Goal: Task Accomplishment & Management: Manage account settings

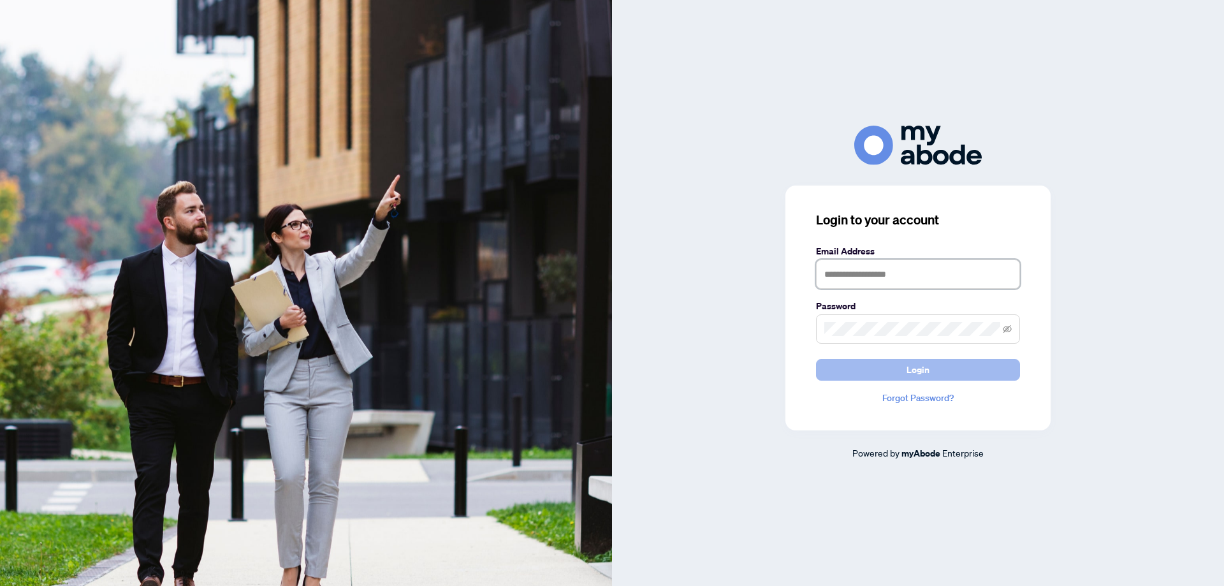
type input "**********"
click at [923, 365] on span "Login" at bounding box center [918, 370] width 23 height 20
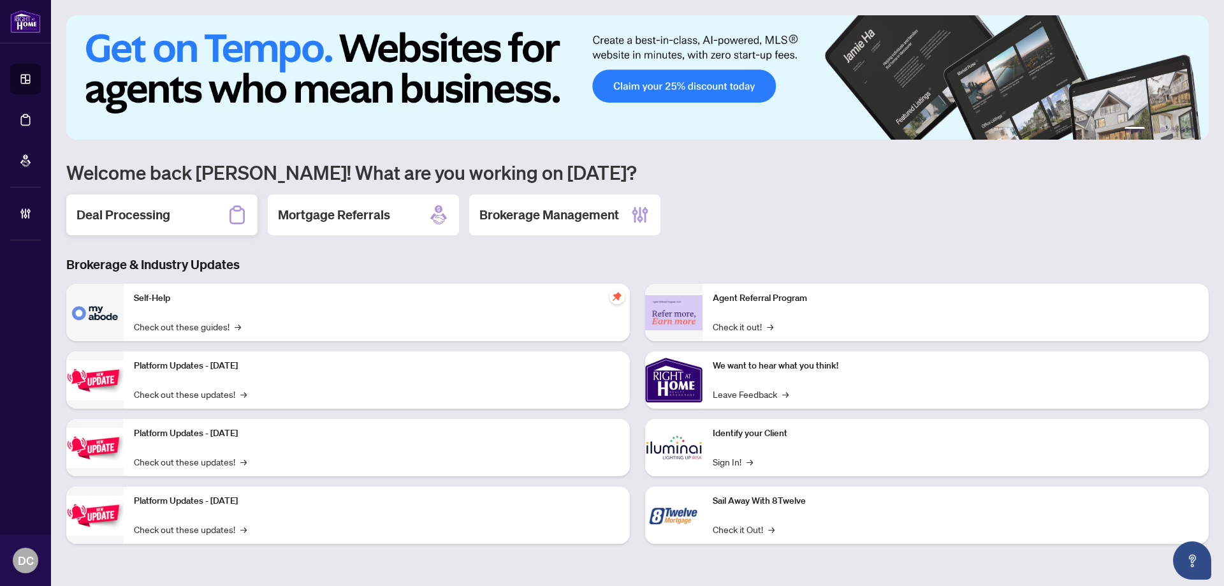
click at [180, 209] on div "Deal Processing" at bounding box center [161, 214] width 191 height 41
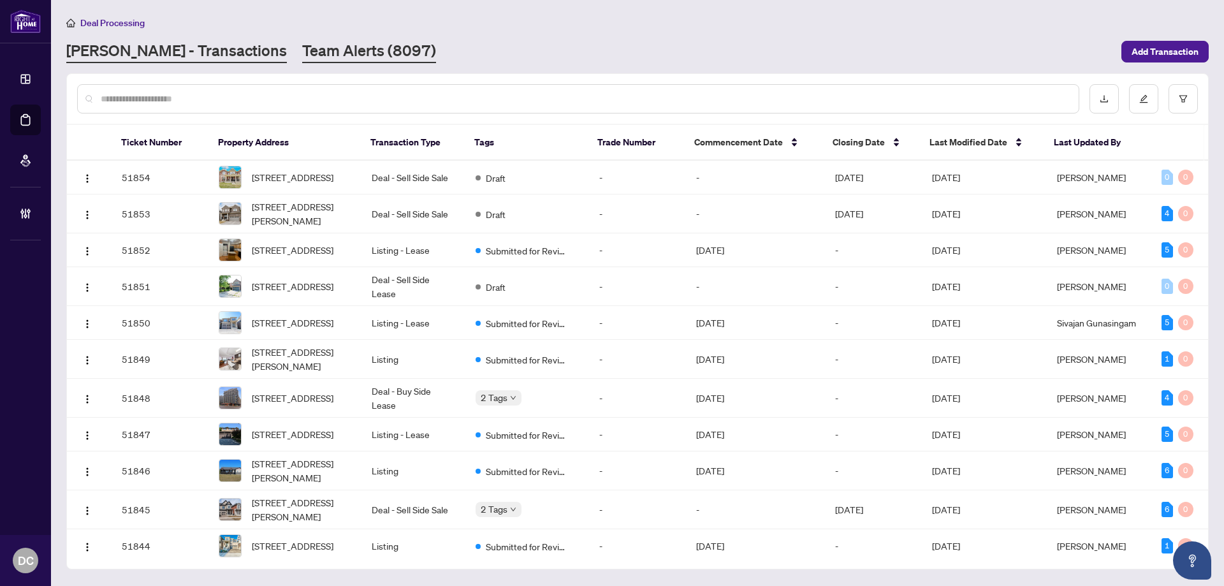
click at [302, 45] on link "Team Alerts (8097)" at bounding box center [369, 51] width 134 height 23
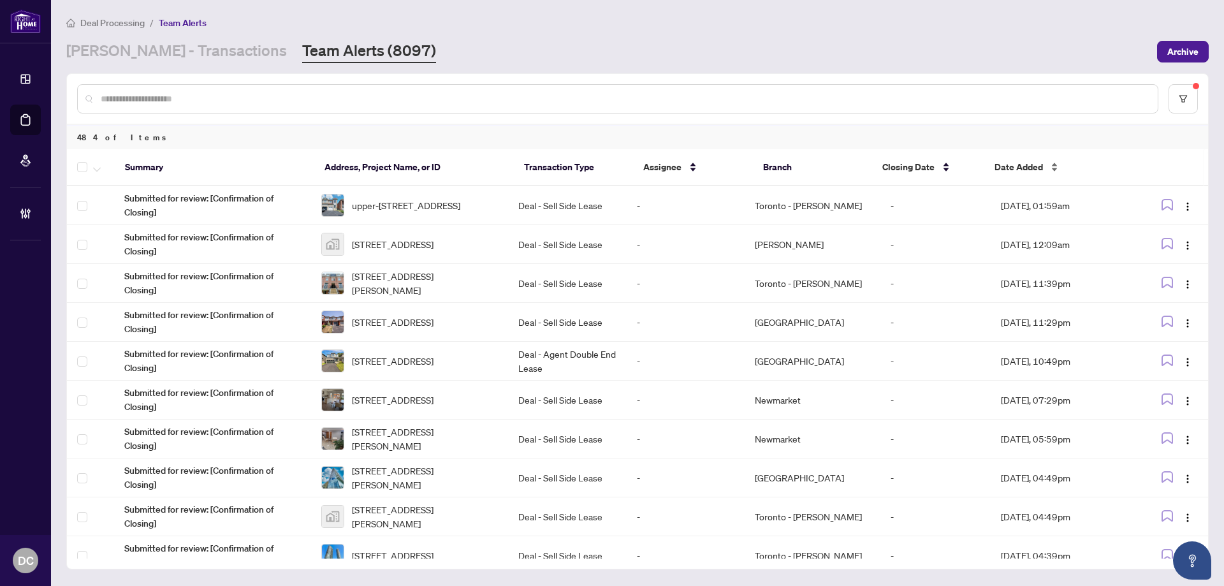
click at [1034, 169] on span "Date Added" at bounding box center [1019, 167] width 48 height 14
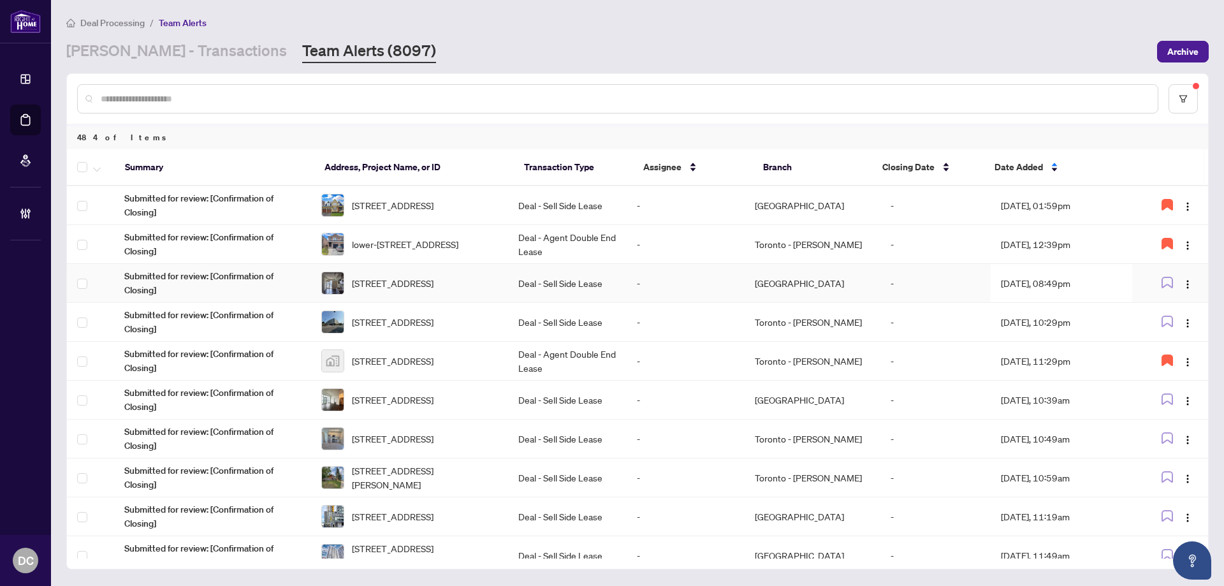
click at [1065, 274] on td "Aug/28/2025, 08:49pm" at bounding box center [1062, 283] width 142 height 39
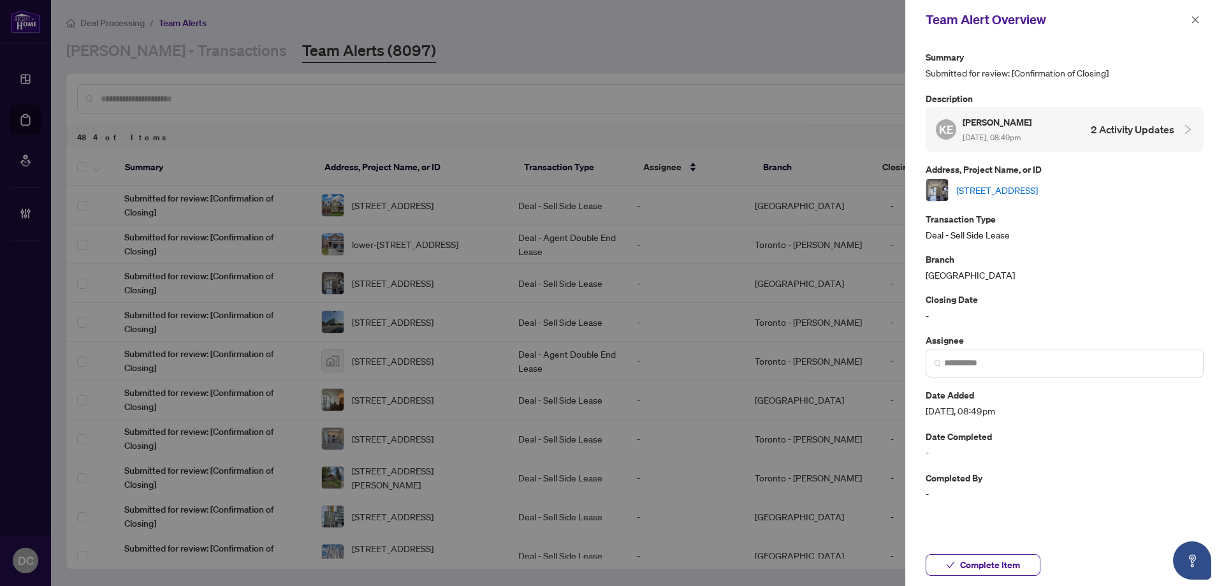
click at [1038, 194] on link "3003-290 Adelaide St, Toronto, Ontario M5V 1P6, Canada" at bounding box center [997, 190] width 82 height 14
click at [1004, 562] on span "Complete Item" at bounding box center [990, 565] width 60 height 20
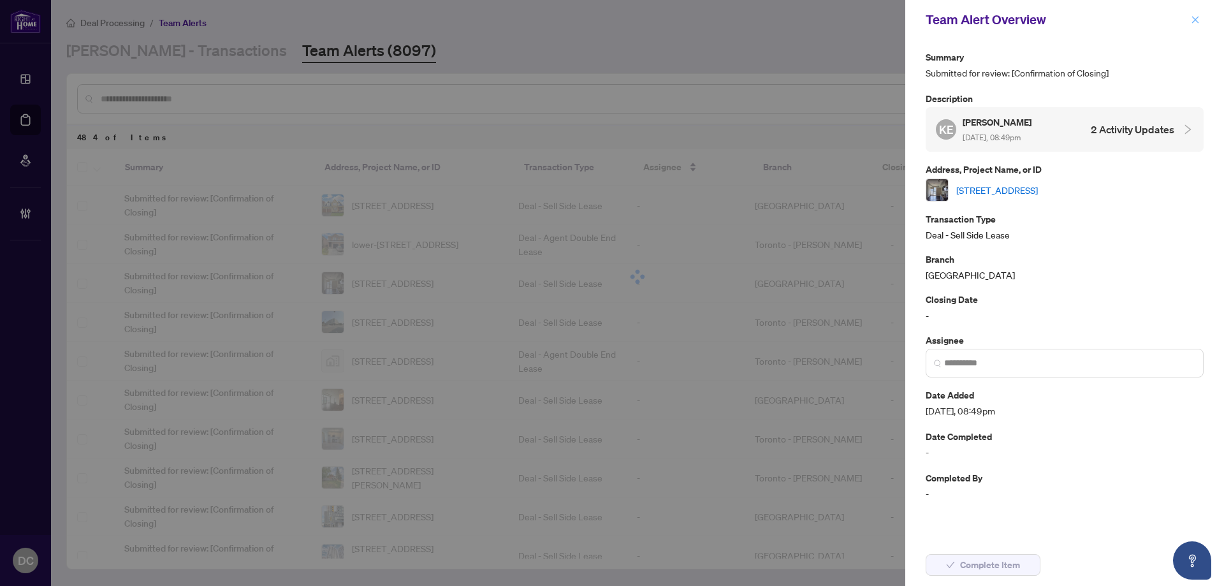
click at [1200, 22] on button "button" at bounding box center [1195, 19] width 17 height 15
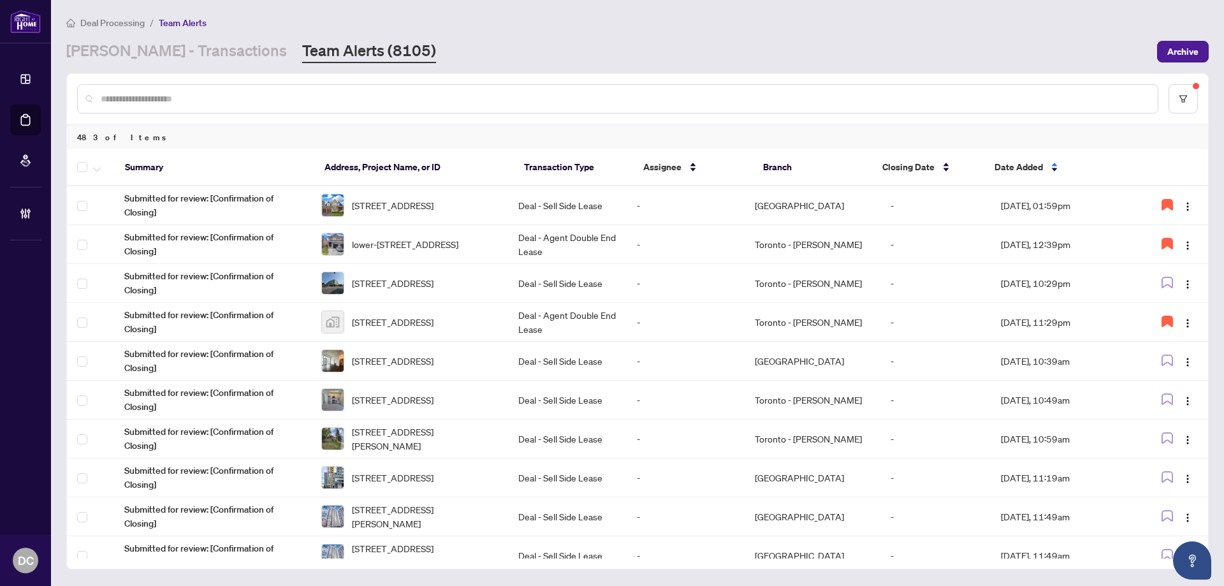
click at [388, 94] on input "text" at bounding box center [624, 99] width 1047 height 14
click at [341, 104] on input "text" at bounding box center [624, 99] width 1047 height 14
paste input "*******"
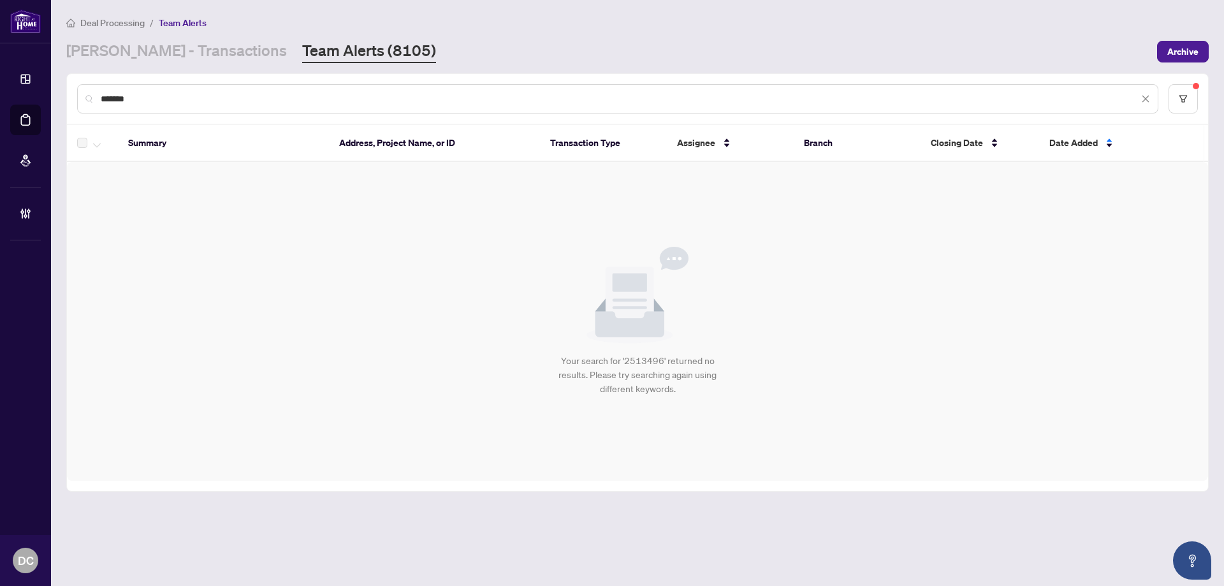
drag, startPoint x: 287, startPoint y: 96, endPoint x: 84, endPoint y: 101, distance: 203.5
click at [84, 101] on div "*******" at bounding box center [617, 98] width 1081 height 29
paste input "text"
drag, startPoint x: 288, startPoint y: 101, endPoint x: 36, endPoint y: 100, distance: 251.2
click at [36, 100] on div "Dashboard Deal Processing Mortgage Referrals Brokerage Management DC Dawn Chan …" at bounding box center [612, 293] width 1224 height 586
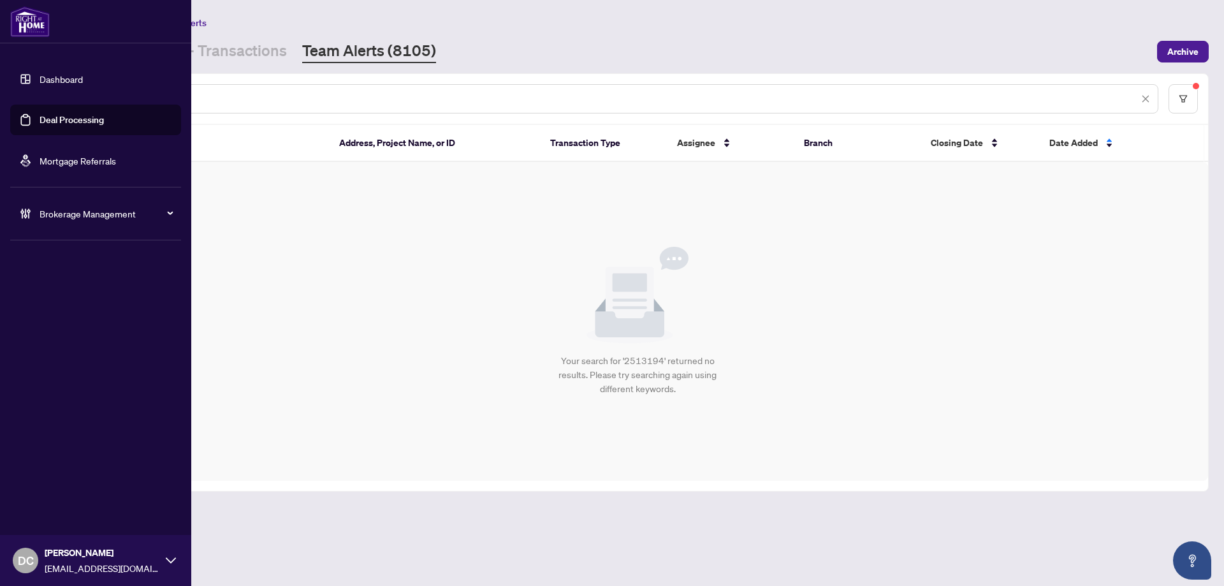
paste input "text"
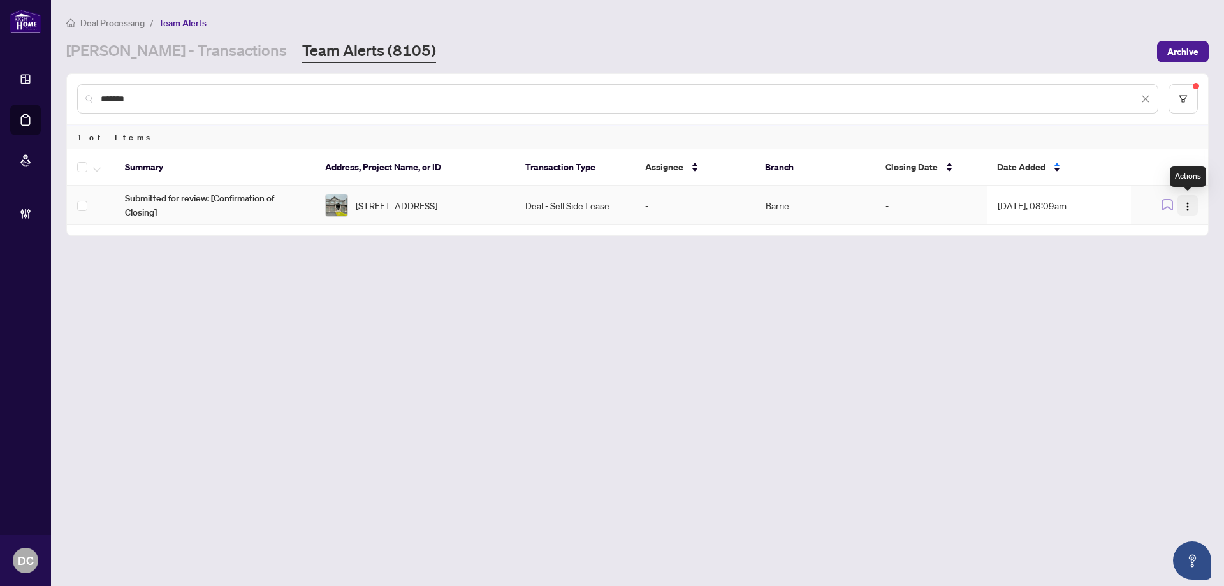
click at [1190, 205] on img "button" at bounding box center [1188, 206] width 10 height 10
click at [1162, 270] on span "Complete Item" at bounding box center [1158, 271] width 59 height 14
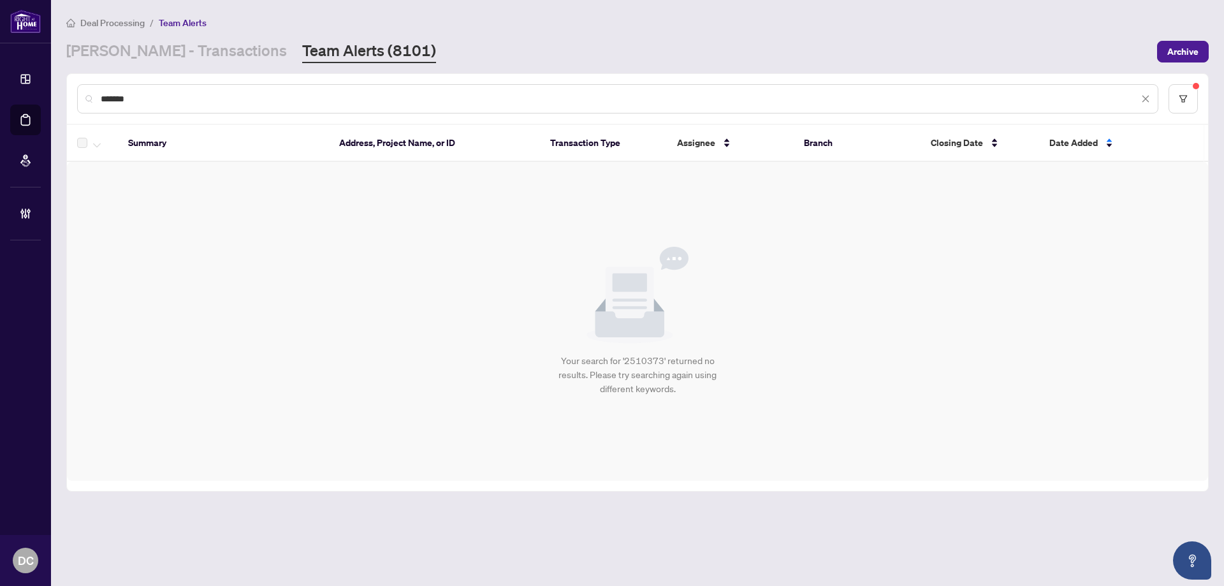
drag, startPoint x: 141, startPoint y: 100, endPoint x: 86, endPoint y: 96, distance: 55.0
click at [86, 96] on div "*******" at bounding box center [617, 98] width 1081 height 29
paste input "text"
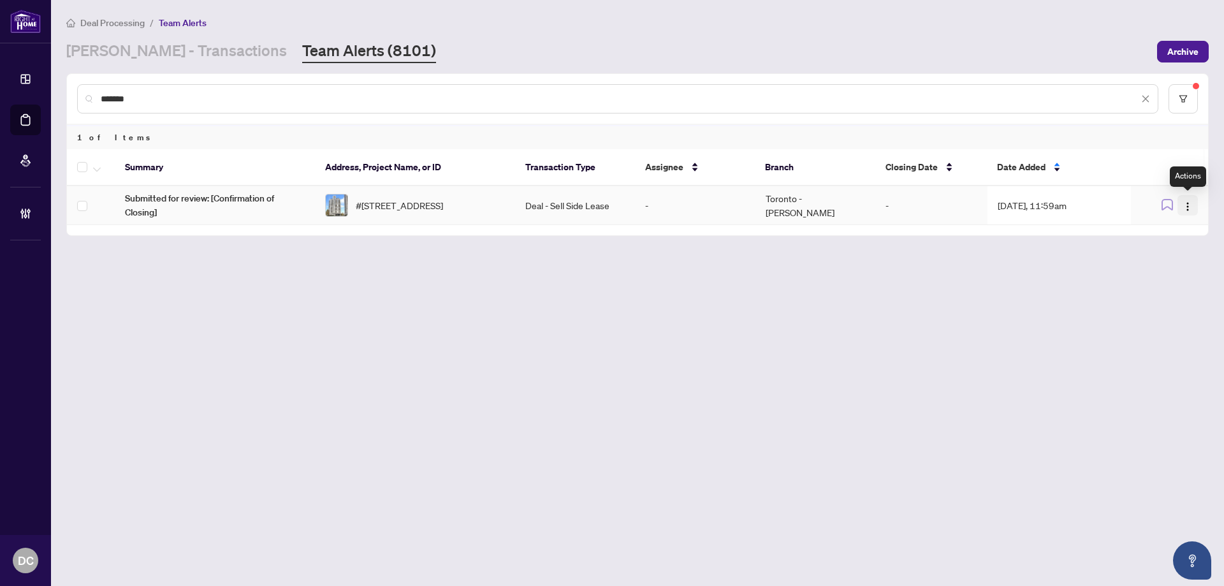
click at [1184, 203] on img "button" at bounding box center [1188, 206] width 10 height 10
click at [1143, 277] on span "Complete Item" at bounding box center [1158, 271] width 59 height 14
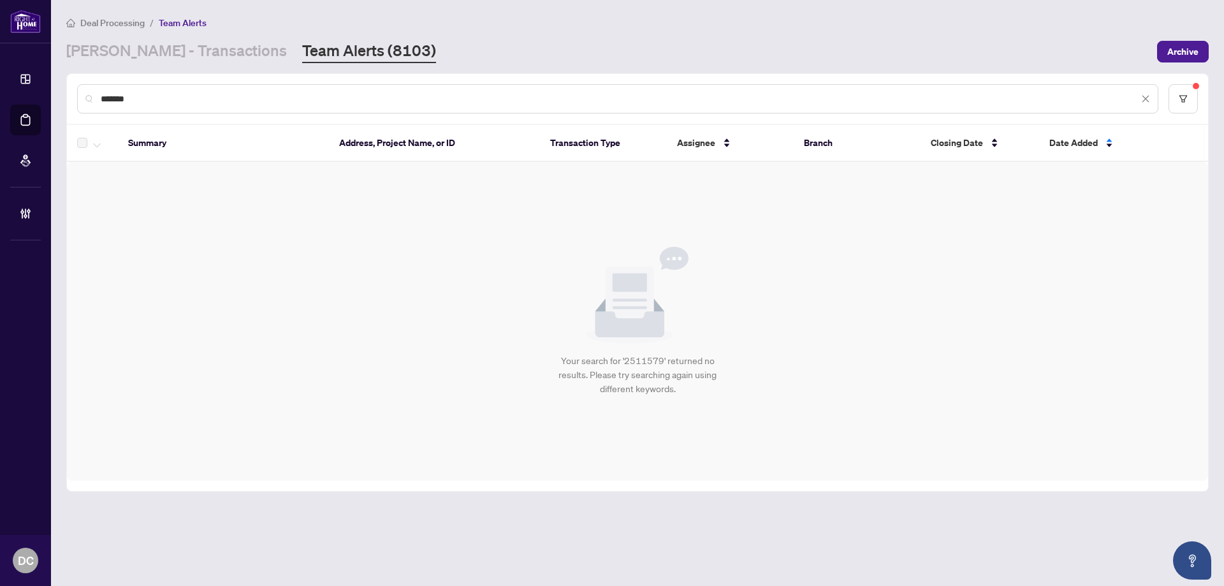
drag, startPoint x: 167, startPoint y: 99, endPoint x: 57, endPoint y: 91, distance: 110.6
click at [57, 91] on main "Deal Processing / Team Alerts RAHR - Transactions Team Alerts (8103) Archive **…" at bounding box center [637, 293] width 1173 height 586
paste input "text"
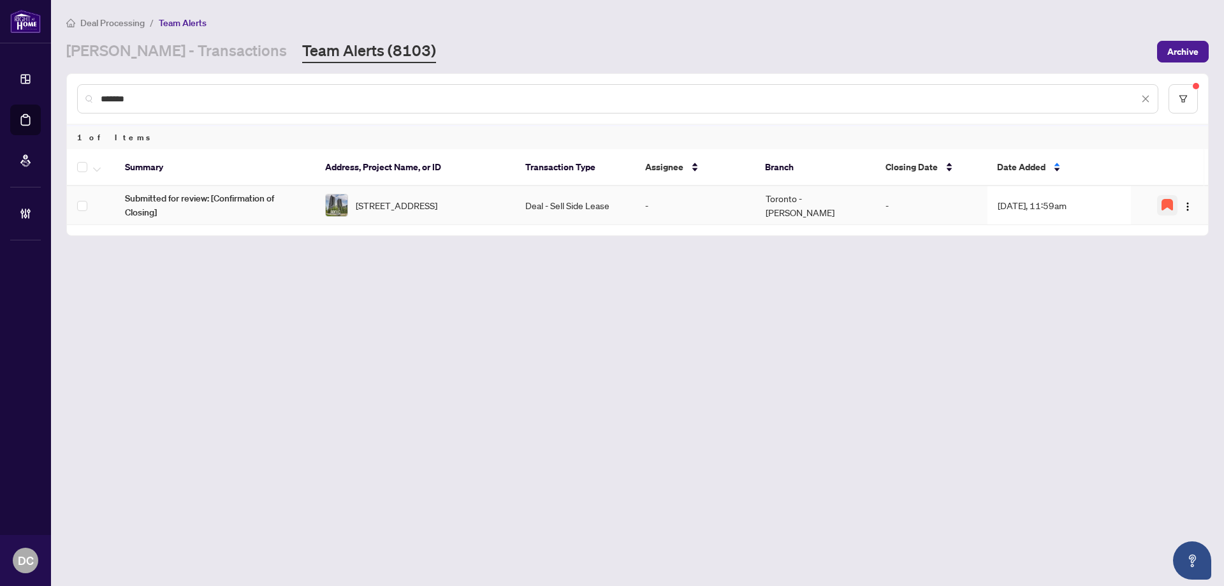
click at [1163, 201] on icon "button" at bounding box center [1167, 205] width 10 height 10
click at [1190, 207] on img "button" at bounding box center [1188, 206] width 10 height 10
click at [1168, 269] on span "Complete Item" at bounding box center [1158, 271] width 59 height 14
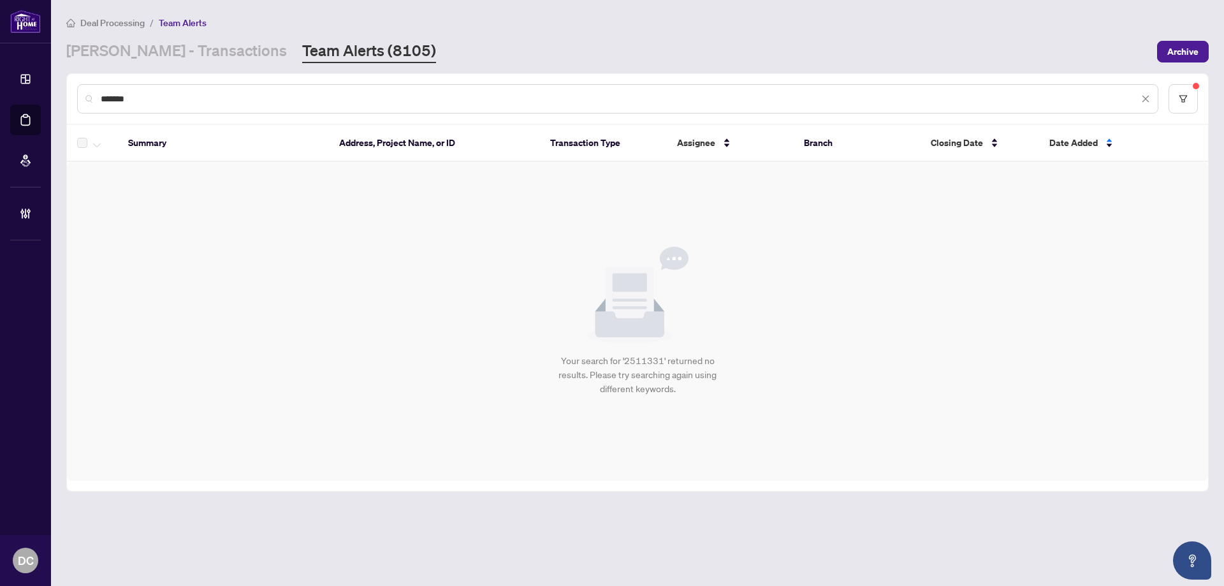
click at [163, 99] on input "*******" at bounding box center [620, 99] width 1038 height 14
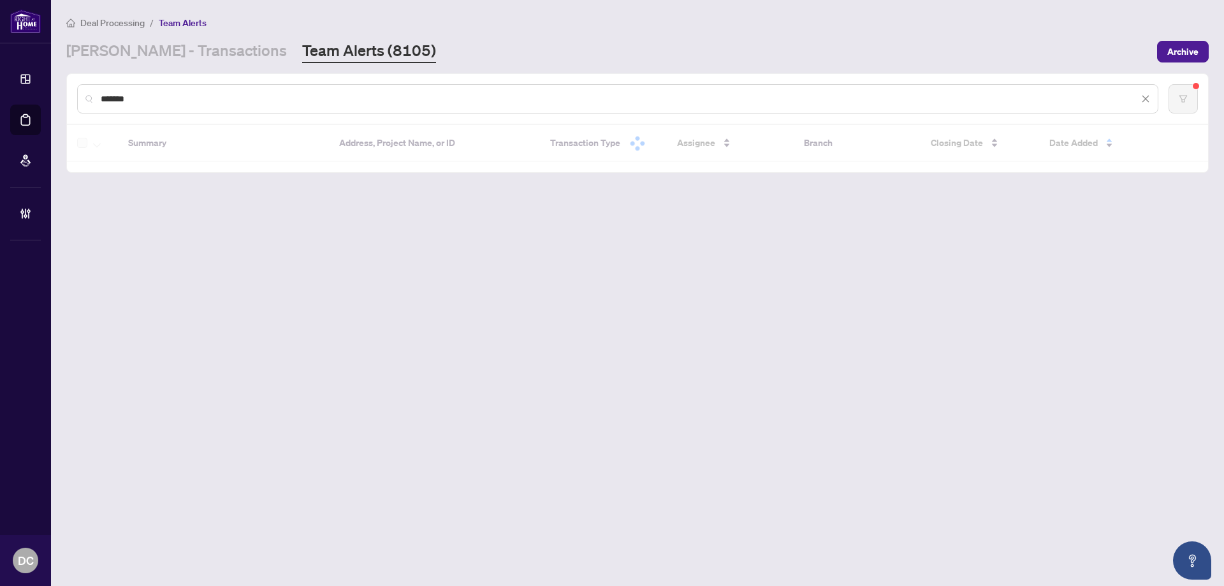
click at [117, 99] on input "*******" at bounding box center [620, 99] width 1038 height 14
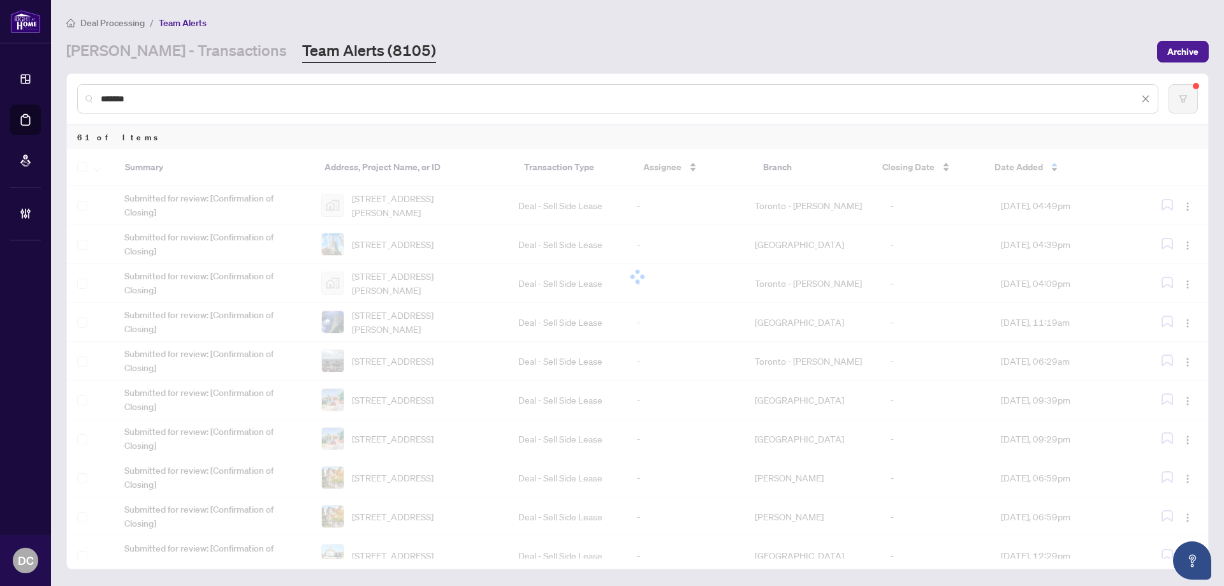
drag, startPoint x: 168, startPoint y: 102, endPoint x: 79, endPoint y: 94, distance: 89.6
click at [79, 94] on div "*******" at bounding box center [617, 98] width 1081 height 29
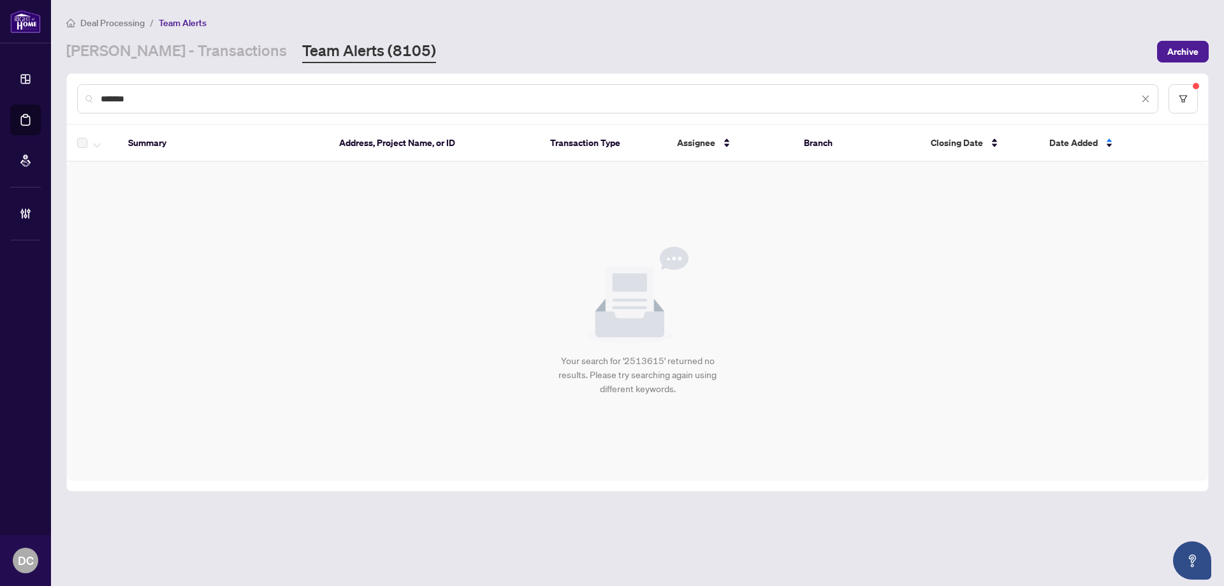
paste input "text"
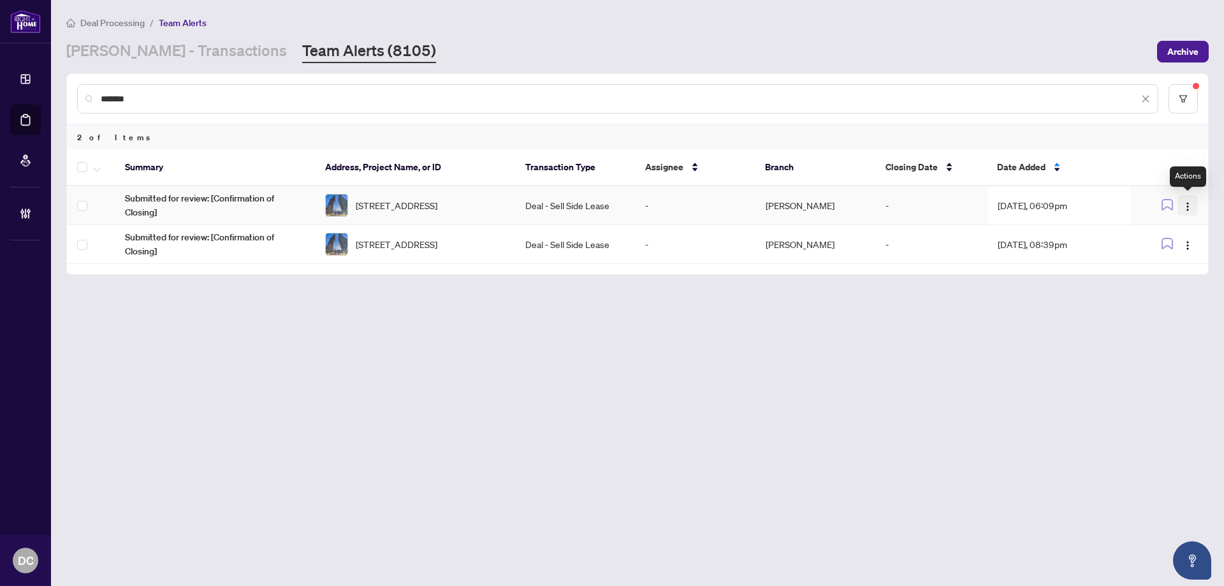
click at [1189, 207] on img "button" at bounding box center [1188, 206] width 10 height 10
click at [1183, 274] on span "Complete Item" at bounding box center [1158, 271] width 59 height 14
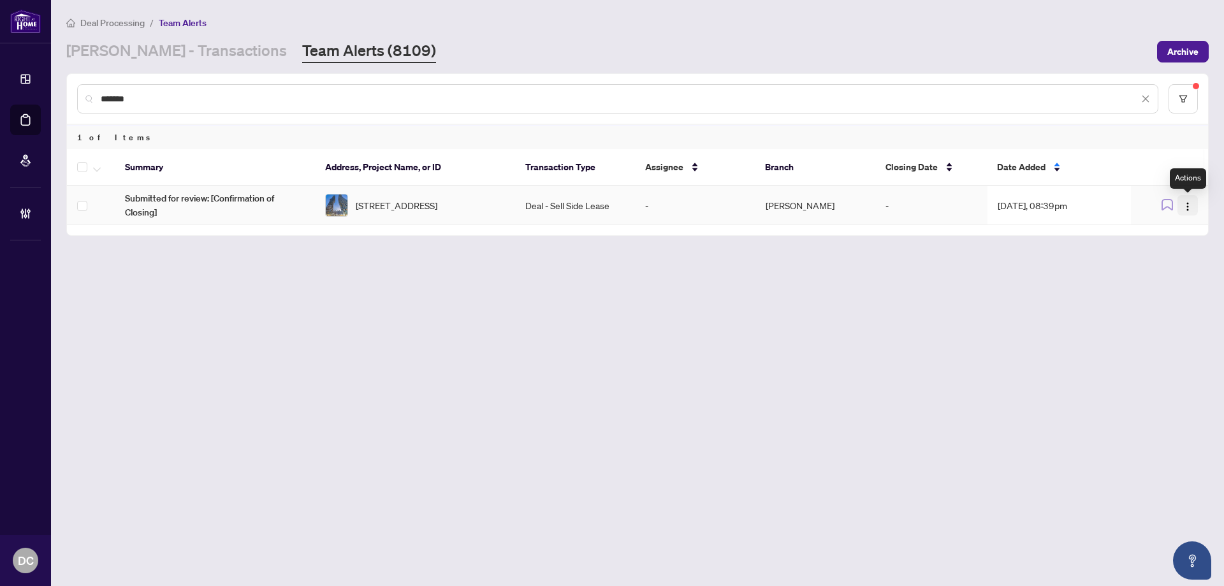
click at [1192, 202] on img "button" at bounding box center [1188, 206] width 10 height 10
click at [1169, 270] on span "Complete Item" at bounding box center [1158, 271] width 59 height 14
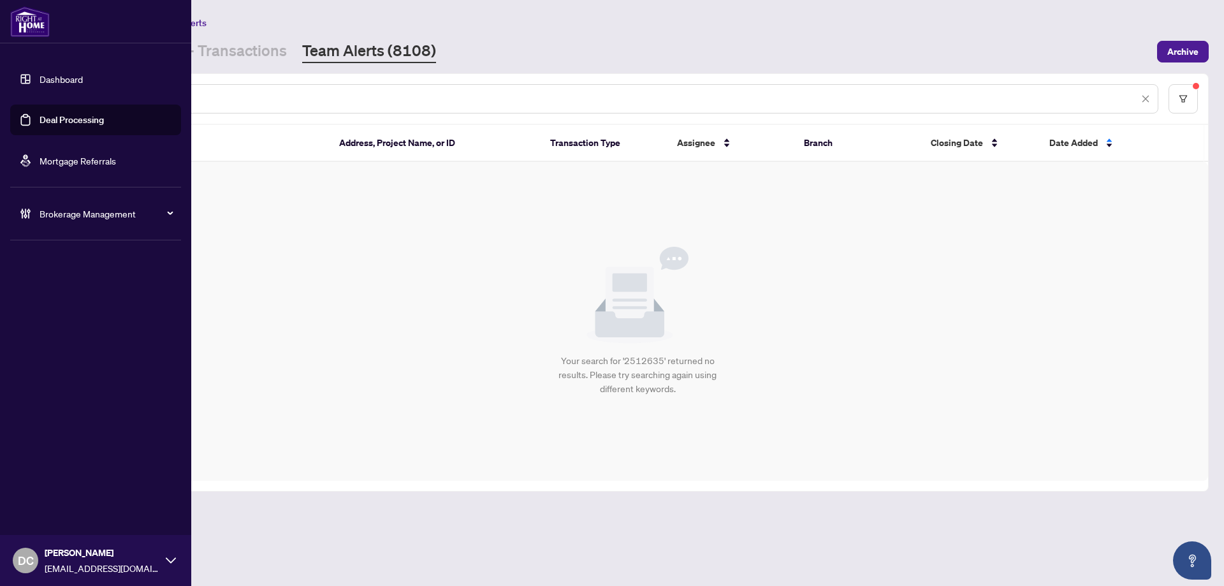
drag, startPoint x: 202, startPoint y: 100, endPoint x: 48, endPoint y: 100, distance: 154.3
click at [48, 100] on div "Dashboard Deal Processing Mortgage Referrals Brokerage Management DC Dawn Chan …" at bounding box center [612, 293] width 1224 height 586
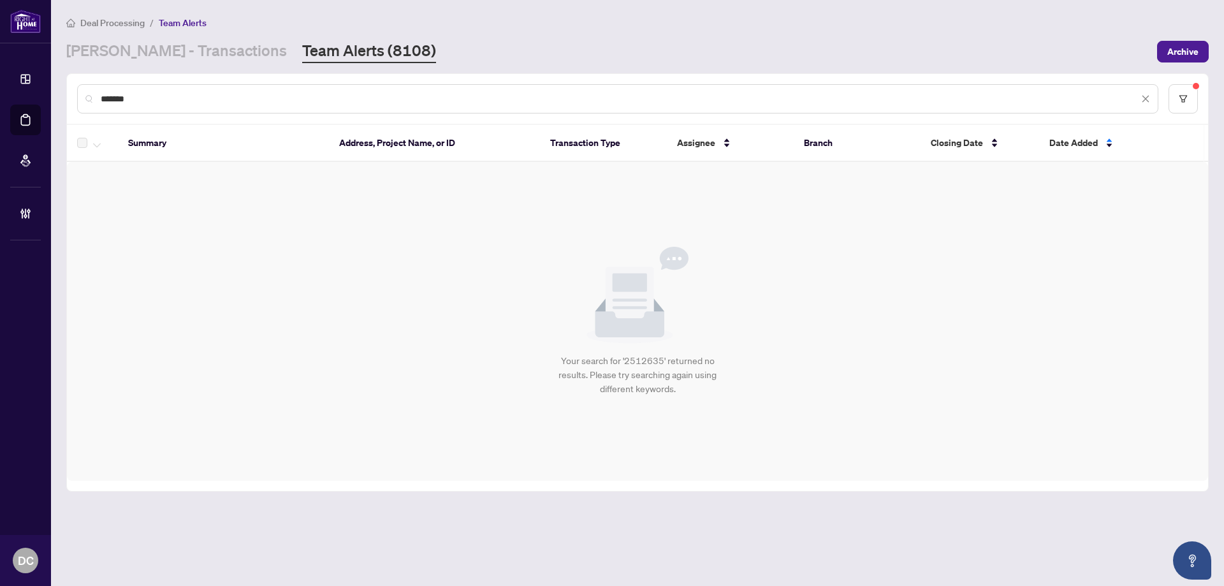
paste input "text"
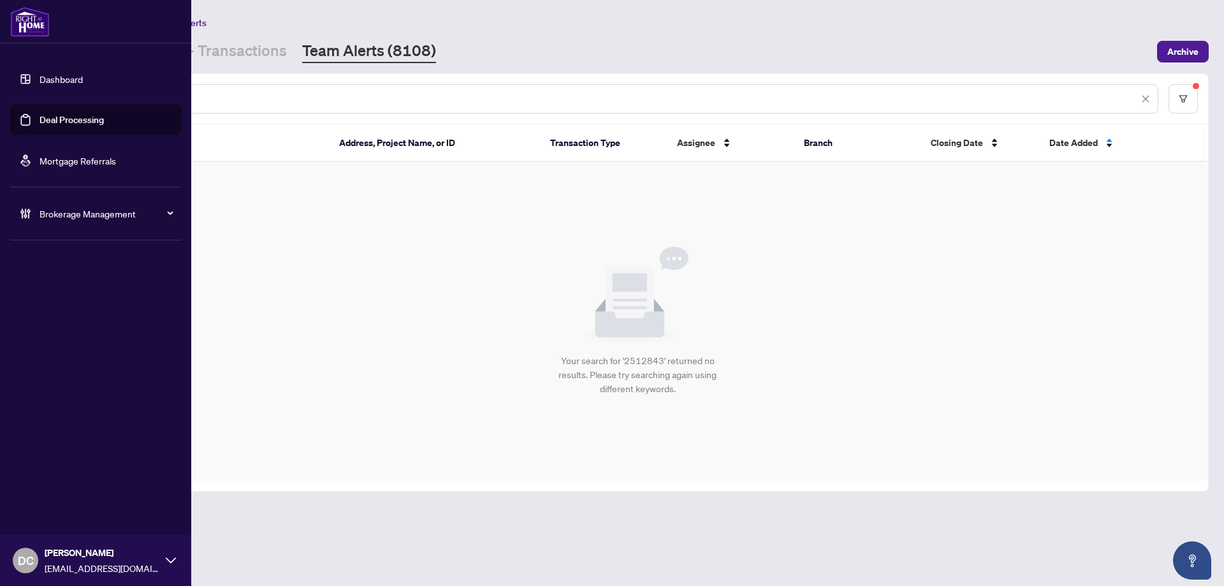
drag, startPoint x: 196, startPoint y: 99, endPoint x: 18, endPoint y: 94, distance: 177.3
click at [18, 94] on div "Dashboard Deal Processing Mortgage Referrals Brokerage Management DC Dawn Chan …" at bounding box center [612, 293] width 1224 height 586
paste input "text"
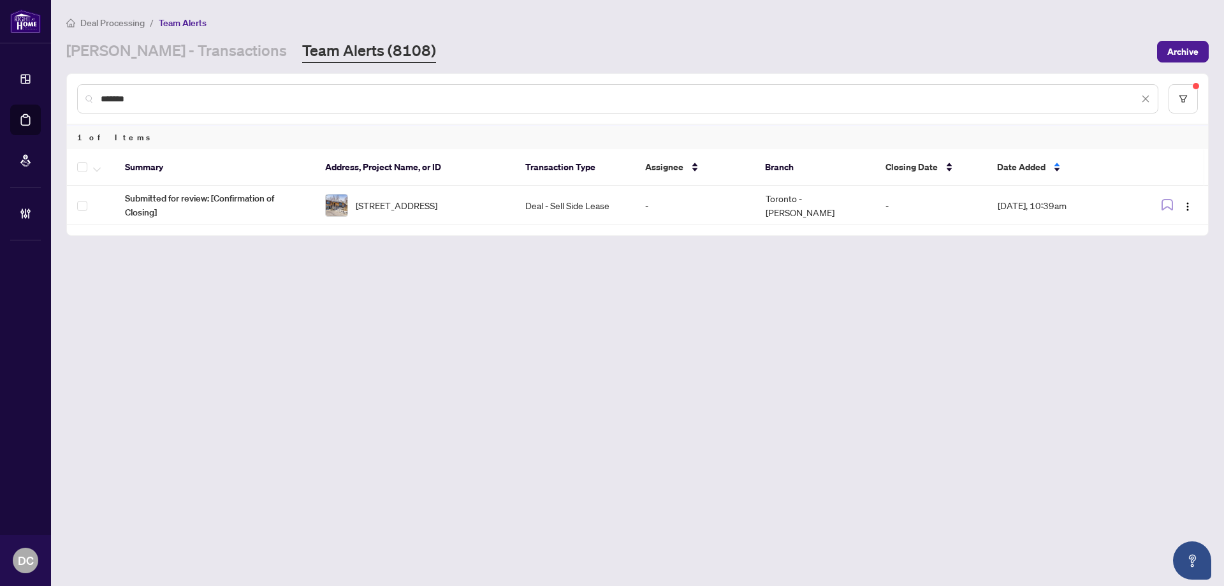
drag, startPoint x: 166, startPoint y: 97, endPoint x: 76, endPoint y: 98, distance: 89.9
click at [76, 98] on div "*******" at bounding box center [637, 99] width 1141 height 50
paste input "text"
type input "*******"
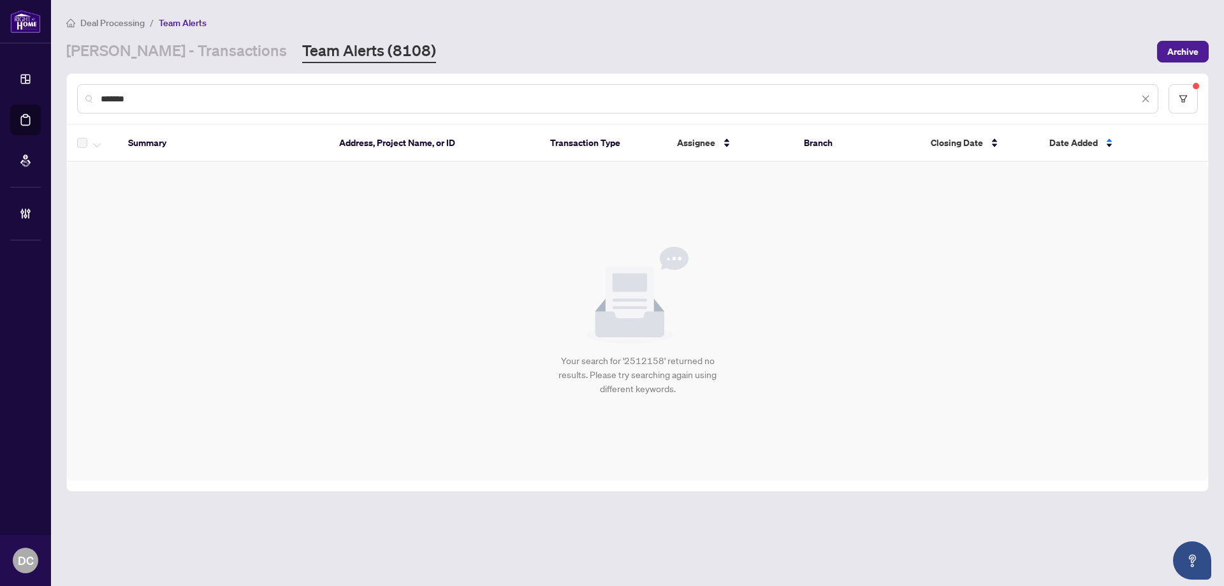
drag, startPoint x: 179, startPoint y: 97, endPoint x: 91, endPoint y: 99, distance: 88.7
click at [91, 99] on div "*******" at bounding box center [617, 98] width 1081 height 29
click at [152, 52] on link "RAHR - Transactions" at bounding box center [176, 51] width 221 height 23
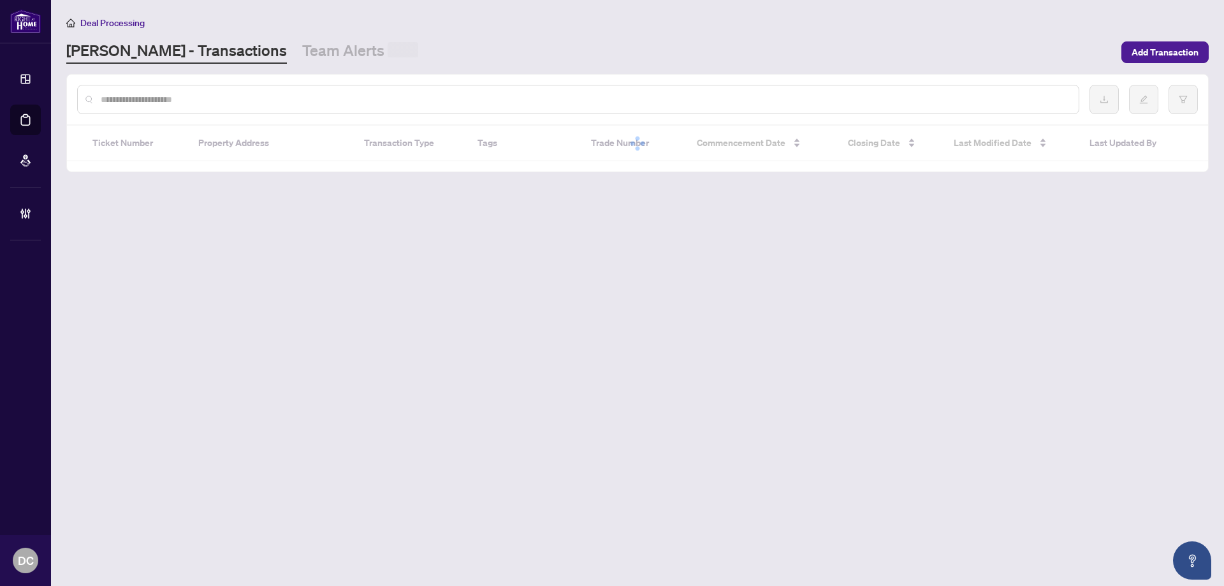
click at [216, 106] on div at bounding box center [578, 99] width 1002 height 29
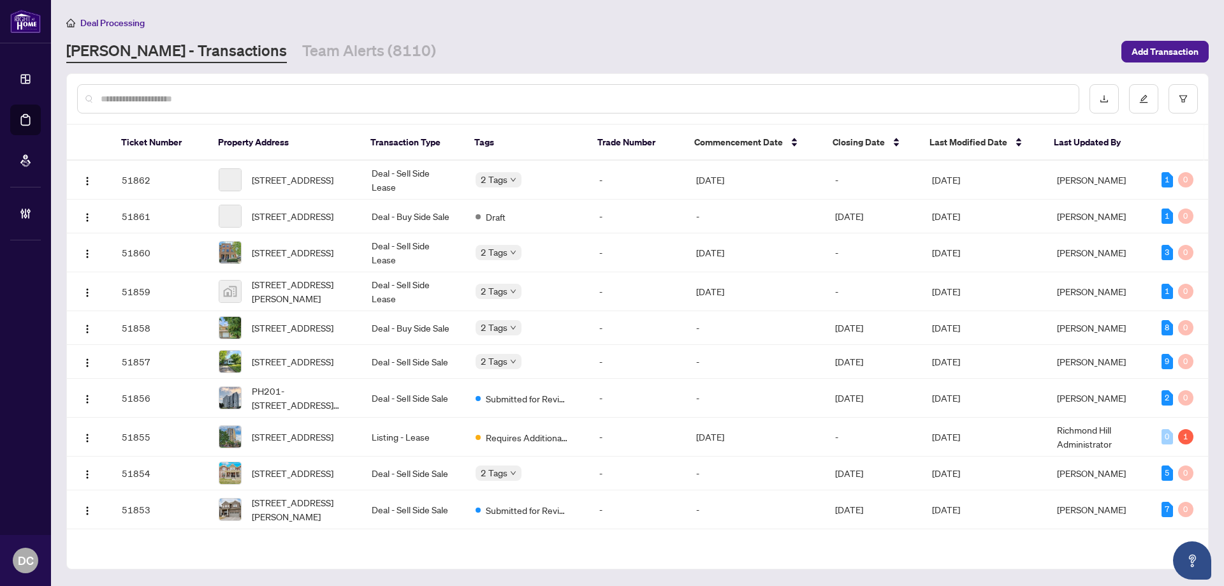
click at [219, 100] on input "text" at bounding box center [585, 99] width 968 height 14
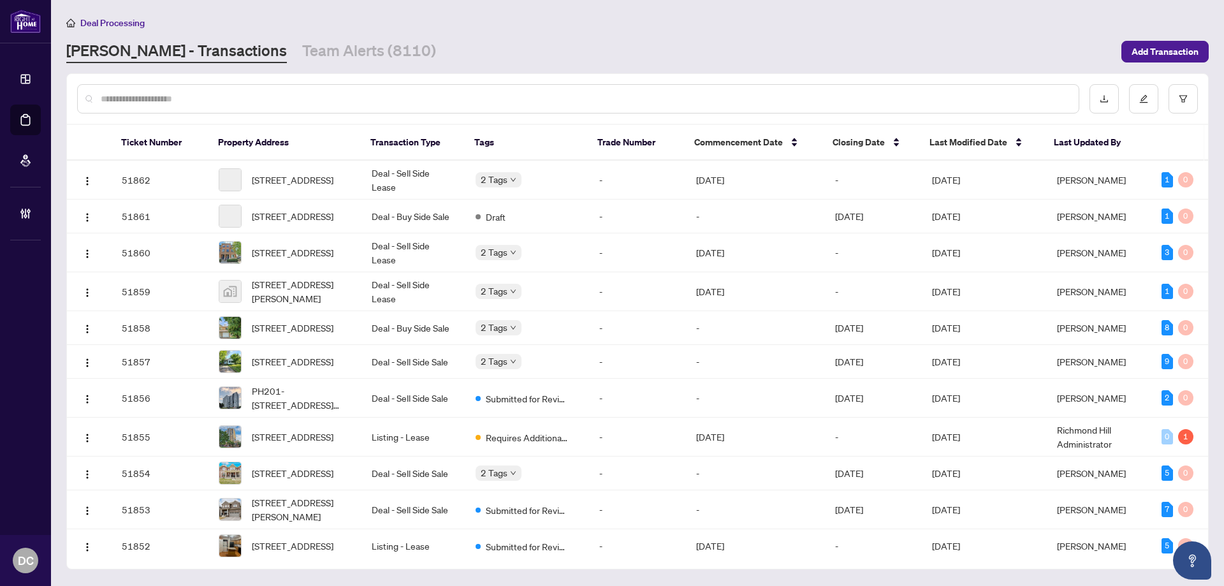
paste input "*******"
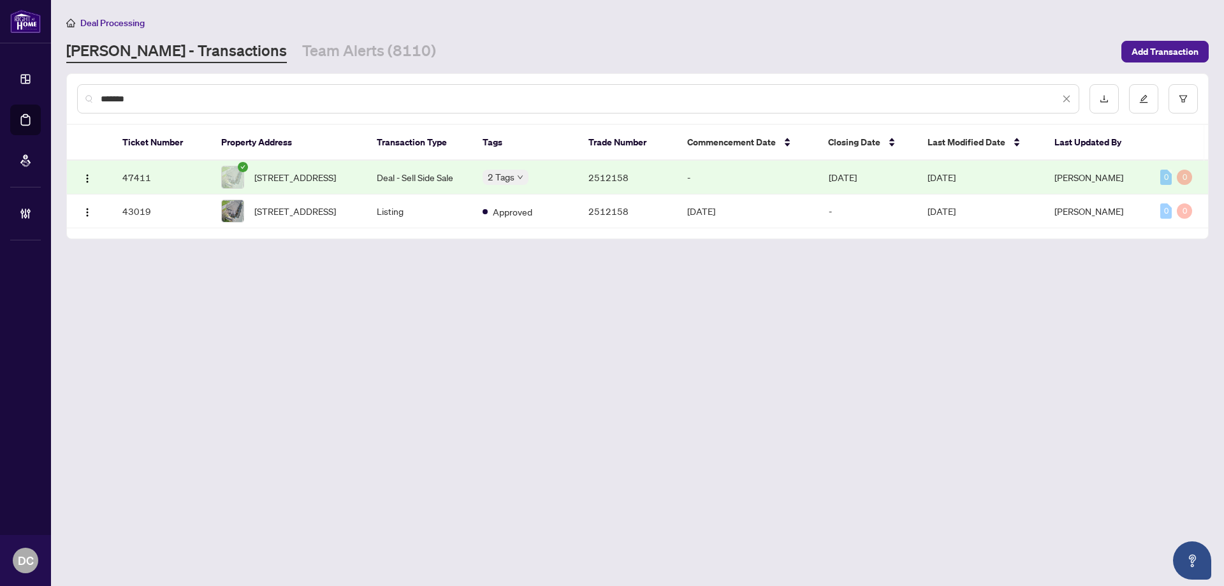
type input "*******"
click at [305, 187] on div "1534 Bloor St, Clarington, Ontario L1E 0G9, Canada" at bounding box center [266, 186] width 80 height 20
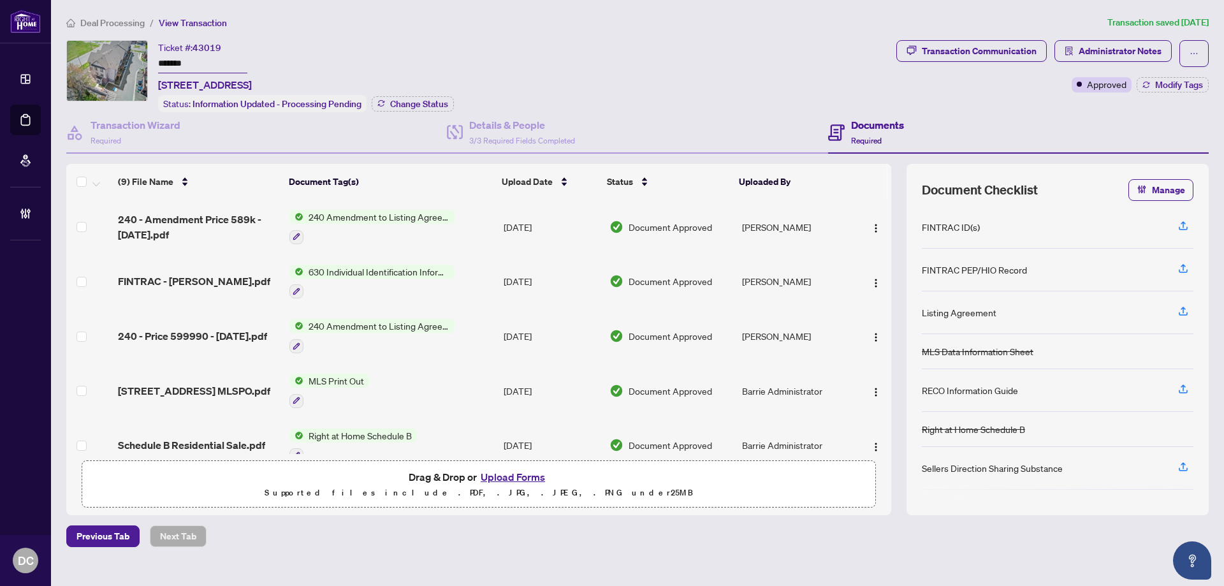
click at [122, 23] on span "Deal Processing" at bounding box center [112, 22] width 64 height 11
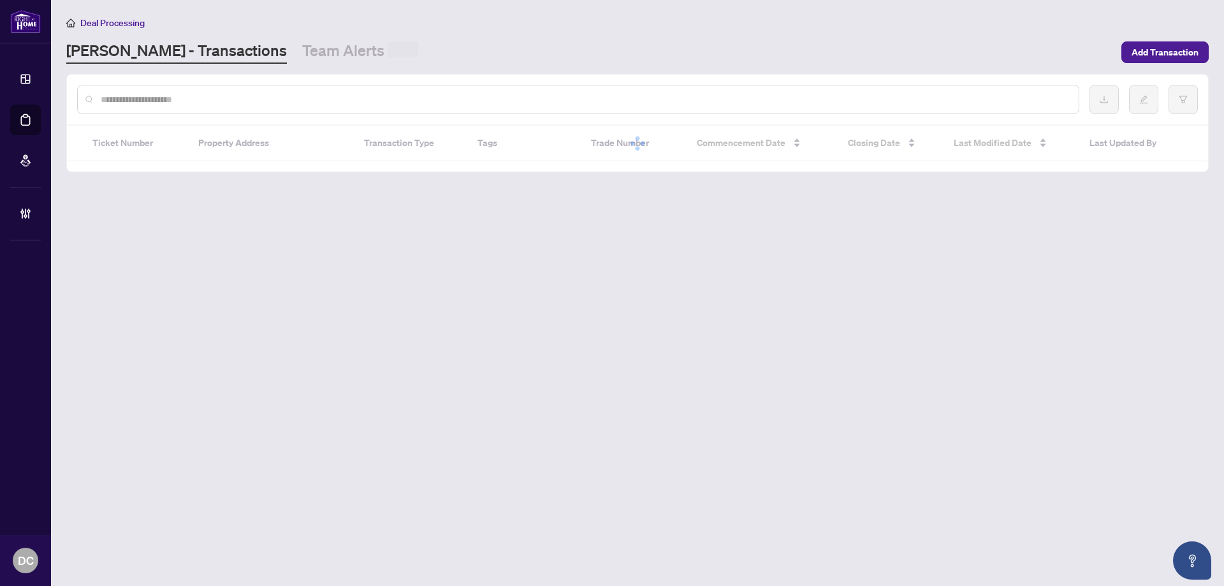
click at [268, 96] on input "text" at bounding box center [585, 99] width 968 height 14
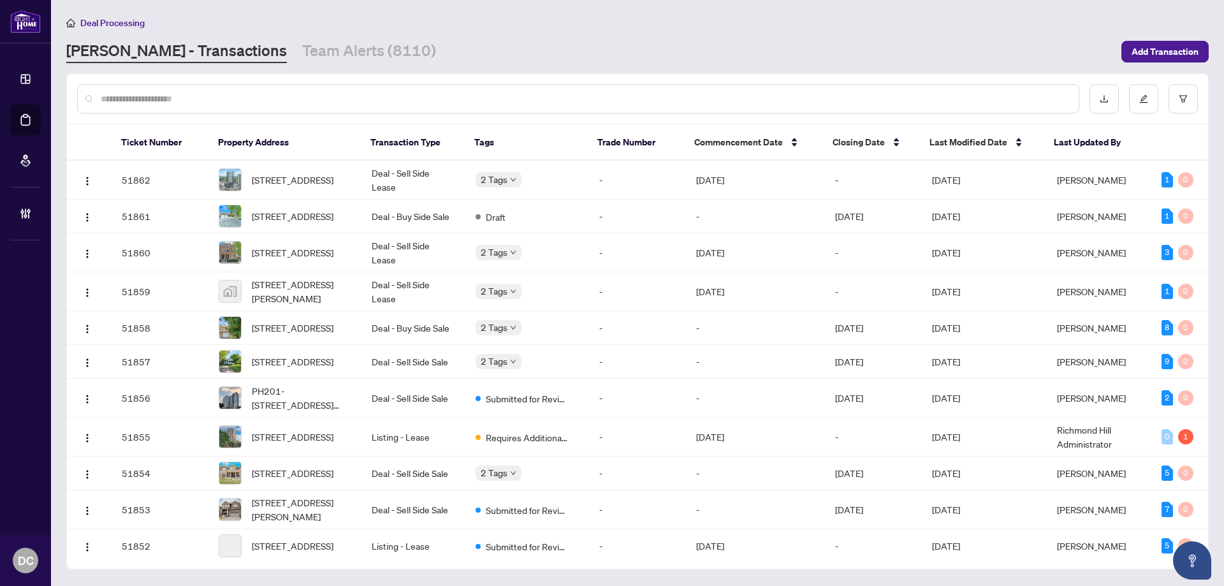
paste input "*******"
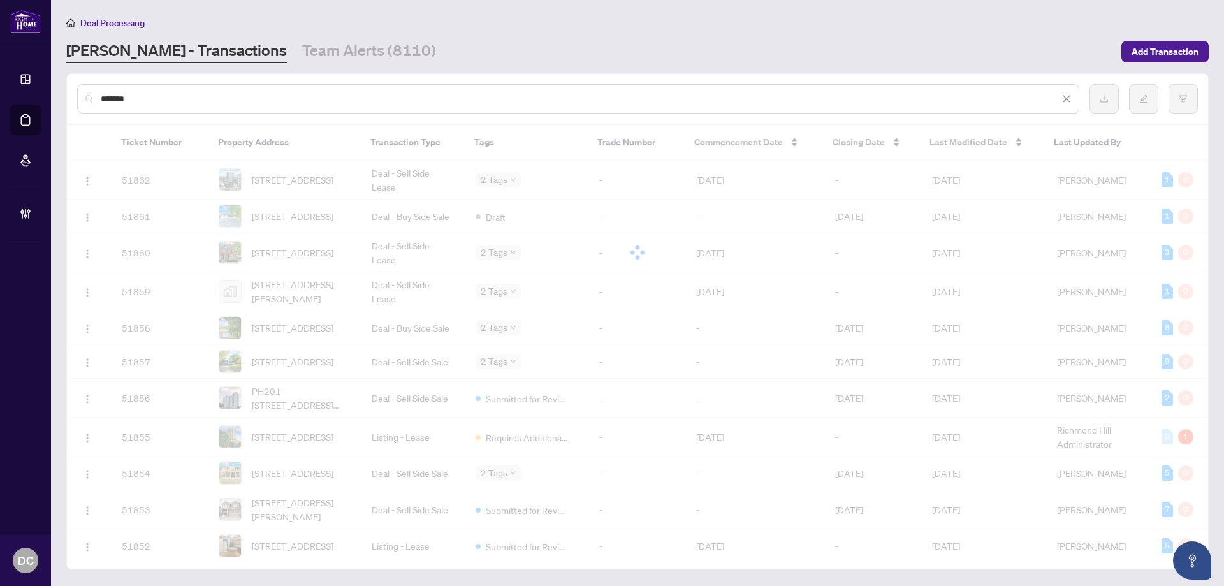
type input "*******"
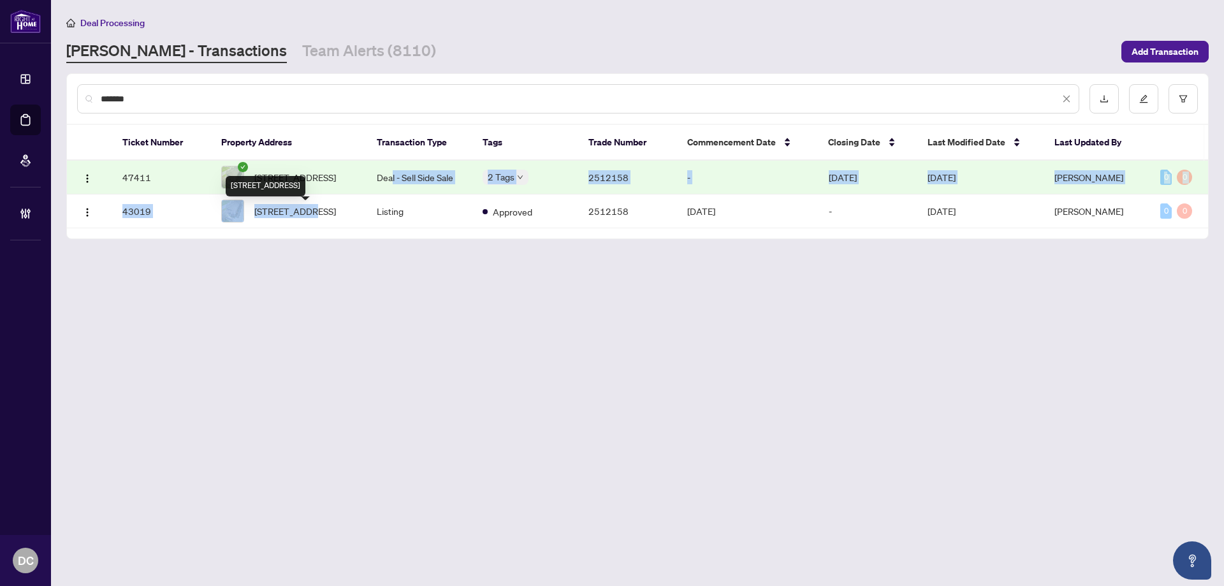
drag, startPoint x: 307, startPoint y: 217, endPoint x: 391, endPoint y: 179, distance: 92.5
click at [391, 179] on tbody "47411 1534 Bloor St, Clarington, Ontario L1E 0G9, Canada Deal - Sell Side Sale …" at bounding box center [637, 195] width 1141 height 68
click at [435, 180] on td "Deal - Sell Side Sale" at bounding box center [420, 178] width 106 height 34
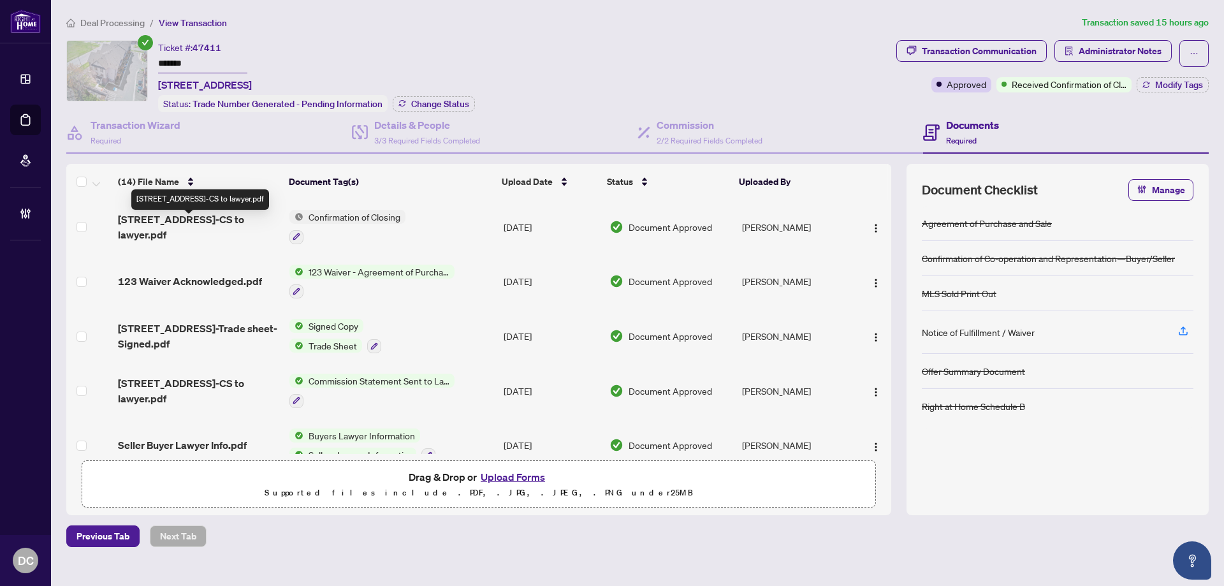
click at [184, 217] on span "1534 Bloor St-CS to lawyer.pdf" at bounding box center [198, 227] width 161 height 31
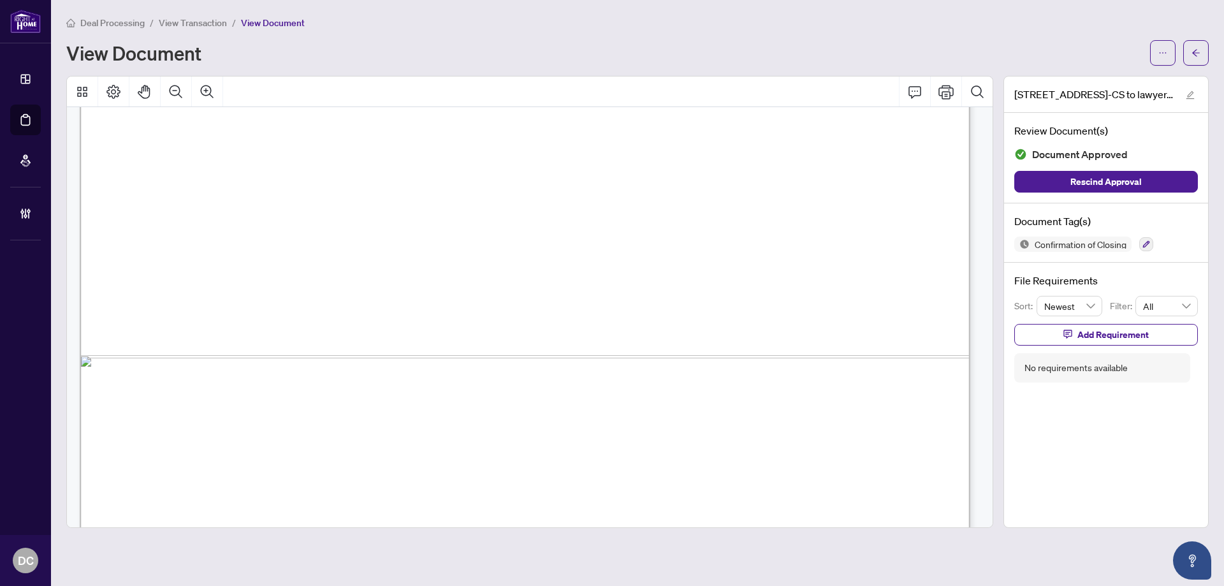
scroll to position [758, 0]
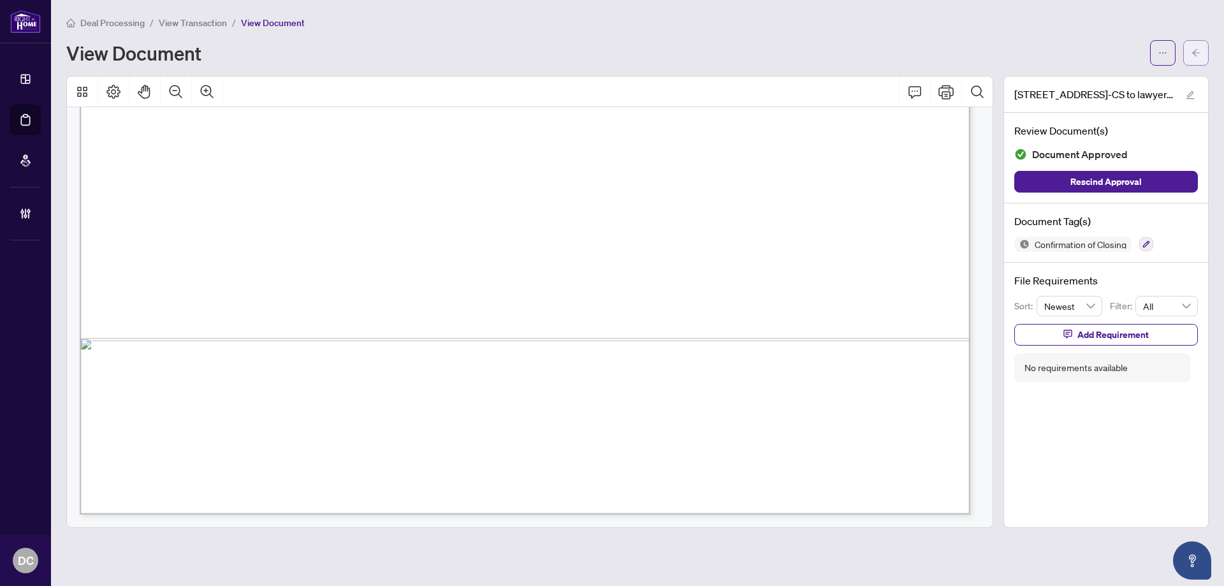
click at [1199, 50] on icon "arrow-left" at bounding box center [1196, 52] width 9 height 9
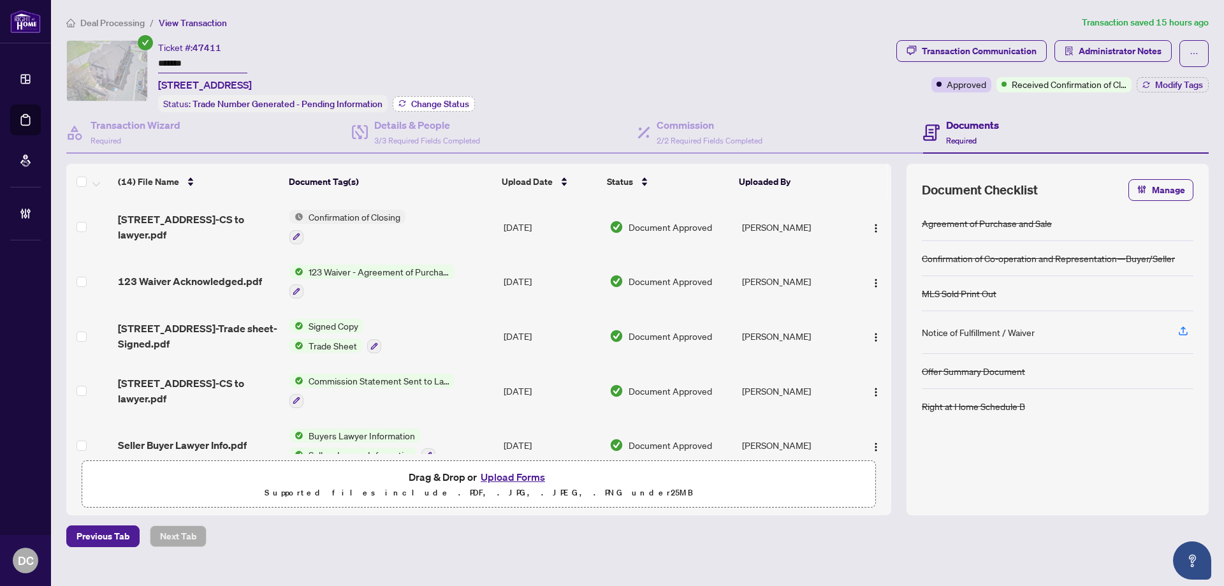
click at [468, 103] on span "Change Status" at bounding box center [440, 103] width 58 height 9
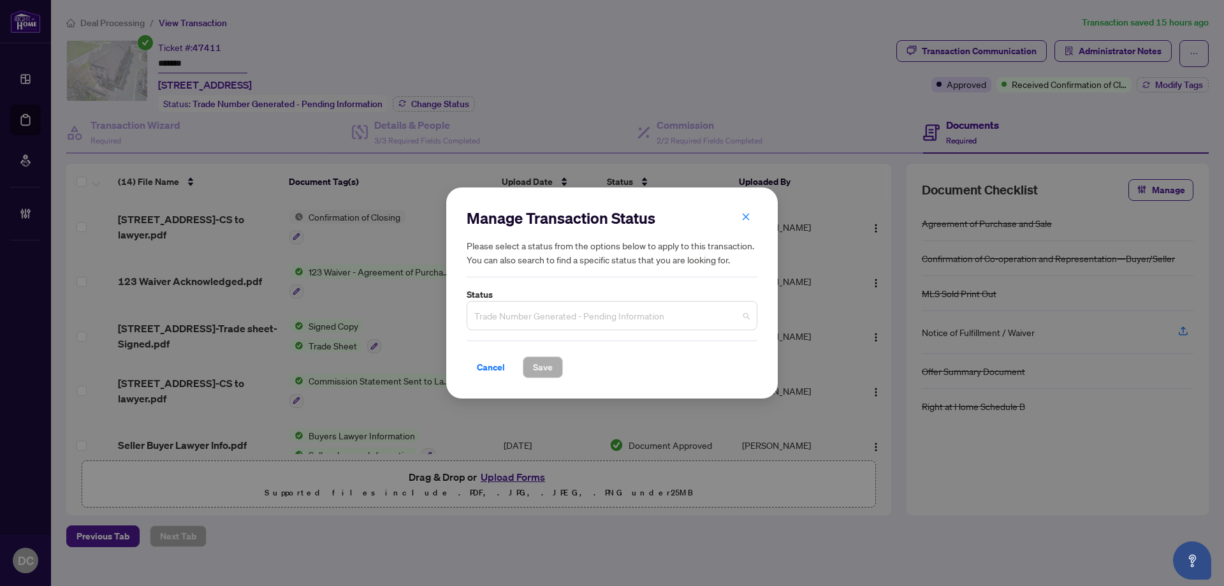
click at [645, 311] on span "Trade Number Generated - Pending Information" at bounding box center [611, 316] width 275 height 24
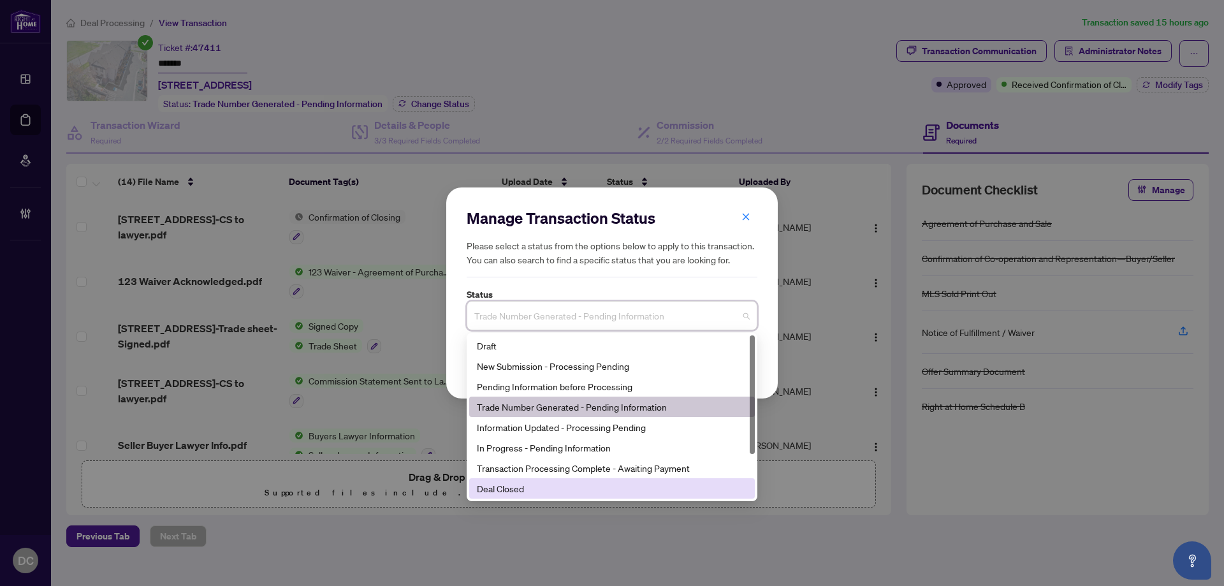
click at [516, 492] on div "Deal Closed" at bounding box center [612, 488] width 270 height 14
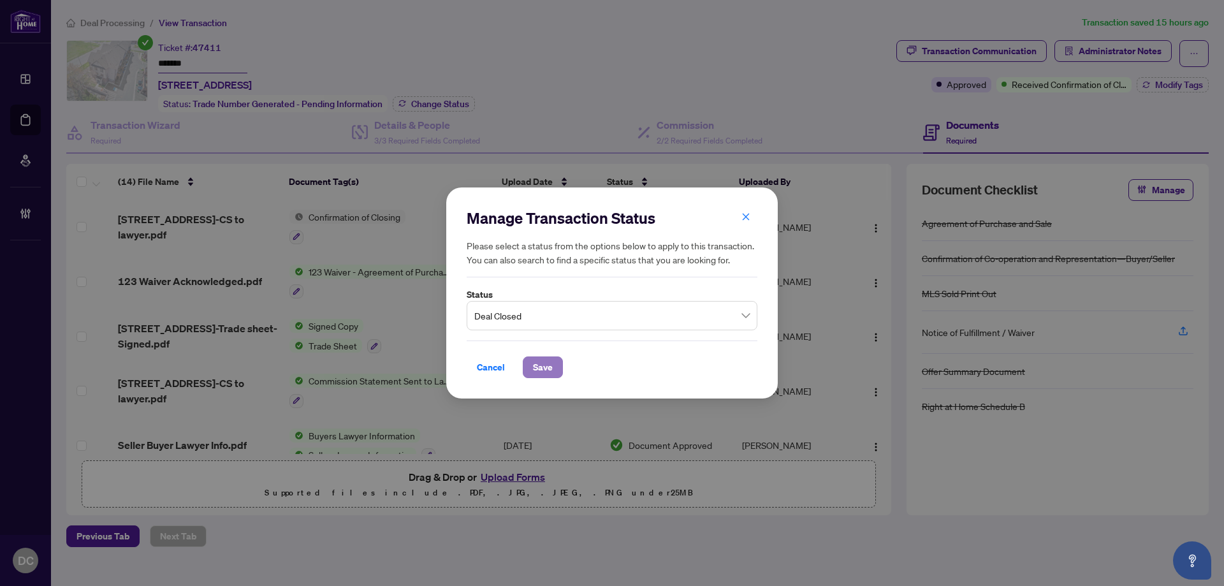
click at [551, 366] on span "Save" at bounding box center [543, 367] width 20 height 20
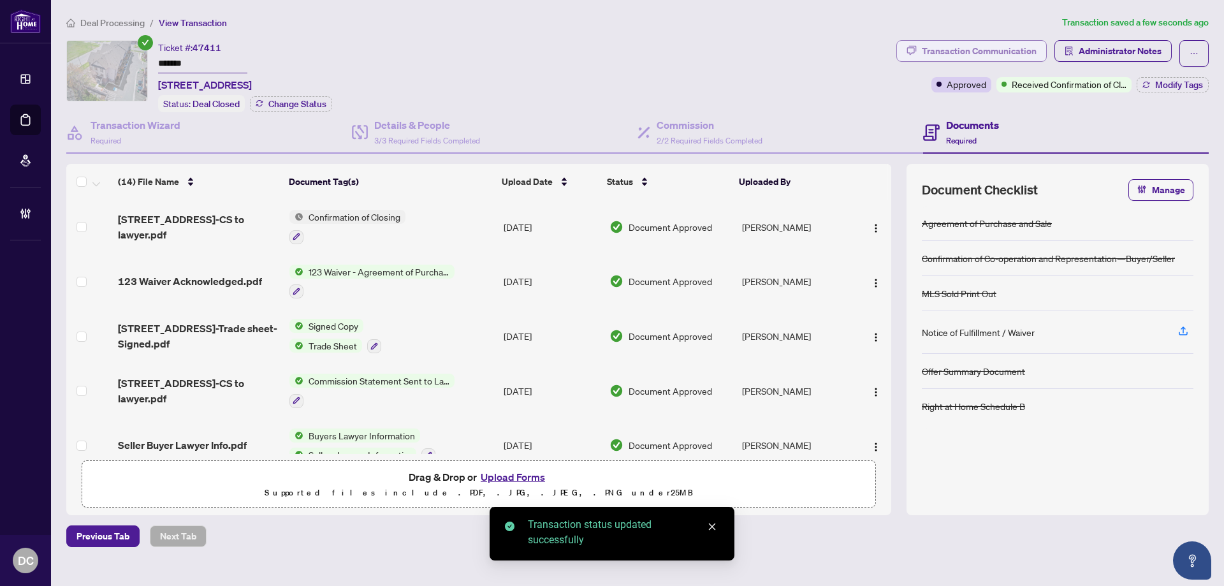
click at [1008, 57] on div "Transaction Communication" at bounding box center [979, 51] width 115 height 20
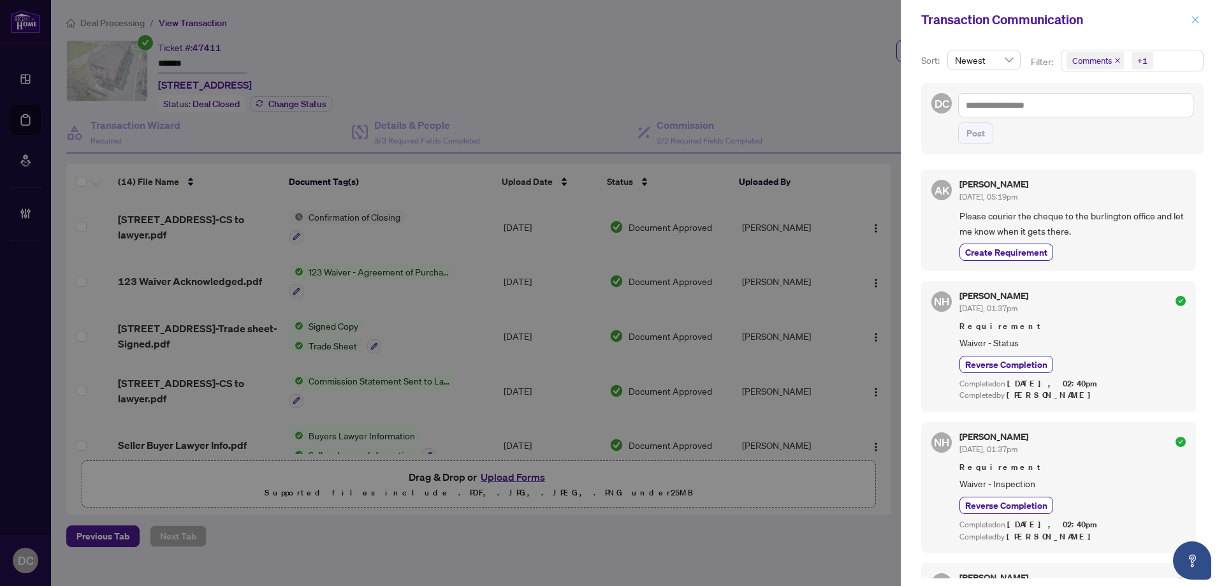
click at [1199, 22] on icon "close" at bounding box center [1195, 19] width 9 height 9
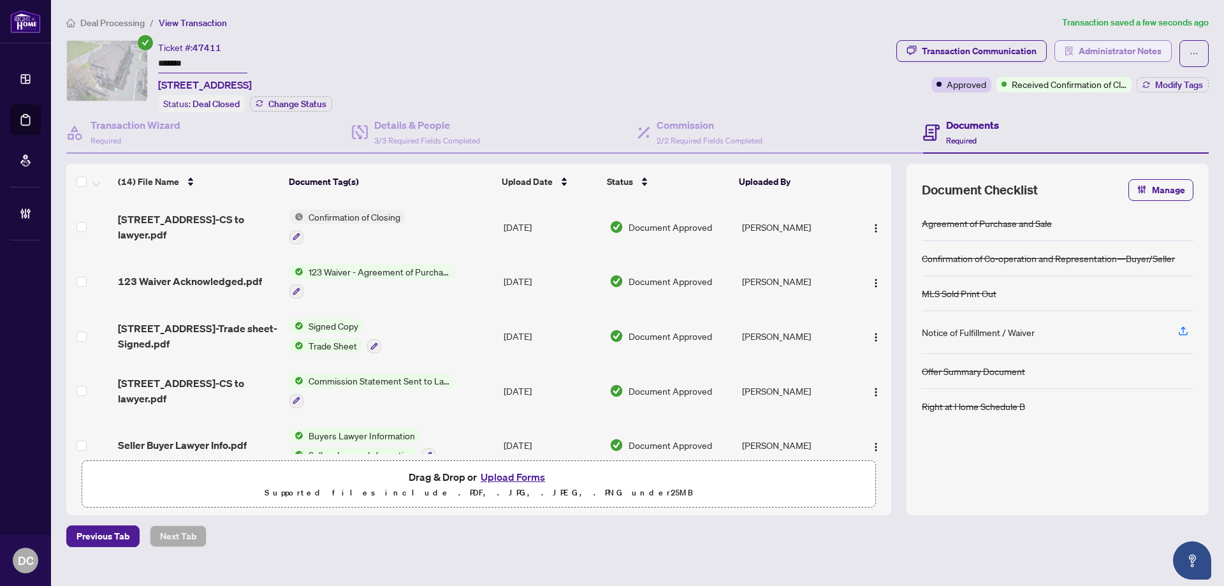
click at [1134, 53] on span "Administrator Notes" at bounding box center [1120, 51] width 83 height 20
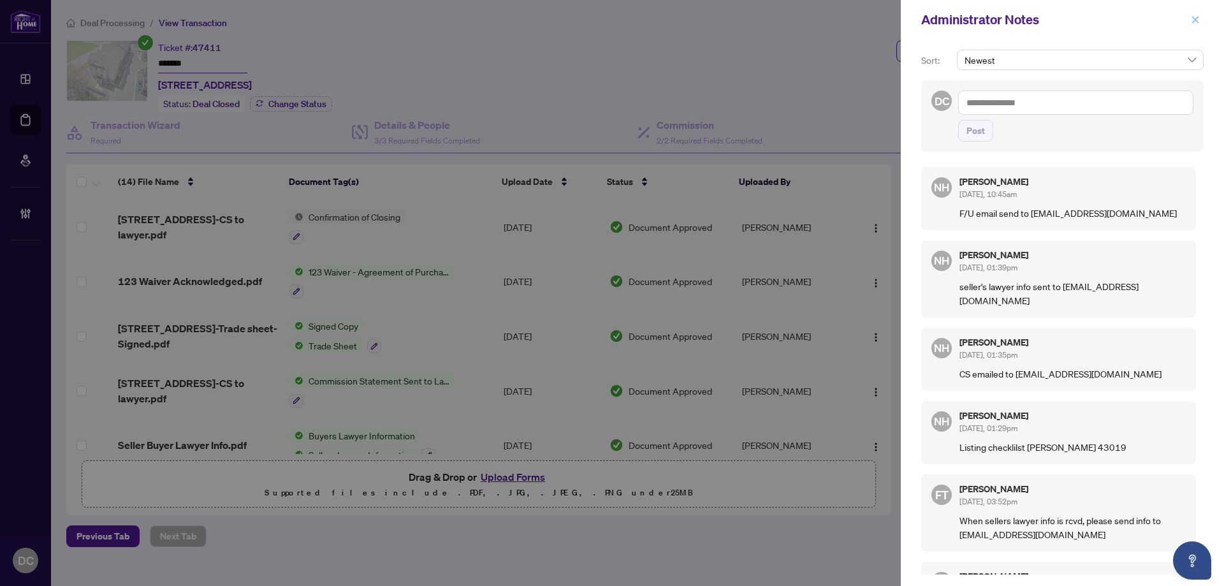
click at [1190, 18] on div "Administrator Notes" at bounding box center [1062, 20] width 323 height 40
click at [1192, 20] on icon "close" at bounding box center [1195, 19] width 9 height 9
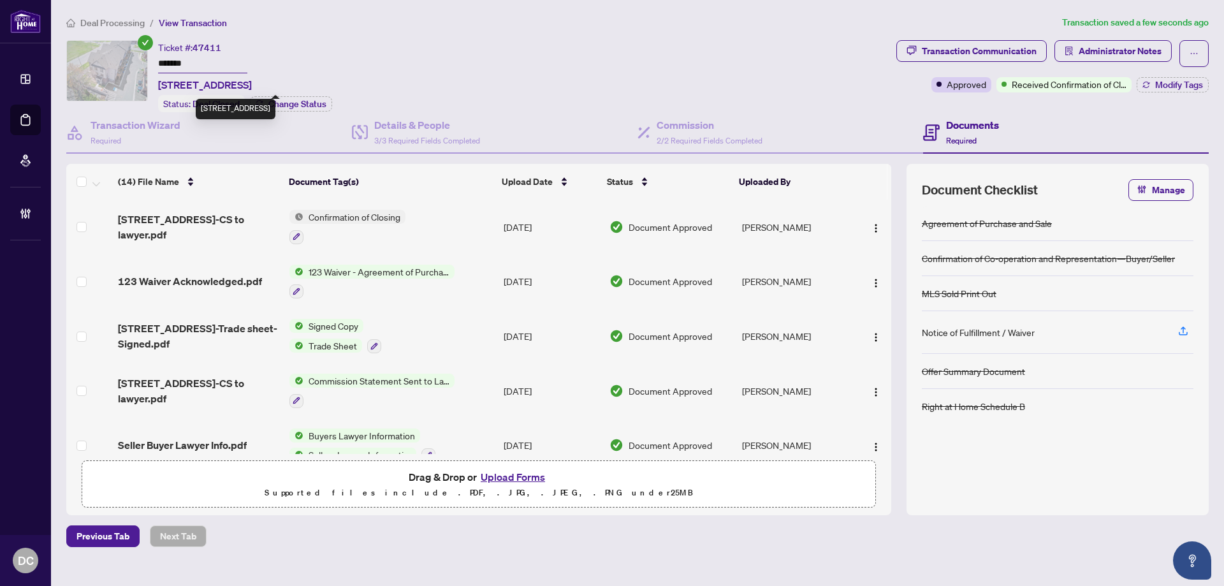
click at [180, 80] on span "1534 Bloor St, Clarington, Ontario L1E 0G9, Canada" at bounding box center [205, 84] width 94 height 15
click at [214, 83] on span "1534 Bloor St, Clarington, Ontario L1E 0G9, Canada" at bounding box center [205, 84] width 94 height 15
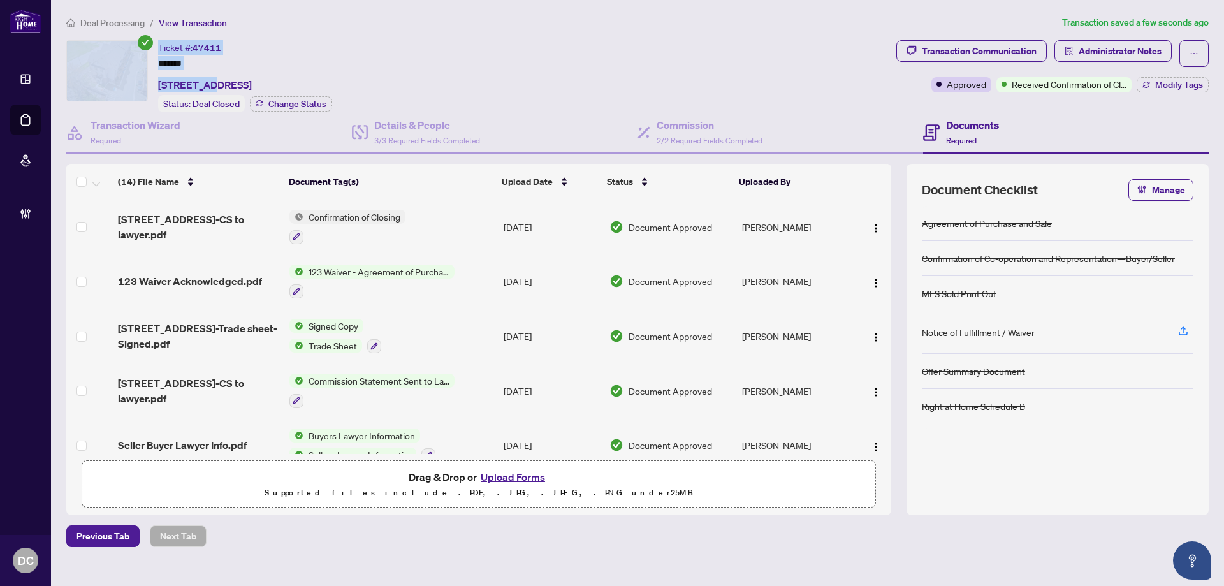
drag, startPoint x: 202, startPoint y: 83, endPoint x: 152, endPoint y: 85, distance: 49.8
click at [152, 85] on div "Ticket #: 47411 ******* 1534 Bloor St, Clarington, Ontario L1E 0G9, Canada Stat…" at bounding box center [478, 76] width 825 height 72
click at [189, 85] on span "1534 Bloor St, Clarington, Ontario L1E 0G9, Canada" at bounding box center [205, 84] width 94 height 15
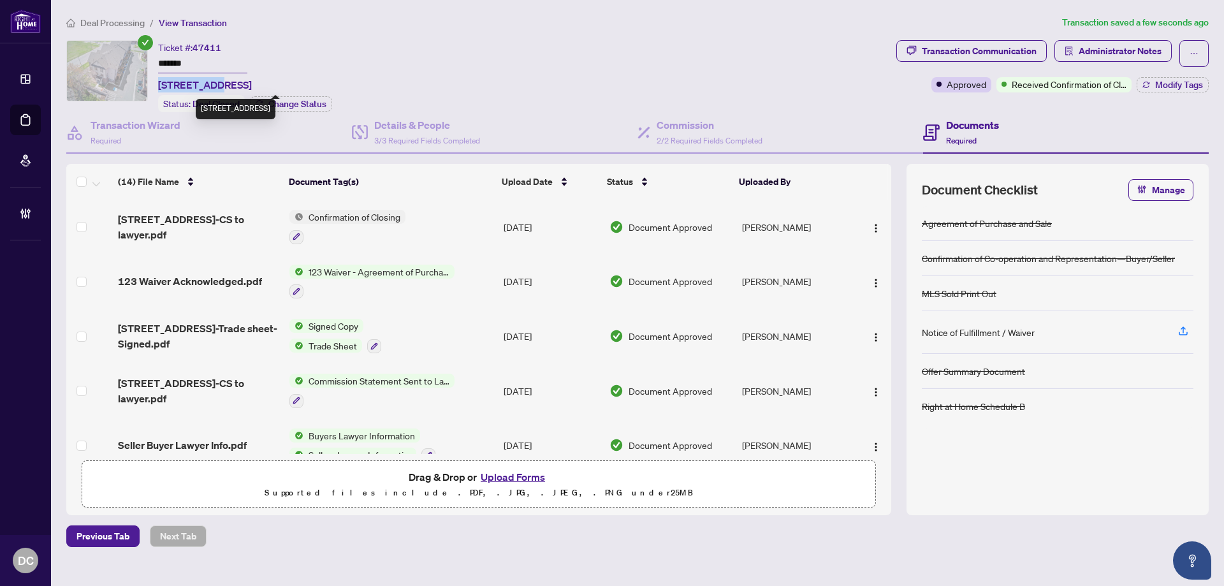
drag, startPoint x: 159, startPoint y: 82, endPoint x: 213, endPoint y: 82, distance: 53.6
click at [213, 82] on span "1534 Bloor St, Clarington, Ontario L1E 0G9, Canada" at bounding box center [205, 84] width 94 height 15
copy span "1534 Bloor"
click at [996, 50] on div "Transaction Communication" at bounding box center [979, 51] width 115 height 20
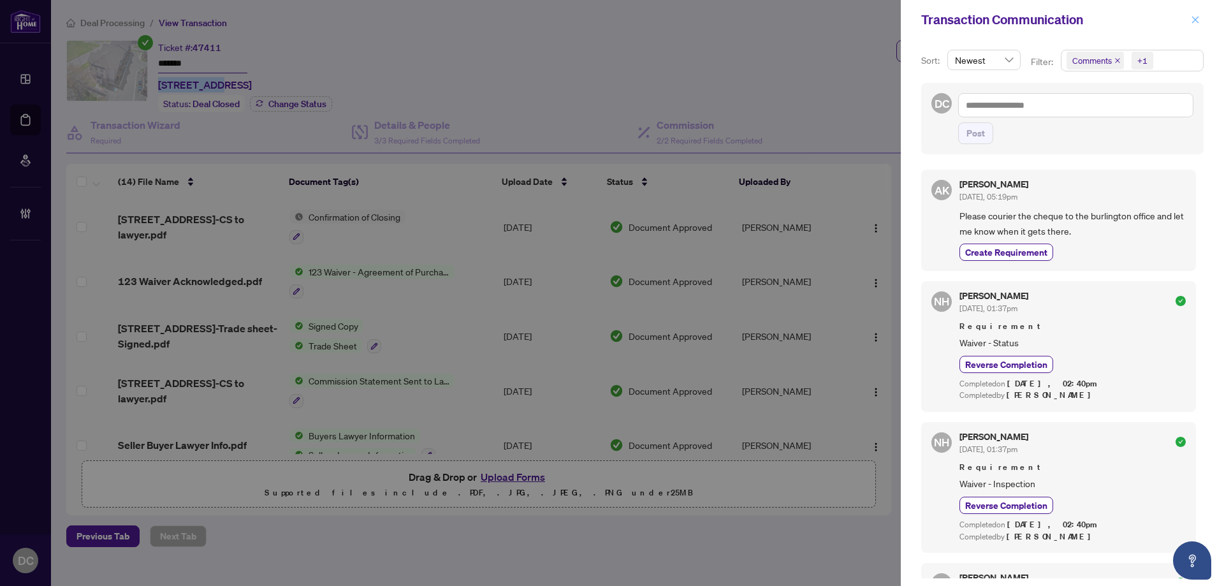
click at [1199, 22] on icon "close" at bounding box center [1195, 19] width 9 height 9
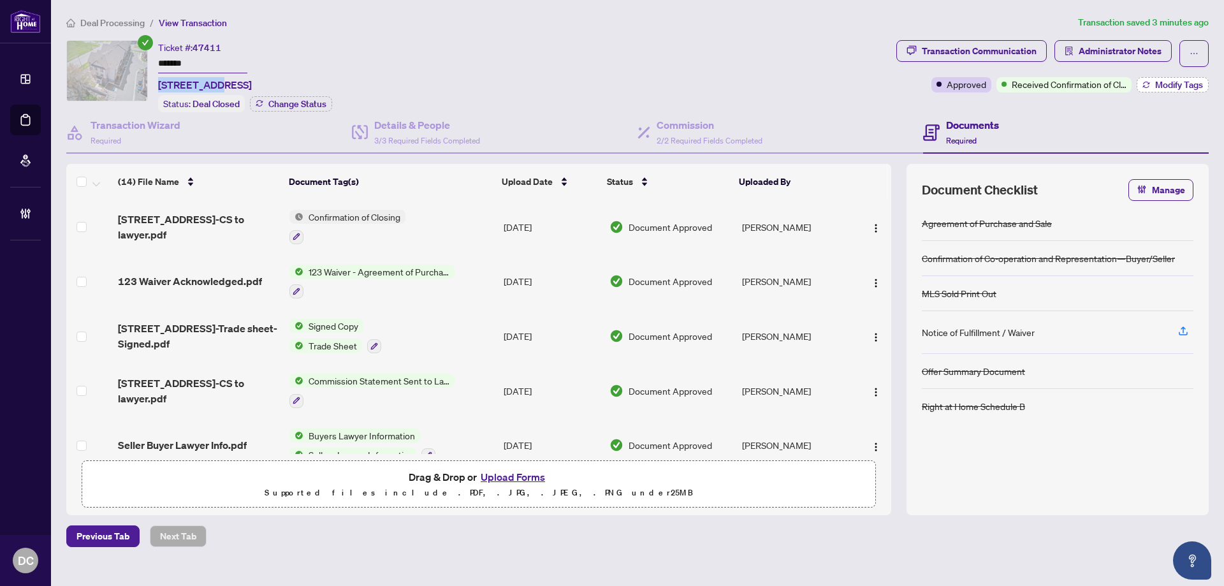
click at [1146, 87] on icon "button" at bounding box center [1147, 85] width 8 height 8
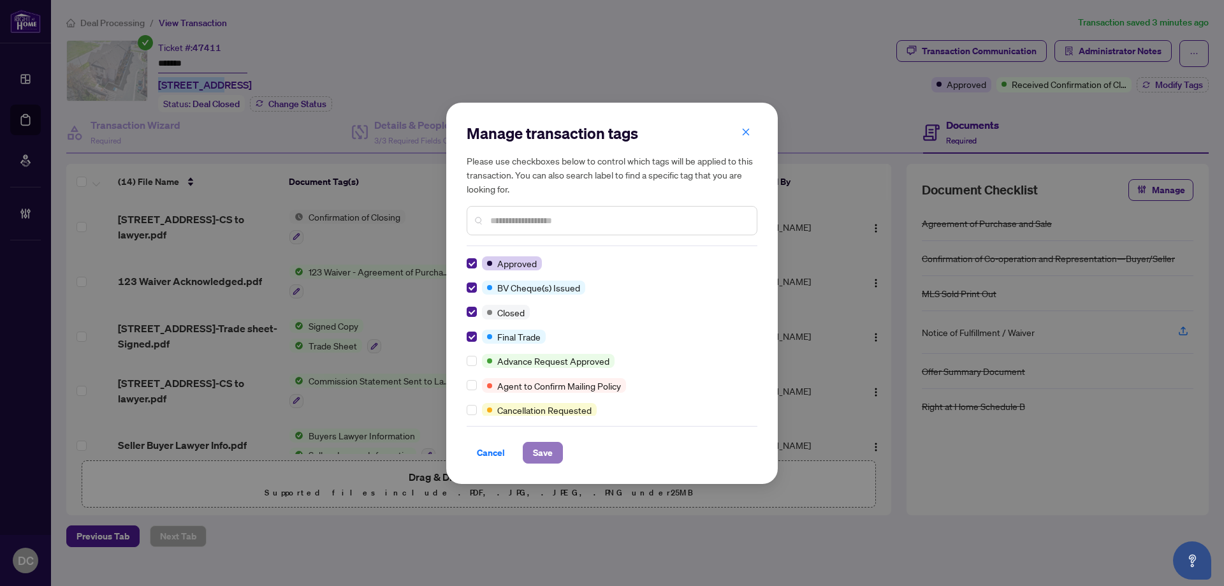
click at [536, 452] on span "Save" at bounding box center [543, 452] width 20 height 20
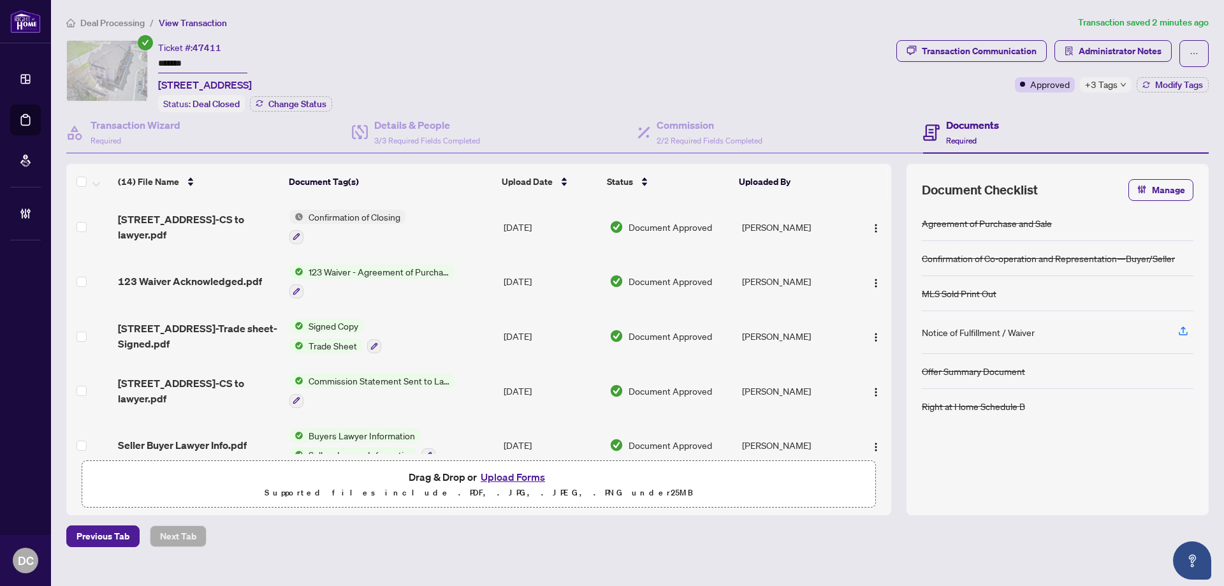
drag, startPoint x: 191, startPoint y: 61, endPoint x: 152, endPoint y: 60, distance: 38.3
click at [152, 60] on div "Ticket #: 47411 ******* 1534 Bloor St, Clarington, Ontario L1E 0G9, Canada Stat…" at bounding box center [478, 76] width 825 height 72
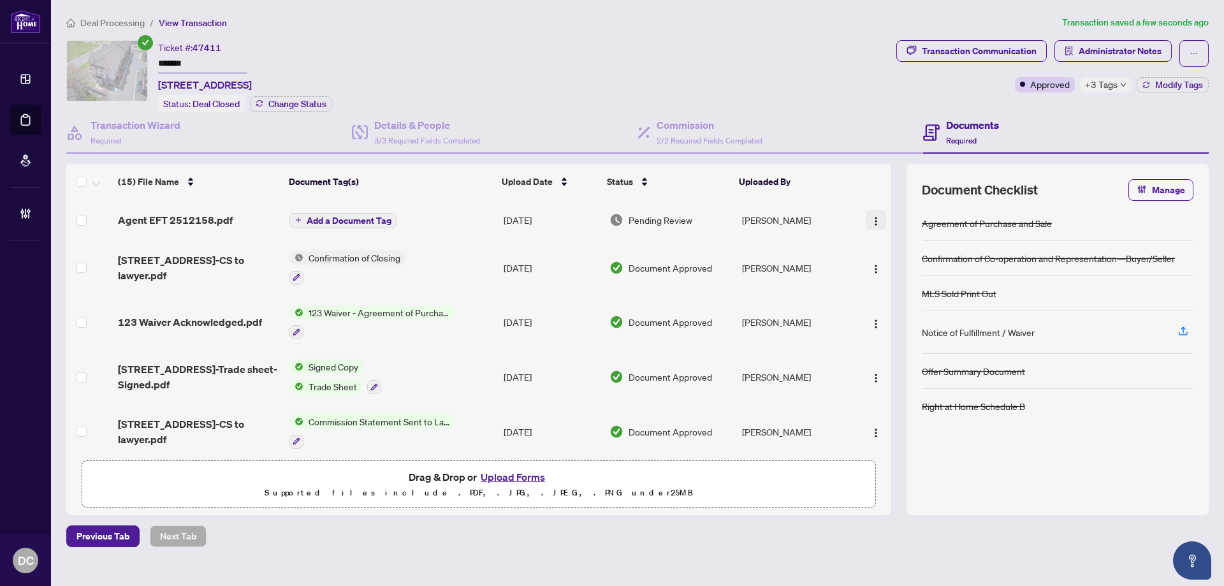
click at [874, 222] on img "button" at bounding box center [876, 221] width 10 height 10
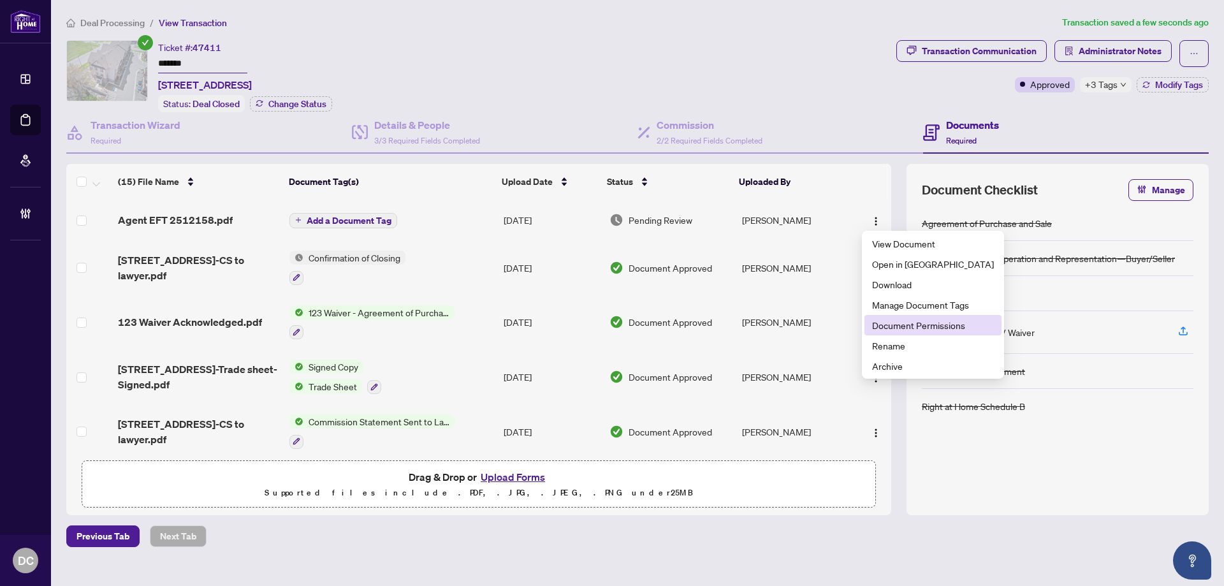
click at [910, 328] on span "Document Permissions" at bounding box center [933, 325] width 122 height 14
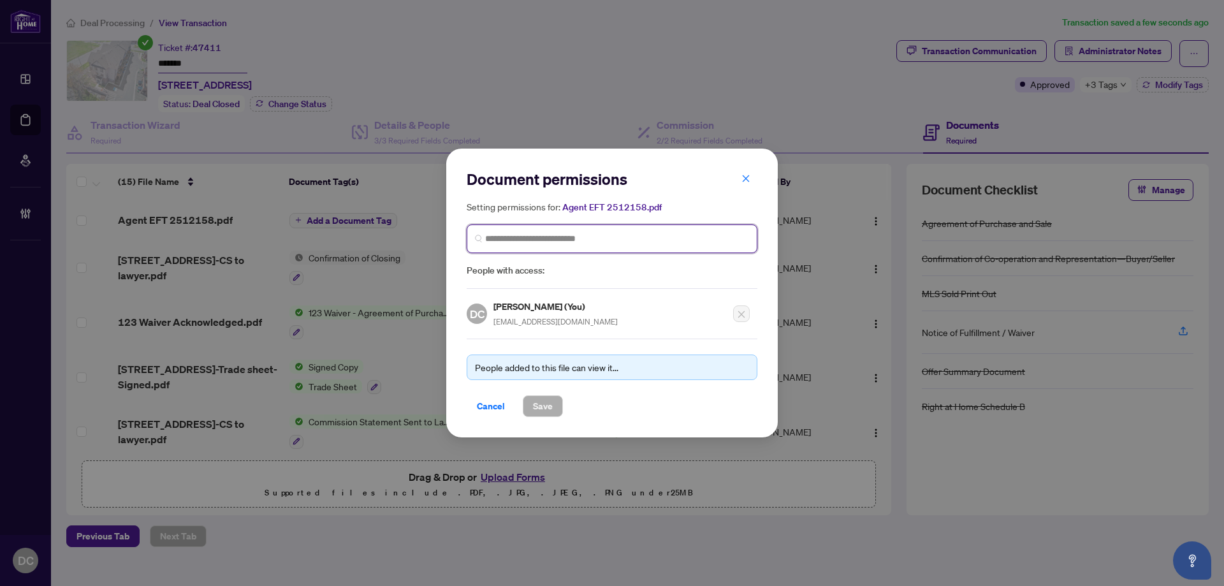
click at [553, 240] on input "search" at bounding box center [617, 238] width 264 height 13
click at [558, 241] on input "search" at bounding box center [617, 238] width 264 height 13
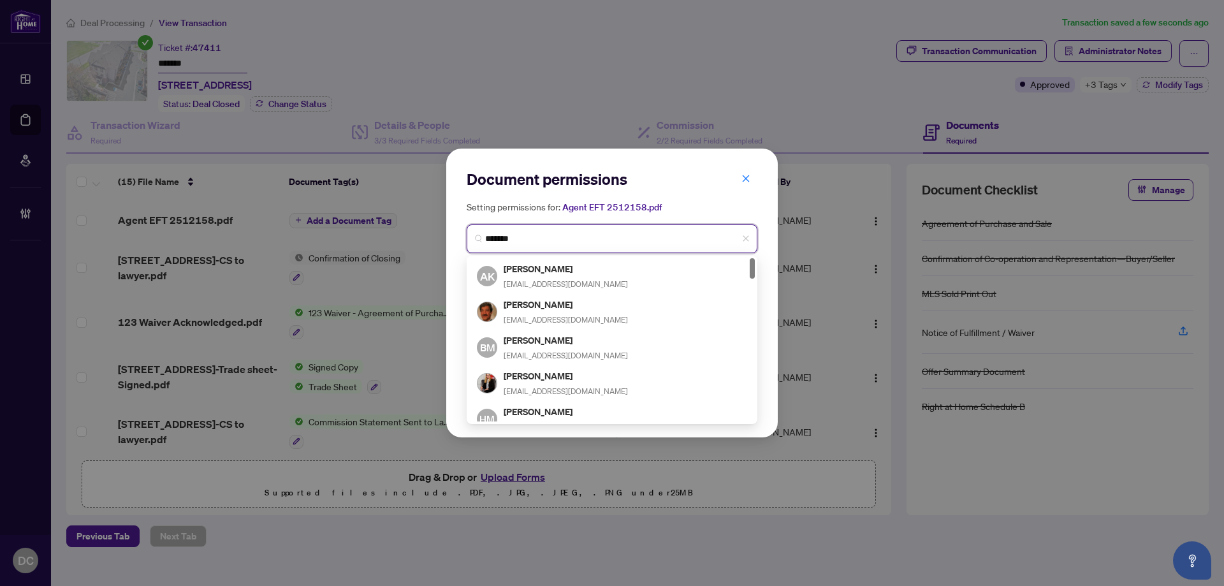
type input "********"
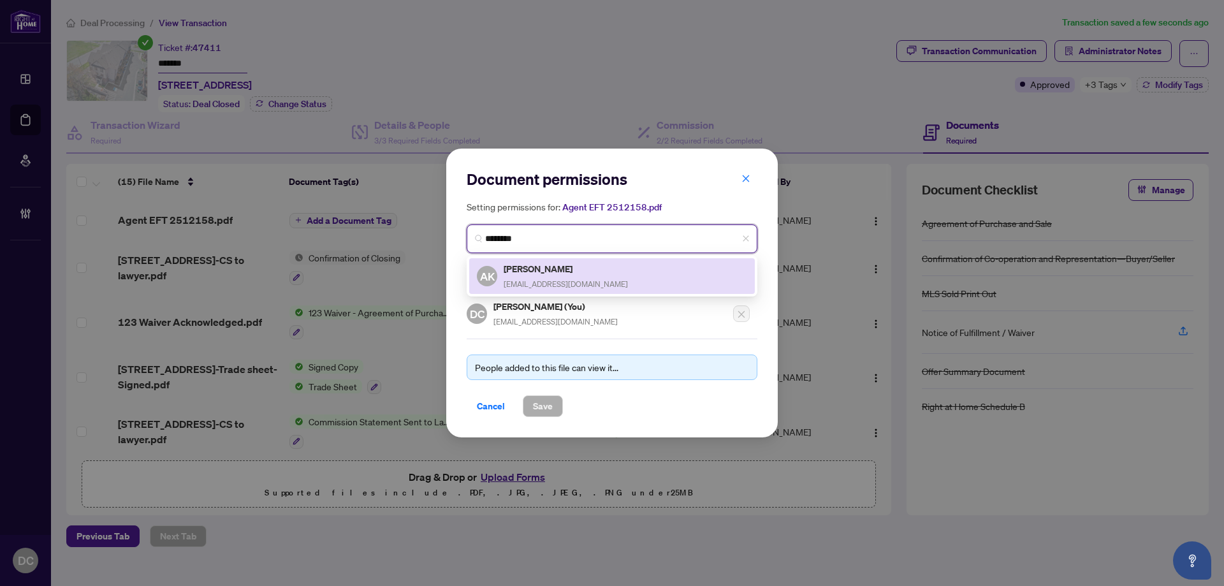
click at [556, 270] on h5 "Ammar Kailani" at bounding box center [566, 268] width 124 height 15
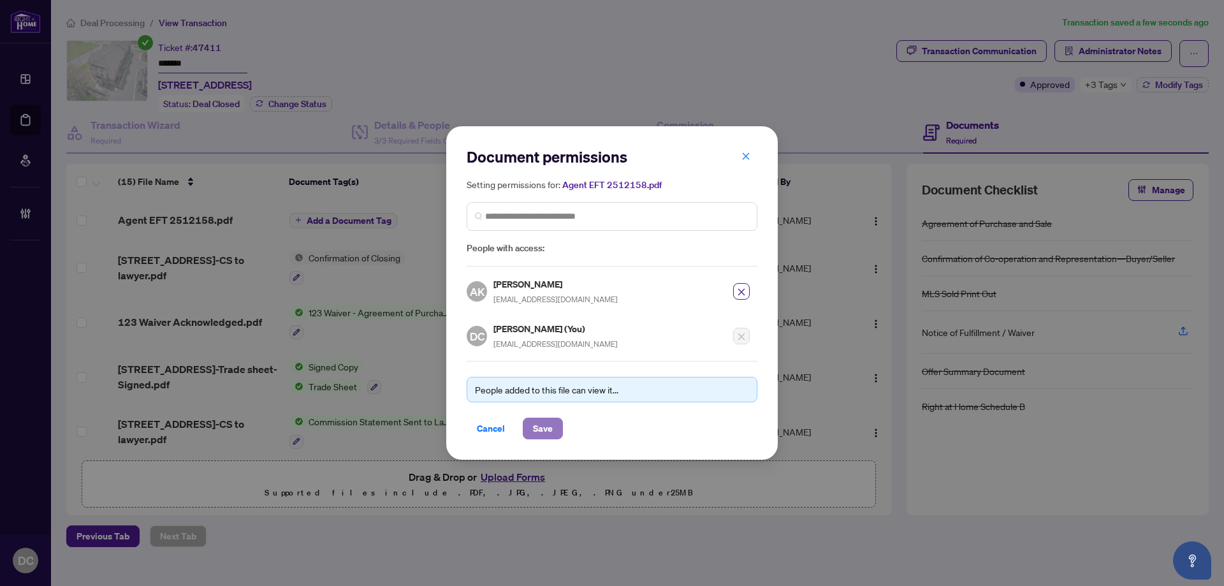
click at [548, 428] on span "Save" at bounding box center [543, 428] width 20 height 20
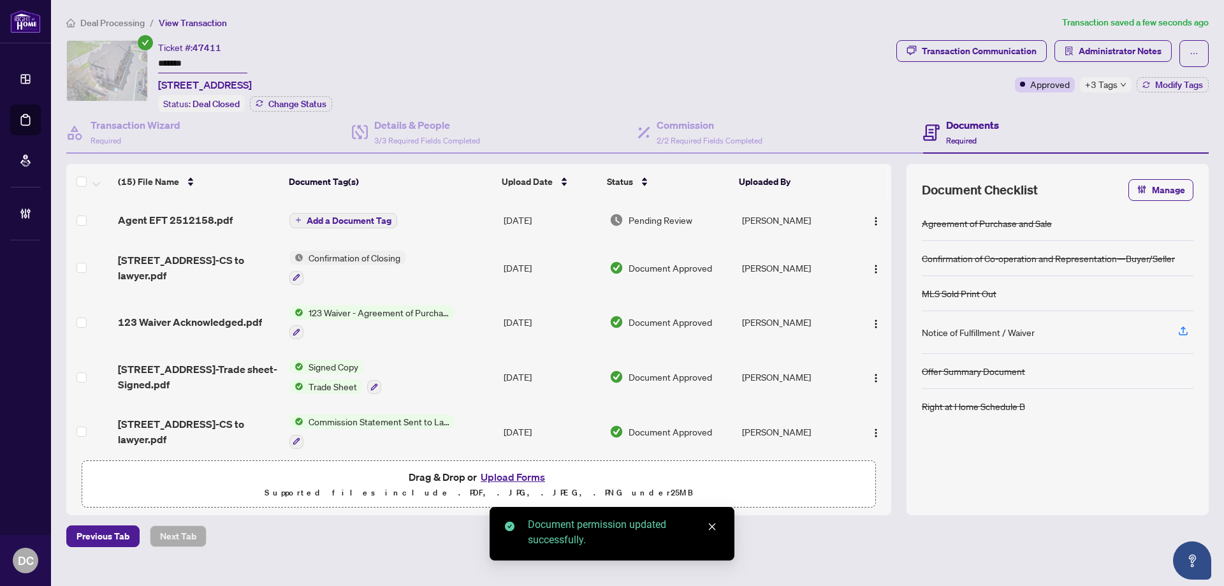
click at [321, 219] on span "Add a Document Tag" at bounding box center [349, 220] width 85 height 9
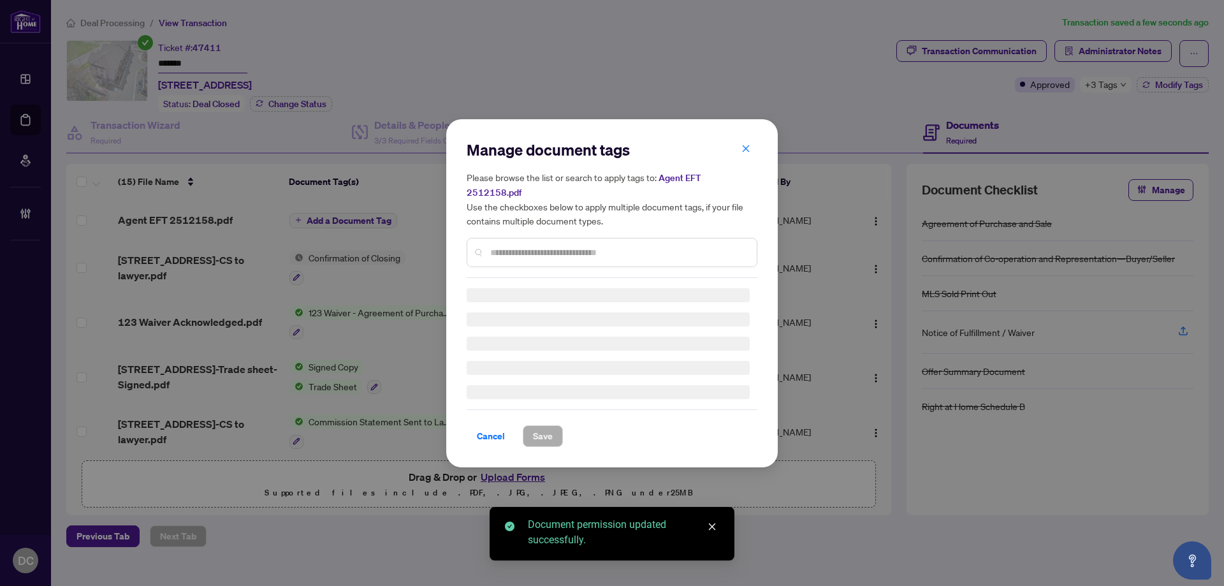
click at [574, 246] on div "Manage document tags Please browse the list or search to apply tags to: Agent E…" at bounding box center [612, 293] width 291 height 307
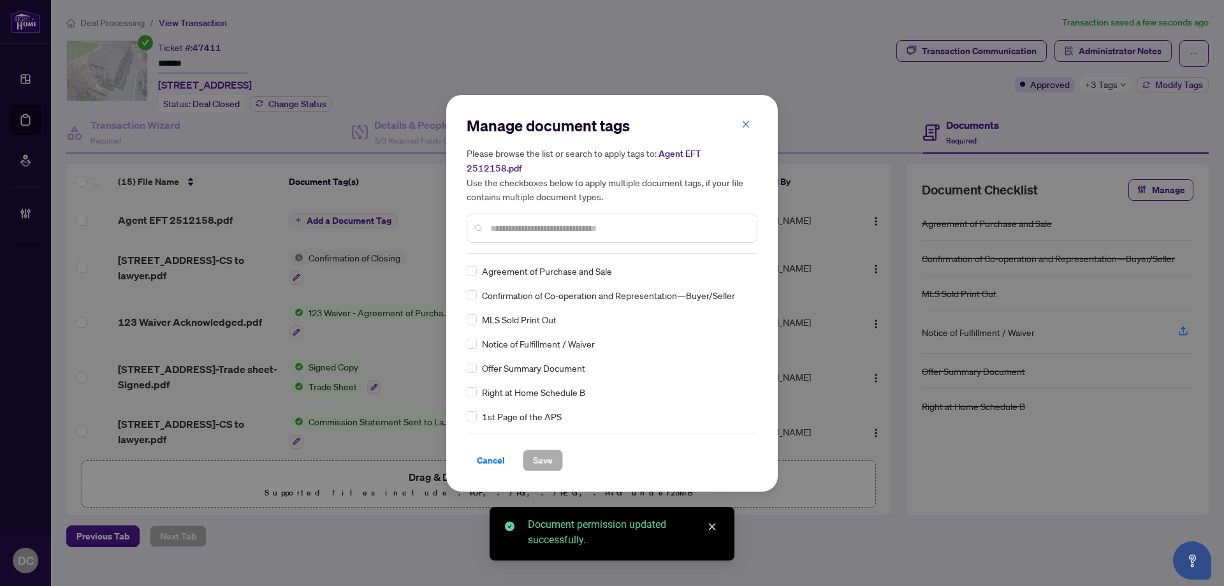
click at [620, 221] on input "text" at bounding box center [618, 228] width 256 height 14
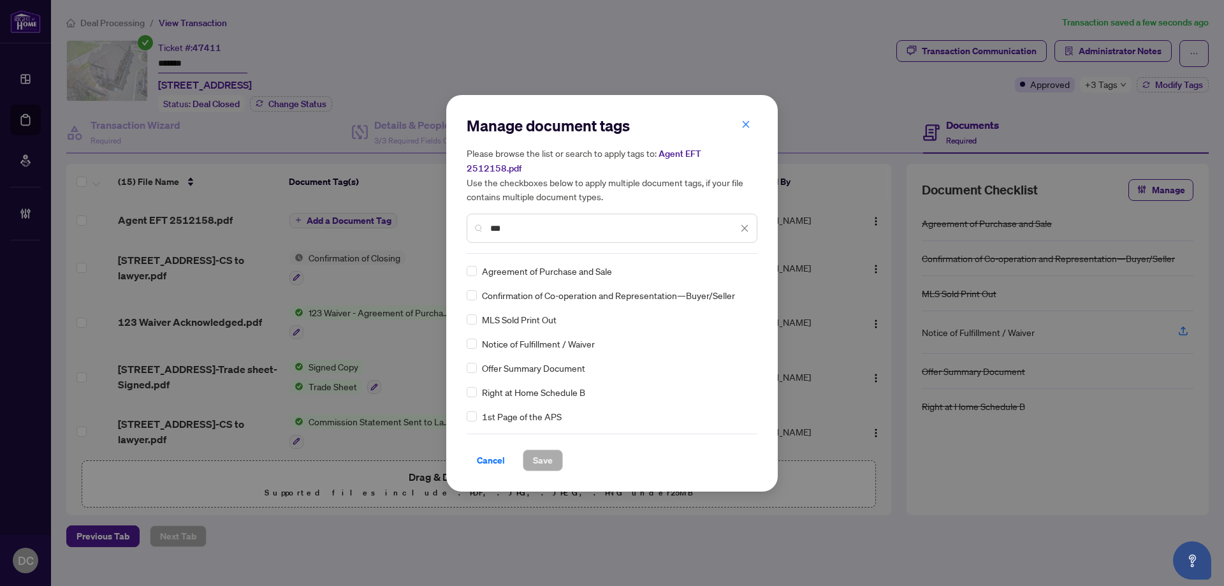
type input "***"
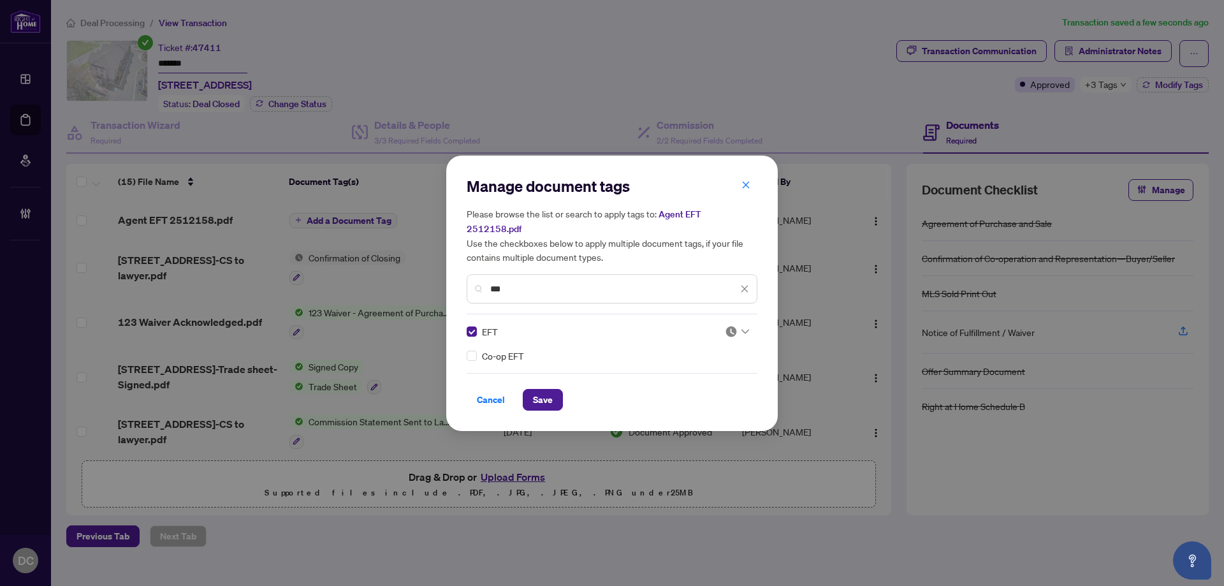
click at [733, 325] on img at bounding box center [731, 331] width 13 height 13
click at [703, 388] on div "Approved" at bounding box center [699, 386] width 82 height 14
click at [543, 391] on span "Save" at bounding box center [543, 400] width 20 height 20
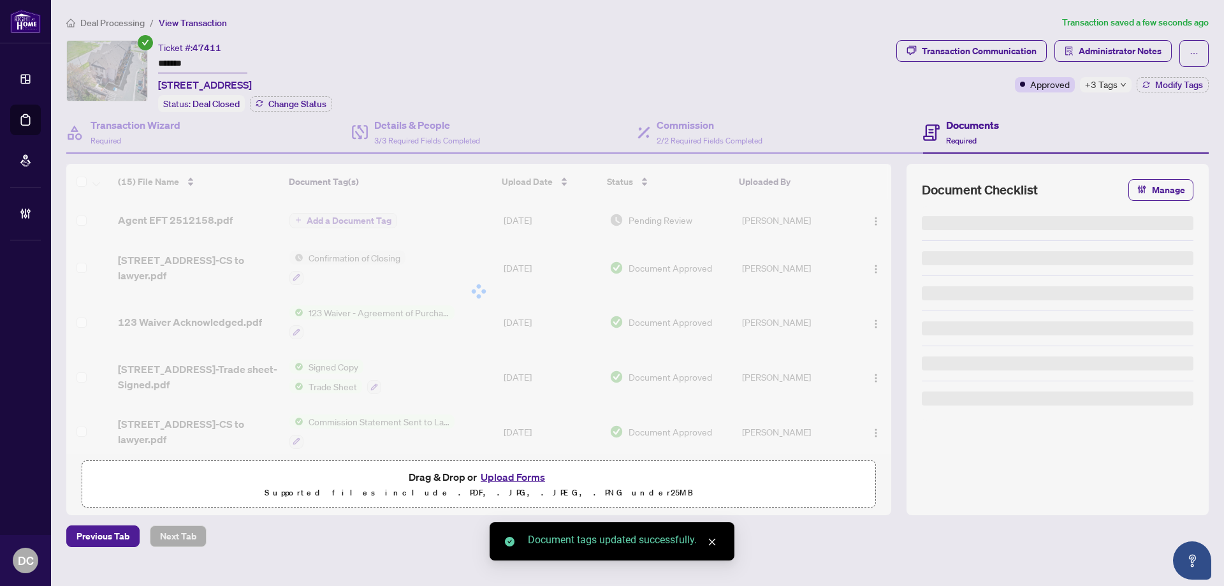
click at [1113, 86] on span "+3 Tags" at bounding box center [1101, 84] width 33 height 15
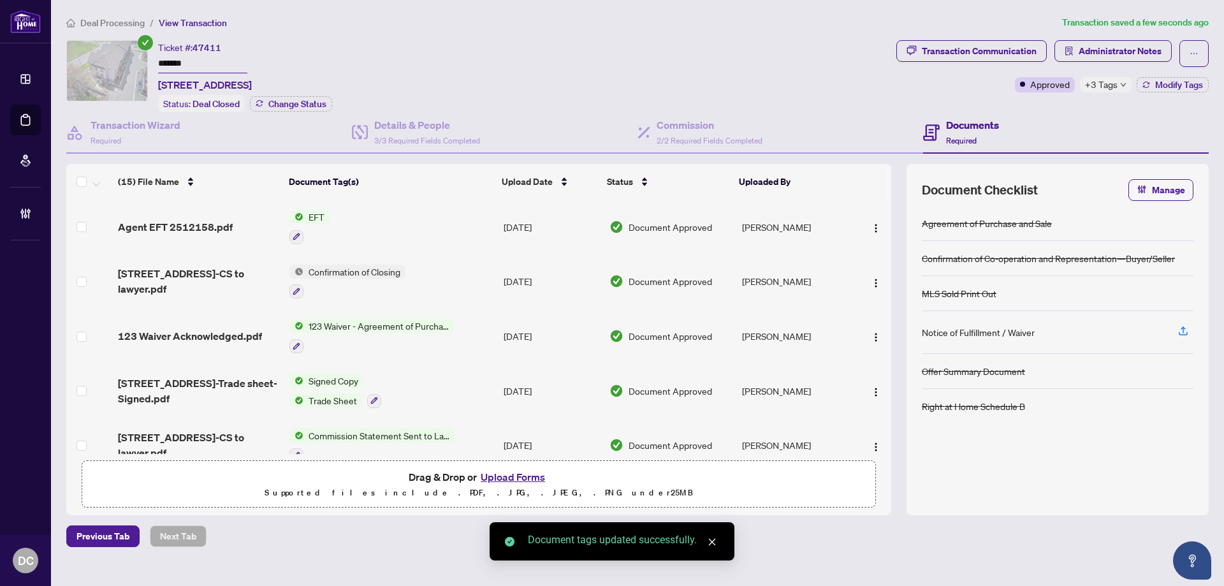
click at [1071, 108] on div "Transaction Communication Administrator Notes Approved +3 Tags Modify Tags" at bounding box center [1053, 76] width 318 height 72
click at [1111, 45] on span "Administrator Notes" at bounding box center [1120, 51] width 83 height 20
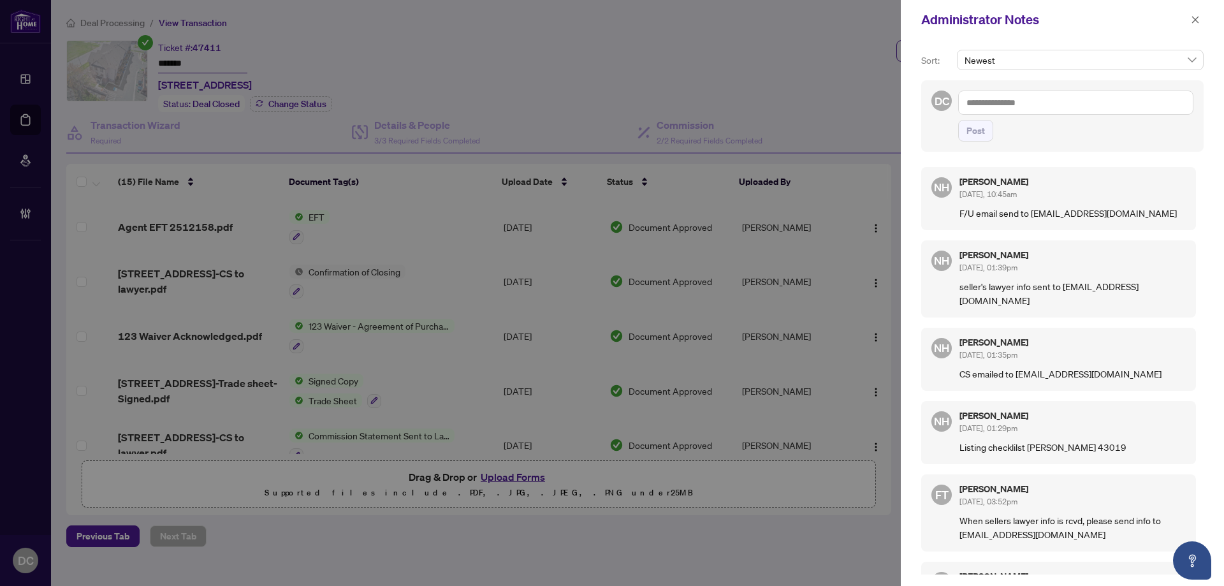
click at [1090, 103] on textarea at bounding box center [1075, 103] width 235 height 24
paste textarea "**********"
type textarea "**********"
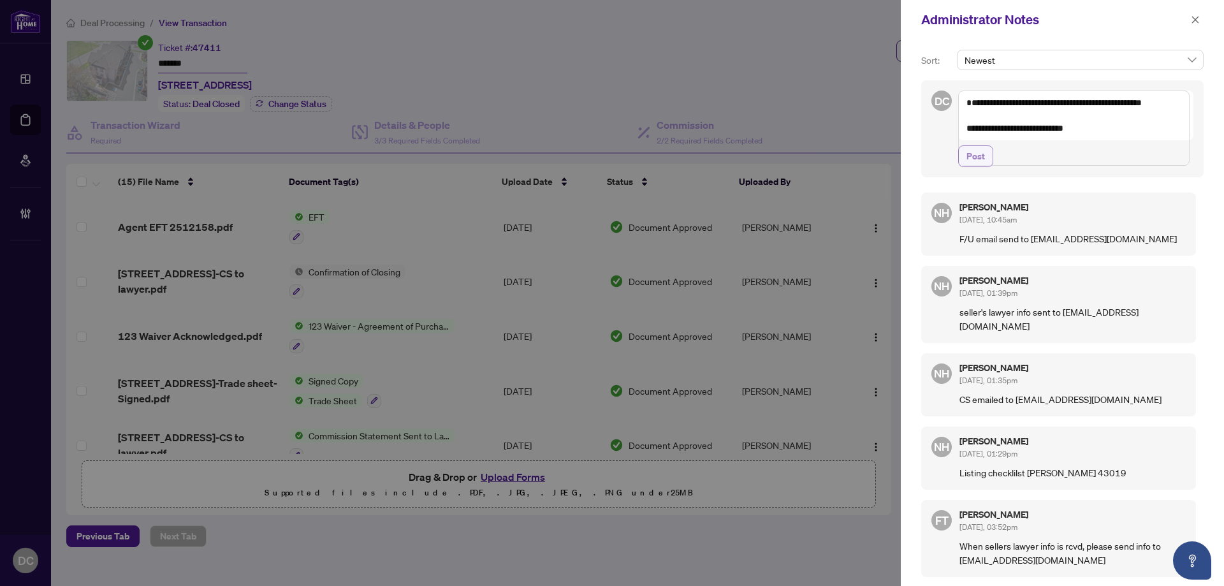
click at [979, 166] on span "Post" at bounding box center [976, 156] width 18 height 20
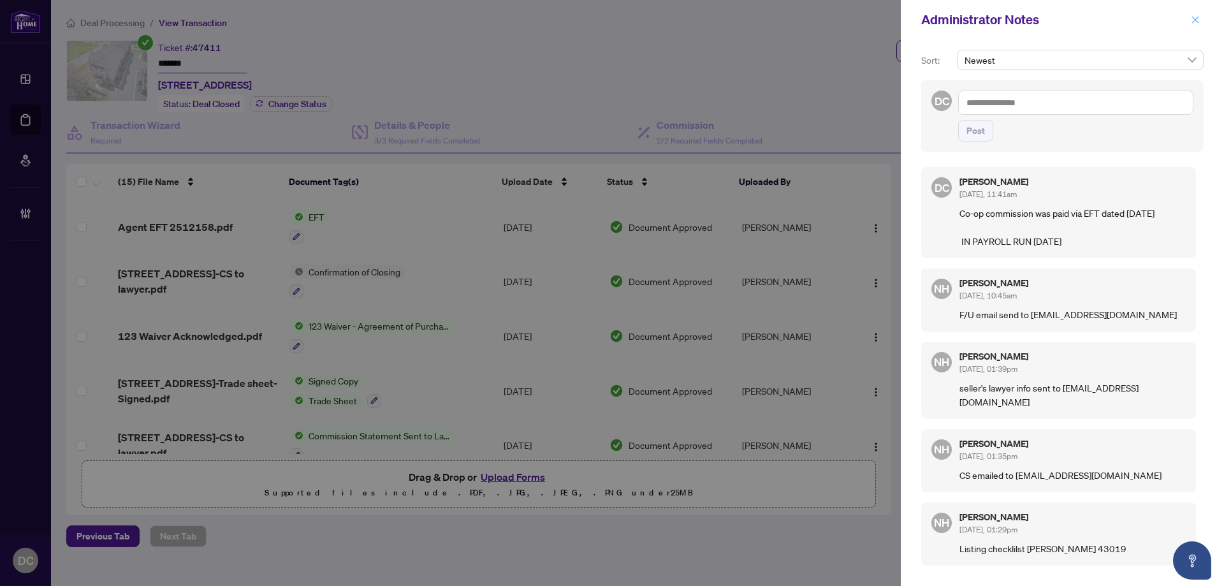
click at [1194, 20] on icon "close" at bounding box center [1195, 19] width 9 height 9
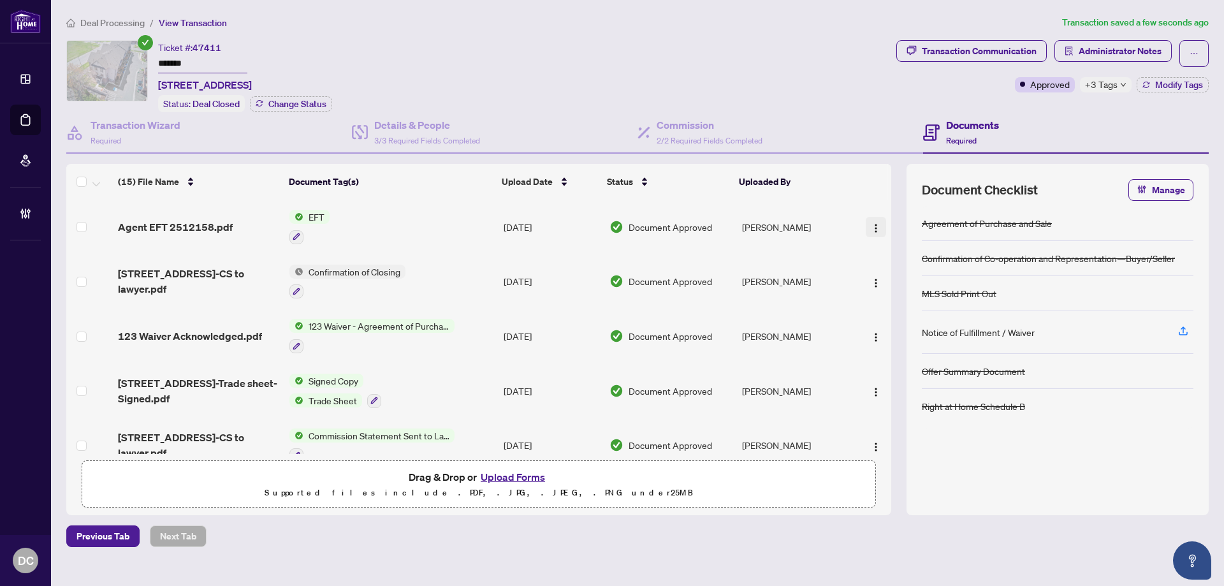
click at [873, 223] on img "button" at bounding box center [876, 228] width 10 height 10
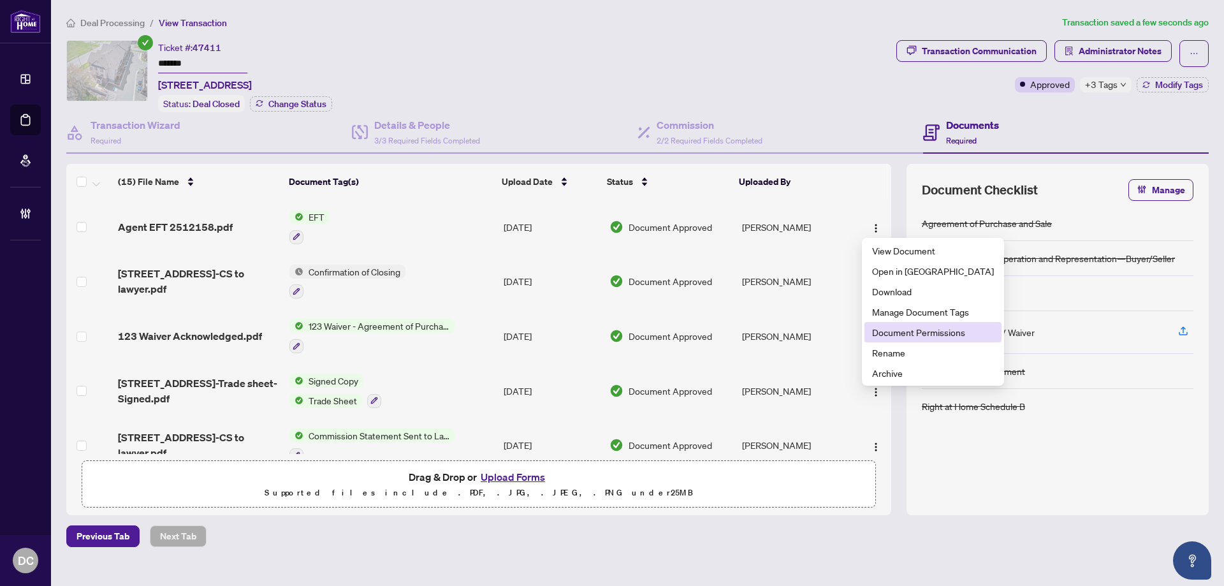
click at [912, 334] on span "Document Permissions" at bounding box center [933, 332] width 122 height 14
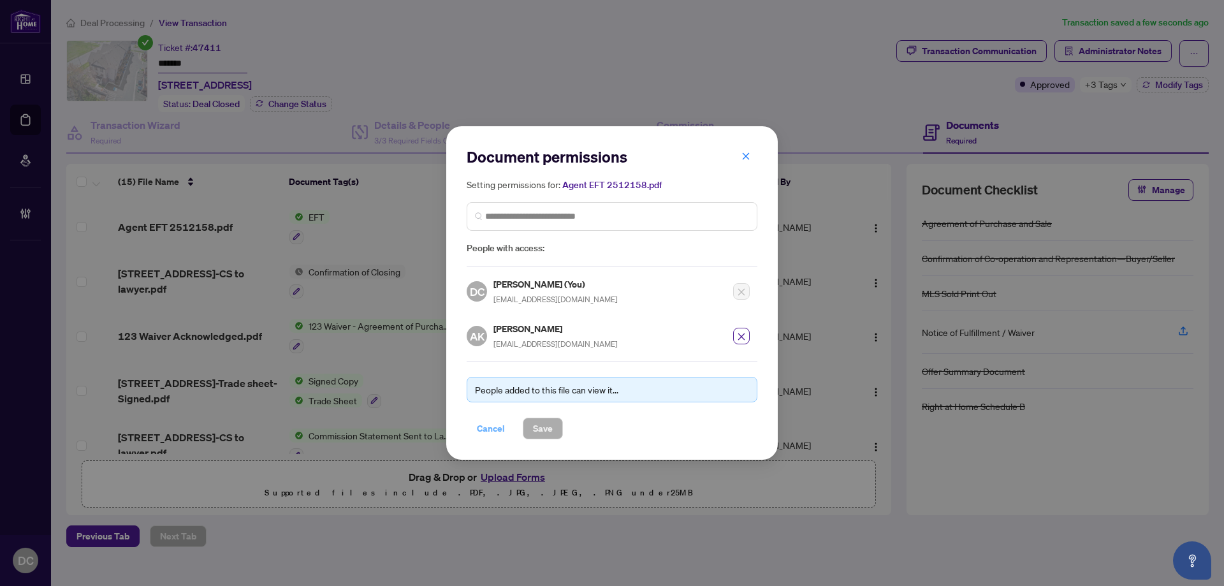
click at [501, 422] on span "Cancel" at bounding box center [491, 428] width 28 height 20
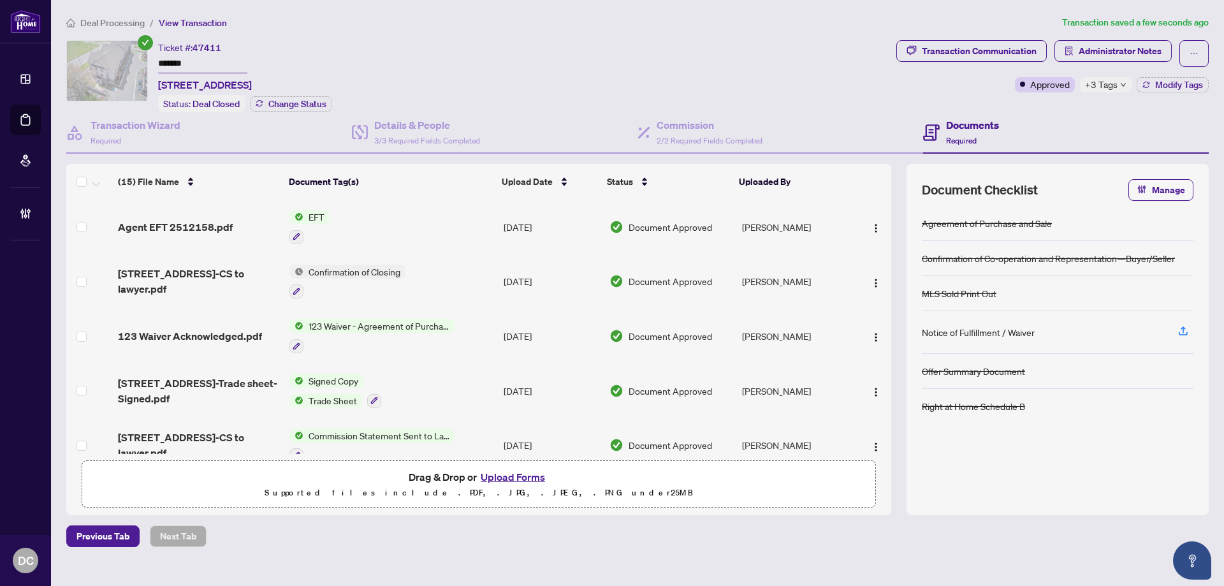
click at [252, 43] on div "Ticket #: 47411 ******* 1534 Bloor St, Clarington, Ontario L1E 0G9, Canada" at bounding box center [205, 66] width 94 height 52
click at [121, 23] on span "Deal Processing" at bounding box center [112, 22] width 64 height 11
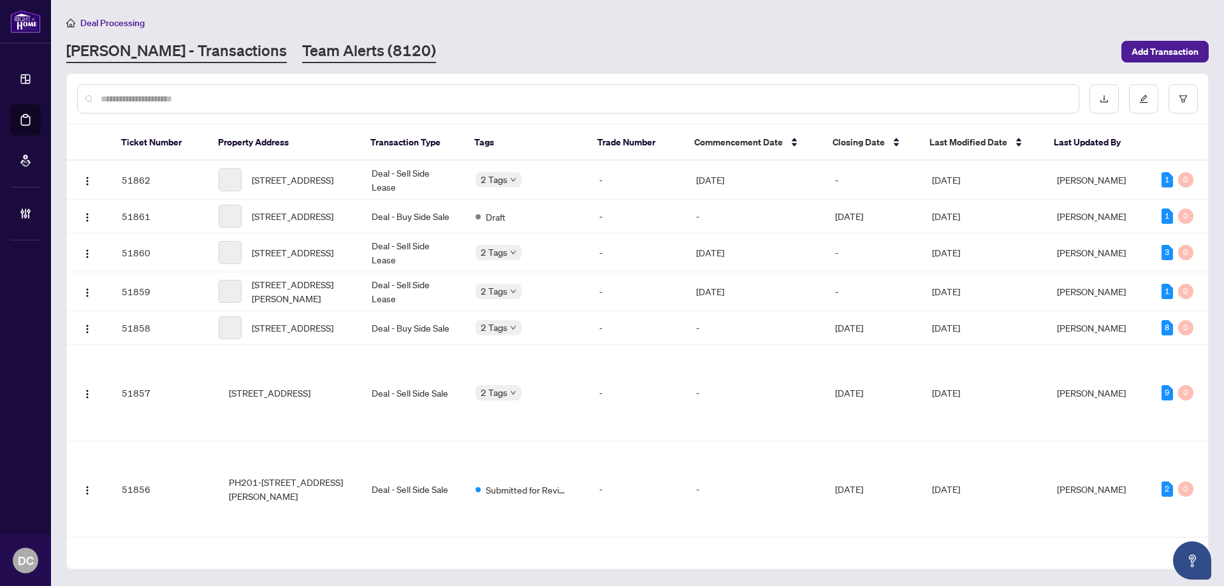
click at [302, 60] on link "Team Alerts (8120)" at bounding box center [369, 51] width 134 height 23
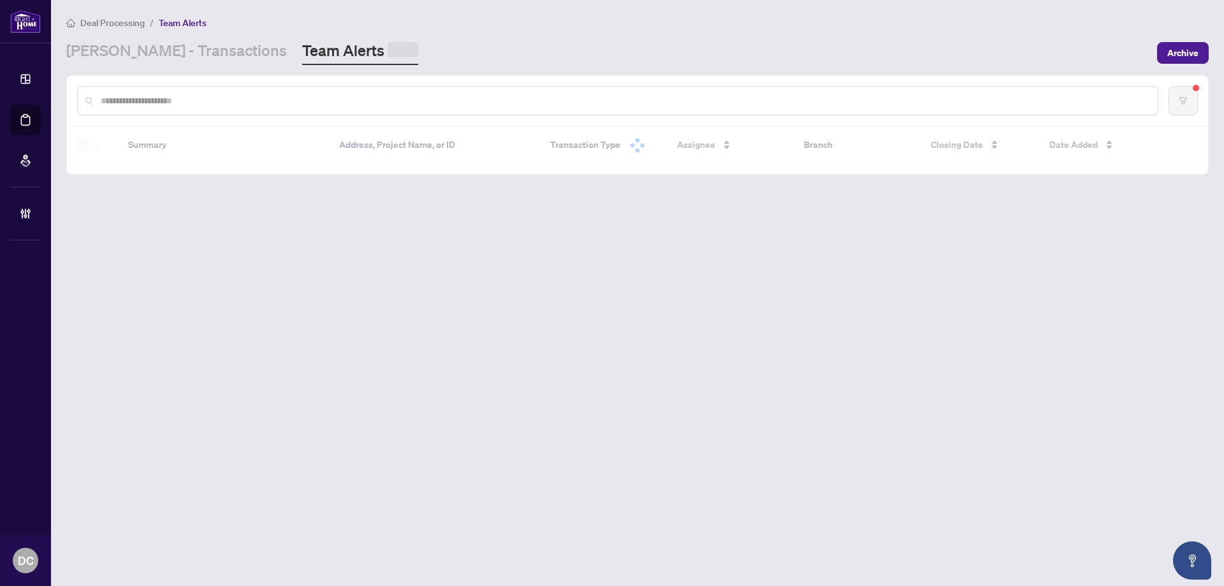
click at [245, 102] on input "text" at bounding box center [624, 101] width 1047 height 14
paste input "*******"
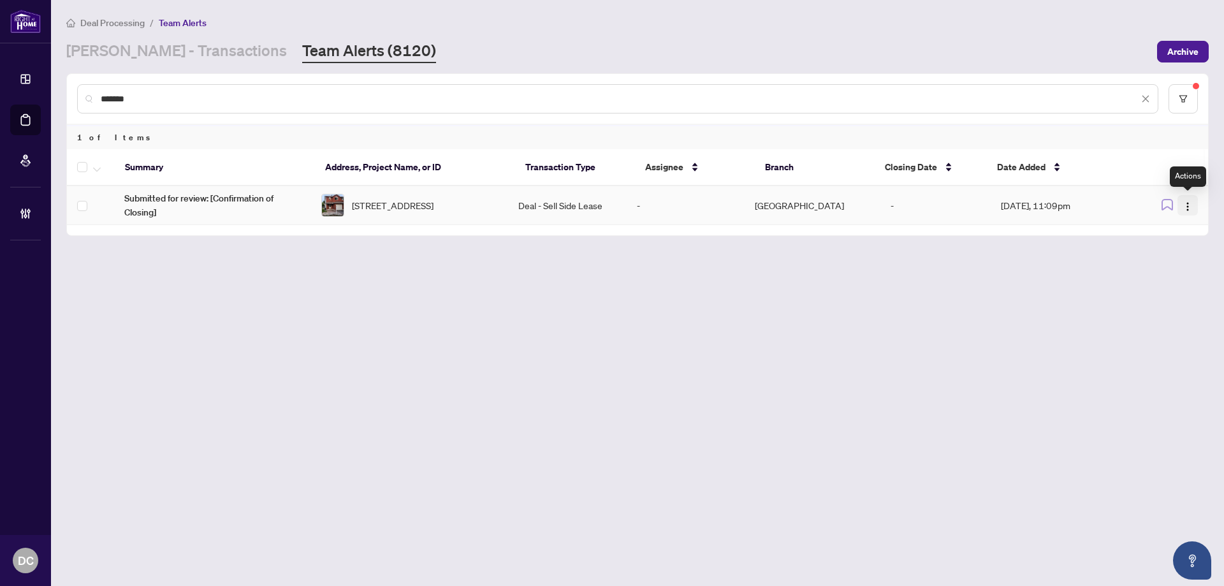
type input "*******"
click at [1185, 202] on img "button" at bounding box center [1188, 206] width 10 height 10
click at [1158, 268] on span "Complete Item" at bounding box center [1158, 271] width 59 height 14
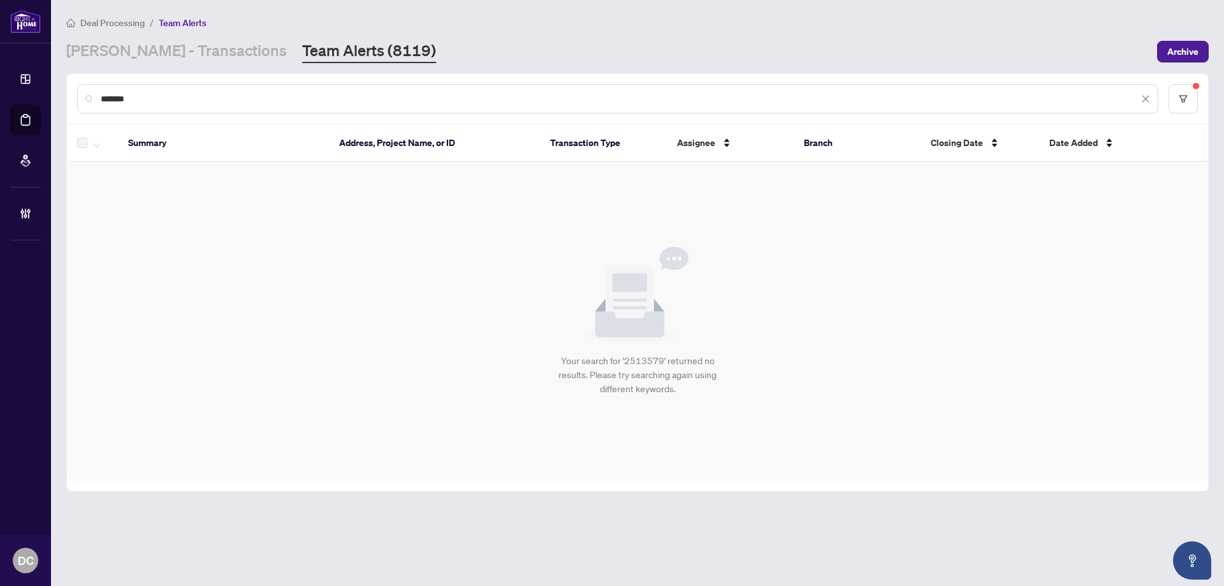
drag, startPoint x: 209, startPoint y: 91, endPoint x: 106, endPoint y: 90, distance: 102.7
click at [106, 90] on div "*******" at bounding box center [617, 98] width 1081 height 29
drag, startPoint x: 159, startPoint y: 99, endPoint x: 78, endPoint y: 99, distance: 80.3
click at [78, 99] on div "*******" at bounding box center [617, 98] width 1081 height 29
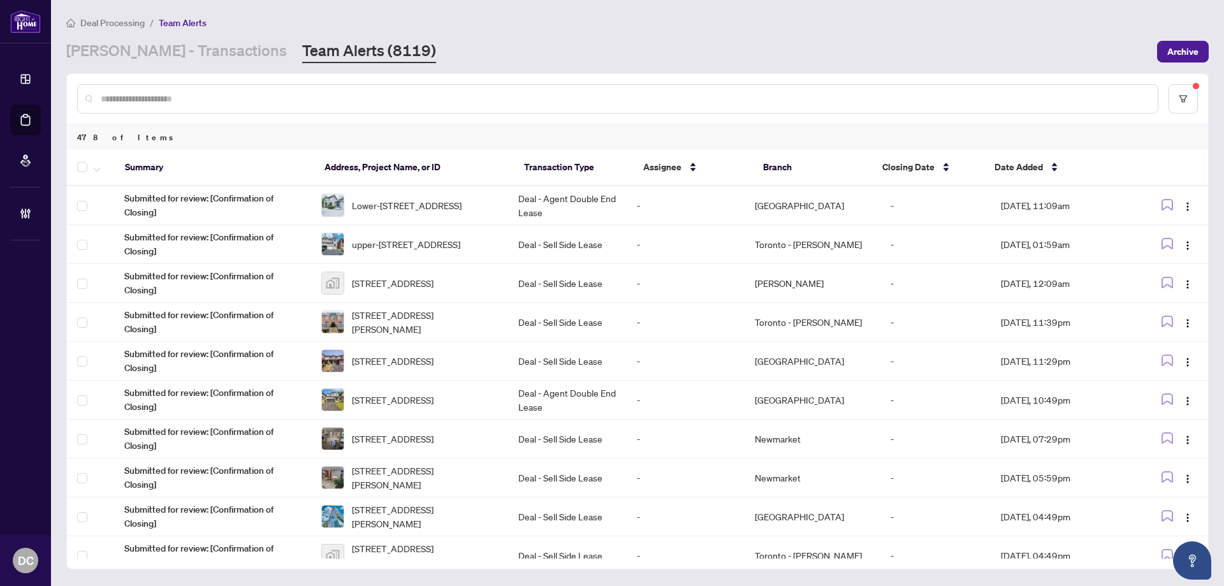
click at [193, 98] on input "text" at bounding box center [624, 99] width 1047 height 14
paste input "*******"
type input "*******"
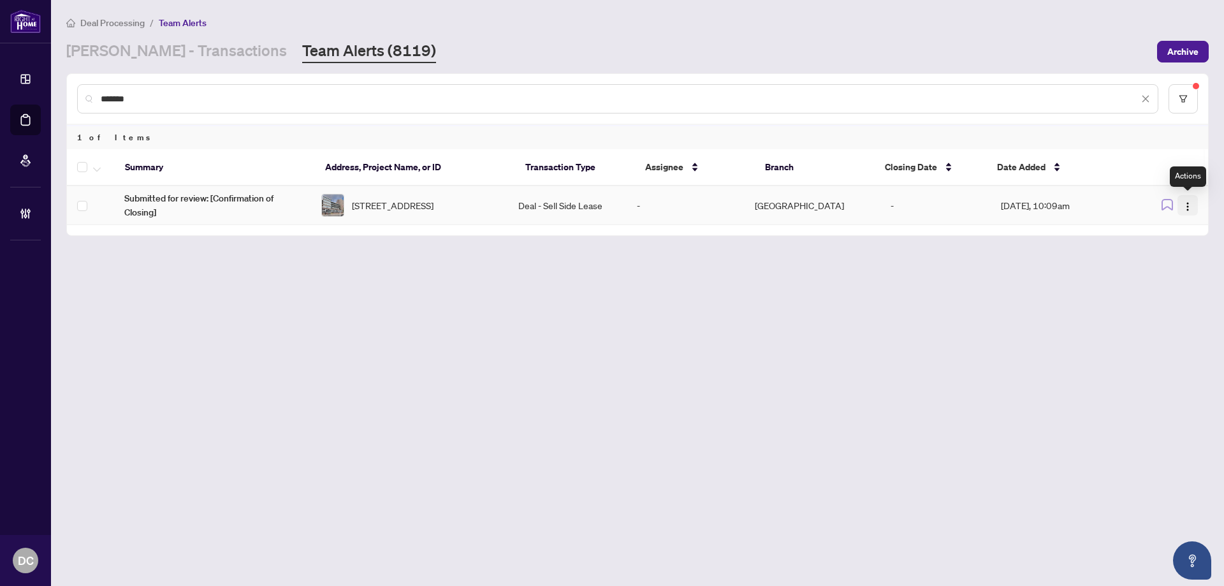
click at [1193, 208] on button "button" at bounding box center [1188, 205] width 20 height 20
click at [1174, 277] on span "Complete Item" at bounding box center [1158, 271] width 59 height 14
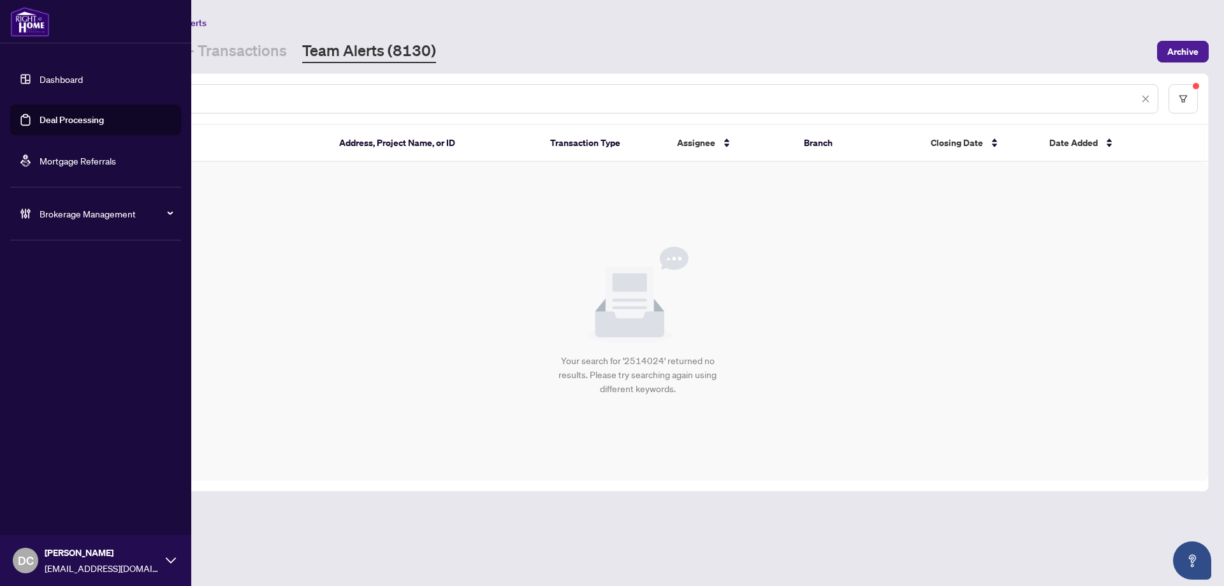
drag, startPoint x: 199, startPoint y: 95, endPoint x: 31, endPoint y: 89, distance: 168.4
click at [31, 89] on div "Dashboard Deal Processing Mortgage Referrals Brokerage Management DC Dawn Chan …" at bounding box center [612, 293] width 1224 height 586
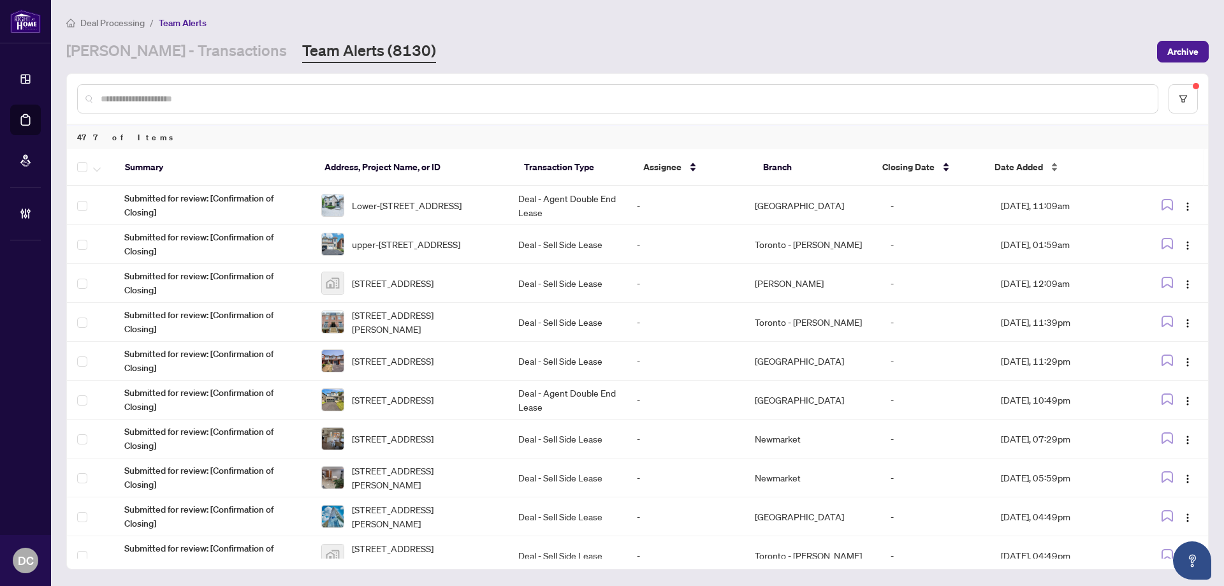
click at [1048, 163] on div "Date Added" at bounding box center [1056, 167] width 123 height 14
click at [1027, 170] on span "Date Added" at bounding box center [1019, 167] width 48 height 14
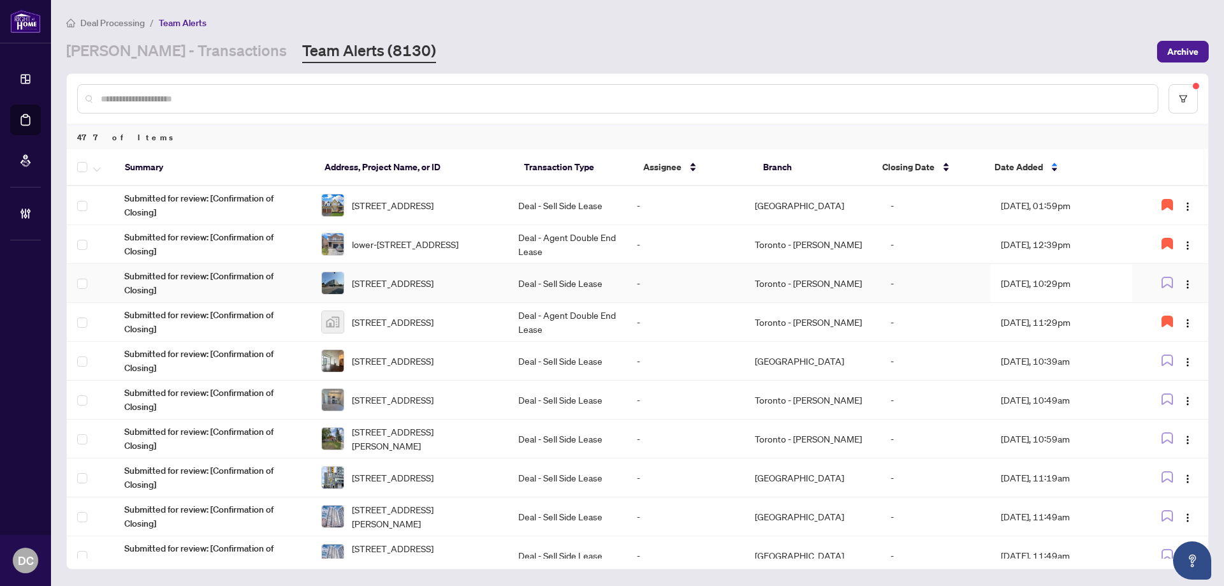
click at [1093, 286] on td "Aug/28/2025, 10:29pm" at bounding box center [1062, 283] width 142 height 39
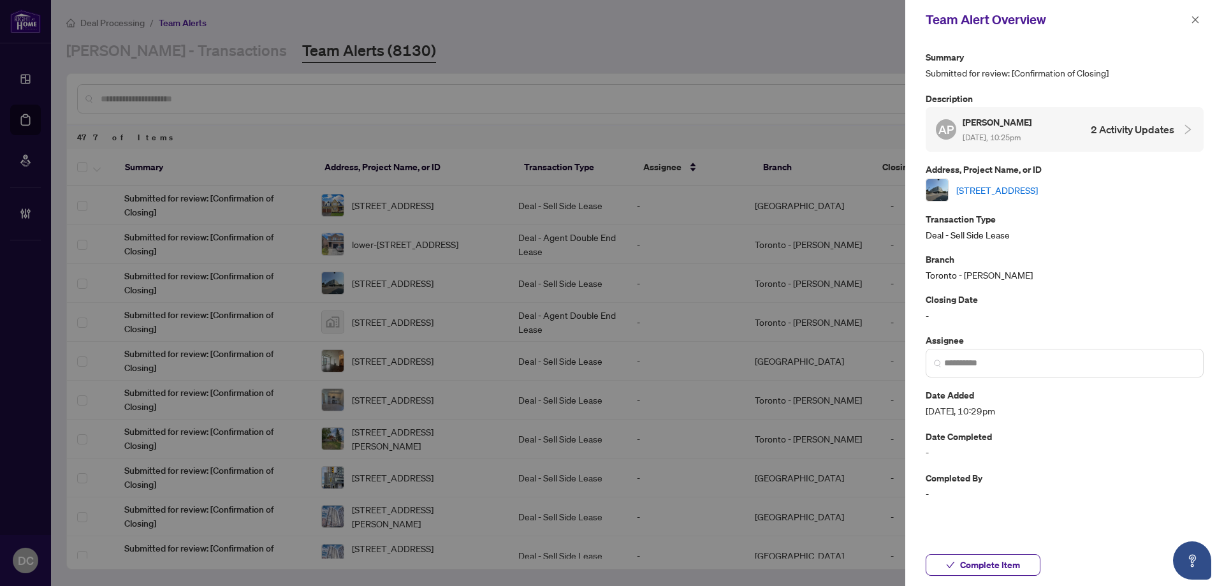
click at [1038, 190] on link "318-3 Strathgowan Ave, Toronto, Ontario M4N 0B4, Canada" at bounding box center [997, 190] width 82 height 14
click at [1196, 19] on icon "close" at bounding box center [1195, 19] width 9 height 9
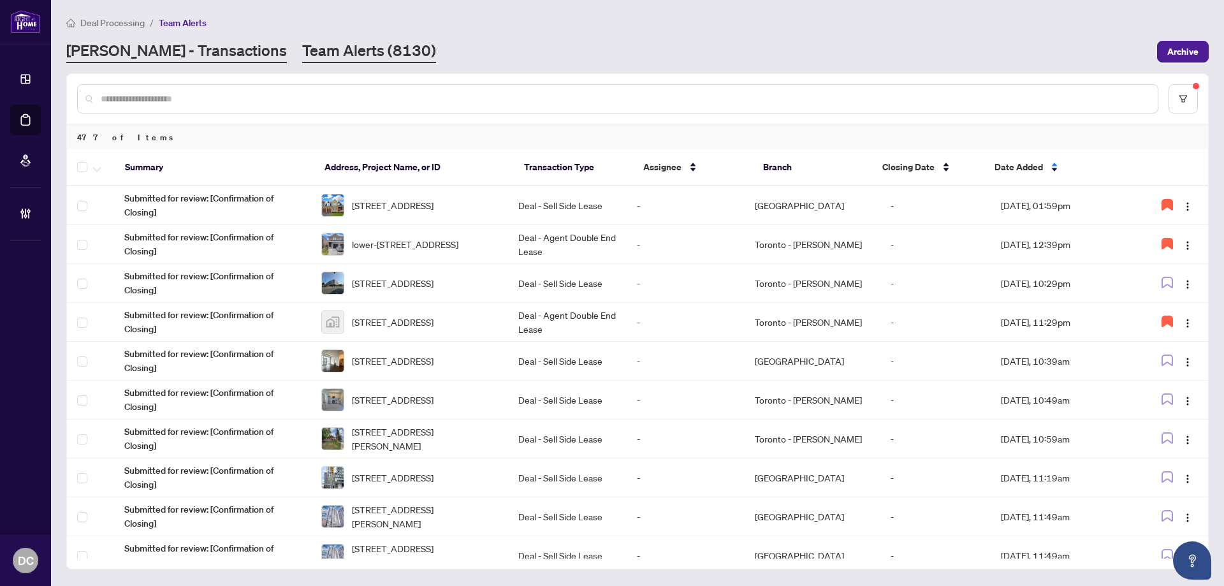
click at [166, 48] on link "[PERSON_NAME] - Transactions" at bounding box center [176, 51] width 221 height 23
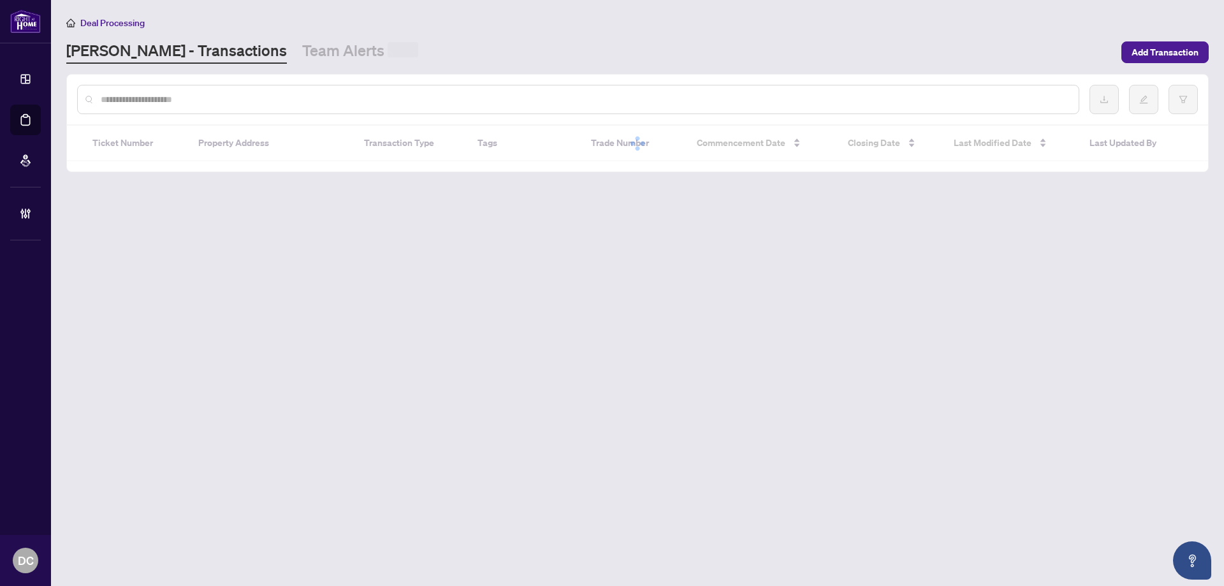
click at [207, 105] on input "text" at bounding box center [585, 99] width 968 height 14
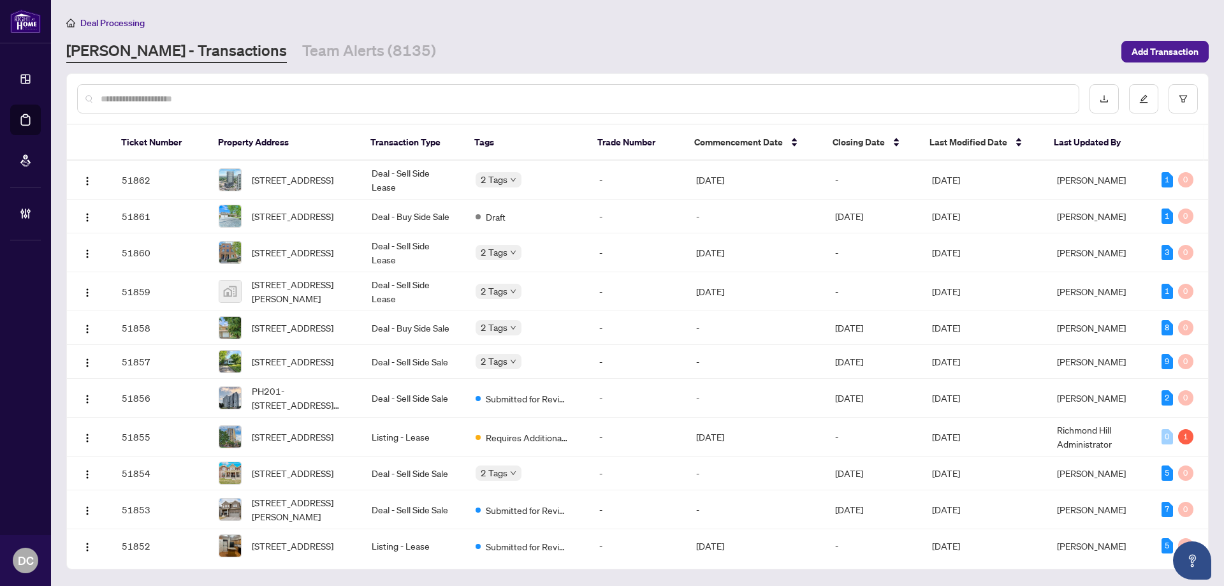
paste input "*******"
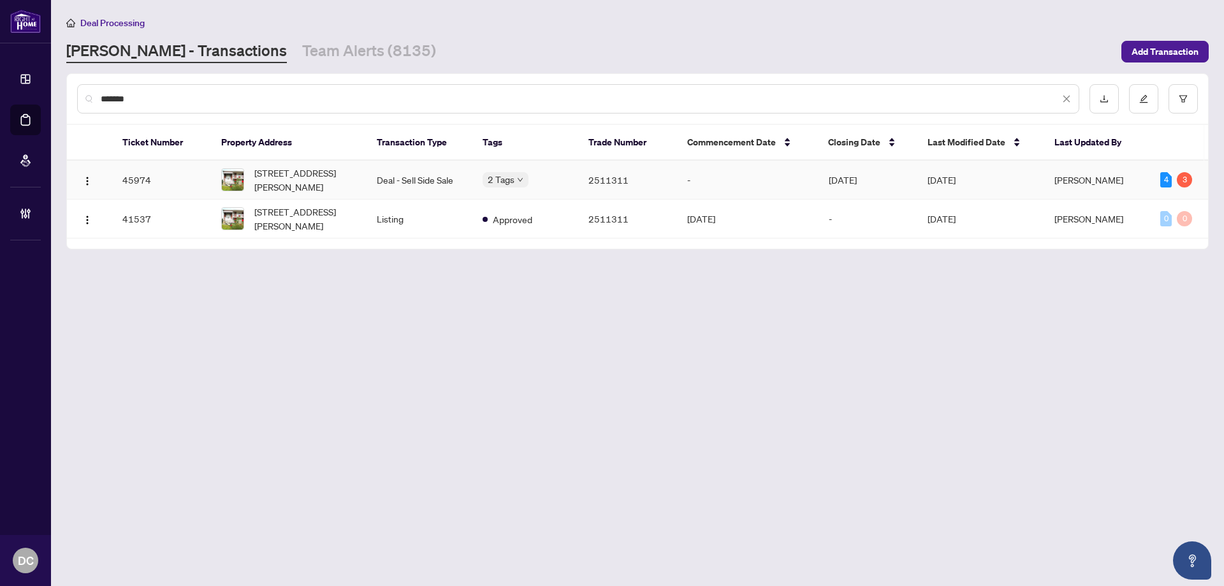
type input "*******"
click at [316, 182] on span "65 Arthur Griffith Dr, Toronto, Ontario M3L 2J9, Canada" at bounding box center [305, 180] width 102 height 28
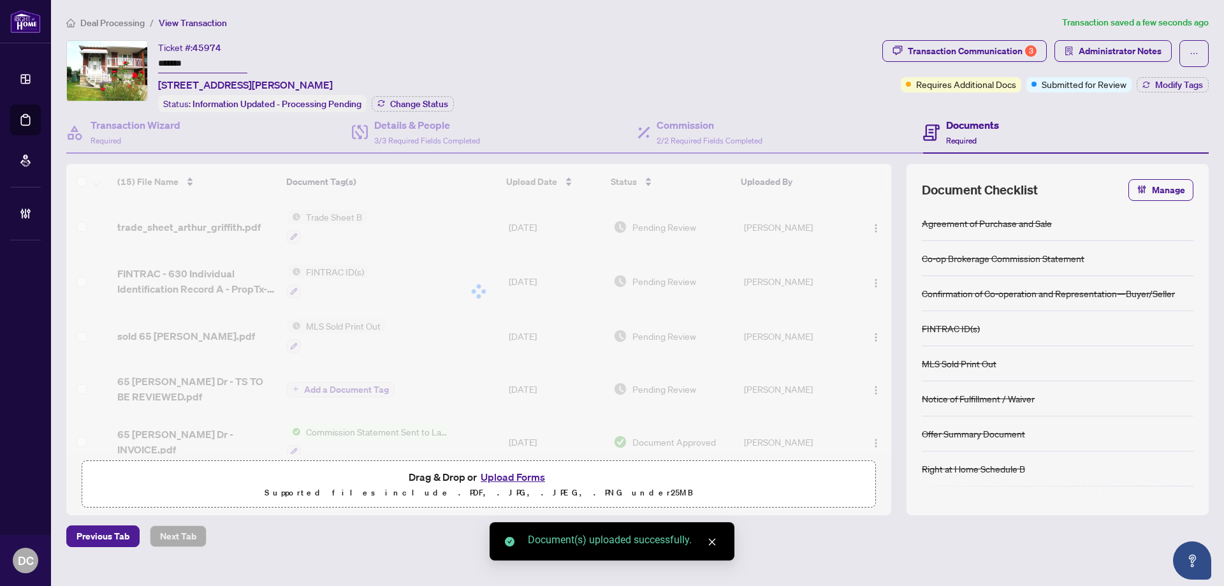
drag, startPoint x: 196, startPoint y: 62, endPoint x: 159, endPoint y: 87, distance: 44.4
click at [123, 64] on div "Ticket #: 45974 ******* 65 Arthur Griffith Dr, Toronto, Ontario M3L 2J9, Canada…" at bounding box center [471, 76] width 811 height 72
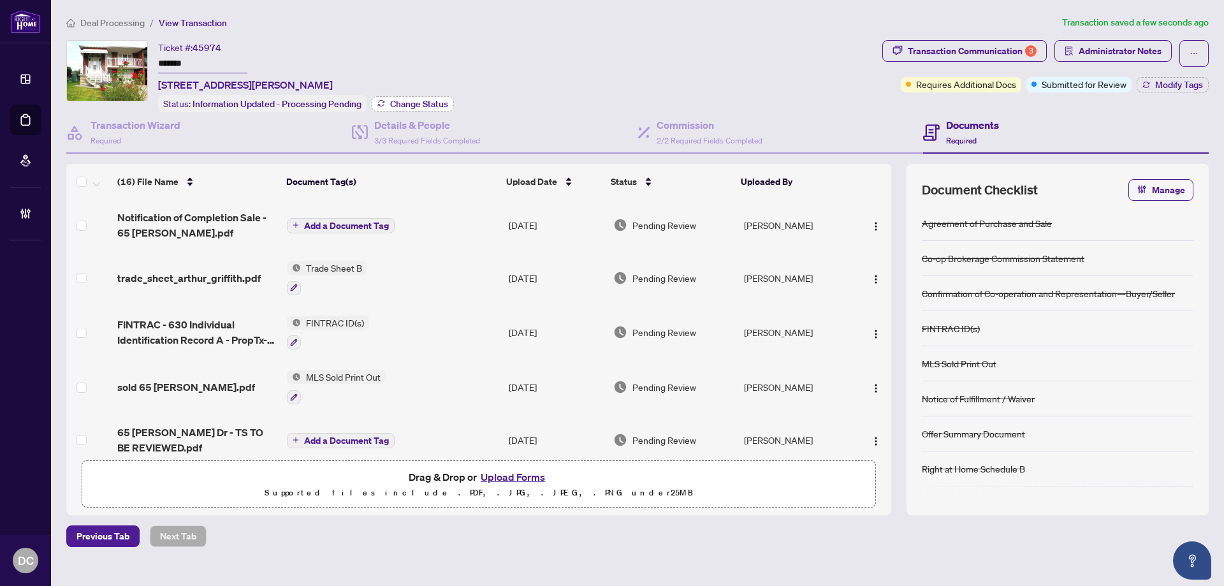
click at [402, 101] on span "Change Status" at bounding box center [419, 103] width 58 height 9
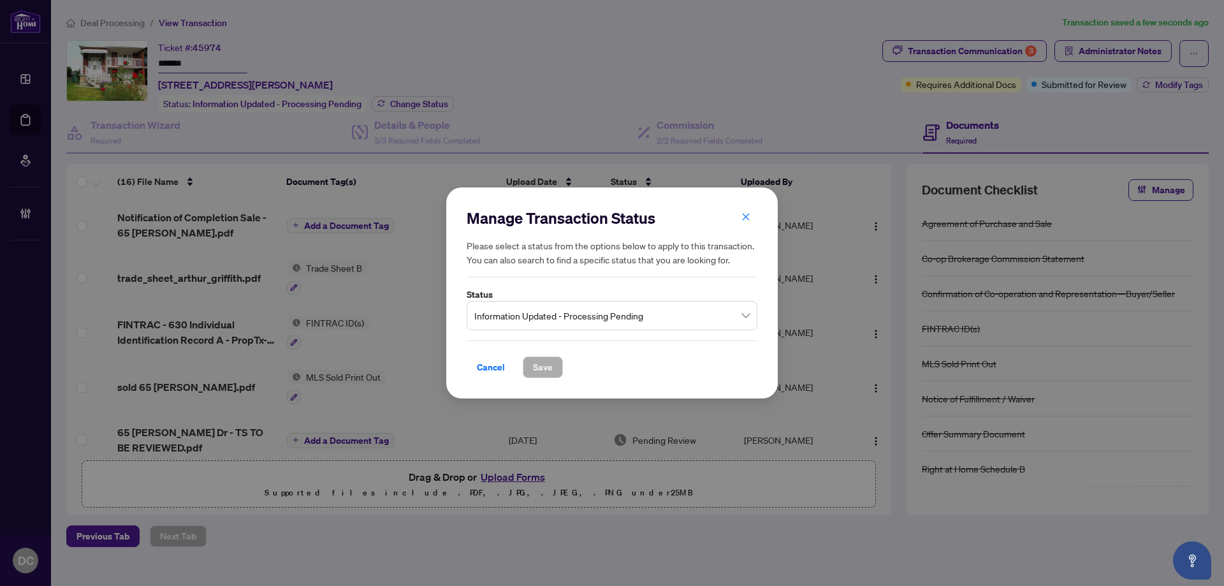
click at [606, 314] on span "Information Updated - Processing Pending" at bounding box center [611, 316] width 275 height 24
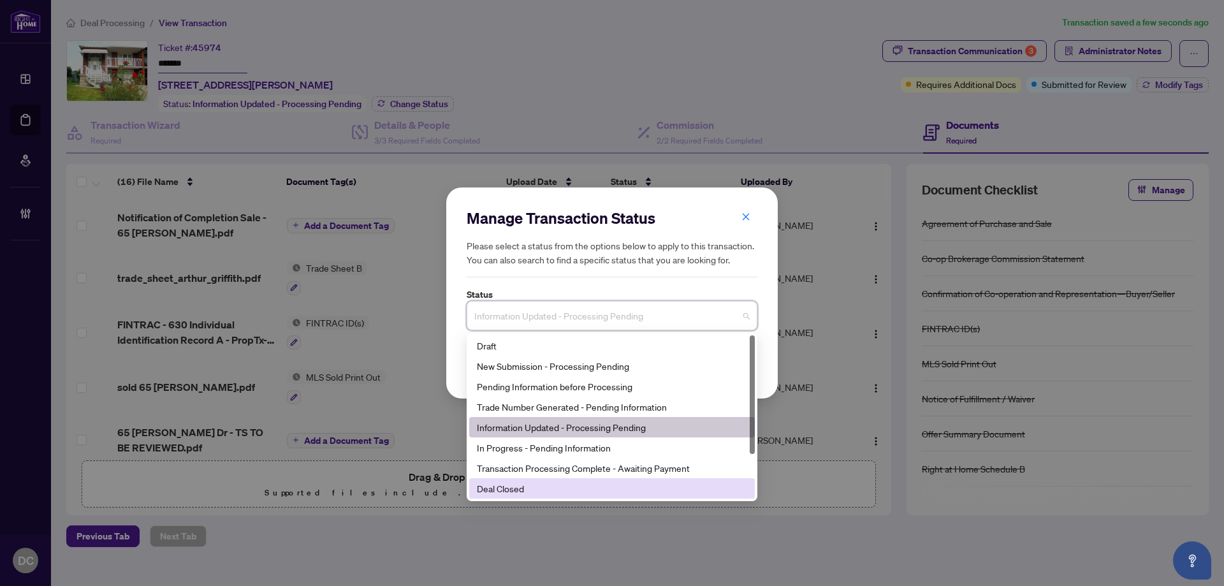
click at [523, 485] on div "Deal Closed" at bounding box center [612, 488] width 270 height 14
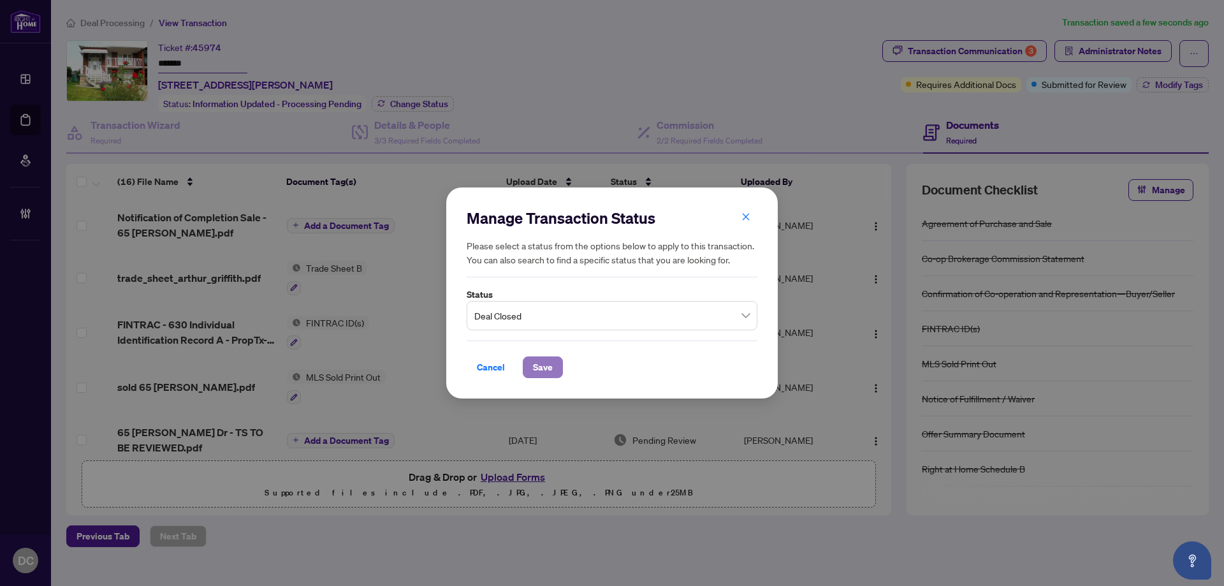
click at [557, 367] on button "Save" at bounding box center [543, 367] width 40 height 22
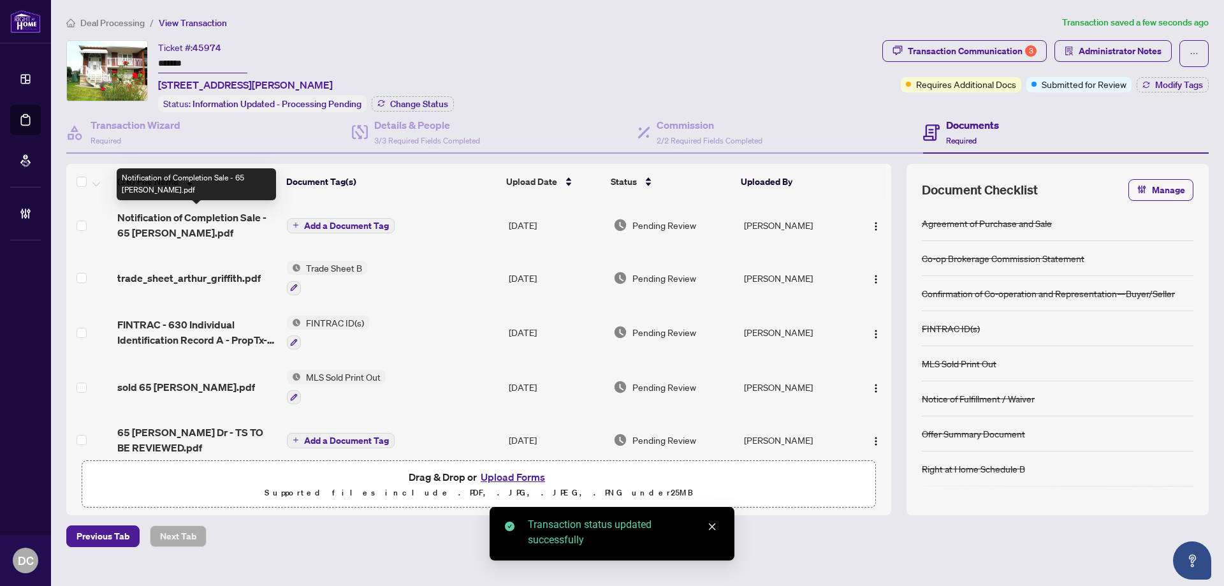
click at [193, 228] on span "Notification of Completion Sale - 65 Arthur Griffith.pdf" at bounding box center [196, 225] width 159 height 31
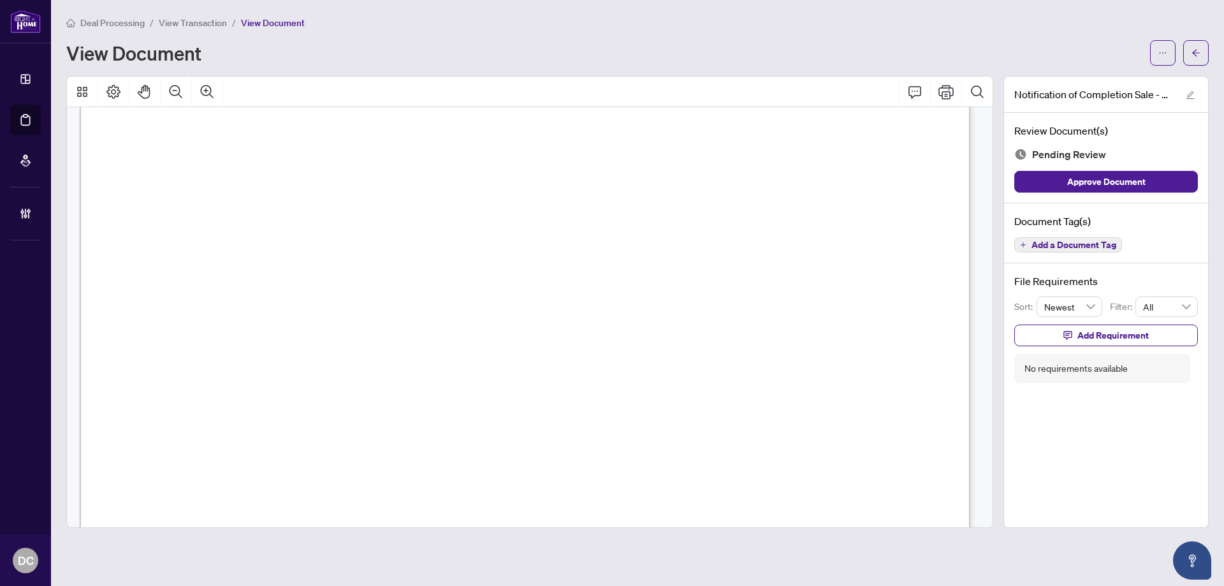
scroll to position [255, 0]
click at [1189, 54] on button "button" at bounding box center [1196, 53] width 26 height 26
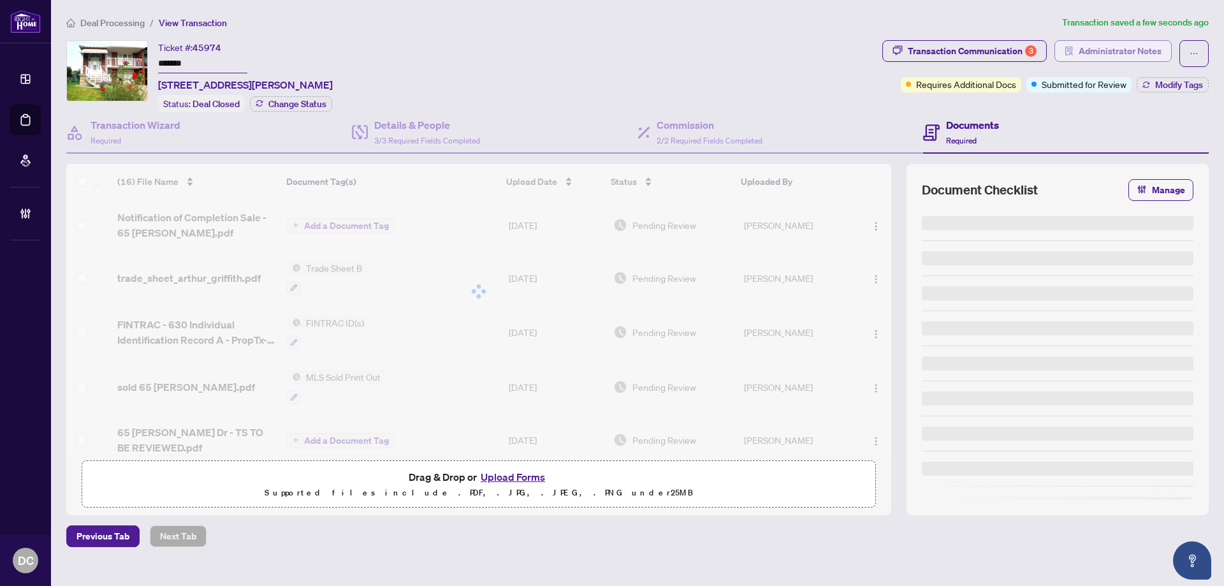
click at [1155, 54] on span "Administrator Notes" at bounding box center [1120, 51] width 83 height 20
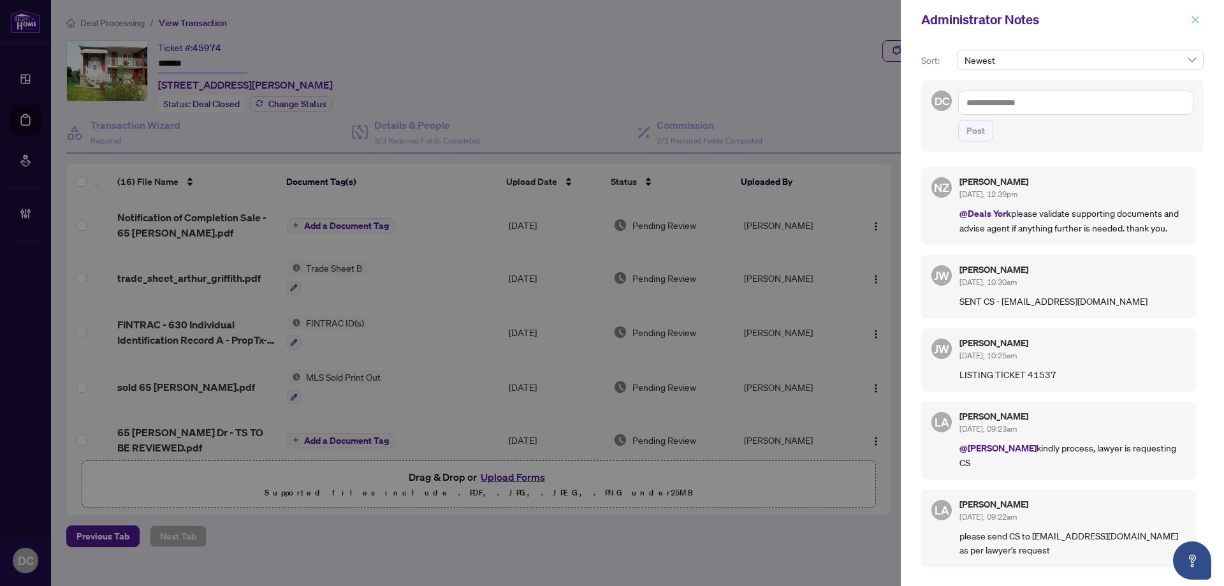
click at [1202, 21] on button "button" at bounding box center [1195, 19] width 17 height 15
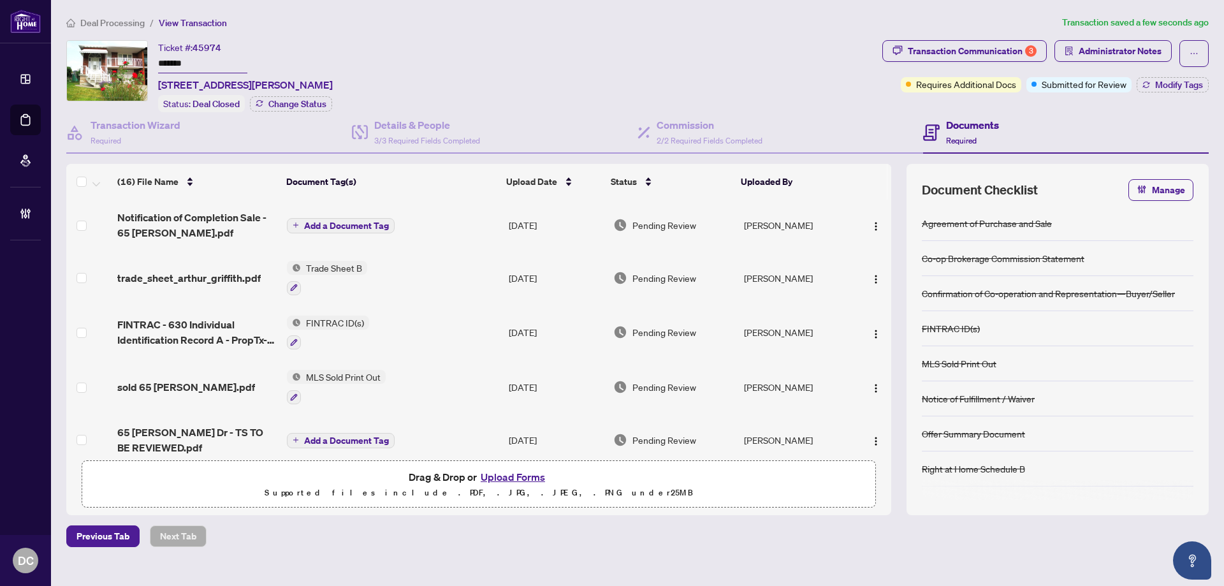
click at [376, 218] on button "Add a Document Tag" at bounding box center [341, 225] width 108 height 15
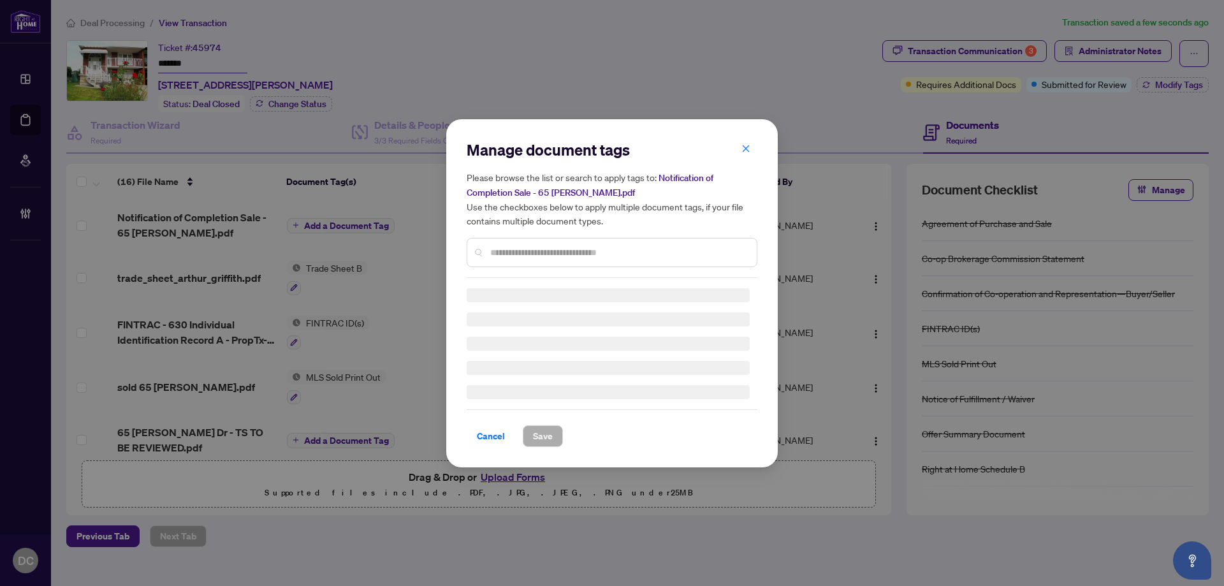
click at [520, 251] on input "text" at bounding box center [618, 252] width 256 height 14
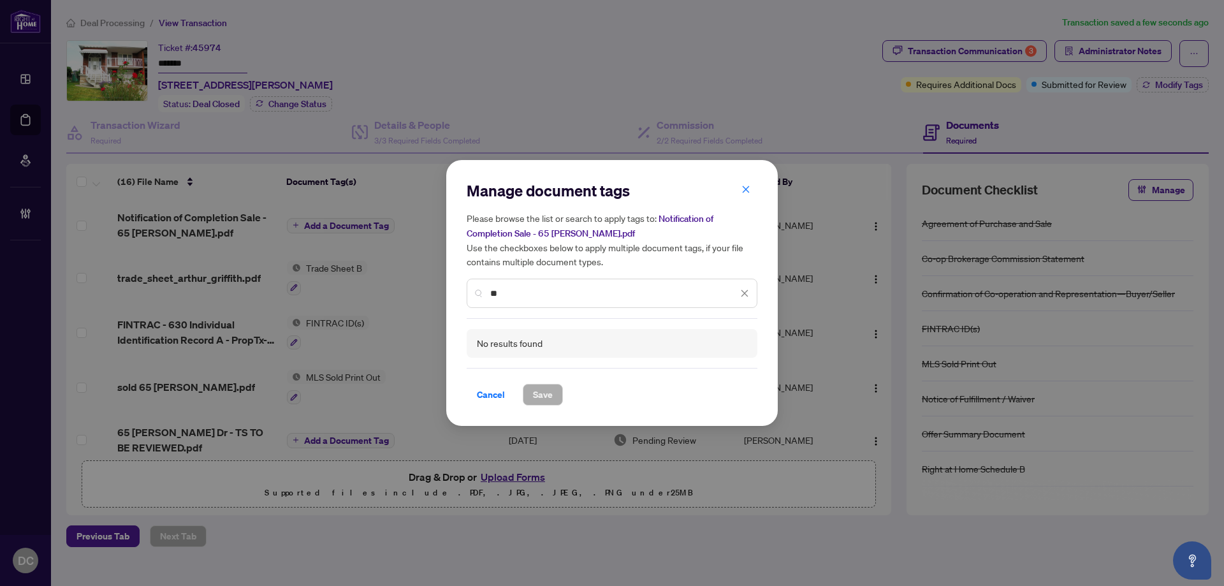
click at [495, 230] on div "Please browse the list or search to apply tags to: Notification of Completion S…" at bounding box center [612, 259] width 291 height 97
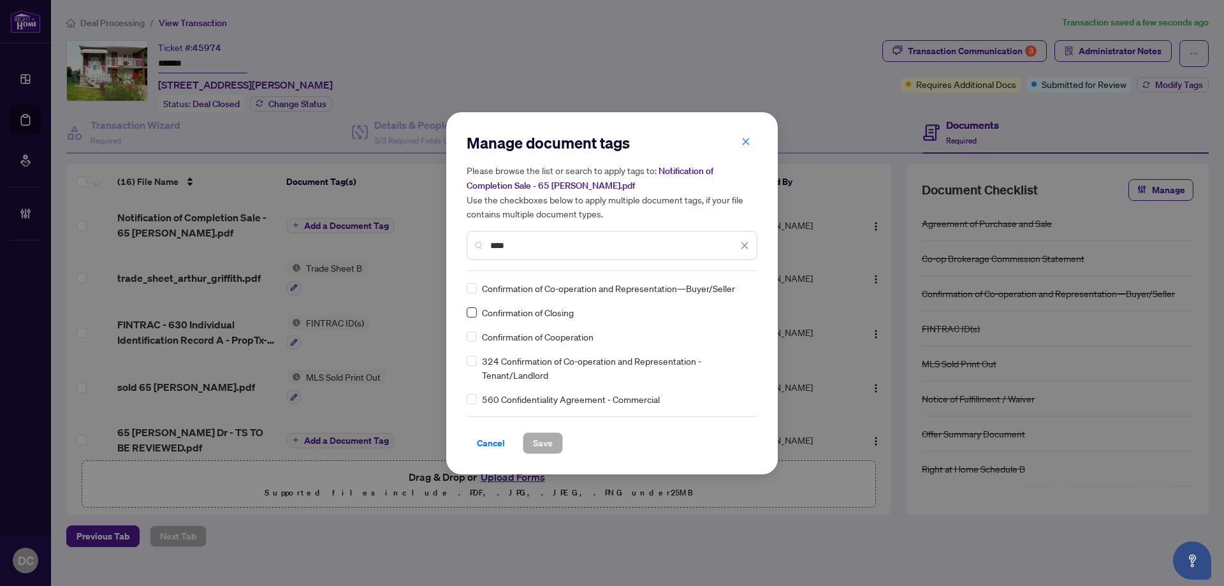
type input "****"
click at [731, 291] on img at bounding box center [731, 288] width 13 height 13
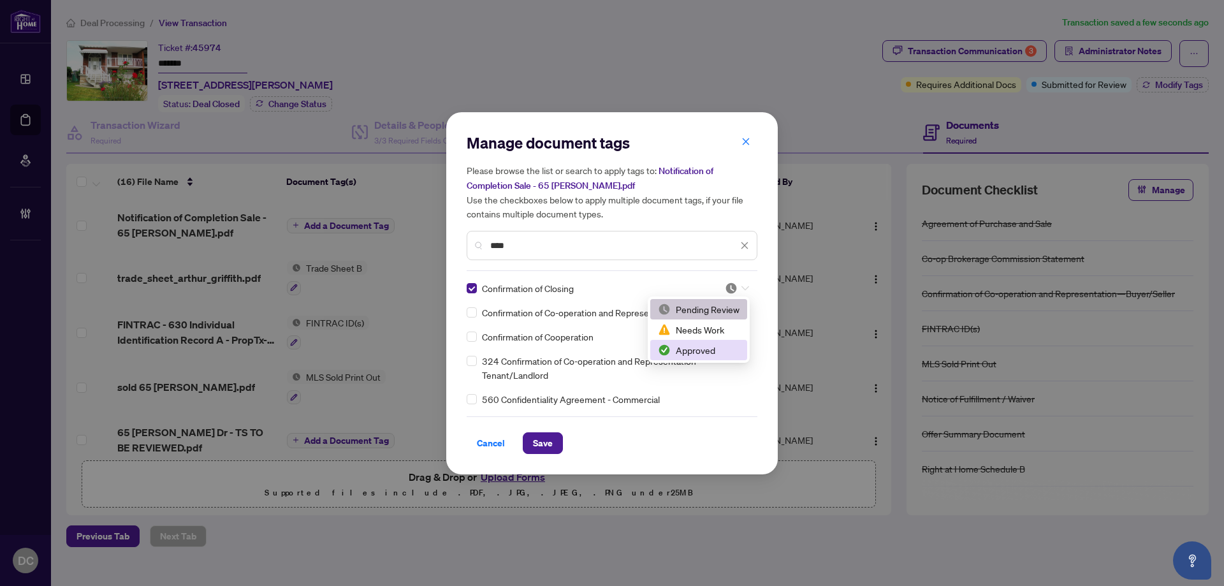
click at [700, 353] on div "Approved" at bounding box center [699, 350] width 82 height 14
click at [549, 446] on span "Save" at bounding box center [543, 443] width 20 height 20
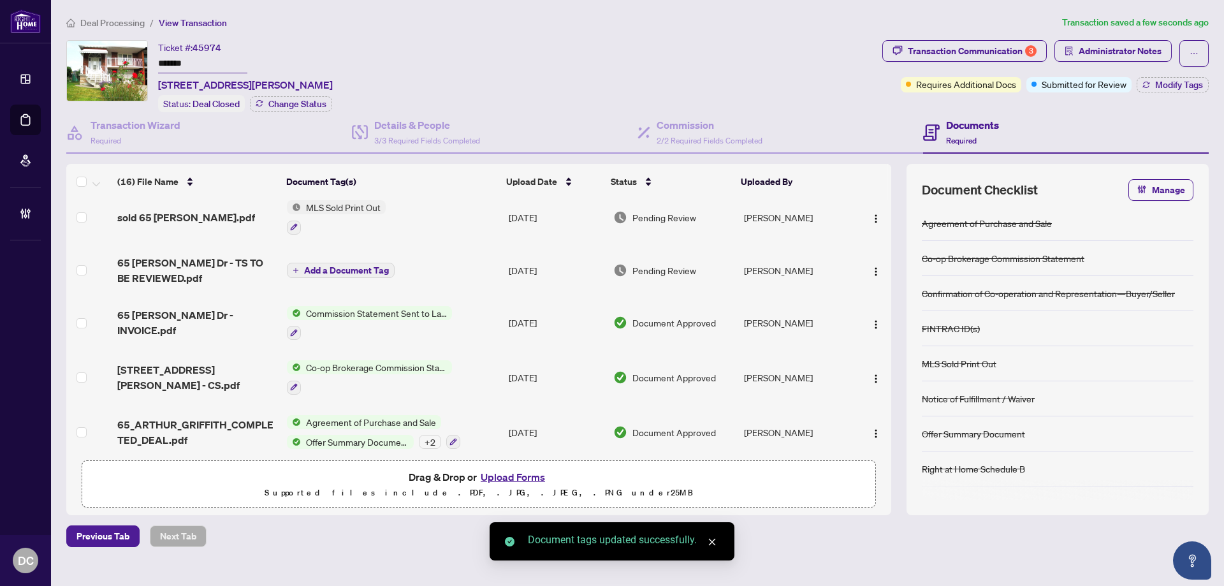
scroll to position [191, 0]
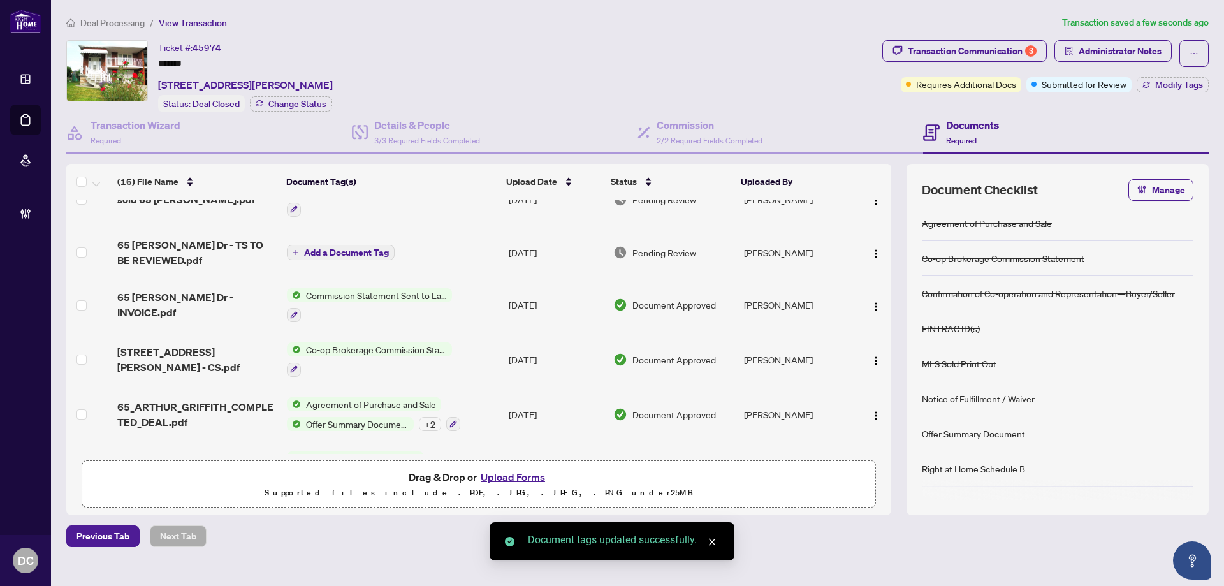
click at [476, 349] on td "Co-op Brokerage Commission Statement" at bounding box center [393, 359] width 222 height 55
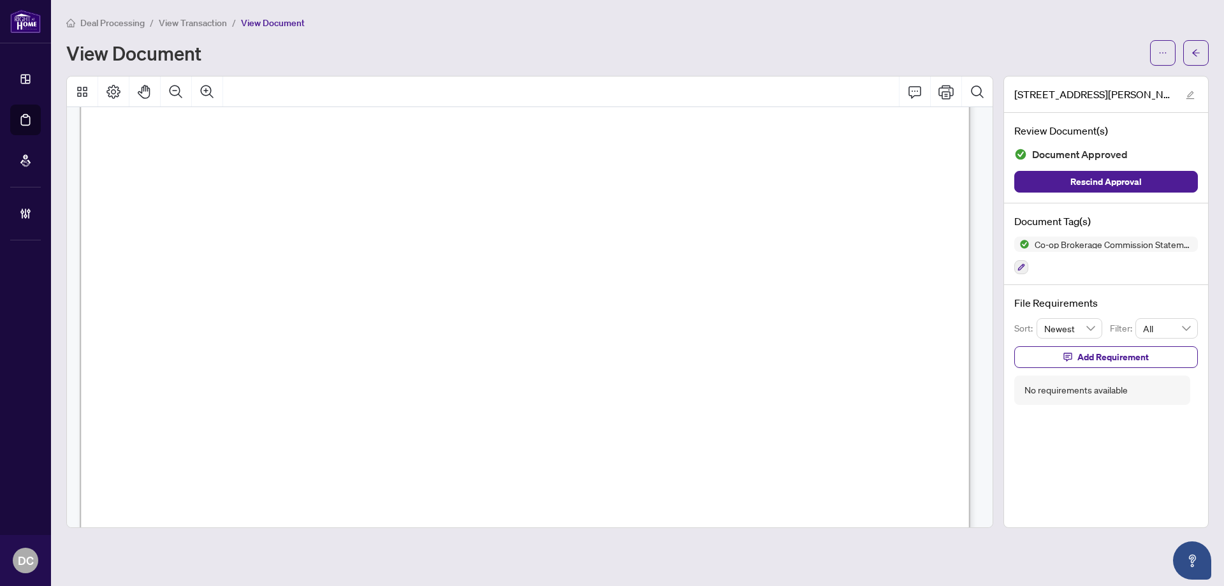
scroll to position [383, 0]
drag, startPoint x: 1198, startPoint y: 64, endPoint x: 13, endPoint y: 349, distance: 1219.2
click at [1198, 64] on button "button" at bounding box center [1196, 53] width 26 height 26
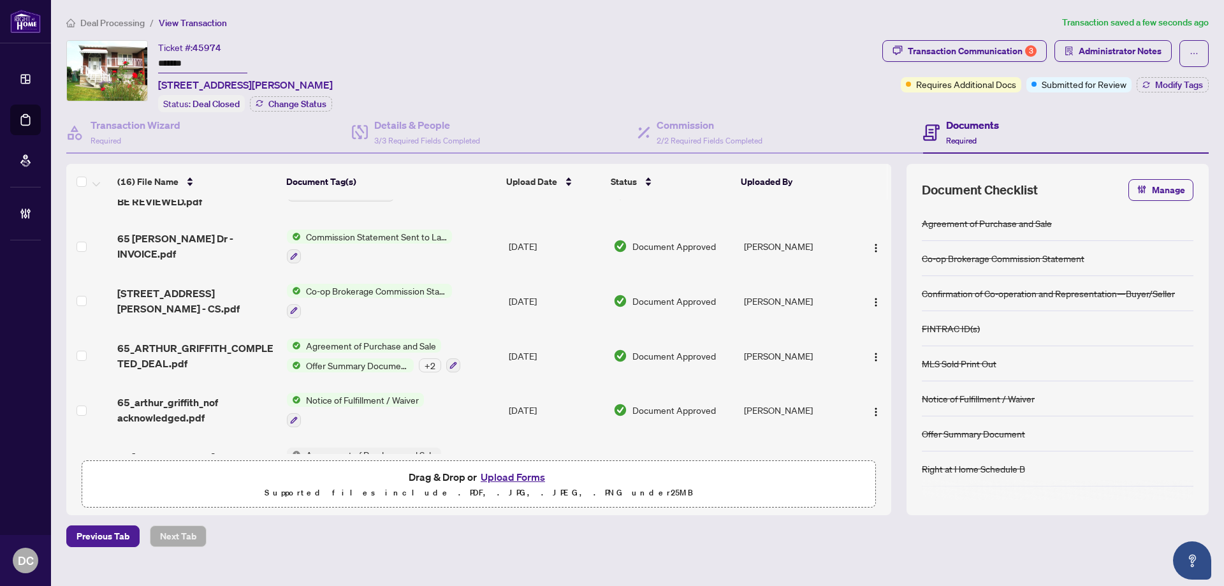
scroll to position [255, 0]
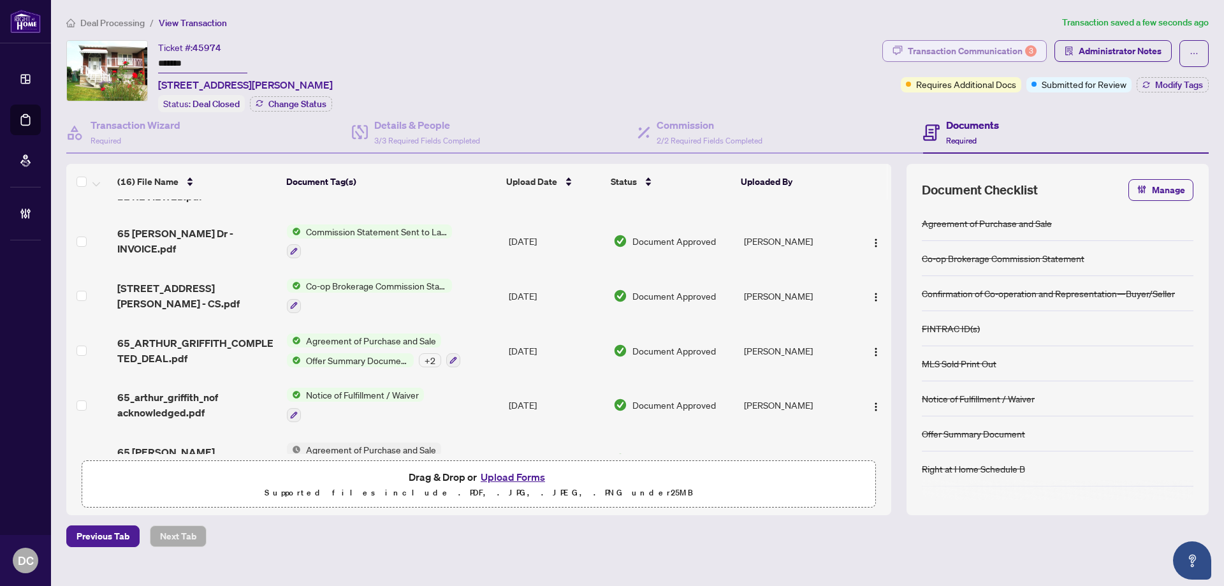
drag, startPoint x: 972, startPoint y: 54, endPoint x: 958, endPoint y: 50, distance: 14.4
click at [958, 50] on div "Transaction Communication 3" at bounding box center [972, 51] width 129 height 20
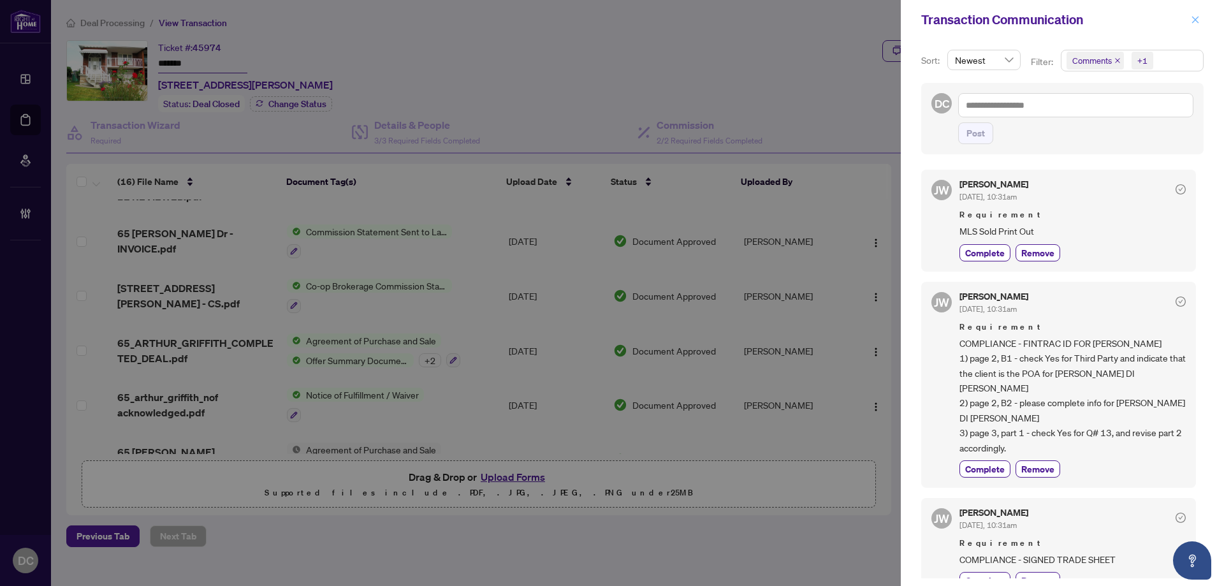
click at [1196, 17] on icon "close" at bounding box center [1195, 19] width 9 height 9
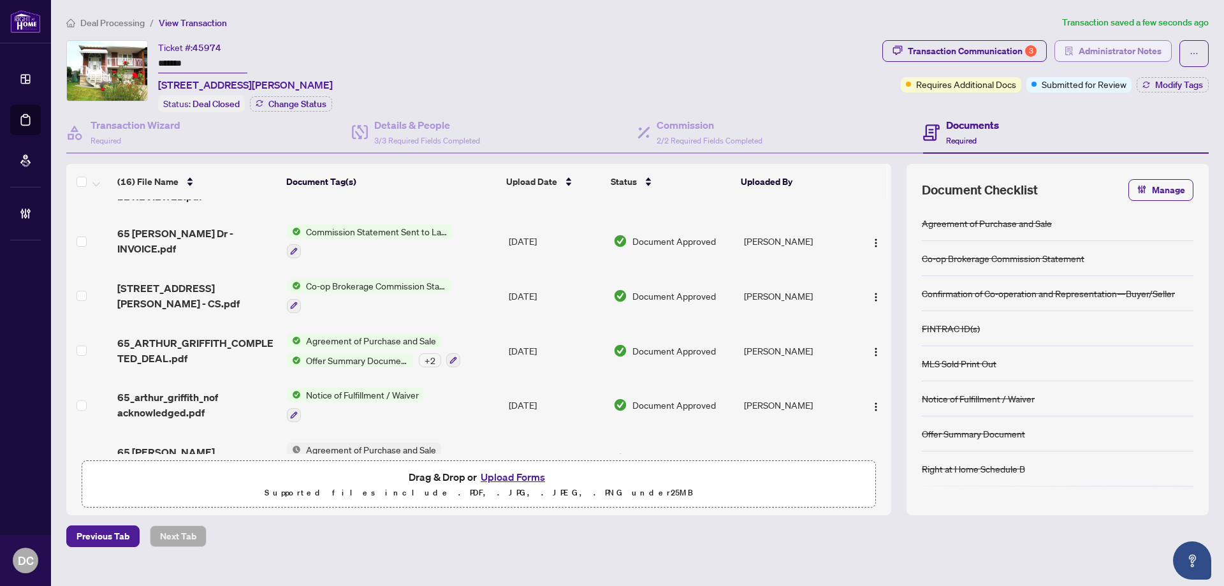
click at [1141, 53] on span "Administrator Notes" at bounding box center [1120, 51] width 83 height 20
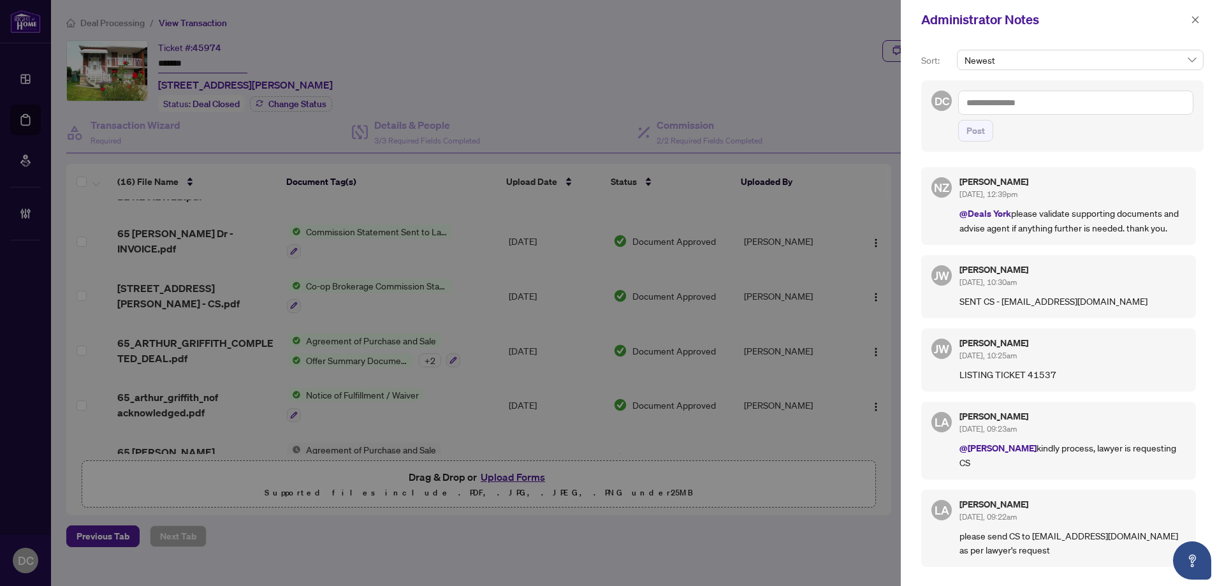
click at [1089, 106] on textarea at bounding box center [1075, 103] width 235 height 24
paste textarea "**********"
type textarea "**********"
click at [979, 141] on span "Post" at bounding box center [976, 131] width 18 height 20
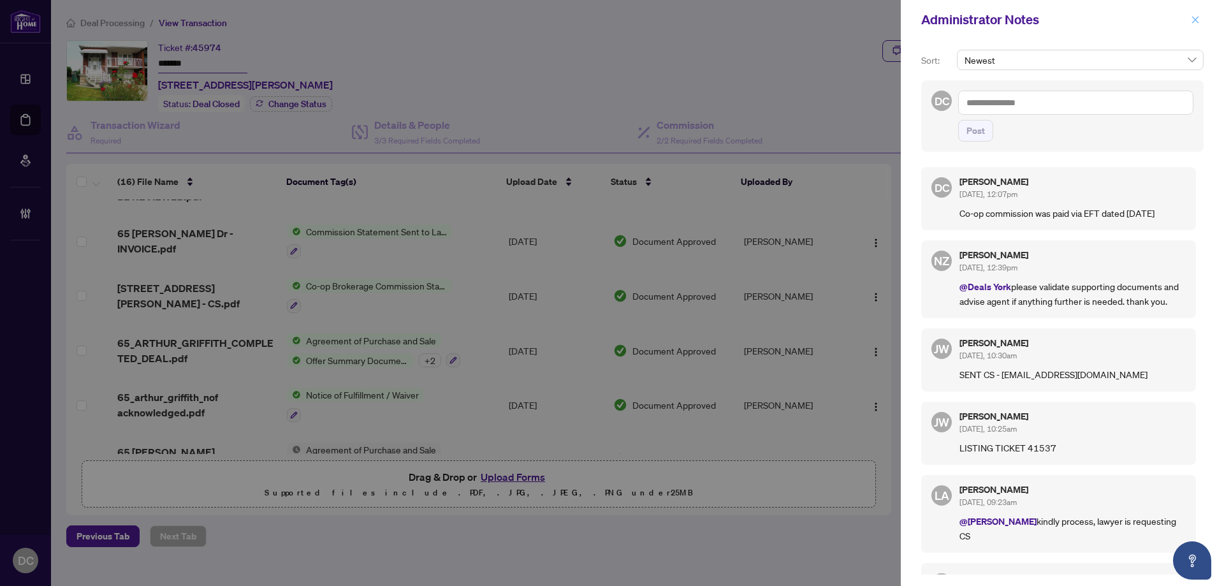
click at [1192, 15] on span "button" at bounding box center [1195, 20] width 9 height 20
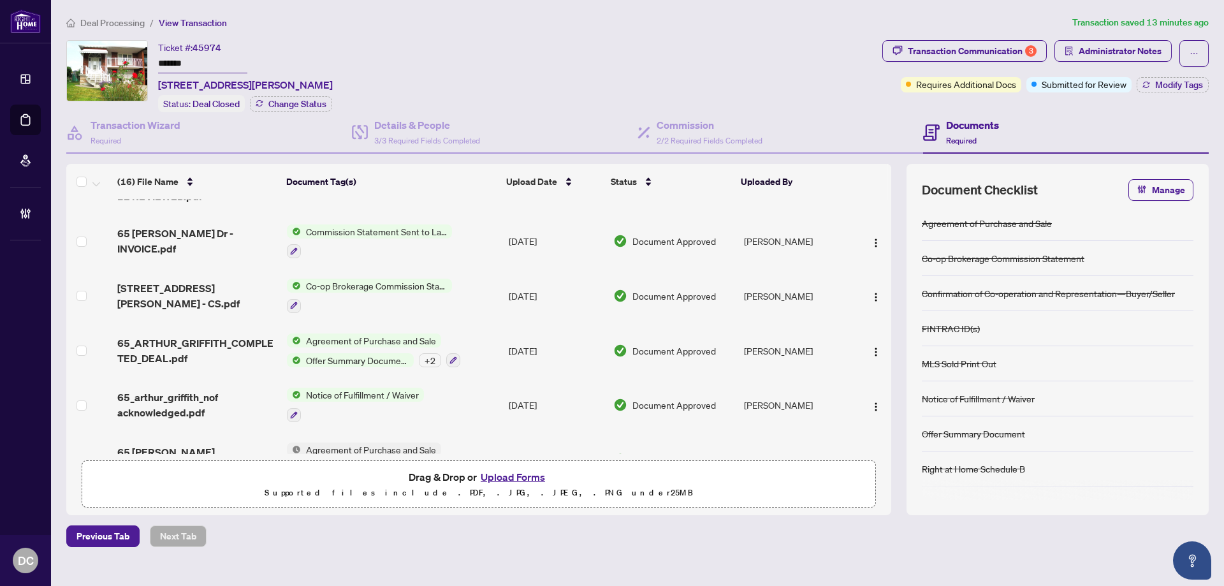
click at [114, 24] on span "Deal Processing" at bounding box center [112, 22] width 64 height 11
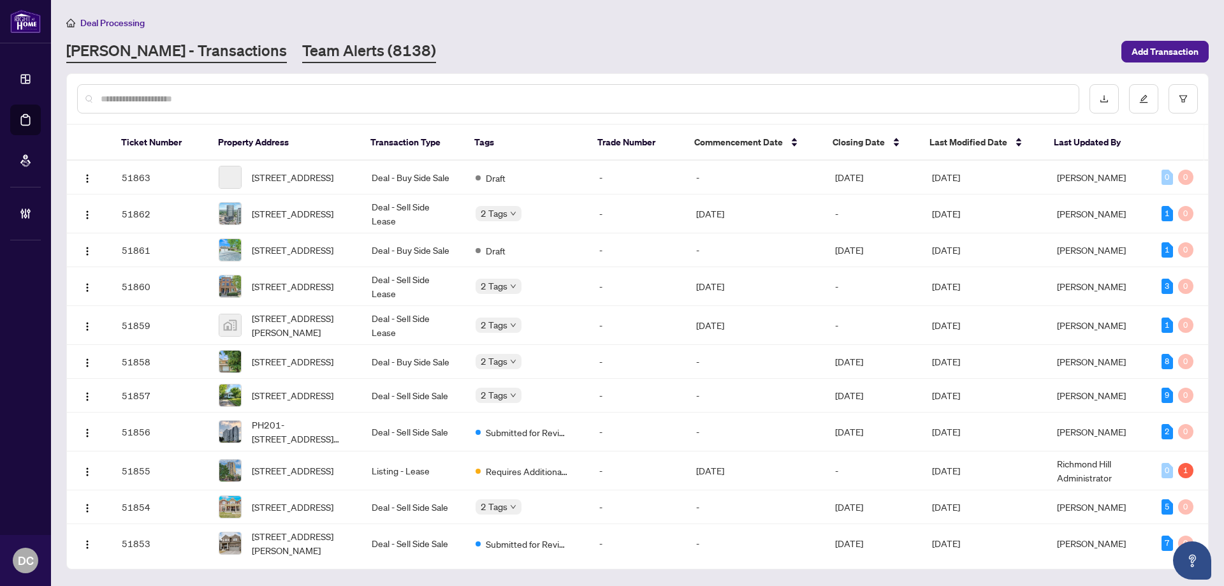
click at [302, 41] on link "Team Alerts (8138)" at bounding box center [369, 51] width 134 height 23
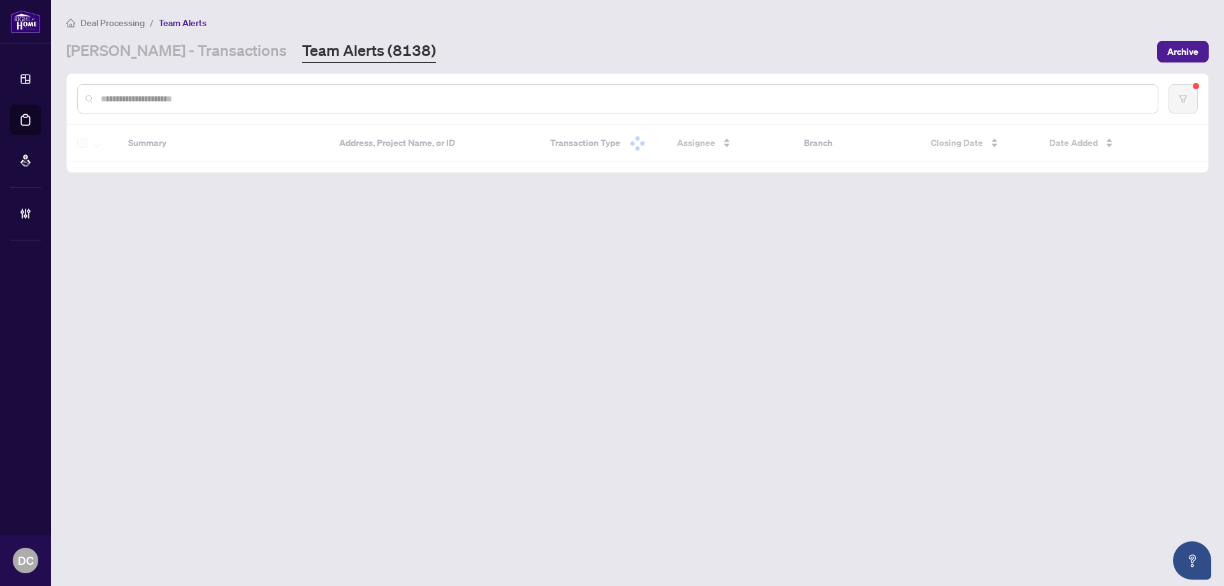
click at [764, 102] on input "text" at bounding box center [624, 99] width 1047 height 14
paste input "*******"
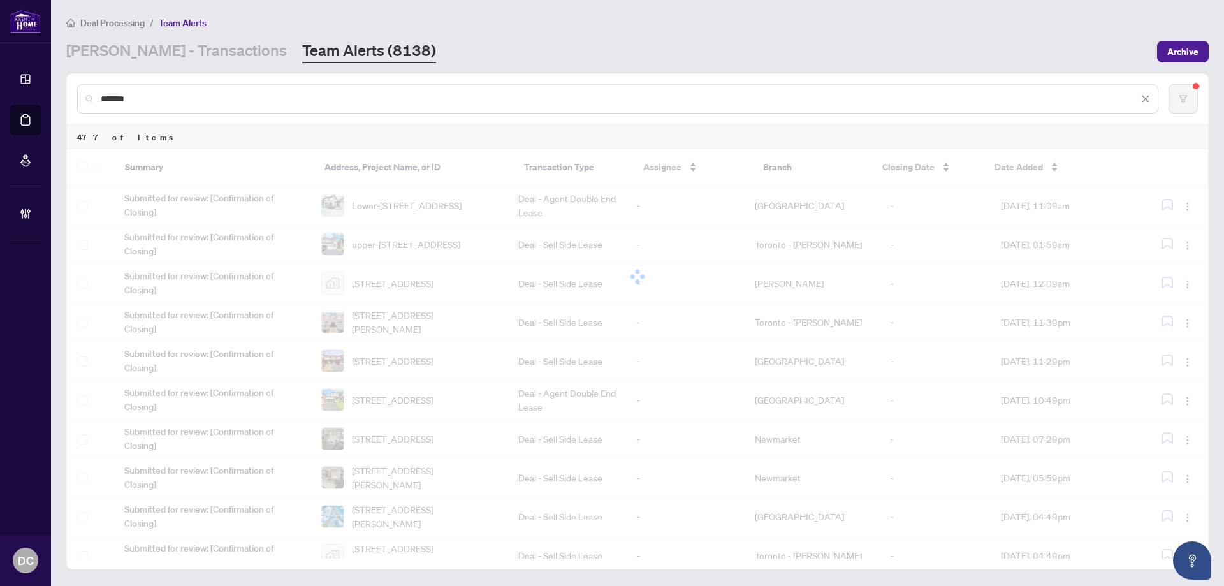
type input "*******"
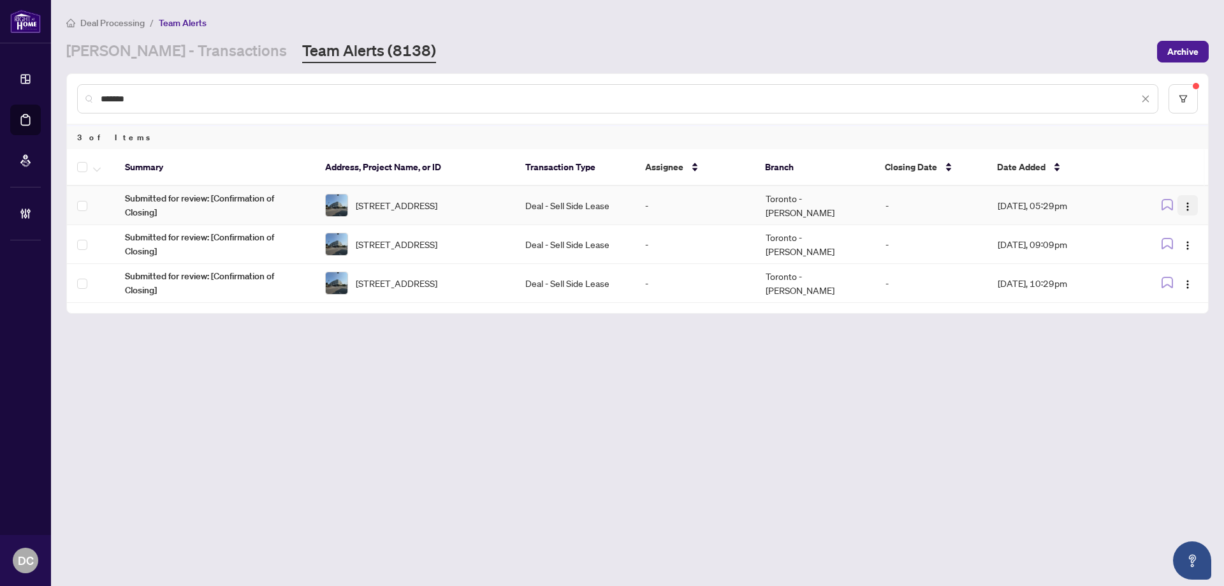
click at [1190, 205] on img "button" at bounding box center [1188, 206] width 10 height 10
click at [1191, 275] on li "Complete Item" at bounding box center [1158, 271] width 75 height 20
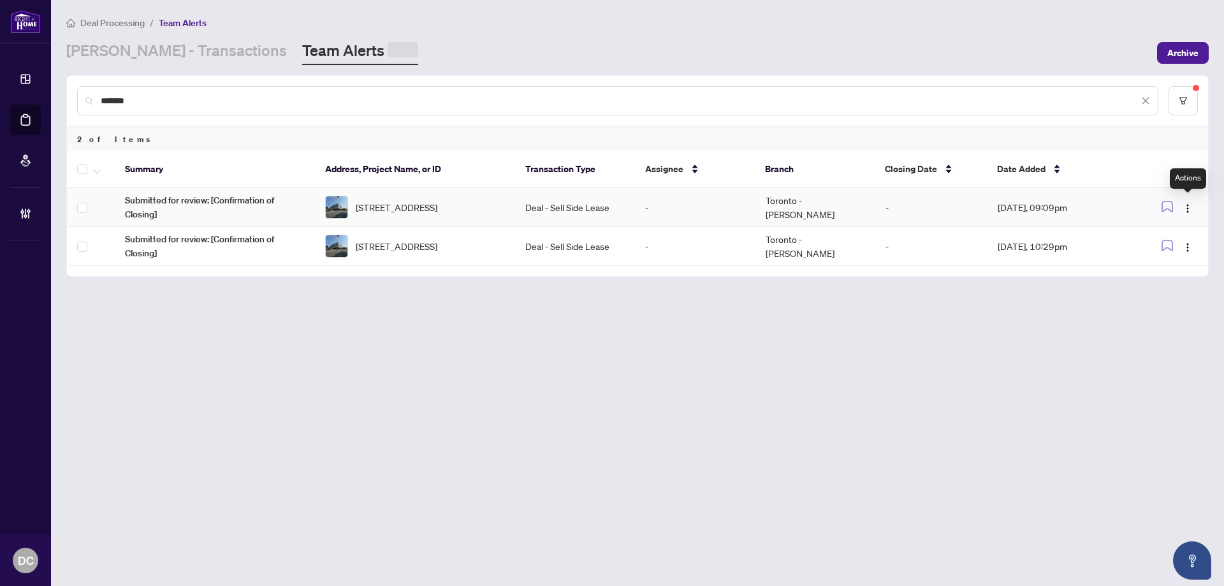
click at [1188, 205] on img "button" at bounding box center [1188, 208] width 10 height 10
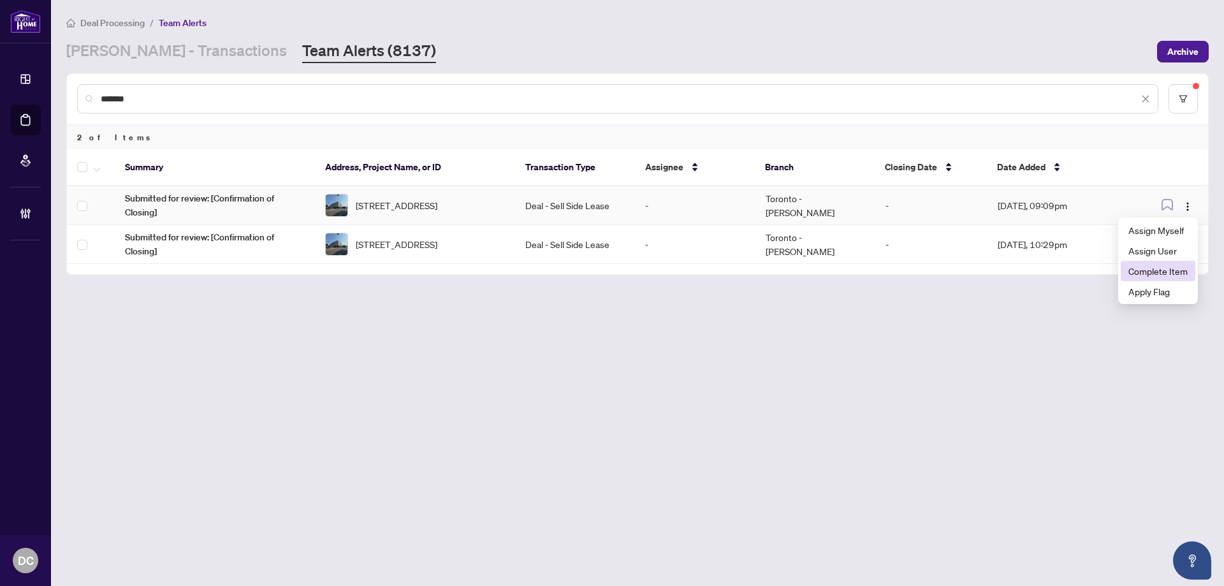
click at [1184, 266] on span "Complete Item" at bounding box center [1158, 271] width 59 height 14
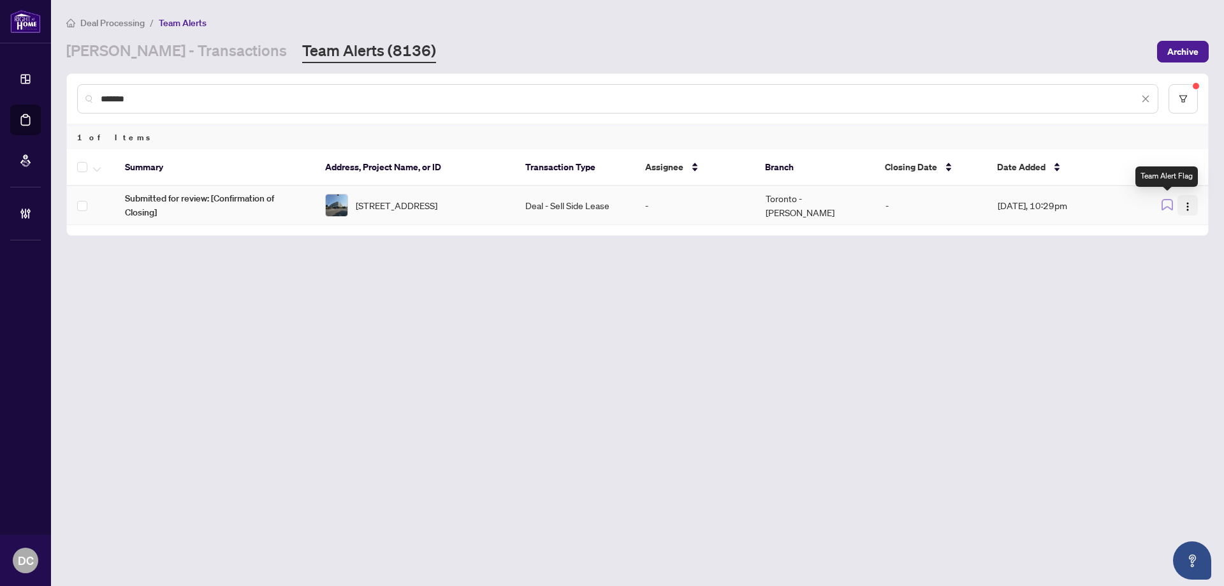
click at [1186, 207] on img "button" at bounding box center [1188, 206] width 10 height 10
click at [1163, 271] on span "Complete Item" at bounding box center [1158, 271] width 59 height 14
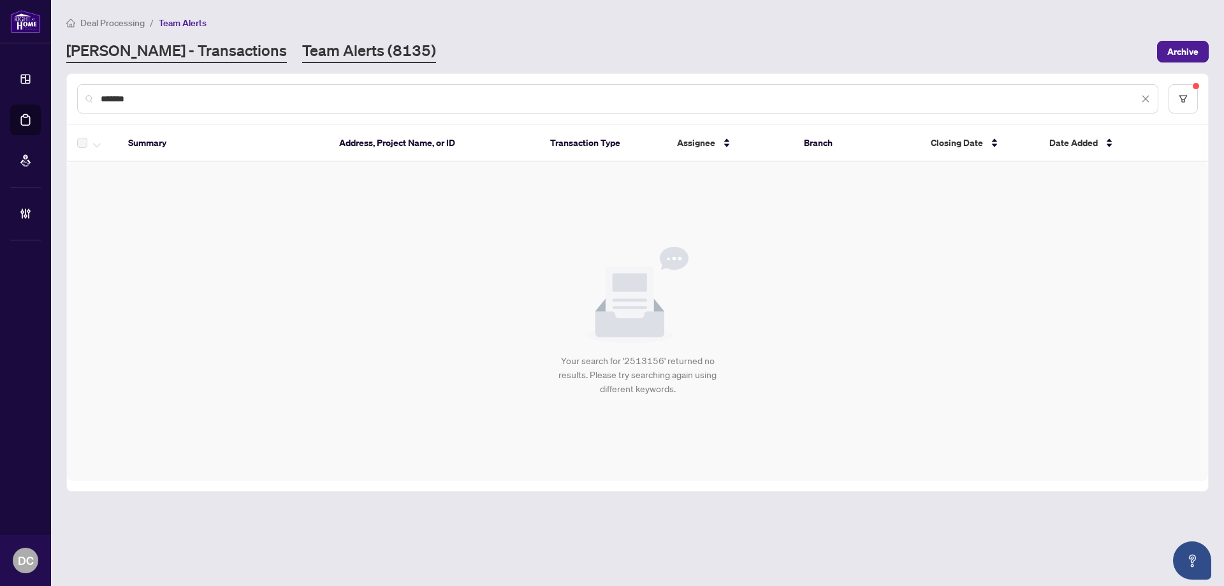
click at [189, 51] on link "RAHR - Transactions" at bounding box center [176, 51] width 221 height 23
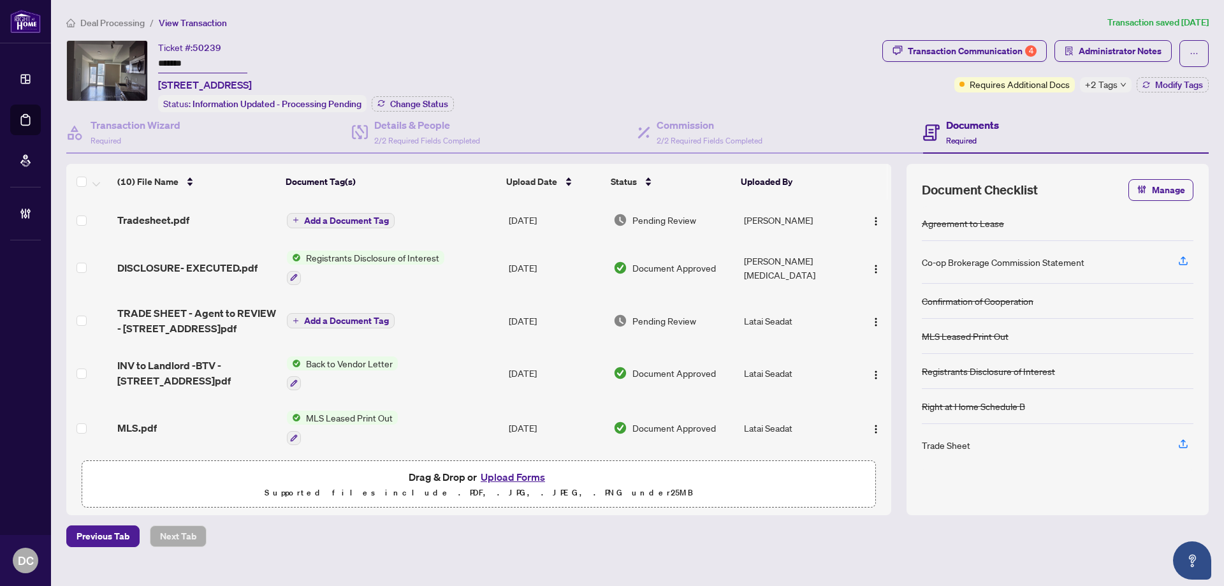
drag, startPoint x: 254, startPoint y: 66, endPoint x: 91, endPoint y: 63, distance: 162.6
click at [91, 63] on div "Ticket #: 50239 ******* [STREET_ADDRESS] Status: Information Updated - Processi…" at bounding box center [471, 76] width 811 height 72
click at [944, 44] on div "Transaction Communication 4" at bounding box center [972, 51] width 129 height 20
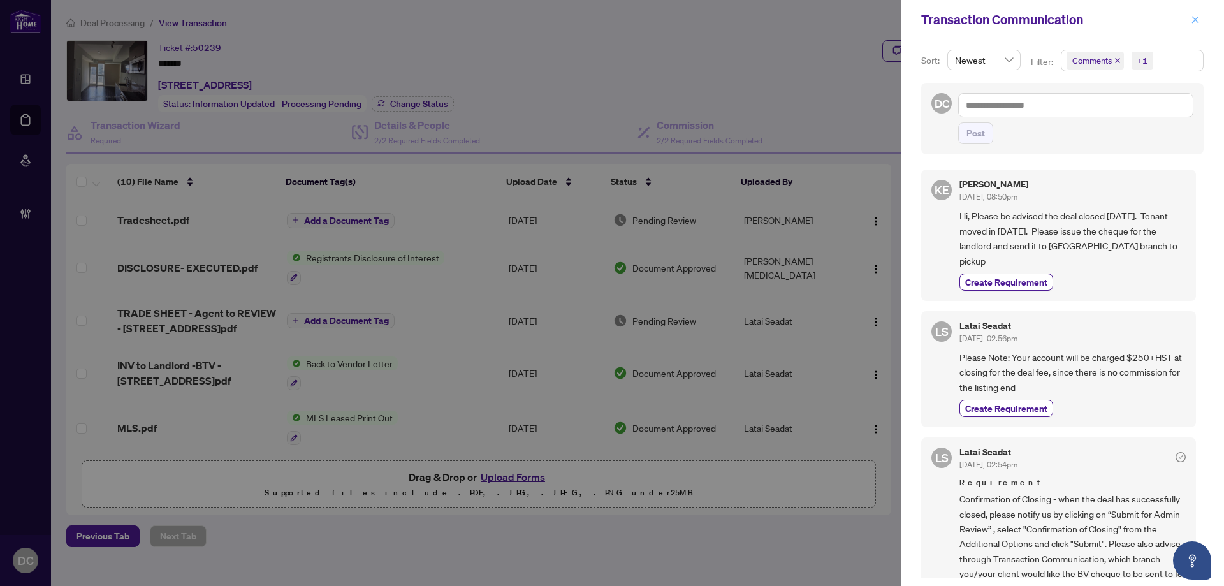
click at [1193, 11] on span "button" at bounding box center [1195, 20] width 9 height 20
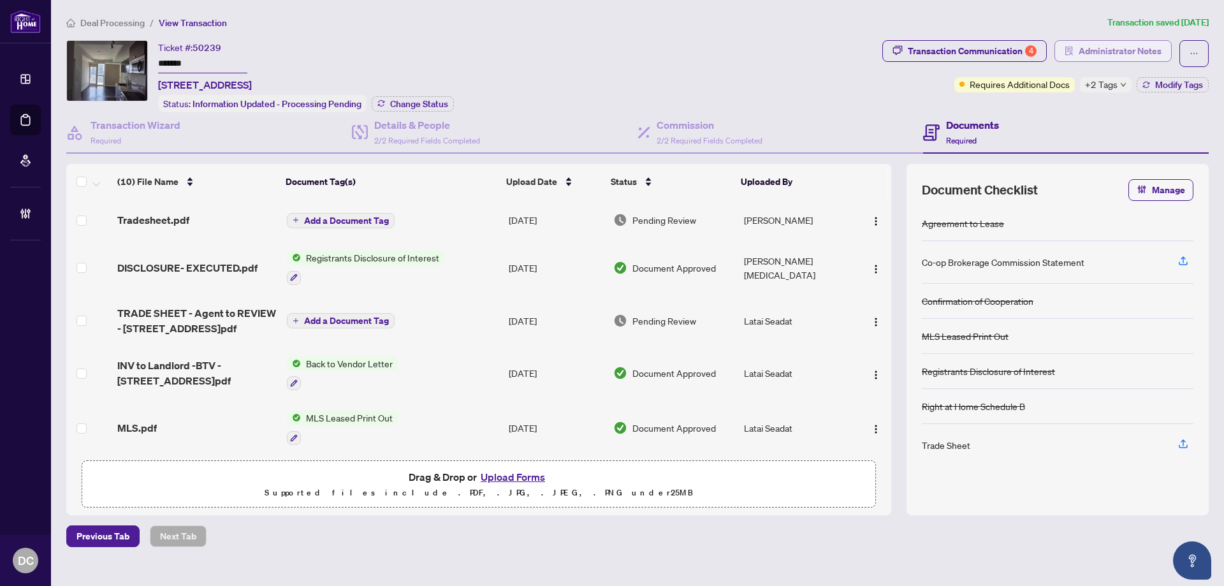
click at [1134, 54] on span "Administrator Notes" at bounding box center [1120, 51] width 83 height 20
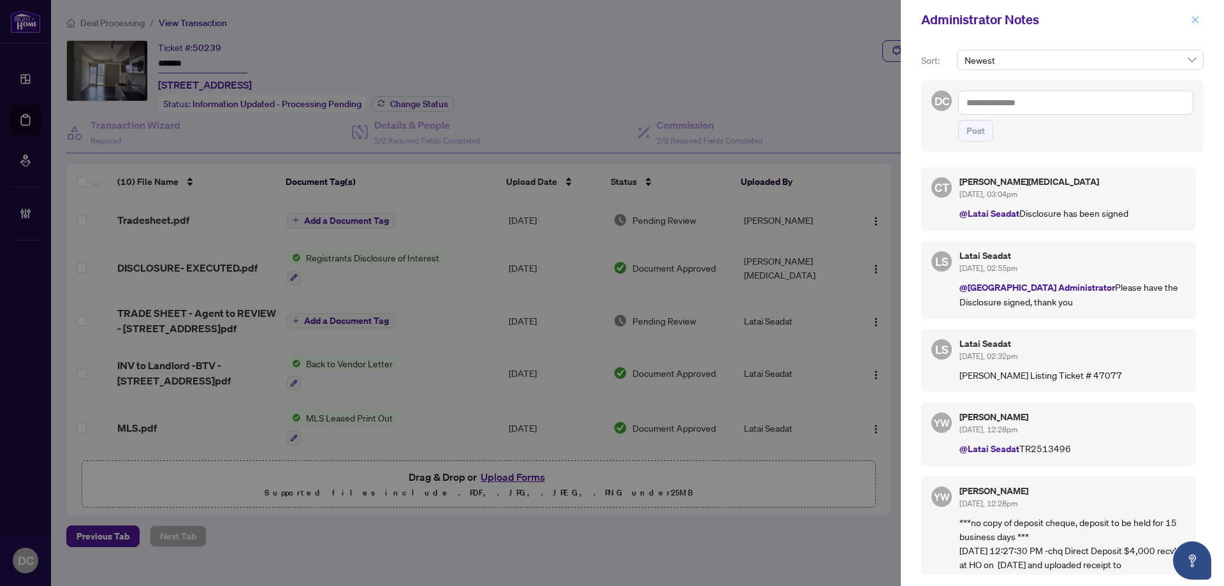
click at [1194, 23] on icon "close" at bounding box center [1195, 19] width 9 height 9
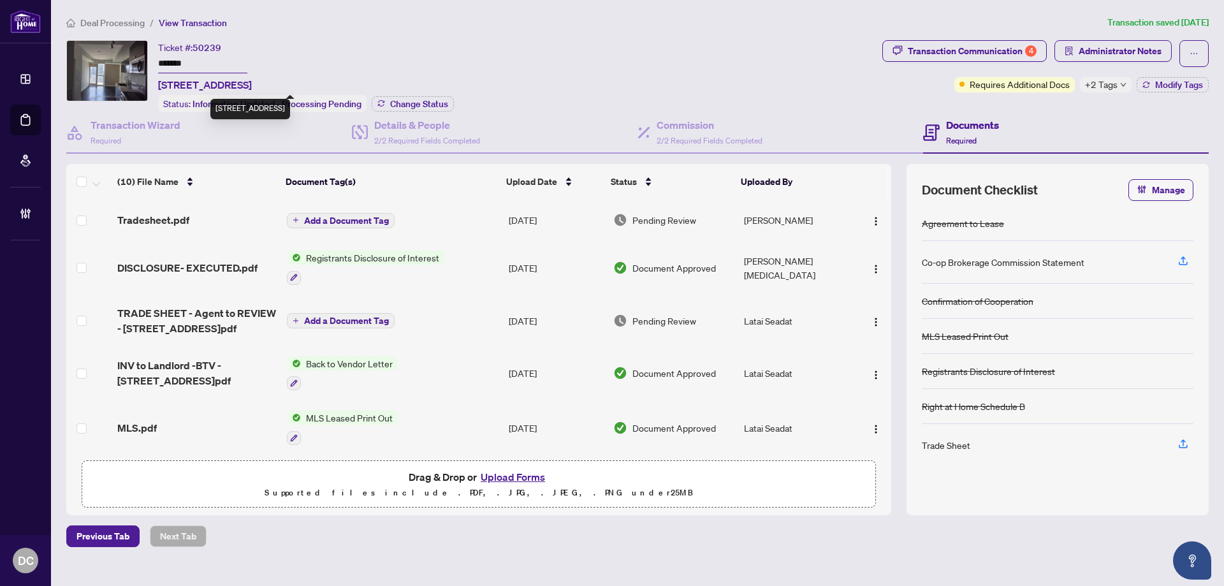
drag, startPoint x: 187, startPoint y: 87, endPoint x: 247, endPoint y: 85, distance: 60.0
click at [247, 85] on span "3003-290 Adelaide St, Toronto, Ontario M5V 1P6, Canada" at bounding box center [205, 84] width 94 height 15
copy span "290 Adelaide"
drag, startPoint x: 196, startPoint y: 65, endPoint x: 123, endPoint y: 63, distance: 73.3
click at [123, 63] on div "Ticket #: 50239 ******* 3003-290 Adelaide St, Toronto, Ontario M5V 1P6, Canada …" at bounding box center [471, 76] width 811 height 72
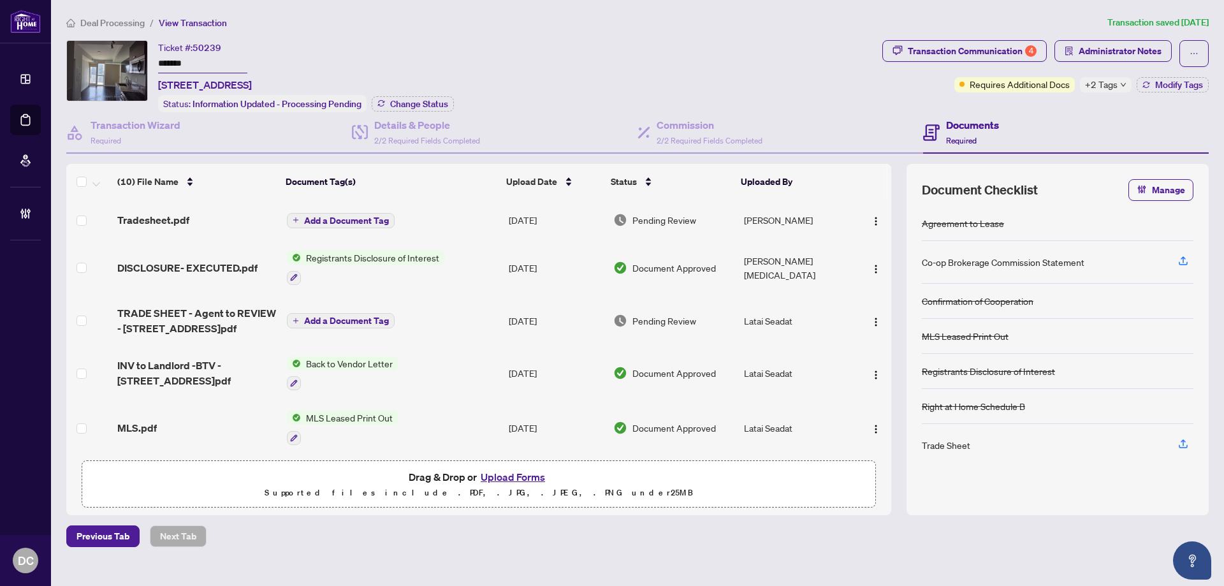
drag, startPoint x: 173, startPoint y: 52, endPoint x: 166, endPoint y: 64, distance: 14.9
click at [166, 64] on input "*******" at bounding box center [202, 64] width 89 height 18
drag, startPoint x: 196, startPoint y: 63, endPoint x: 119, endPoint y: 61, distance: 77.8
click at [119, 61] on div "Ticket #: 50239 ******* 3003-290 Adelaide St, Toronto, Ontario M5V 1P6, Canada …" at bounding box center [471, 76] width 811 height 72
click at [962, 43] on div "Transaction Communication 4" at bounding box center [972, 51] width 129 height 20
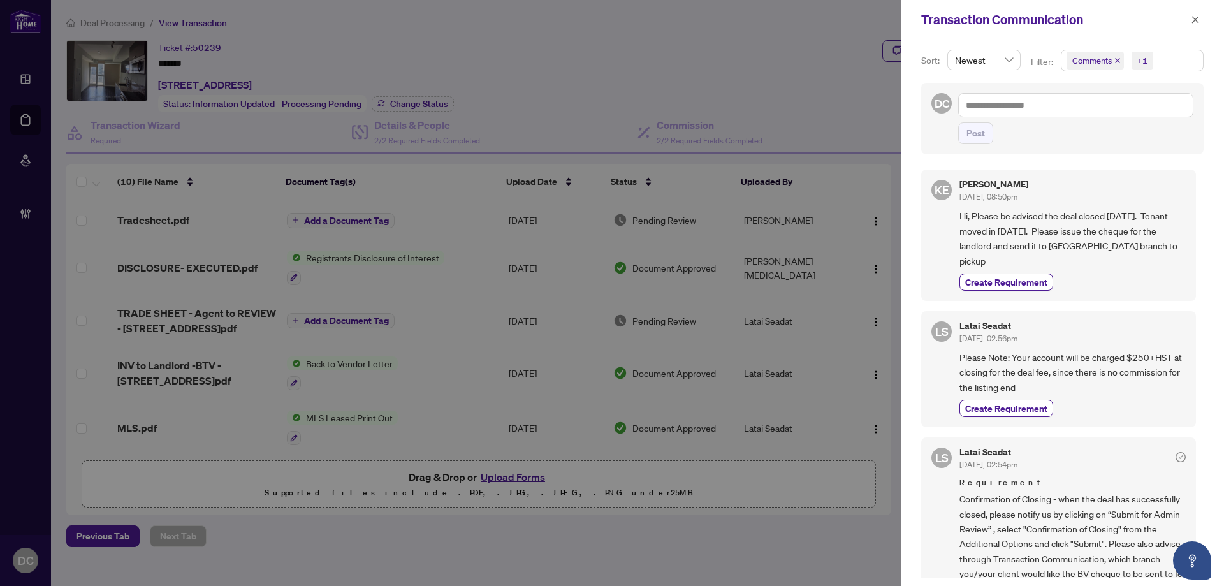
click at [1161, 59] on span "Comments +1" at bounding box center [1133, 60] width 142 height 20
click at [1129, 113] on span "Comments" at bounding box center [1137, 113] width 113 height 15
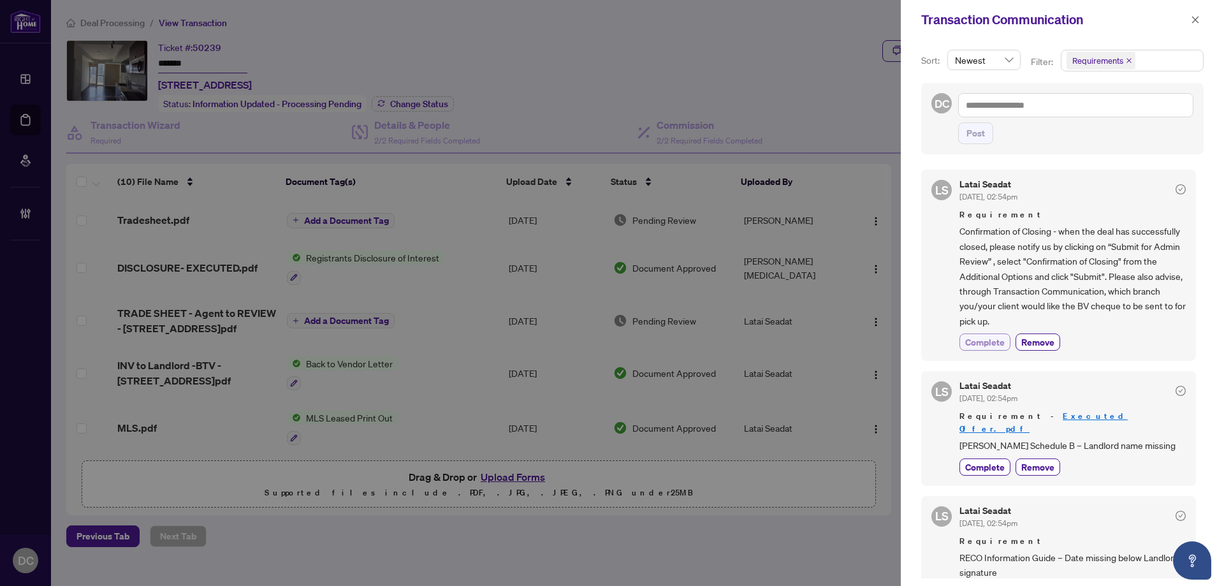
click at [994, 349] on span "Complete" at bounding box center [985, 341] width 40 height 13
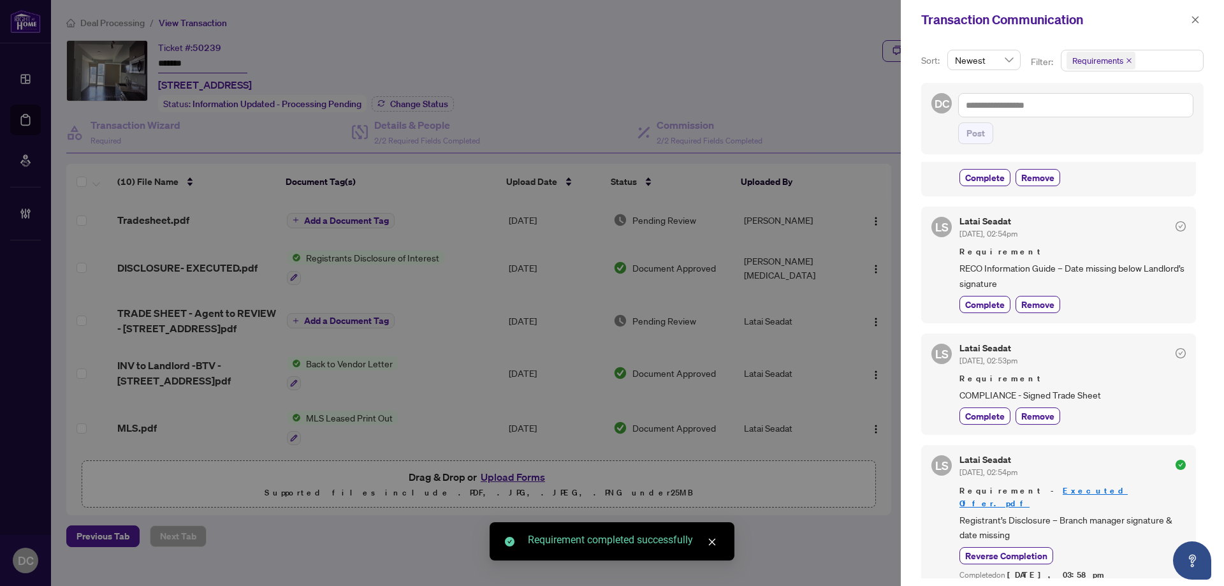
scroll to position [3, 0]
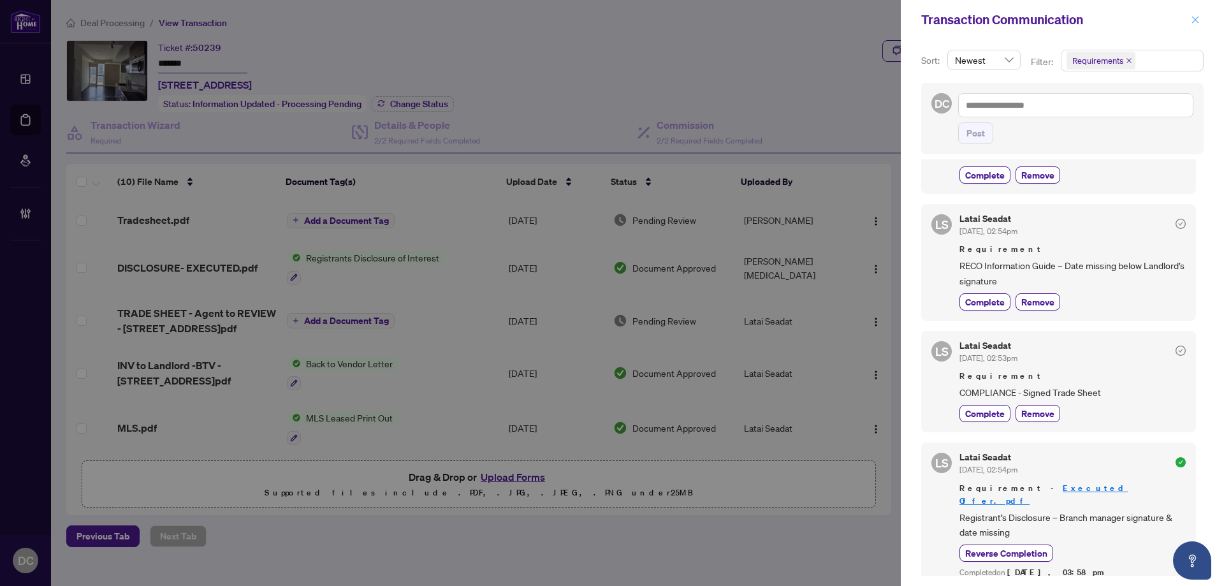
click at [1196, 20] on icon "close" at bounding box center [1195, 19] width 7 height 7
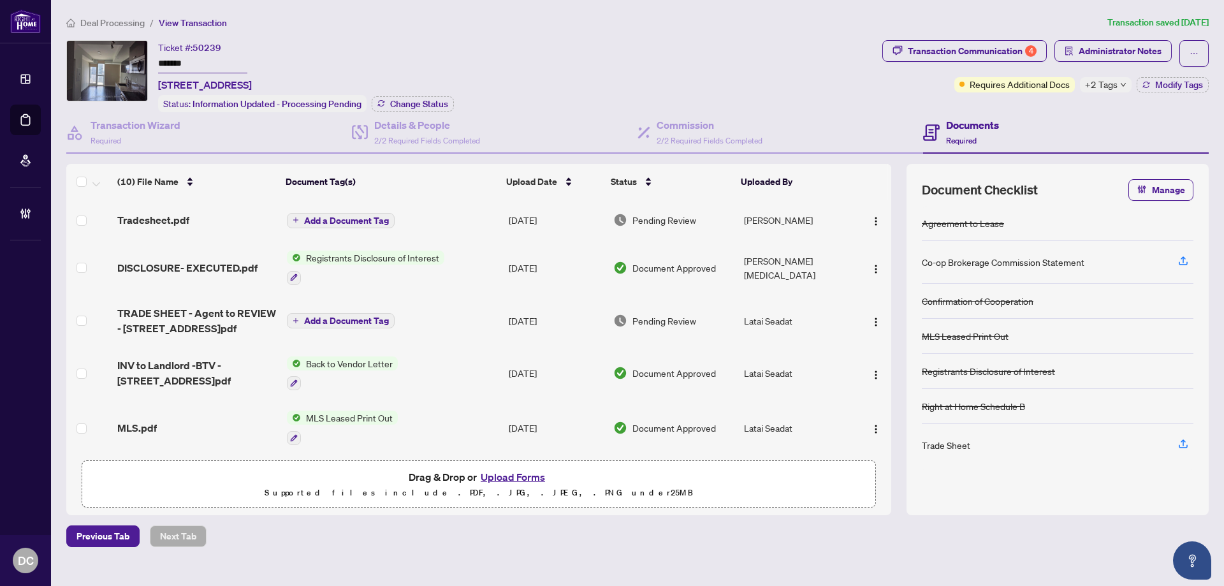
click at [217, 217] on div "Tradesheet.pdf" at bounding box center [196, 219] width 159 height 15
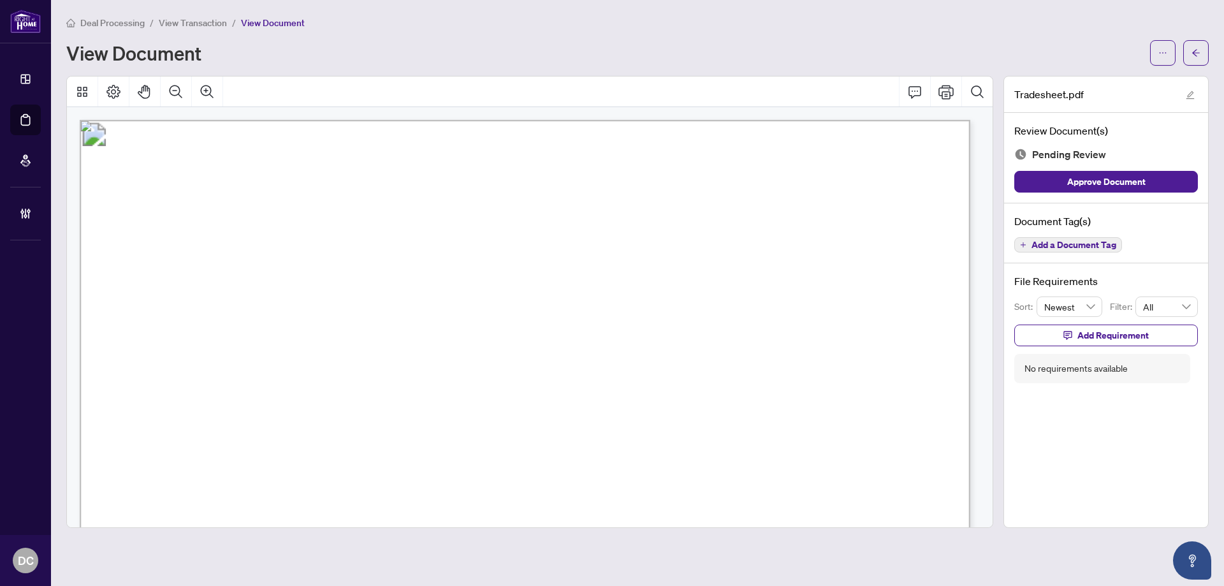
scroll to position [255, 0]
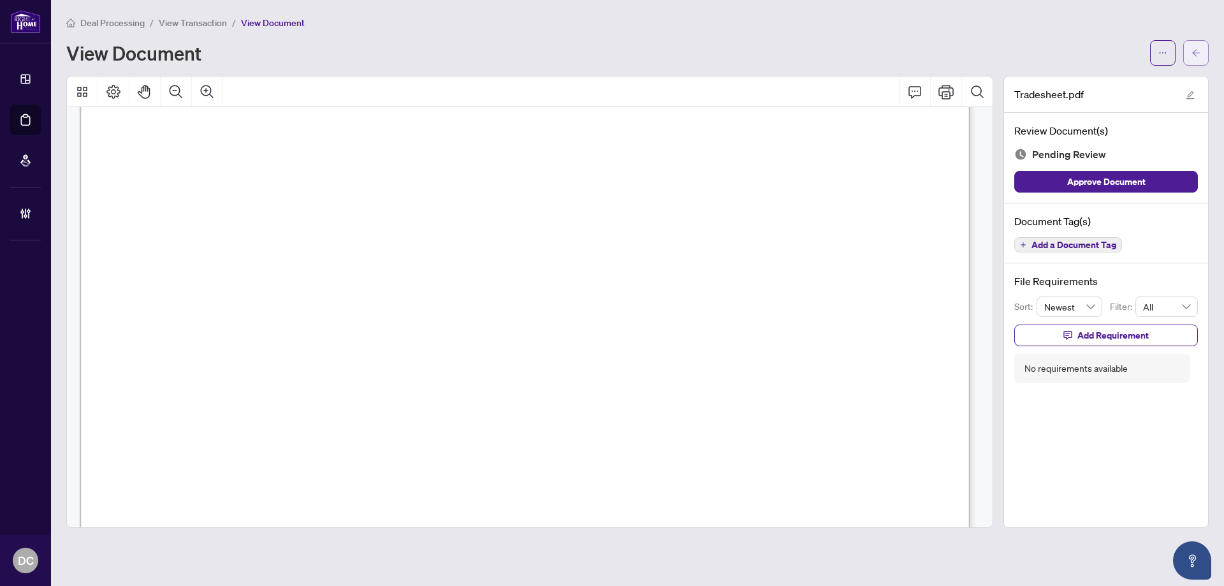
click at [1194, 61] on span "button" at bounding box center [1196, 53] width 9 height 20
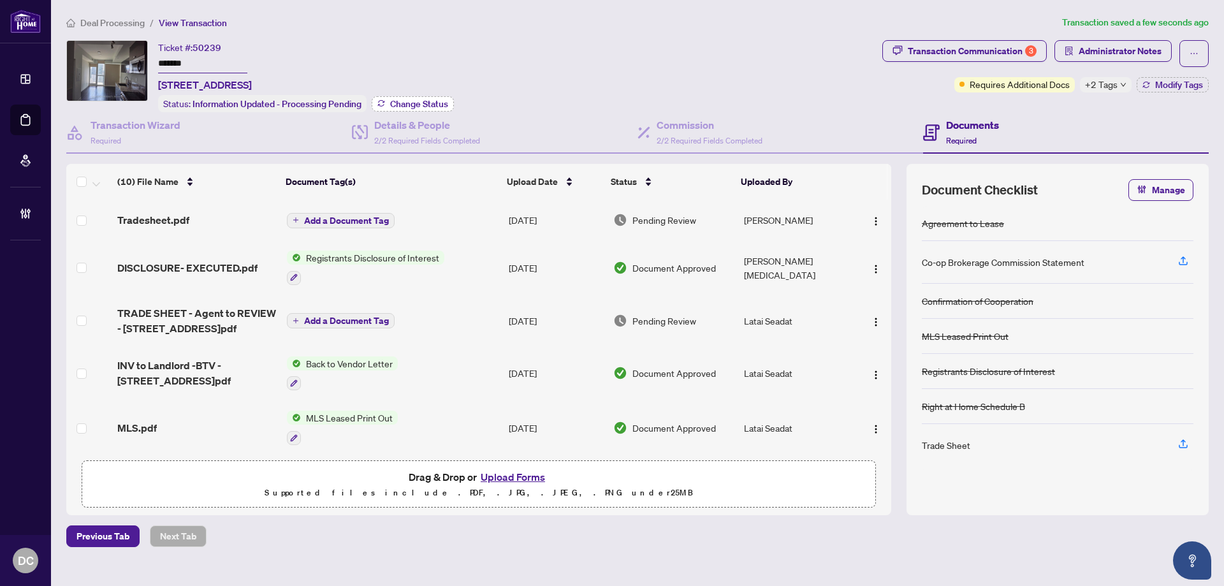
click at [418, 101] on span "Change Status" at bounding box center [419, 103] width 58 height 9
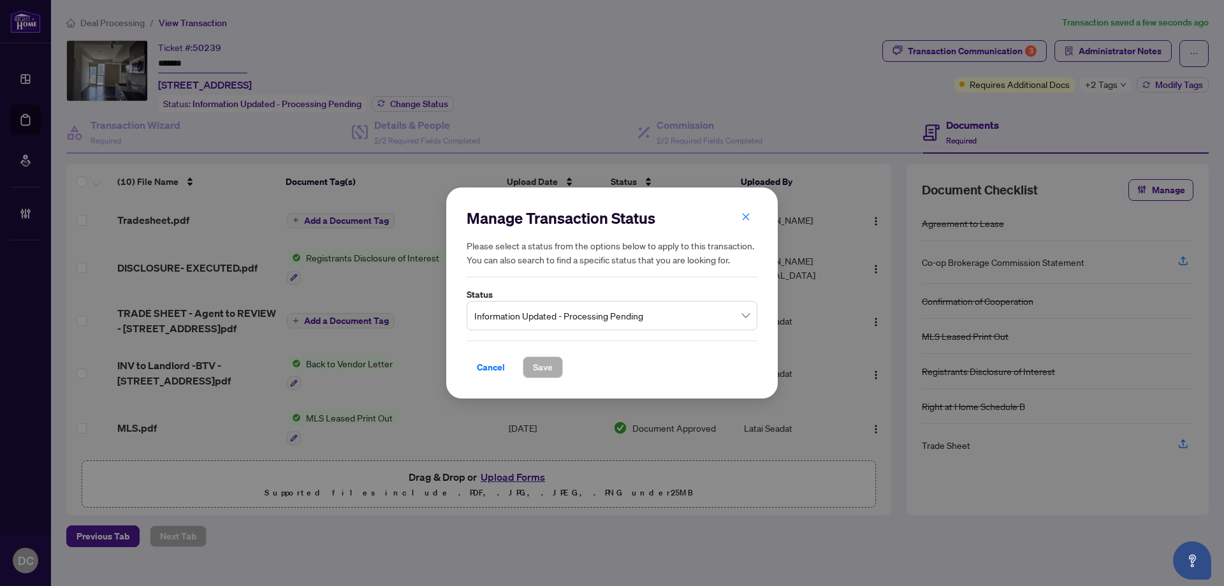
click at [587, 320] on span "Information Updated - Processing Pending" at bounding box center [611, 316] width 275 height 24
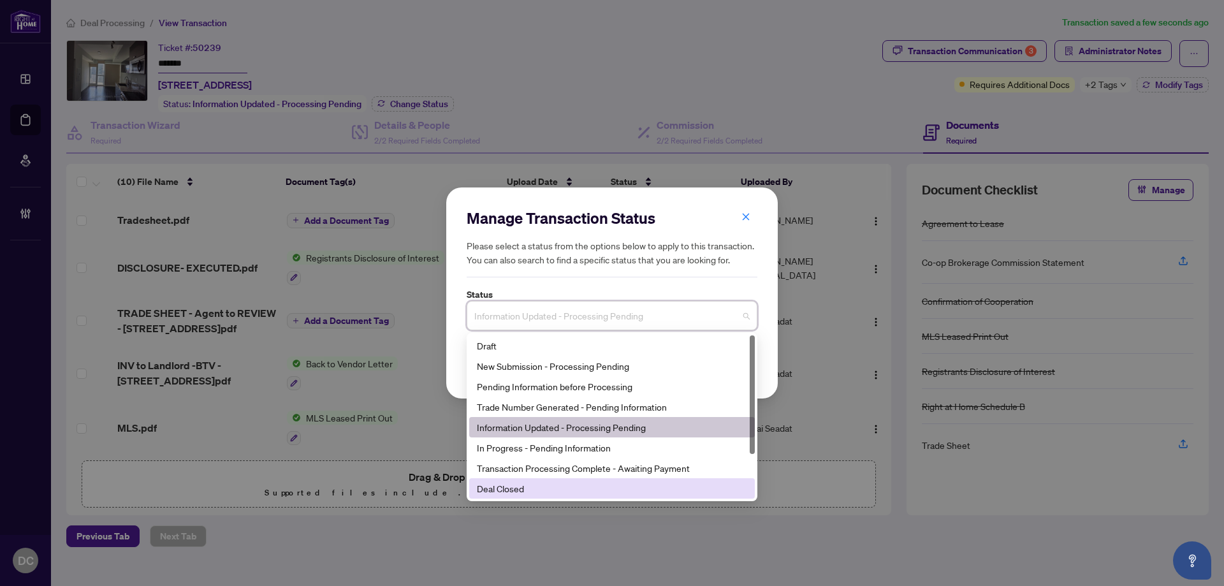
click at [515, 488] on div "Deal Closed" at bounding box center [612, 488] width 270 height 14
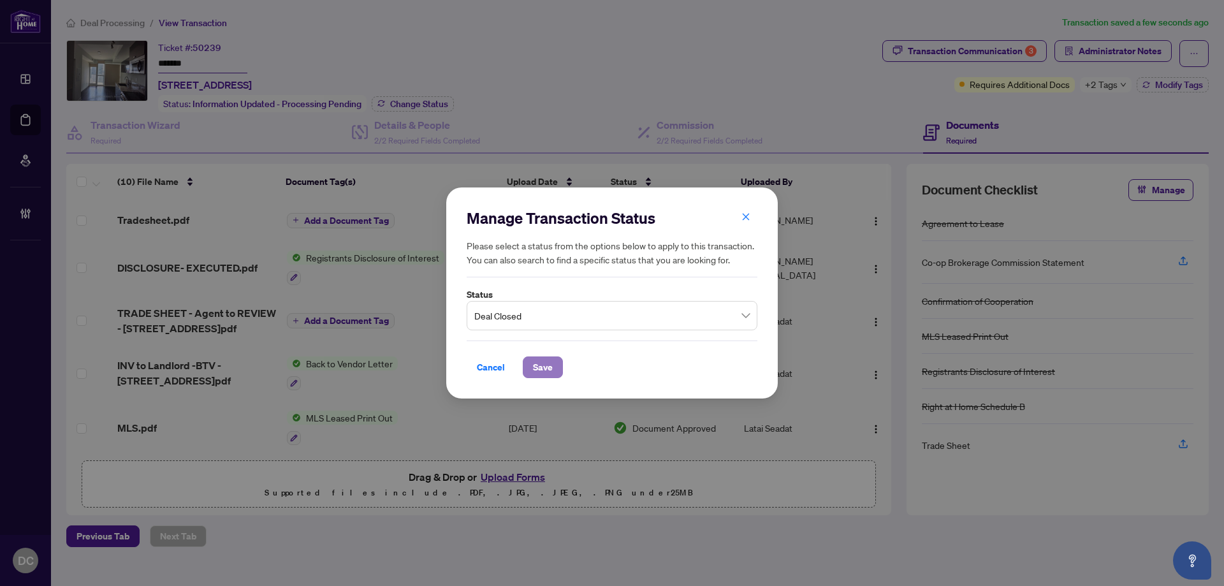
click at [545, 370] on span "Save" at bounding box center [543, 367] width 20 height 20
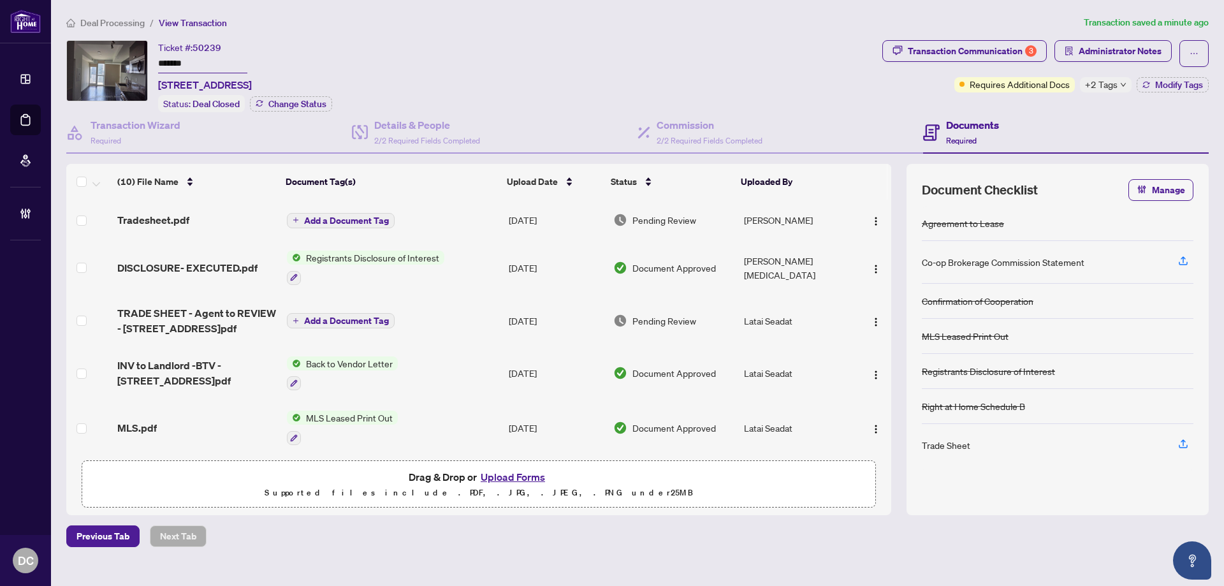
drag, startPoint x: 196, startPoint y: 61, endPoint x: 119, endPoint y: 61, distance: 77.8
click at [119, 61] on div "Ticket #: 50239 ******* 3003-290 Adelaide St, Toronto, Ontario M5V 1P6, Canada …" at bounding box center [471, 76] width 811 height 72
click at [754, 67] on div "Ticket #: 50239 ******* 3003-290 Adelaide St, Toronto, Ontario M5V 1P6, Canada …" at bounding box center [471, 76] width 811 height 72
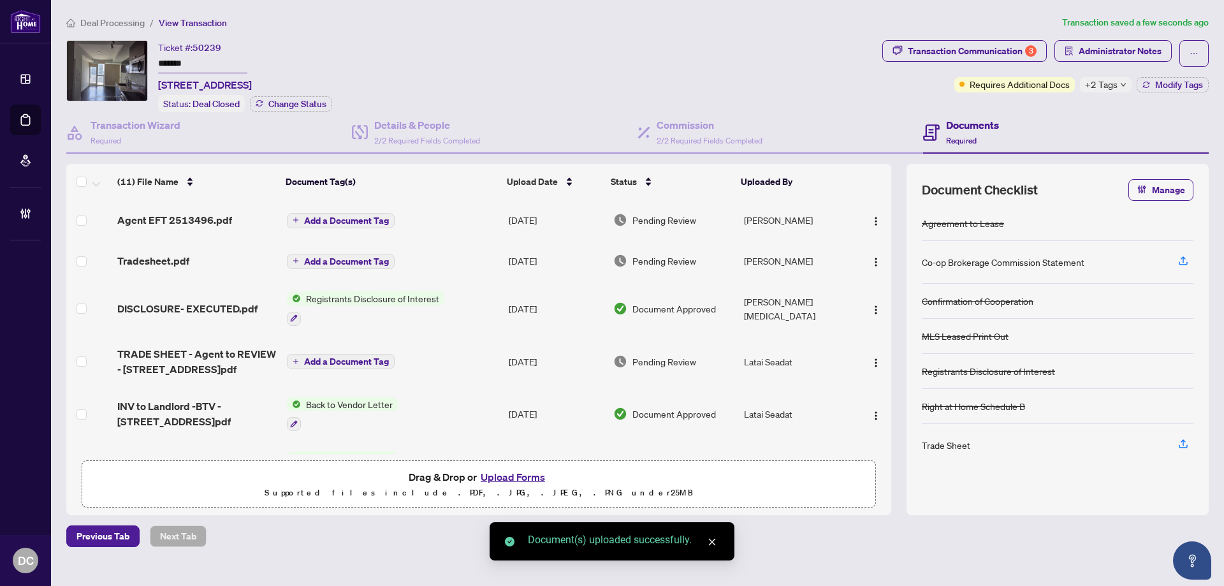
click at [369, 220] on span "Add a Document Tag" at bounding box center [346, 220] width 85 height 9
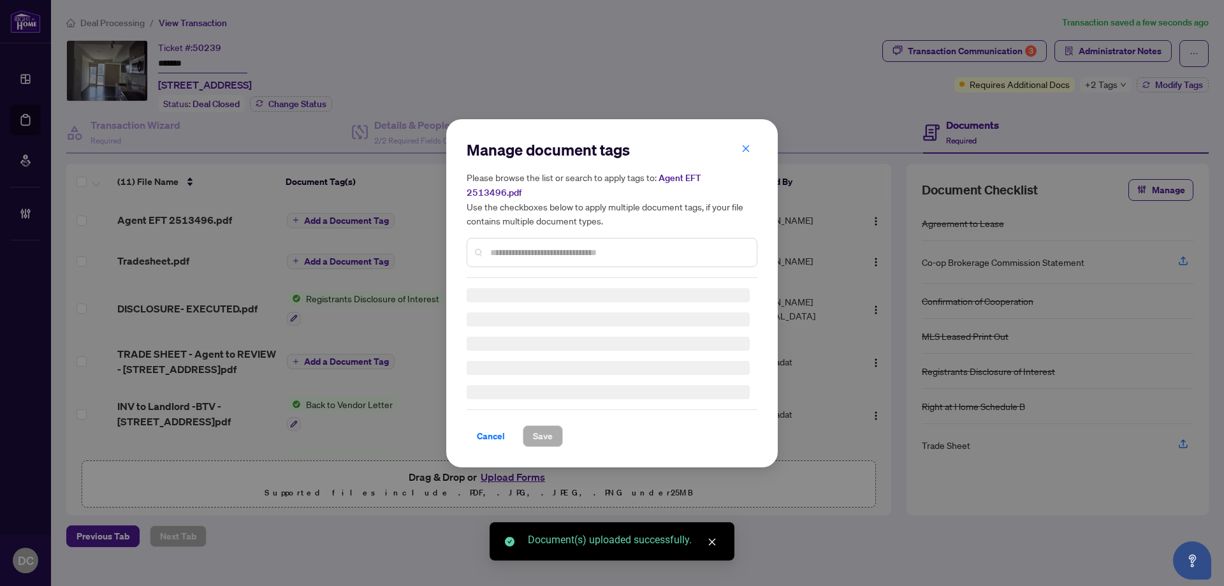
click at [550, 248] on div "Manage document tags Please browse the list or search to apply tags to: Agent E…" at bounding box center [612, 293] width 291 height 307
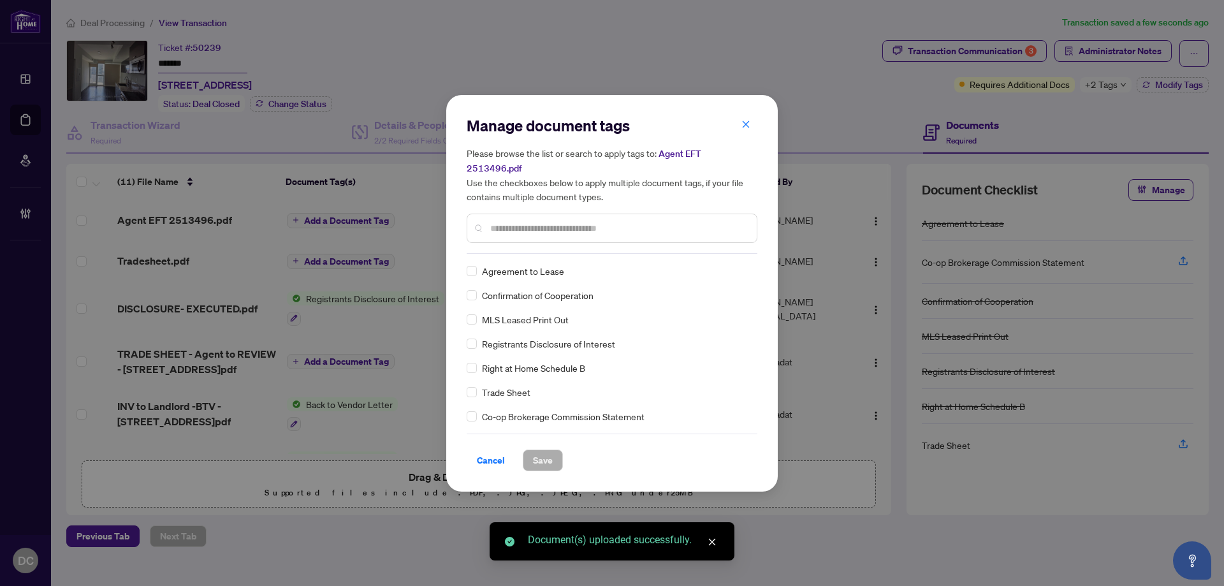
click at [562, 239] on div "Manage document tags Please browse the list or search to apply tags to: Agent E…" at bounding box center [612, 184] width 291 height 138
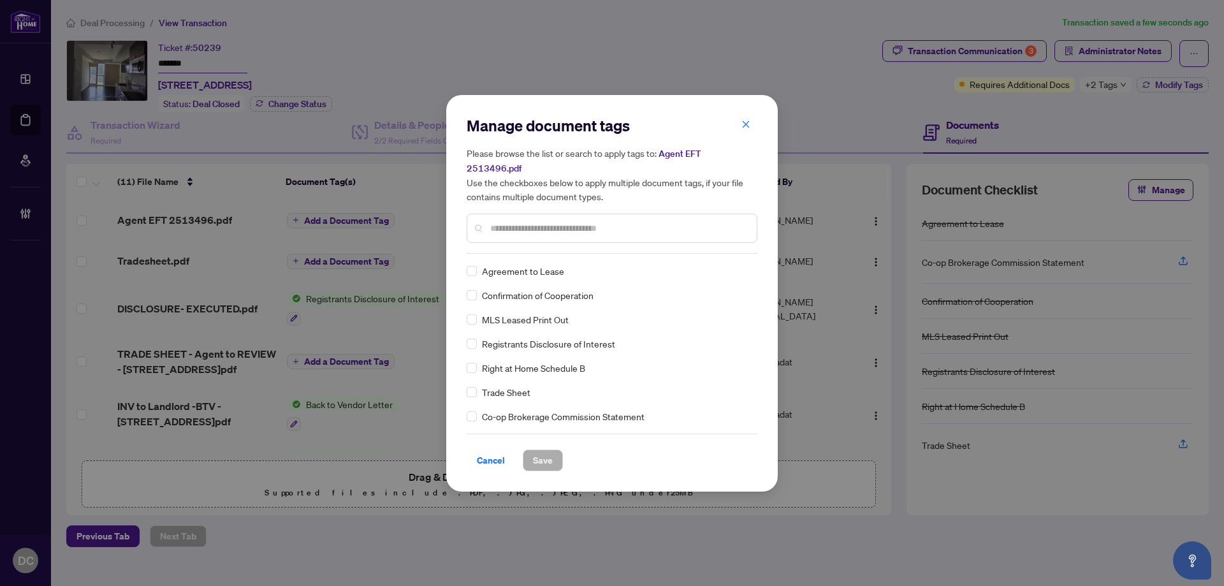
click at [574, 229] on div at bounding box center [612, 228] width 291 height 29
click at [578, 222] on input "text" at bounding box center [618, 228] width 256 height 14
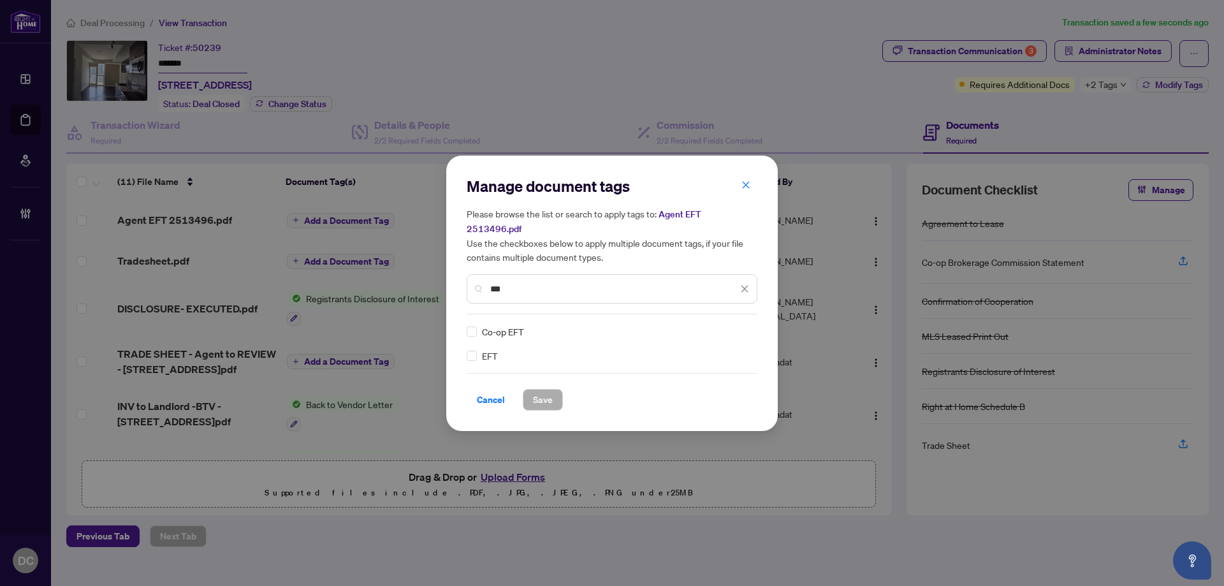
type input "***"
click at [748, 329] on icon at bounding box center [746, 331] width 8 height 5
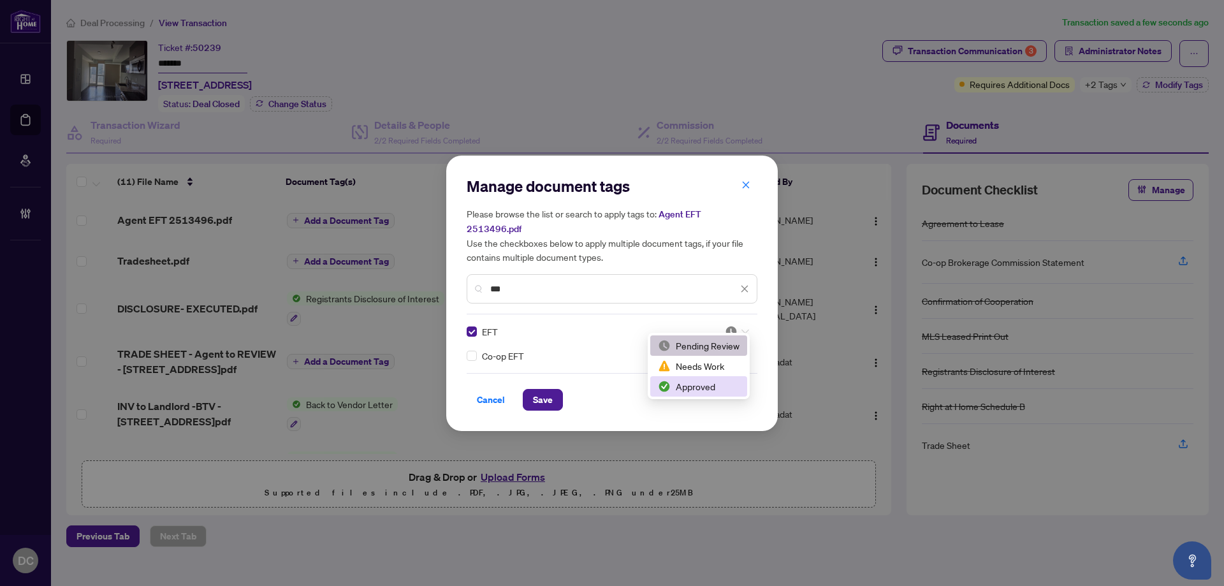
click at [708, 383] on div "Approved" at bounding box center [699, 386] width 82 height 14
click at [539, 392] on span "Save" at bounding box center [543, 400] width 20 height 20
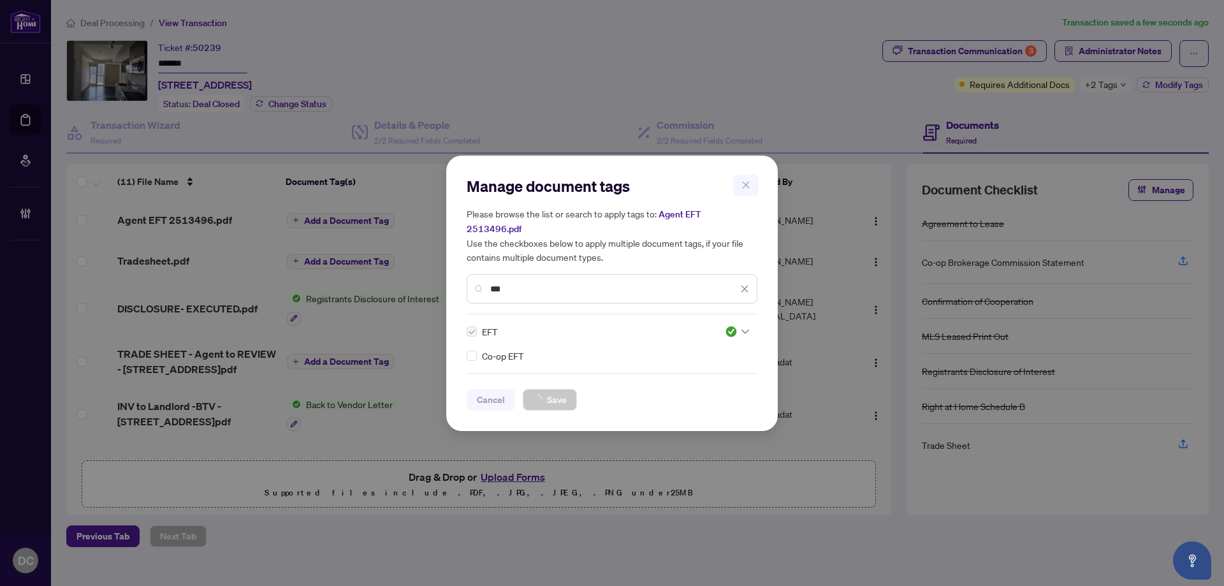
click at [1109, 106] on div "Manage document tags Please browse the list or search to apply tags to: Agent E…" at bounding box center [612, 293] width 1224 height 586
click at [1116, 87] on div "Manage document tags Please browse the list or search to apply tags to: Agent E…" at bounding box center [612, 293] width 1224 height 586
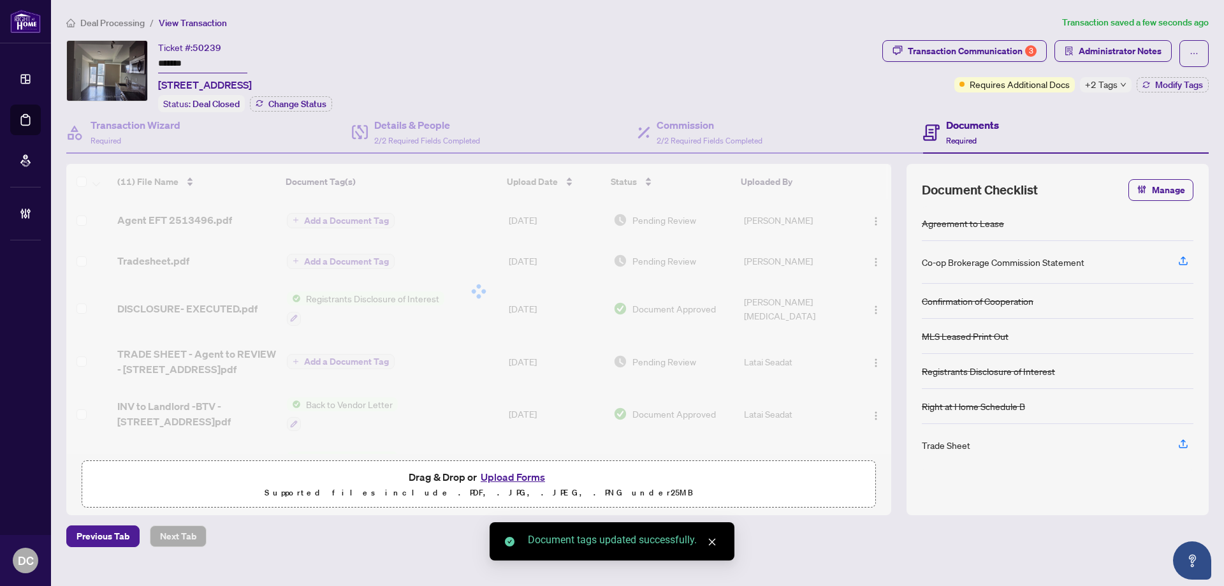
click at [1116, 87] on span "+2 Tags" at bounding box center [1101, 84] width 33 height 15
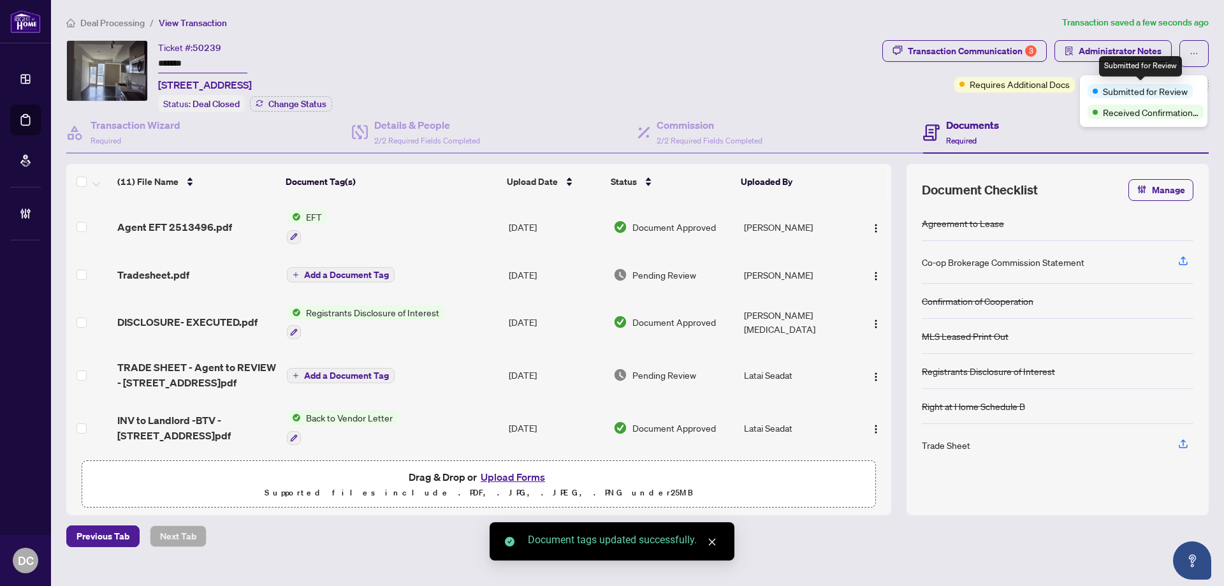
click at [1050, 117] on div "Documents Required" at bounding box center [1066, 132] width 286 height 41
click at [1202, 85] on span "Modify Tags" at bounding box center [1179, 84] width 48 height 9
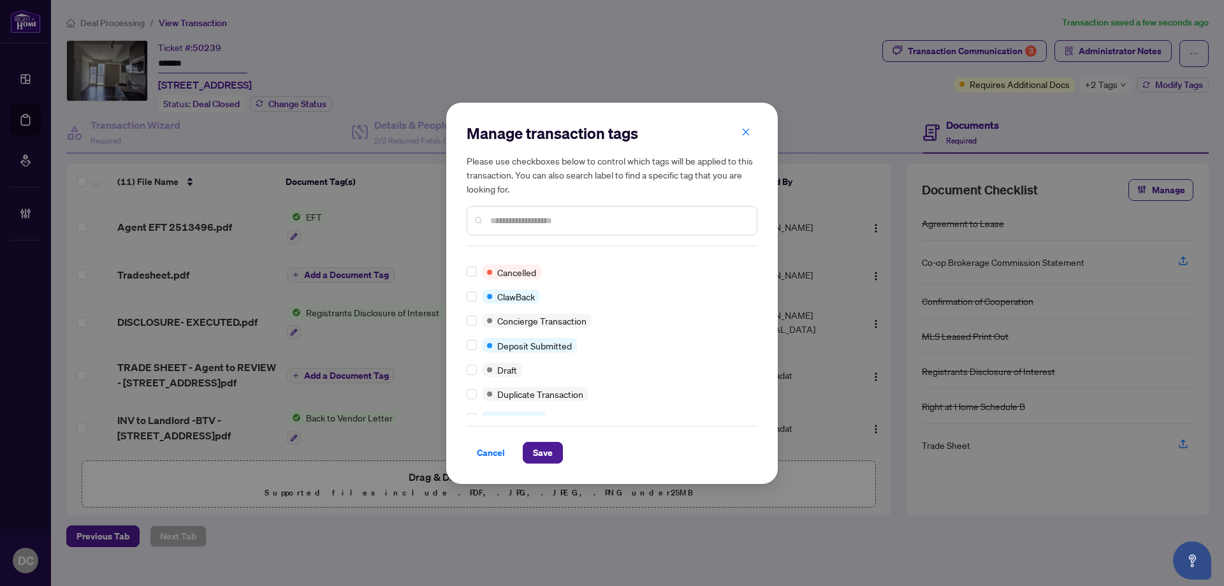
scroll to position [191, 0]
click at [472, 418] on div "Manage transaction tags Please use checkboxes below to control which tags will …" at bounding box center [612, 293] width 291 height 340
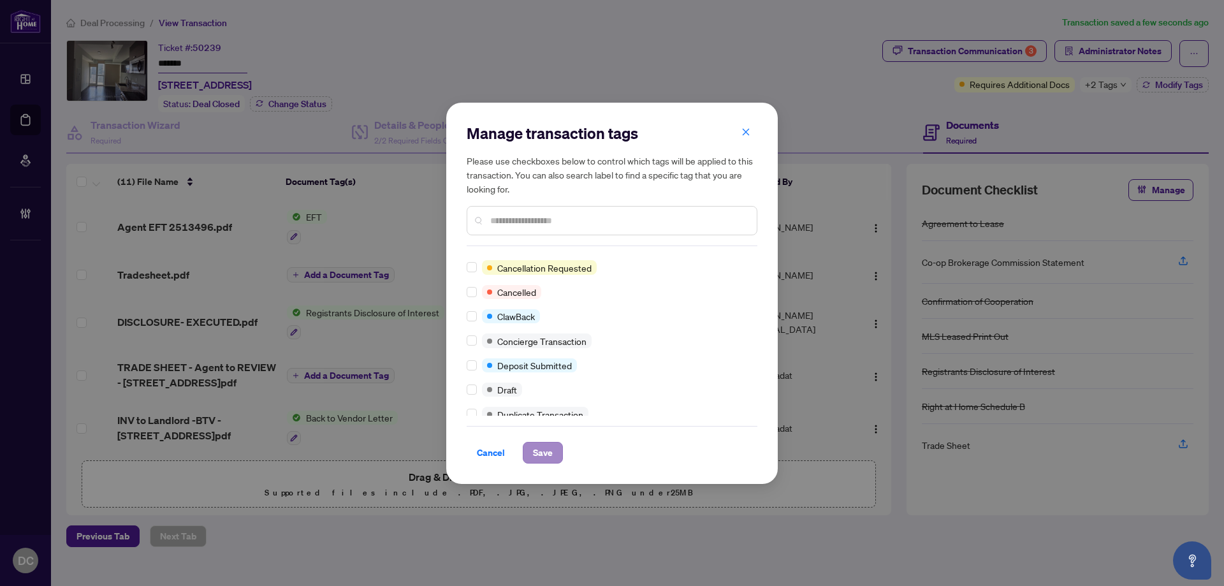
scroll to position [0, 0]
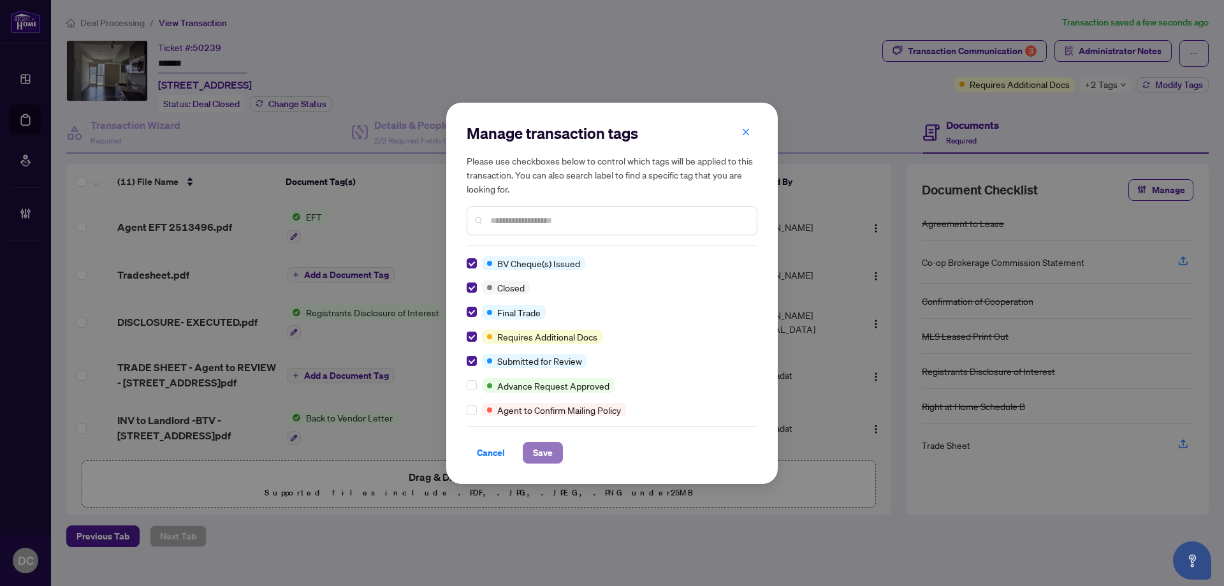
click at [550, 449] on span "Save" at bounding box center [543, 452] width 20 height 20
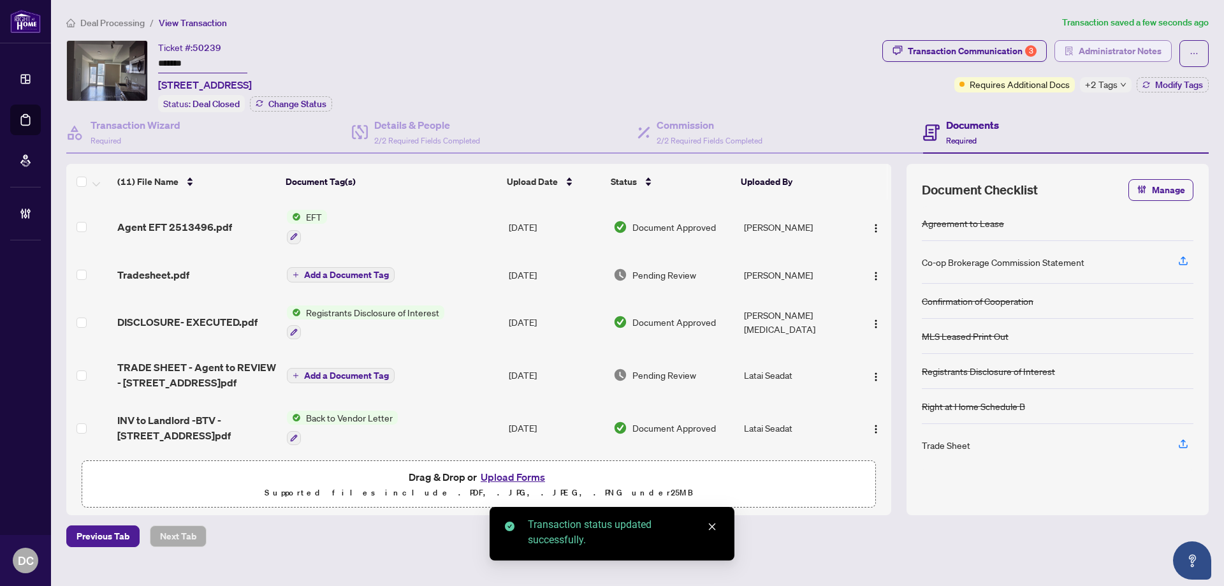
click at [1113, 45] on span "Administrator Notes" at bounding box center [1120, 51] width 83 height 20
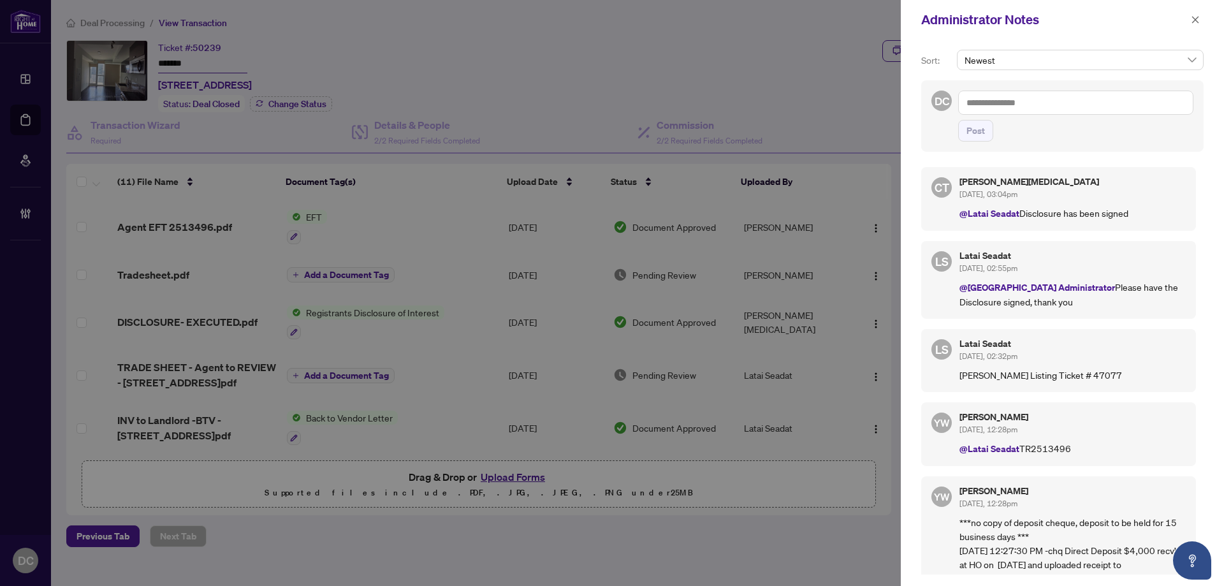
click at [1144, 105] on textarea at bounding box center [1075, 103] width 235 height 24
paste textarea "**********"
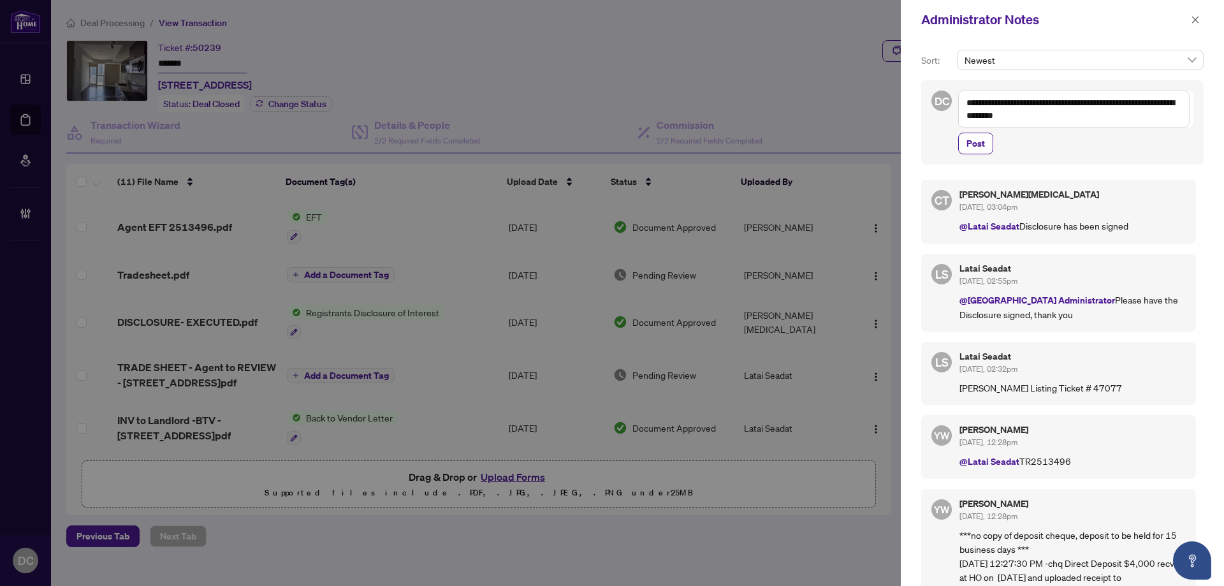
click at [1134, 117] on textarea "**********" at bounding box center [1073, 109] width 231 height 37
paste textarea "**********"
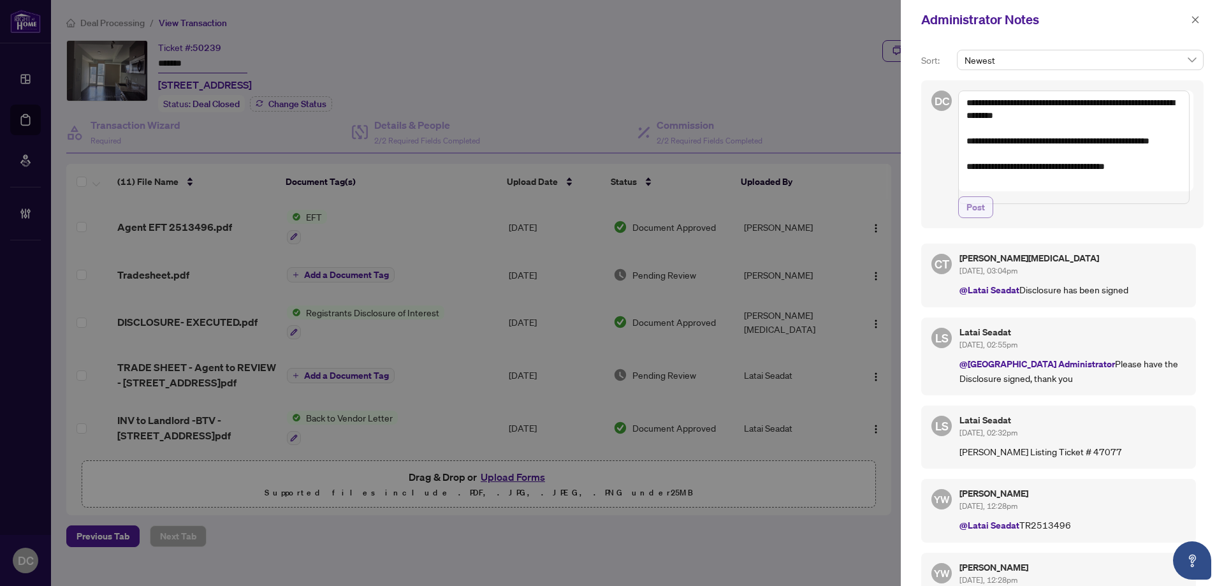
type textarea "**********"
click at [973, 216] on span "Post" at bounding box center [976, 207] width 18 height 20
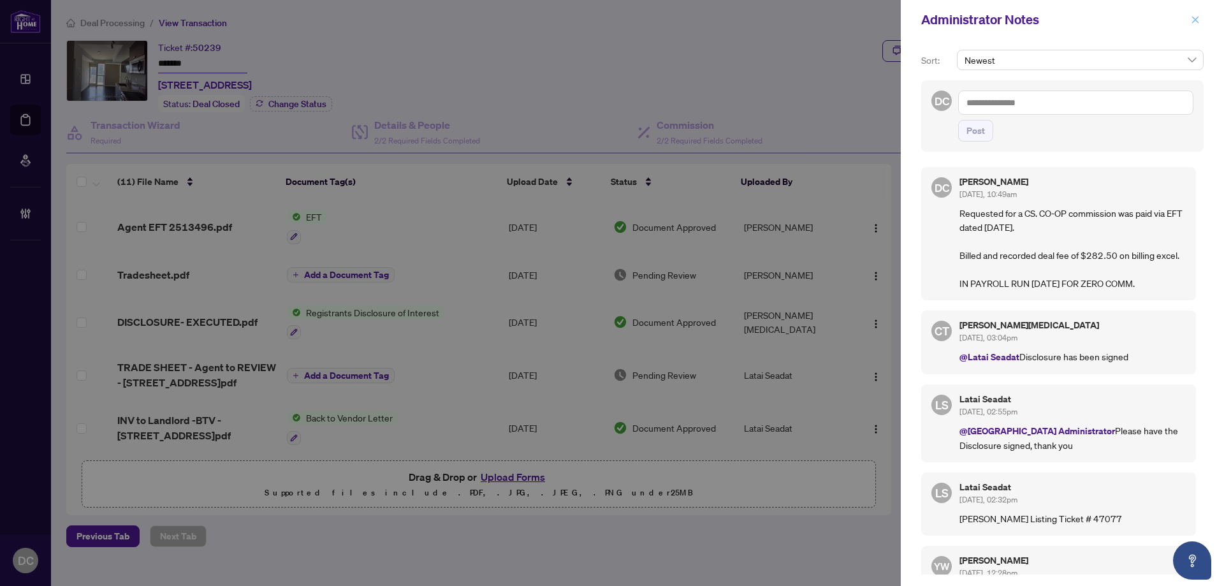
click at [1196, 20] on icon "close" at bounding box center [1195, 19] width 7 height 7
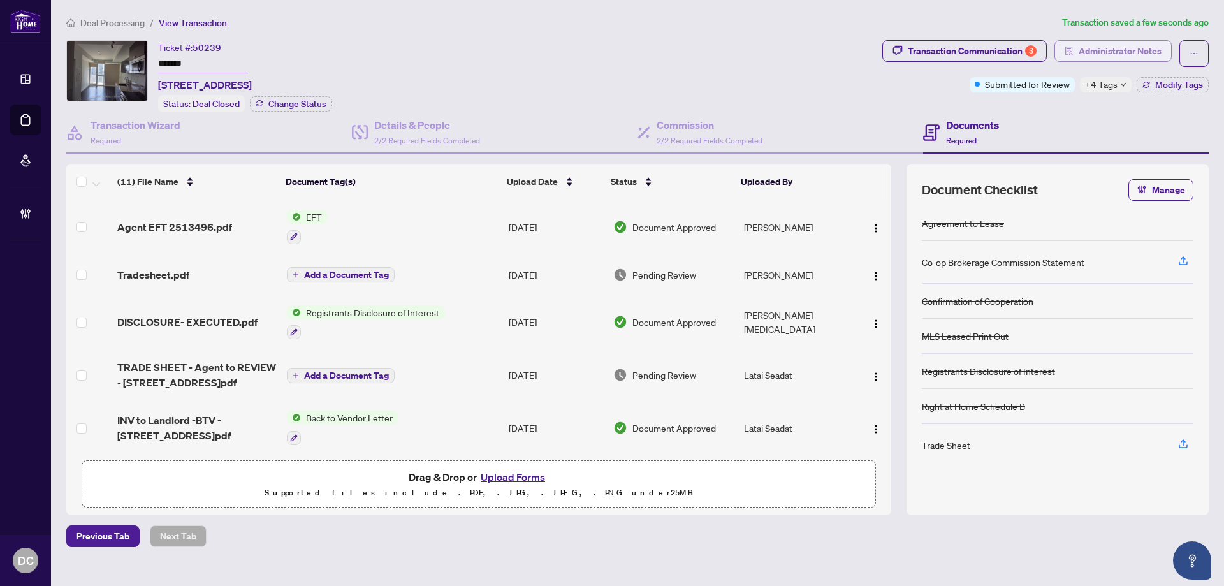
click at [1089, 43] on span "Administrator Notes" at bounding box center [1120, 51] width 83 height 20
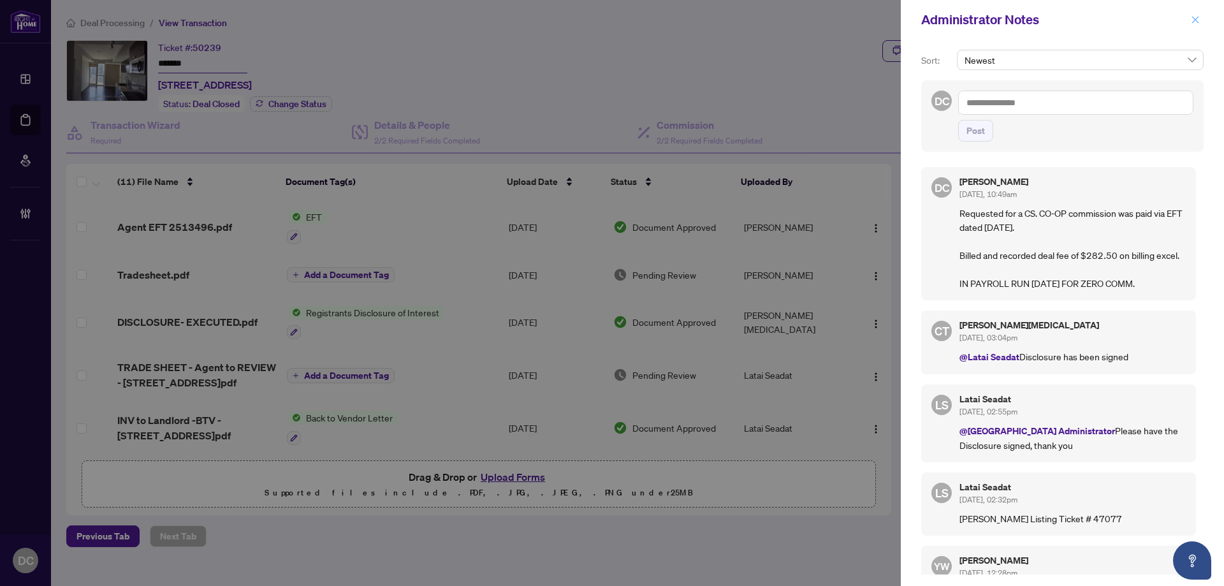
click at [1196, 16] on icon "close" at bounding box center [1195, 19] width 9 height 9
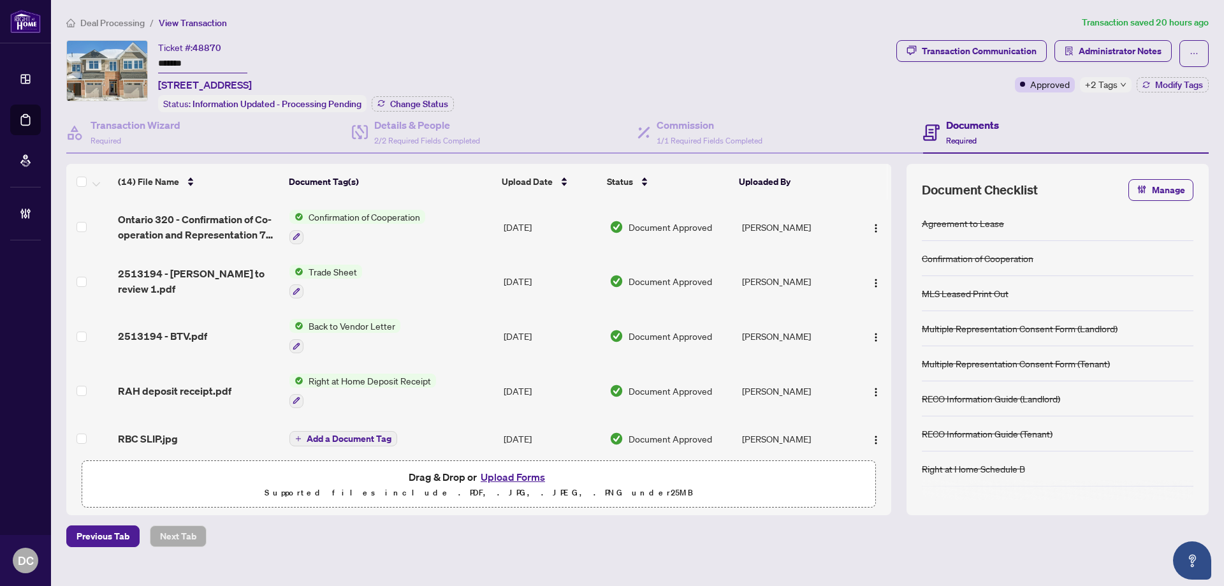
drag, startPoint x: 207, startPoint y: 61, endPoint x: 121, endPoint y: 62, distance: 86.7
click at [121, 62] on div "Ticket #: 48870 ******* 513-513 Muscari St, Ottawa, Ontario K1T 0S3, Canada Sta…" at bounding box center [478, 76] width 825 height 72
click at [991, 48] on div "Transaction Communication" at bounding box center [979, 51] width 115 height 20
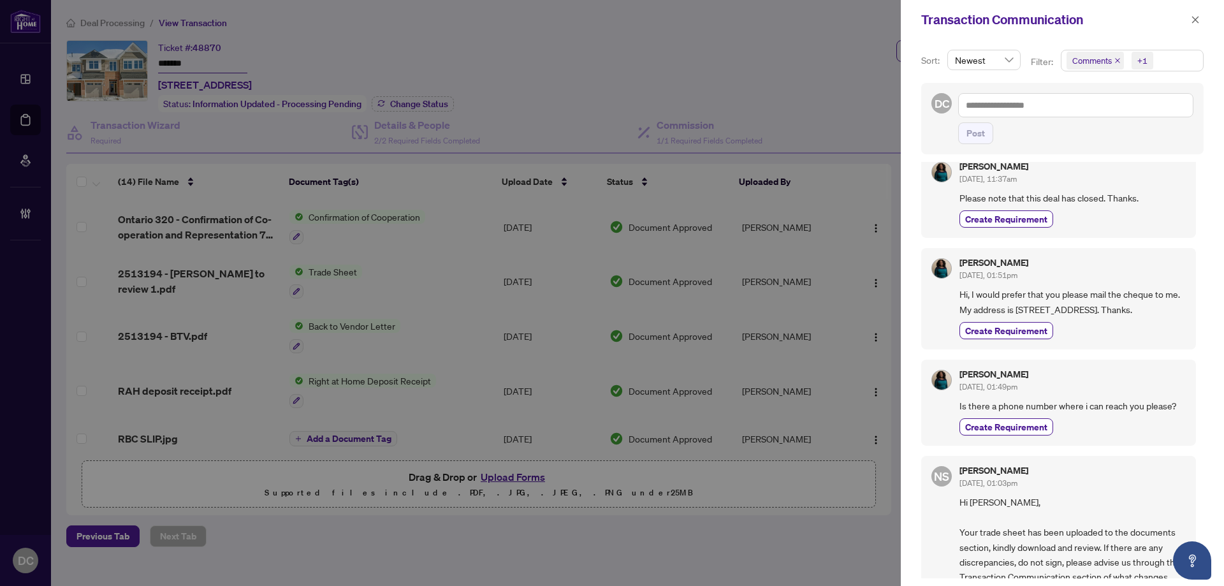
scroll to position [128, 0]
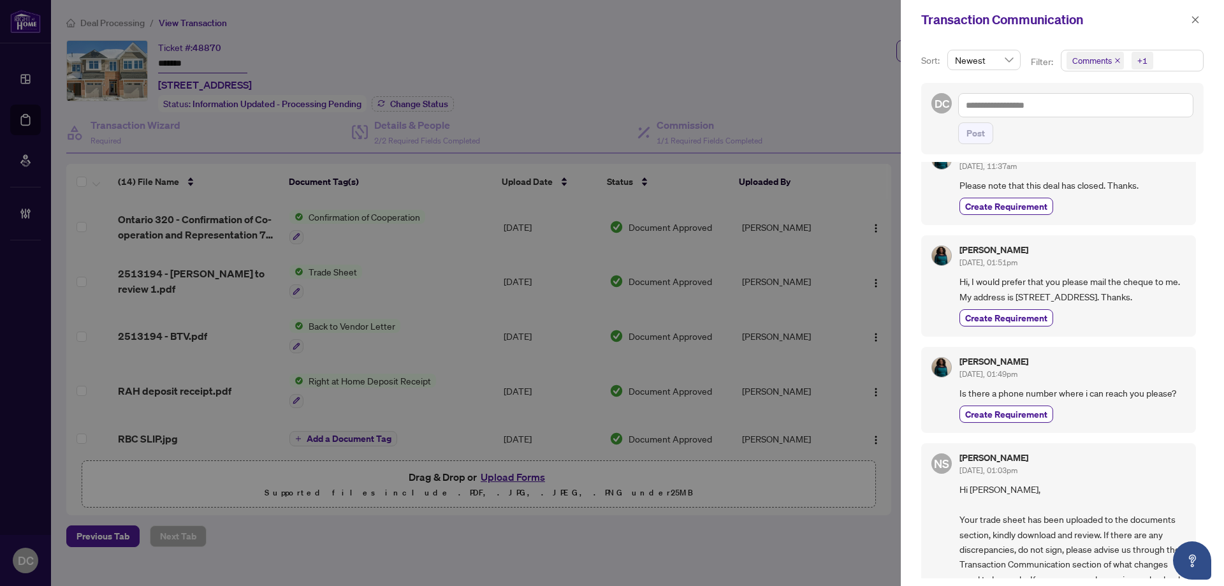
drag, startPoint x: 1032, startPoint y: 296, endPoint x: 1141, endPoint y: 291, distance: 109.1
click at [1141, 291] on span "Hi, I would prefer that you please mail the cheque to me. My address is 328 Aut…" at bounding box center [1073, 289] width 226 height 30
copy span "328 Autumnfield st Kanata"
click at [1067, 304] on span "Hi, I would prefer that you please mail the cheque to me. My address is 328 Aut…" at bounding box center [1073, 289] width 226 height 30
drag, startPoint x: 987, startPoint y: 311, endPoint x: 958, endPoint y: 312, distance: 29.3
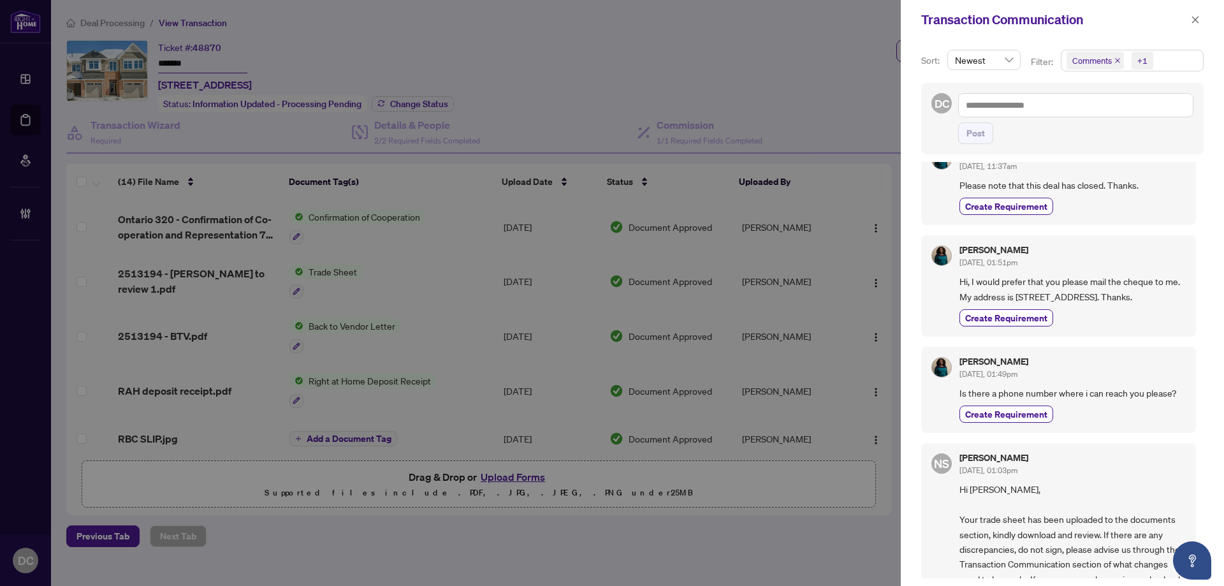
click at [958, 312] on div "Reni Abiodun Aug/21/2025, 01:51pm Hi, I would prefer that you please mail the c…" at bounding box center [1058, 285] width 275 height 101
copy span "Ottawa"
click at [1180, 303] on div "Reni Abiodun Aug/21/2025, 01:51pm Hi, I would prefer that you please mail the c…" at bounding box center [1058, 283] width 275 height 101
drag, startPoint x: 1174, startPoint y: 298, endPoint x: 1142, endPoint y: 300, distance: 32.5
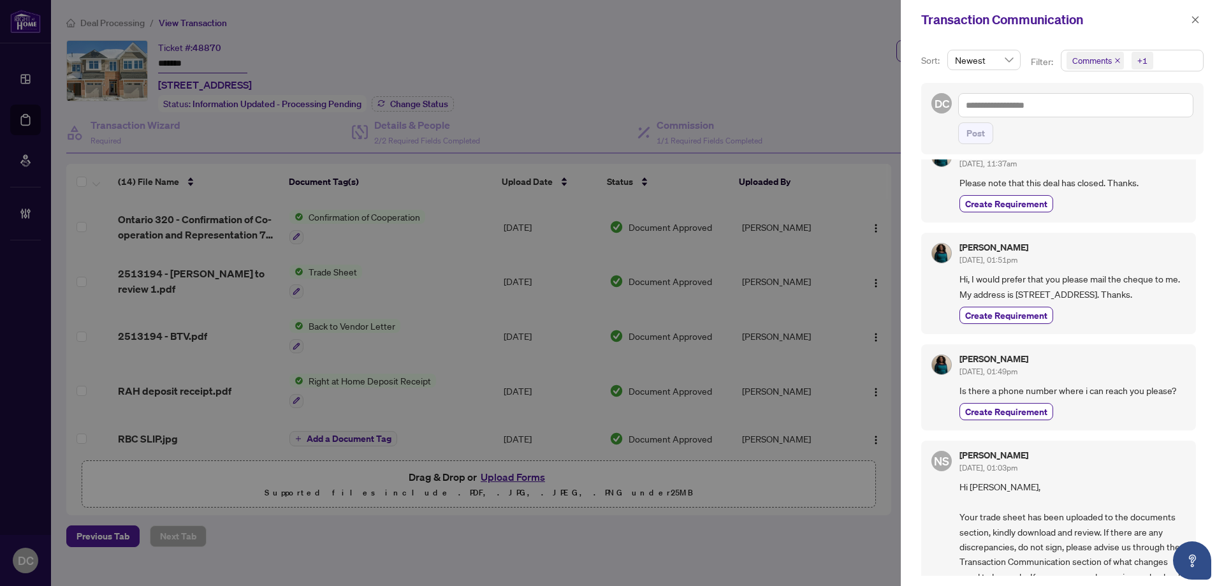
click at [1142, 300] on span "Hi, I would prefer that you please mail the cheque to me. My address is 328 Aut…" at bounding box center [1073, 287] width 226 height 30
copy span "K2M0J4"
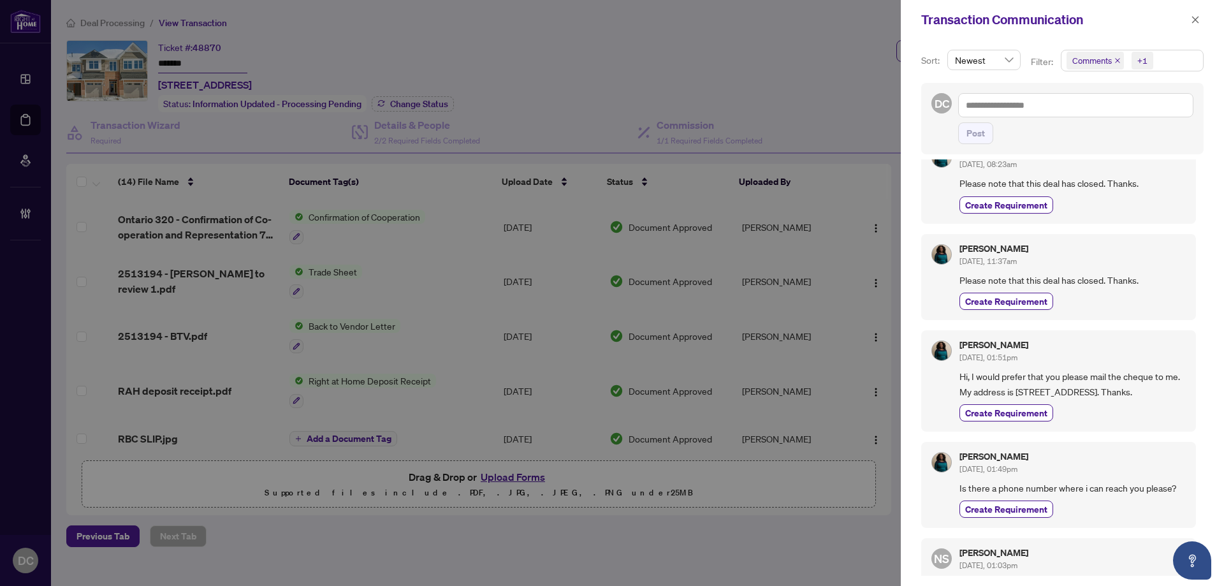
scroll to position [0, 0]
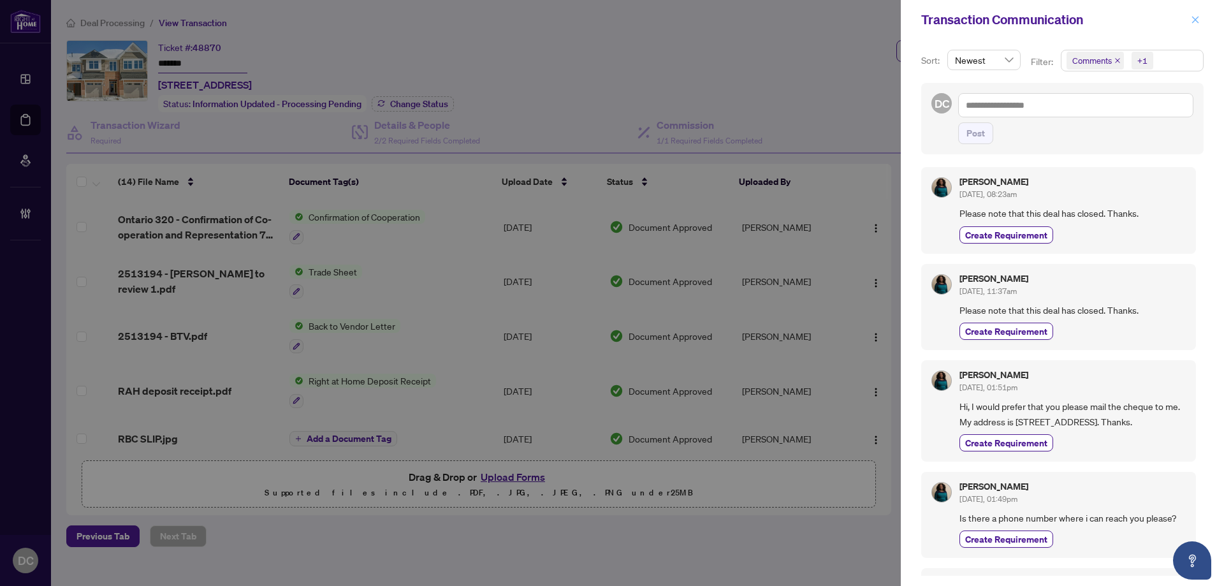
click at [1193, 20] on icon "close" at bounding box center [1195, 19] width 9 height 9
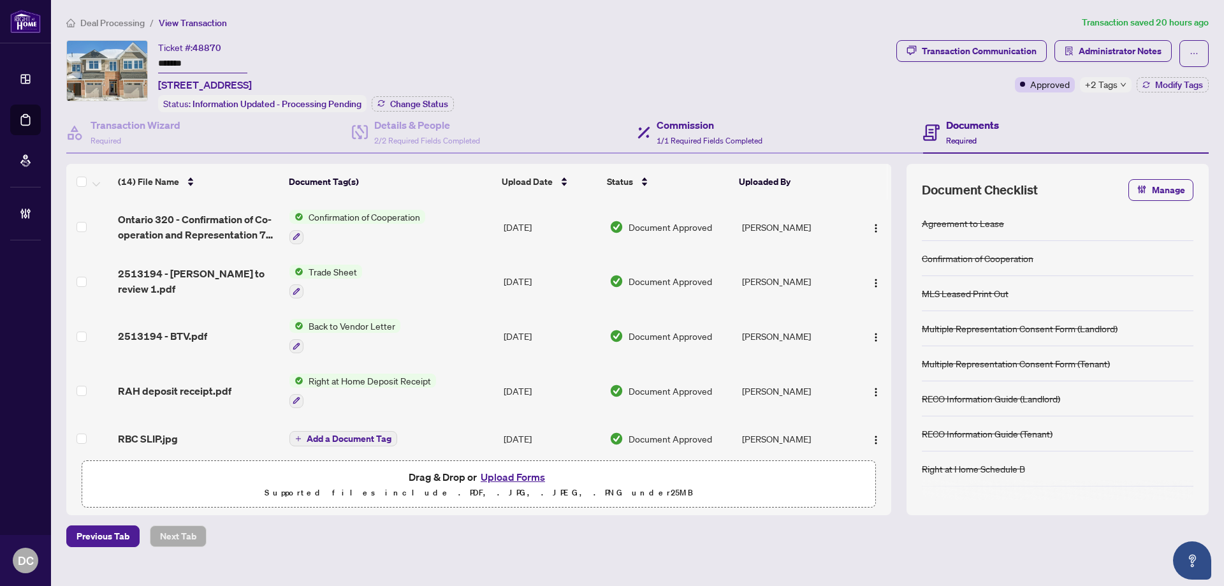
drag, startPoint x: 969, startPoint y: 42, endPoint x: 829, endPoint y: 112, distance: 156.5
click at [865, 71] on div "Ticket #: 48870 ******* 513-513 Muscari St, Ottawa, Ontario K1T 0S3, Canada Sta…" at bounding box center [638, 76] width 1148 height 72
drag, startPoint x: 230, startPoint y: 66, endPoint x: 118, endPoint y: 61, distance: 112.3
click at [115, 59] on div "Ticket #: 48870 ******* 513-513 Muscari St, Ottawa, Ontario K1T 0S3, Canada Sta…" at bounding box center [478, 76] width 825 height 72
click at [455, 281] on td "Trade Sheet" at bounding box center [391, 281] width 214 height 55
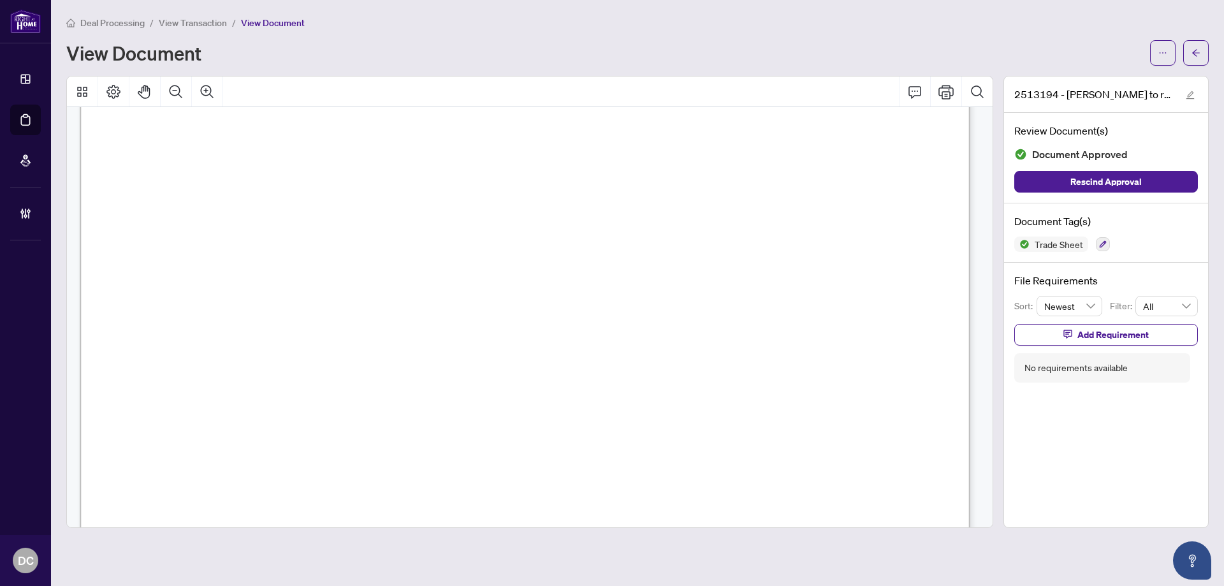
scroll to position [638, 0]
click at [1201, 59] on button "button" at bounding box center [1196, 53] width 26 height 26
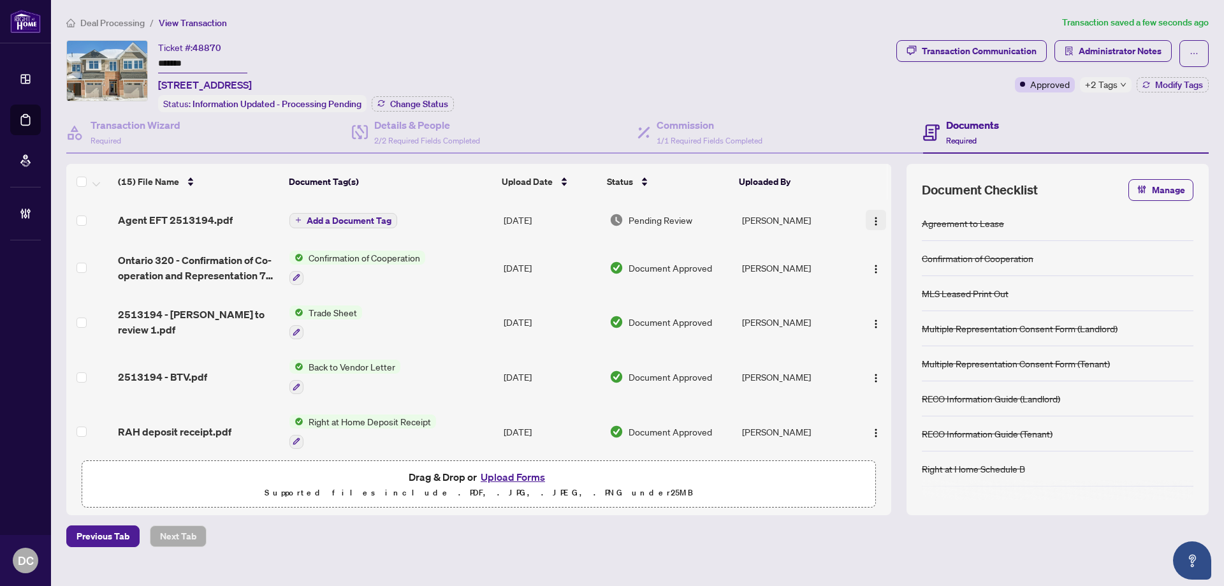
click at [872, 221] on img "button" at bounding box center [876, 221] width 10 height 10
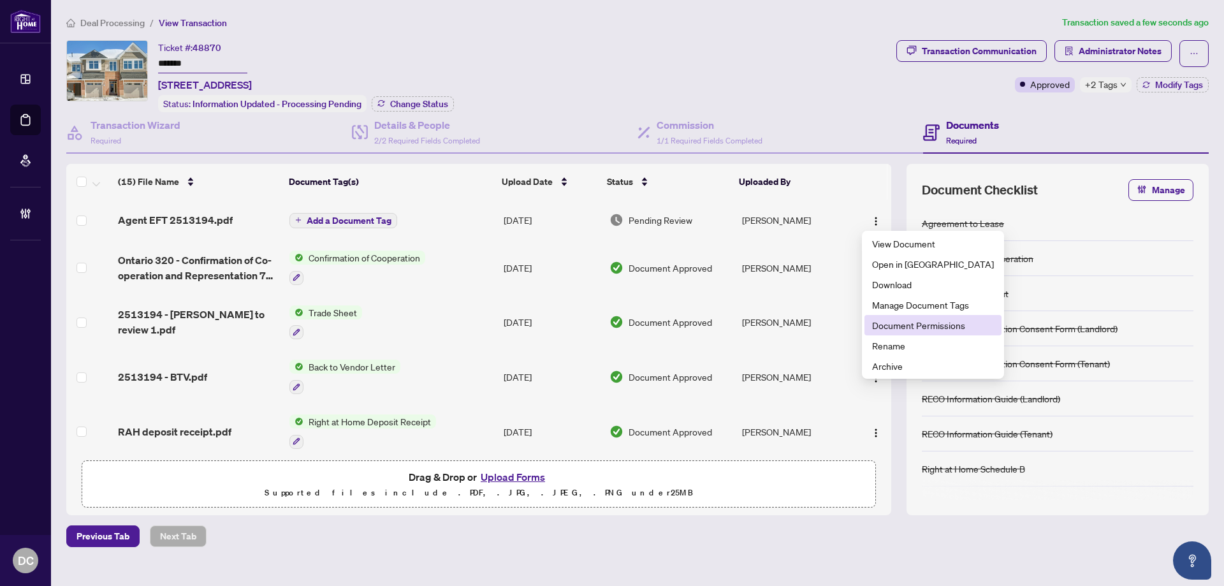
click at [906, 323] on span "Document Permissions" at bounding box center [933, 325] width 122 height 14
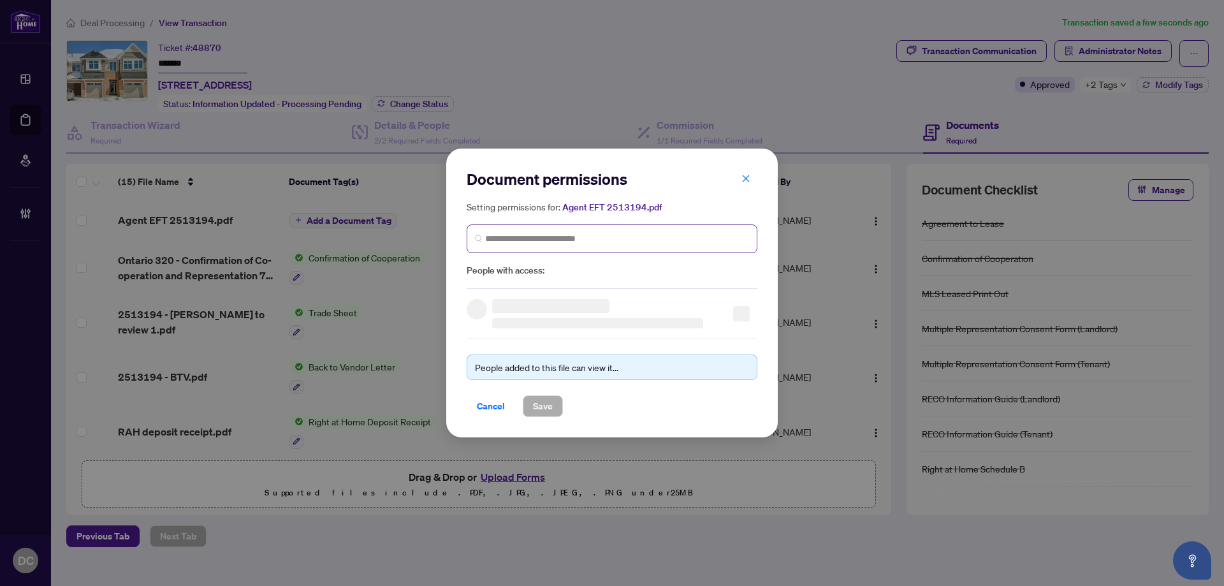
click at [677, 230] on span at bounding box center [612, 238] width 291 height 29
type input "*******"
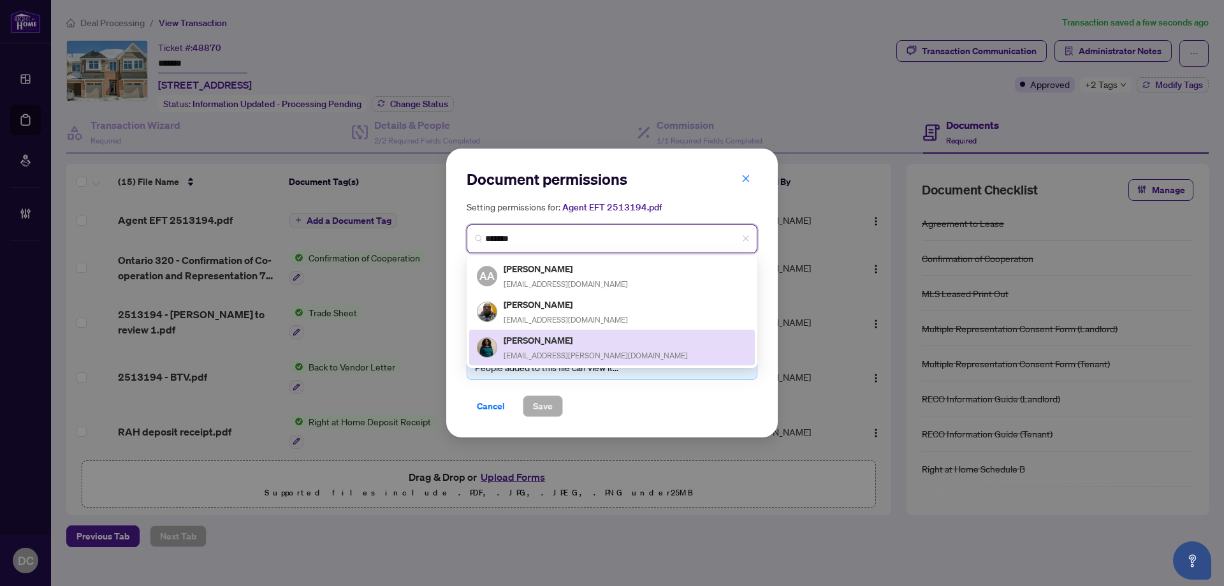
click at [564, 339] on h5 "Reni Abiodun" at bounding box center [596, 340] width 184 height 15
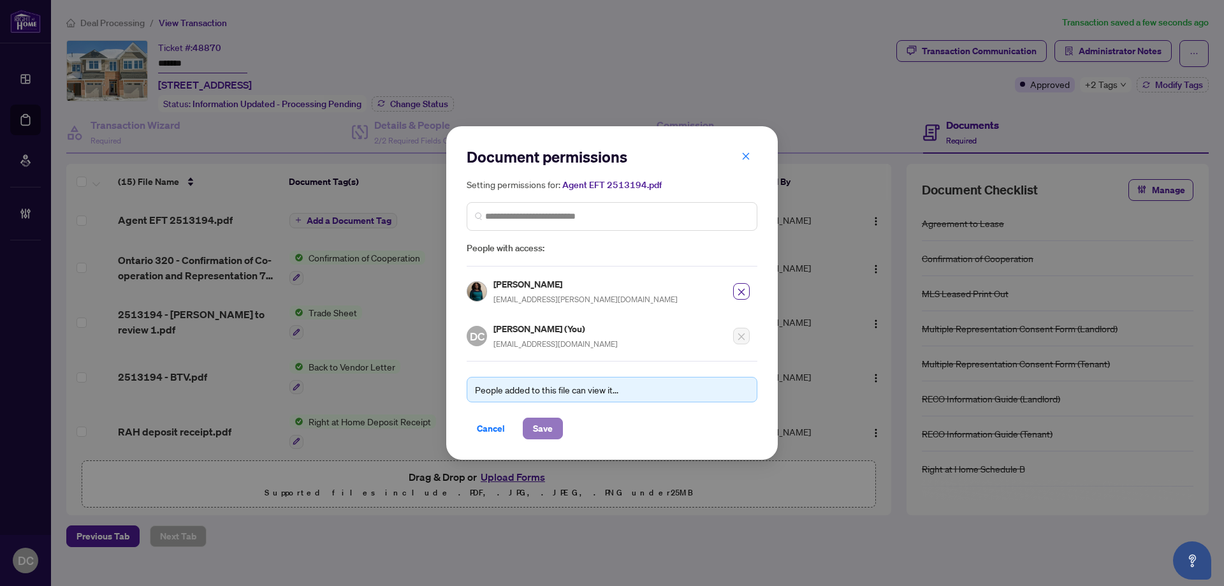
drag, startPoint x: 550, startPoint y: 423, endPoint x: 557, endPoint y: 424, distance: 6.4
click at [550, 424] on span "Save" at bounding box center [543, 428] width 20 height 20
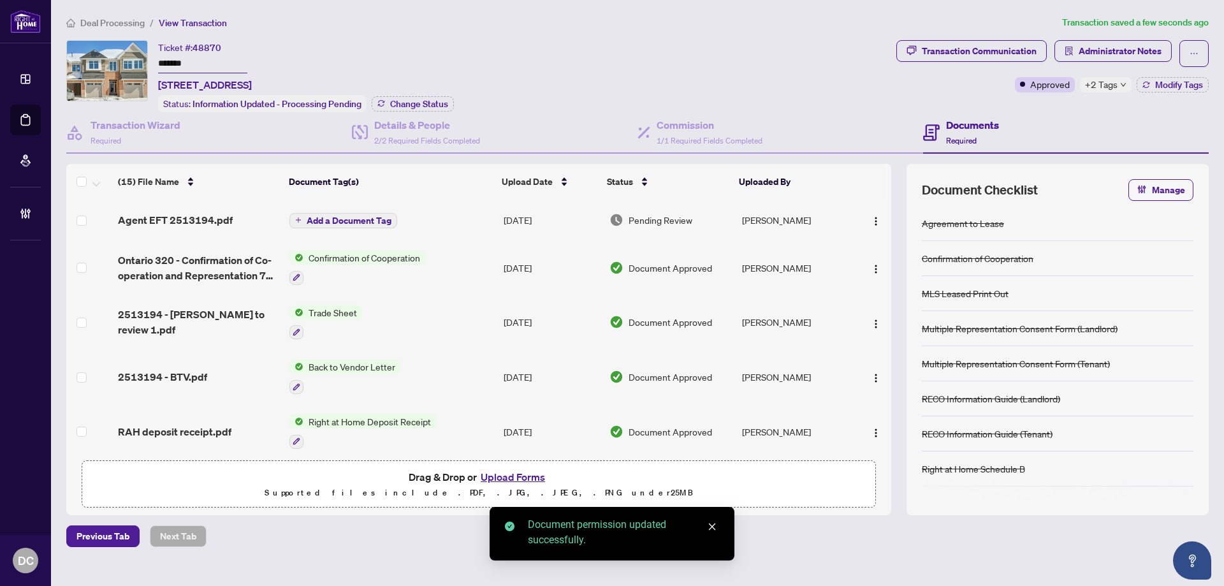
click at [360, 222] on span "Add a Document Tag" at bounding box center [349, 220] width 85 height 9
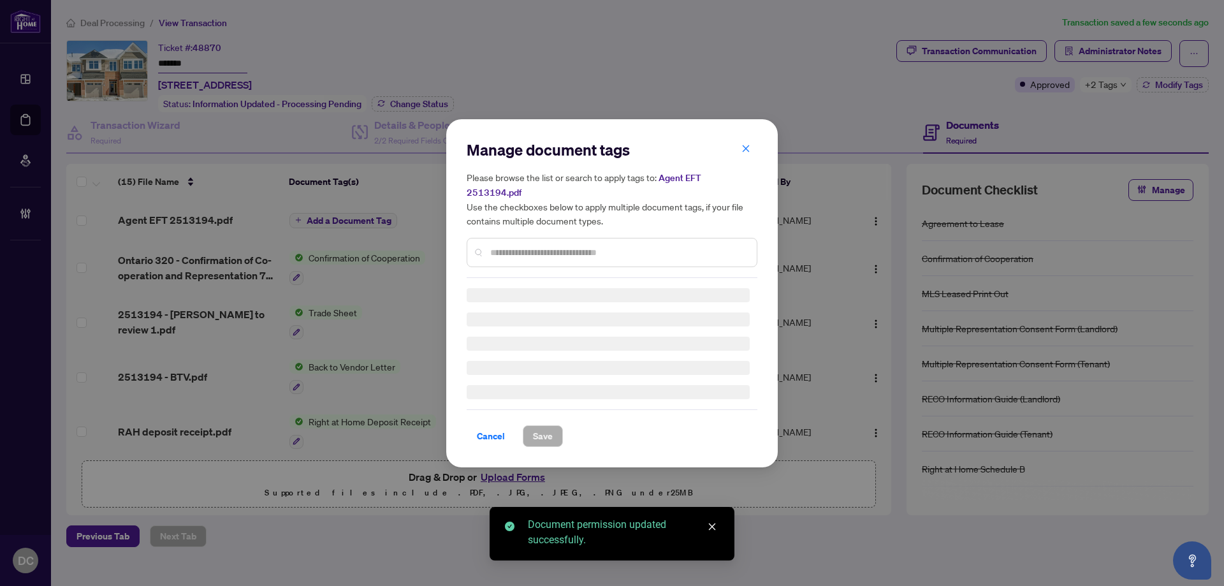
click at [586, 245] on div "Manage document tags Please browse the list or search to apply tags to: Agent E…" at bounding box center [612, 209] width 291 height 138
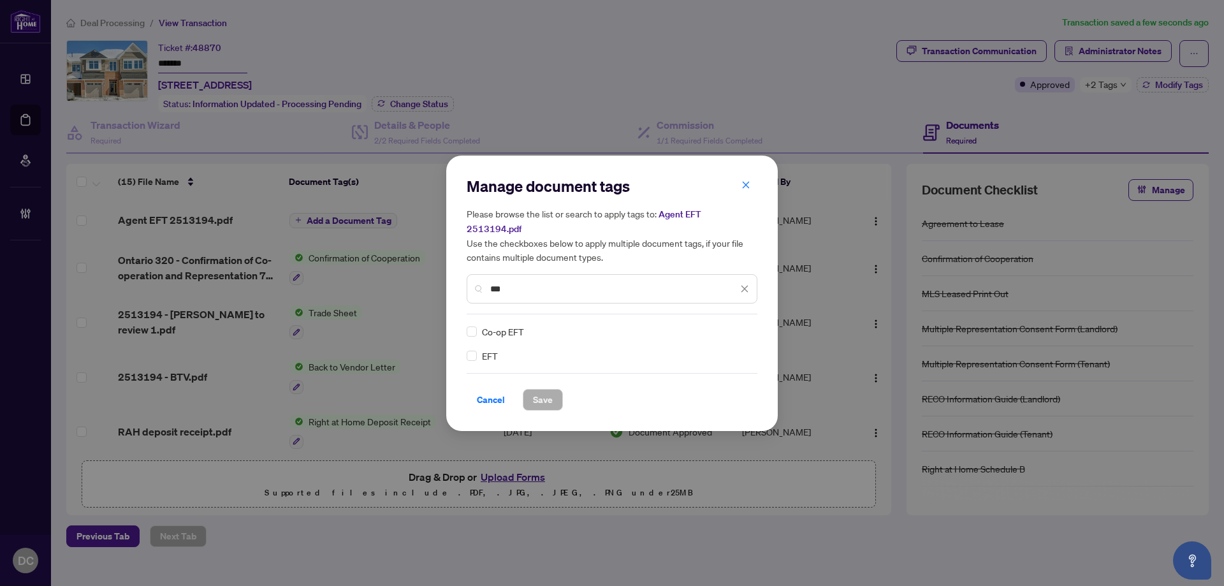
type input "***"
click at [742, 329] on icon at bounding box center [746, 331] width 8 height 5
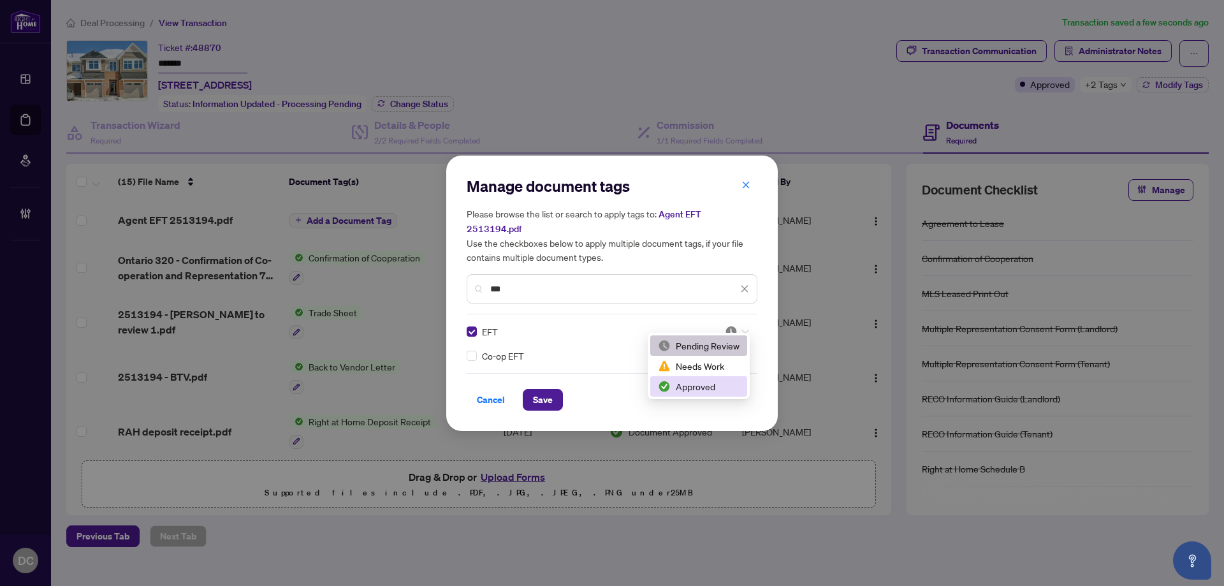
click at [710, 386] on div "Approved" at bounding box center [699, 386] width 82 height 14
click at [546, 390] on span "Save" at bounding box center [543, 400] width 20 height 20
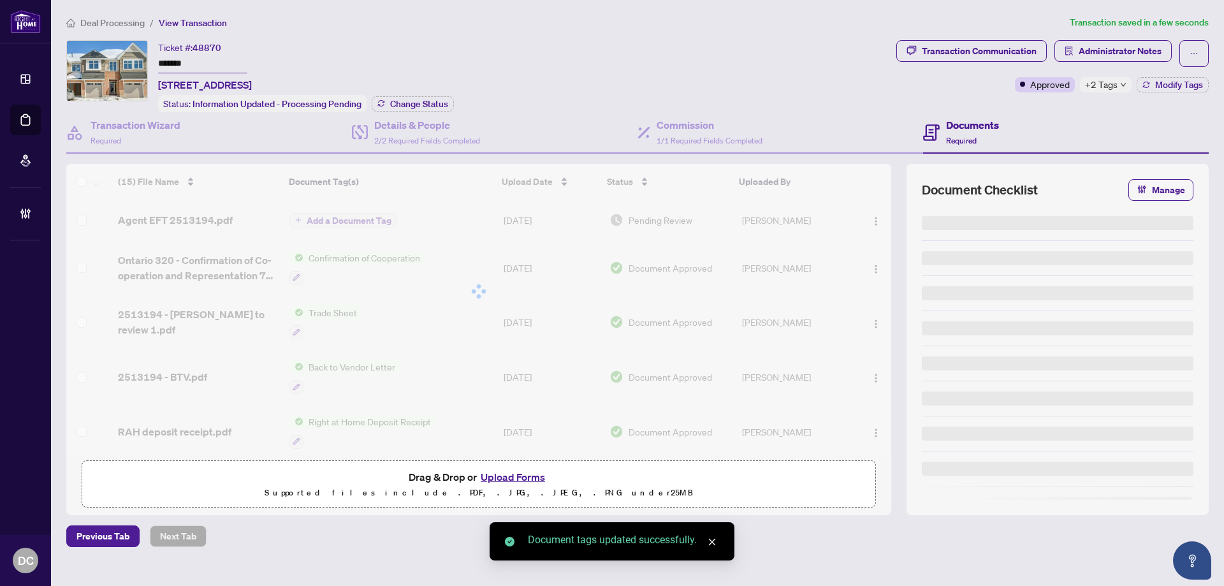
click at [1107, 87] on span "+2 Tags" at bounding box center [1101, 84] width 33 height 15
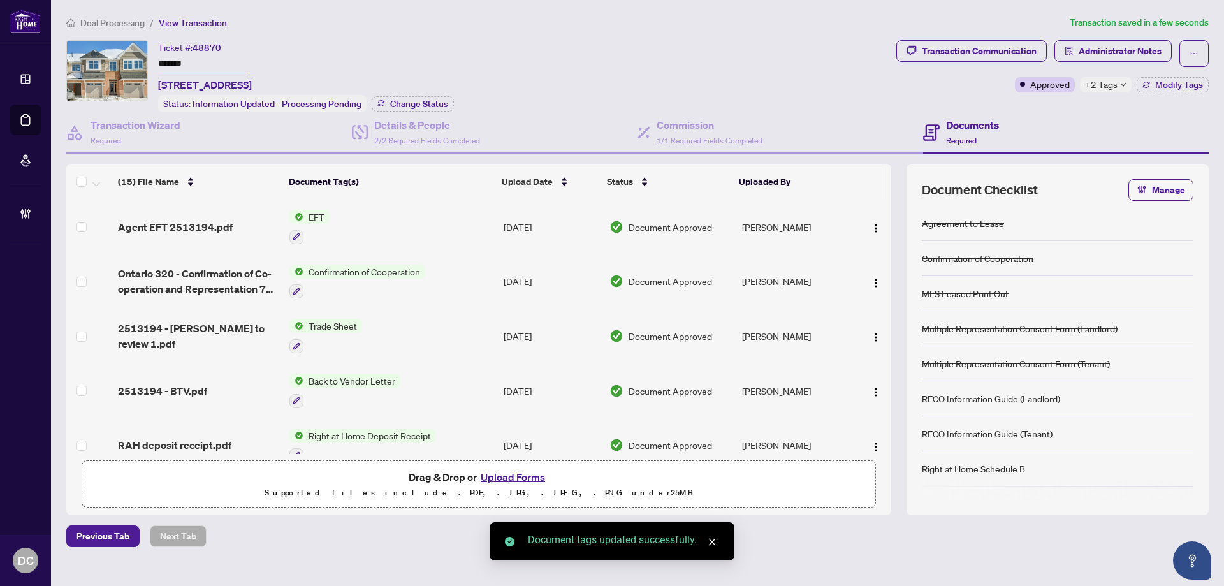
click at [1059, 110] on div "Transaction Communication Administrator Notes Approved +2 Tags Modify Tags" at bounding box center [1053, 76] width 318 height 72
click at [1168, 87] on span "Modify Tags" at bounding box center [1179, 84] width 48 height 9
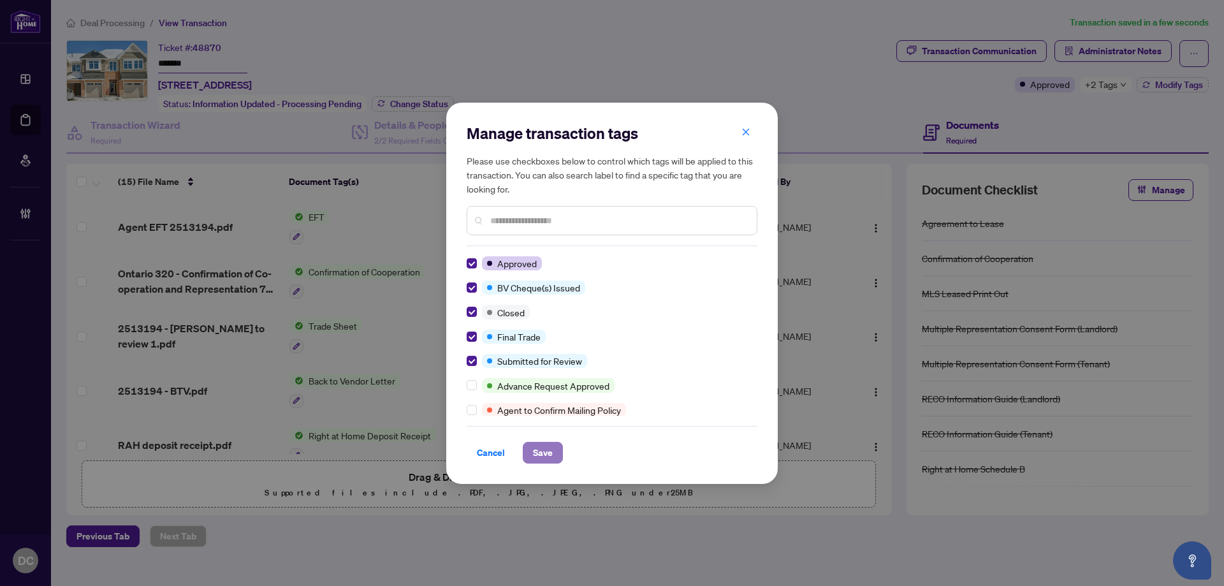
click at [538, 452] on span "Save" at bounding box center [543, 452] width 20 height 20
click at [1122, 50] on div "Manage transaction tags Please use checkboxes below to control which tags will …" at bounding box center [612, 293] width 1224 height 586
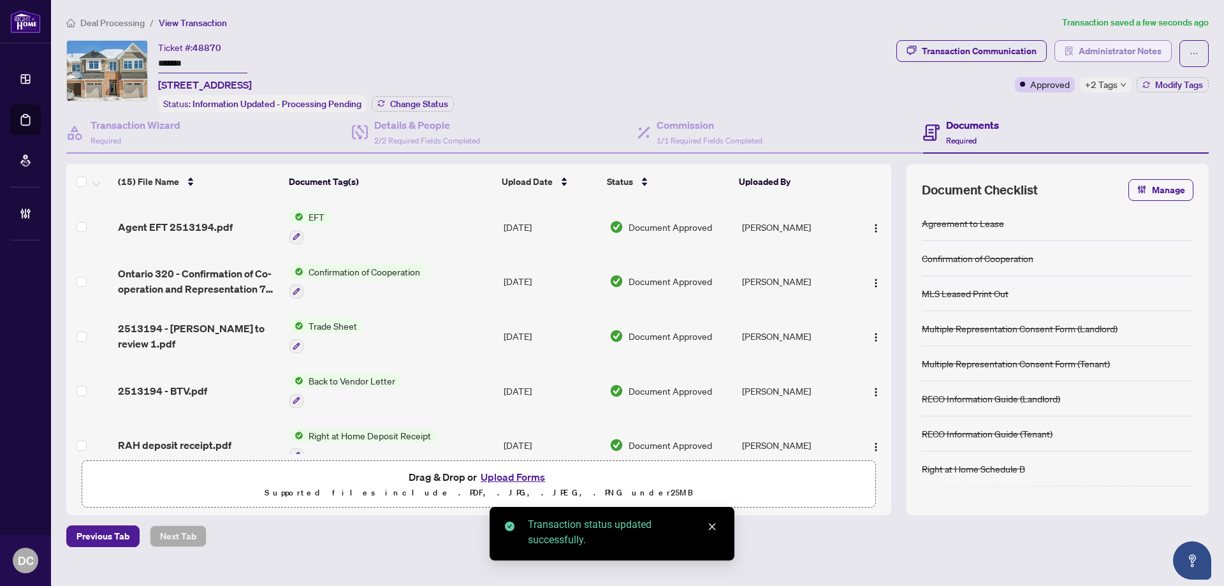
click at [1137, 53] on span "Administrator Notes" at bounding box center [1120, 51] width 83 height 20
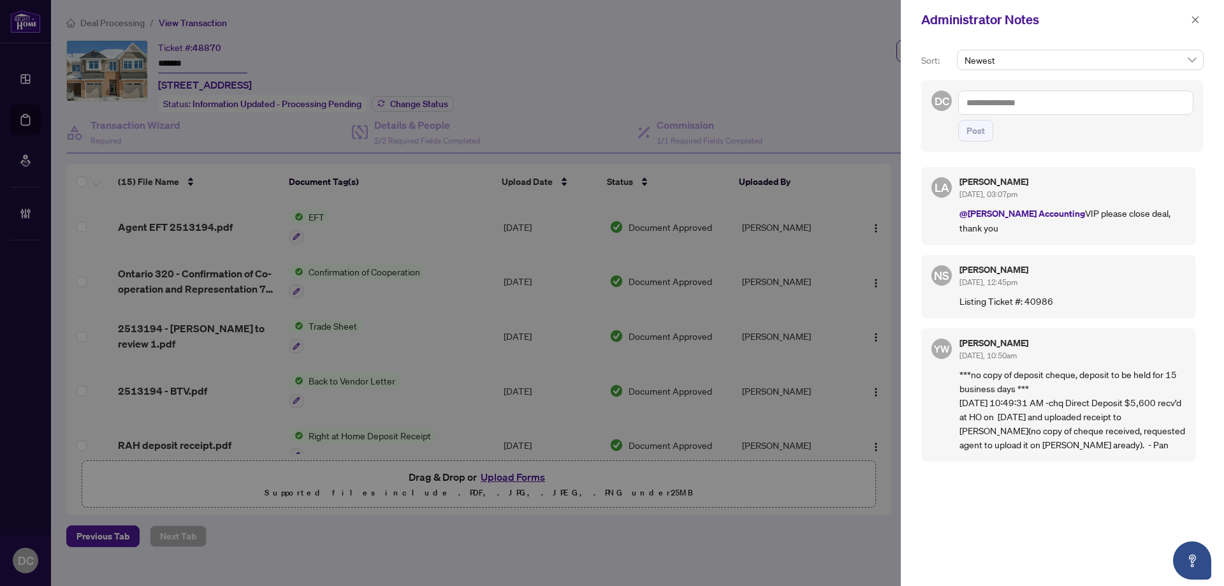
click at [1158, 106] on textarea at bounding box center [1075, 103] width 235 height 24
paste textarea "**********"
type textarea "**********"
click at [984, 139] on span "Post" at bounding box center [976, 131] width 18 height 20
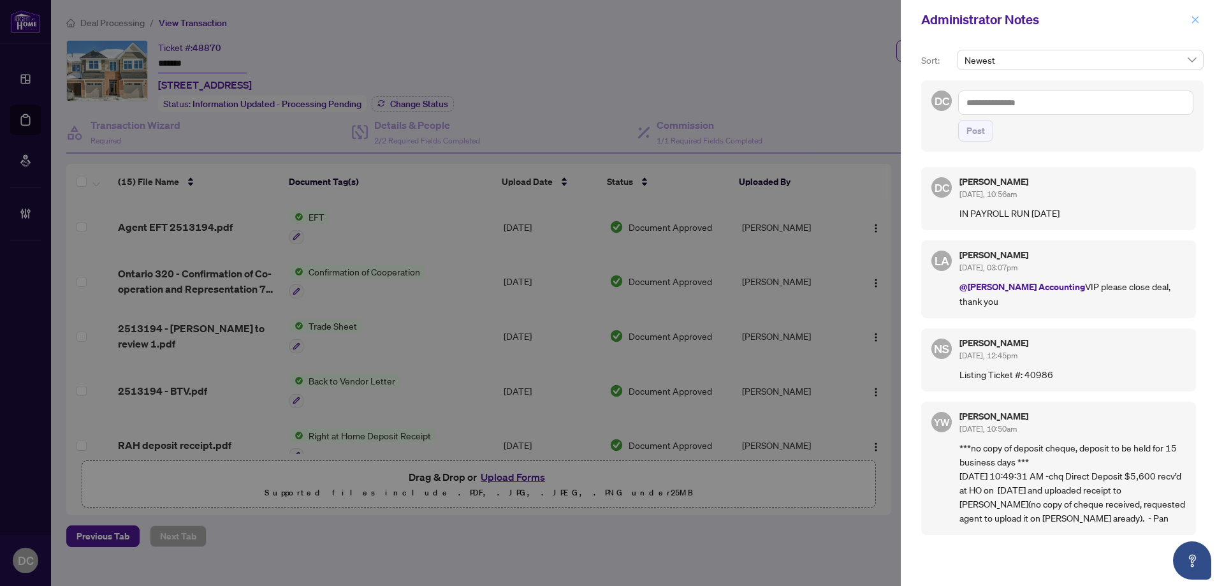
click at [1197, 17] on icon "close" at bounding box center [1195, 19] width 9 height 9
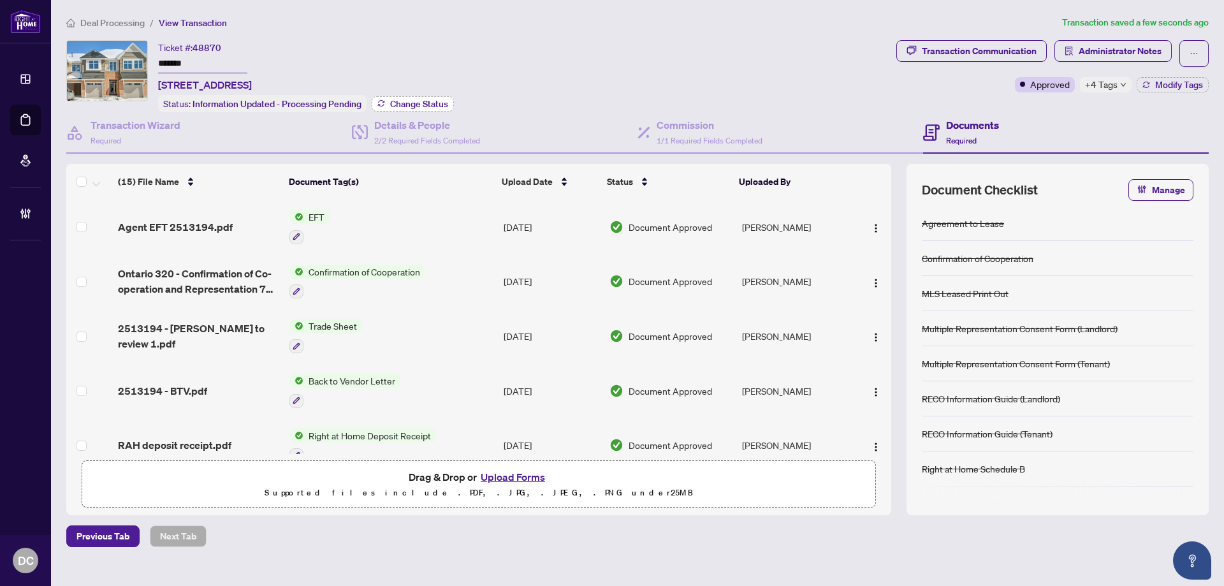
click at [436, 99] on span "Change Status" at bounding box center [419, 103] width 58 height 9
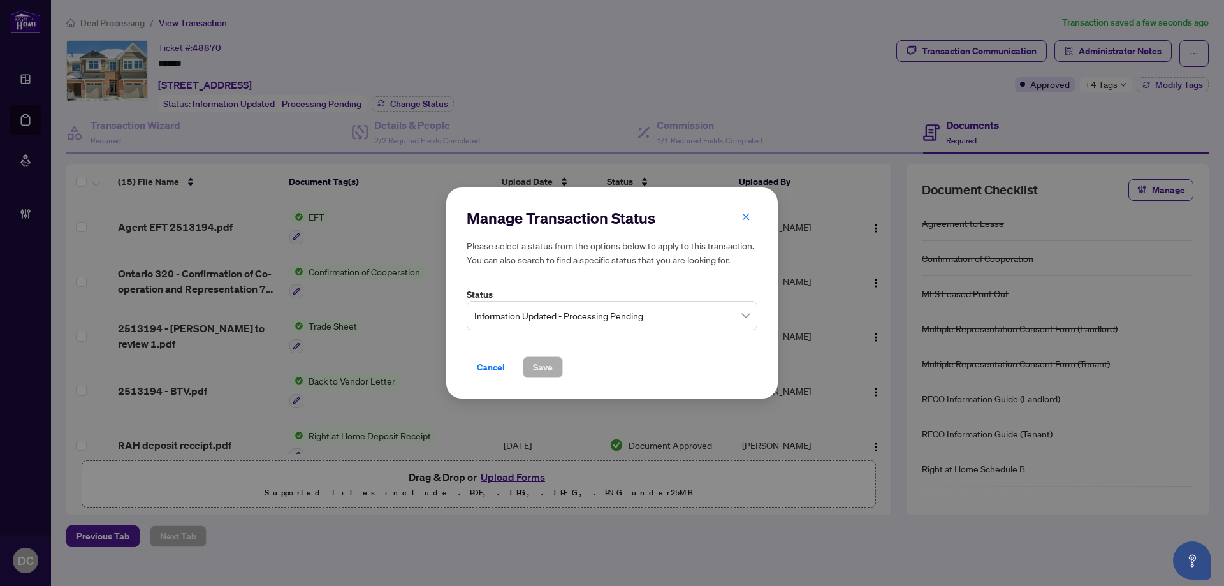
click at [622, 321] on span "Information Updated - Processing Pending" at bounding box center [611, 316] width 275 height 24
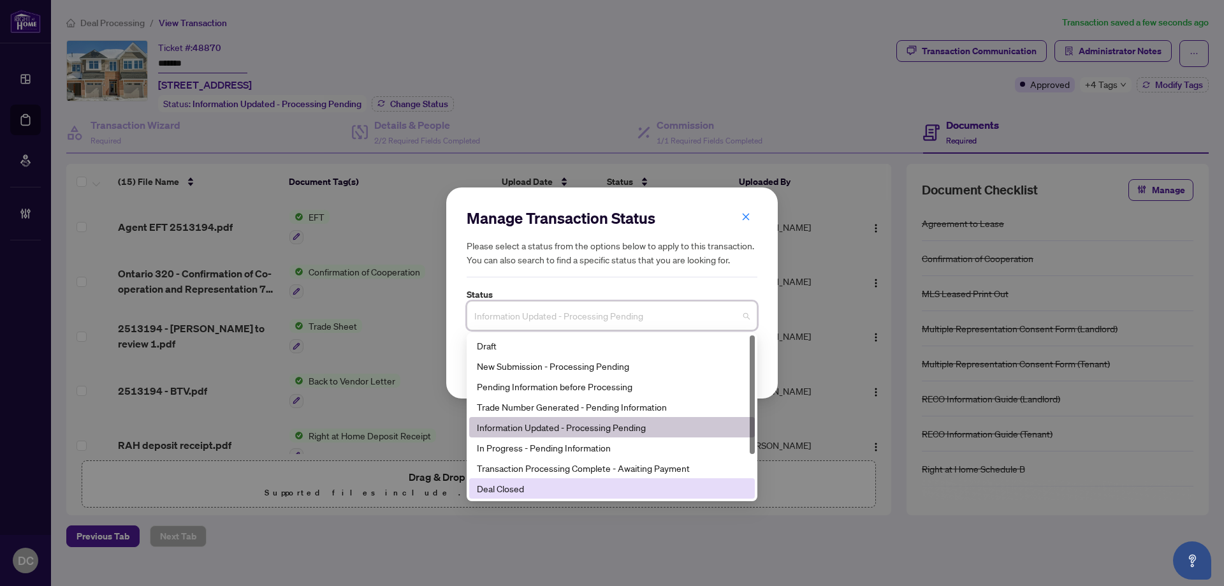
click at [532, 493] on div "Deal Closed" at bounding box center [612, 488] width 270 height 14
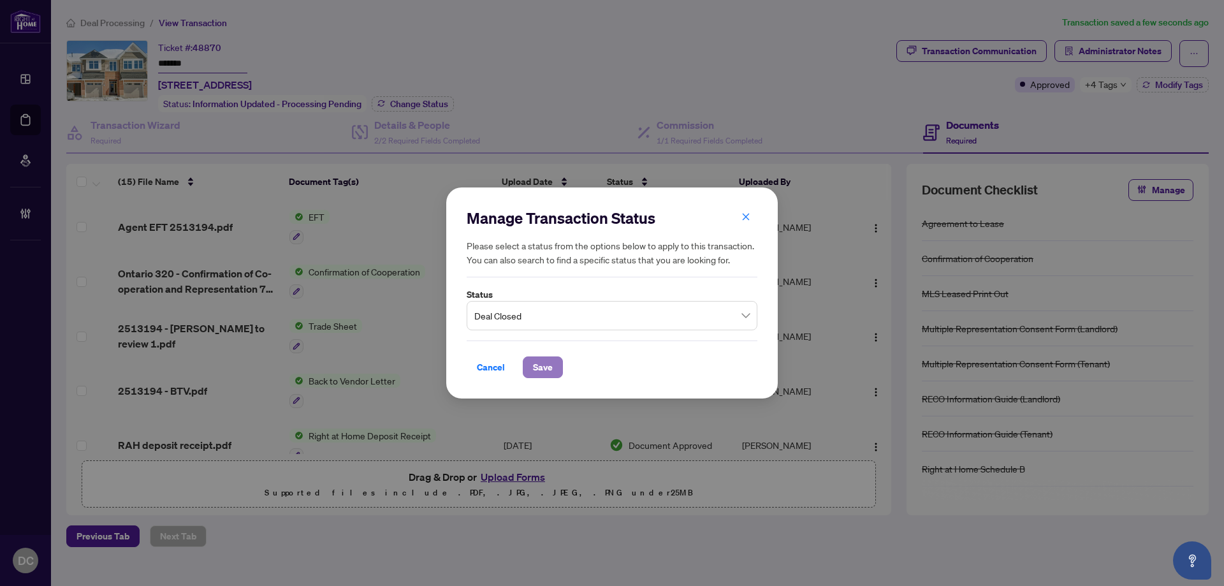
click at [546, 363] on span "Save" at bounding box center [543, 367] width 20 height 20
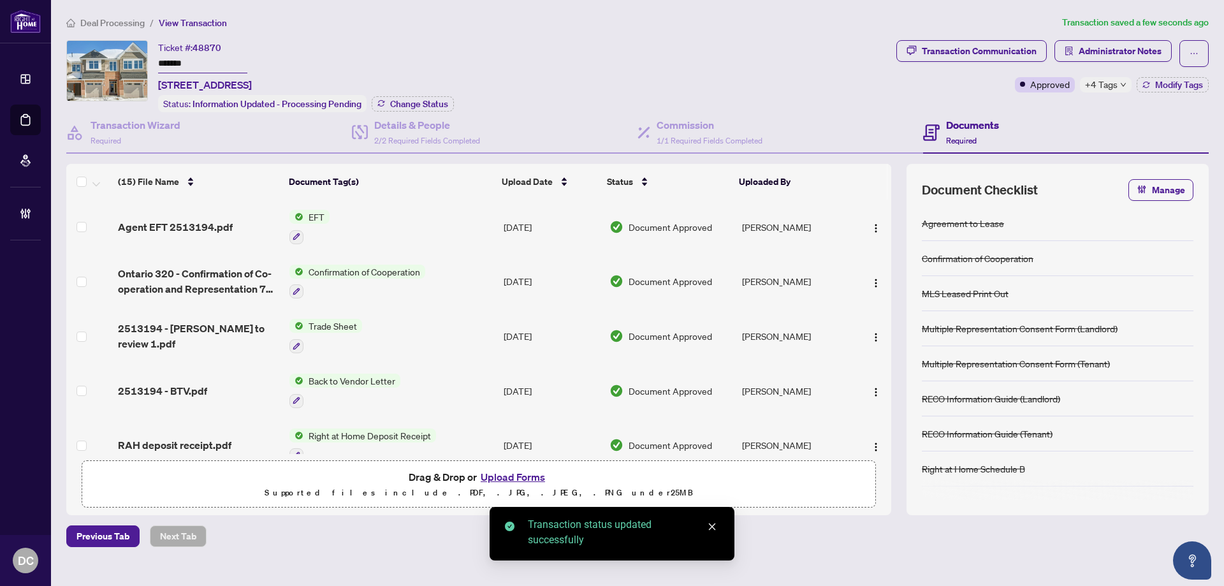
drag, startPoint x: 217, startPoint y: 59, endPoint x: 121, endPoint y: 79, distance: 98.4
click at [103, 59] on div "Ticket #: 48870 ******* 513-513 Muscari St, Ottawa, Ontario K1T 0S3, Canada Sta…" at bounding box center [478, 76] width 825 height 72
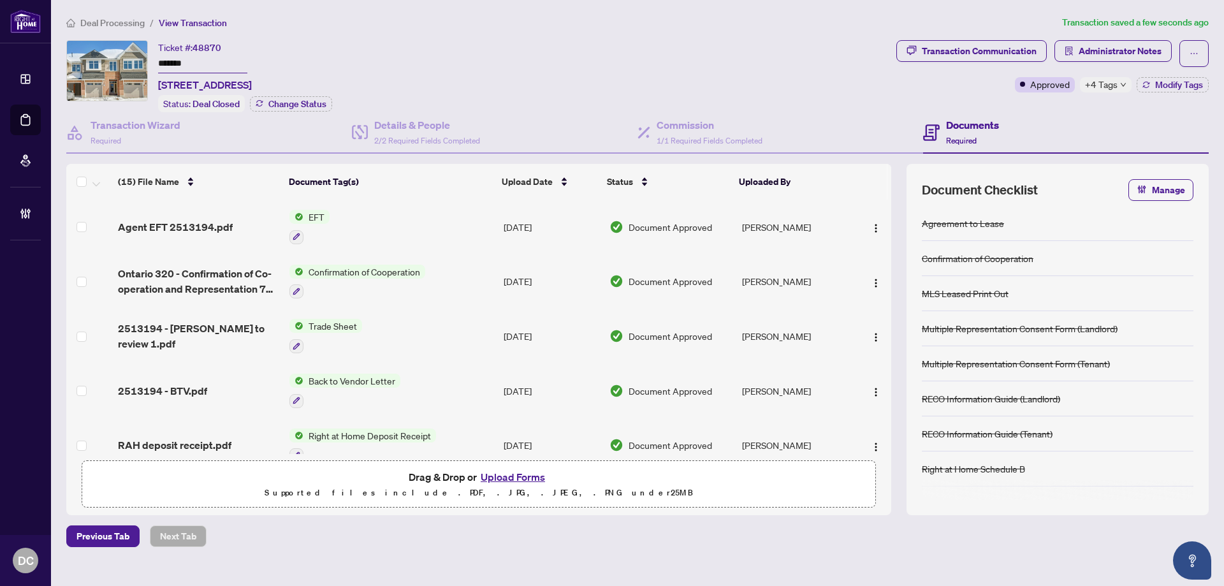
click at [1115, 85] on span "+4 Tags" at bounding box center [1101, 84] width 33 height 15
click at [1053, 101] on div "Transaction Communication Administrator Notes Approved +4 Tags Modify Tags" at bounding box center [1053, 76] width 318 height 72
click at [1006, 47] on div "Transaction Communication" at bounding box center [979, 51] width 115 height 20
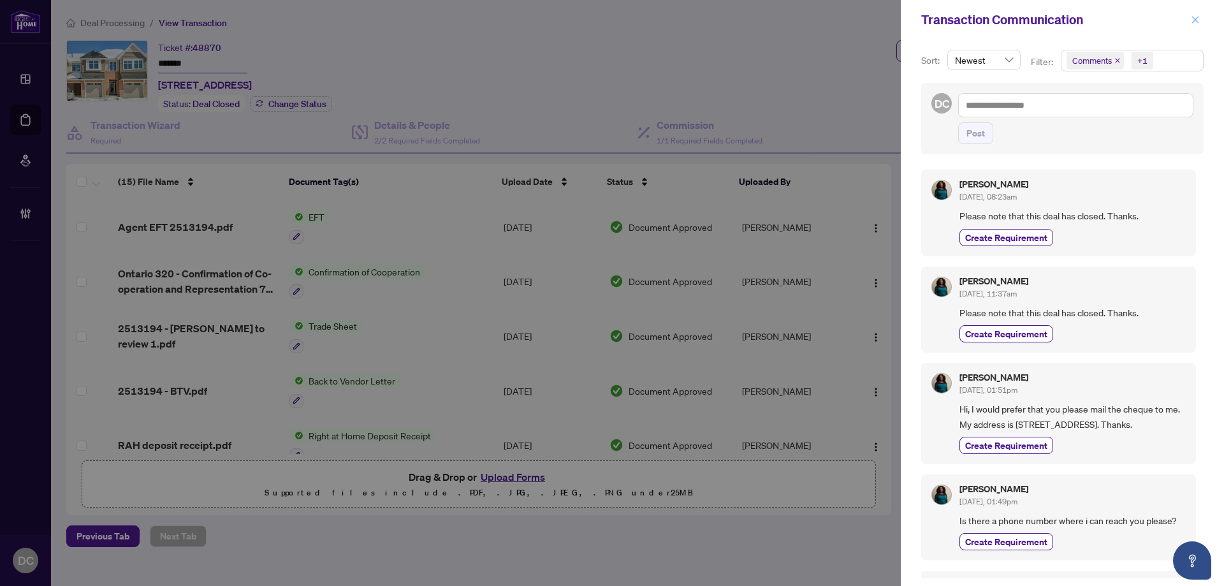
click at [1196, 23] on icon "close" at bounding box center [1195, 19] width 9 height 9
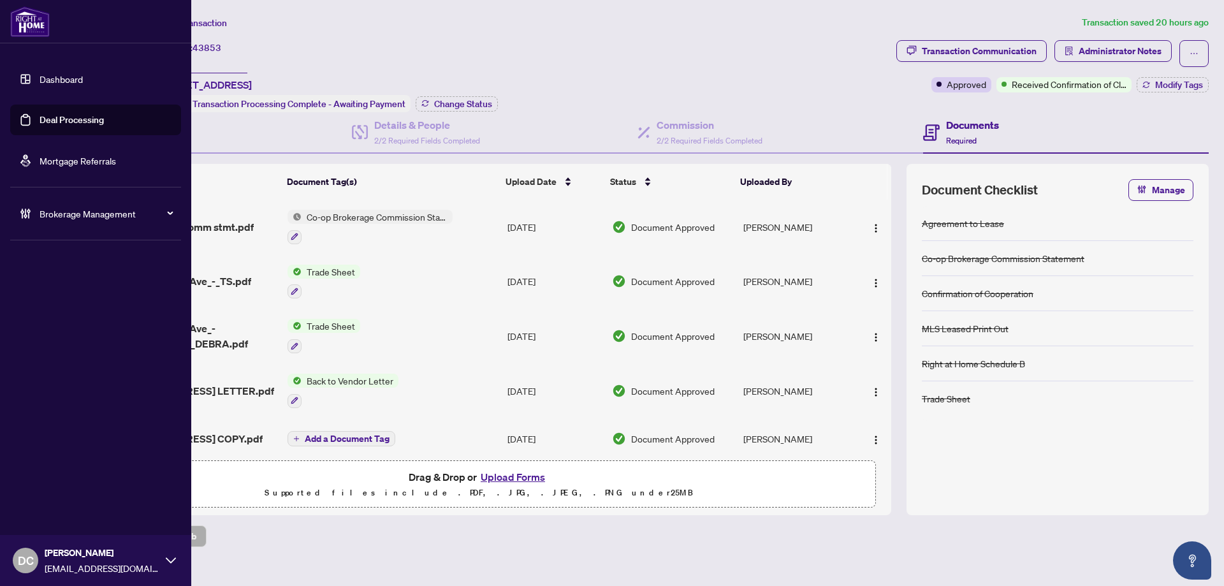
drag, startPoint x: 222, startPoint y: 60, endPoint x: 33, endPoint y: 60, distance: 188.7
click at [33, 60] on div "Dashboard Deal Processing Mortgage Referrals Brokerage Management DC [PERSON_NA…" at bounding box center [612, 293] width 1224 height 586
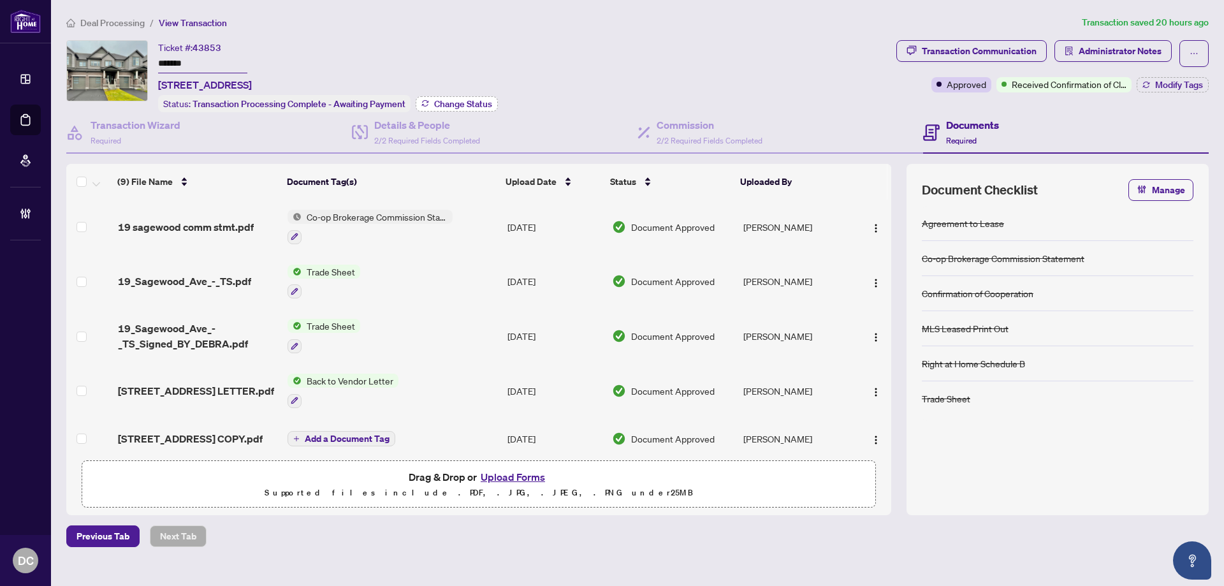
click at [471, 106] on span "Change Status" at bounding box center [463, 103] width 58 height 9
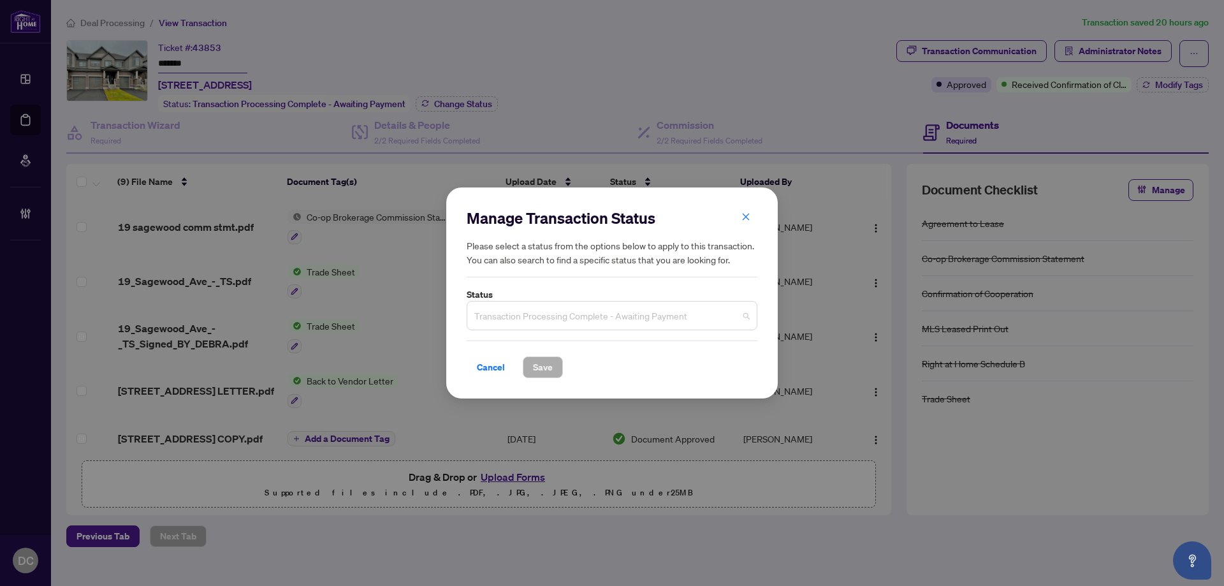
click at [638, 311] on span "Transaction Processing Complete - Awaiting Payment" at bounding box center [611, 316] width 275 height 24
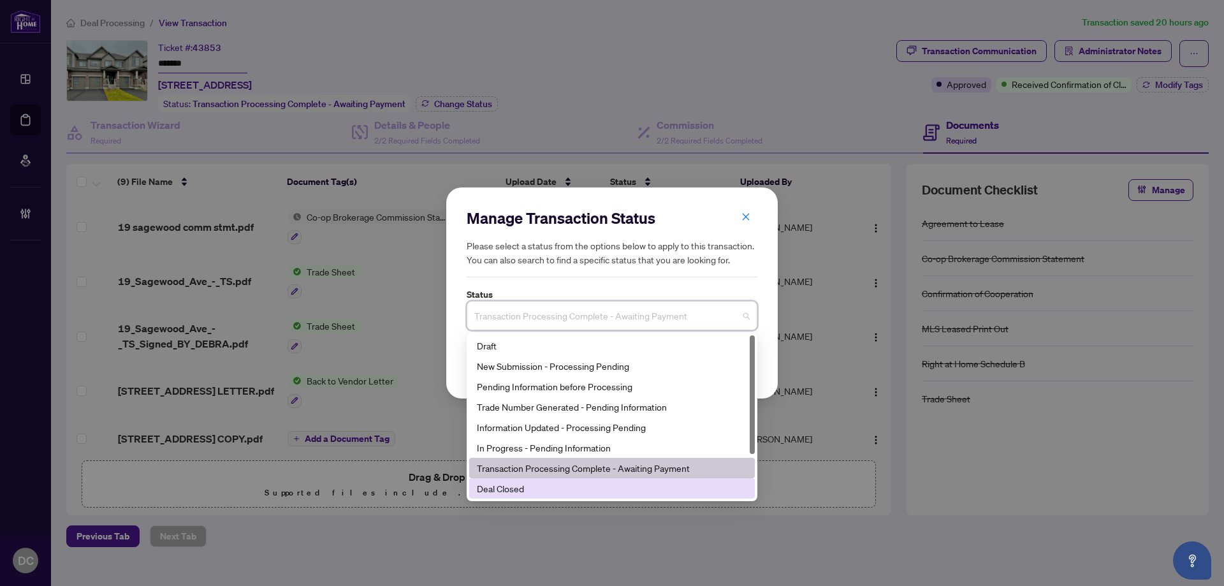
click at [553, 488] on div "Deal Closed" at bounding box center [612, 488] width 270 height 14
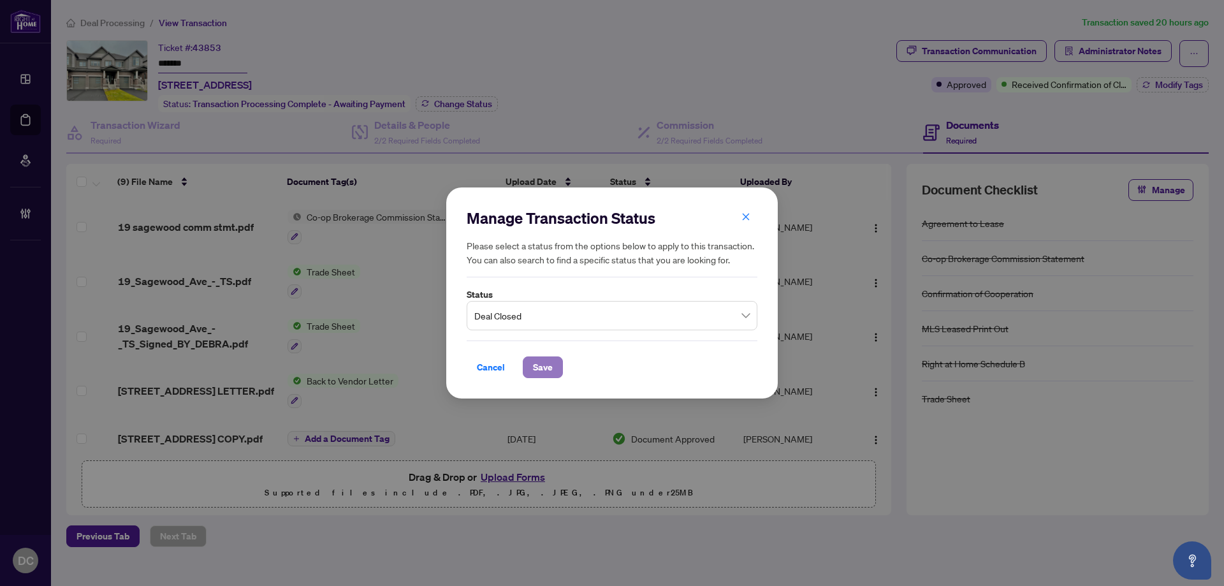
click at [541, 365] on span "Save" at bounding box center [543, 367] width 20 height 20
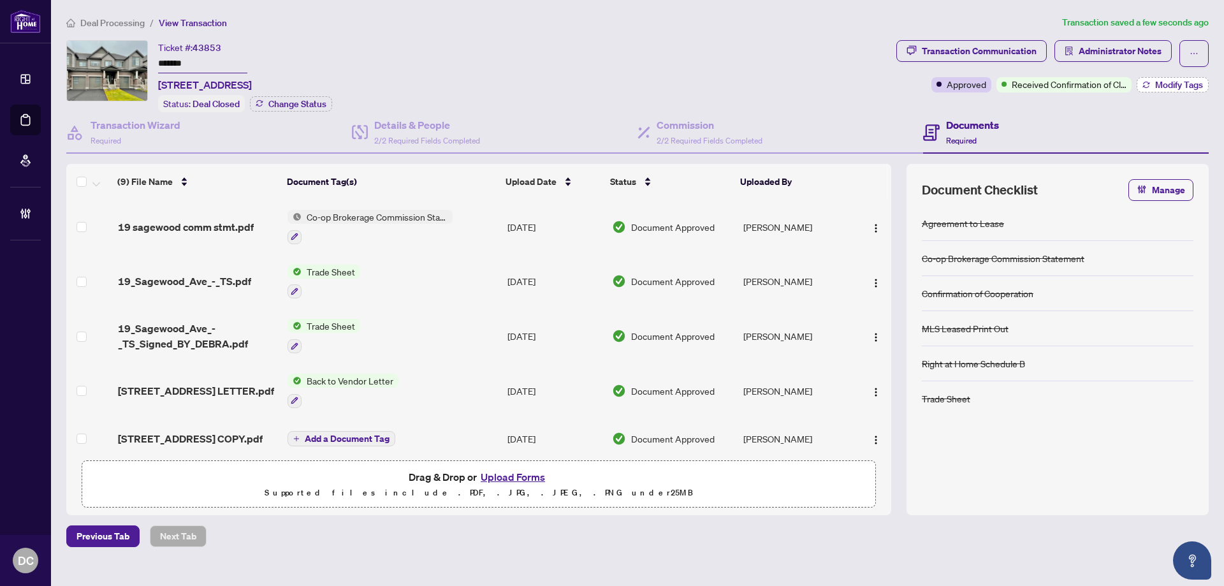
click at [1149, 90] on button "Modify Tags" at bounding box center [1173, 84] width 72 height 15
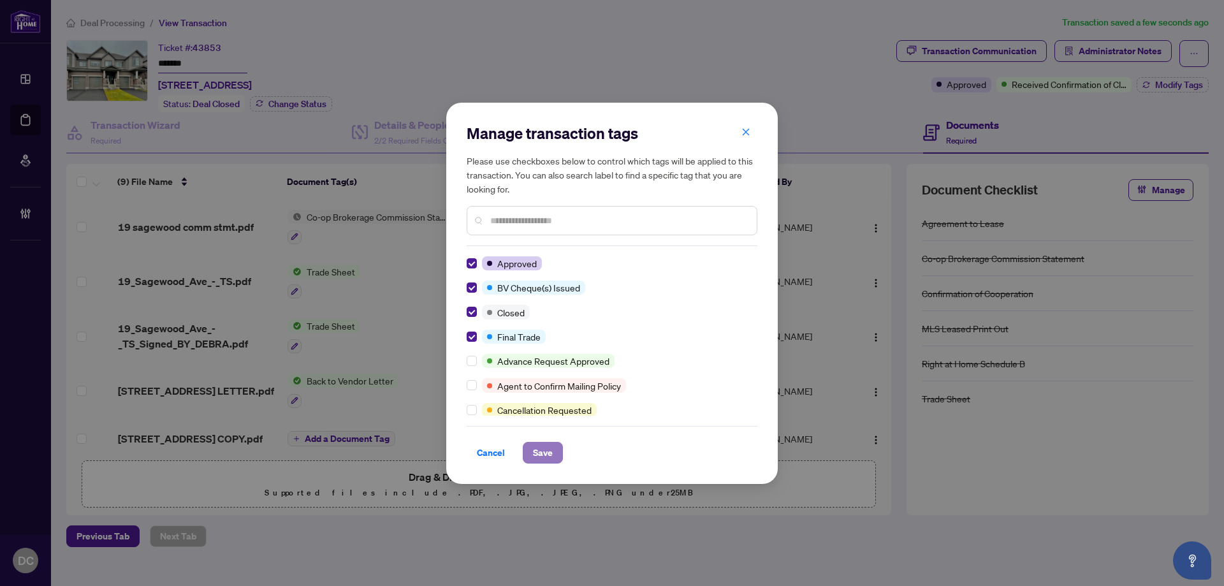
click at [535, 449] on span "Save" at bounding box center [543, 452] width 20 height 20
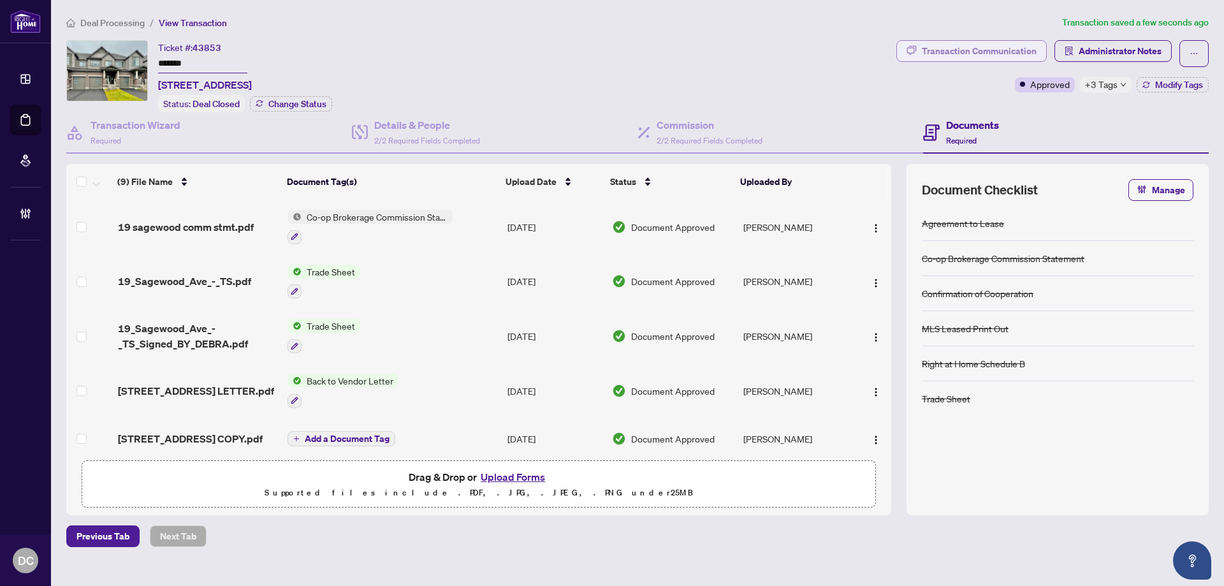
click at [971, 51] on div "Transaction Communication" at bounding box center [979, 51] width 115 height 20
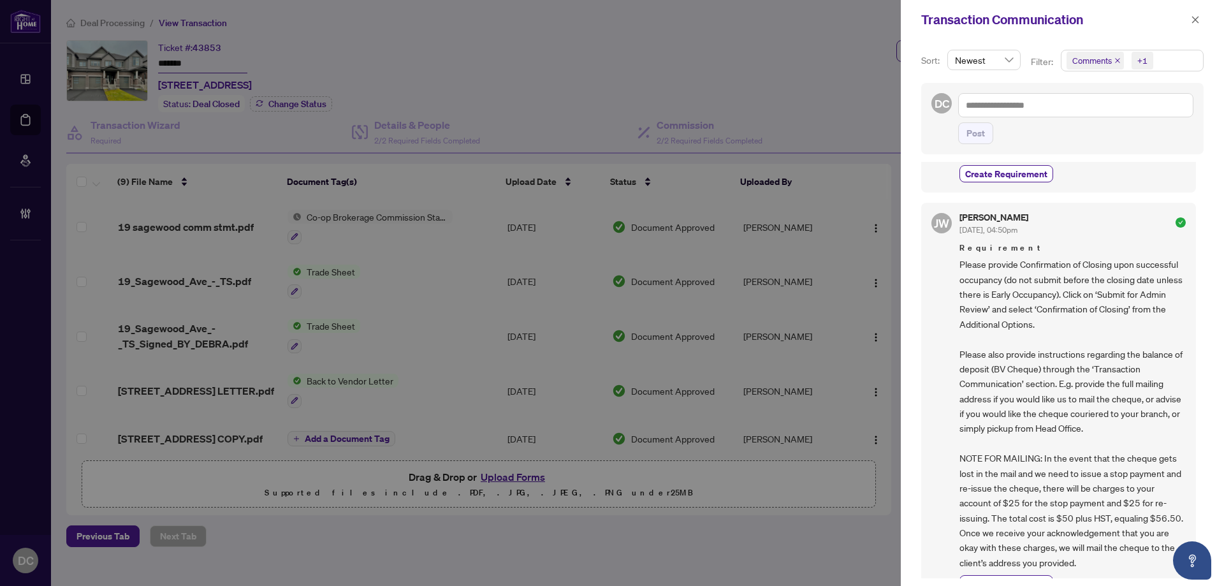
scroll to position [191, 0]
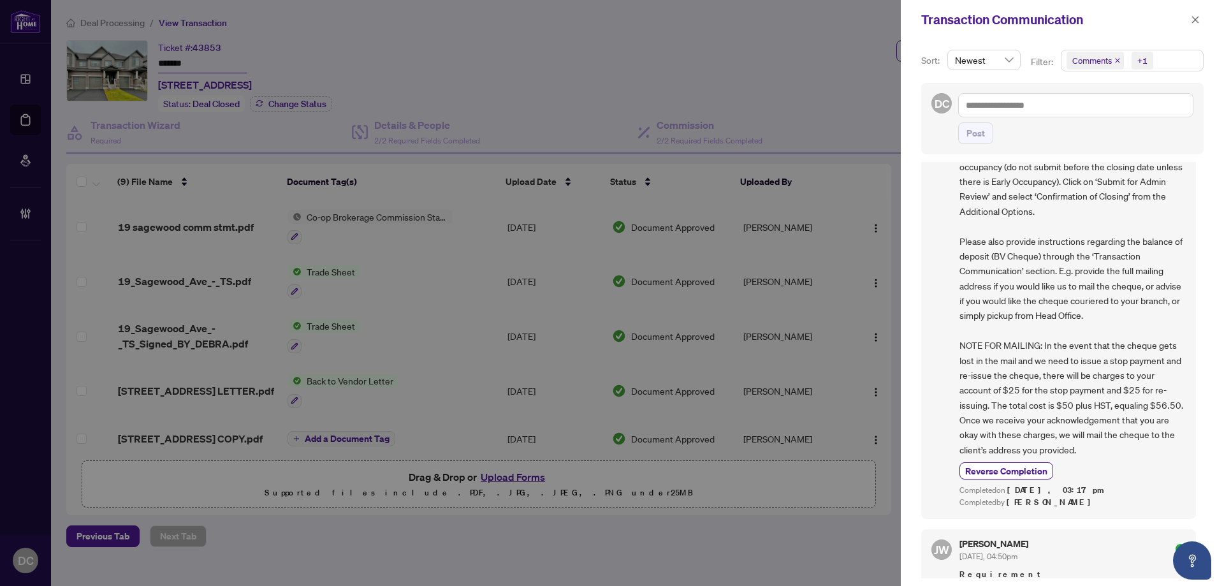
drag, startPoint x: 1197, startPoint y: 17, endPoint x: 1174, endPoint y: 13, distance: 23.2
click at [1197, 17] on icon "close" at bounding box center [1195, 19] width 9 height 9
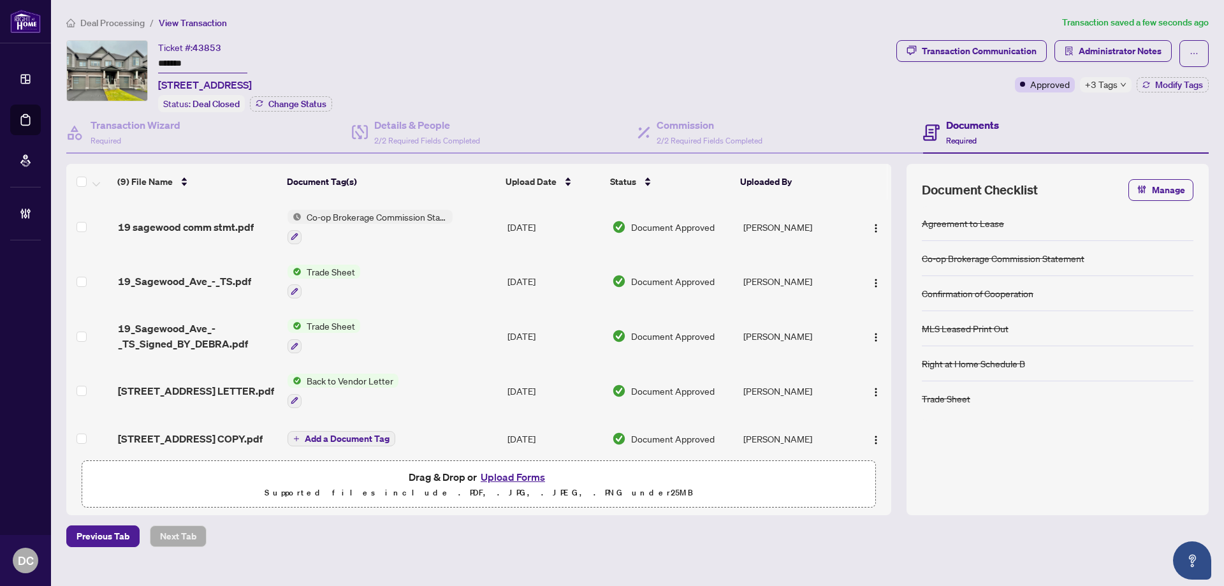
click at [418, 226] on div "Co-op Brokerage Commission Statement" at bounding box center [370, 227] width 165 height 34
click at [502, 229] on td "Aug/18/2025" at bounding box center [554, 227] width 105 height 55
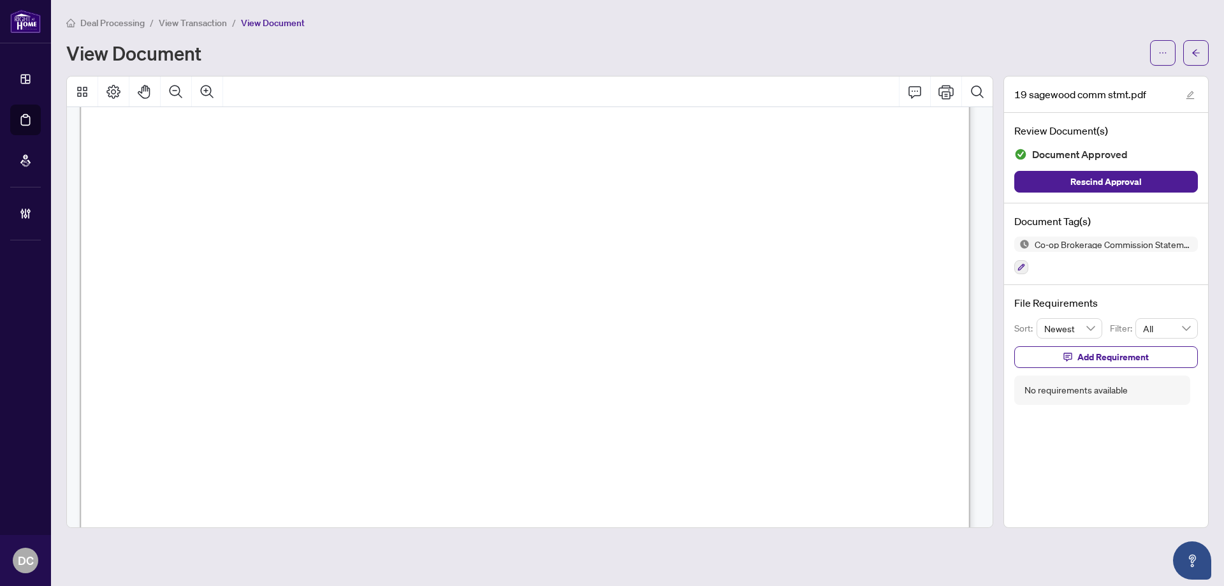
scroll to position [446, 0]
click at [1200, 59] on span "button" at bounding box center [1196, 53] width 9 height 20
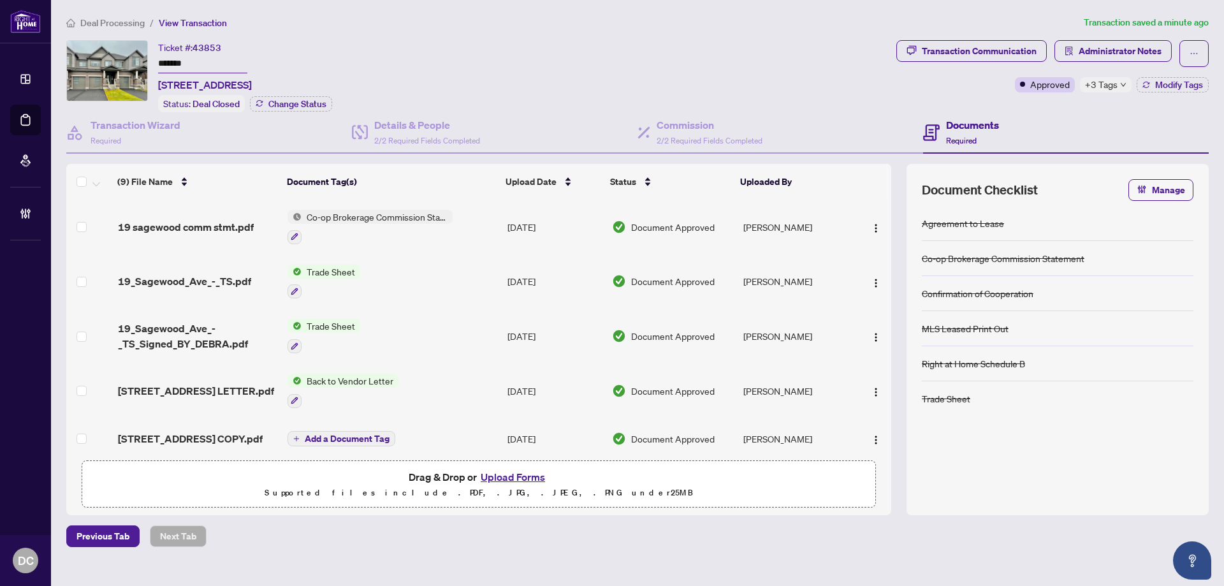
click at [1104, 82] on span "+3 Tags" at bounding box center [1101, 84] width 33 height 15
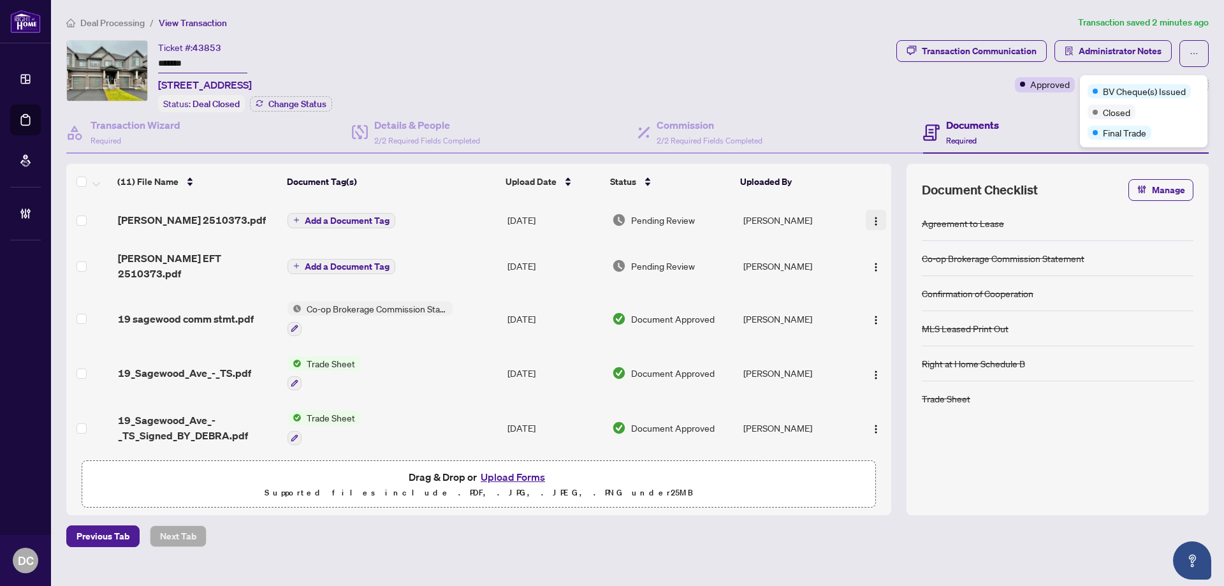
click at [866, 219] on button "button" at bounding box center [876, 220] width 20 height 20
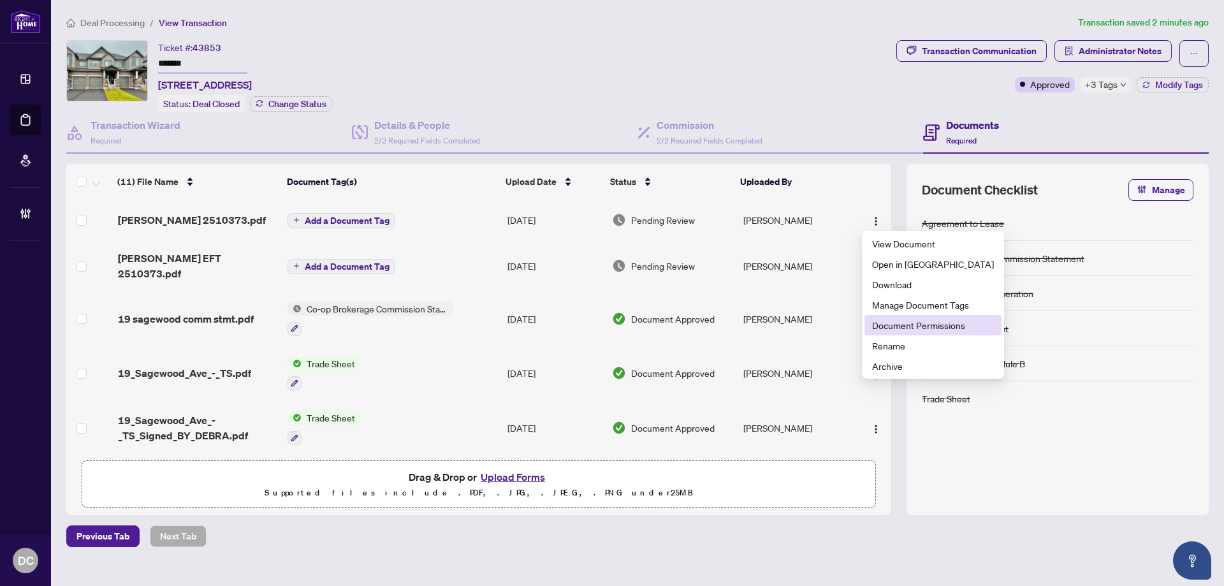
click at [893, 318] on li "Document Permissions" at bounding box center [933, 325] width 137 height 20
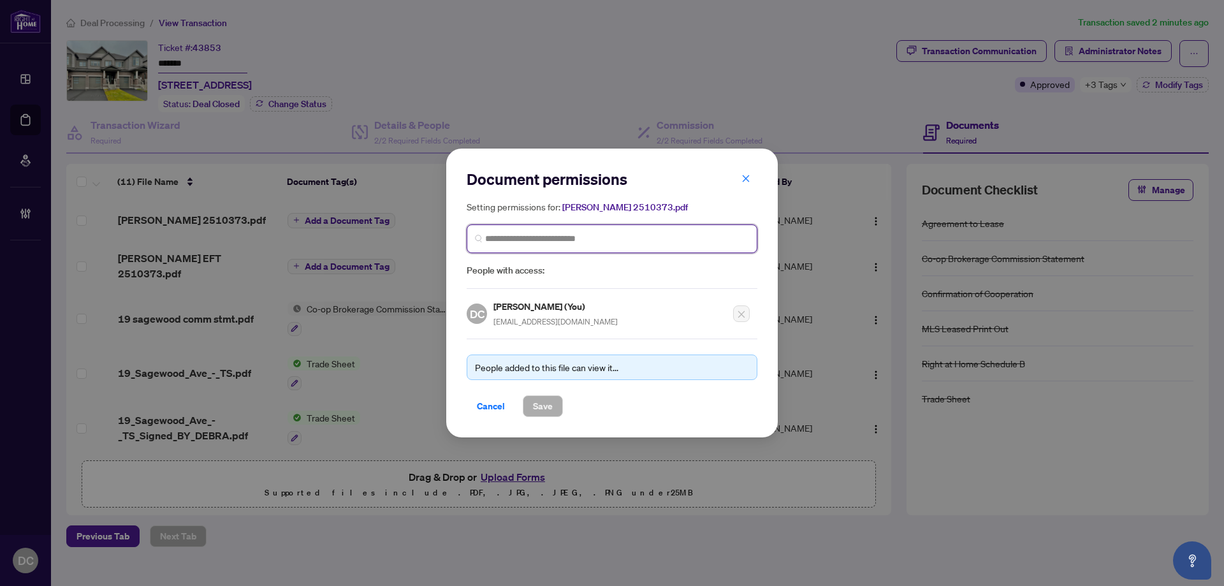
click at [666, 244] on input "search" at bounding box center [617, 238] width 264 height 13
type input "********"
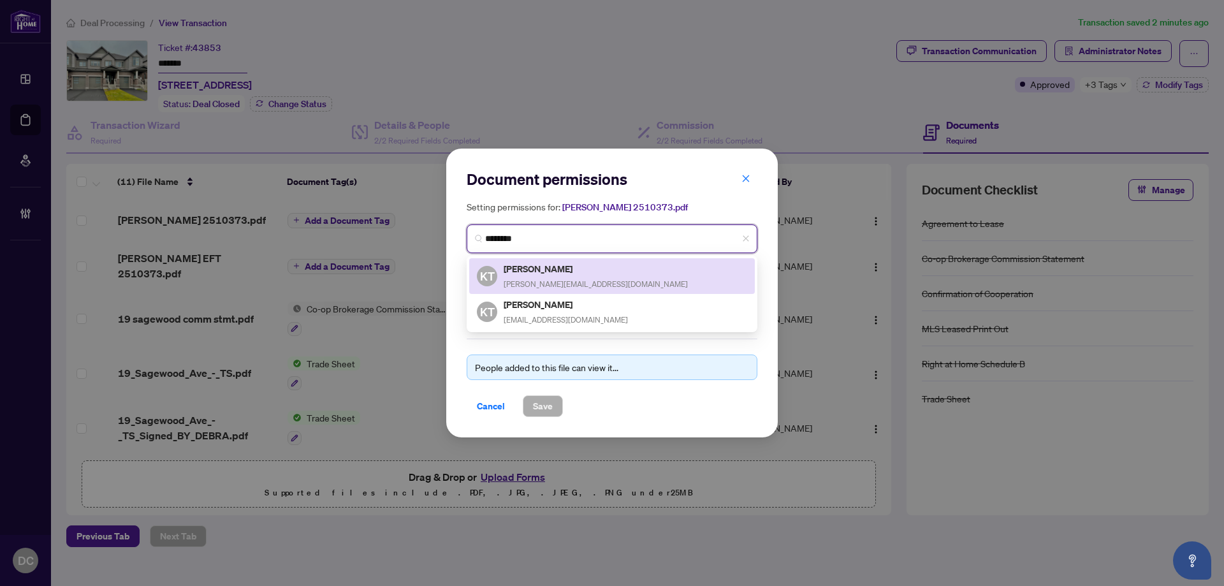
click at [634, 274] on div "KT Kevin To kevin@kevinto.ca" at bounding box center [612, 275] width 270 height 29
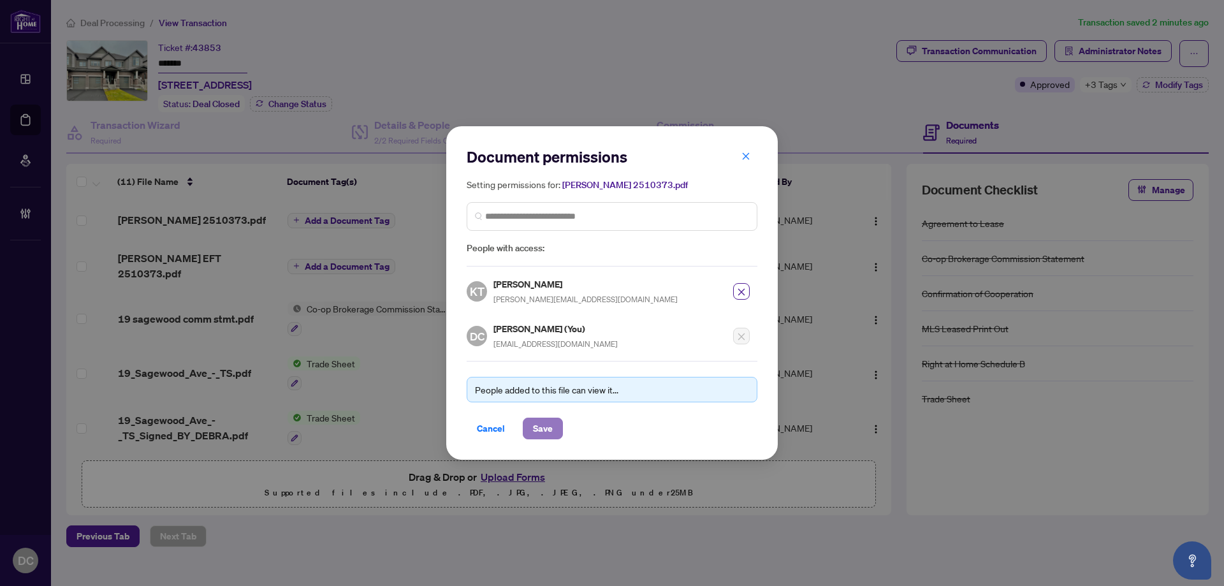
click at [541, 437] on span "Save" at bounding box center [543, 428] width 20 height 20
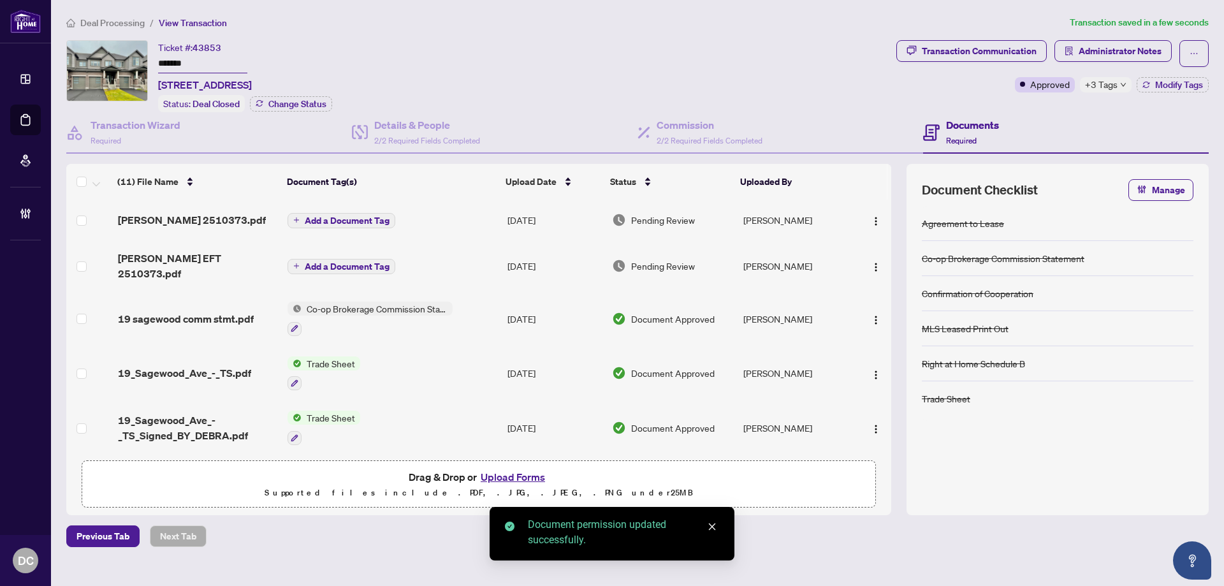
click at [871, 262] on img "button" at bounding box center [876, 267] width 10 height 10
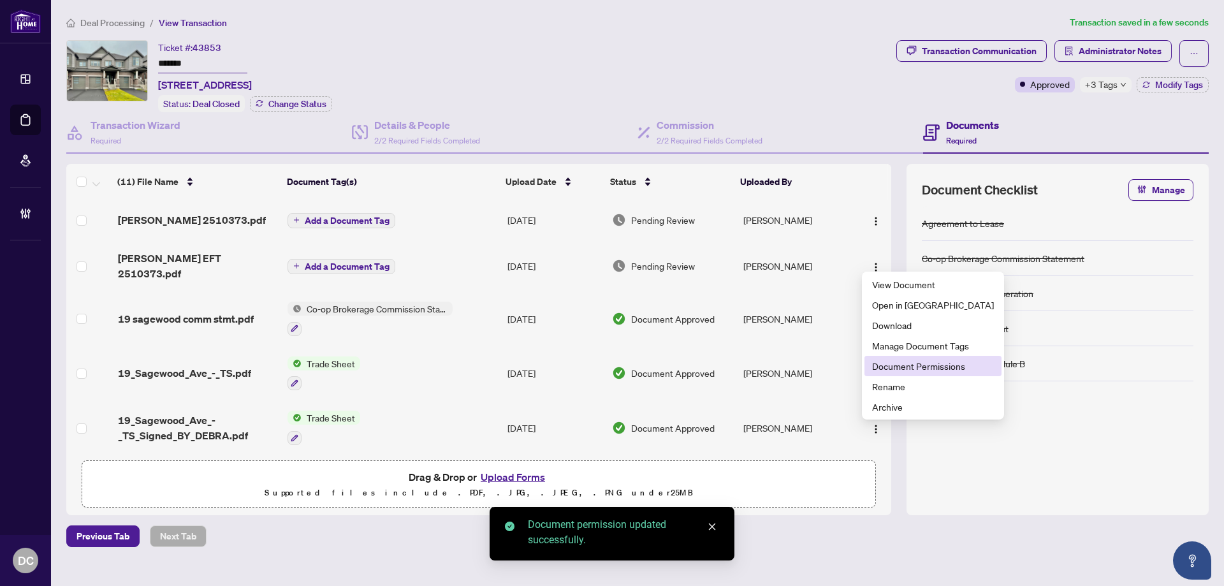
click at [889, 362] on span "Document Permissions" at bounding box center [933, 366] width 122 height 14
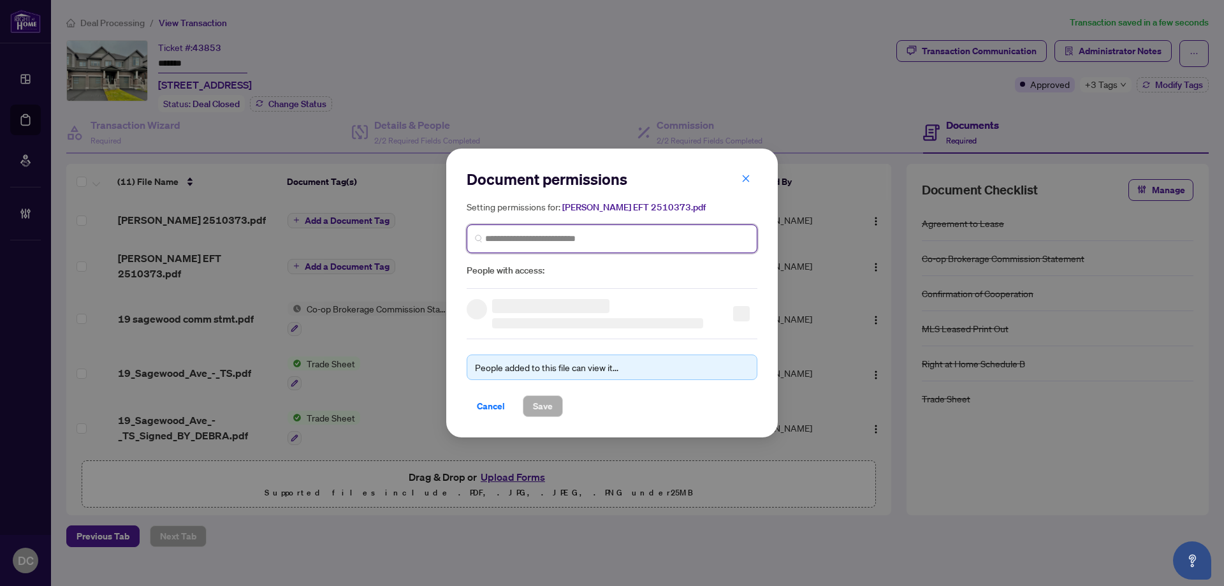
click at [707, 245] on input "search" at bounding box center [617, 238] width 264 height 13
click at [585, 240] on input "*****" at bounding box center [617, 238] width 264 height 13
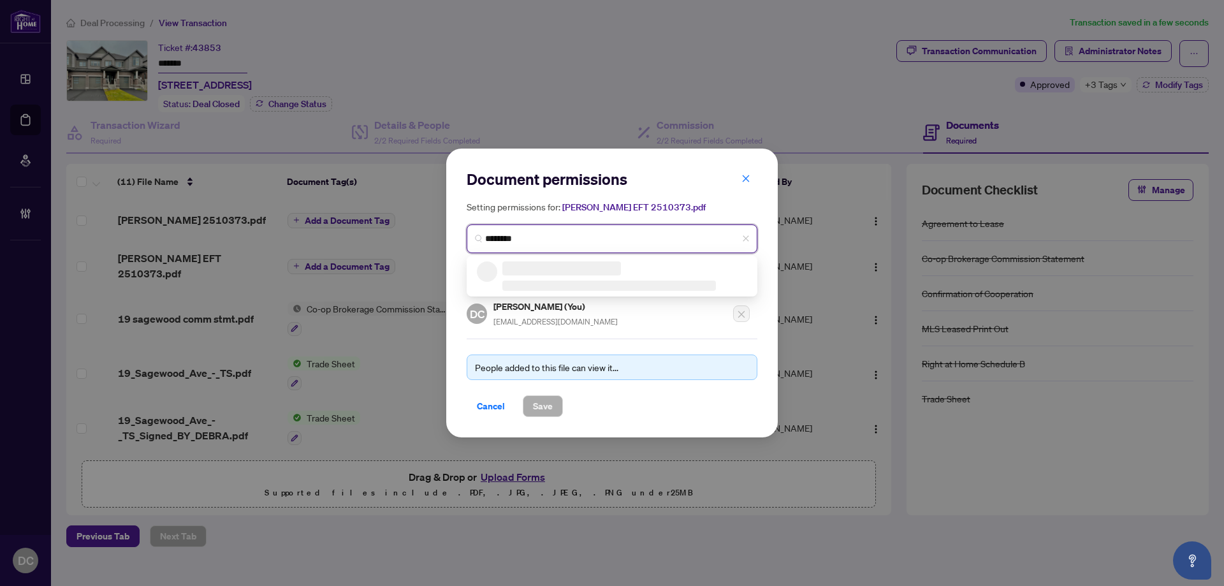
type input "*********"
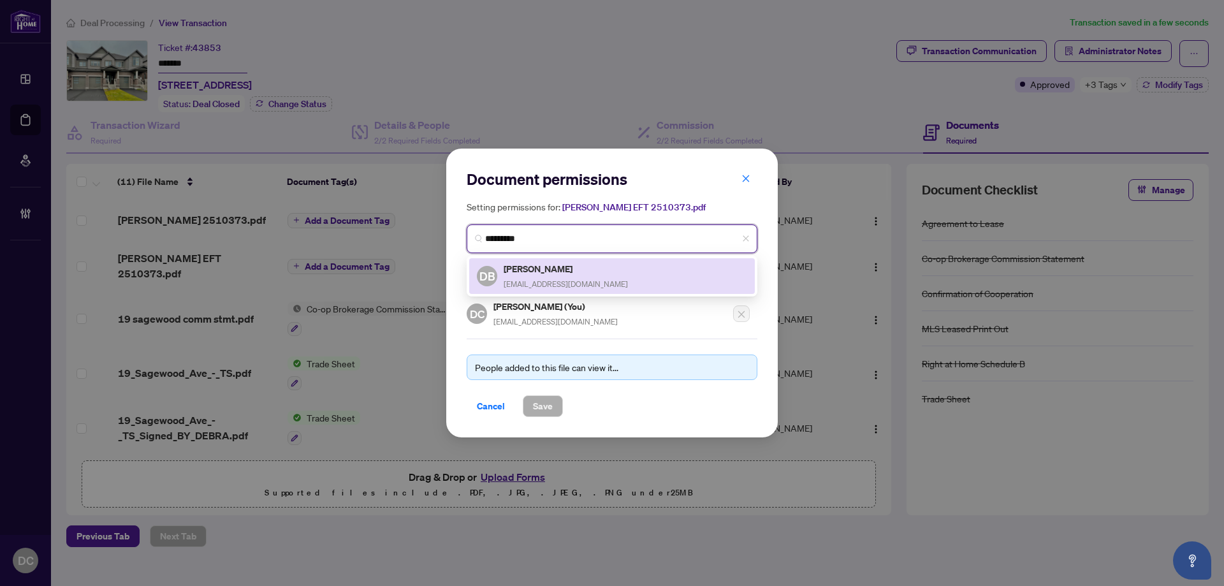
click at [539, 289] on div "Debra Blagden dblagden@gmail.com" at bounding box center [566, 275] width 124 height 29
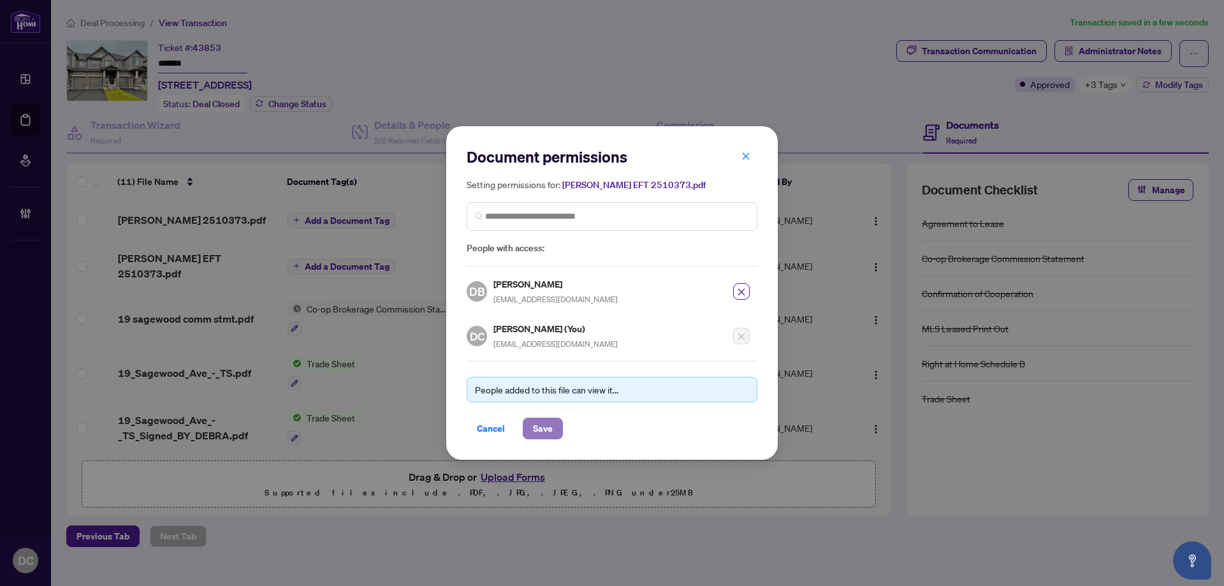
click at [543, 425] on span "Save" at bounding box center [543, 428] width 20 height 20
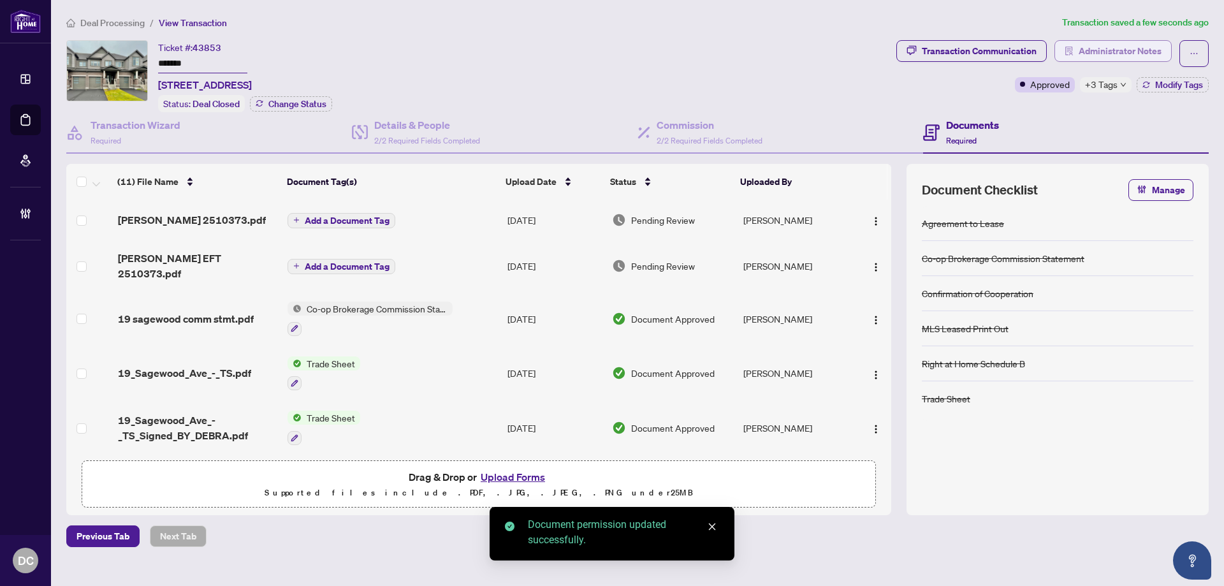
click at [1127, 54] on span "Administrator Notes" at bounding box center [1120, 51] width 83 height 20
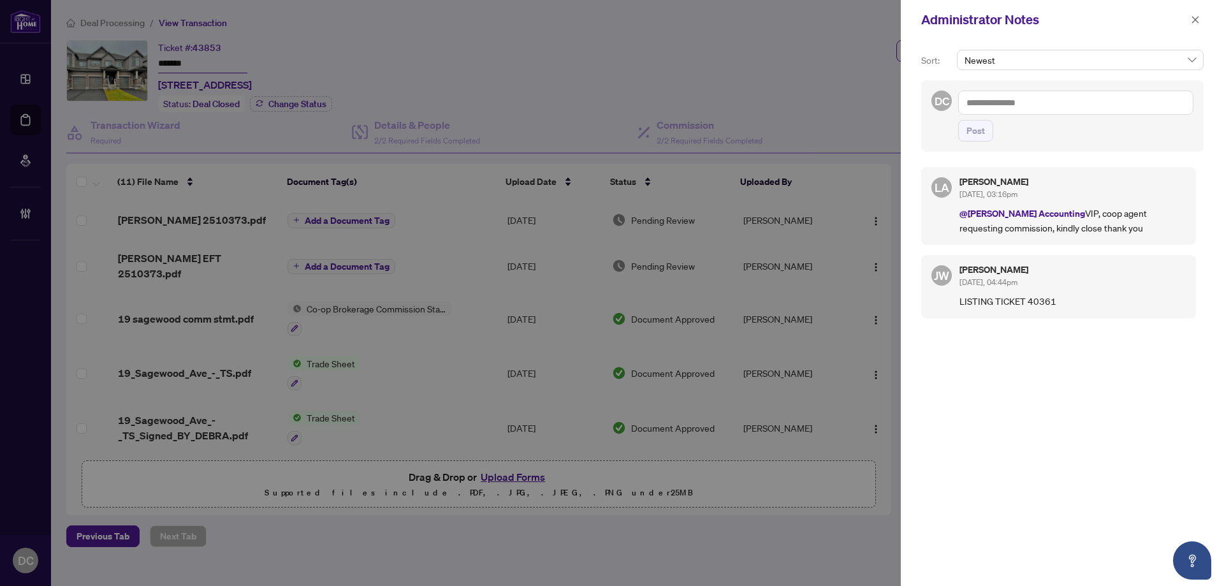
click at [1099, 94] on textarea at bounding box center [1075, 103] width 235 height 24
paste textarea "**********"
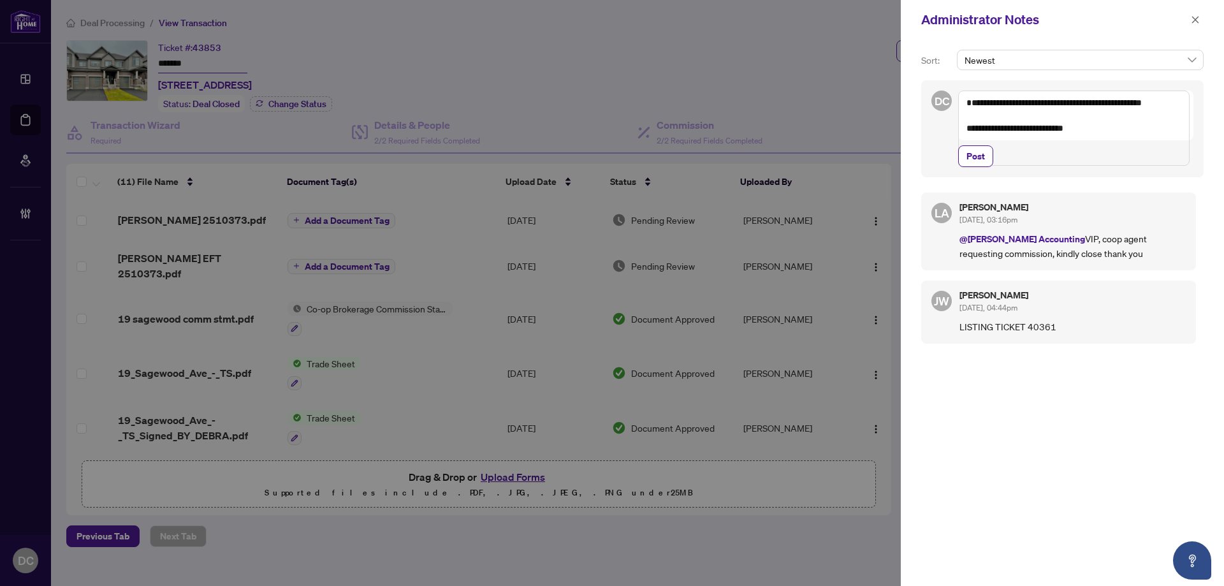
click at [1101, 139] on textarea "**********" at bounding box center [1073, 128] width 231 height 75
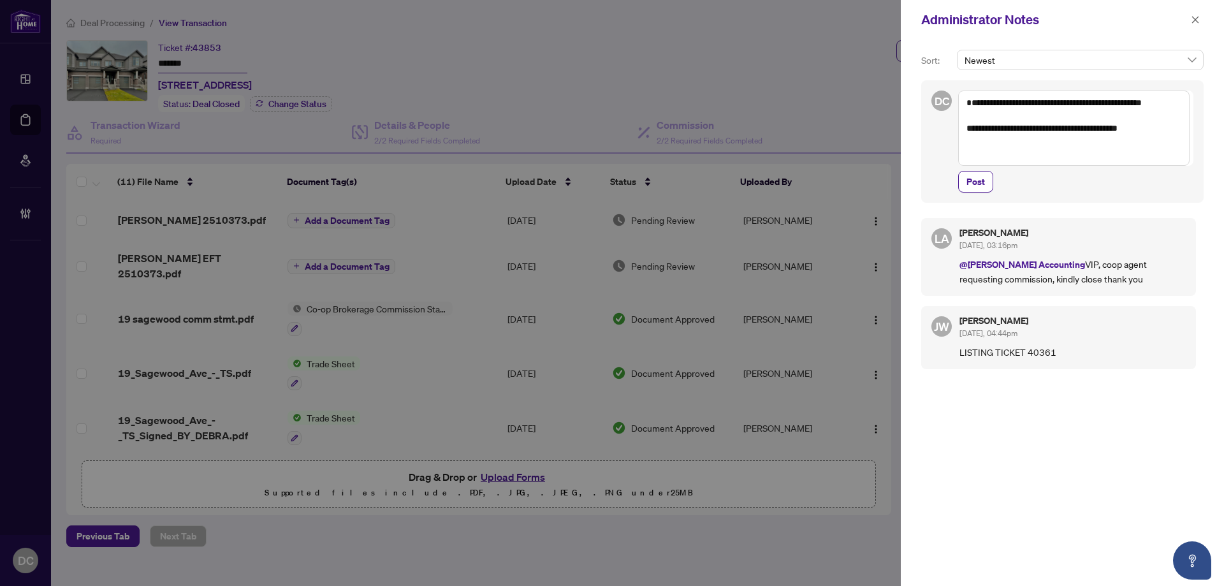
click at [1141, 140] on textarea "**********" at bounding box center [1073, 128] width 231 height 75
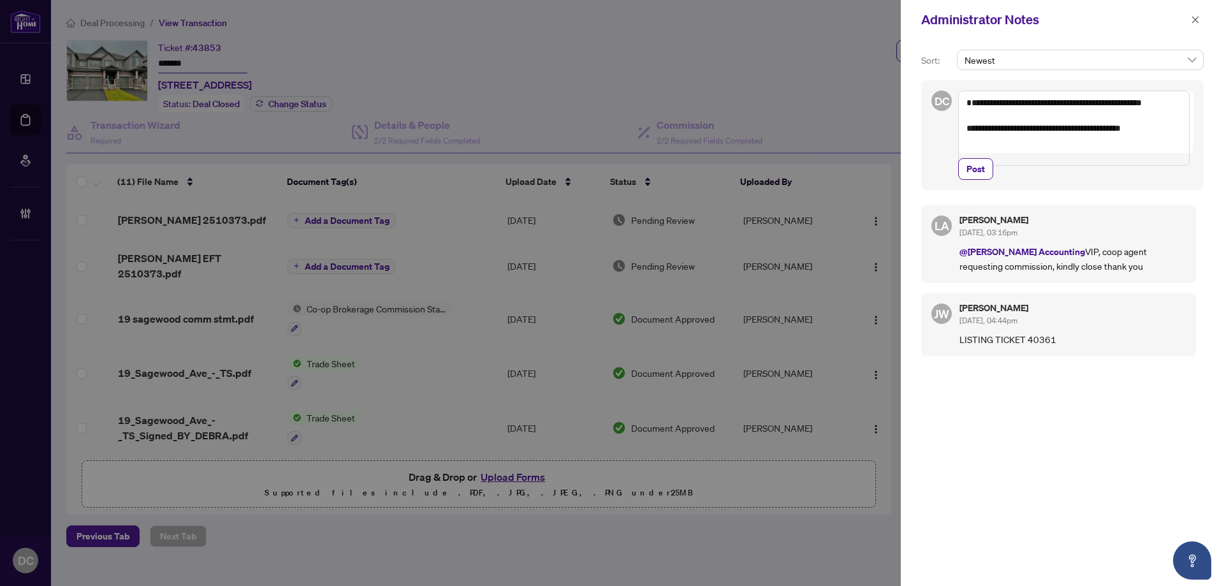
click at [1155, 139] on textarea "**********" at bounding box center [1073, 128] width 231 height 75
type textarea "**********"
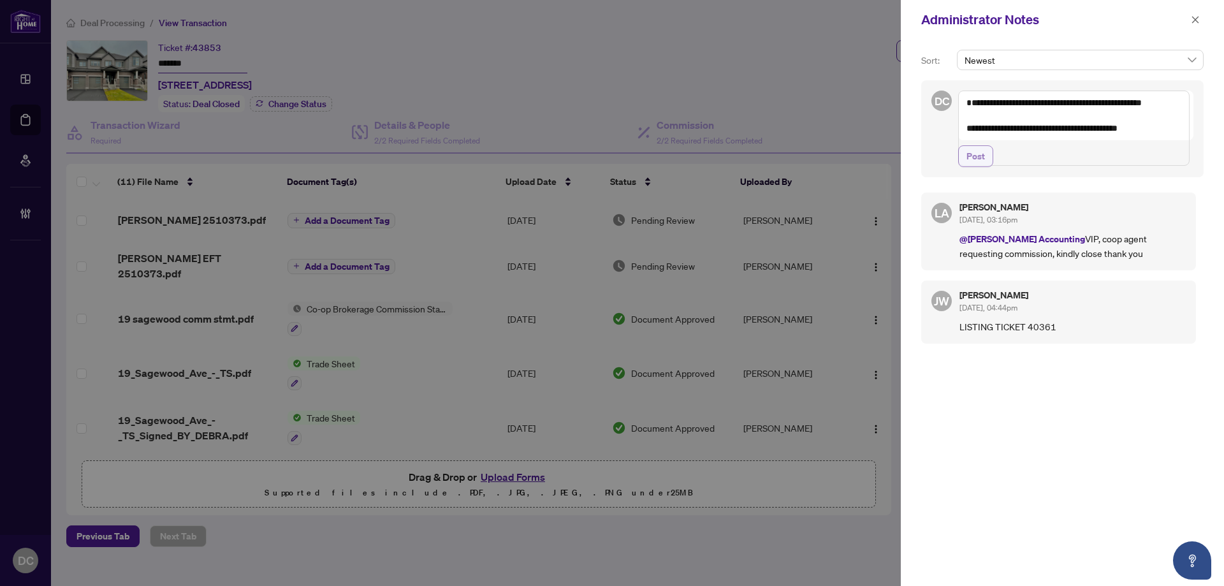
drag, startPoint x: 984, startPoint y: 177, endPoint x: 1000, endPoint y: 184, distance: 17.2
click at [984, 166] on span "Post" at bounding box center [976, 156] width 18 height 20
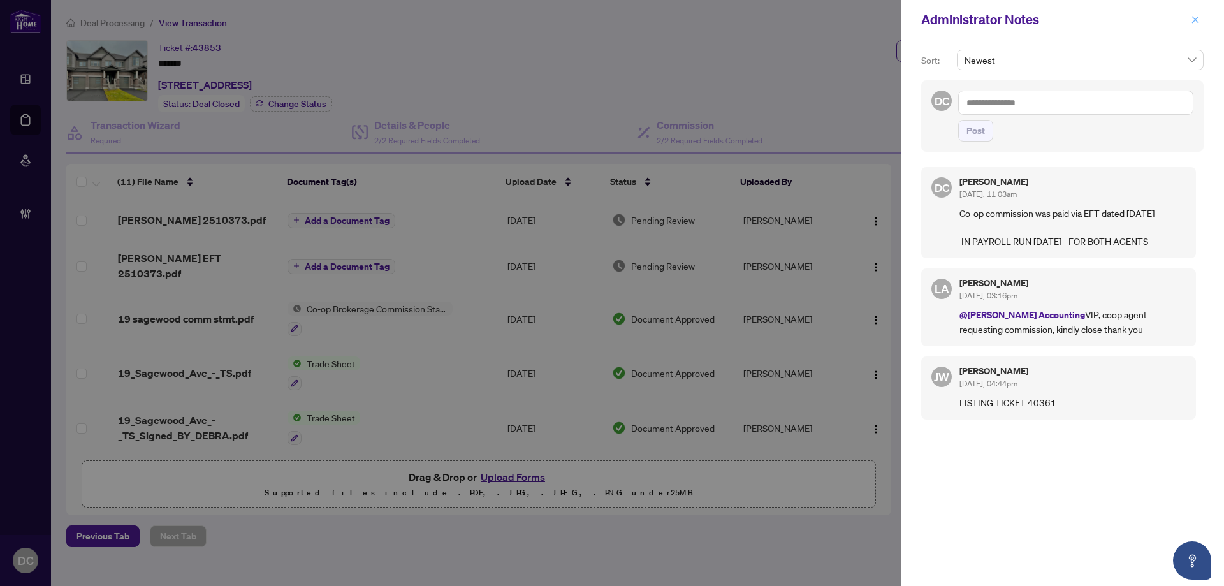
click at [1196, 20] on icon "close" at bounding box center [1195, 19] width 7 height 7
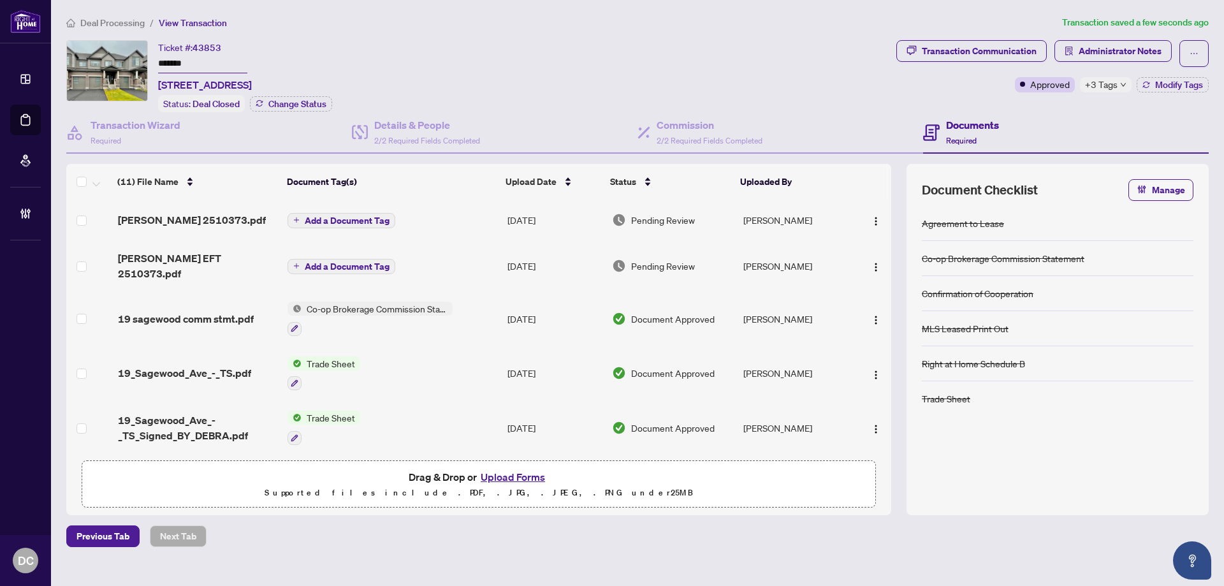
click at [1104, 88] on span "+3 Tags" at bounding box center [1101, 84] width 33 height 15
click at [1024, 106] on div "Transaction Communication Administrator Notes Approved +3 Tags Modify Tags" at bounding box center [1053, 76] width 318 height 72
click at [372, 216] on span "Add a Document Tag" at bounding box center [347, 220] width 85 height 9
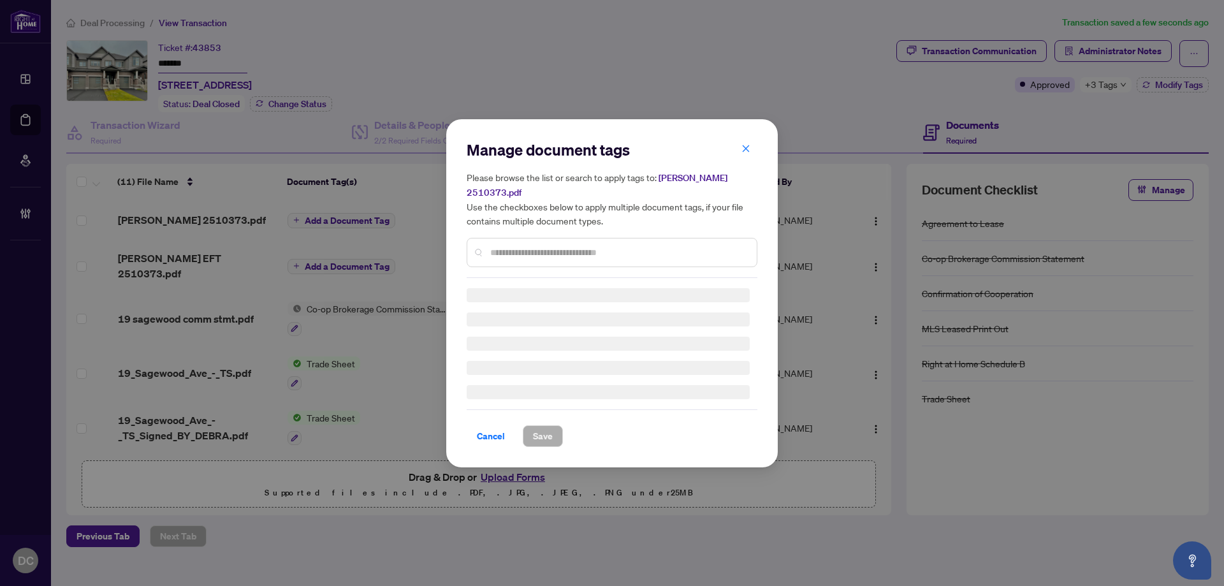
click at [546, 238] on div "Manage document tags Please browse the list or search to apply tags to: Kevin E…" at bounding box center [612, 209] width 291 height 138
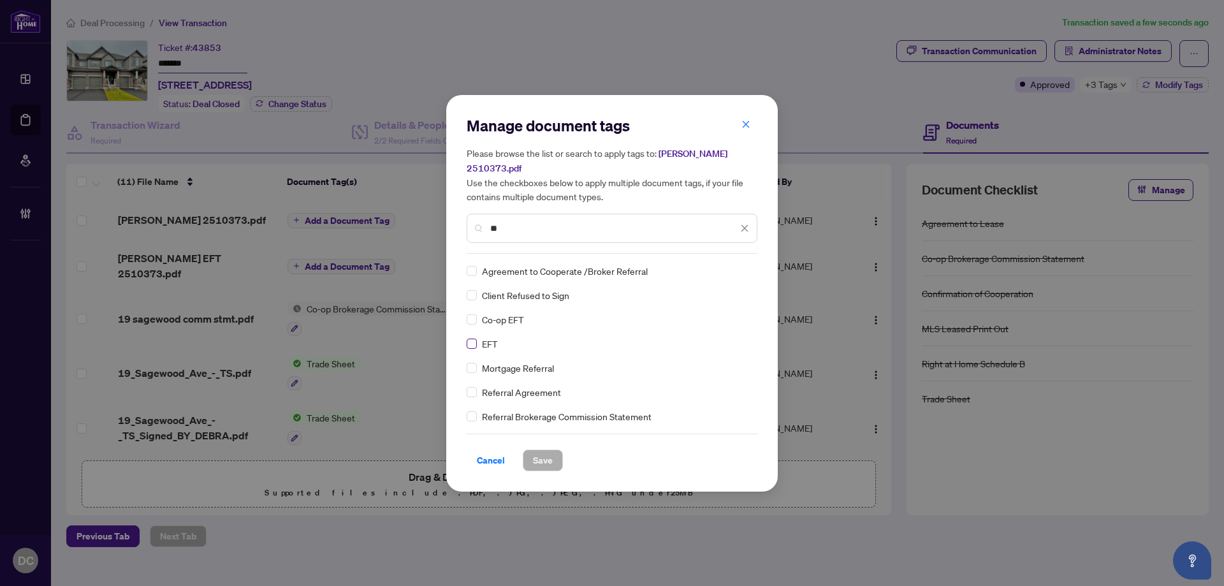
type input "**"
click at [728, 267] on img at bounding box center [731, 271] width 13 height 13
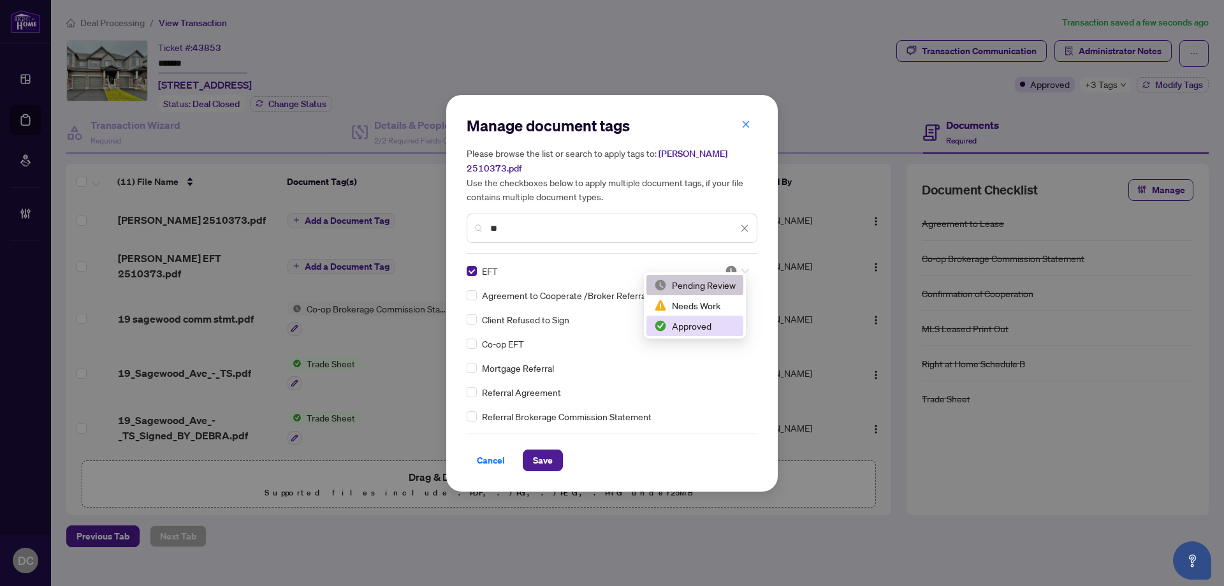
click at [713, 323] on div "Approved" at bounding box center [695, 326] width 82 height 14
click at [549, 450] on span "Save" at bounding box center [543, 460] width 20 height 20
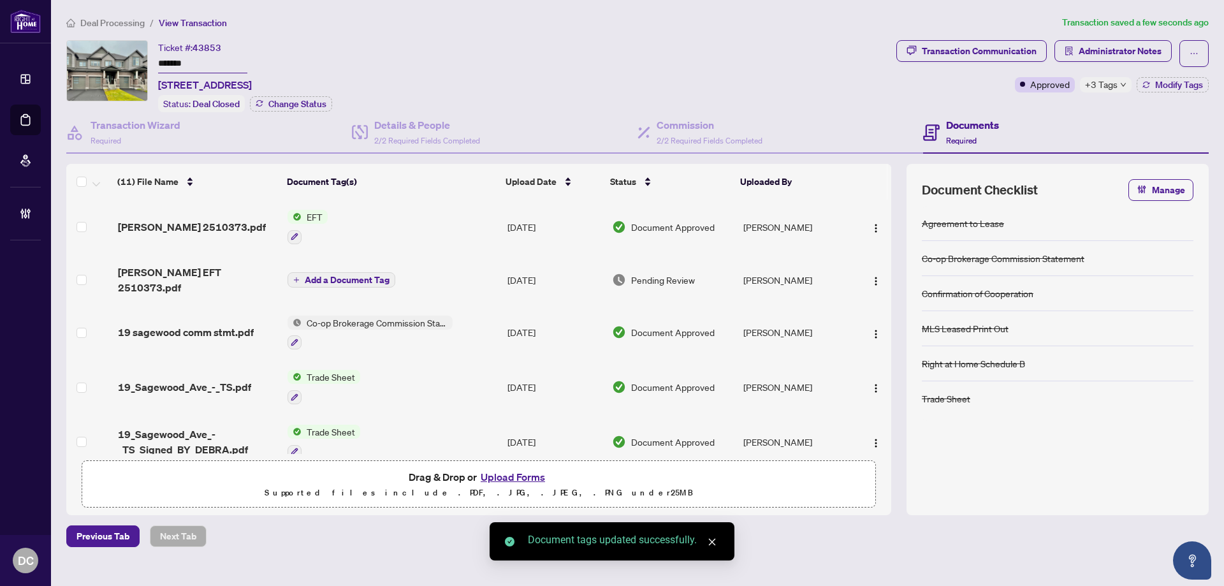
click at [381, 275] on span "Add a Document Tag" at bounding box center [347, 279] width 85 height 9
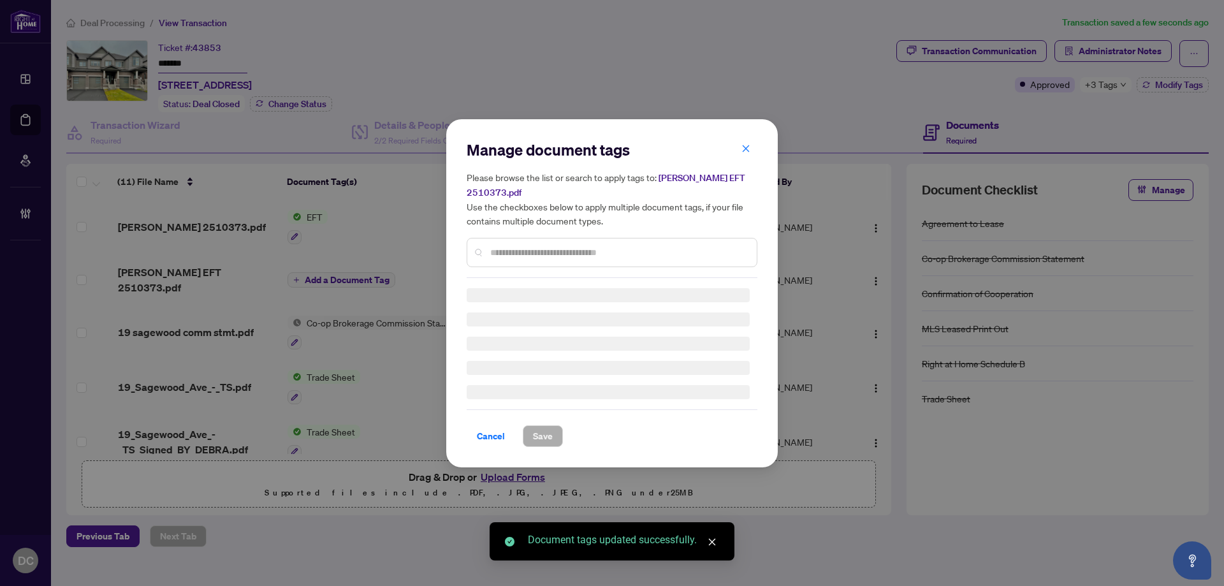
click at [649, 248] on div "Manage document tags Please browse the list or search to apply tags to: Debra E…" at bounding box center [612, 293] width 291 height 307
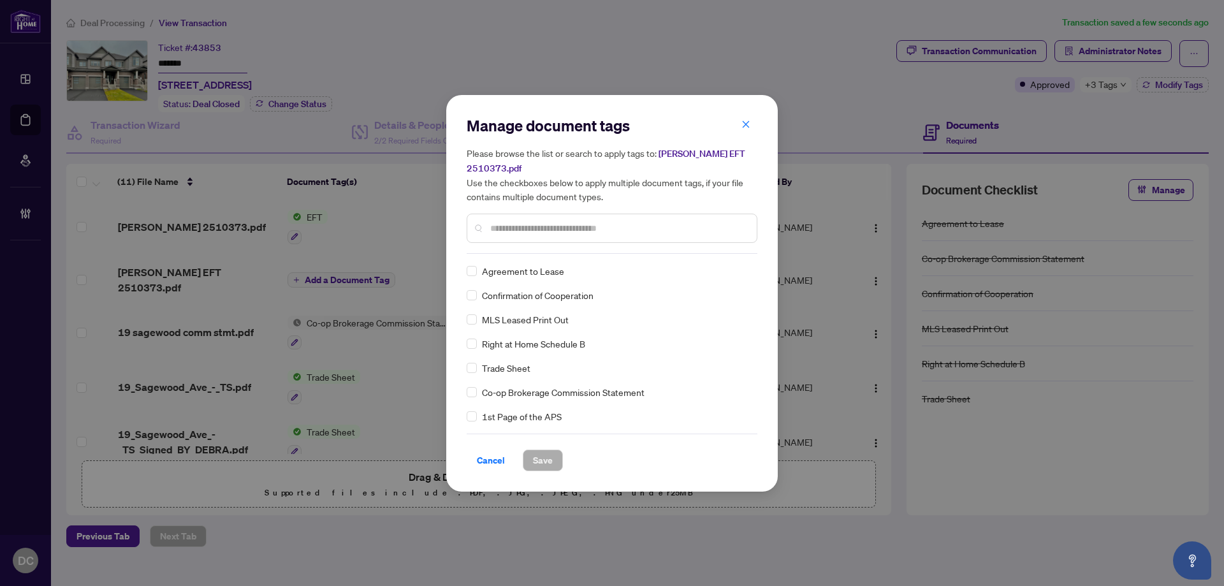
click at [663, 221] on input "text" at bounding box center [618, 228] width 256 height 14
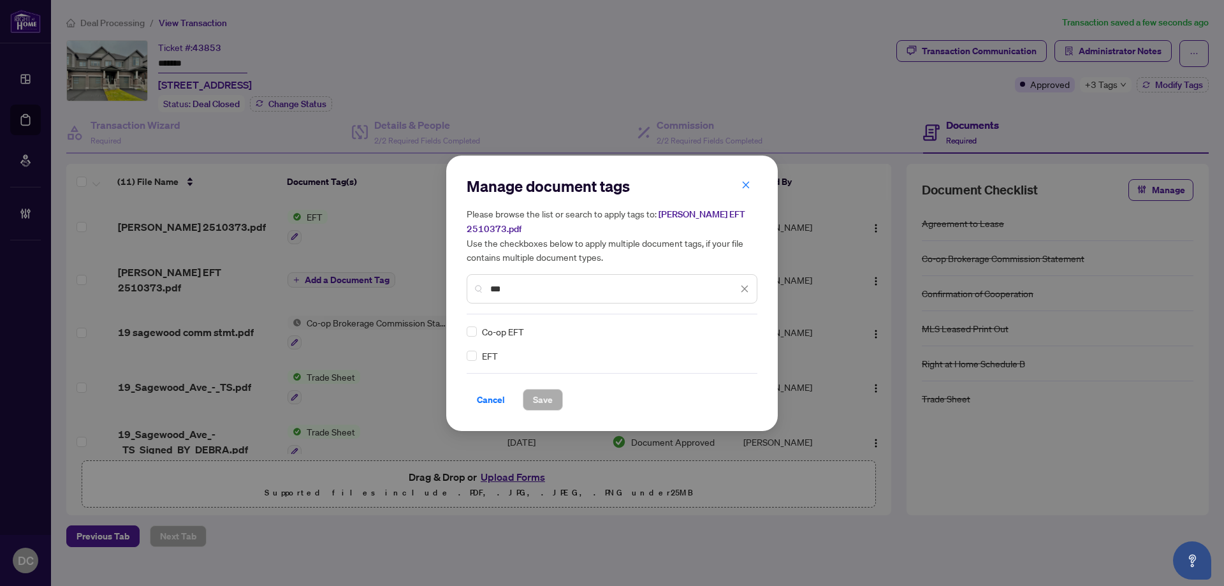
type input "***"
click at [740, 327] on div at bounding box center [737, 331] width 24 height 13
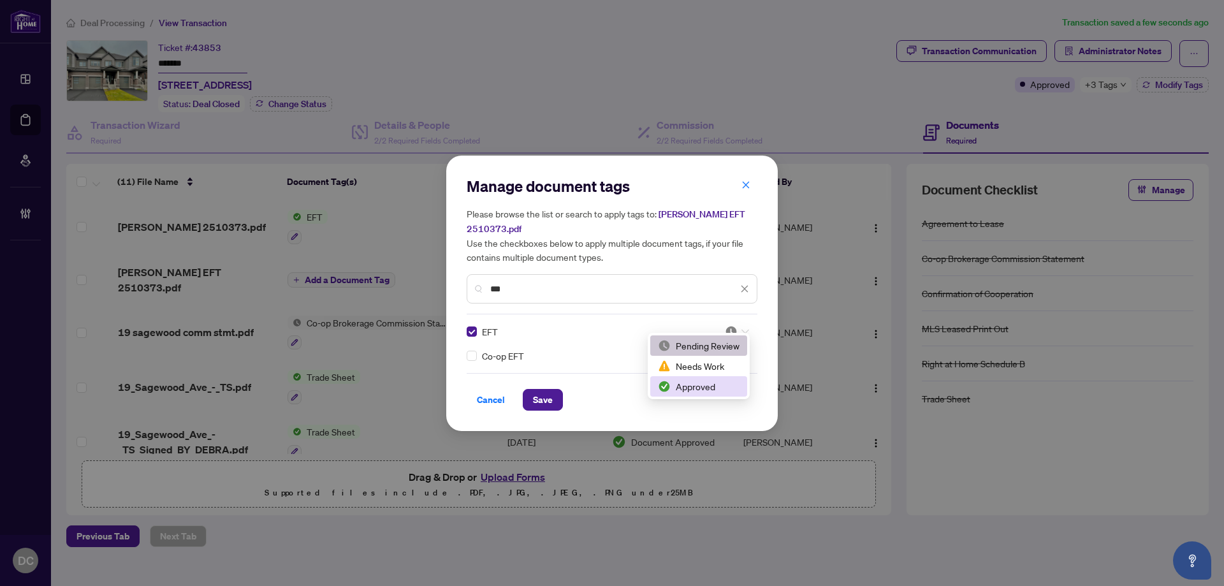
click at [696, 391] on div "Approved" at bounding box center [699, 386] width 82 height 14
click at [543, 391] on span "Save" at bounding box center [543, 400] width 20 height 20
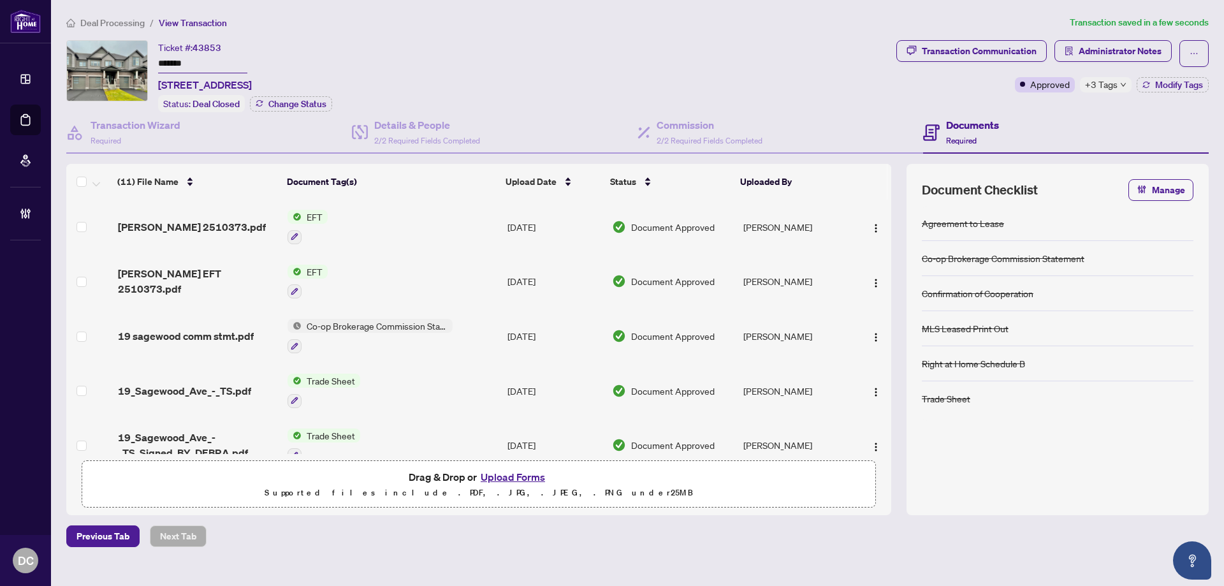
click at [538, 77] on div "Ticket #: 43853 ******* 19 Sagewood Ave, Barrie, Ontario L9J 0K3, Canada Status…" at bounding box center [478, 76] width 825 height 72
drag, startPoint x: 204, startPoint y: 68, endPoint x: 98, endPoint y: 62, distance: 106.6
click at [98, 62] on div "Ticket #: 43853 ******* 19 Sagewood Ave, Barrie, Ontario L9J 0K3, Canada Status…" at bounding box center [478, 76] width 825 height 72
click at [1120, 85] on icon "down" at bounding box center [1123, 85] width 6 height 6
click at [1039, 115] on div "Documents Required" at bounding box center [1066, 132] width 286 height 41
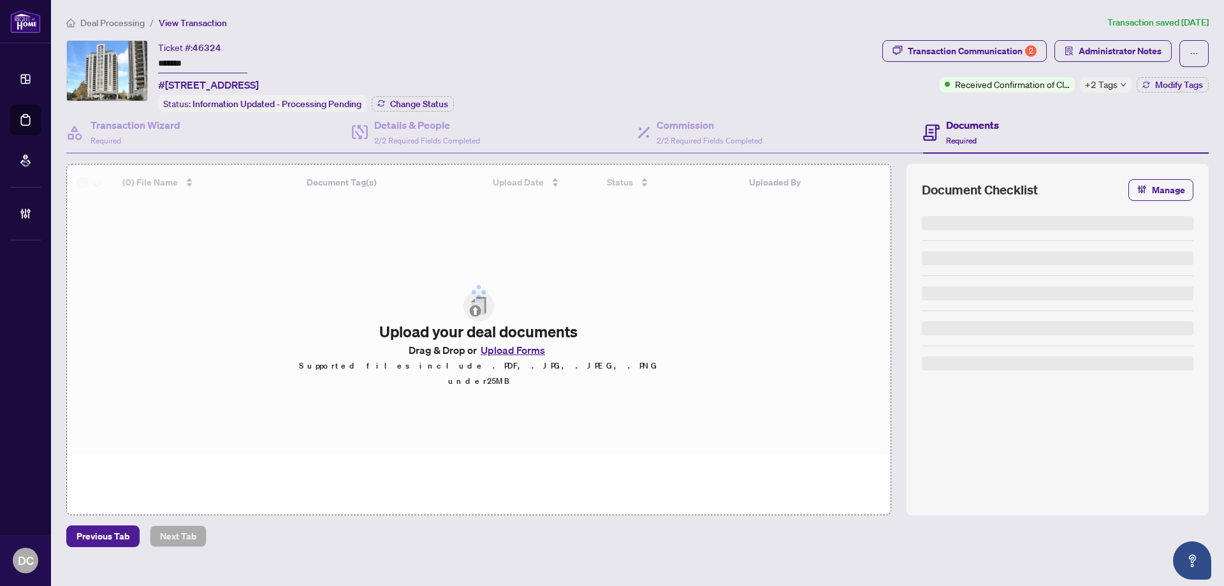
drag, startPoint x: 228, startPoint y: 61, endPoint x: 154, endPoint y: 63, distance: 74.0
click at [145, 61] on div "Ticket #: 46324 ******* [STREET_ADDRESS] Status: Information Updated - Processi…" at bounding box center [471, 76] width 811 height 72
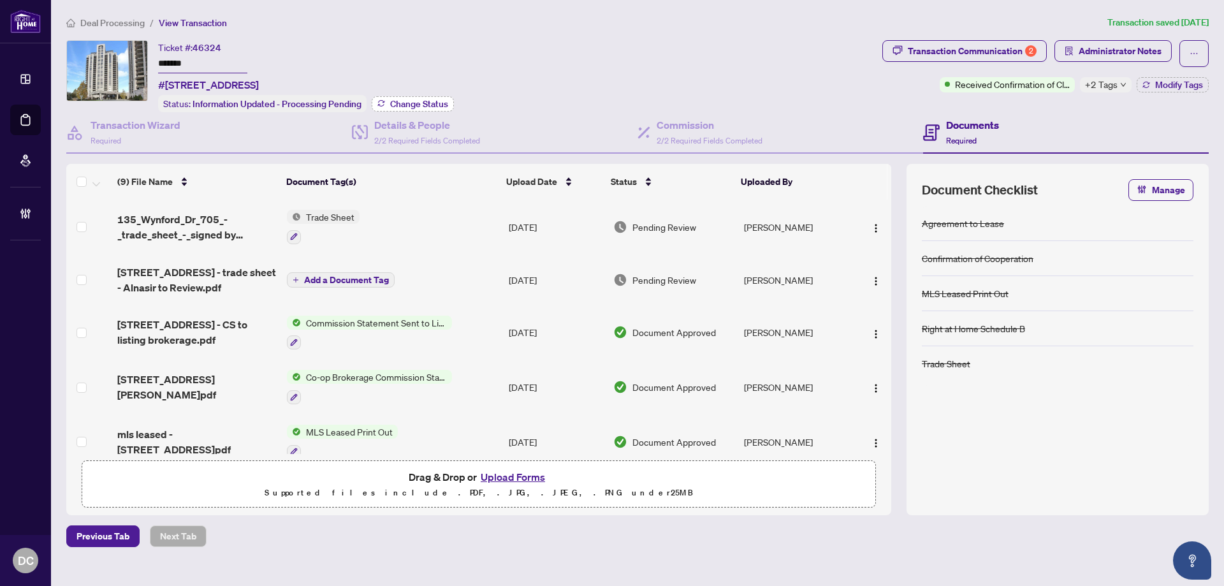
click at [404, 99] on span "Change Status" at bounding box center [419, 103] width 58 height 9
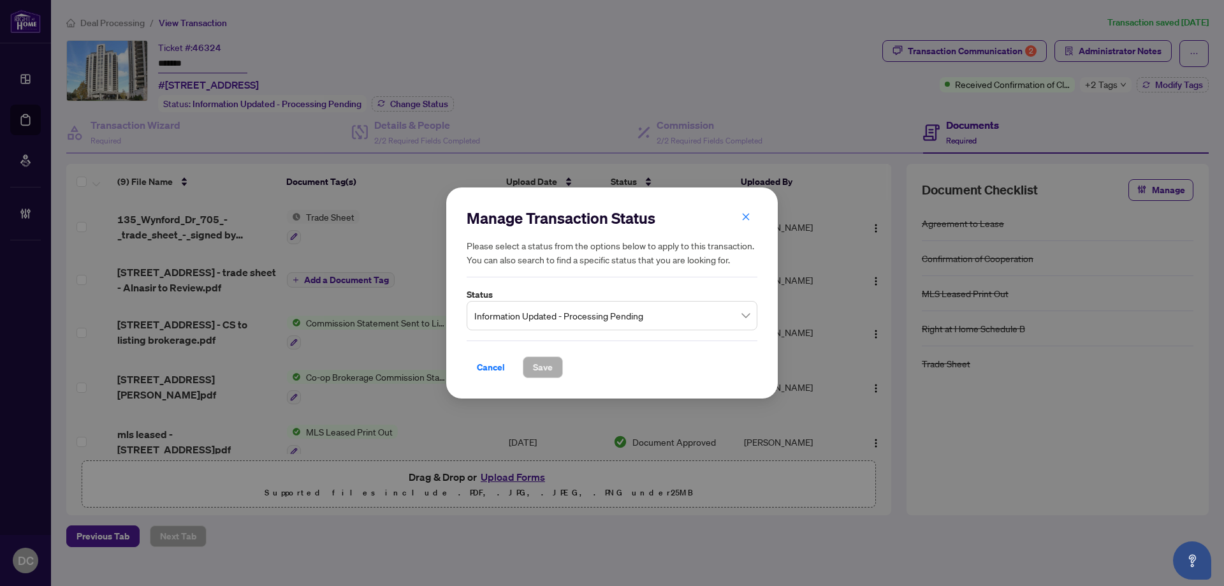
drag, startPoint x: 557, startPoint y: 317, endPoint x: 526, endPoint y: 314, distance: 30.7
click at [557, 317] on span "Information Updated - Processing Pending" at bounding box center [611, 316] width 275 height 24
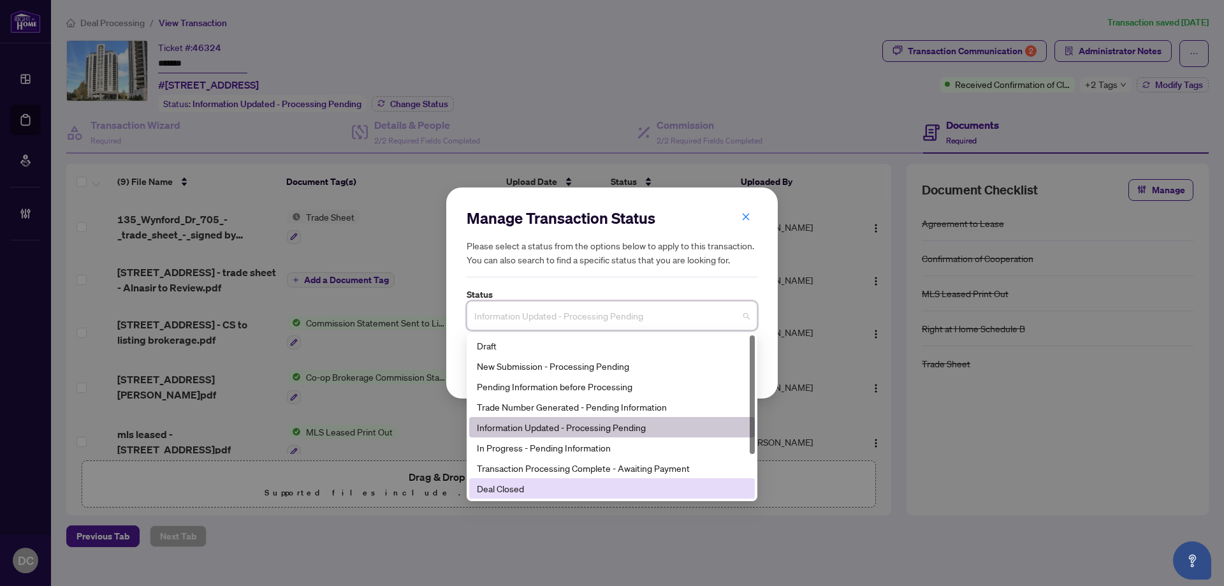
click at [518, 492] on div "Deal Closed" at bounding box center [612, 488] width 270 height 14
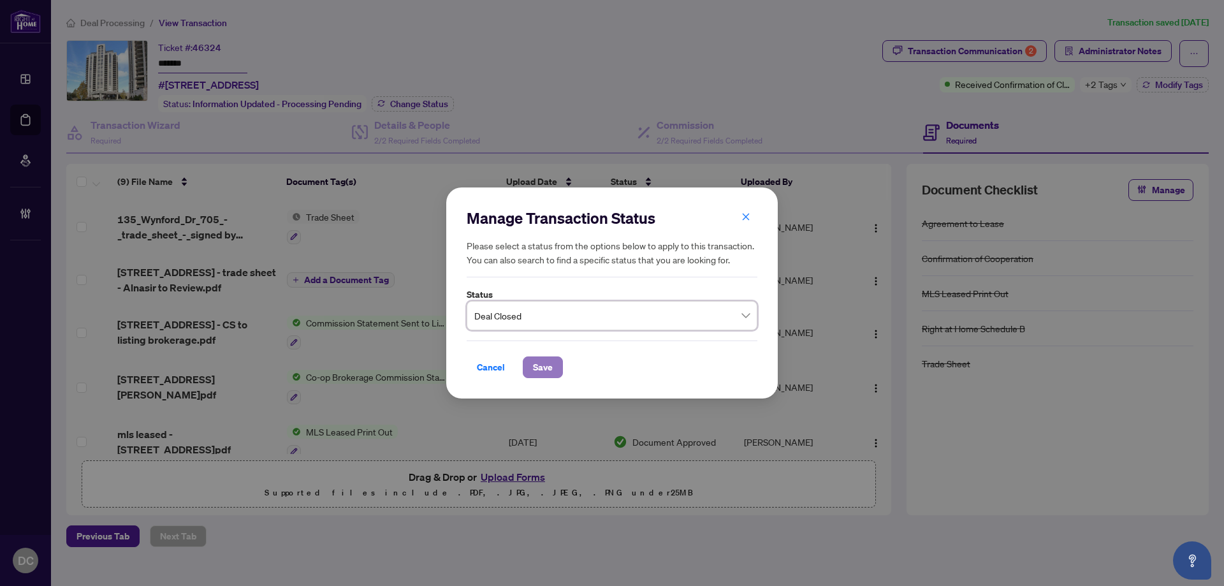
click at [541, 372] on span "Save" at bounding box center [543, 367] width 20 height 20
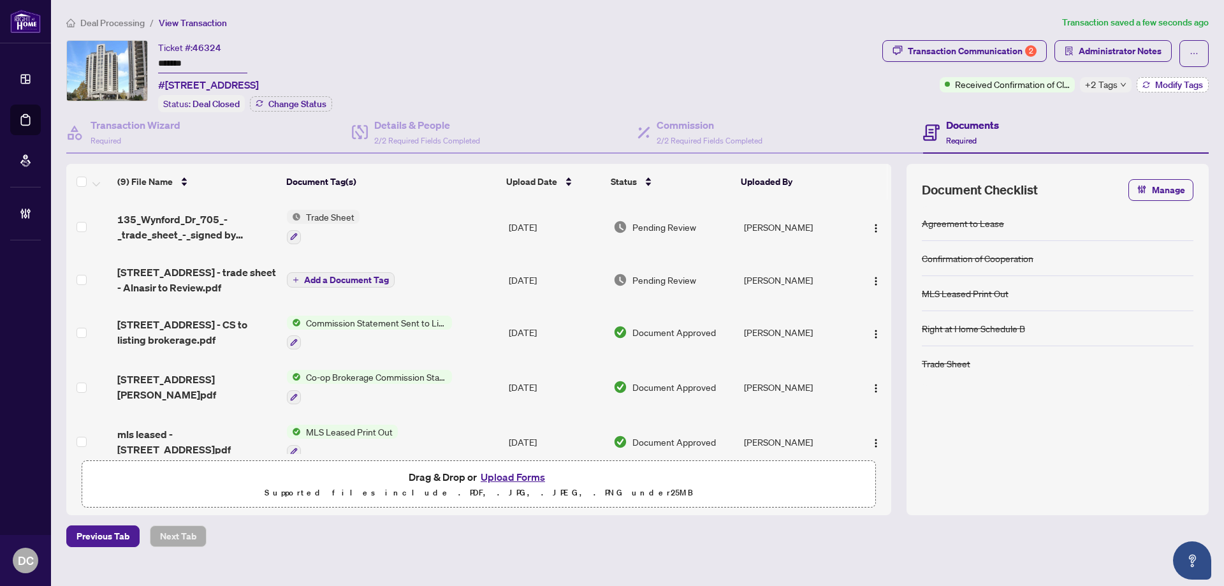
click at [1145, 85] on icon "button" at bounding box center [1147, 85] width 8 height 8
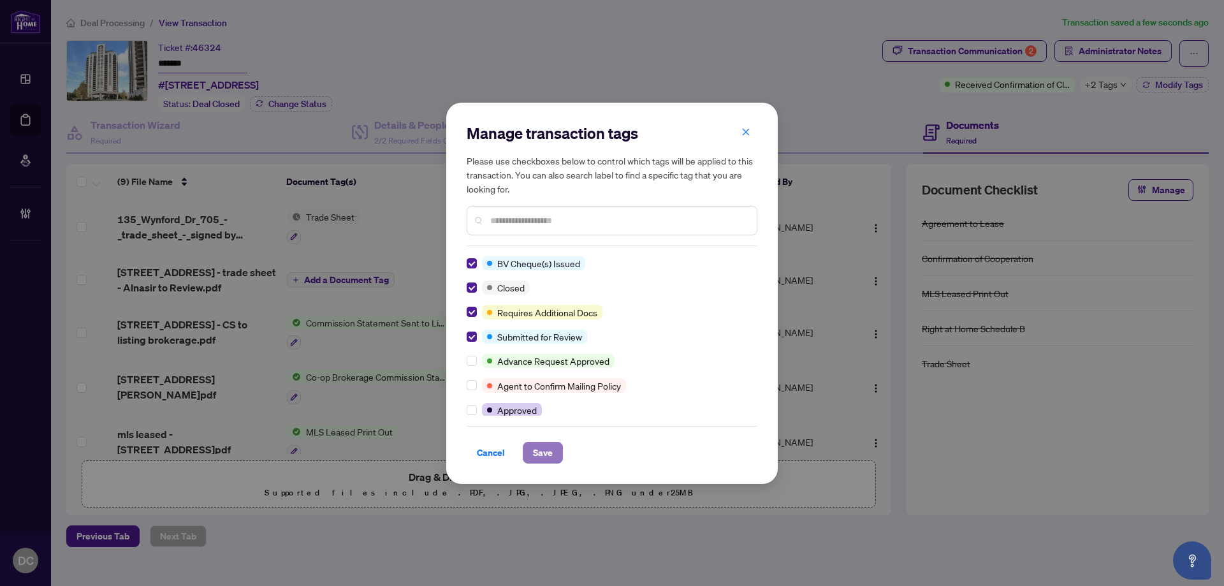
click at [544, 454] on span "Save" at bounding box center [543, 452] width 20 height 20
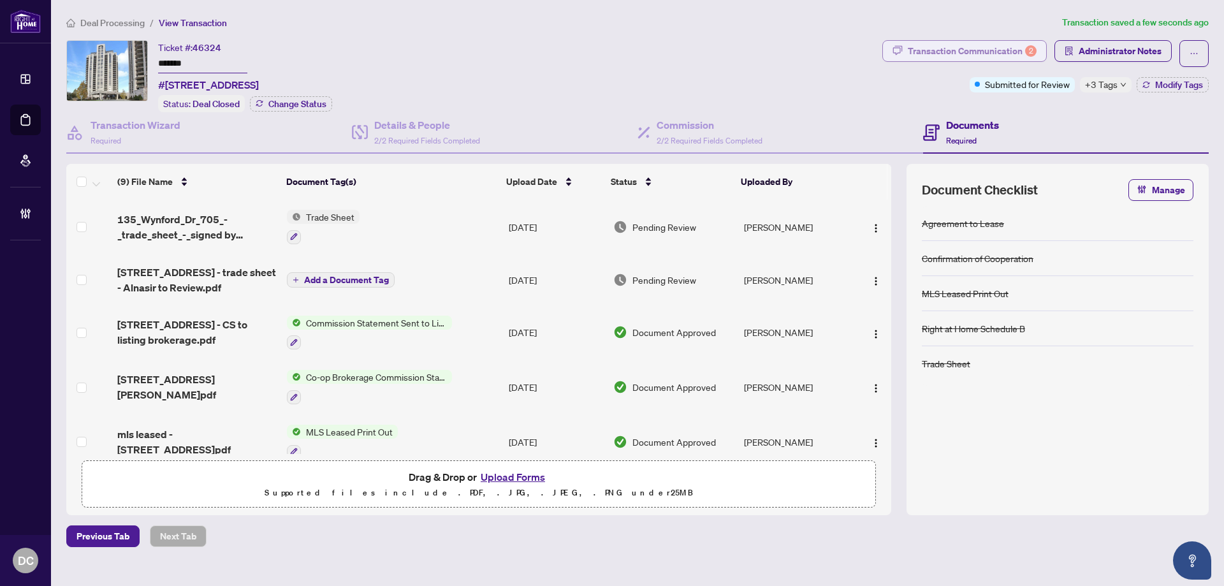
click at [1028, 54] on div "2" at bounding box center [1030, 50] width 11 height 11
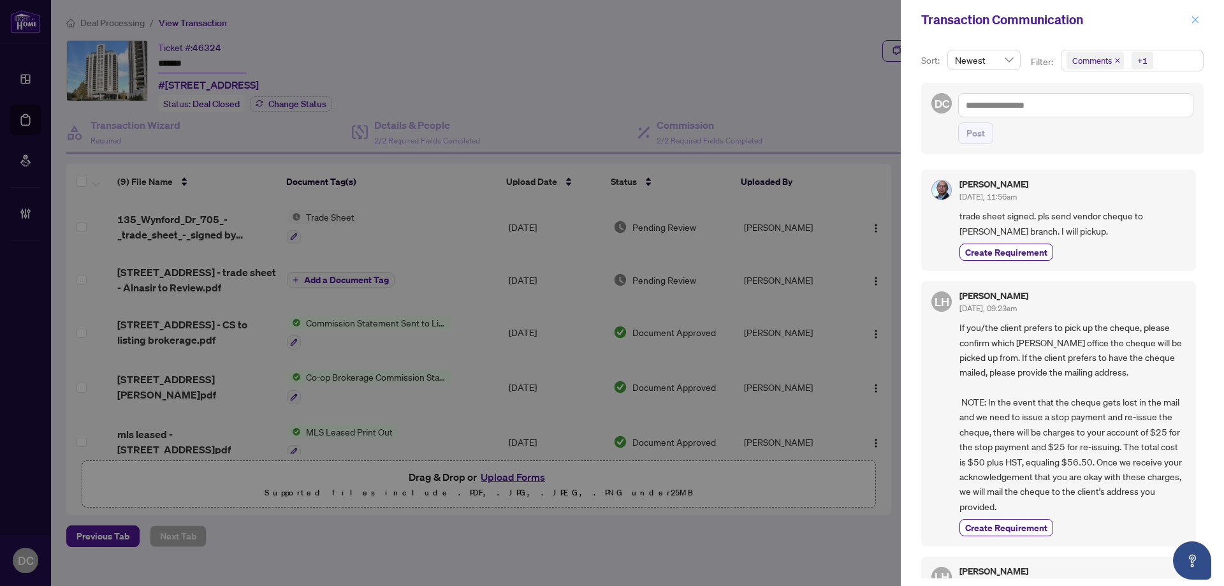
click at [1194, 22] on icon "close" at bounding box center [1195, 19] width 7 height 7
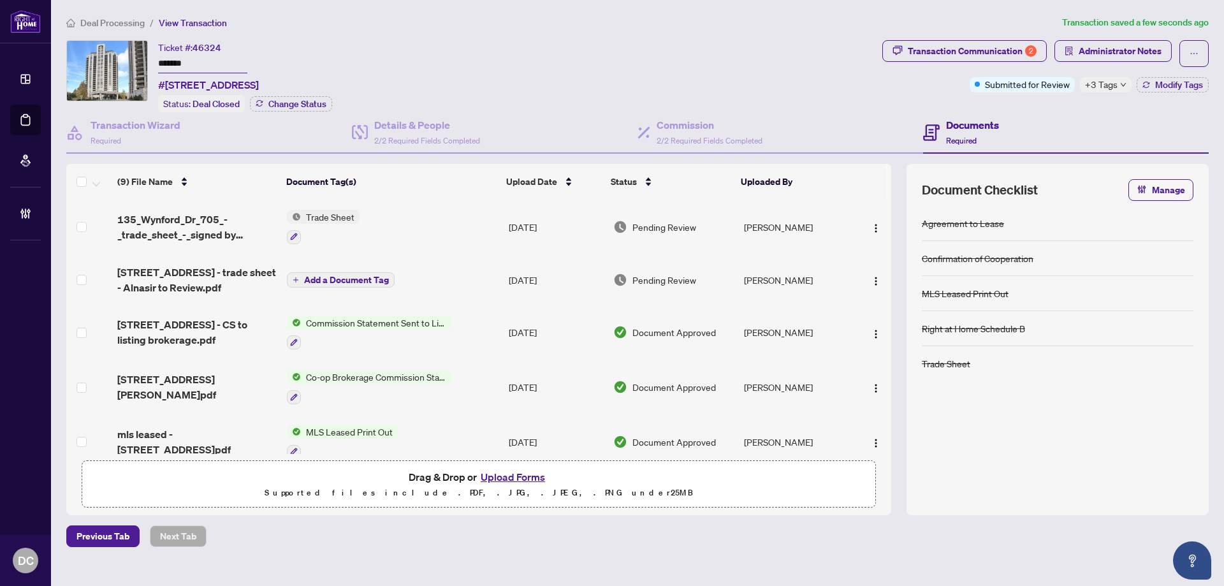
click at [467, 379] on td "Co-op Brokerage Commission Statement" at bounding box center [393, 387] width 222 height 55
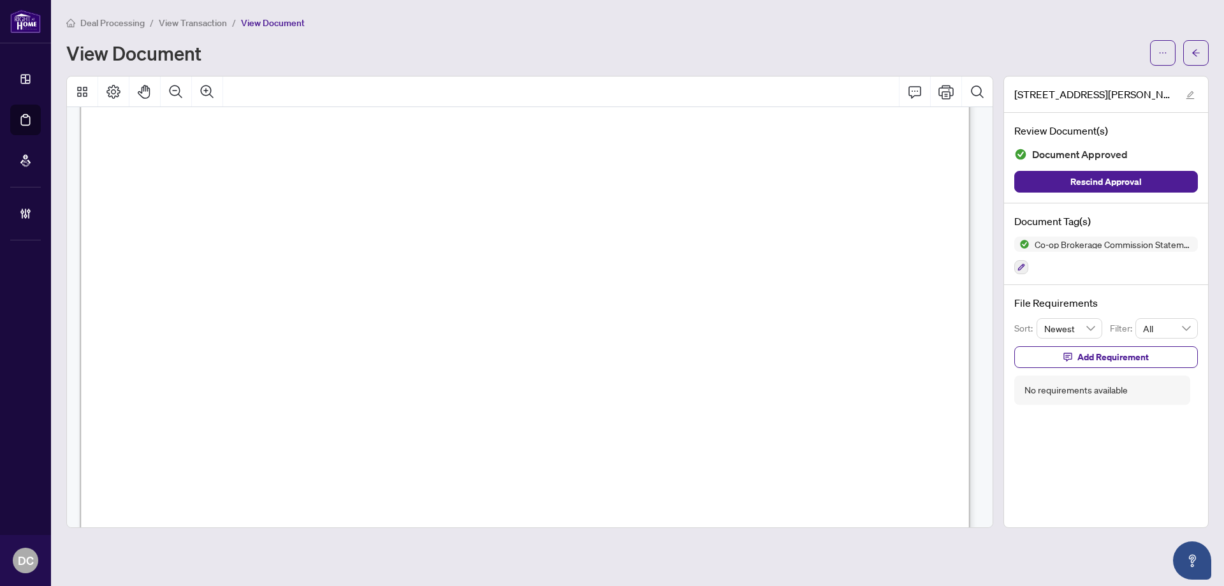
scroll to position [446, 0]
drag, startPoint x: 1196, startPoint y: 48, endPoint x: 58, endPoint y: 235, distance: 1153.3
click at [1196, 48] on icon "arrow-left" at bounding box center [1196, 52] width 9 height 9
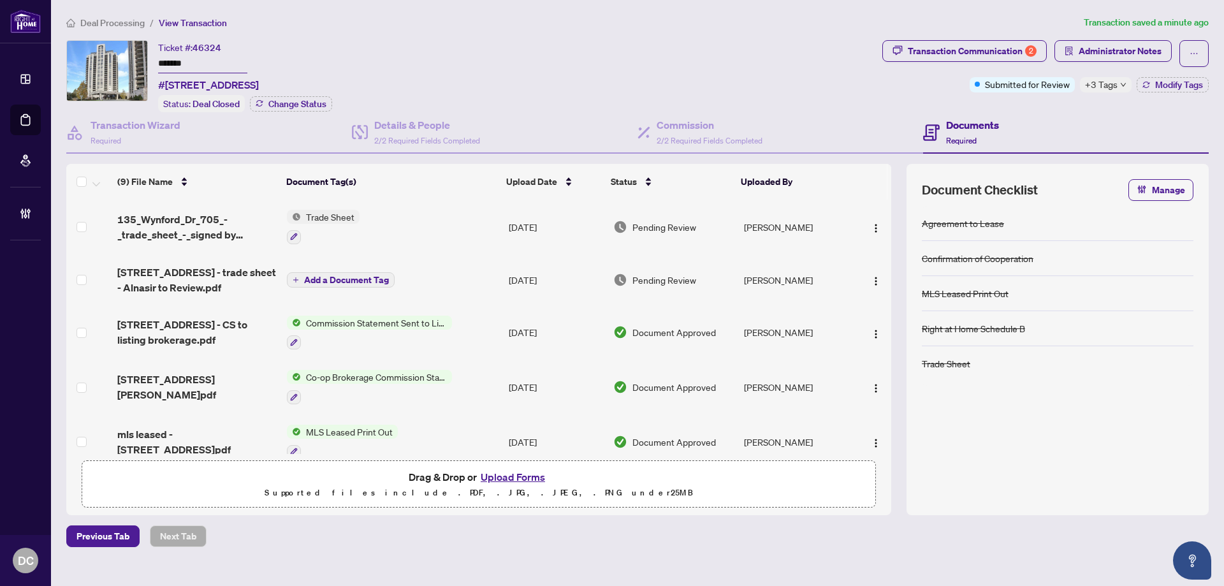
click at [470, 229] on td "Trade Sheet" at bounding box center [393, 227] width 222 height 55
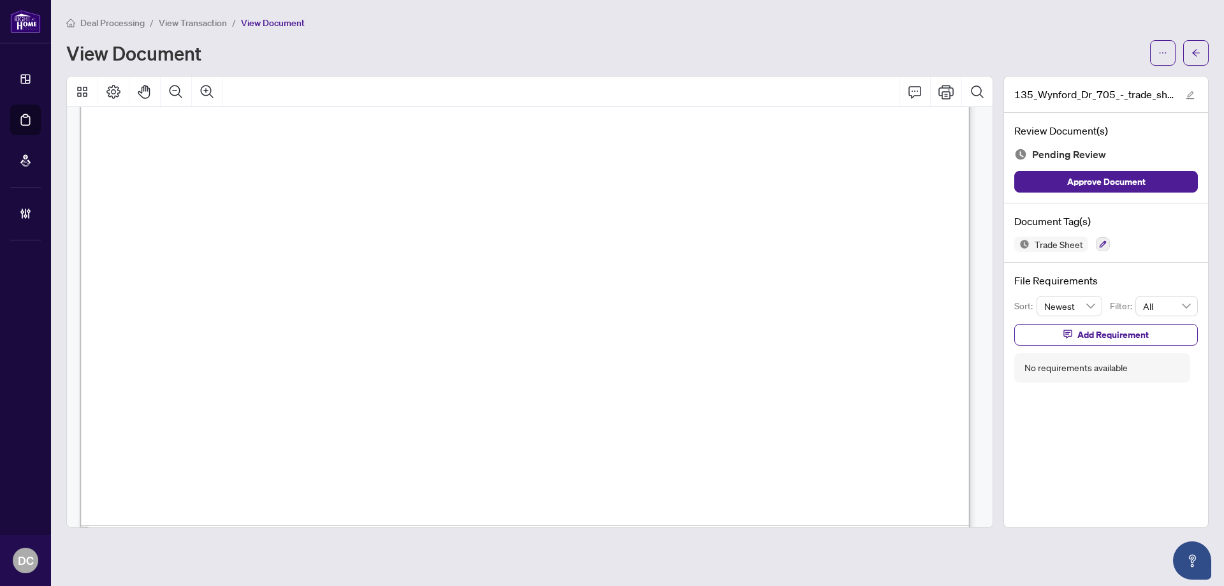
scroll to position [574, 0]
click at [1197, 54] on icon "arrow-left" at bounding box center [1196, 52] width 9 height 9
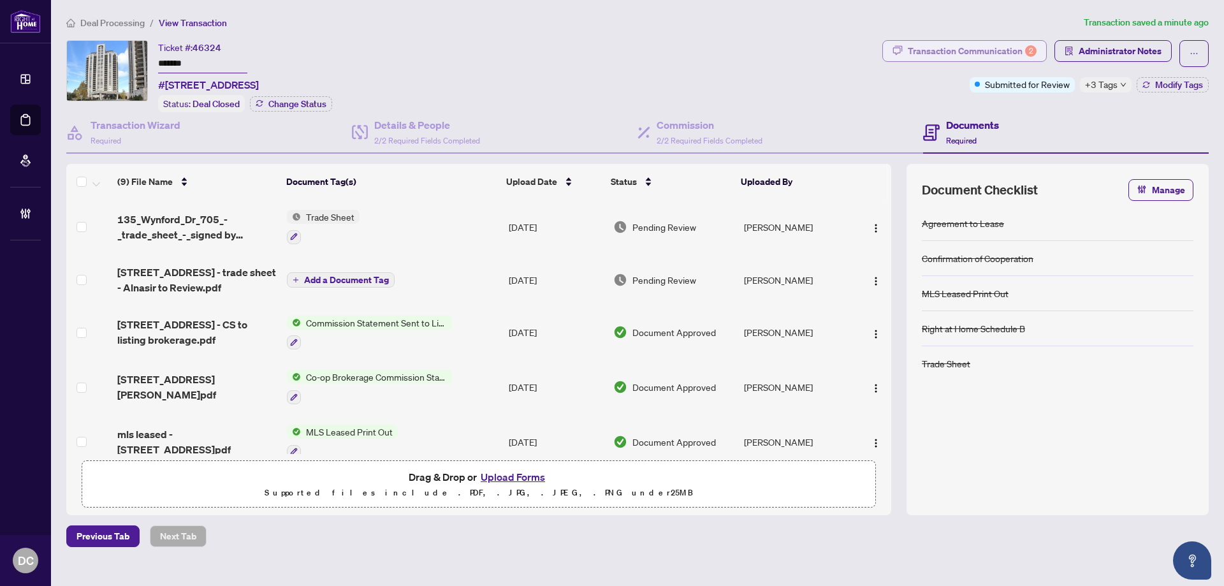
click at [1040, 45] on button "Transaction Communication 2" at bounding box center [964, 51] width 165 height 22
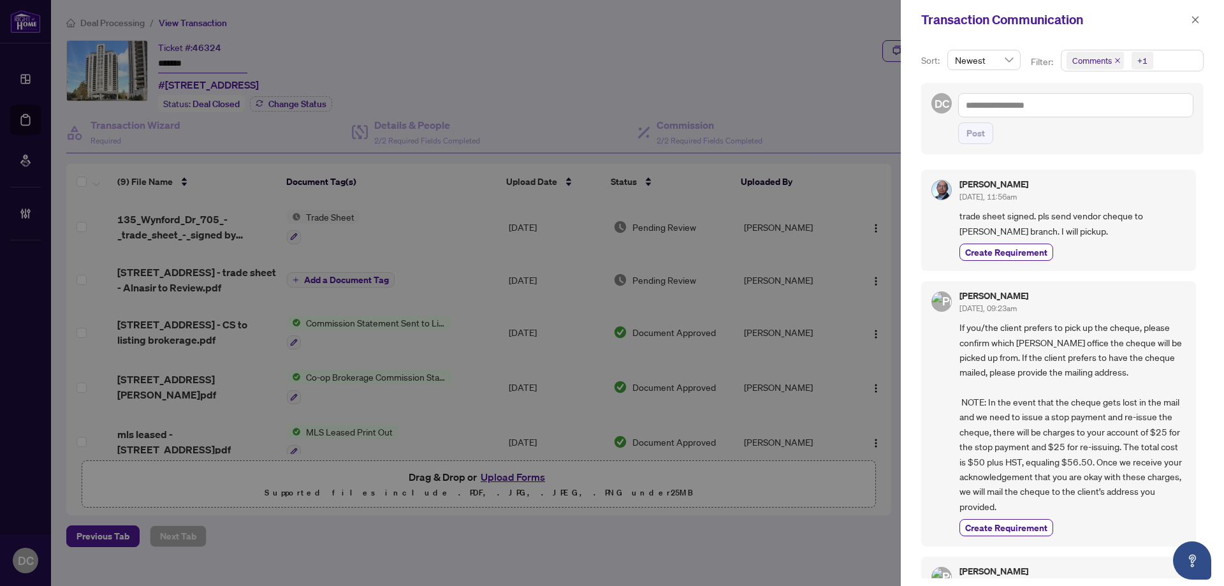
click at [1179, 57] on span "Comments +1" at bounding box center [1133, 60] width 142 height 20
click at [1118, 113] on span "Comments" at bounding box center [1108, 113] width 44 height 11
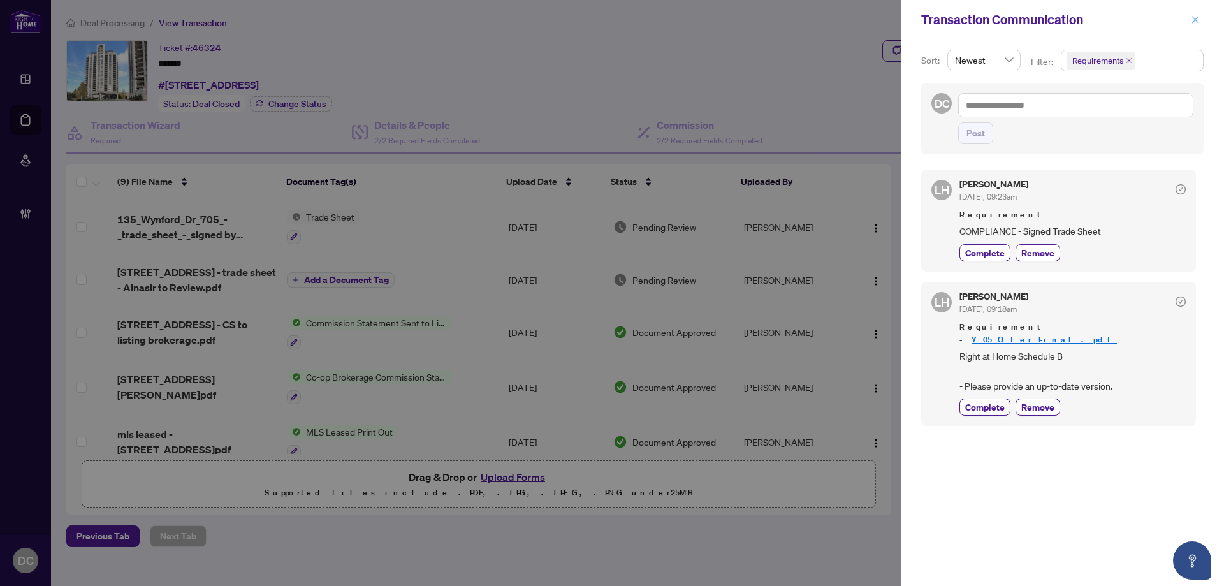
click at [1200, 12] on button "button" at bounding box center [1195, 19] width 17 height 15
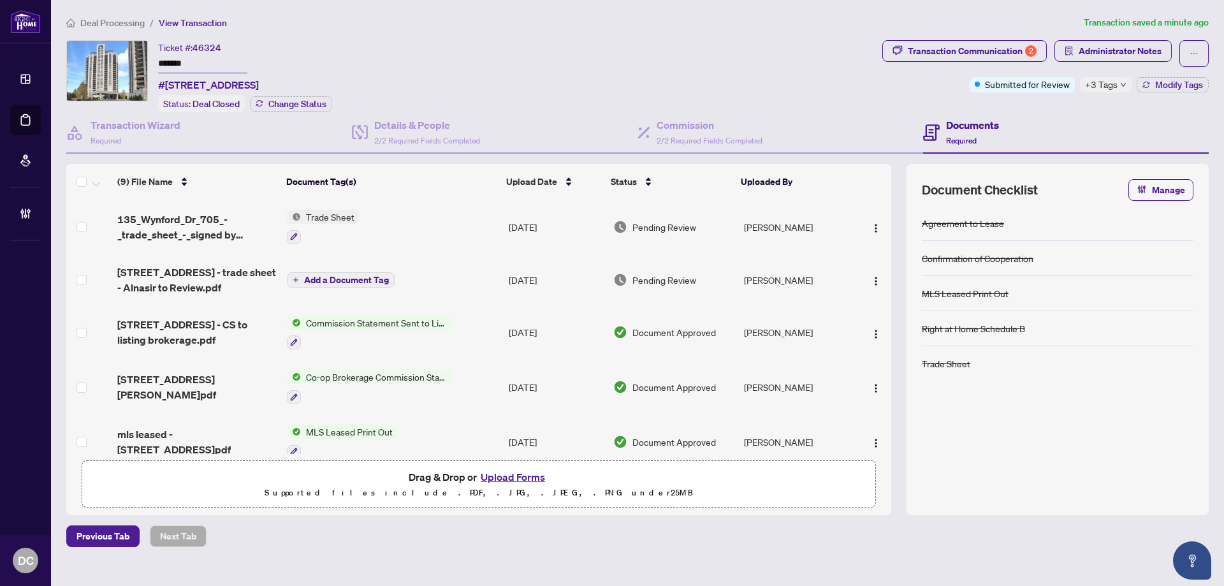
drag, startPoint x: 196, startPoint y: 61, endPoint x: 117, endPoint y: 61, distance: 78.4
click at [117, 61] on div "Ticket #: 46324 ******* #705-135 Wynford Dr, Toronto, Ontario M3C 0J4, Canada S…" at bounding box center [471, 76] width 811 height 72
click at [509, 230] on td "[DATE]" at bounding box center [556, 227] width 105 height 55
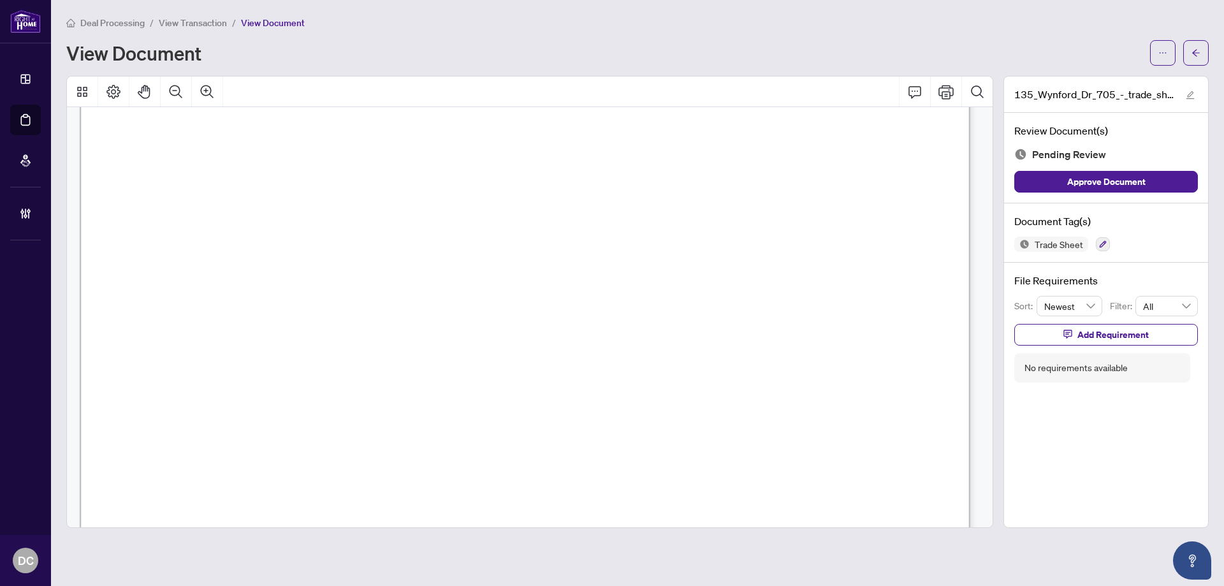
scroll to position [510, 0]
click at [1205, 47] on button "button" at bounding box center [1196, 53] width 26 height 26
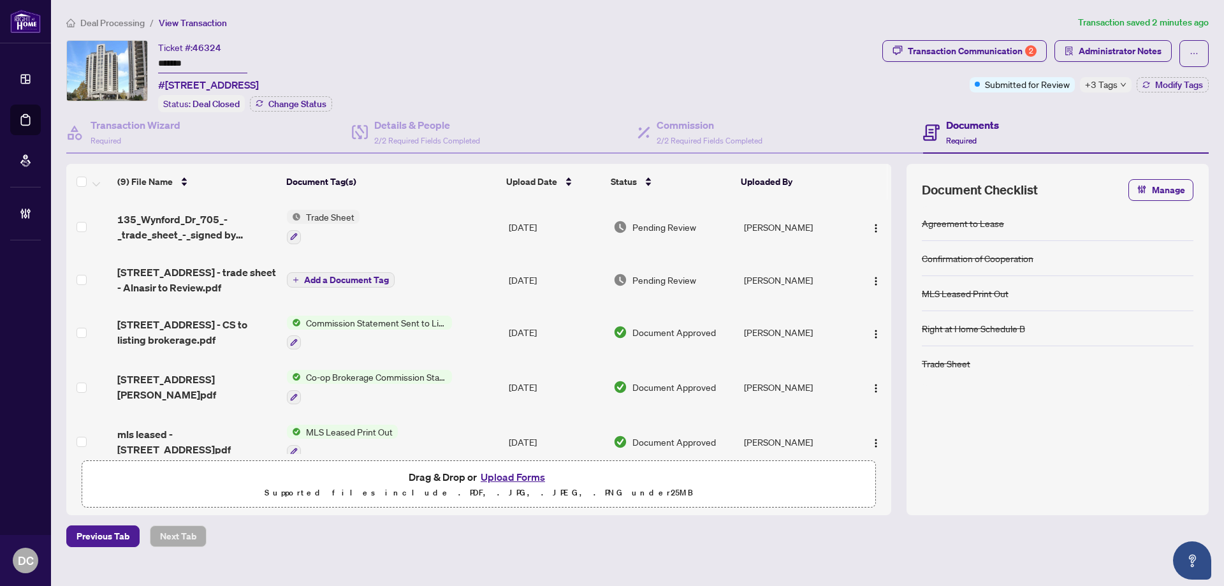
click at [1122, 88] on div "+3 Tags" at bounding box center [1106, 84] width 52 height 15
click at [1055, 112] on div "Documents Required" at bounding box center [1066, 132] width 286 height 41
click at [1164, 87] on span "Modify Tags" at bounding box center [1179, 84] width 48 height 9
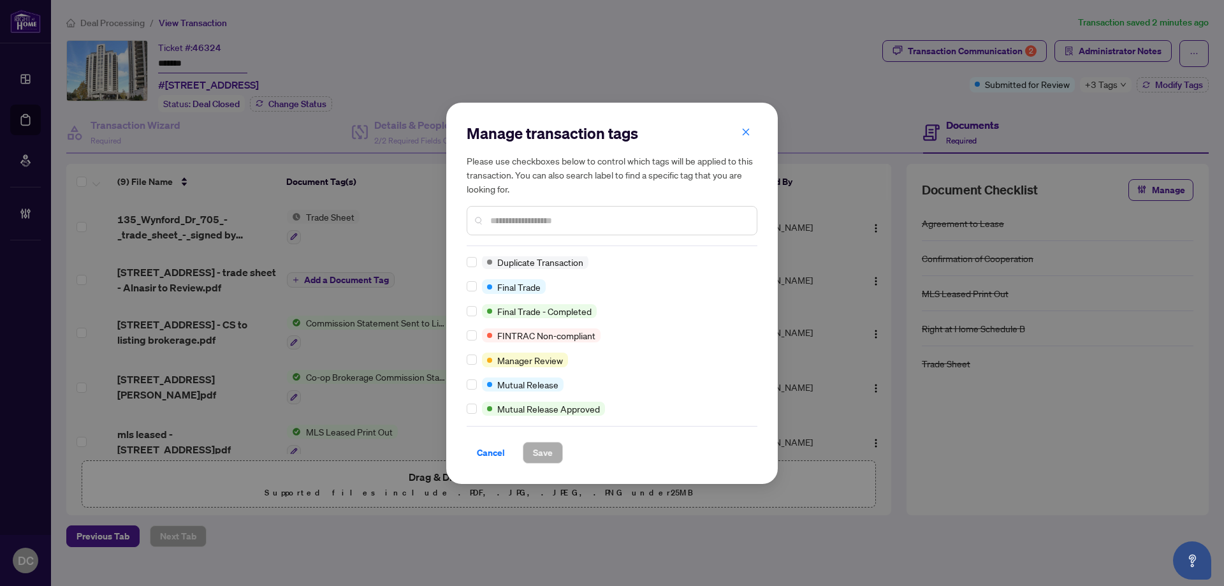
scroll to position [26, 0]
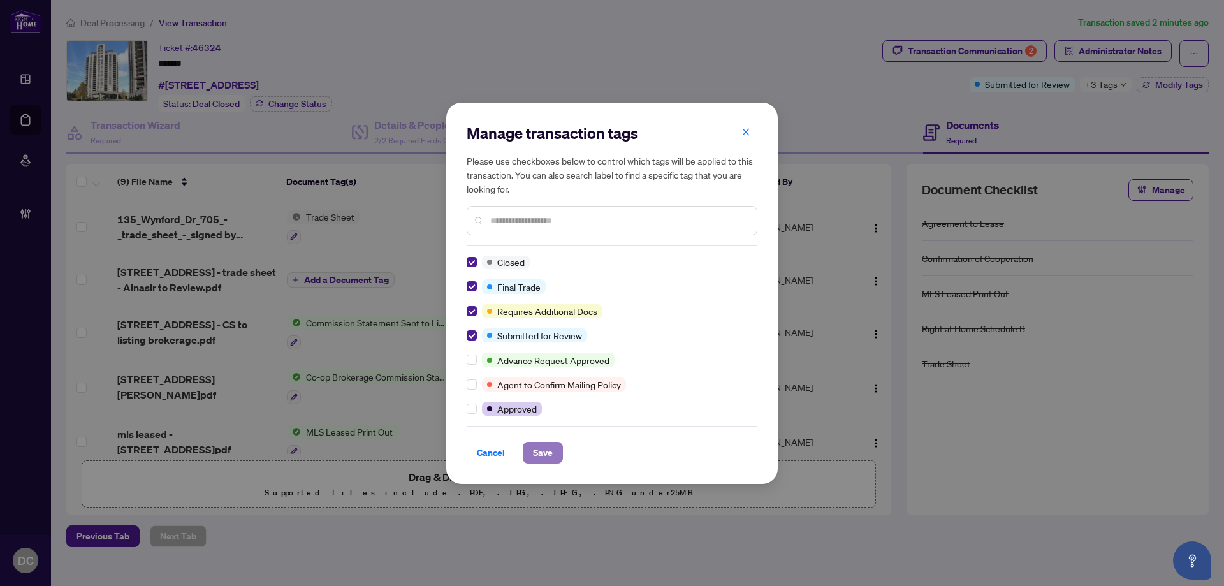
click at [538, 450] on span "Save" at bounding box center [543, 452] width 20 height 20
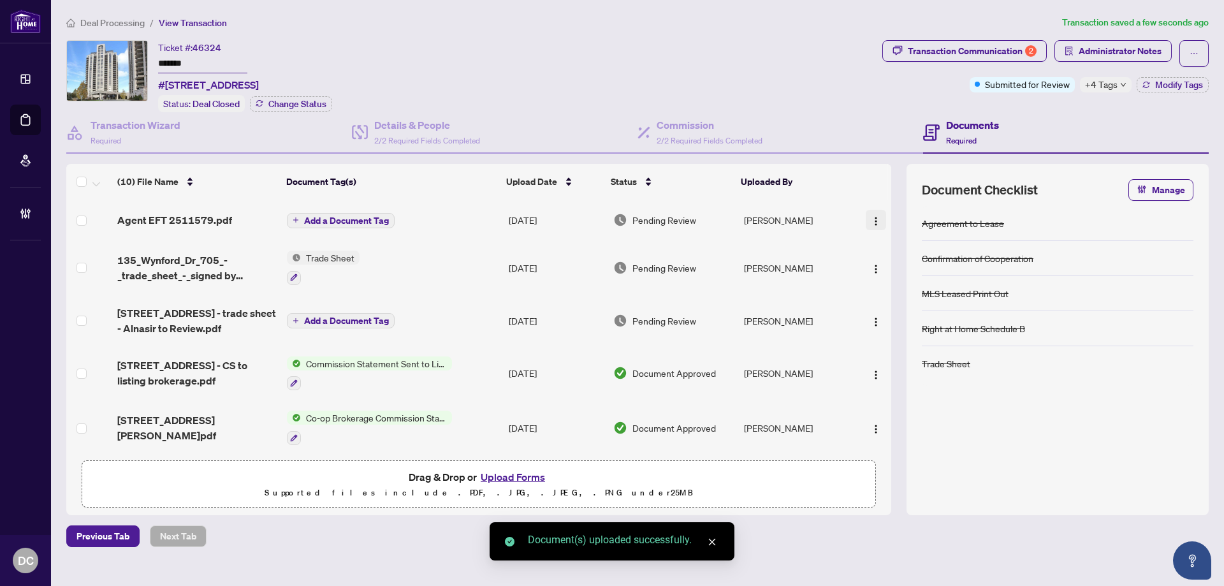
click at [871, 214] on span "button" at bounding box center [876, 220] width 10 height 14
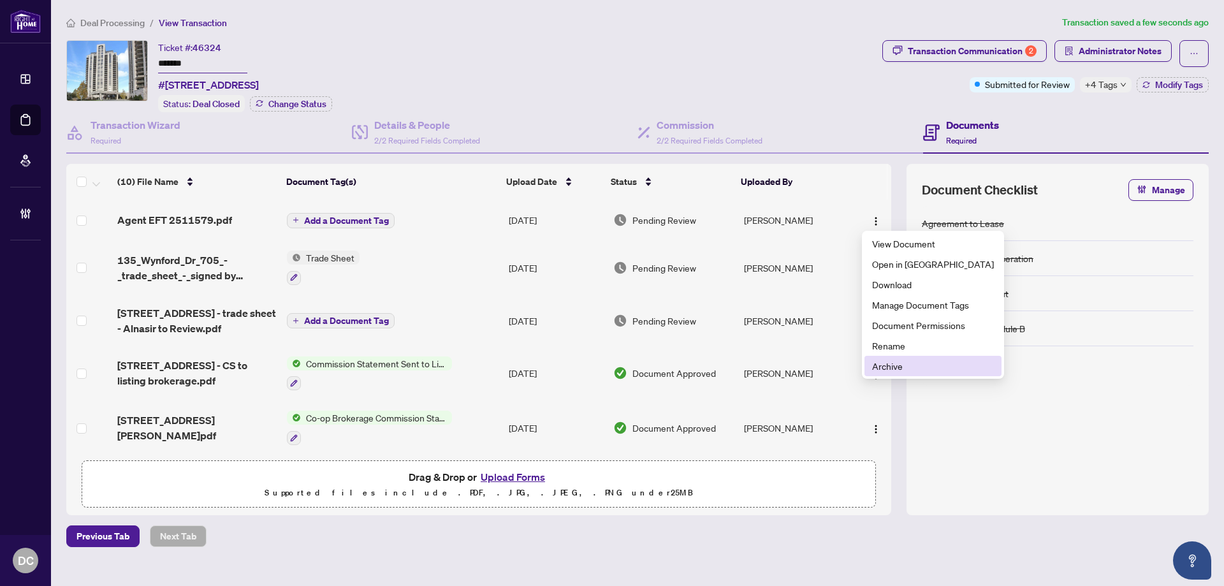
click at [899, 362] on span "Archive" at bounding box center [933, 366] width 122 height 14
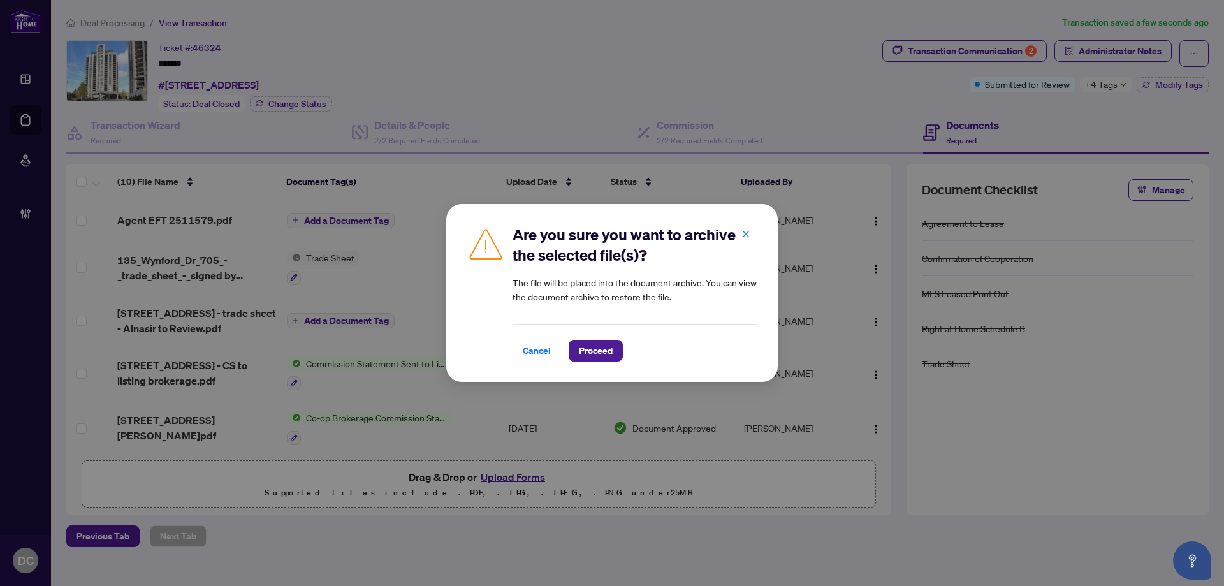
drag, startPoint x: 597, startPoint y: 356, endPoint x: 105, endPoint y: 263, distance: 501.1
click at [597, 355] on span "Proceed" at bounding box center [596, 350] width 34 height 20
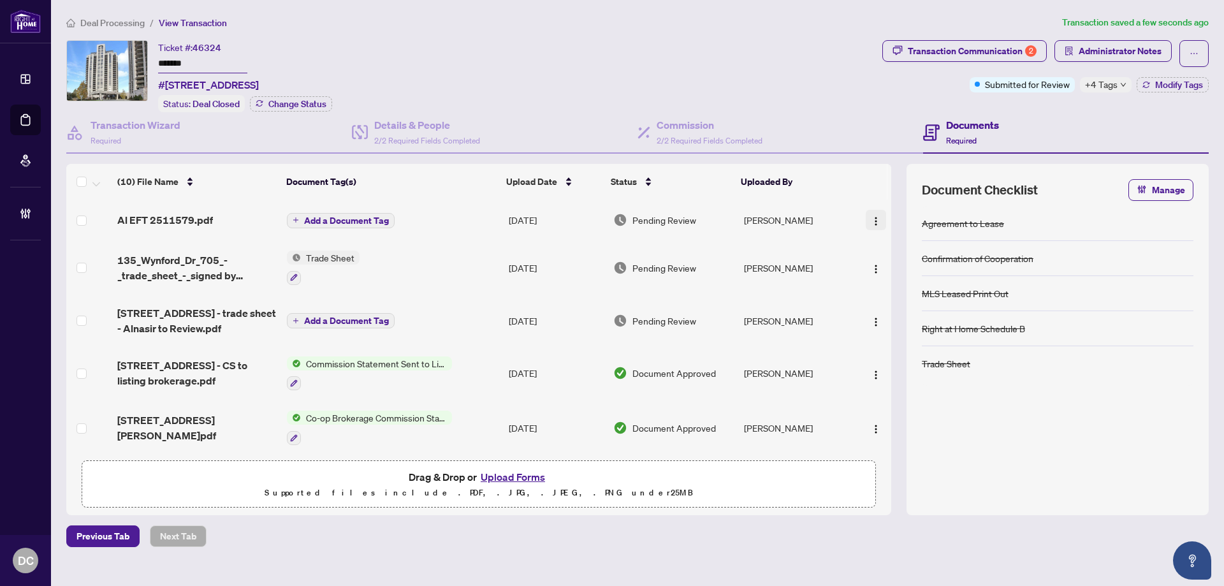
click at [872, 216] on img "button" at bounding box center [876, 221] width 10 height 10
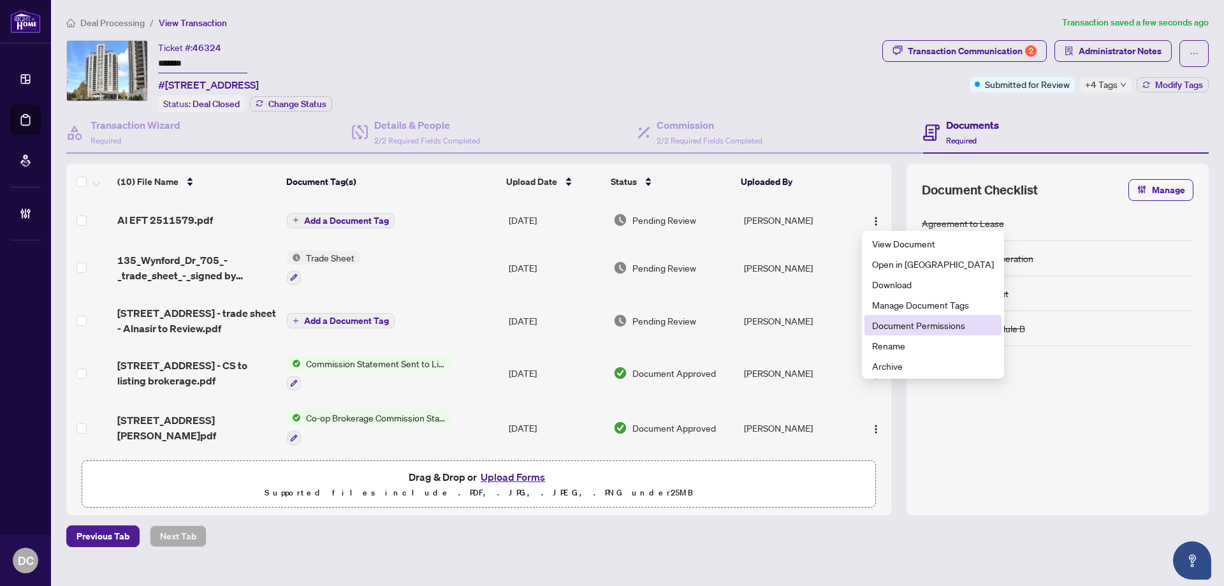
click at [904, 325] on span "Document Permissions" at bounding box center [933, 325] width 122 height 14
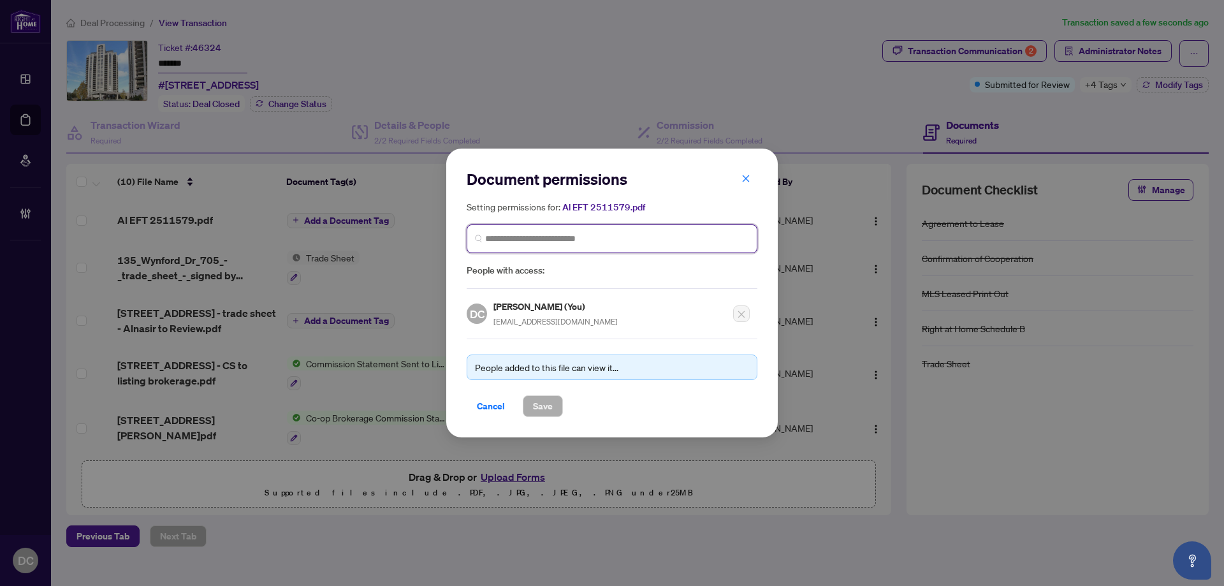
click at [572, 236] on input "search" at bounding box center [617, 238] width 264 height 13
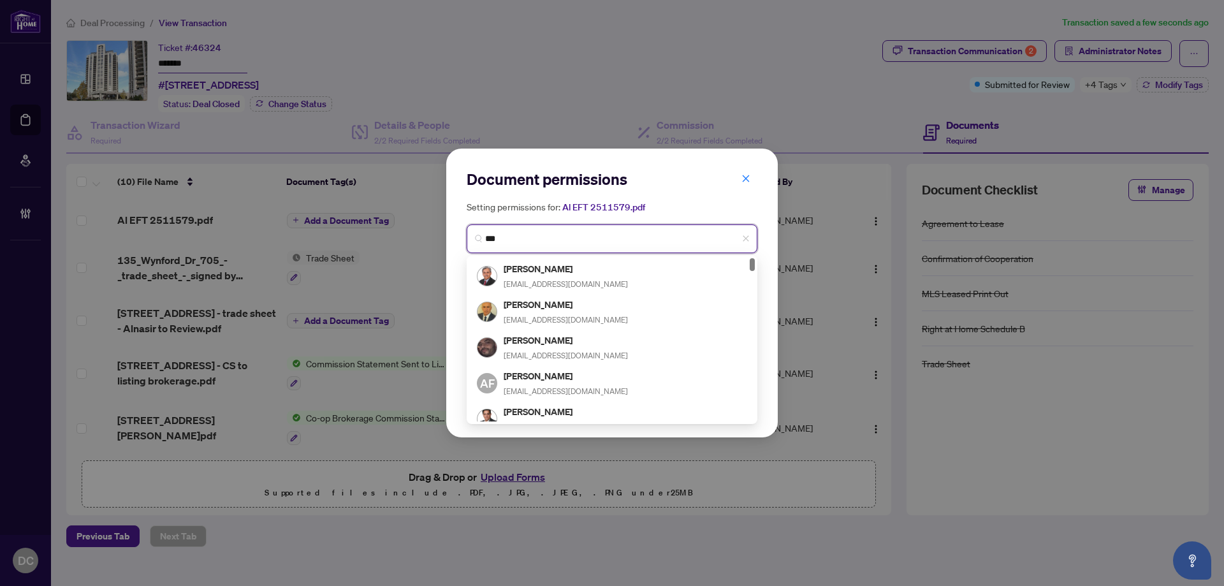
type input "****"
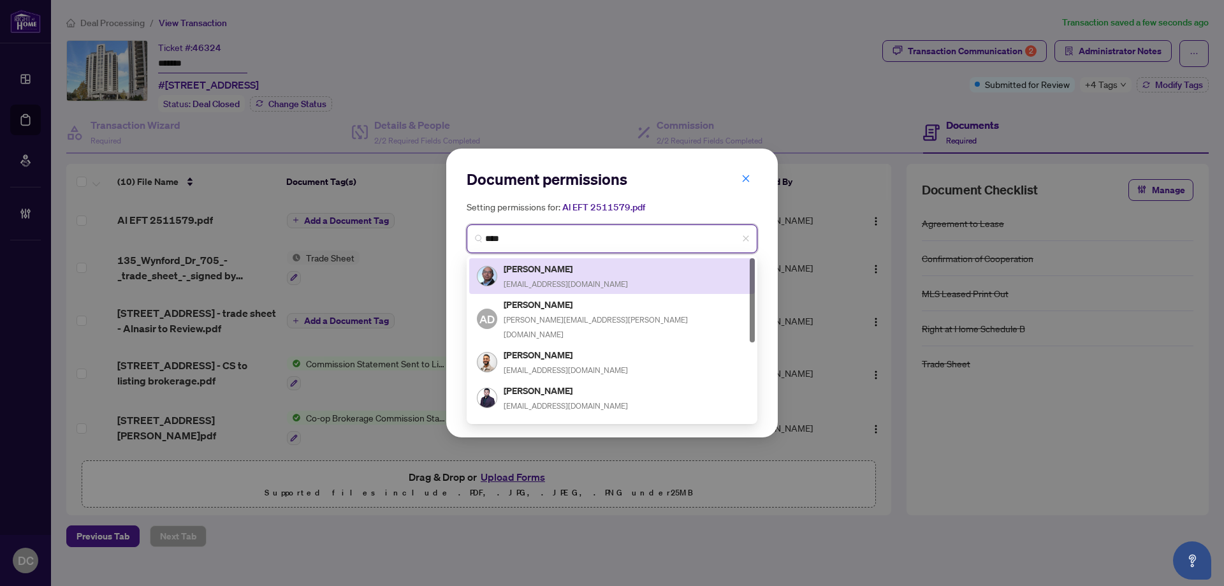
click at [572, 277] on div "[PERSON_NAME] [EMAIL_ADDRESS][DOMAIN_NAME]" at bounding box center [566, 275] width 124 height 29
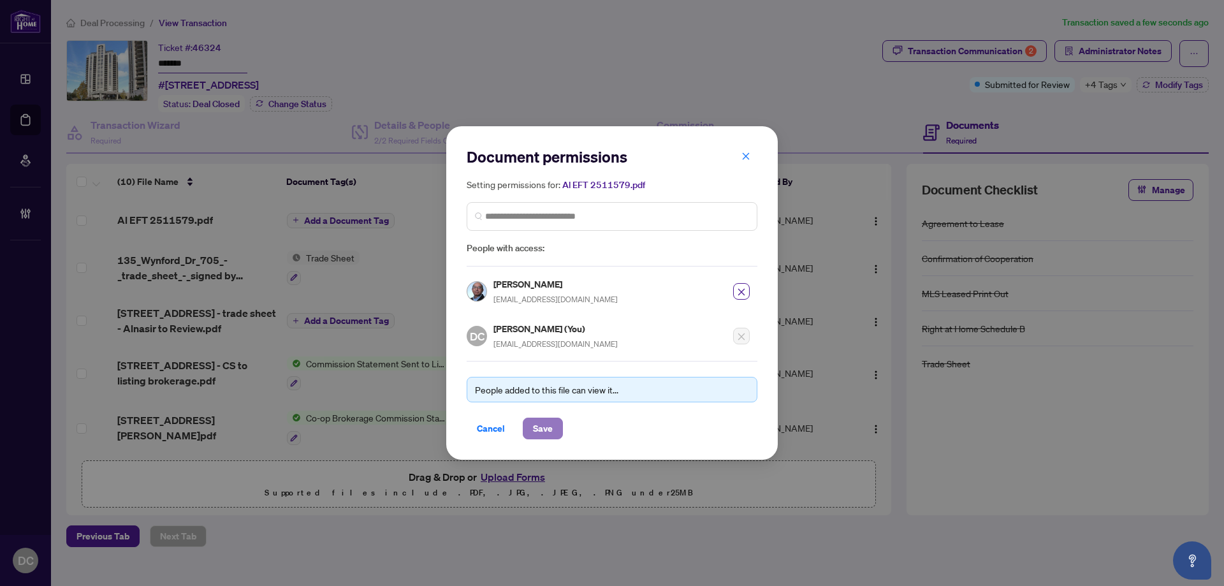
click at [548, 434] on span "Save" at bounding box center [543, 428] width 20 height 20
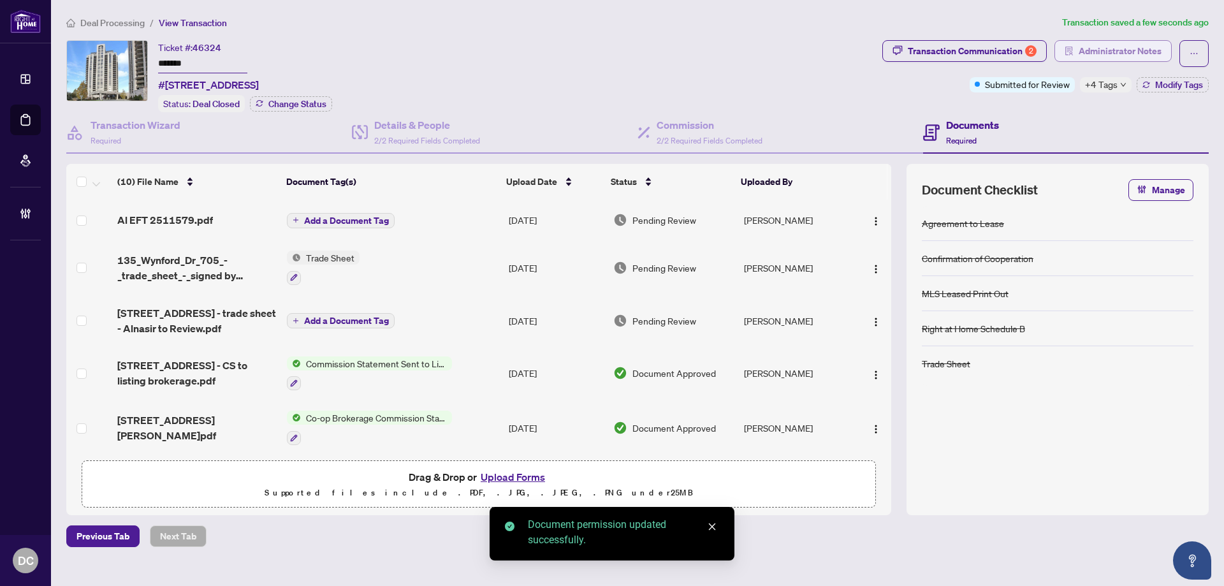
click at [1137, 41] on span "Administrator Notes" at bounding box center [1120, 51] width 83 height 20
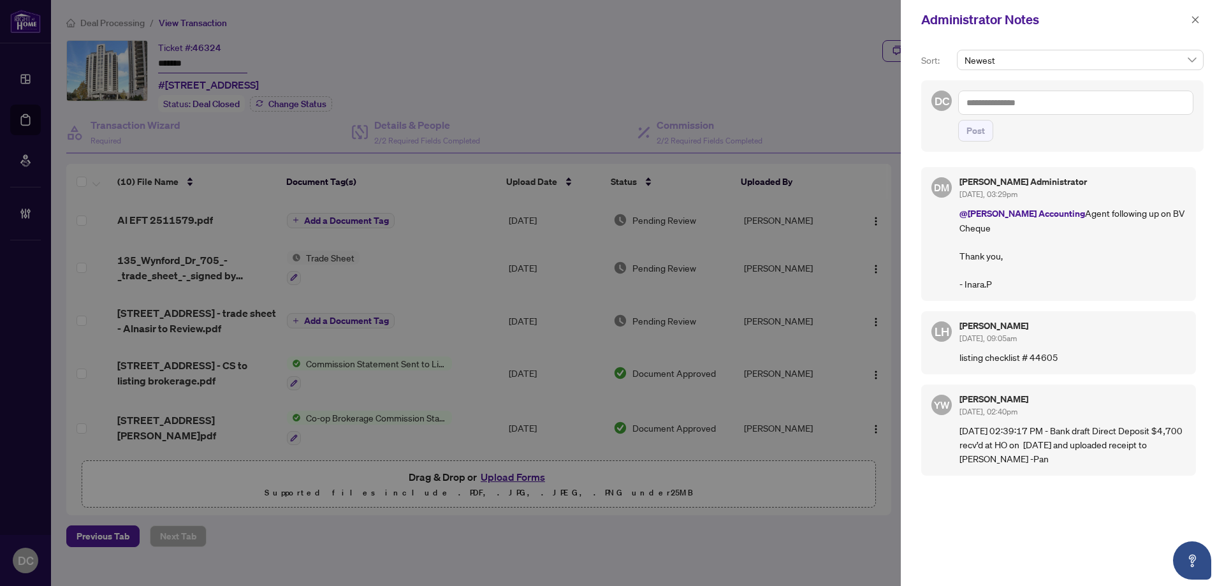
click at [1142, 101] on textarea at bounding box center [1075, 103] width 235 height 24
paste textarea "**********"
type textarea "**********"
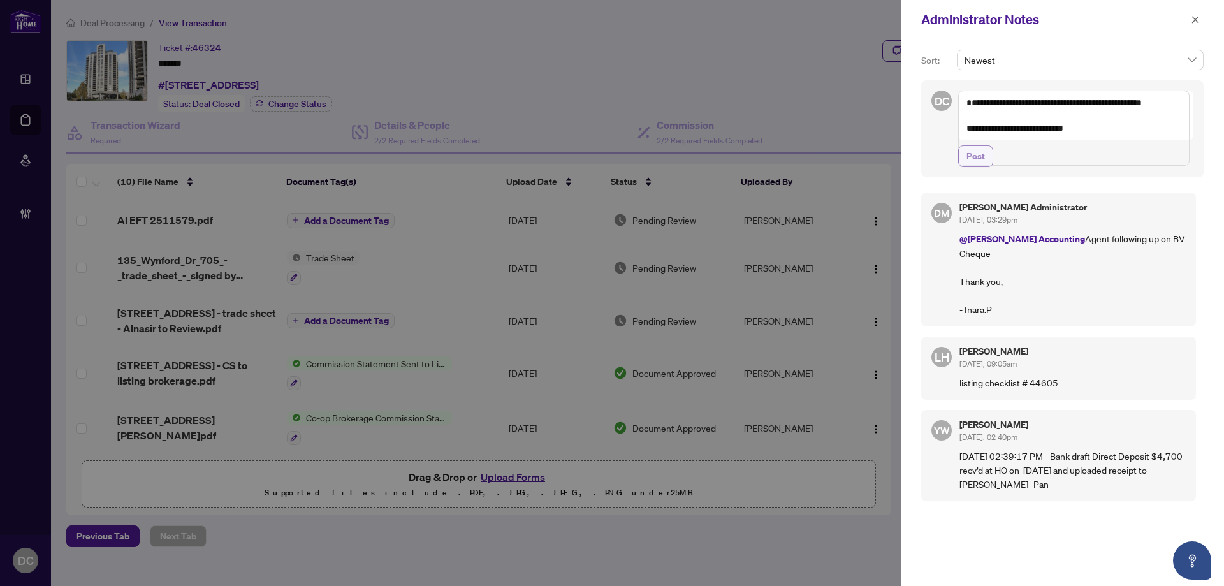
click at [991, 167] on button "Post" at bounding box center [975, 156] width 35 height 22
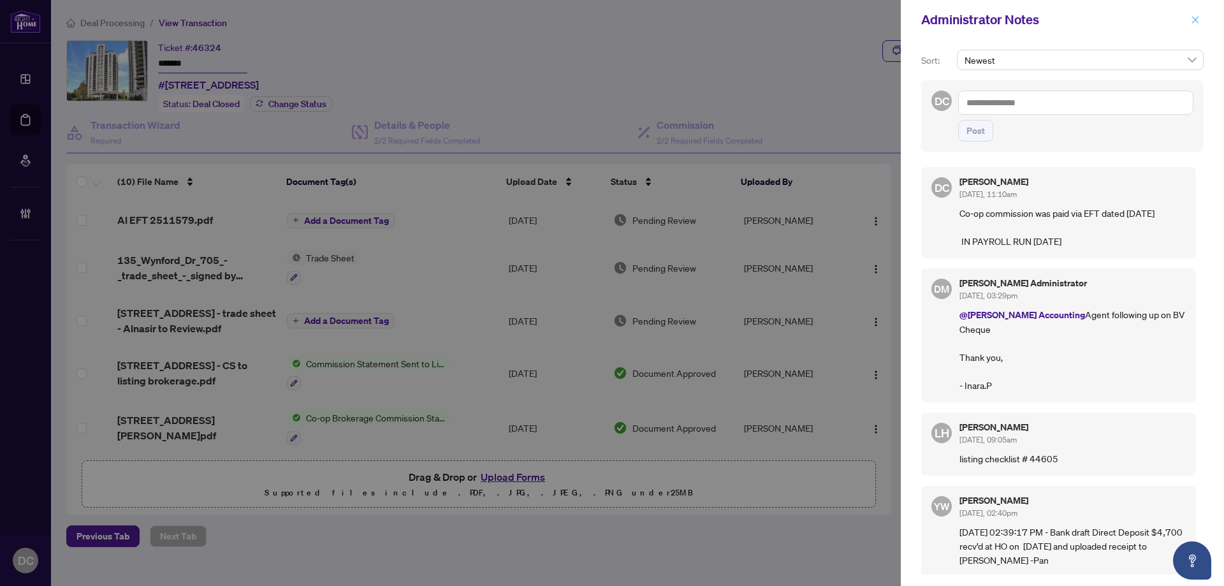
click at [1201, 24] on button "button" at bounding box center [1195, 19] width 17 height 15
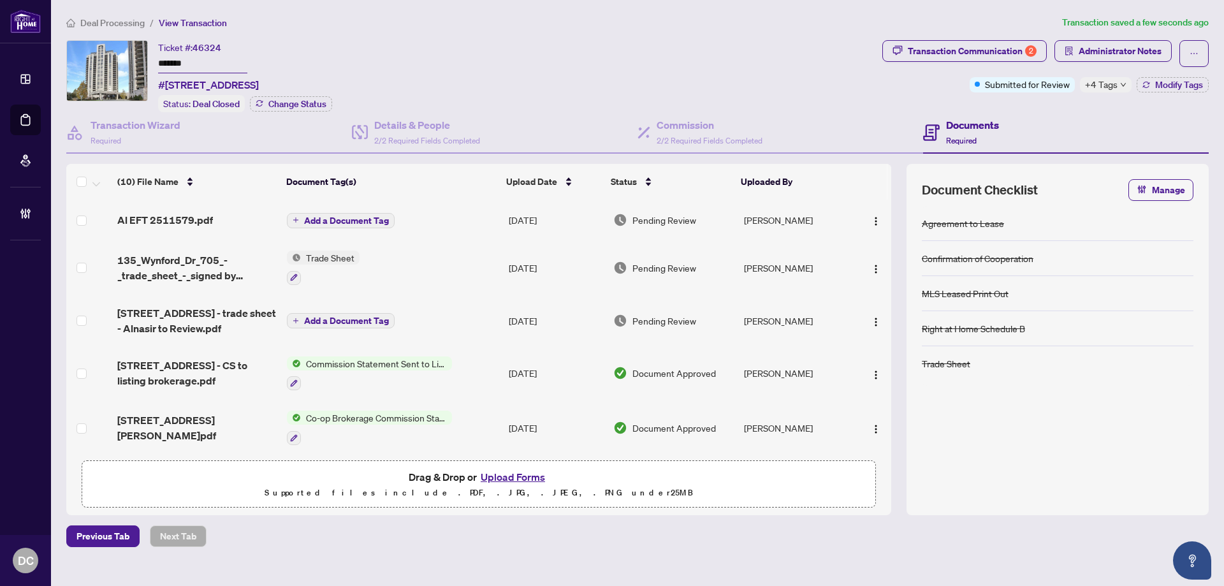
click at [365, 216] on span "Add a Document Tag" at bounding box center [346, 220] width 85 height 9
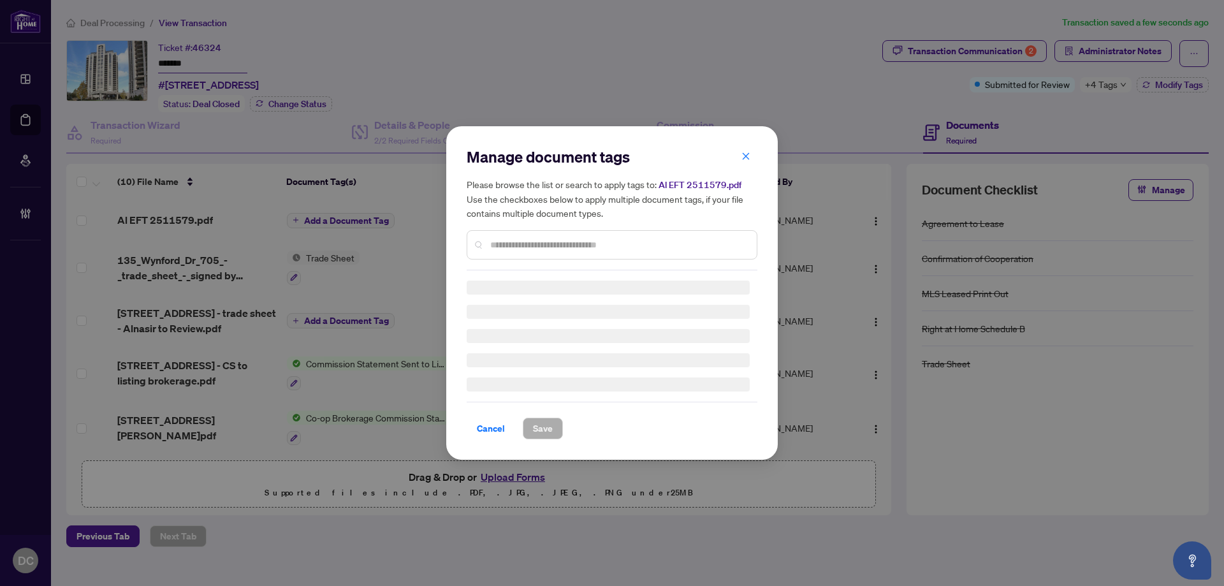
click at [607, 237] on div "Manage document tags Please browse the list or search to apply tags to: Al EFT …" at bounding box center [612, 209] width 291 height 124
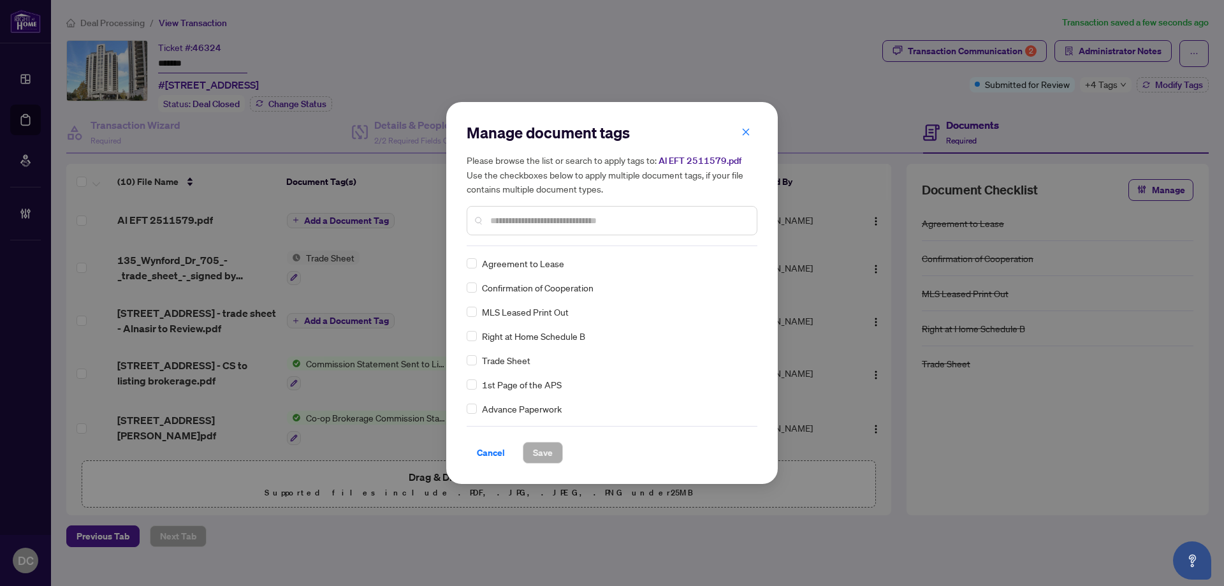
click at [624, 211] on div at bounding box center [612, 220] width 291 height 29
click at [630, 227] on input "text" at bounding box center [618, 221] width 256 height 14
click at [631, 222] on input "text" at bounding box center [618, 221] width 256 height 14
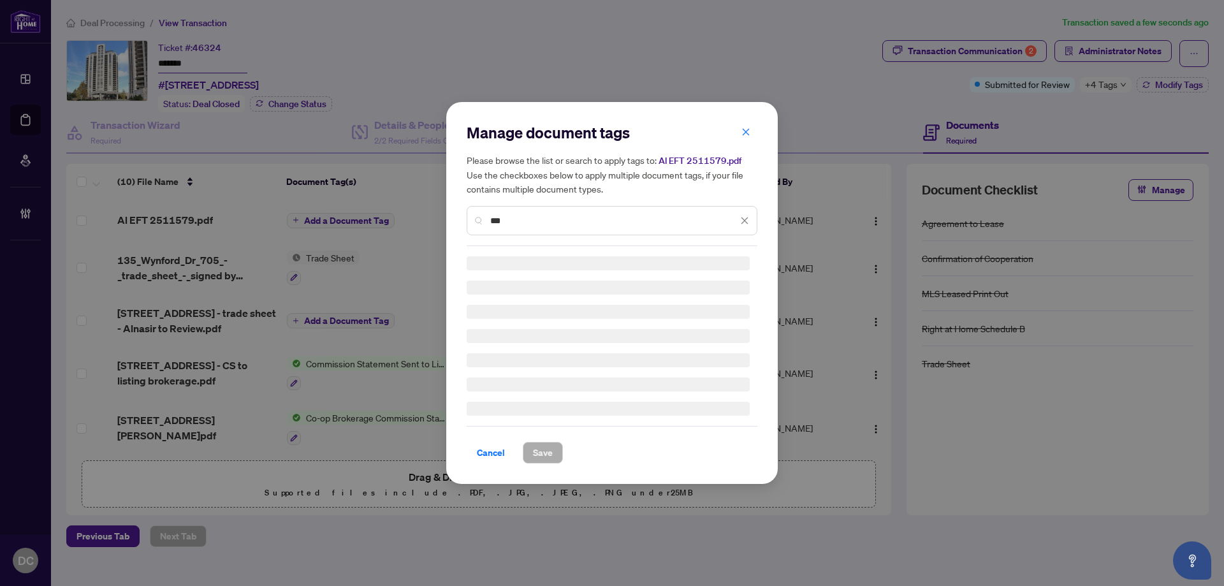
type input "***"
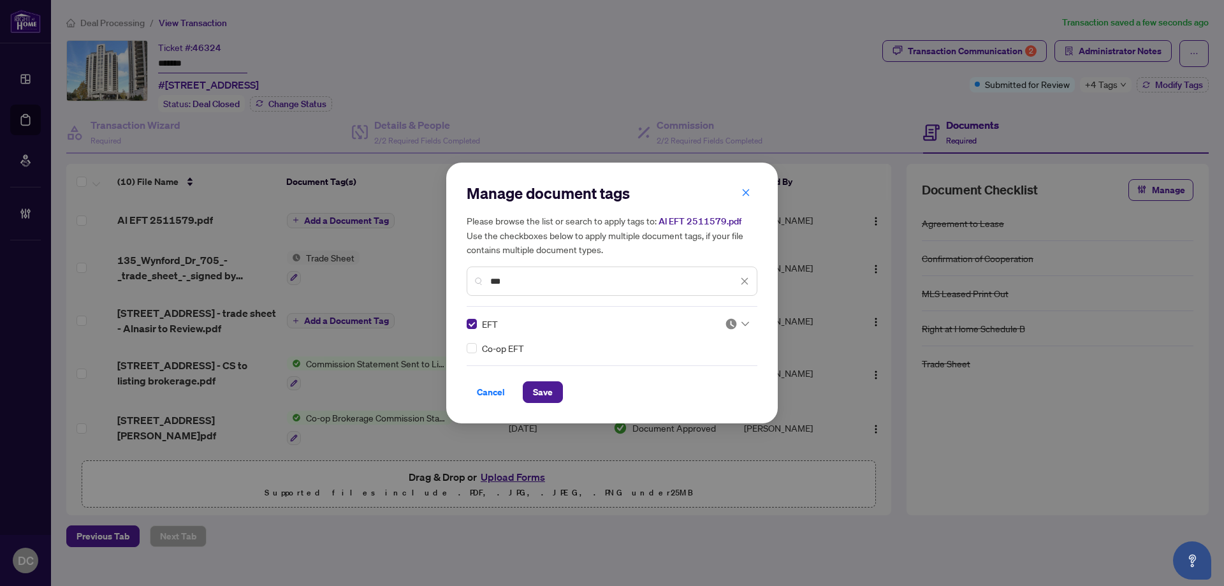
click at [750, 323] on div "EFT Co-op EFT" at bounding box center [612, 336] width 291 height 38
click at [745, 323] on icon at bounding box center [746, 323] width 8 height 5
click at [719, 379] on div "Approved" at bounding box center [698, 386] width 97 height 20
click at [554, 392] on button "Save" at bounding box center [543, 392] width 40 height 22
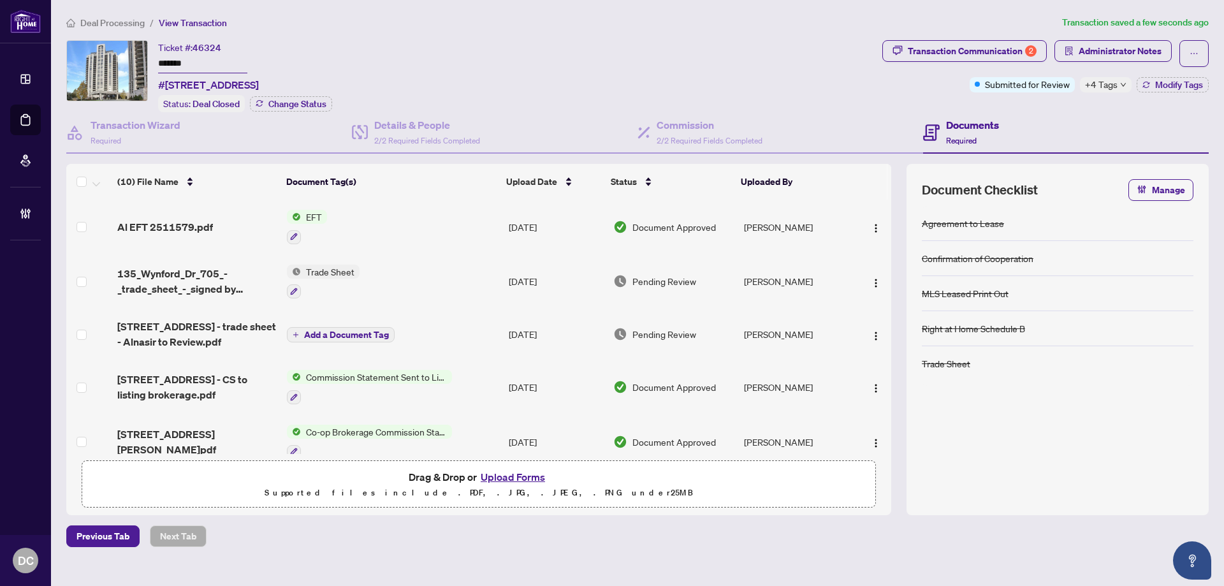
click at [628, 49] on div "Ticket #: 46324 ******* #705-135 Wynford Dr, Toronto, Ontario M3C 0J4, Canada S…" at bounding box center [471, 76] width 811 height 72
click at [1110, 86] on span "+4 Tags" at bounding box center [1101, 84] width 33 height 15
click at [1076, 50] on button "Administrator Notes" at bounding box center [1113, 51] width 117 height 22
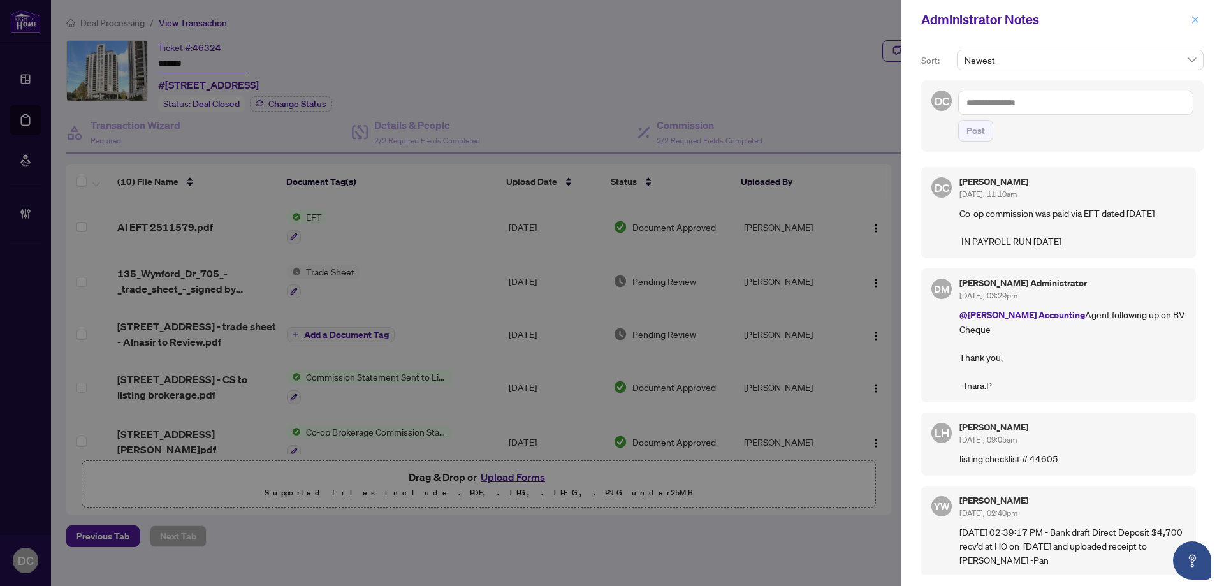
drag, startPoint x: 1197, startPoint y: 23, endPoint x: 1178, endPoint y: 0, distance: 30.3
click at [1197, 22] on icon "close" at bounding box center [1195, 19] width 9 height 9
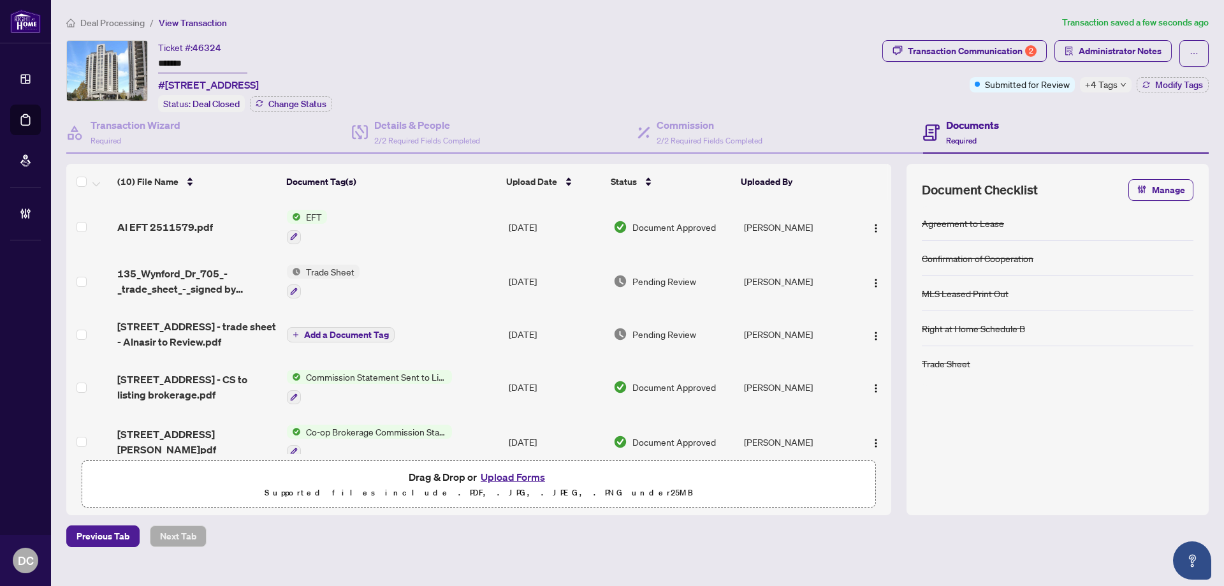
click at [187, 59] on input "*******" at bounding box center [202, 64] width 89 height 18
drag, startPoint x: 190, startPoint y: 62, endPoint x: 126, endPoint y: 64, distance: 64.4
click at [126, 64] on div "Ticket #: 46324 ******* #705-135 Wynford Dr, Toronto, Ontario M3C 0J4, Canada S…" at bounding box center [471, 76] width 811 height 72
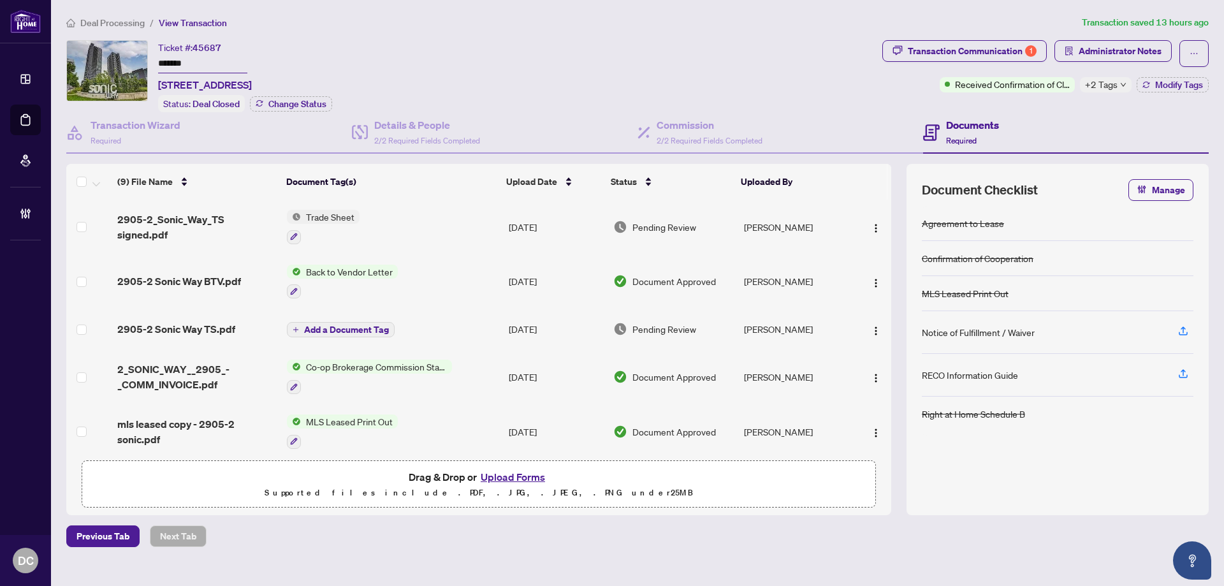
drag, startPoint x: 223, startPoint y: 65, endPoint x: 177, endPoint y: 93, distance: 53.8
click at [126, 62] on div "Ticket #: 45687 ******* [STREET_ADDRESS] Status: Deal Closed Change Status" at bounding box center [471, 76] width 811 height 72
click at [1101, 81] on span "+2 Tags" at bounding box center [1101, 84] width 33 height 15
click at [1051, 104] on div "Transaction Communication 1 Administrator Notes Received Confirmation of Closin…" at bounding box center [1046, 76] width 332 height 72
click at [1167, 87] on span "Modify Tags" at bounding box center [1179, 84] width 48 height 9
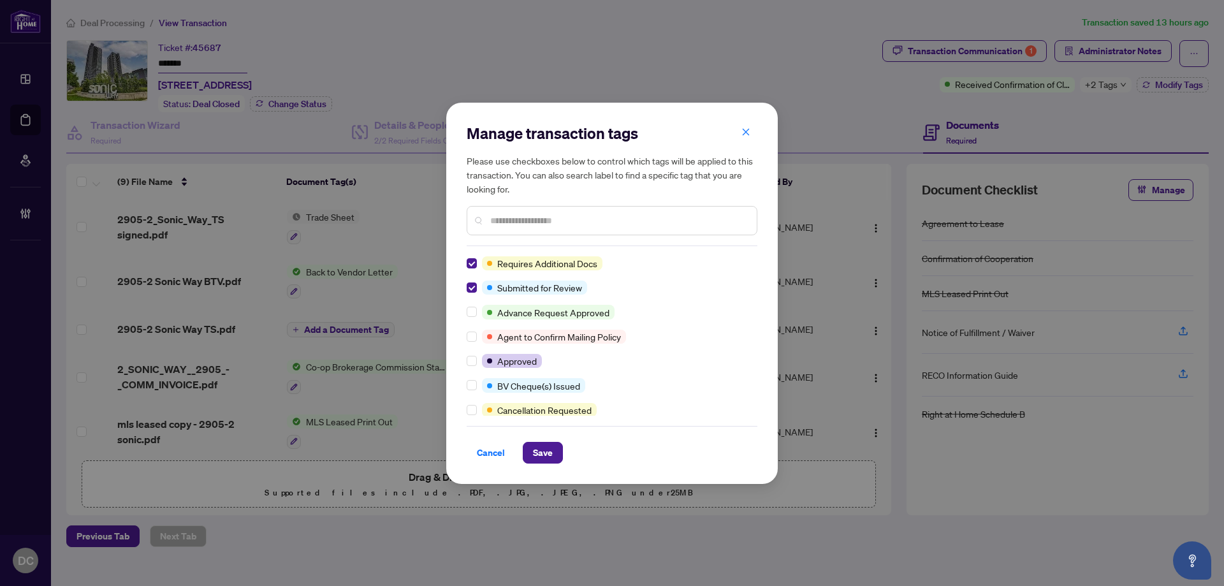
click at [478, 388] on div at bounding box center [474, 385] width 15 height 14
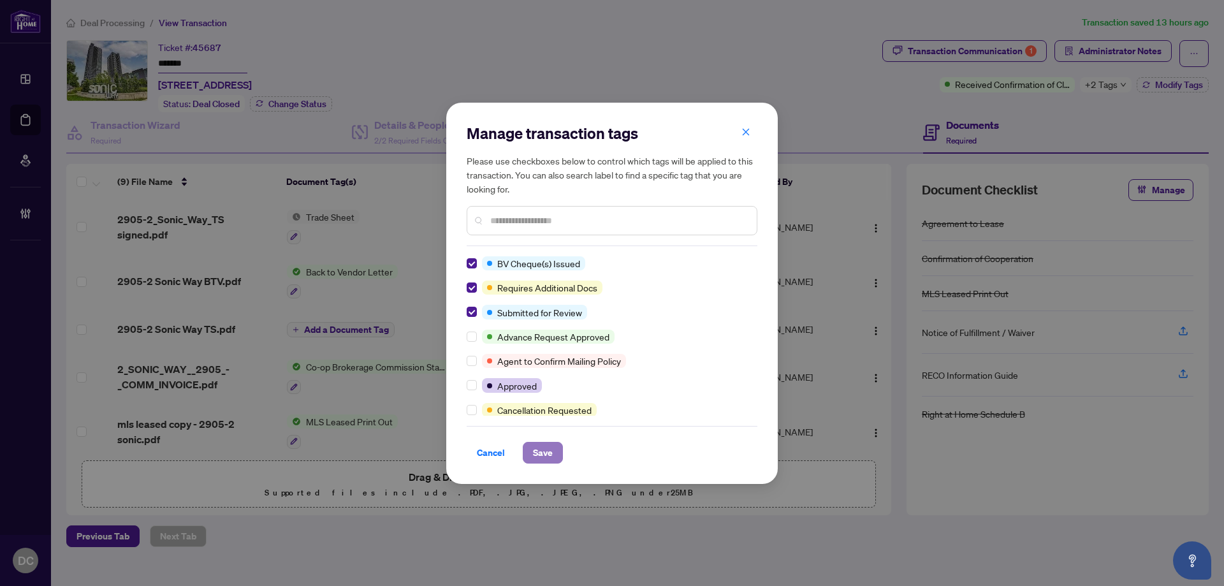
click at [546, 453] on span "Save" at bounding box center [543, 452] width 20 height 20
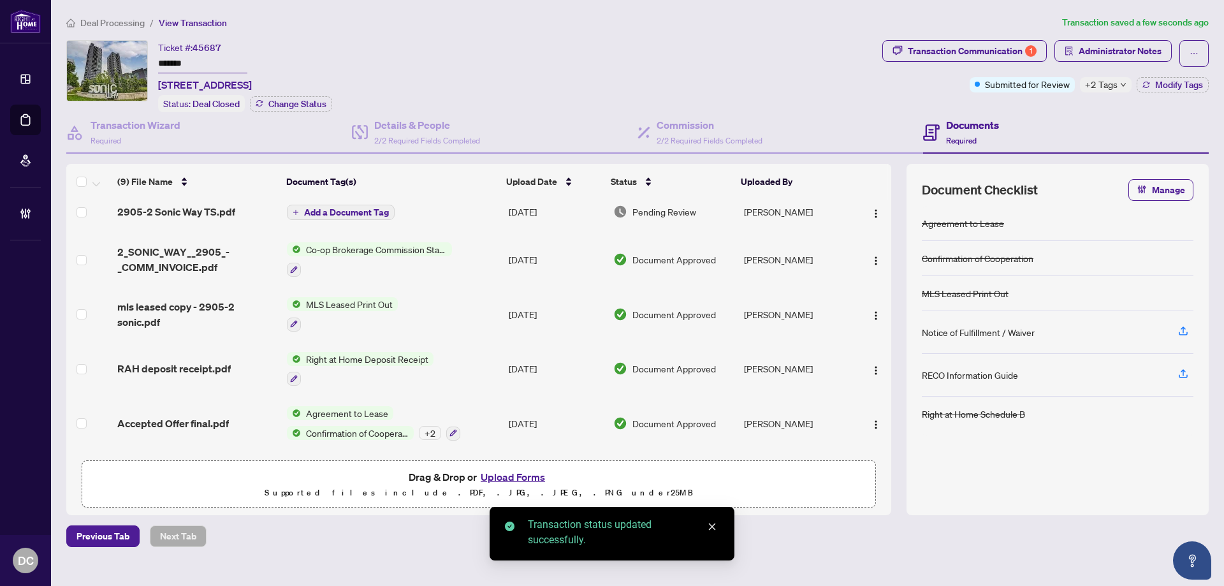
scroll to position [191, 0]
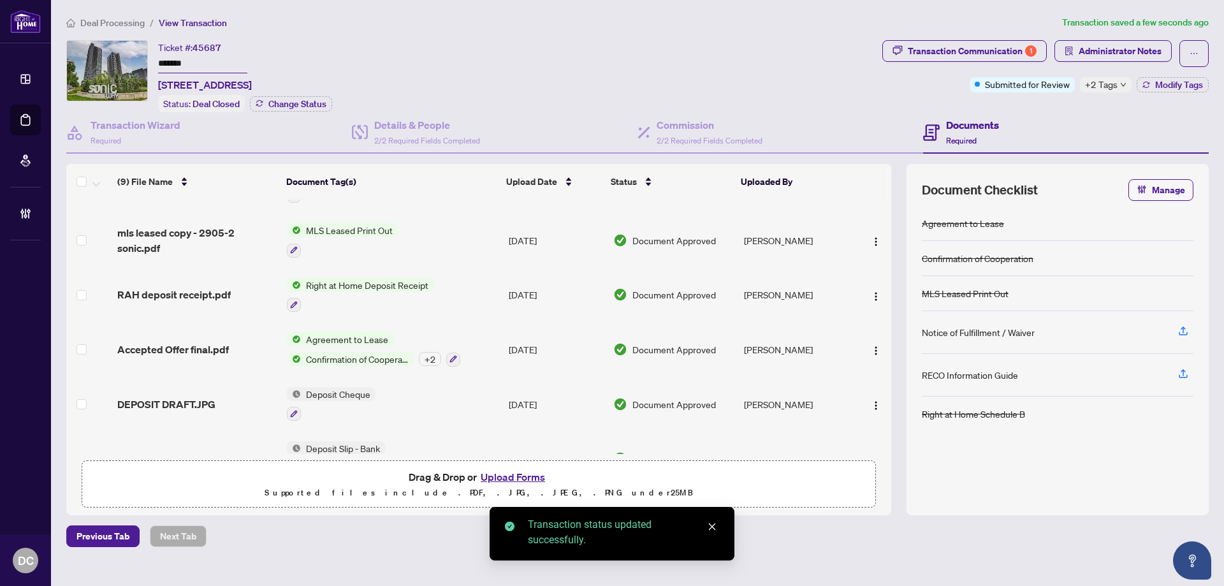
click at [224, 349] on span "Accepted Offer final.pdf" at bounding box center [173, 349] width 112 height 15
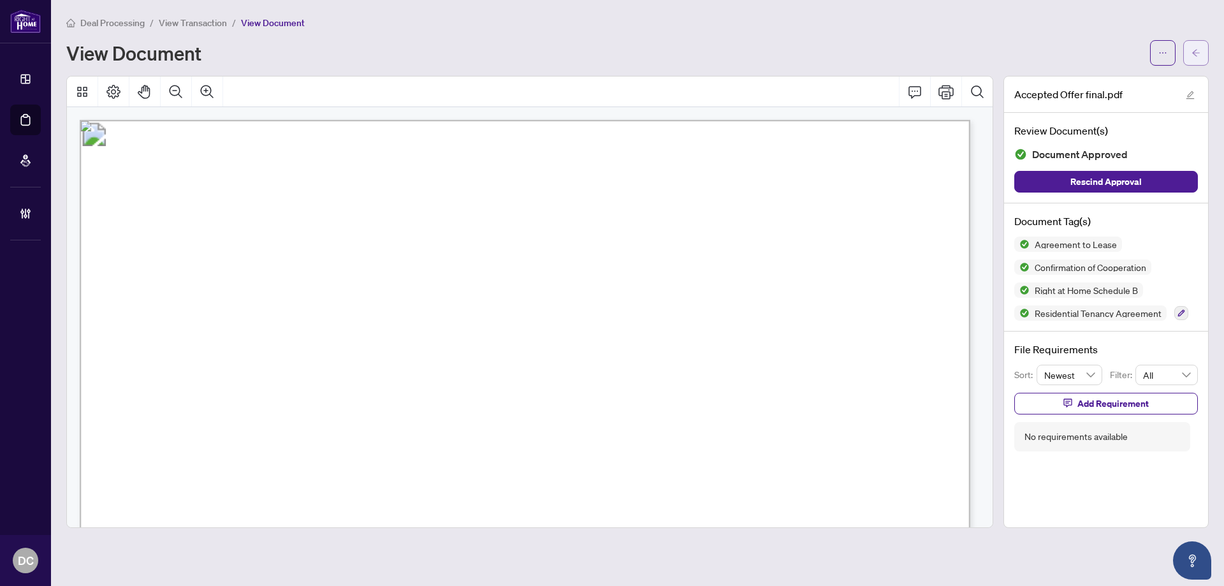
click at [1202, 58] on button "button" at bounding box center [1196, 53] width 26 height 26
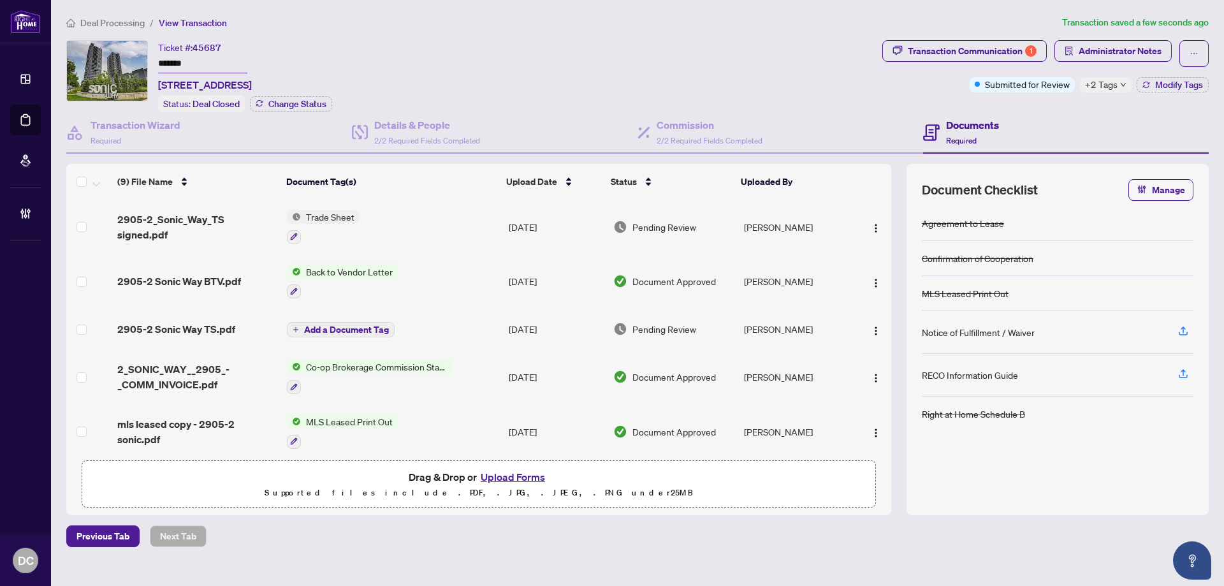
click at [1005, 63] on span "Transaction Communication 1" at bounding box center [964, 53] width 165 height 27
click at [1004, 56] on div "Transaction Communication 1" at bounding box center [972, 51] width 129 height 20
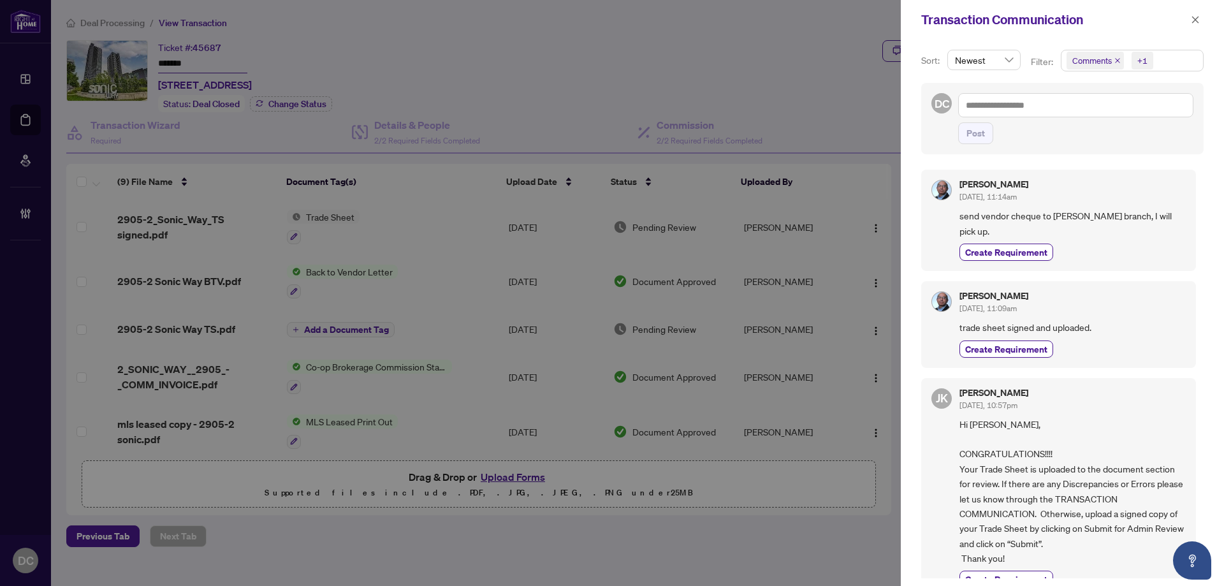
click at [427, 223] on div at bounding box center [612, 293] width 1224 height 586
click at [1190, 15] on button "button" at bounding box center [1195, 19] width 17 height 15
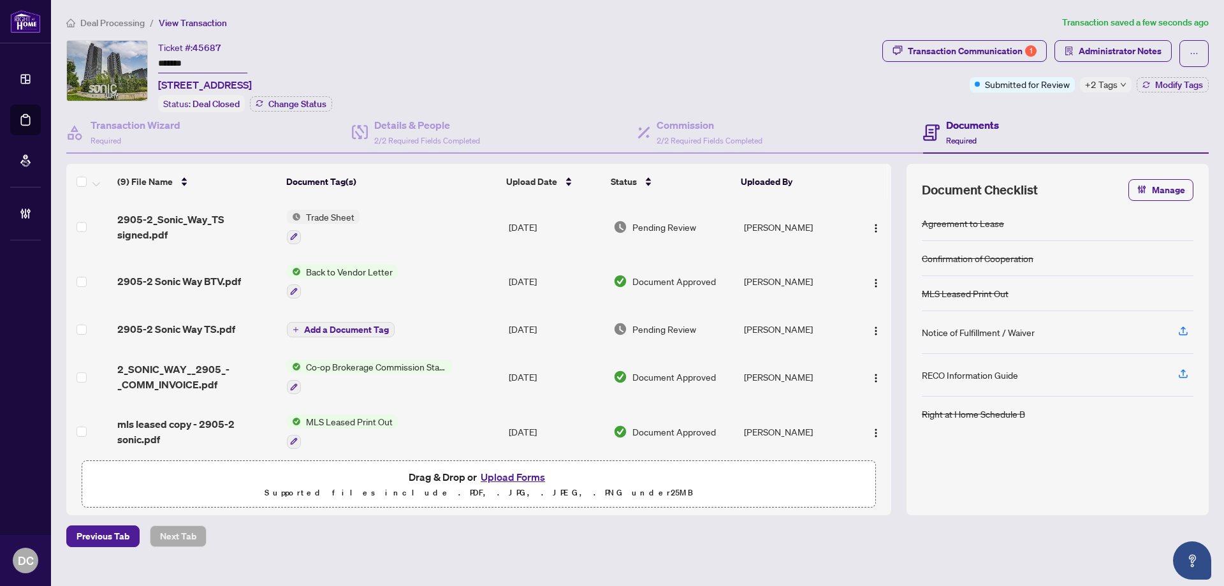
click at [1118, 82] on div "+2 Tags" at bounding box center [1106, 84] width 52 height 15
click at [1056, 108] on div "Transaction Communication 1 Administrator Notes Submitted for Review +2 Tags Mo…" at bounding box center [1046, 76] width 332 height 72
click at [394, 228] on td "Trade Sheet" at bounding box center [393, 227] width 222 height 55
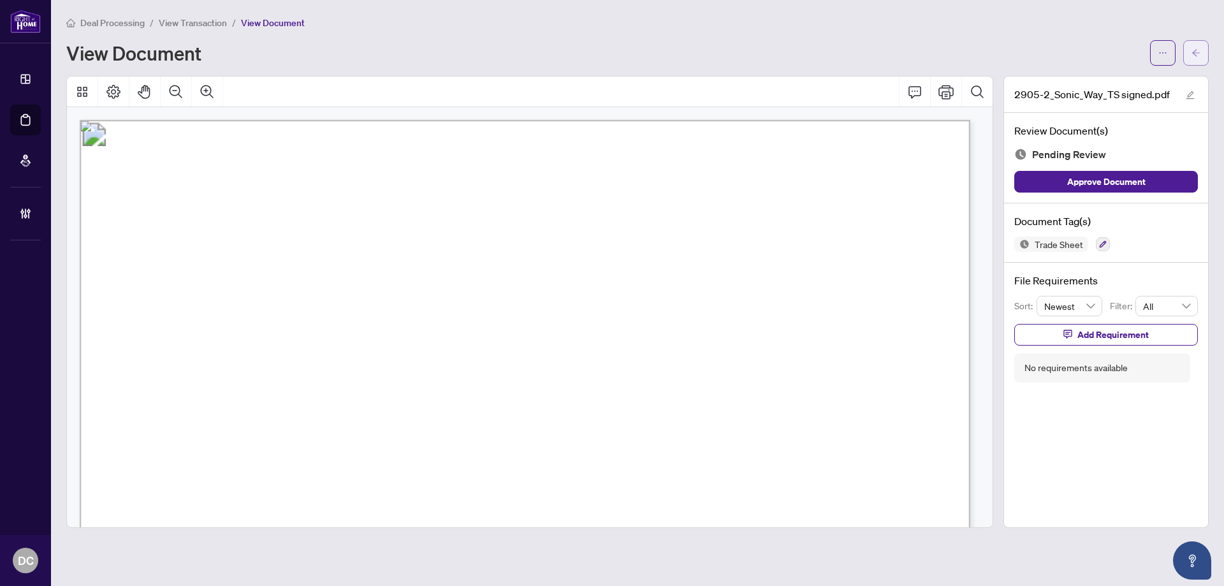
click at [1194, 54] on icon "arrow-left" at bounding box center [1196, 52] width 8 height 7
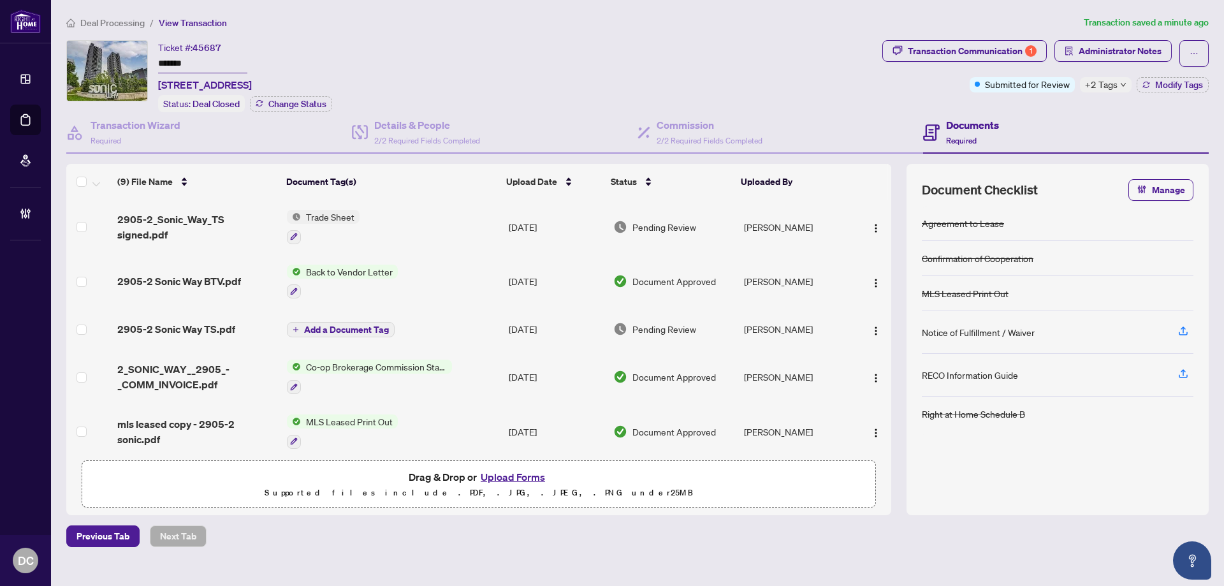
click at [504, 370] on td "[DATE]" at bounding box center [556, 376] width 105 height 55
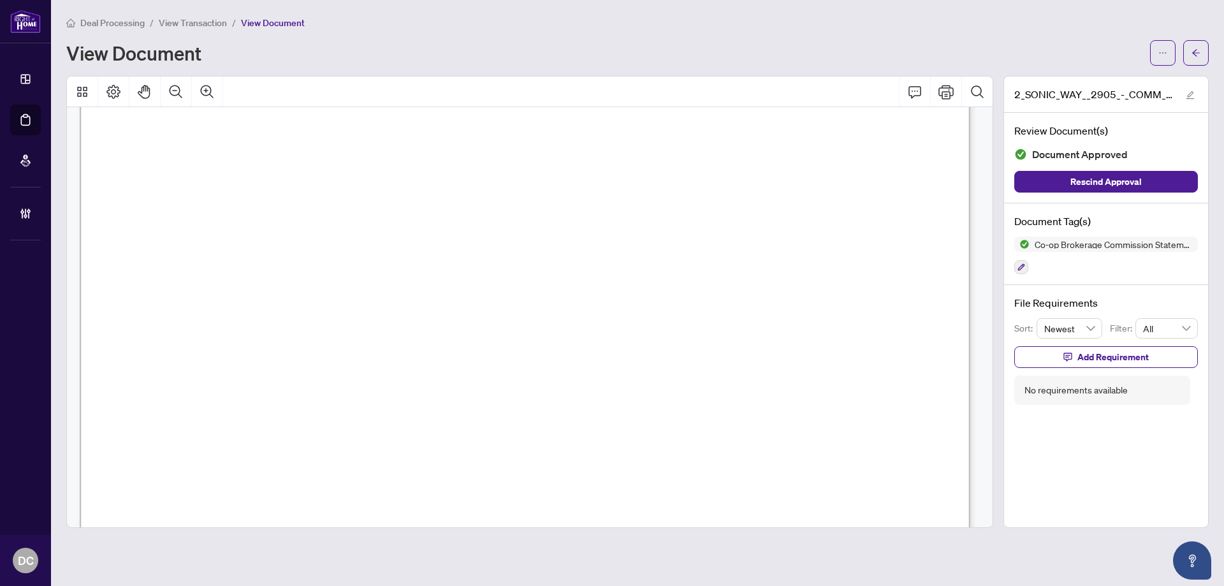
scroll to position [510, 0]
click at [1190, 52] on button "button" at bounding box center [1196, 53] width 26 height 26
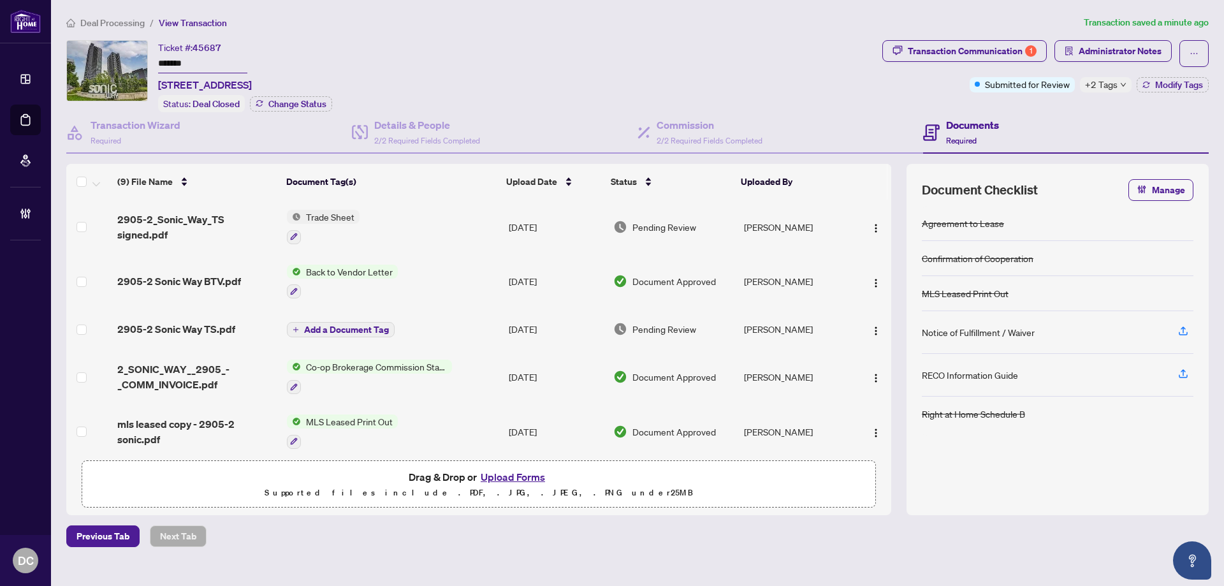
click at [1097, 85] on span "+2 Tags" at bounding box center [1101, 84] width 33 height 15
click at [1042, 103] on div "Transaction Communication 1 Administrator Notes Submitted for Review +2 Tags Mo…" at bounding box center [1046, 76] width 332 height 72
drag, startPoint x: 1016, startPoint y: 48, endPoint x: 991, endPoint y: 115, distance: 71.0
click at [991, 115] on div "Ticket #: 45687 ******* [STREET_ADDRESS] Status: Deal Closed Change Status Tran…" at bounding box center [637, 277] width 1153 height 475
click at [1194, 83] on span "Modify Tags" at bounding box center [1179, 84] width 48 height 9
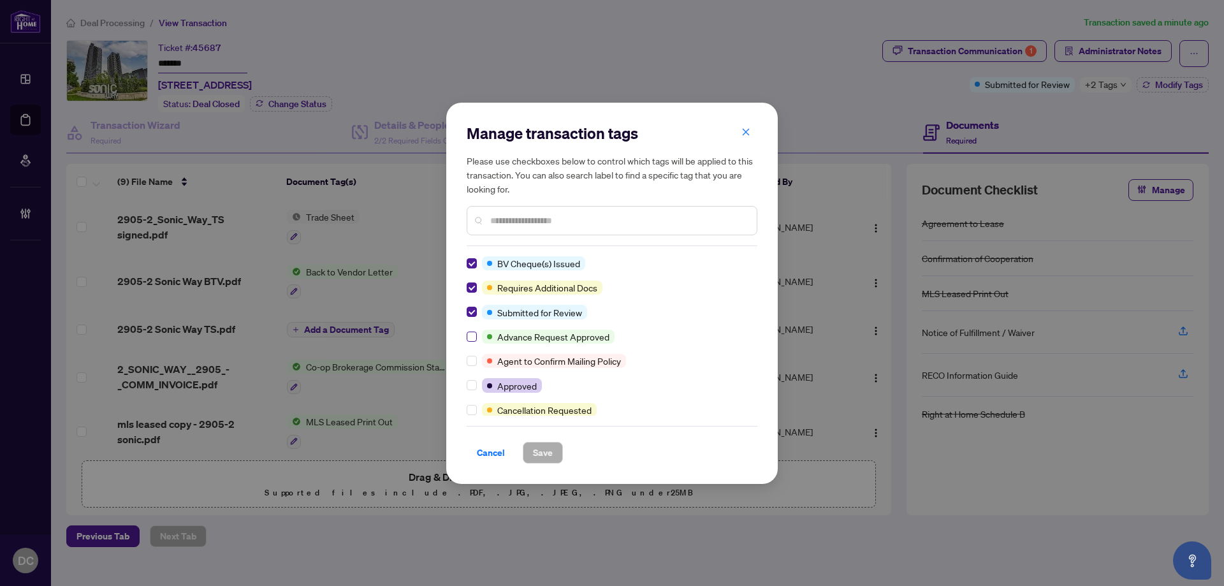
click at [469, 335] on div "BV Cheque(s) Issued Requires Additional Docs Submitted for Review Advance Reque…" at bounding box center [612, 335] width 291 height 159
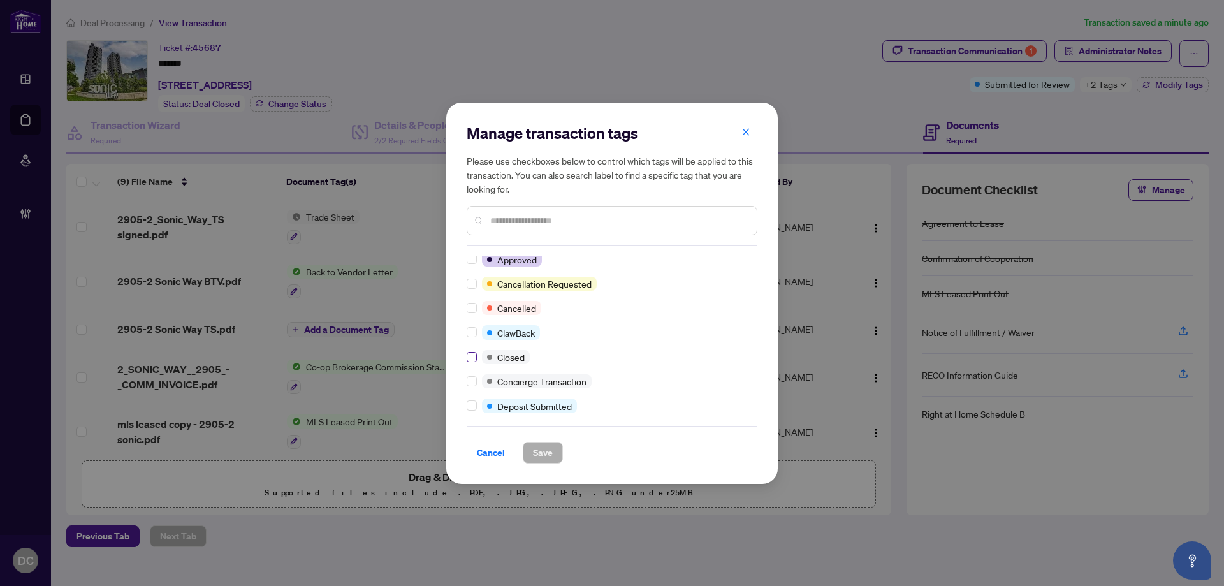
scroll to position [128, 0]
click at [471, 360] on div "BV Cheque(s) Issued Requires Additional Docs Submitted for Review Advance Reque…" at bounding box center [612, 335] width 291 height 159
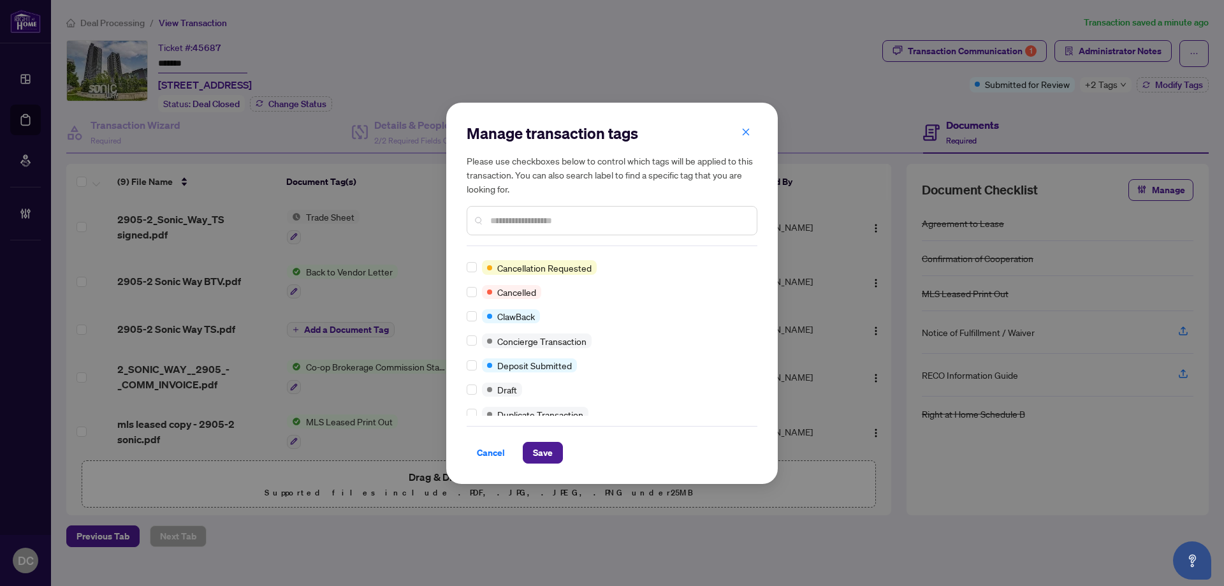
scroll to position [0, 0]
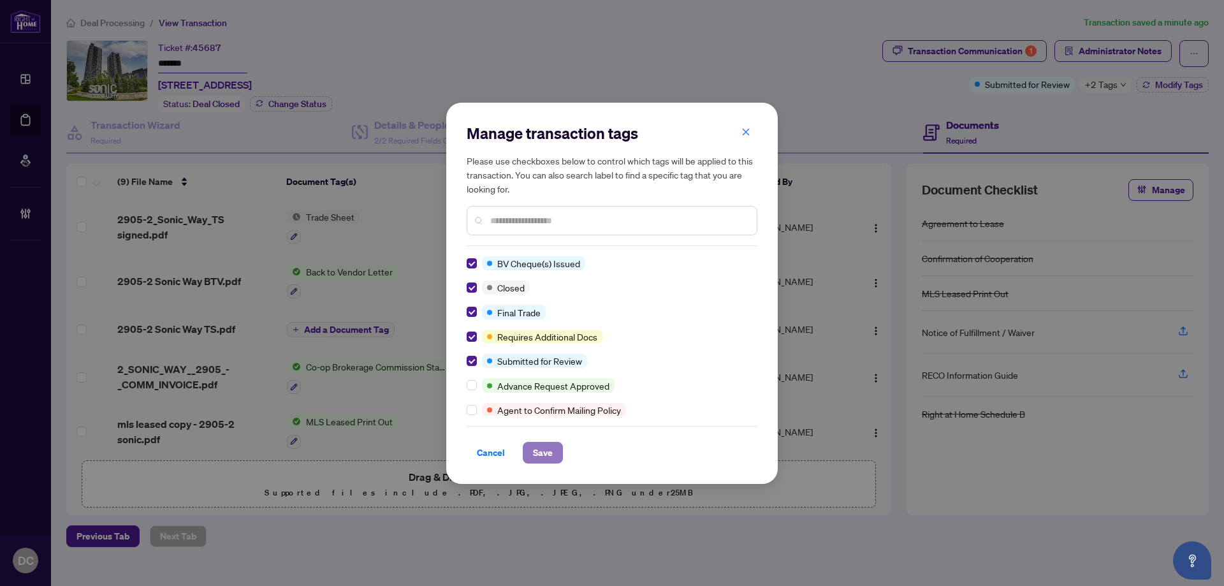
click at [540, 454] on span "Save" at bounding box center [543, 452] width 20 height 20
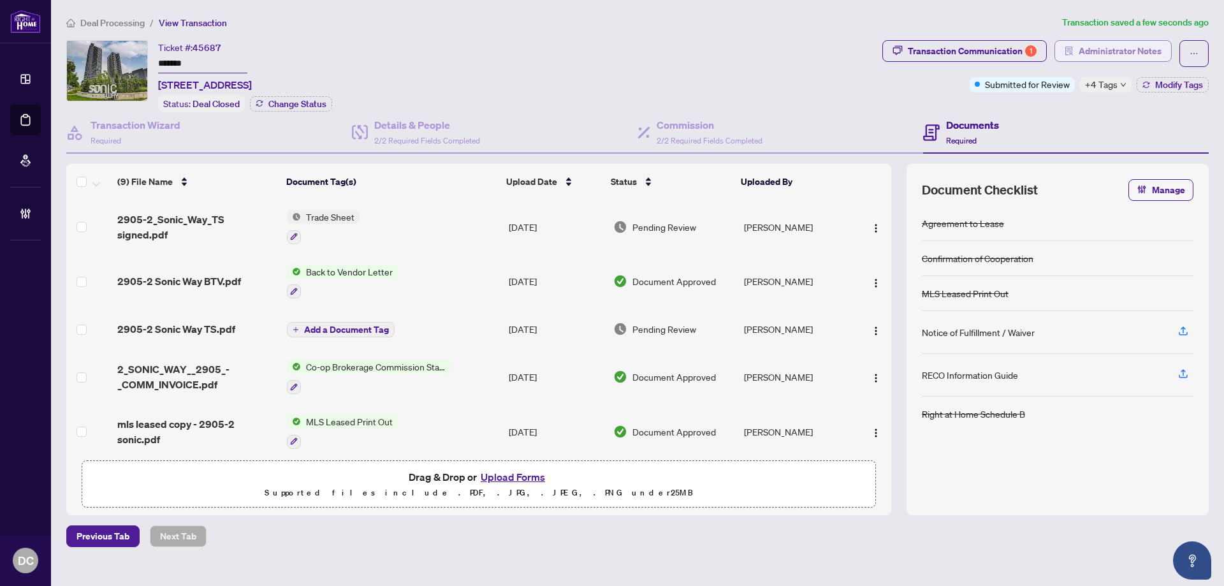
click at [1119, 53] on span "Administrator Notes" at bounding box center [1120, 51] width 83 height 20
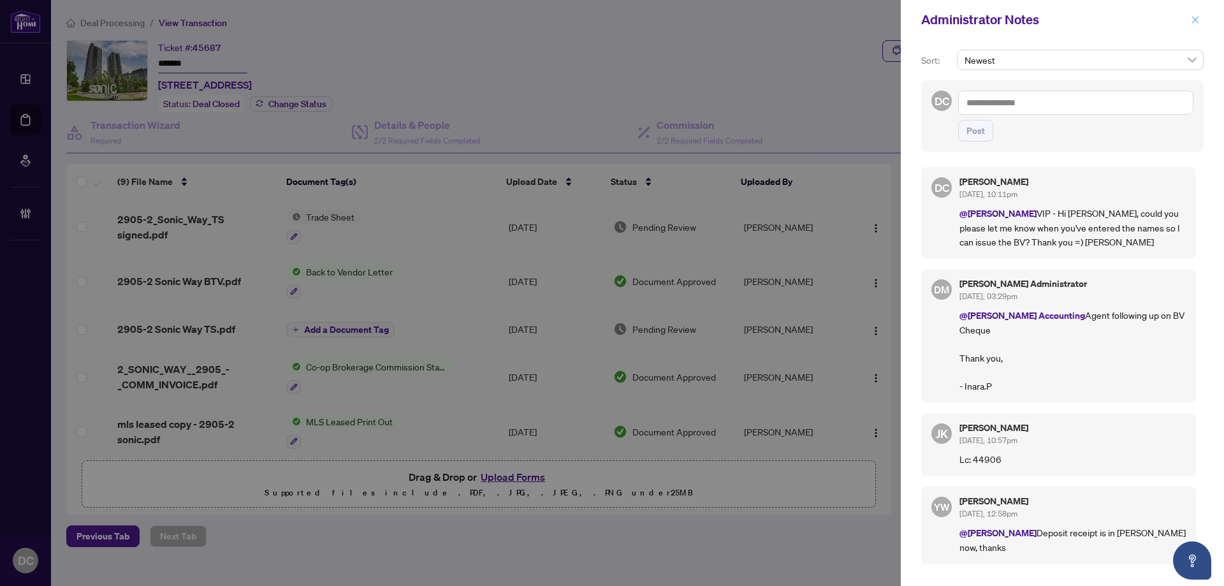
click at [1200, 18] on button "button" at bounding box center [1195, 19] width 17 height 15
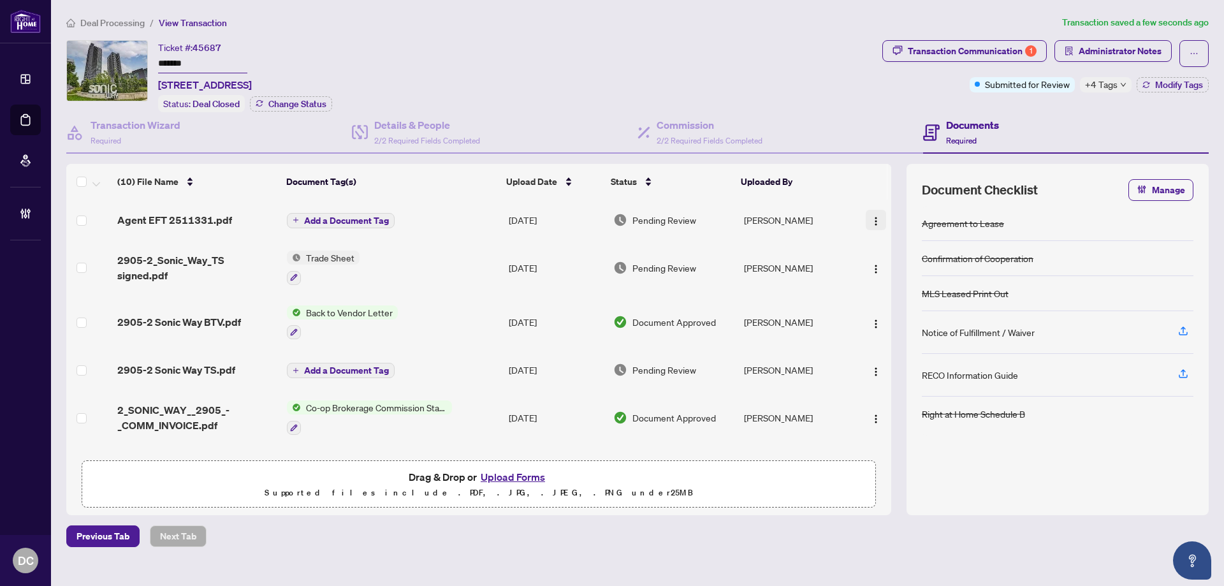
click at [879, 219] on button "button" at bounding box center [876, 220] width 20 height 20
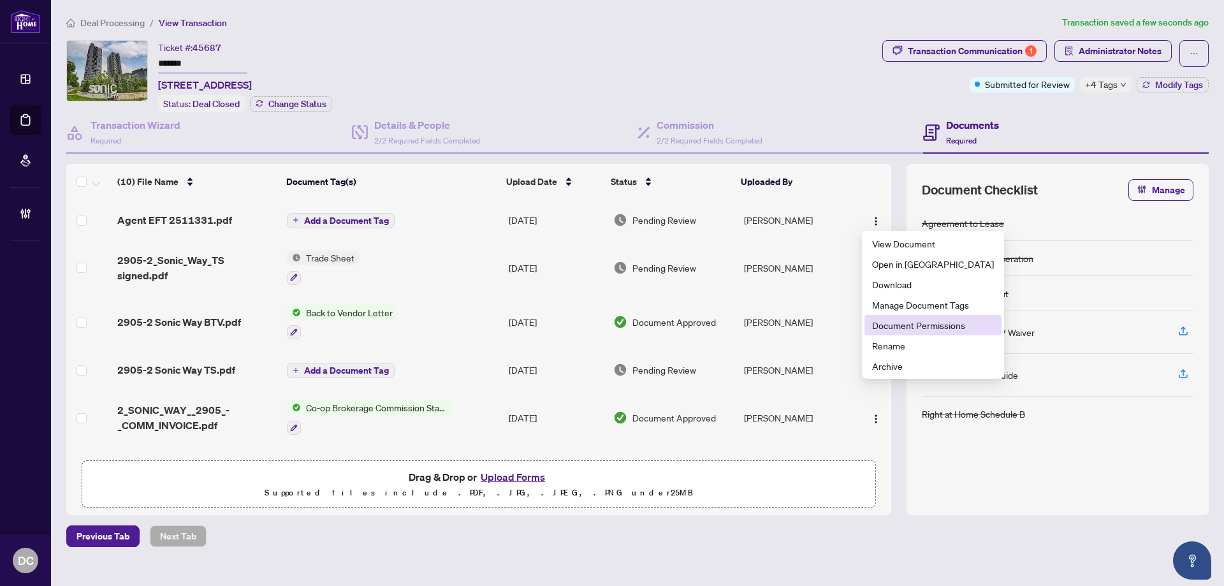
click at [914, 323] on span "Document Permissions" at bounding box center [933, 325] width 122 height 14
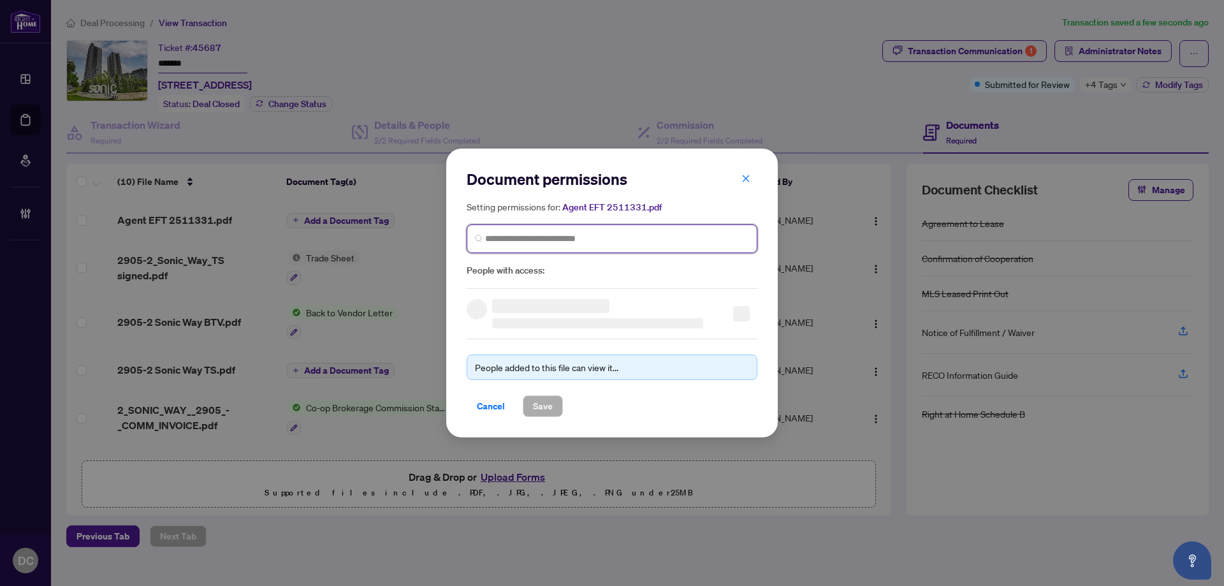
click at [659, 232] on input "search" at bounding box center [617, 238] width 264 height 13
type input "*******"
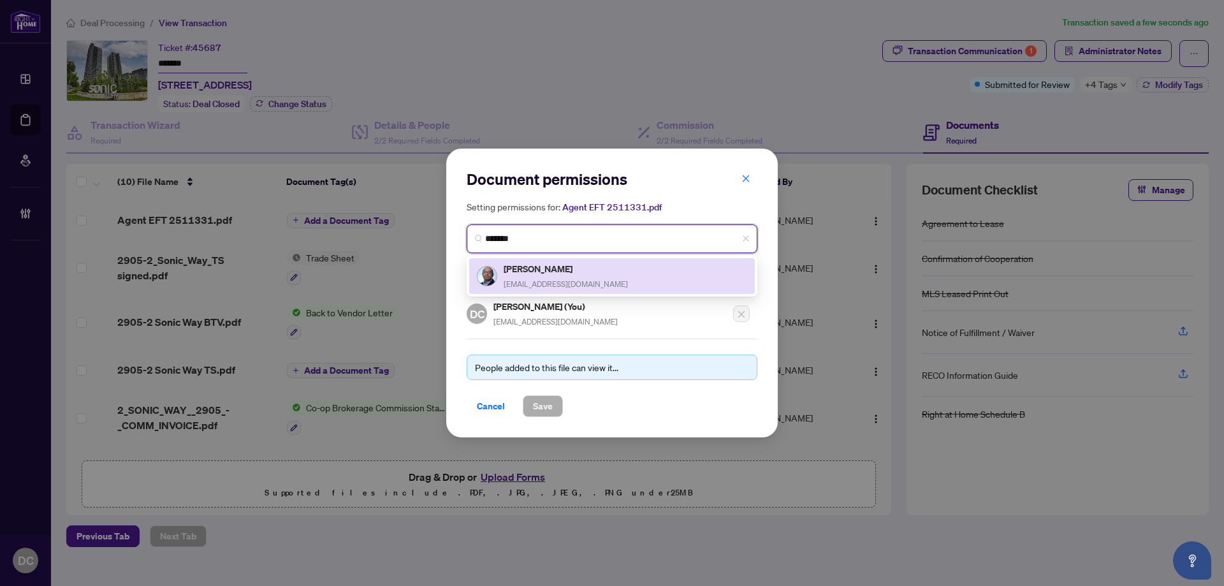
drag, startPoint x: 590, startPoint y: 282, endPoint x: 569, endPoint y: 347, distance: 67.6
click at [589, 282] on div "[PERSON_NAME] [EMAIL_ADDRESS][DOMAIN_NAME]" at bounding box center [612, 275] width 270 height 29
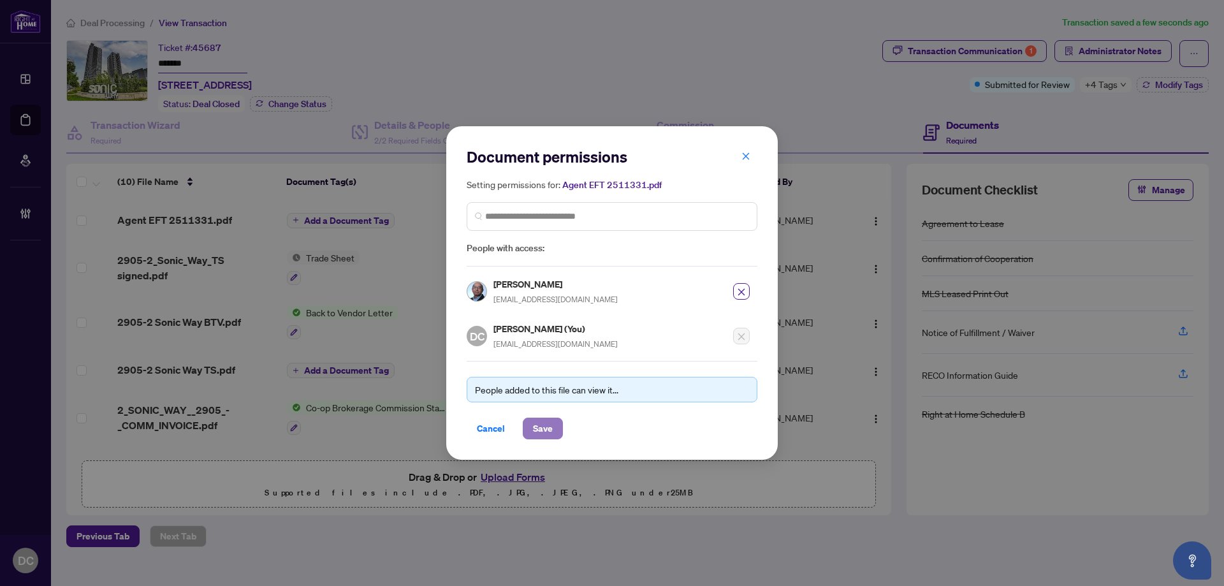
click at [559, 430] on button "Save" at bounding box center [543, 429] width 40 height 22
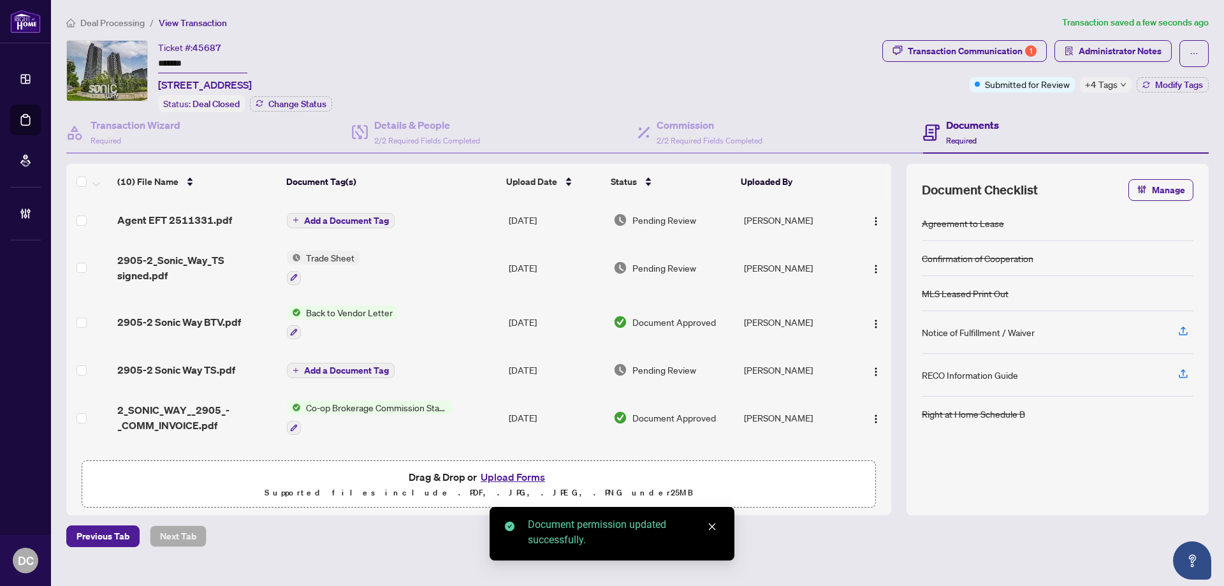
click at [1117, 89] on div "+4 Tags" at bounding box center [1106, 84] width 52 height 15
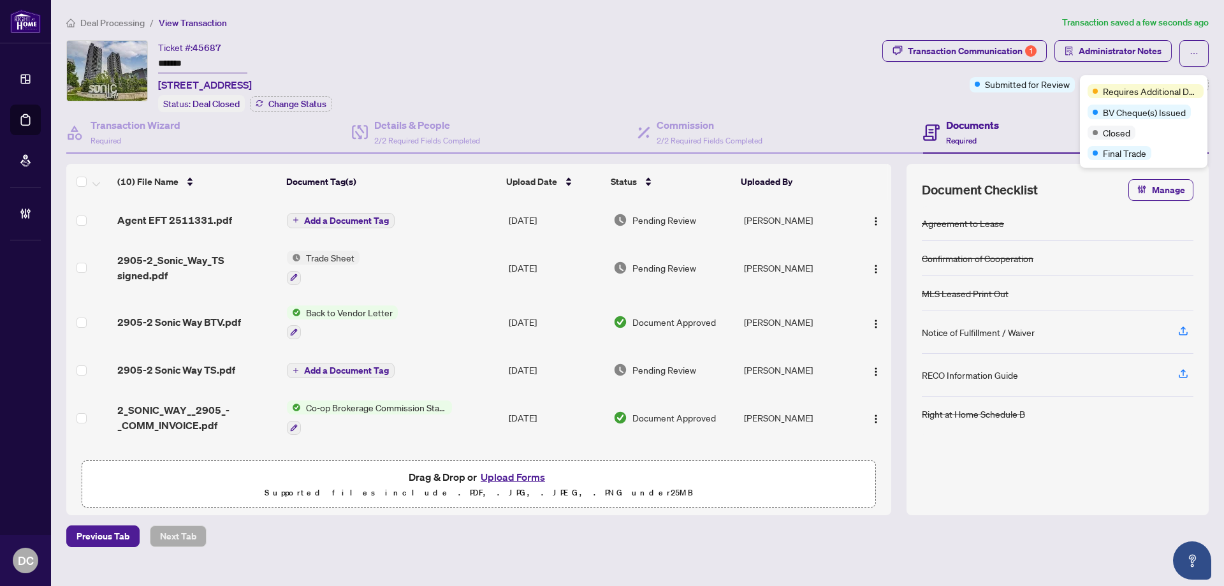
click at [1025, 110] on div "Transaction Communication 1 Administrator Notes Submitted for Review +4 Tags Mo…" at bounding box center [1046, 76] width 332 height 72
click at [368, 218] on span "Add a Document Tag" at bounding box center [346, 220] width 85 height 9
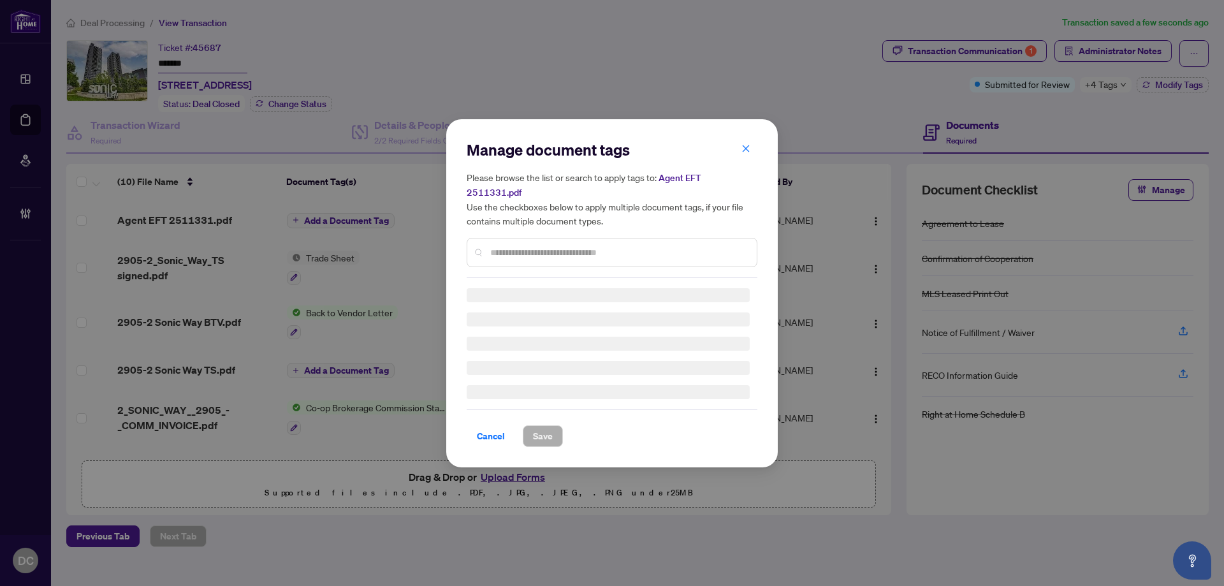
click at [672, 237] on div "Manage document tags Please browse the list or search to apply tags to: Agent E…" at bounding box center [612, 209] width 291 height 138
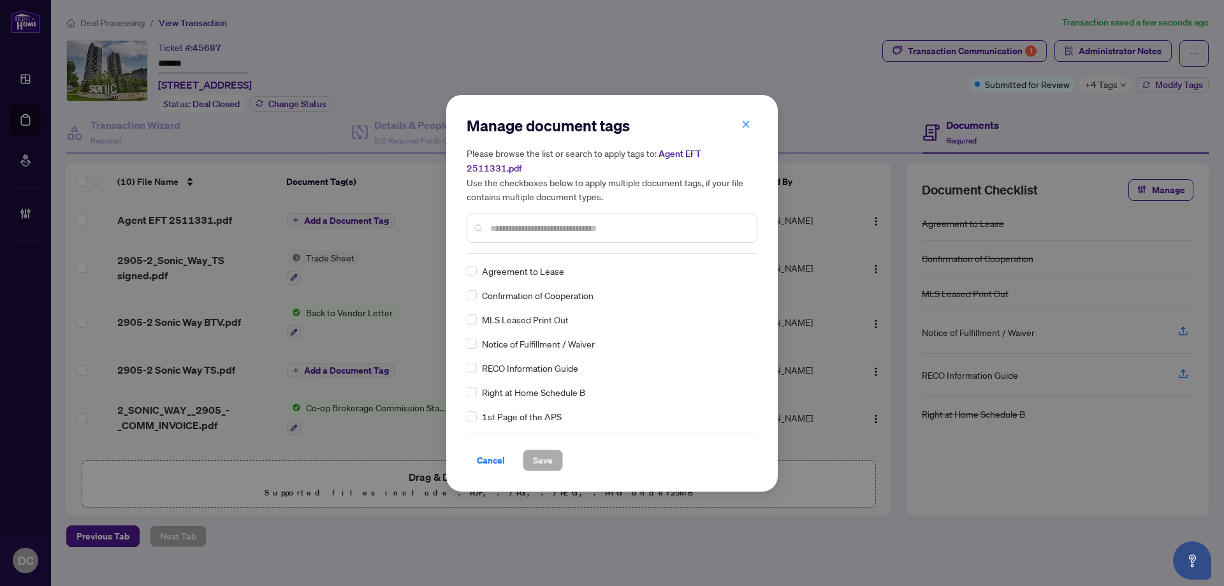
click at [604, 221] on input "text" at bounding box center [618, 228] width 256 height 14
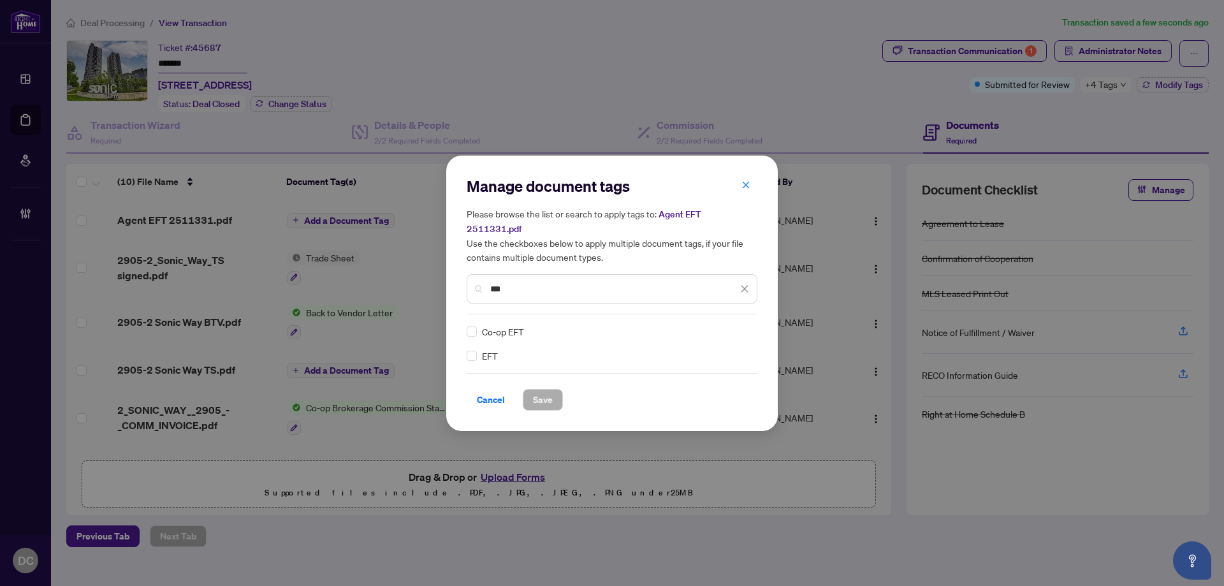
type input "***"
click at [726, 326] on img at bounding box center [731, 331] width 13 height 13
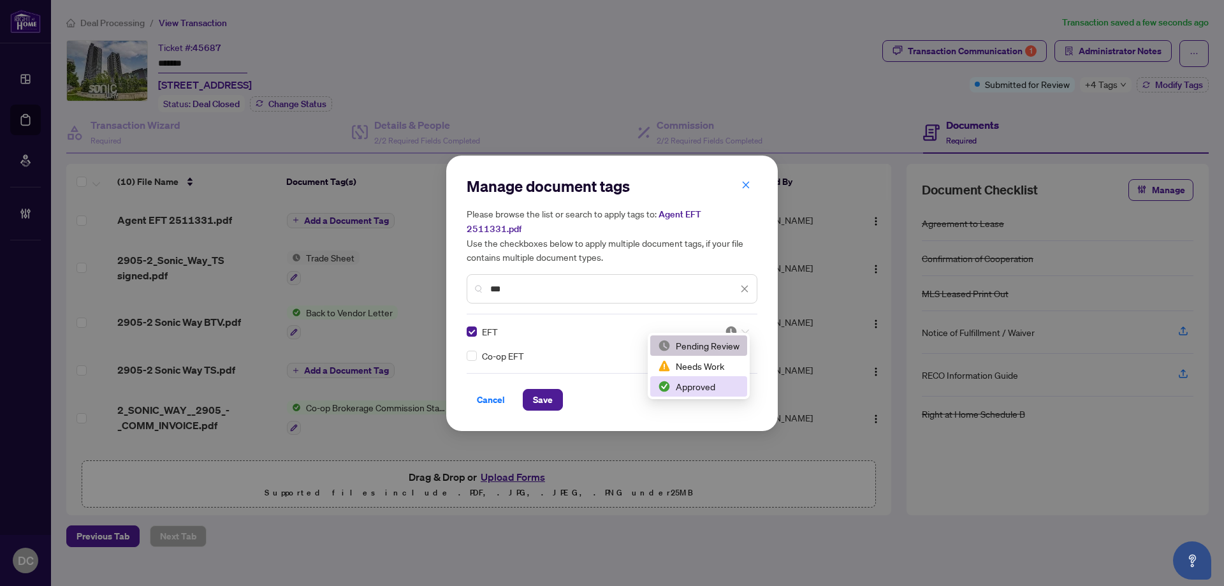
click at [691, 383] on div "Approved" at bounding box center [699, 386] width 82 height 14
click at [556, 389] on button "Save" at bounding box center [543, 400] width 40 height 22
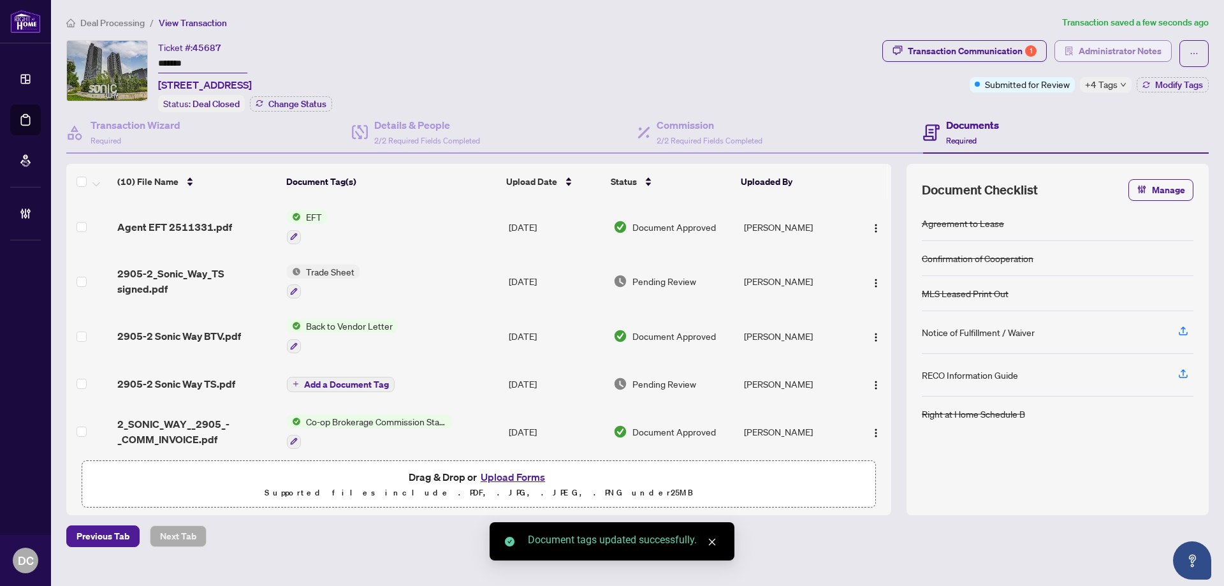
click at [1137, 42] on span "Administrator Notes" at bounding box center [1120, 51] width 83 height 20
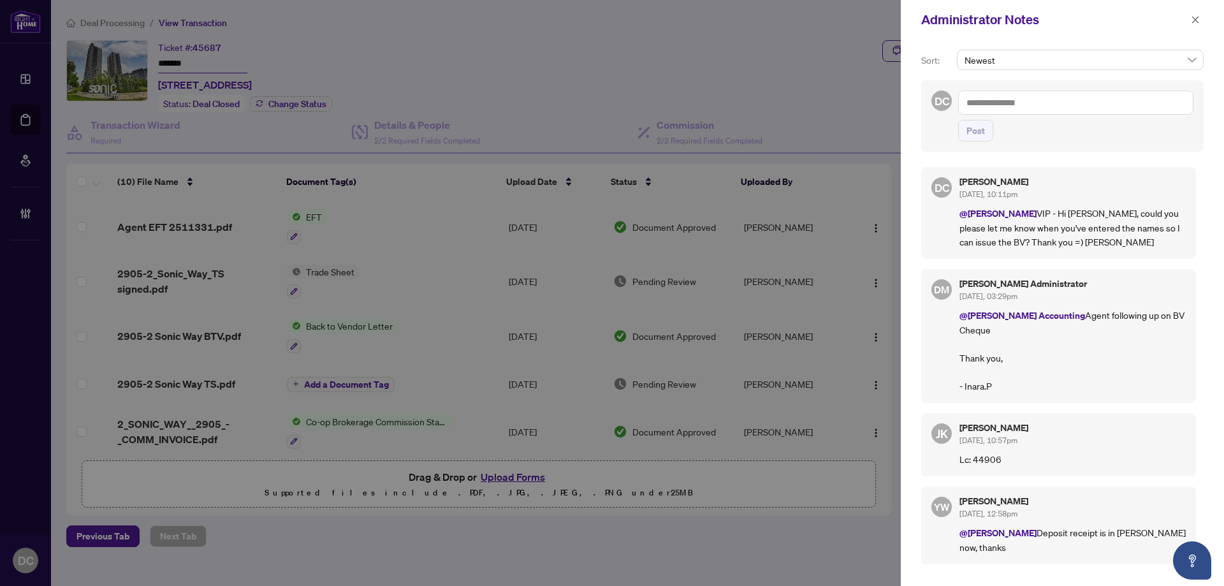
click at [1103, 110] on textarea at bounding box center [1075, 103] width 235 height 24
paste textarea "**********"
type textarea "**********"
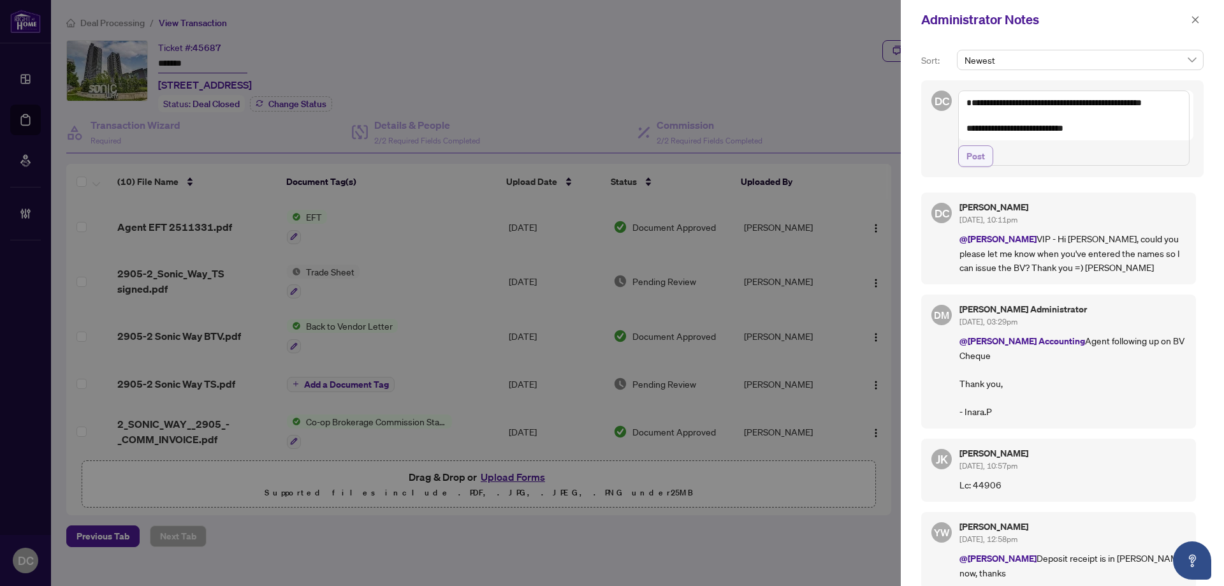
click at [982, 166] on span "Post" at bounding box center [976, 156] width 18 height 20
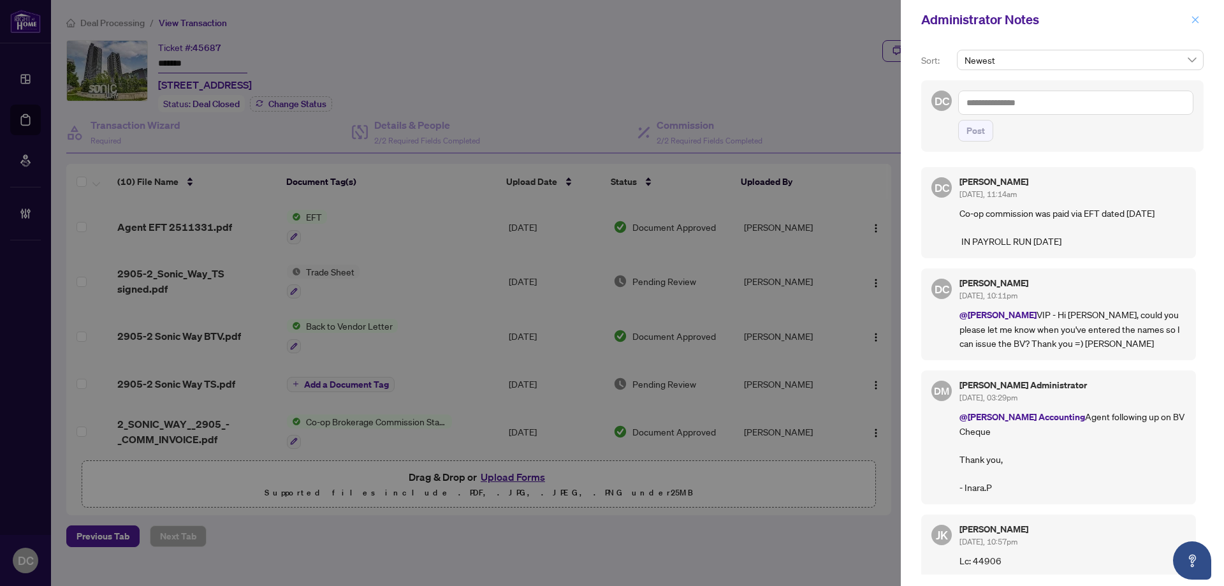
click at [1193, 17] on icon "close" at bounding box center [1195, 19] width 9 height 9
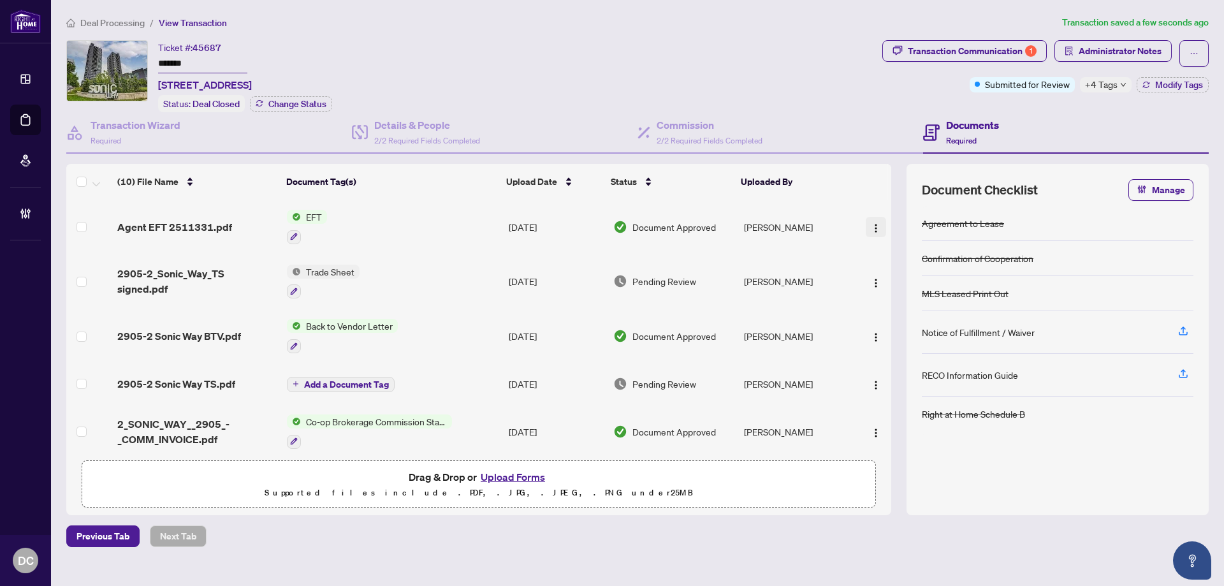
click at [866, 226] on button "button" at bounding box center [876, 227] width 20 height 20
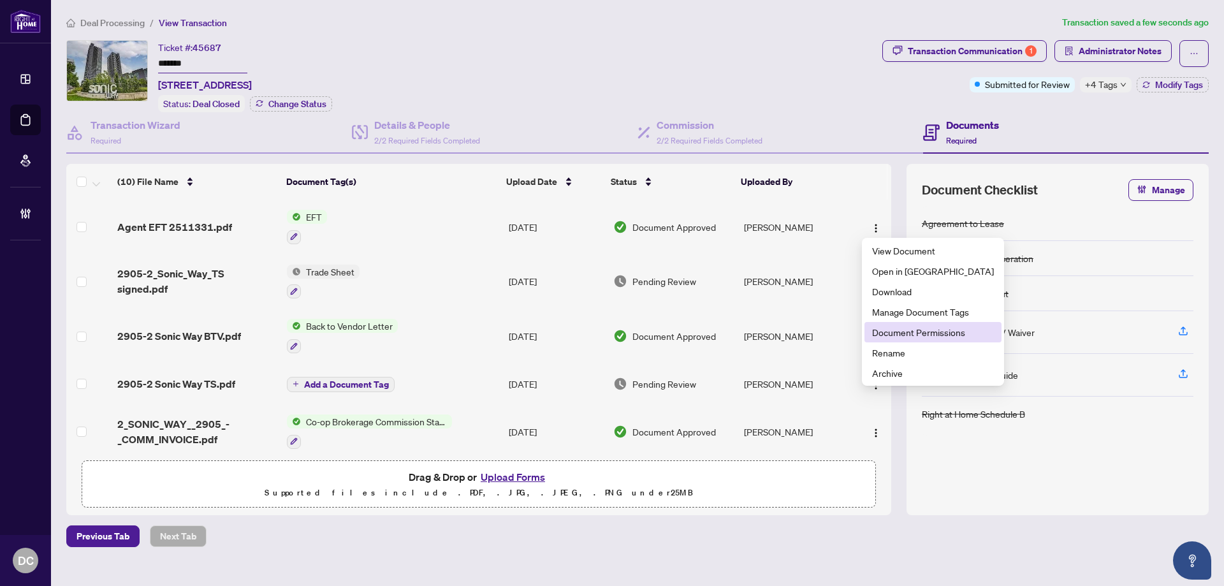
click at [893, 333] on span "Document Permissions" at bounding box center [933, 332] width 122 height 14
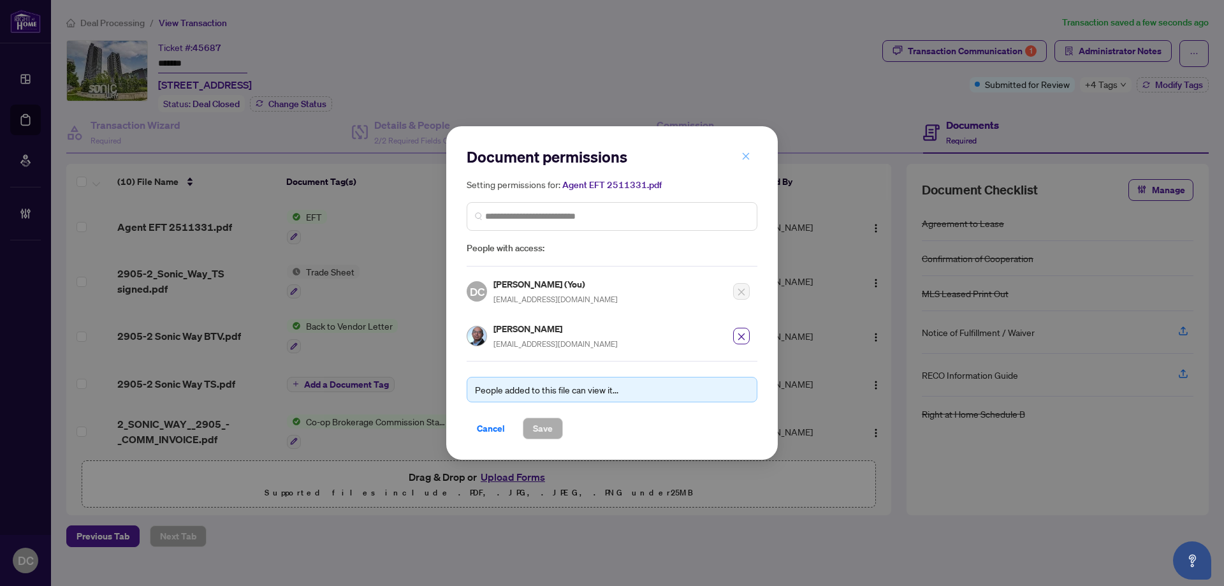
click at [747, 155] on icon "close" at bounding box center [746, 156] width 9 height 9
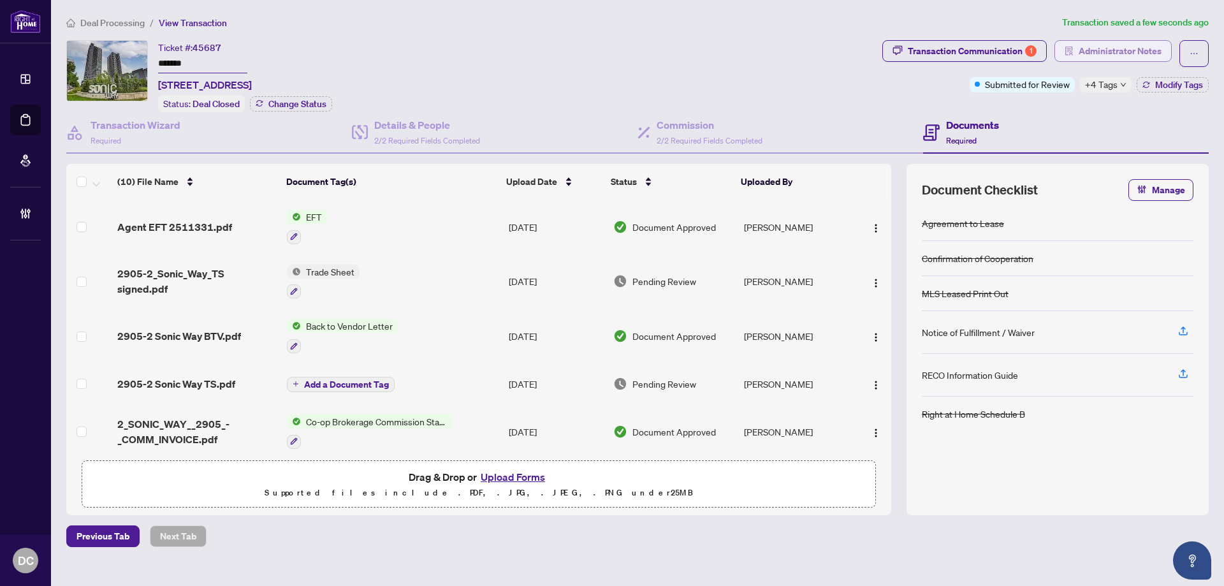
click at [1139, 54] on span "Administrator Notes" at bounding box center [1120, 51] width 83 height 20
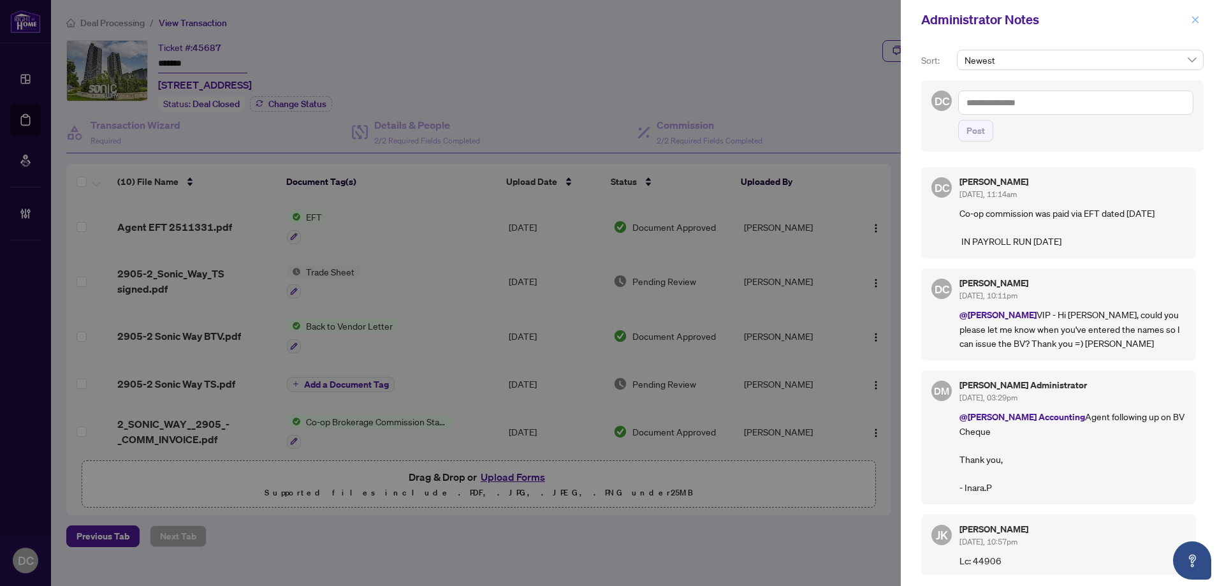
click at [1192, 26] on span "button" at bounding box center [1195, 20] width 9 height 20
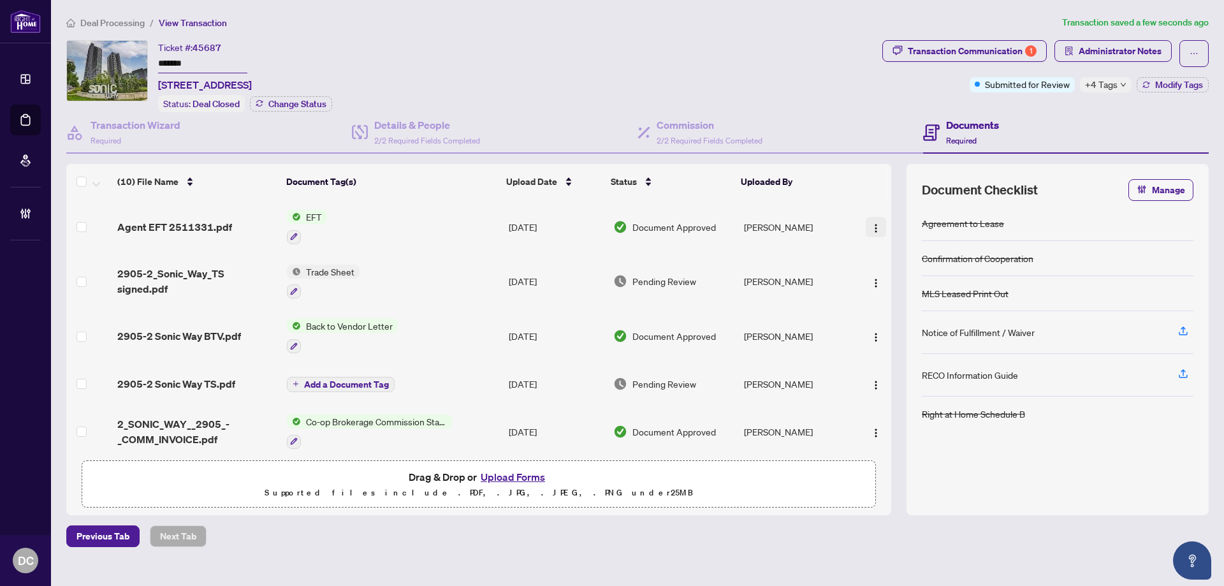
click at [871, 224] on img "button" at bounding box center [876, 228] width 10 height 10
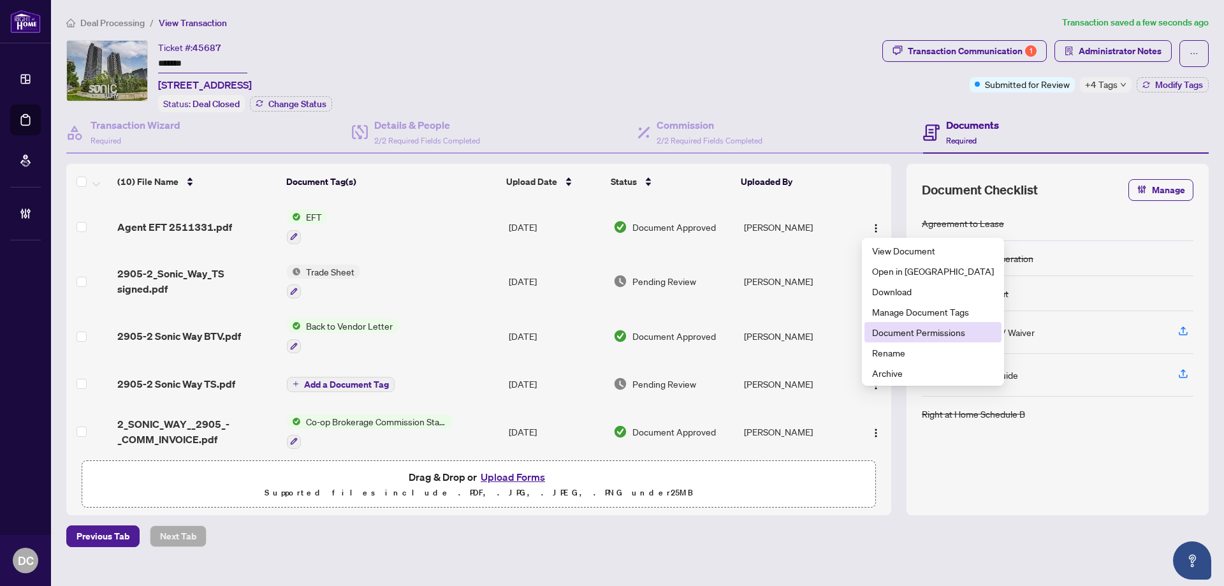
click at [896, 332] on span "Document Permissions" at bounding box center [933, 332] width 122 height 14
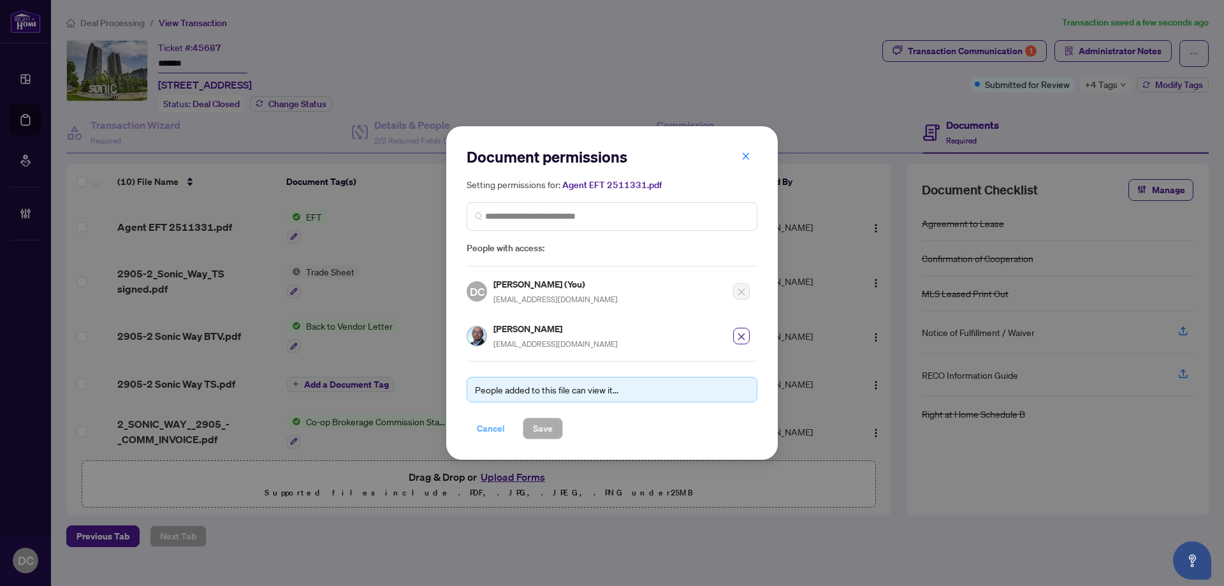
click at [494, 430] on span "Cancel" at bounding box center [491, 428] width 28 height 20
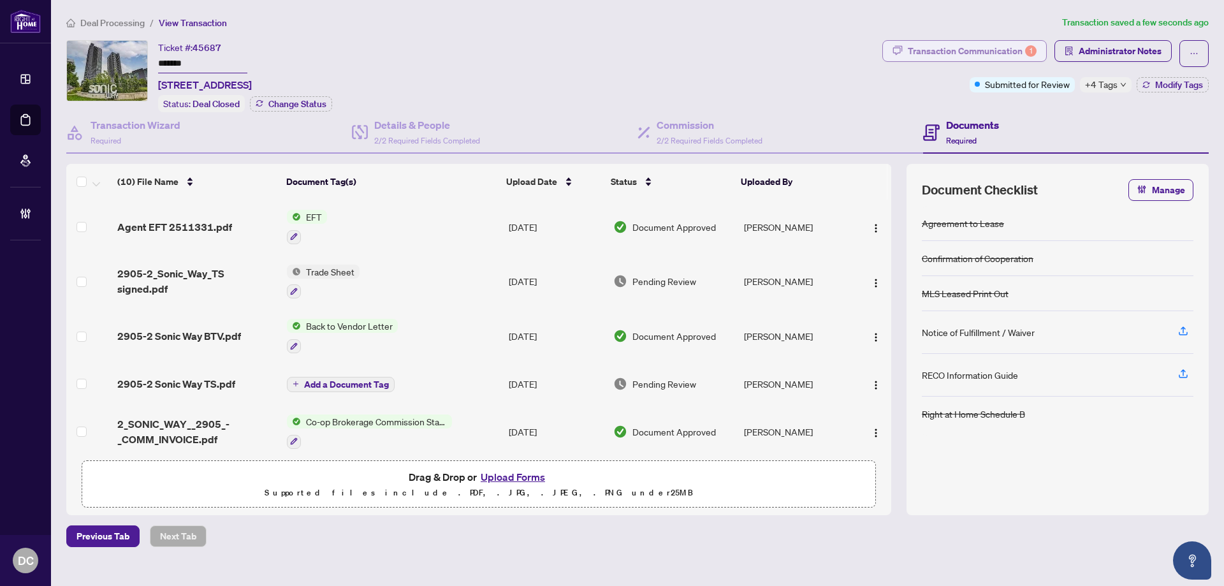
click at [1004, 50] on div "Transaction Communication 1" at bounding box center [972, 51] width 129 height 20
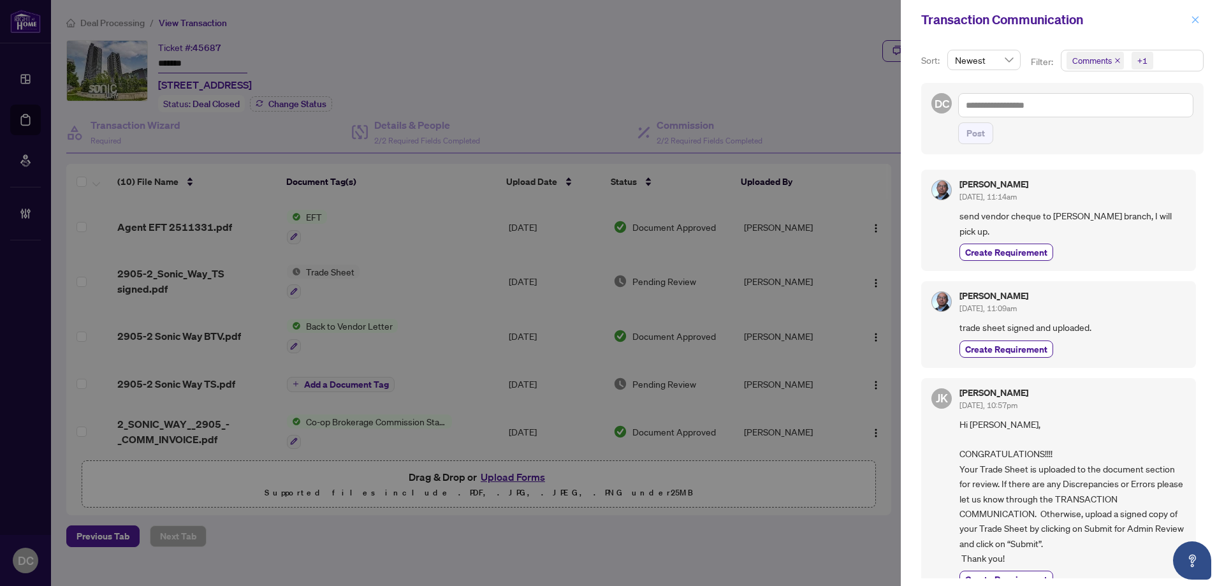
click at [1194, 22] on icon "close" at bounding box center [1195, 19] width 7 height 7
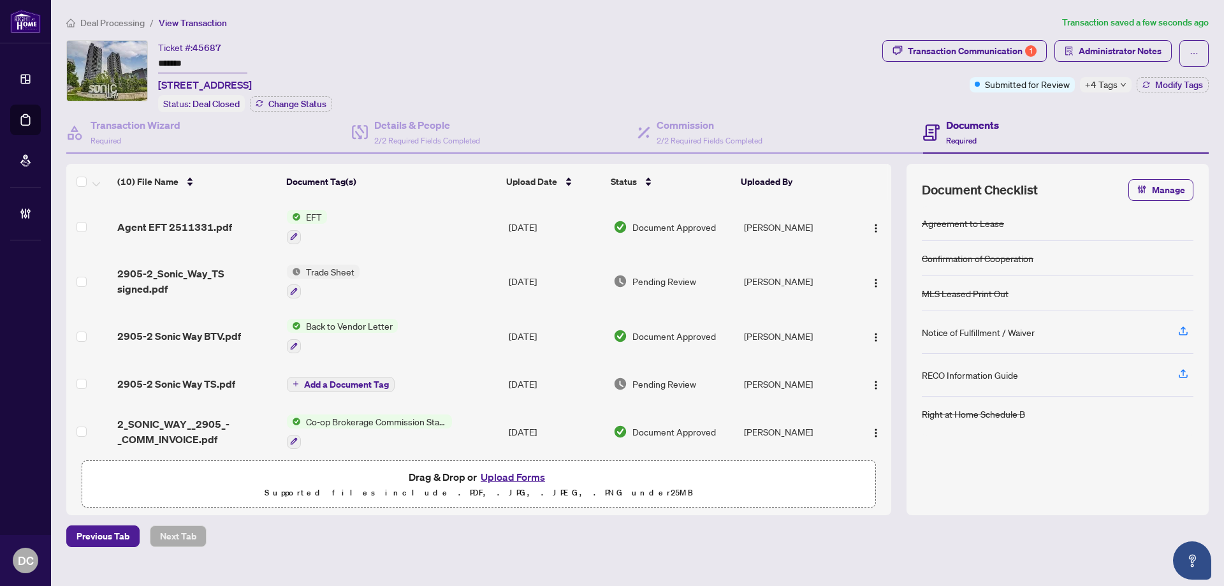
drag, startPoint x: 210, startPoint y: 64, endPoint x: 118, endPoint y: 59, distance: 92.0
click at [118, 59] on div "Ticket #: 45687 ******* [STREET_ADDRESS] Status: Deal Closed Change Status" at bounding box center [471, 76] width 811 height 72
click at [1129, 50] on span "Administrator Notes" at bounding box center [1120, 51] width 83 height 20
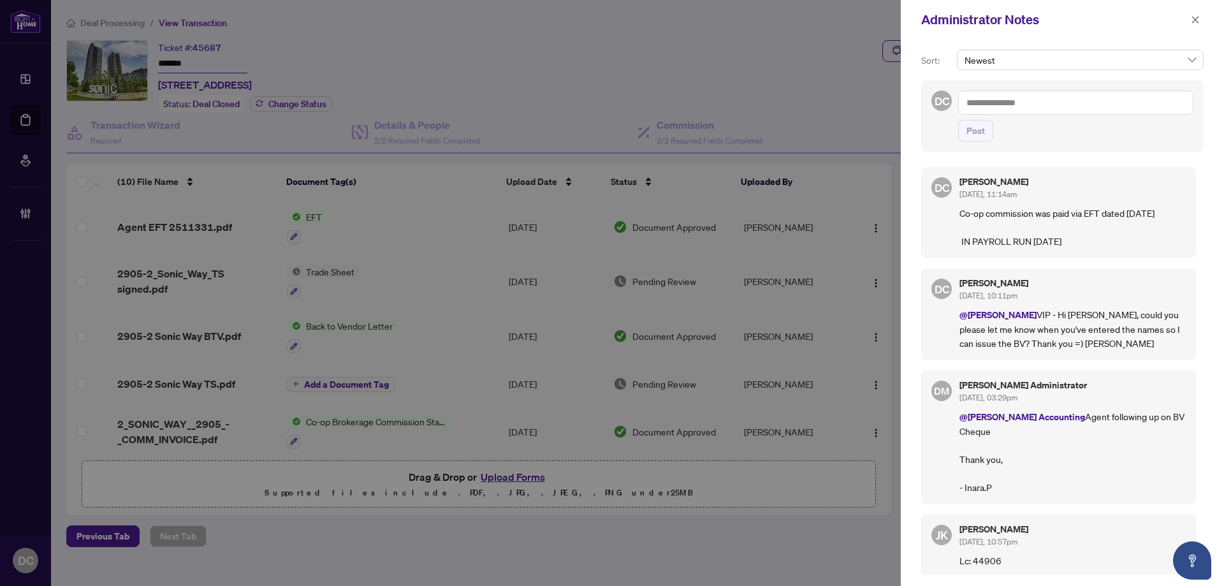
click at [1111, 103] on textarea at bounding box center [1075, 103] width 235 height 24
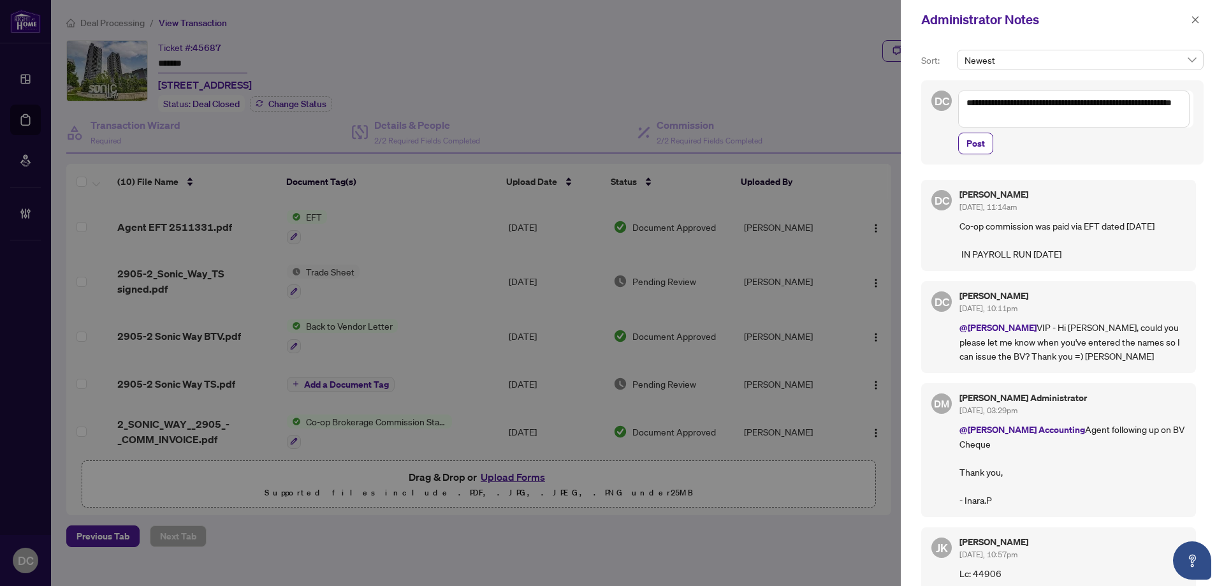
drag, startPoint x: 1090, startPoint y: 126, endPoint x: 918, endPoint y: 105, distance: 174.1
click at [918, 105] on div "**********" at bounding box center [1062, 313] width 323 height 546
type textarea "**********"
click at [968, 152] on span "Post" at bounding box center [976, 143] width 18 height 20
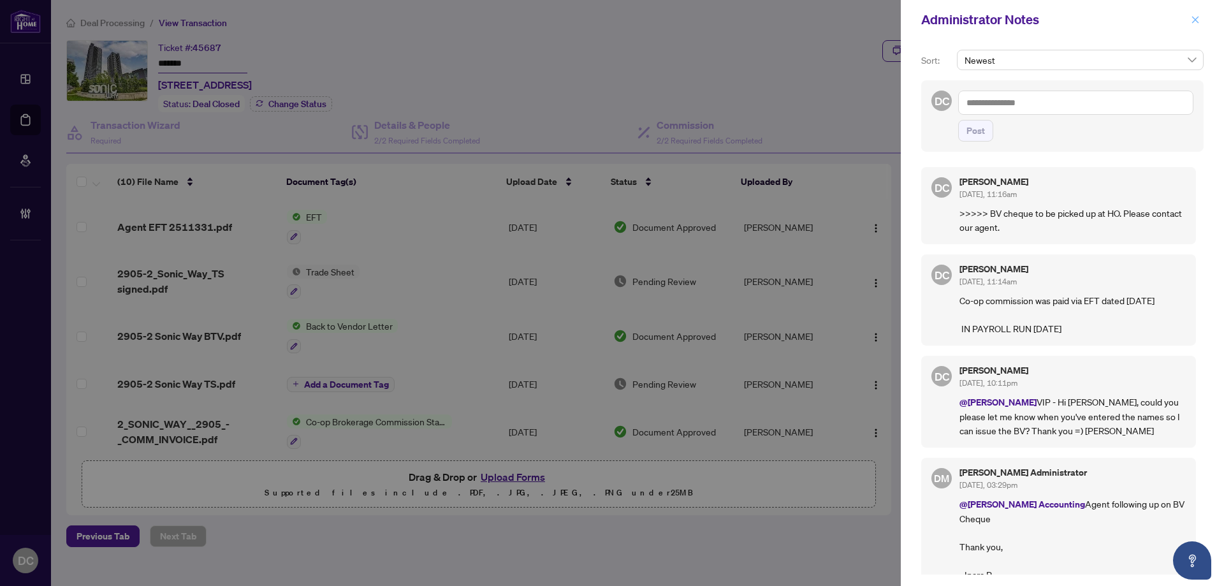
click at [1193, 18] on icon "close" at bounding box center [1195, 19] width 9 height 9
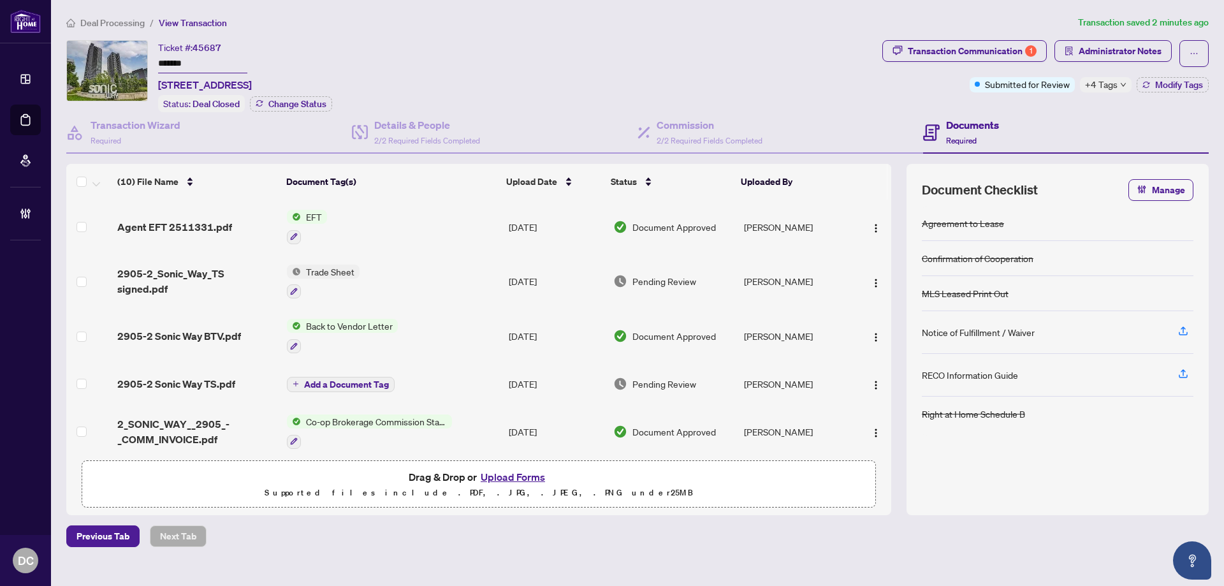
click at [134, 25] on span "Deal Processing" at bounding box center [112, 22] width 64 height 11
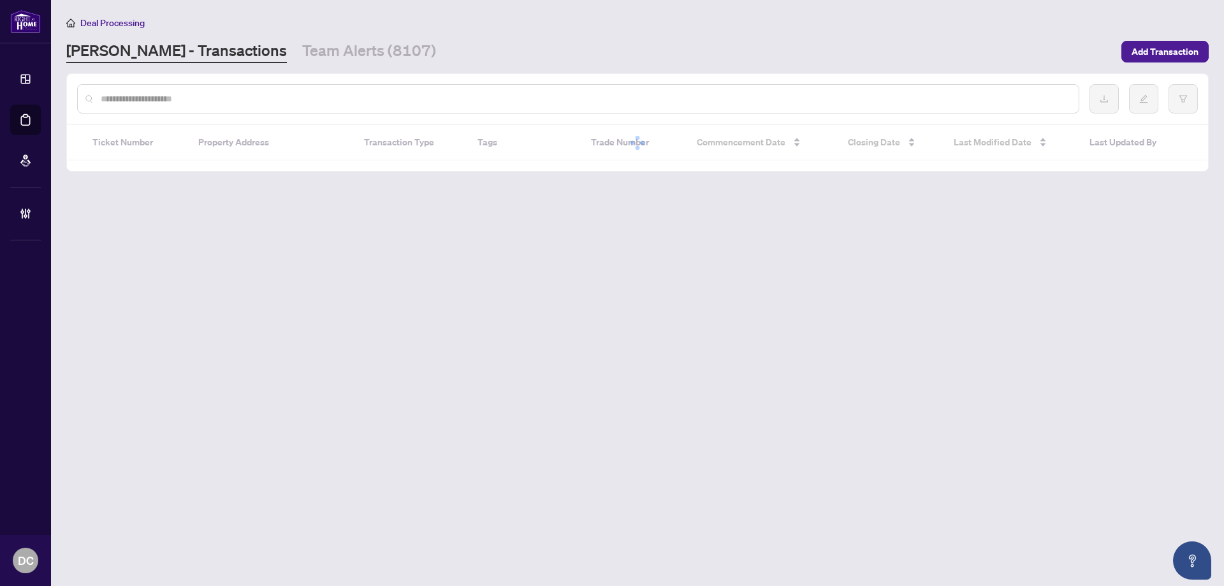
click at [245, 98] on input "text" at bounding box center [585, 99] width 968 height 14
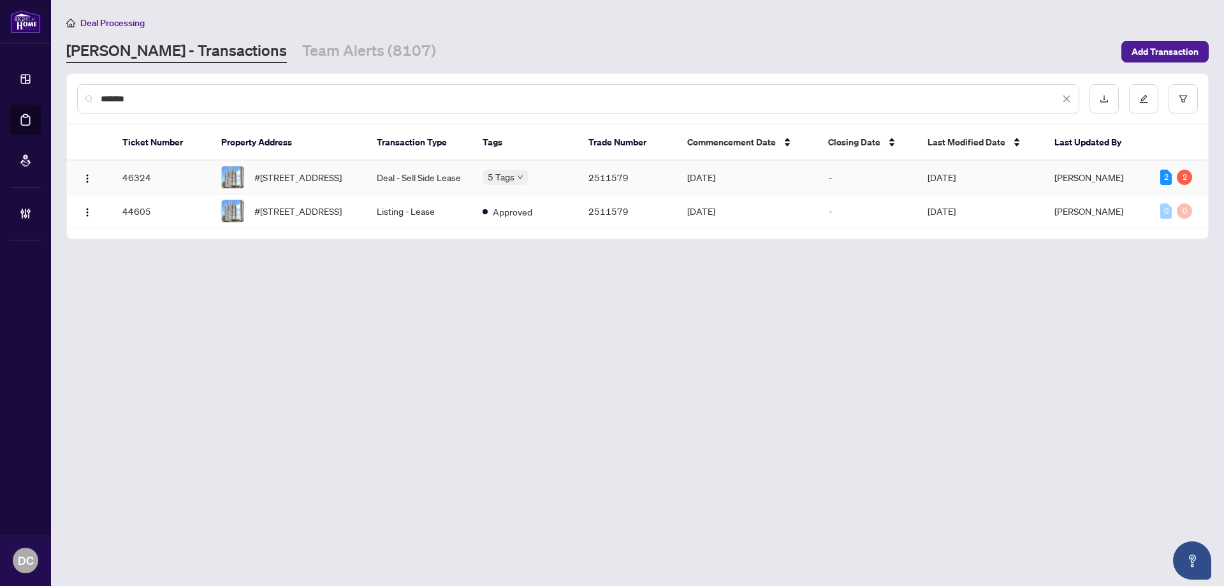
type input "*******"
click at [369, 180] on td "Deal - Sell Side Lease" at bounding box center [420, 178] width 106 height 34
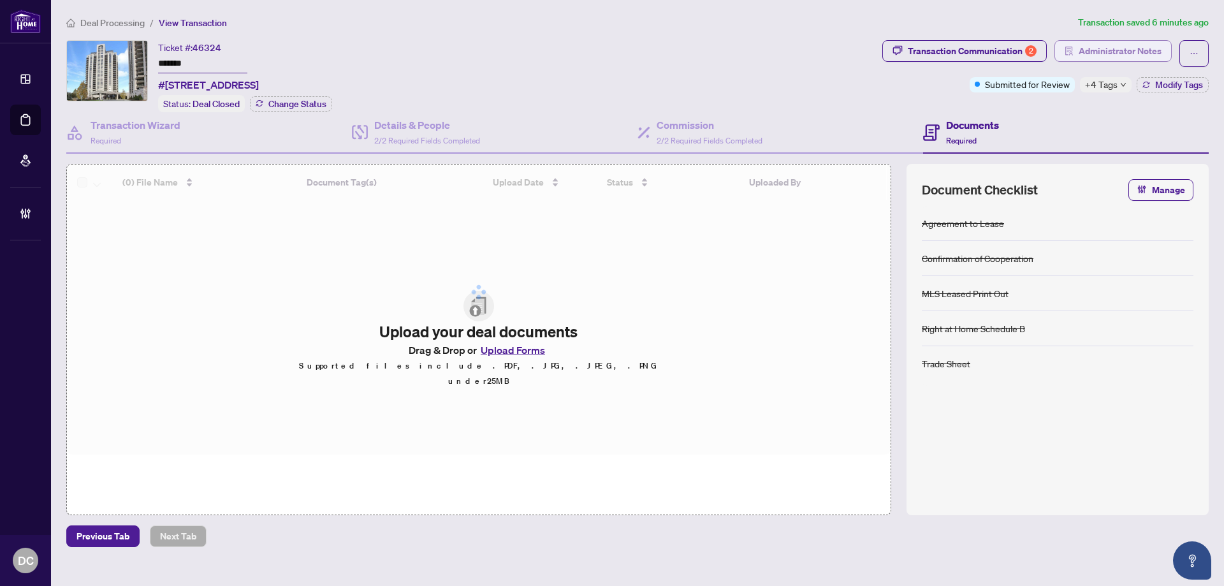
click at [1123, 55] on span "Administrator Notes" at bounding box center [1120, 51] width 83 height 20
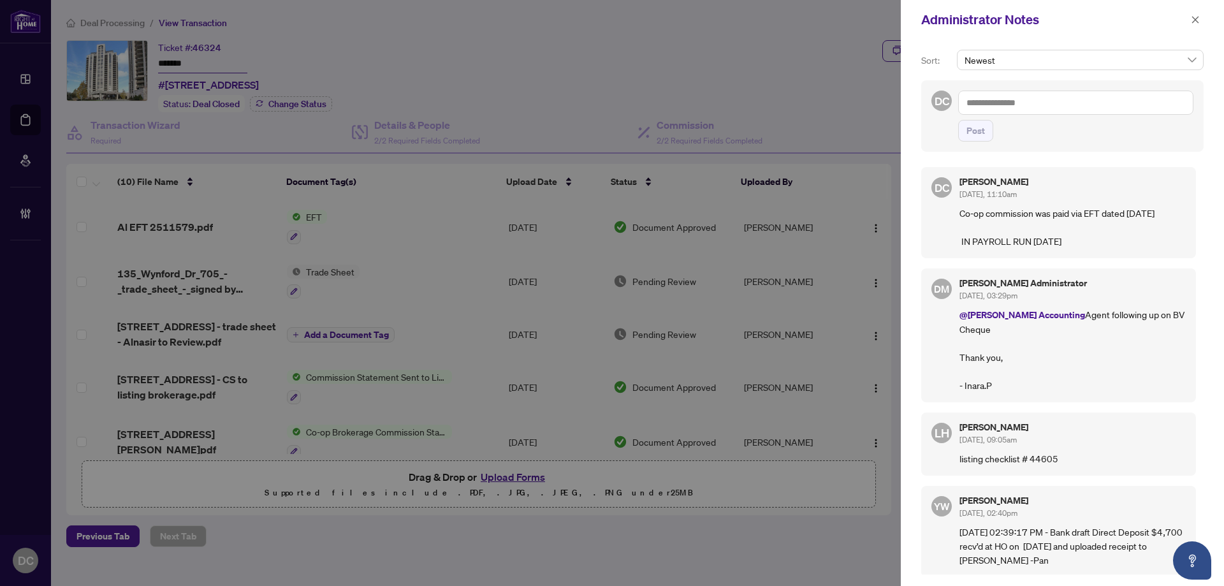
click at [1100, 104] on textarea at bounding box center [1075, 103] width 235 height 24
paste textarea "**********"
type textarea "**********"
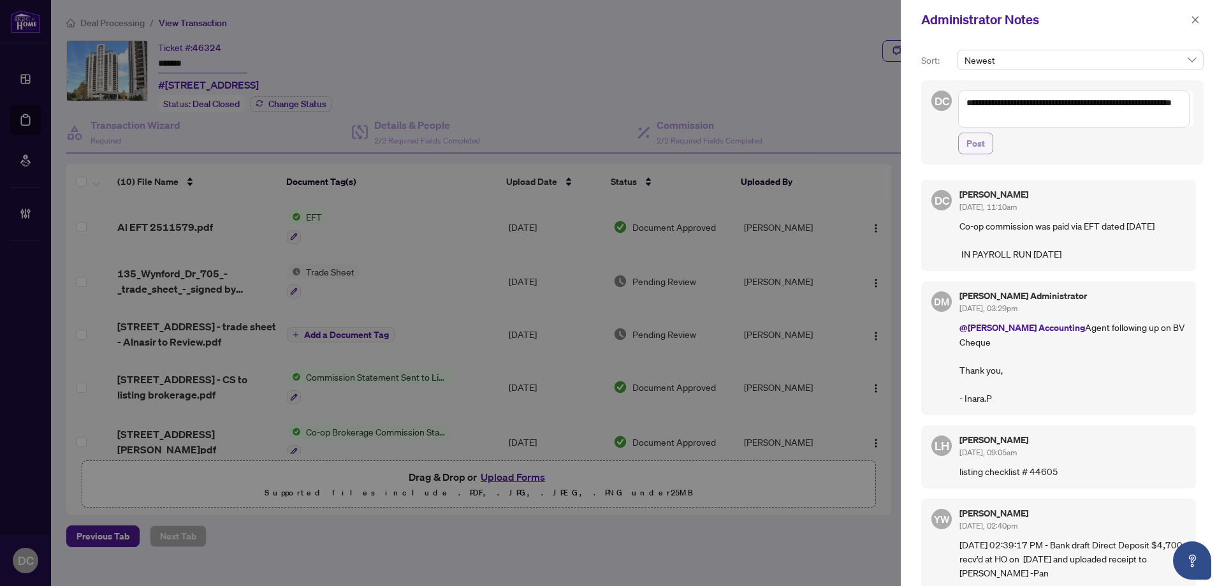
click at [990, 146] on button "Post" at bounding box center [975, 144] width 35 height 22
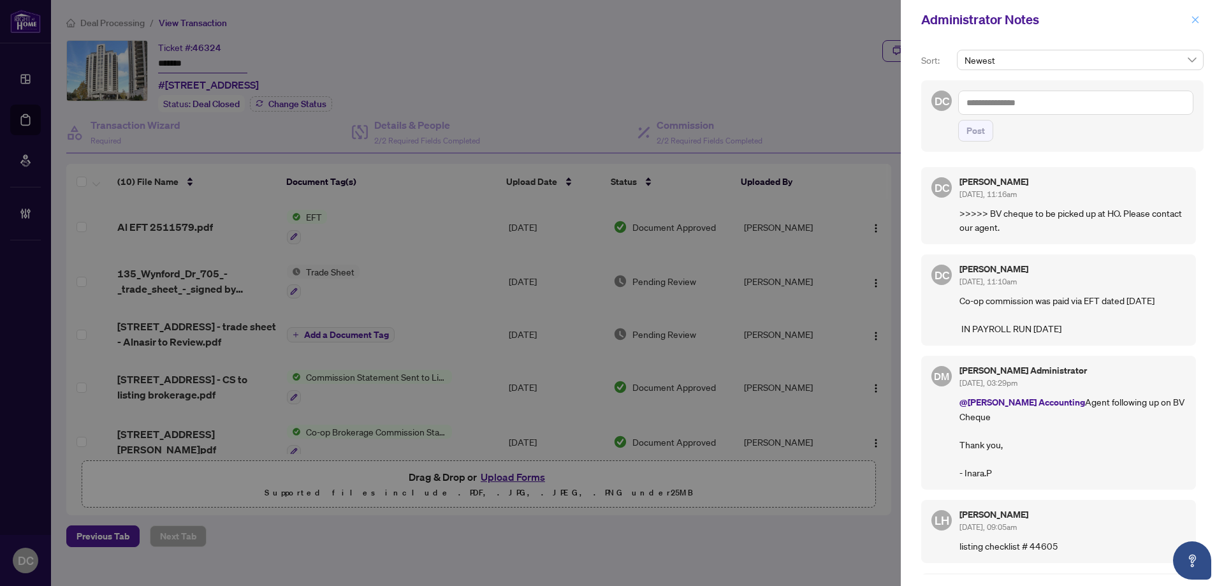
click at [1197, 22] on icon "close" at bounding box center [1195, 19] width 9 height 9
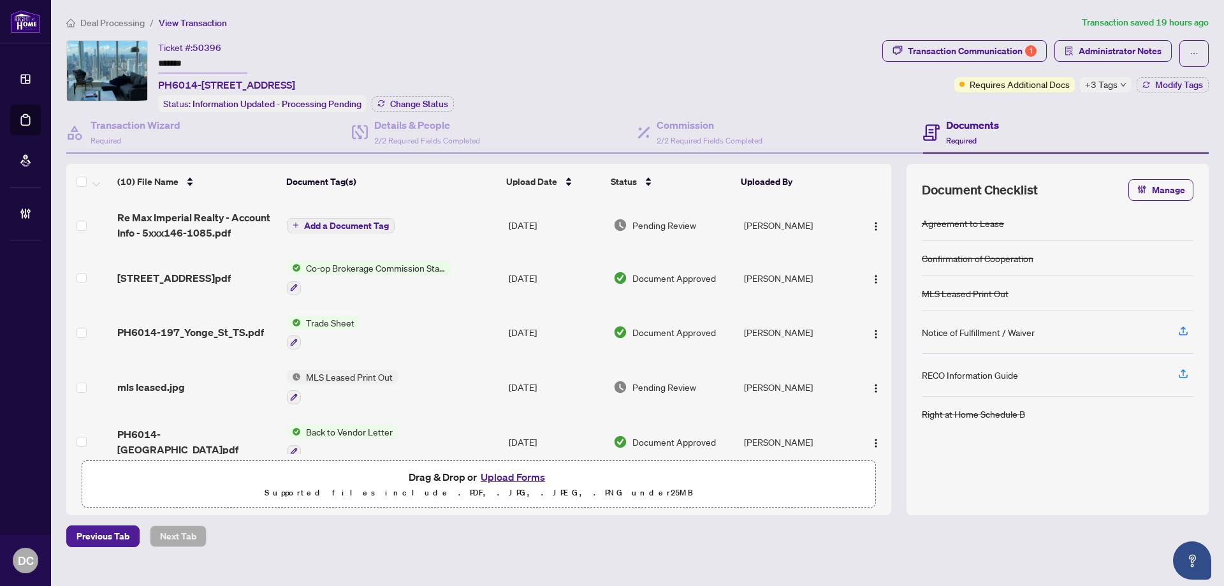
drag, startPoint x: 214, startPoint y: 64, endPoint x: 131, endPoint y: 57, distance: 83.2
click at [131, 57] on div "Ticket #: 50396 ******* PH6014-[STREET_ADDRESS] Status: Information Updated - P…" at bounding box center [471, 76] width 811 height 72
click at [419, 103] on span "Change Status" at bounding box center [419, 103] width 58 height 9
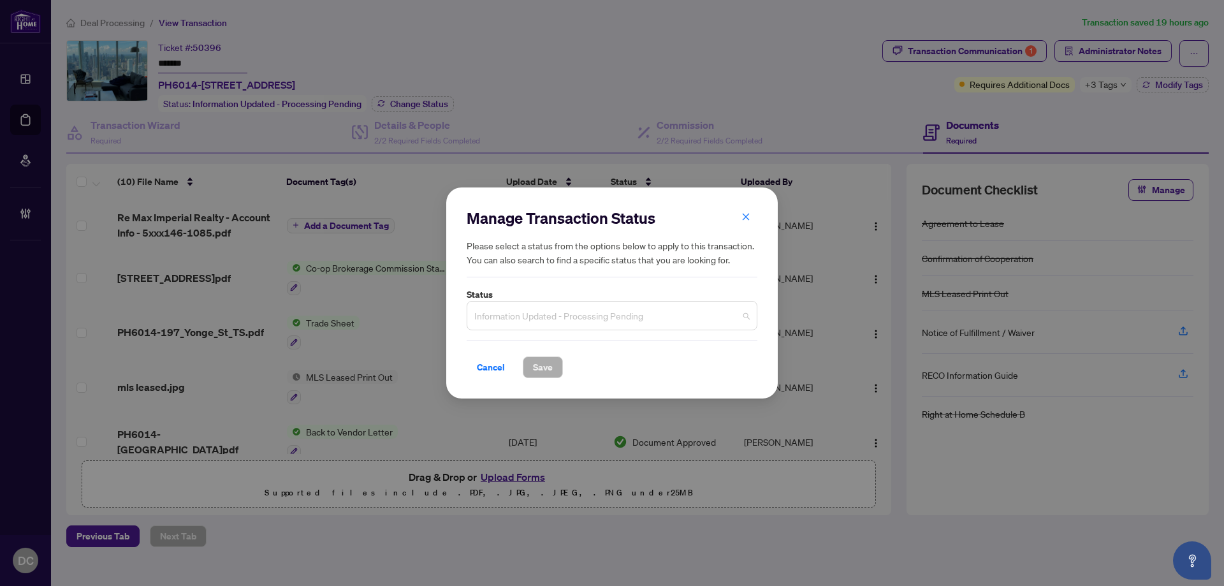
click at [548, 322] on span "Information Updated - Processing Pending" at bounding box center [611, 316] width 275 height 24
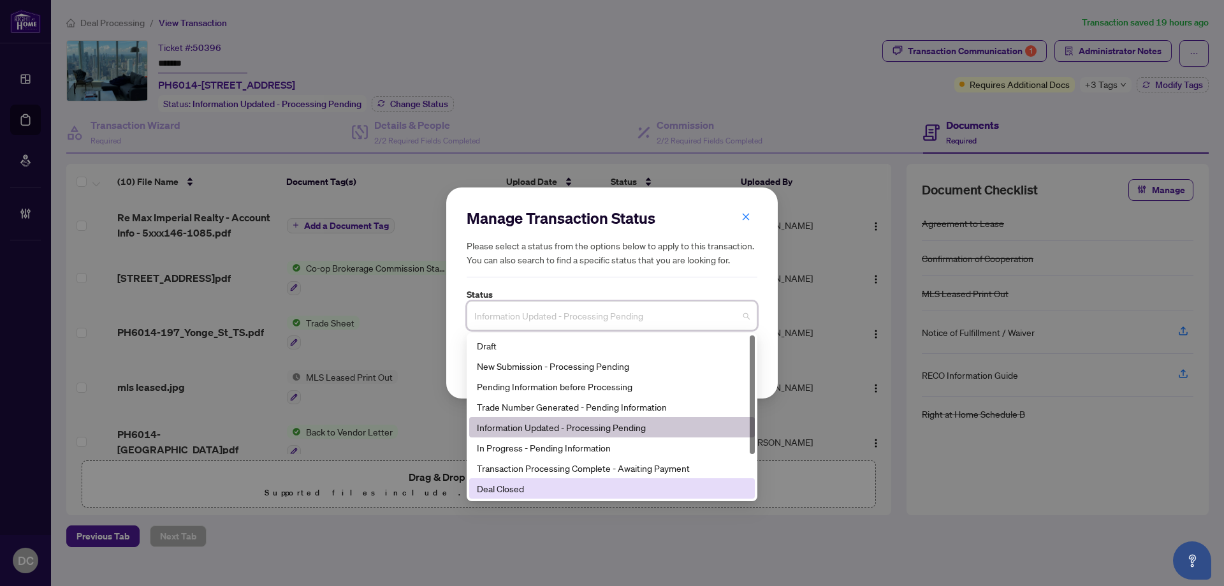
click at [533, 489] on div "Deal Closed" at bounding box center [612, 488] width 270 height 14
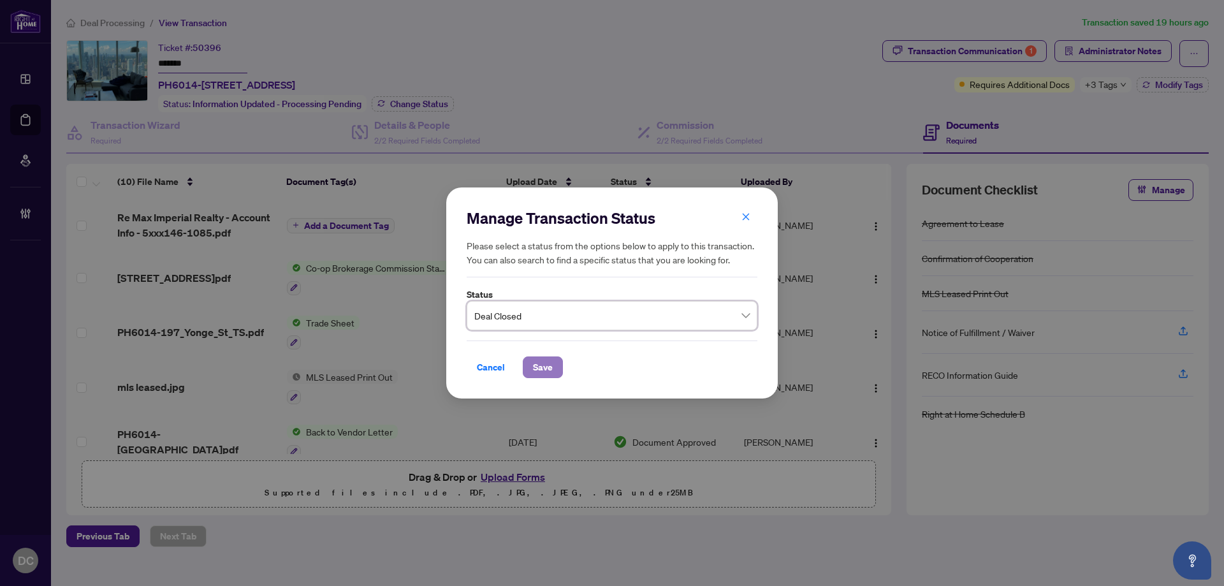
click at [546, 370] on span "Save" at bounding box center [543, 367] width 20 height 20
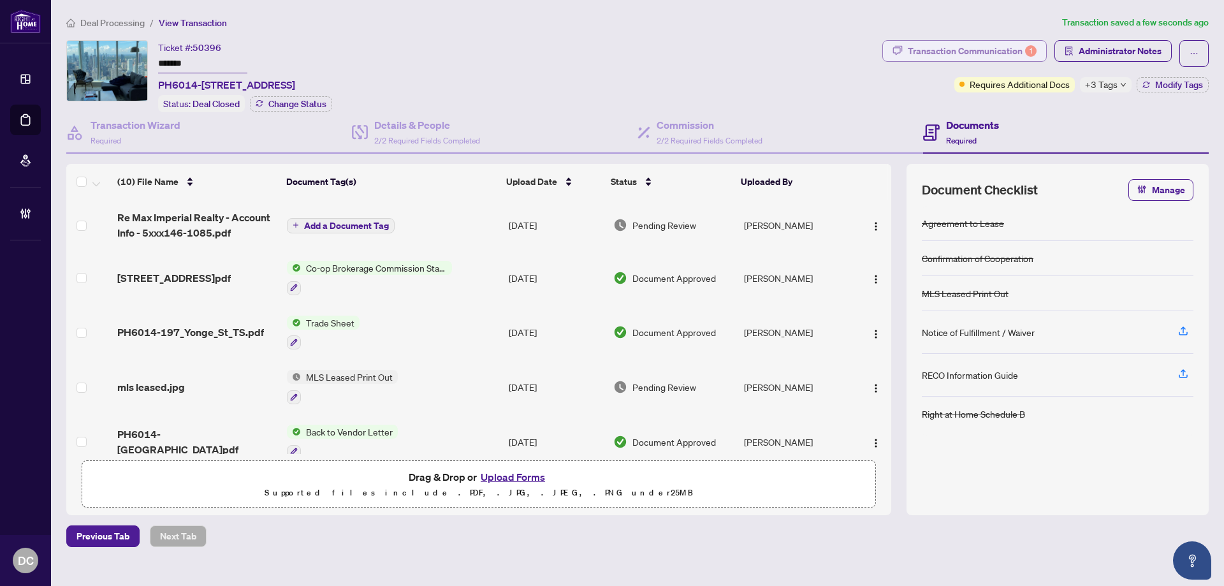
click at [953, 46] on div "Transaction Communication 1" at bounding box center [972, 51] width 129 height 20
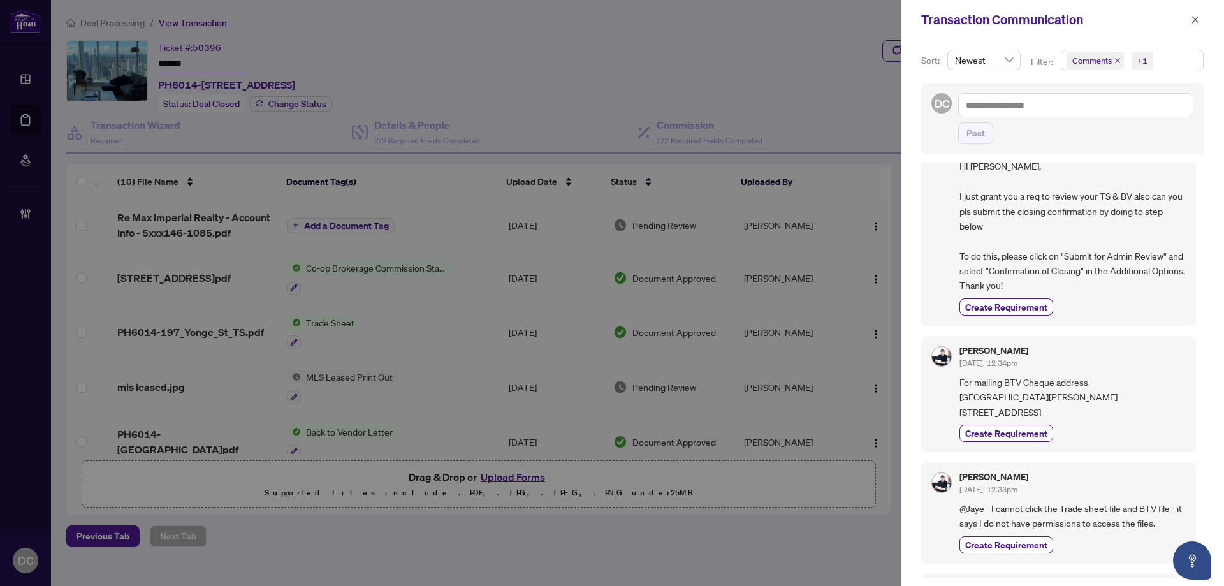
scroll to position [128, 0]
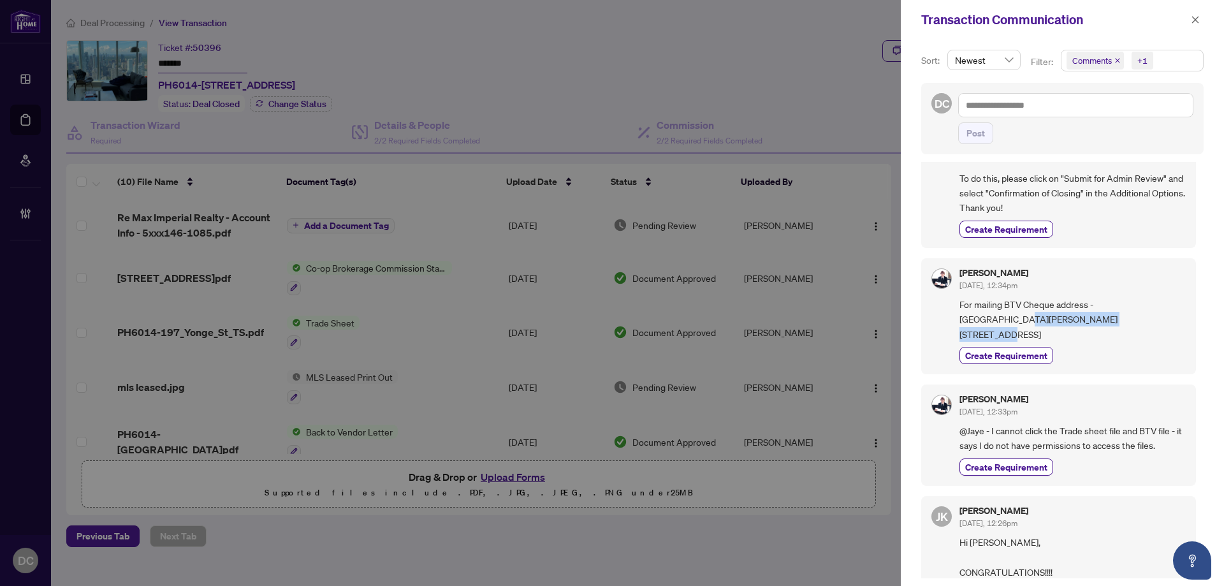
drag, startPoint x: 962, startPoint y: 333, endPoint x: 1081, endPoint y: 332, distance: 119.2
click at [1081, 332] on span "For mailing BTV Cheque address - [GEOGRAPHIC_DATA][PERSON_NAME][STREET_ADDRESS]" at bounding box center [1073, 319] width 226 height 45
copy span "[STREET_ADDRESS]"
click at [1199, 17] on icon "close" at bounding box center [1195, 19] width 9 height 9
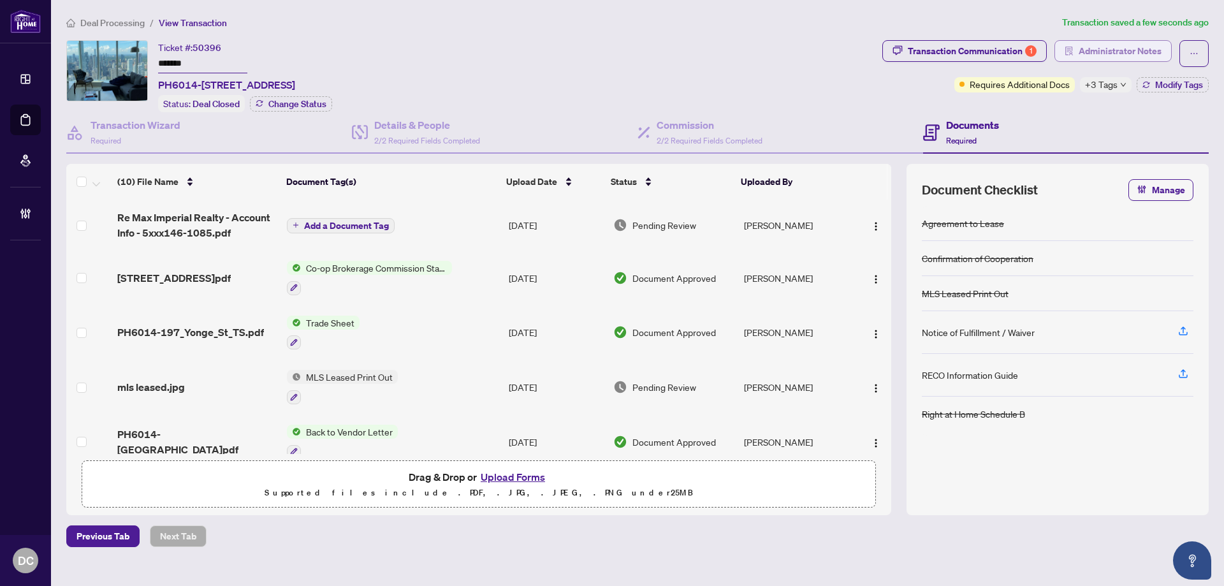
click at [1139, 53] on span "Administrator Notes" at bounding box center [1120, 51] width 83 height 20
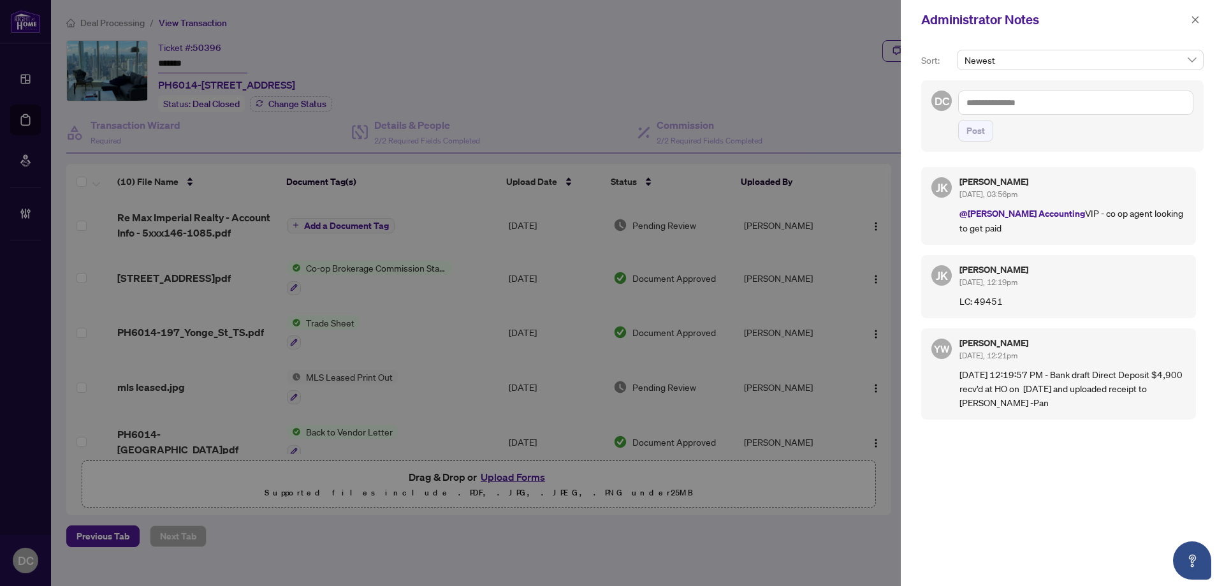
click at [1208, 21] on div "Administrator Notes" at bounding box center [1062, 20] width 323 height 40
click at [1198, 20] on icon "close" at bounding box center [1195, 19] width 9 height 9
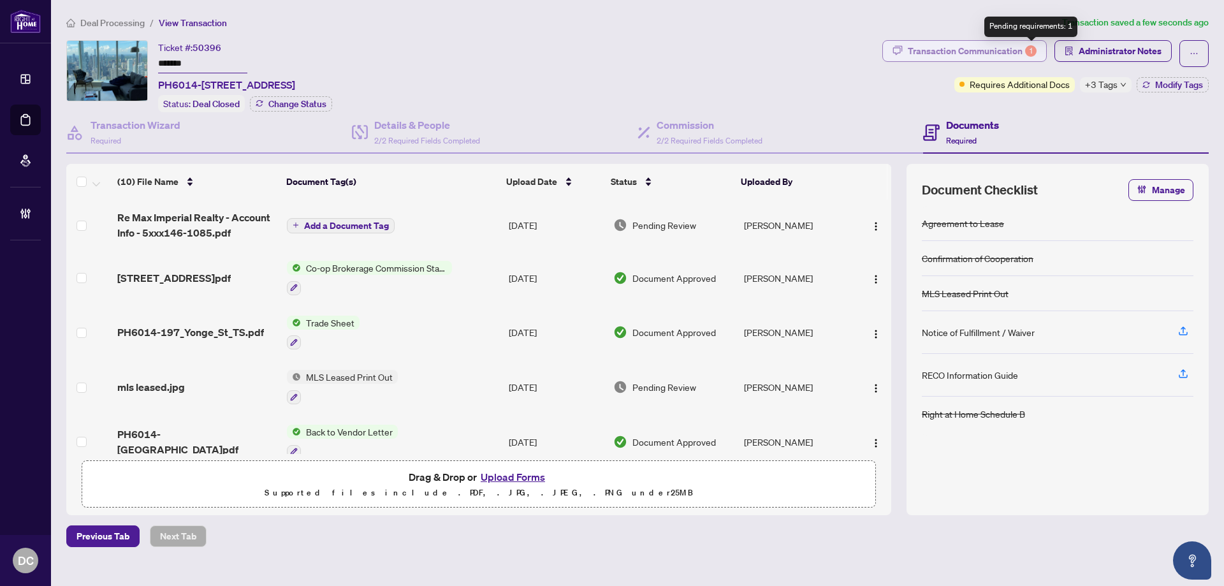
click at [1027, 53] on div "1" at bounding box center [1030, 50] width 11 height 11
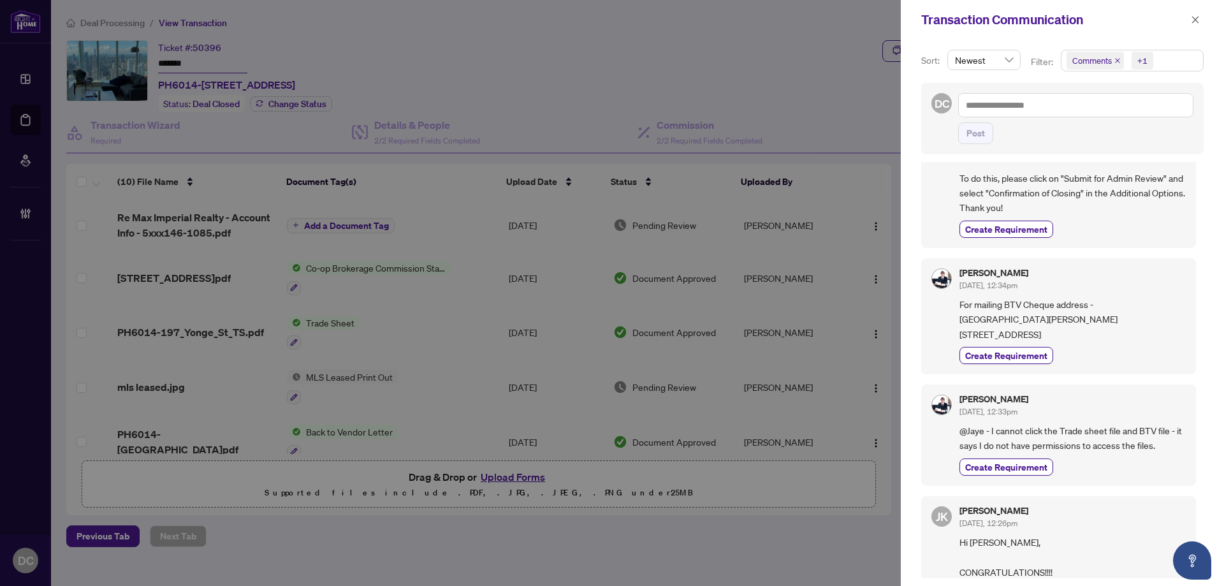
drag, startPoint x: 1098, startPoint y: 334, endPoint x: 1139, endPoint y: 332, distance: 41.5
click at [1139, 332] on span "For mailing BTV Cheque address - [GEOGRAPHIC_DATA][PERSON_NAME][STREET_ADDRESS]" at bounding box center [1073, 319] width 226 height 45
copy span "M5V 3W5"
drag, startPoint x: 1190, startPoint y: 22, endPoint x: 1086, endPoint y: 10, distance: 104.0
click at [1189, 22] on button "button" at bounding box center [1195, 19] width 17 height 15
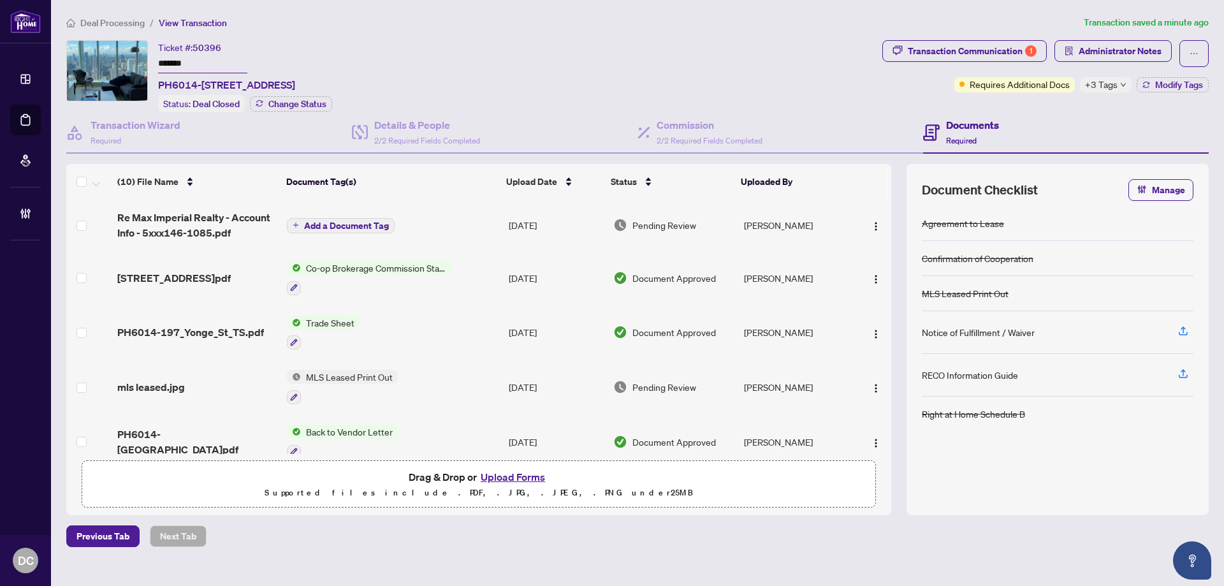
click at [187, 64] on input "*******" at bounding box center [202, 64] width 89 height 18
drag, startPoint x: 188, startPoint y: 64, endPoint x: 116, endPoint y: 61, distance: 72.1
click at [116, 61] on div "Ticket #: 50396 ******* PH6014-[STREET_ADDRESS] Status: Deal Closed Change Stat…" at bounding box center [471, 76] width 811 height 72
click at [490, 277] on td "Co-op Brokerage Commission Statement" at bounding box center [393, 278] width 222 height 55
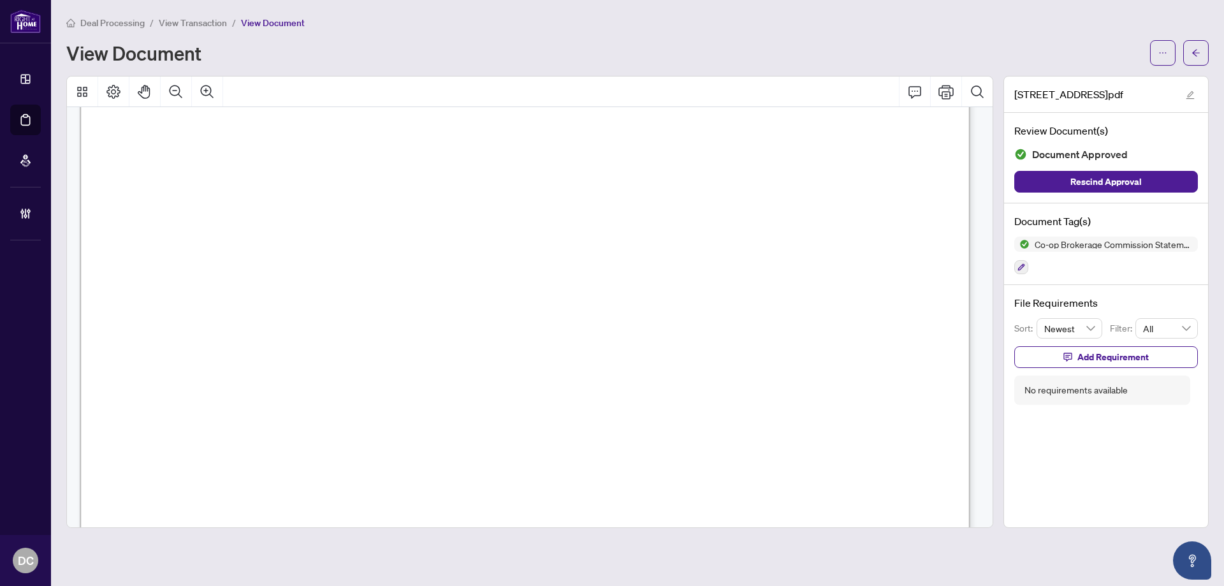
scroll to position [383, 0]
click at [1182, 58] on div at bounding box center [1179, 53] width 59 height 26
click at [1203, 57] on button "button" at bounding box center [1196, 53] width 26 height 26
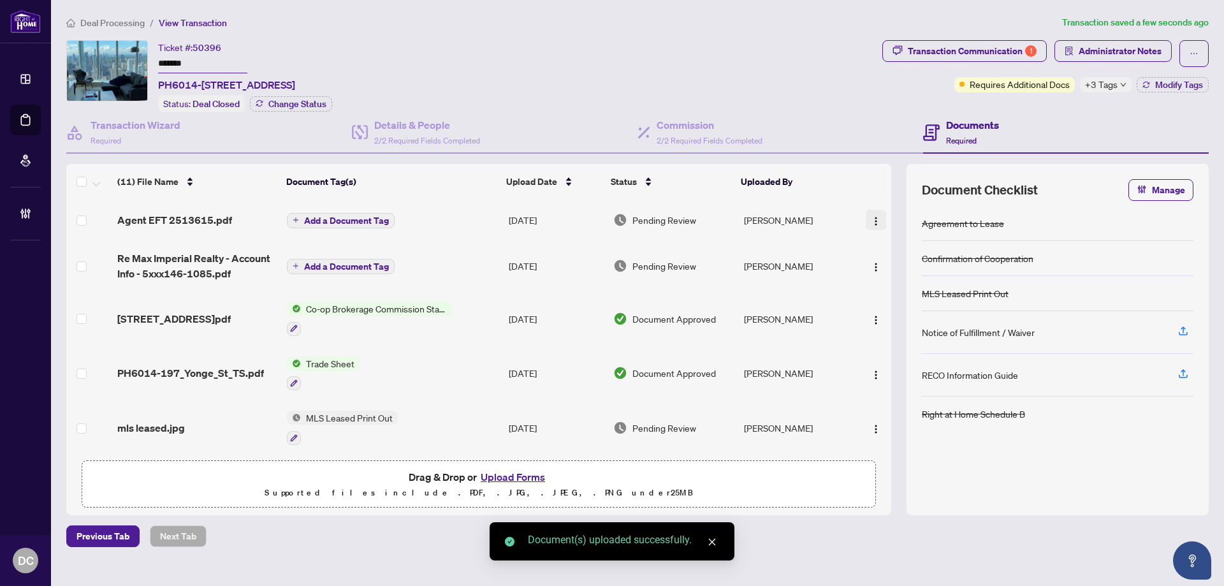
click at [871, 220] on img "button" at bounding box center [876, 221] width 10 height 10
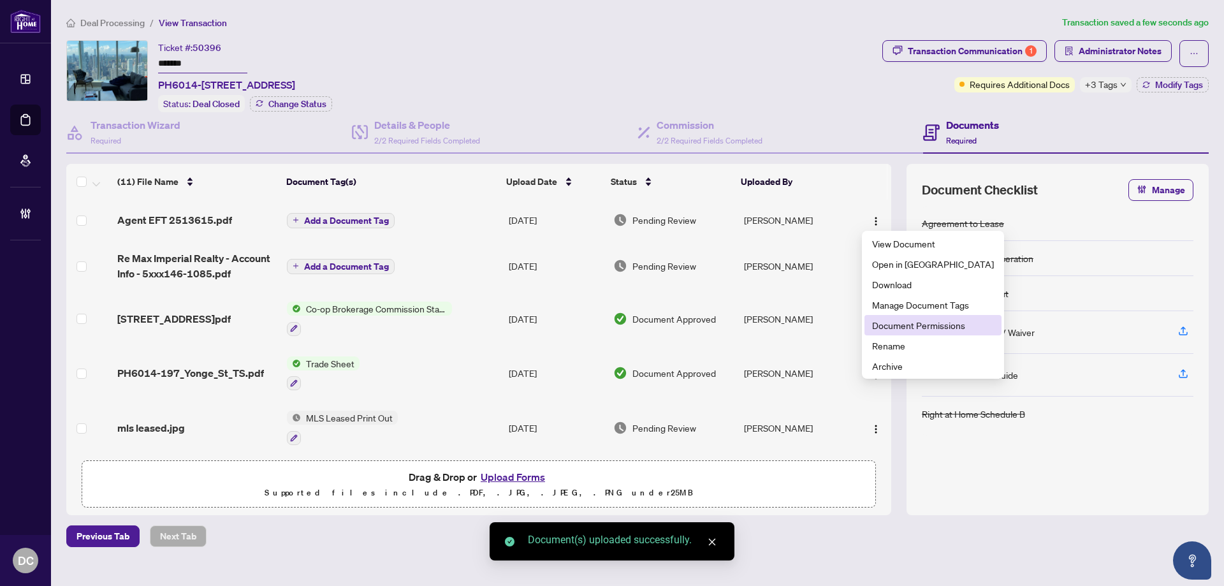
click at [881, 321] on span "Document Permissions" at bounding box center [933, 325] width 122 height 14
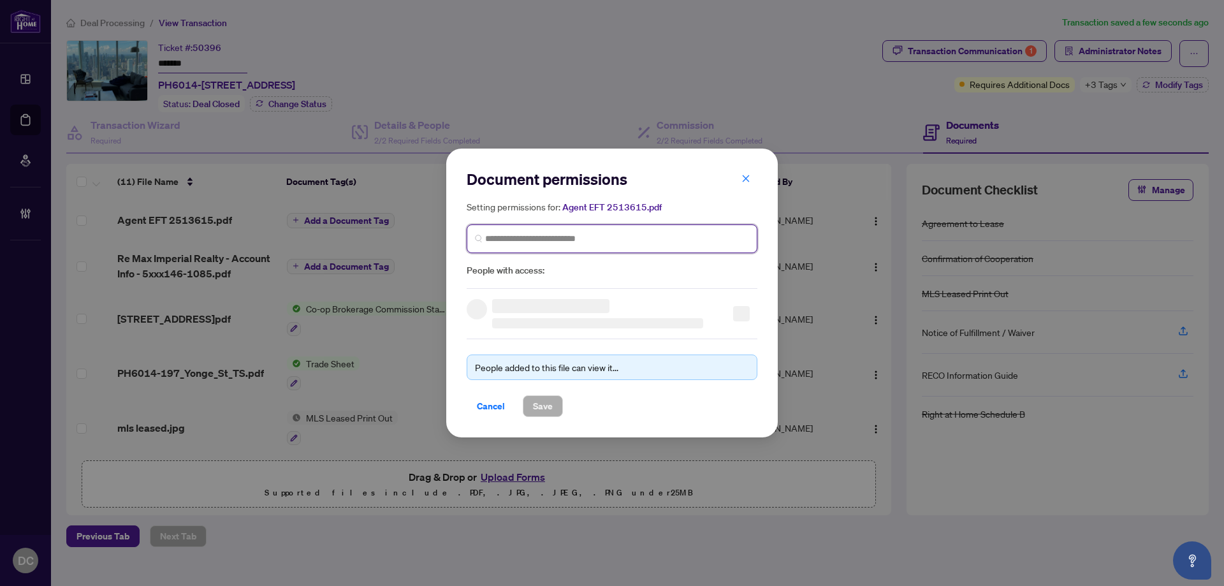
click at [622, 242] on input "search" at bounding box center [617, 238] width 264 height 13
click at [506, 238] on input "********" at bounding box center [617, 238] width 264 height 13
click at [503, 240] on input "********" at bounding box center [617, 238] width 264 height 13
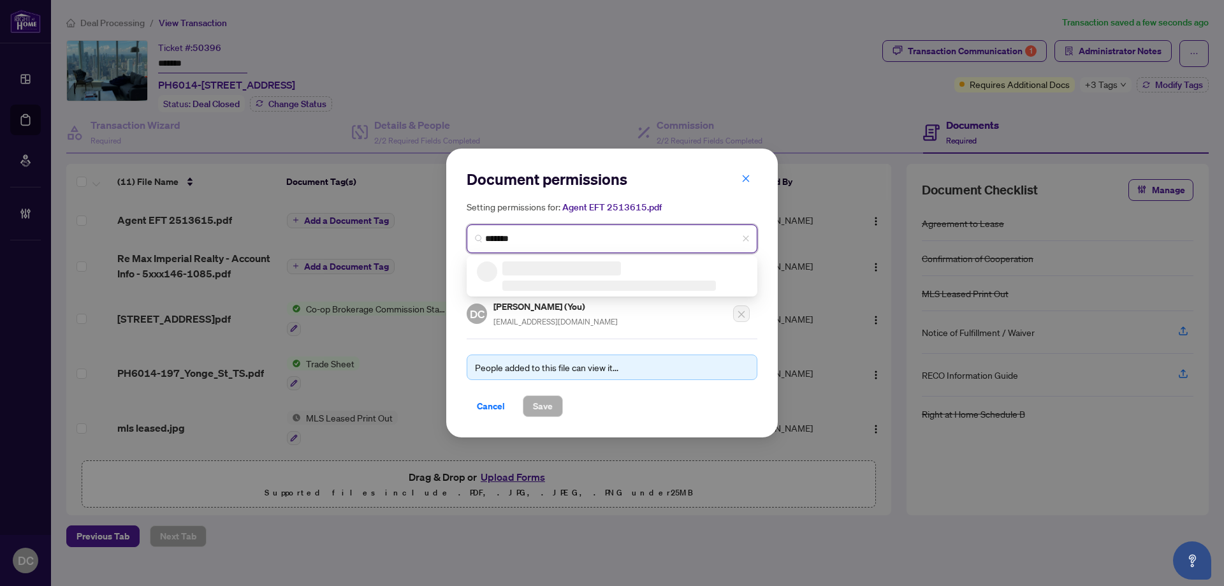
type input "********"
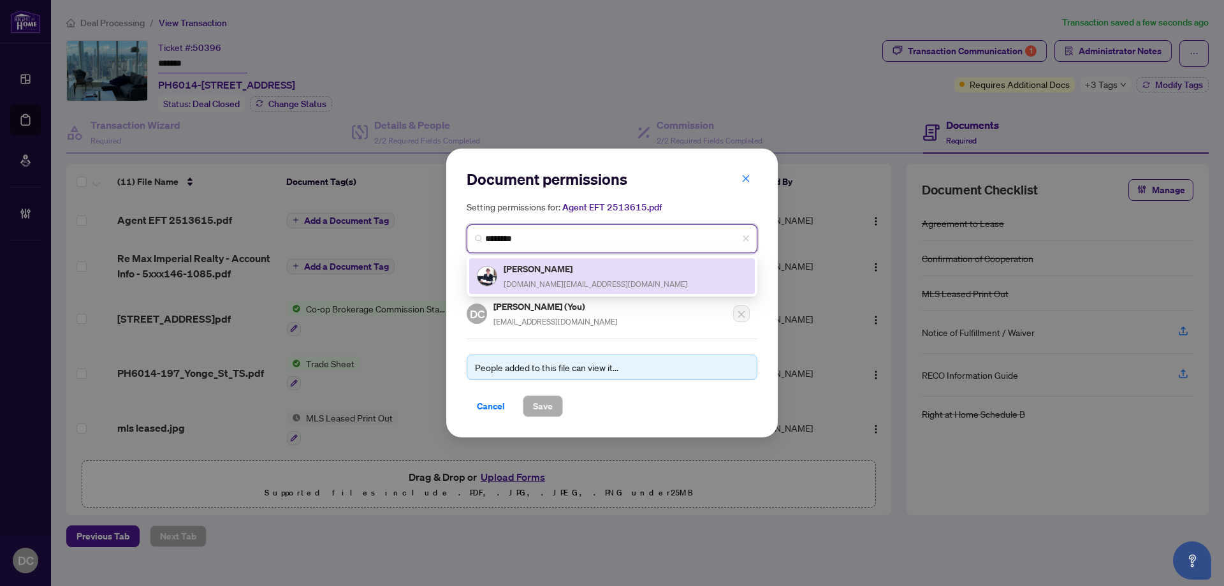
click at [557, 261] on h5 "Toby Lau" at bounding box center [596, 268] width 184 height 15
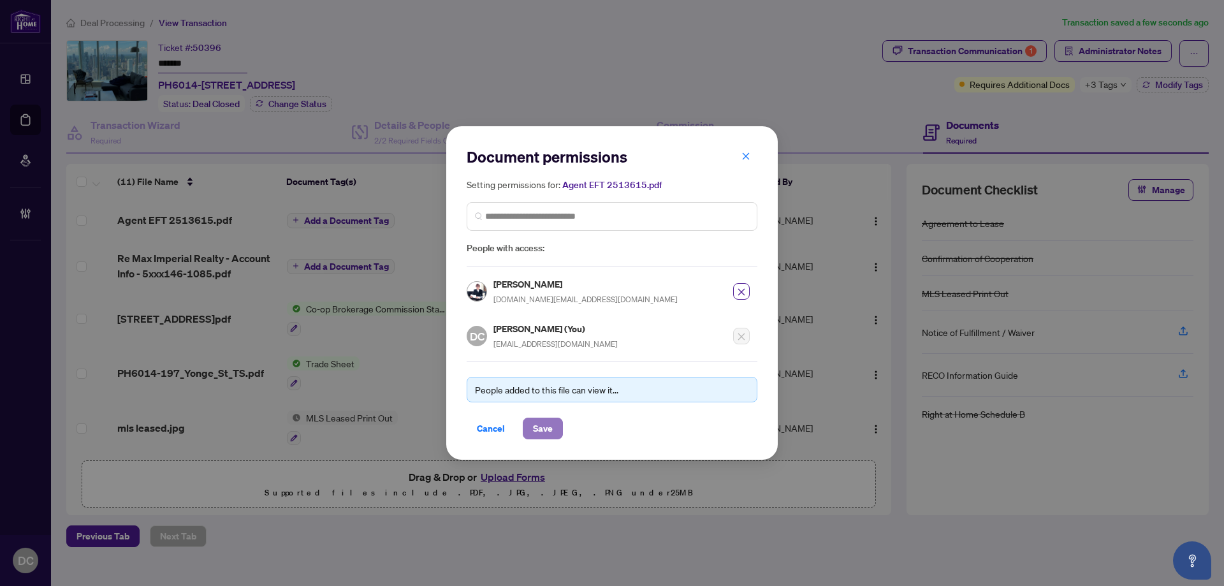
drag, startPoint x: 546, startPoint y: 427, endPoint x: 524, endPoint y: 420, distance: 23.2
click at [546, 426] on span "Save" at bounding box center [543, 428] width 20 height 20
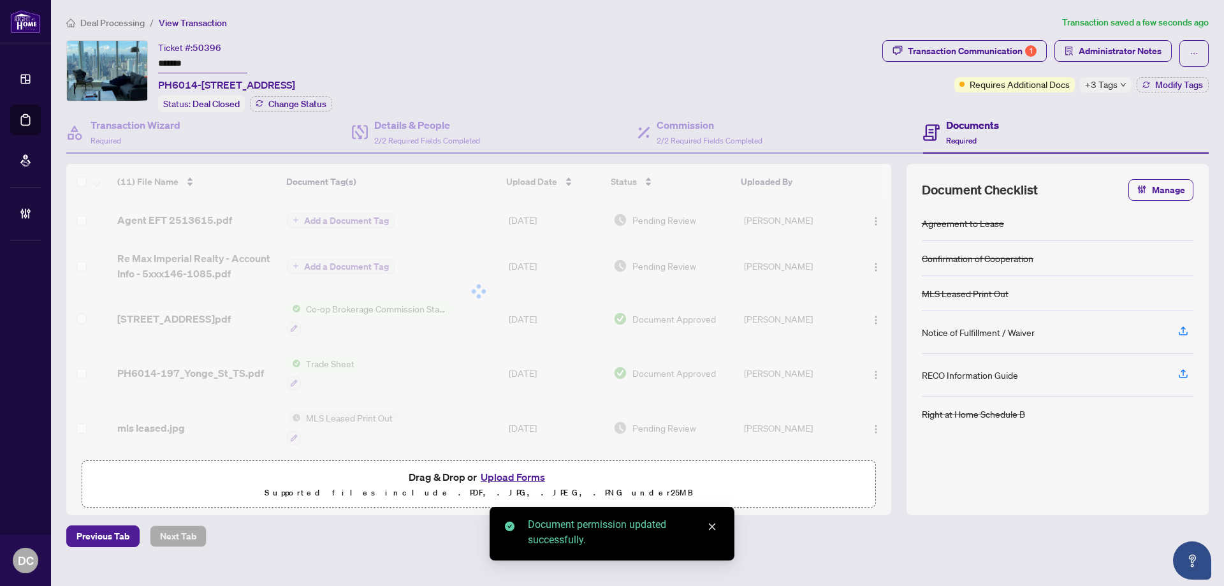
click at [381, 220] on body "Dashboard Deal Processing Mortgage Referrals Brokerage Management DC Dawn Chan …" at bounding box center [612, 293] width 1224 height 586
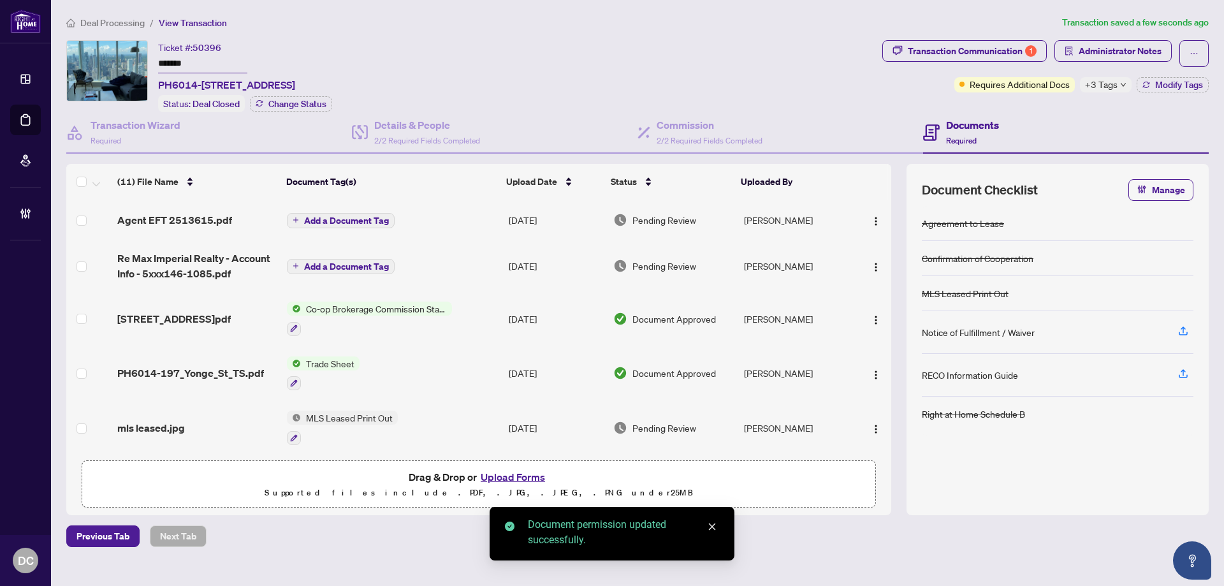
click at [355, 217] on span "Add a Document Tag" at bounding box center [346, 220] width 85 height 9
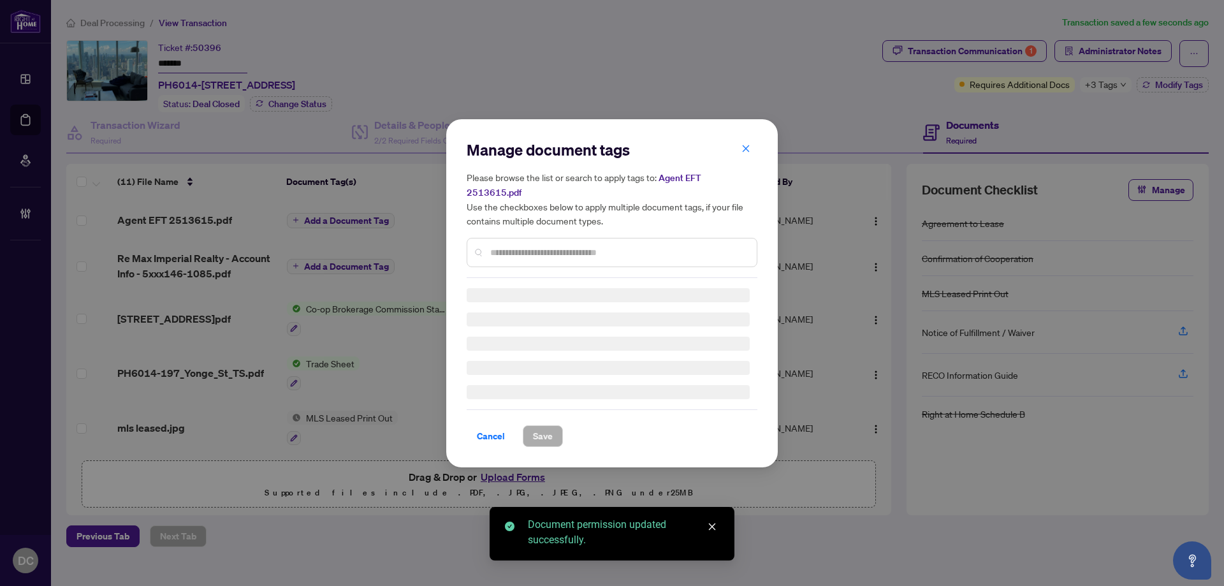
click at [531, 247] on div "Manage document tags Please browse the list or search to apply tags to: Agent E…" at bounding box center [612, 293] width 291 height 307
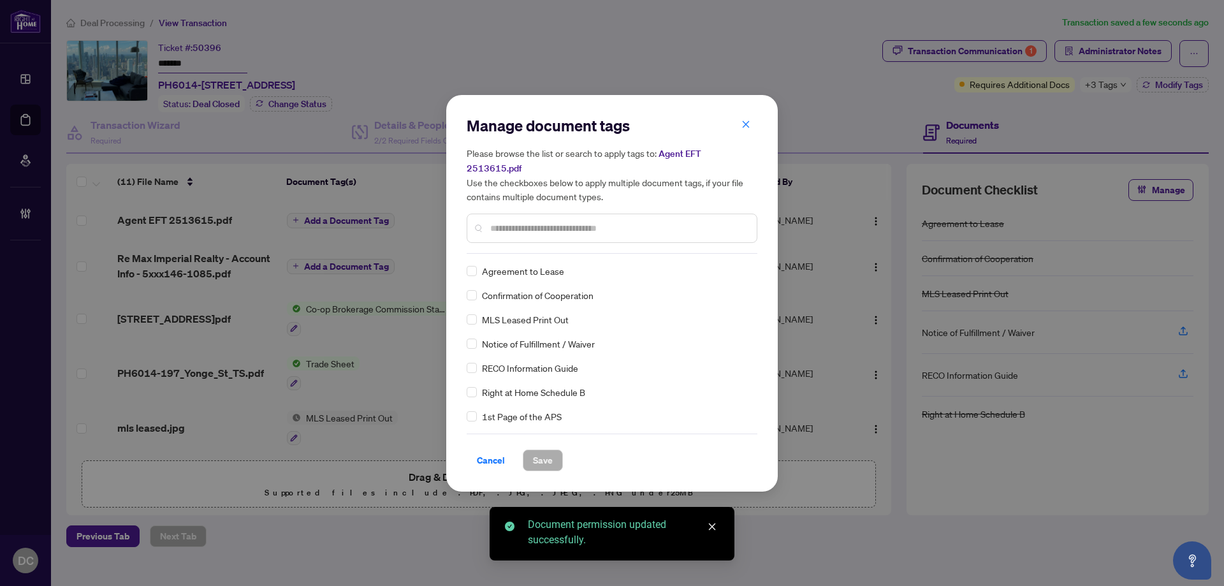
click at [574, 226] on input "text" at bounding box center [618, 228] width 256 height 14
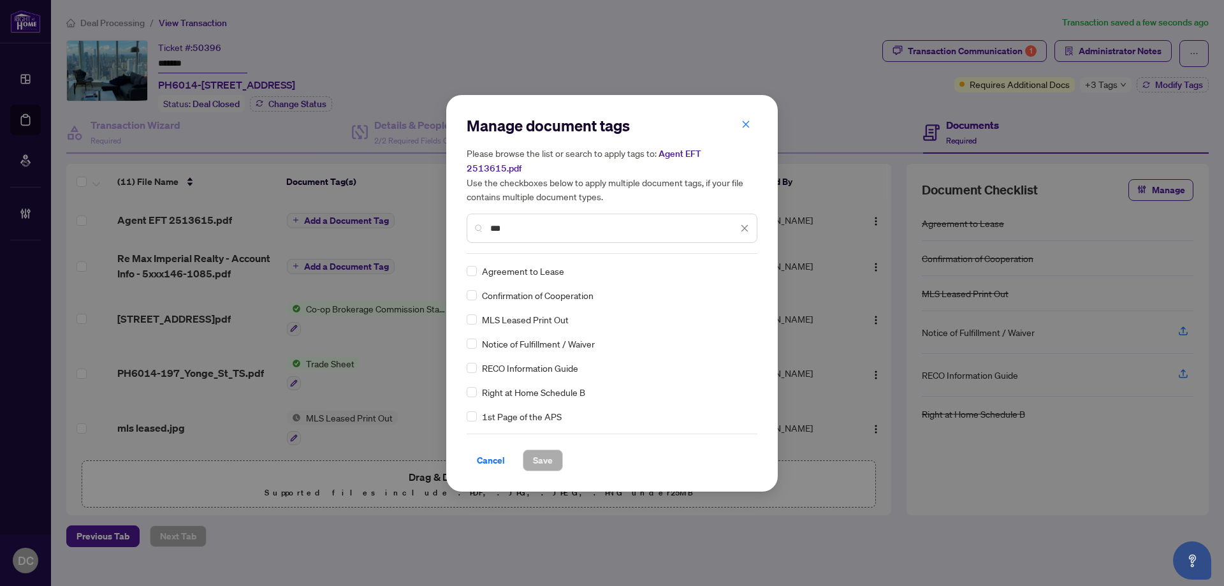
type input "***"
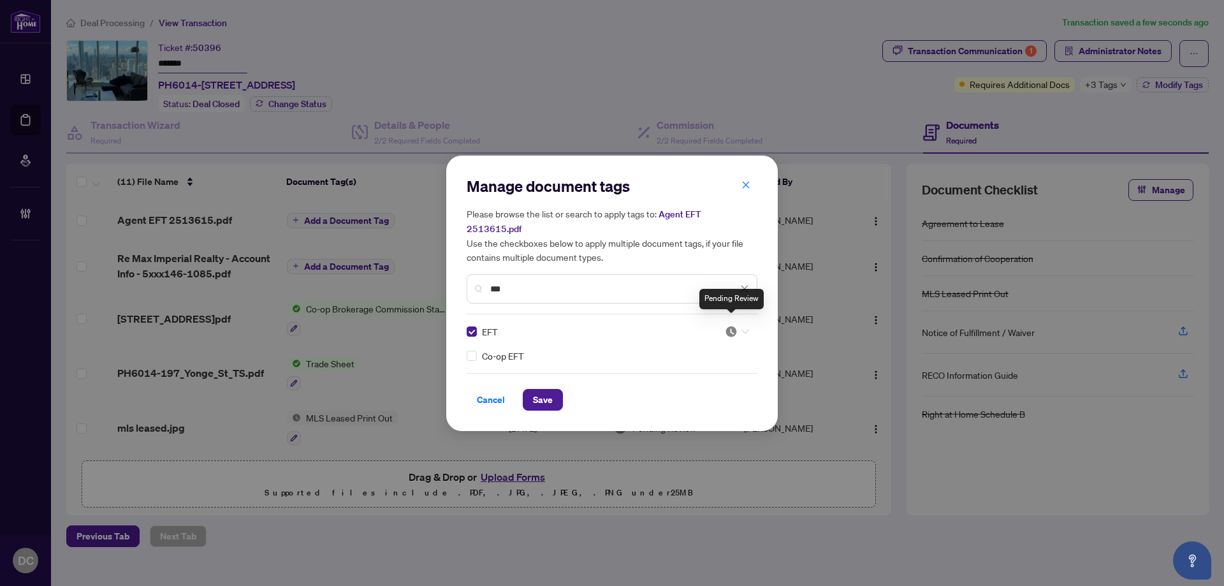
click at [734, 325] on img at bounding box center [731, 331] width 13 height 13
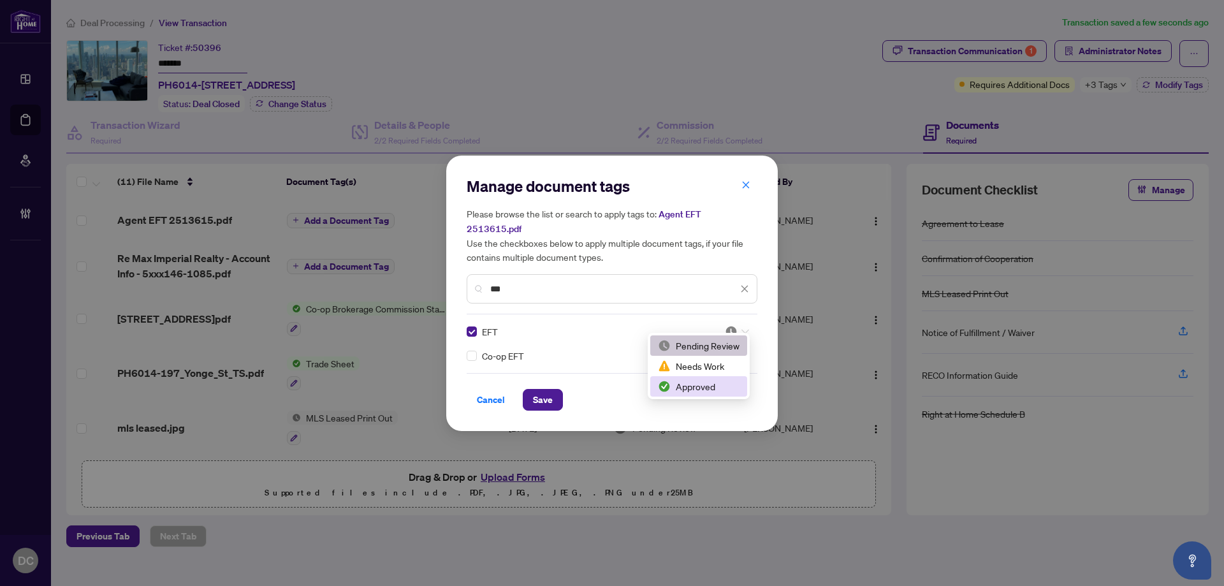
click at [707, 390] on div "Approved" at bounding box center [699, 386] width 82 height 14
click at [548, 391] on span "Save" at bounding box center [543, 400] width 20 height 20
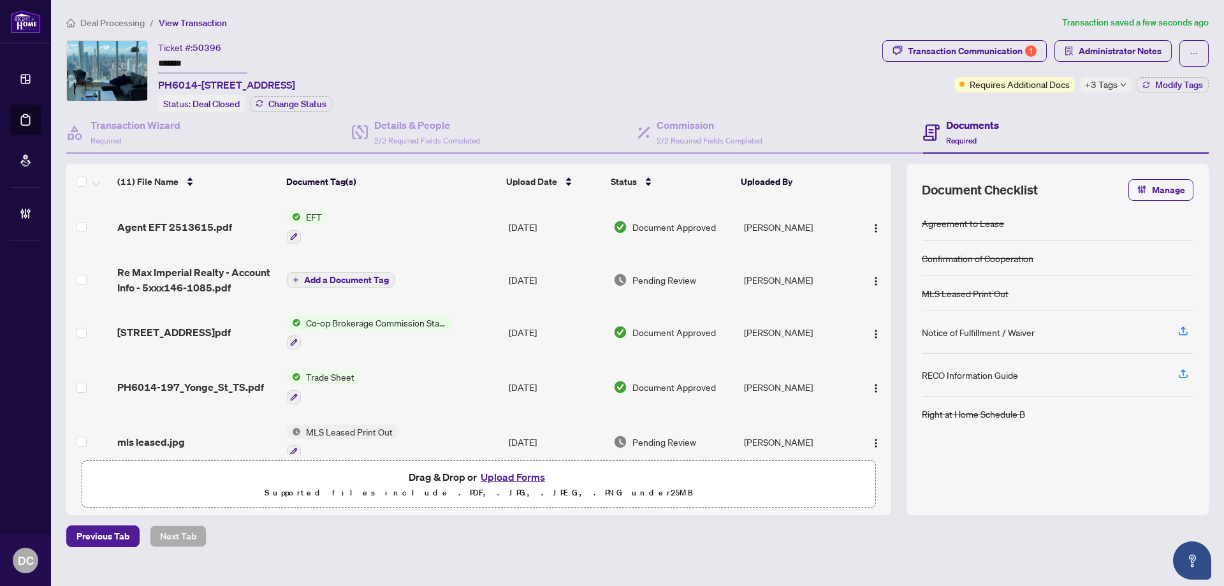
click at [729, 52] on div "Ticket #: 50396 ******* PH6014-197 Yonge St, Toronto, Ontario M5B 0C1, Canada S…" at bounding box center [471, 76] width 811 height 72
click at [1110, 87] on span "+3 Tags" at bounding box center [1101, 84] width 33 height 15
click at [1057, 118] on div "Documents Required" at bounding box center [1066, 132] width 286 height 41
click at [1198, 90] on button "Modify Tags" at bounding box center [1173, 84] width 72 height 15
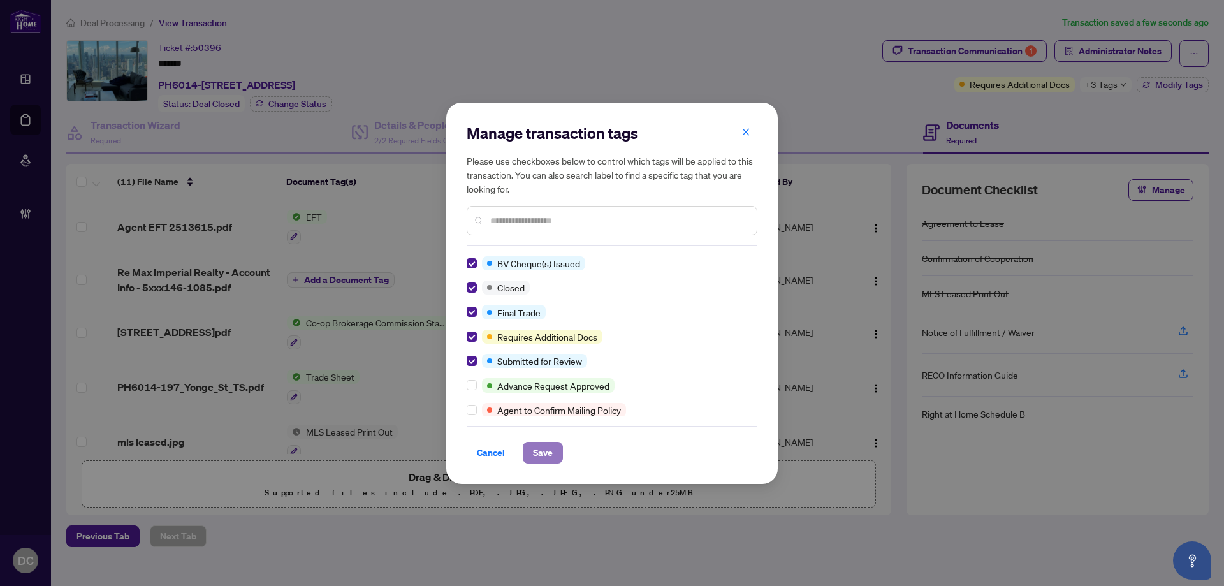
click at [538, 451] on span "Save" at bounding box center [543, 452] width 20 height 20
click at [957, 56] on div "Manage transaction tags Please use checkboxes below to control which tags will …" at bounding box center [612, 293] width 1224 height 586
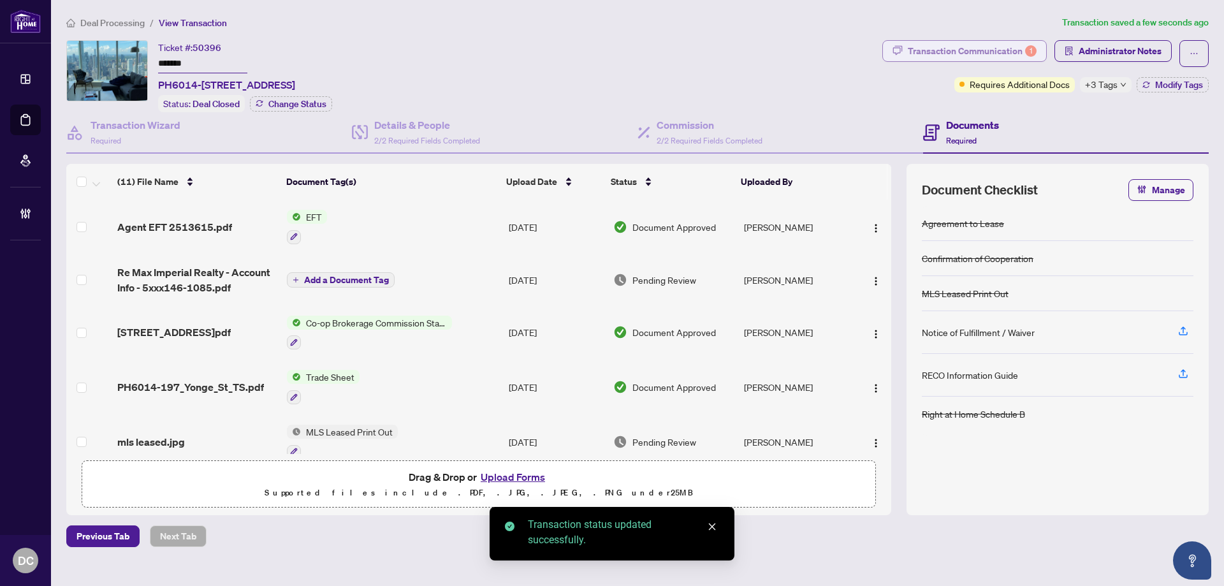
click at [986, 53] on div "Transaction Communication 1" at bounding box center [972, 51] width 129 height 20
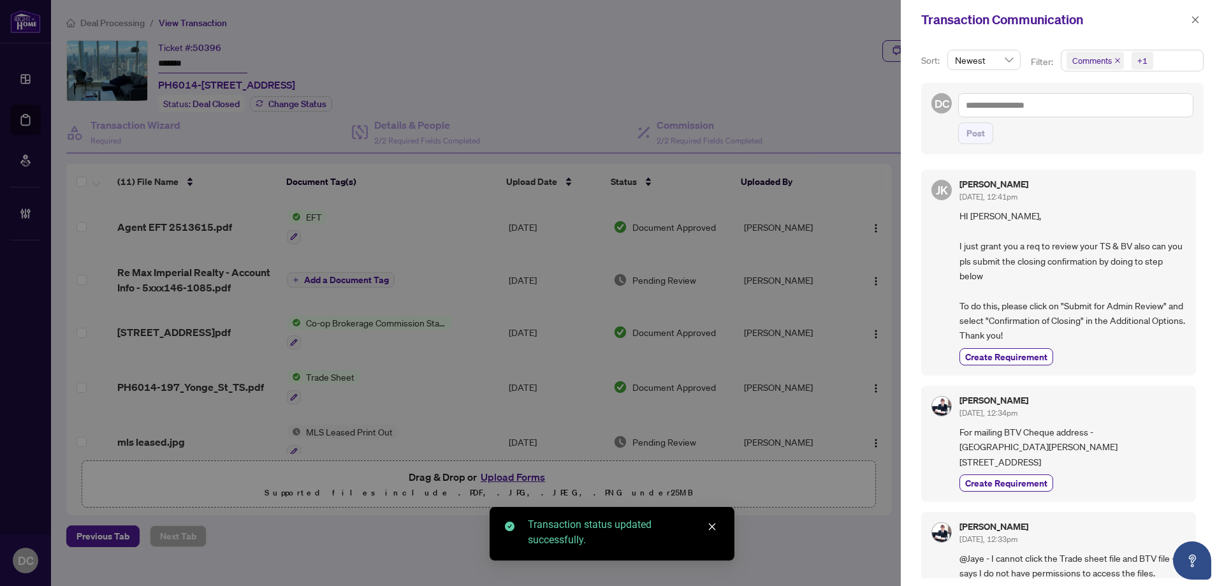
click at [1167, 56] on span "Comments +1" at bounding box center [1133, 60] width 142 height 20
click at [1119, 121] on span "Comments" at bounding box center [1137, 113] width 113 height 15
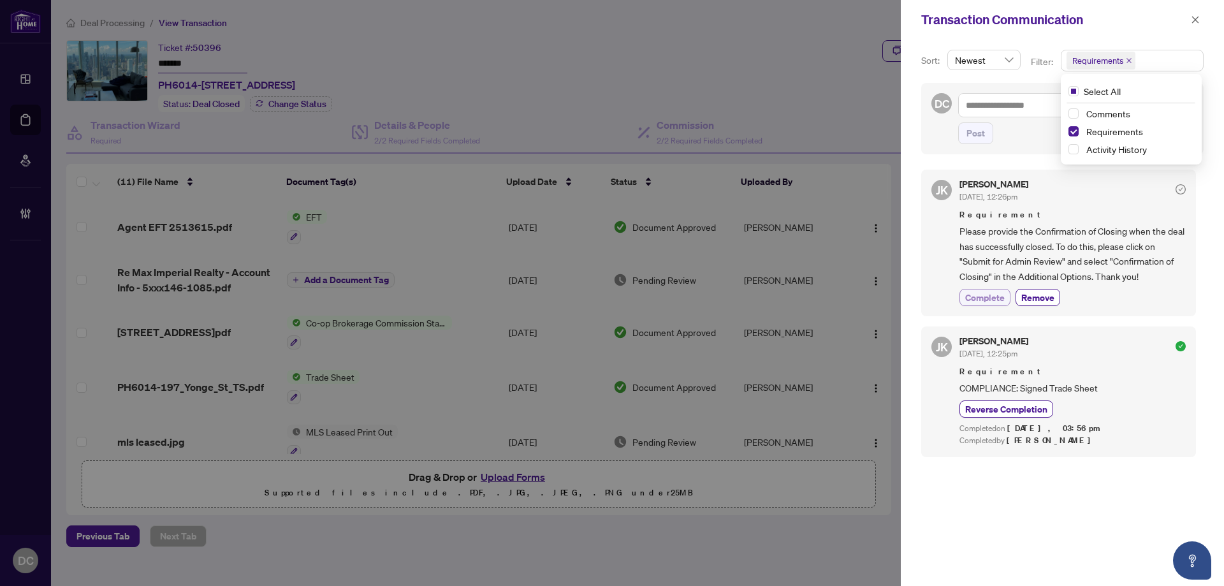
click at [998, 304] on button "Complete" at bounding box center [985, 297] width 51 height 17
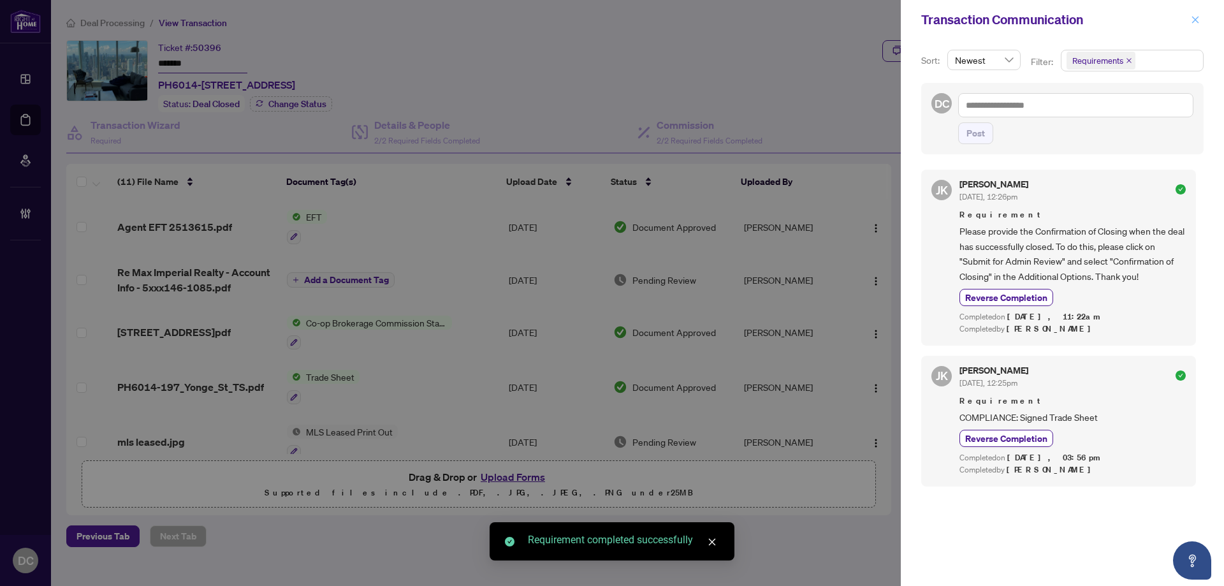
click at [1200, 15] on button "button" at bounding box center [1195, 19] width 17 height 15
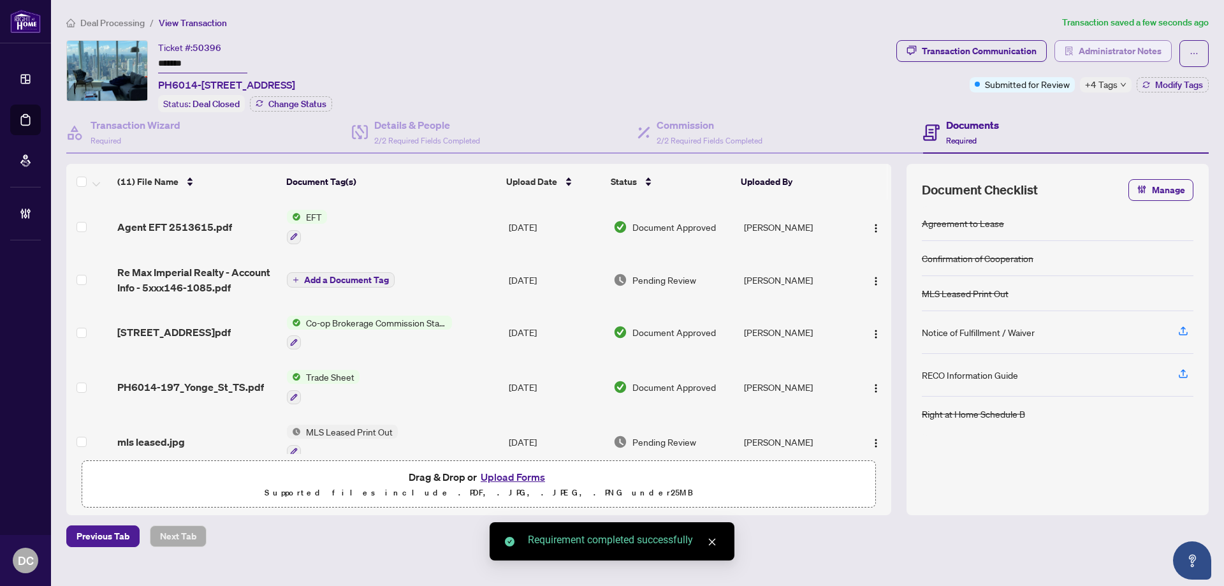
click at [1138, 52] on span "Administrator Notes" at bounding box center [1120, 51] width 83 height 20
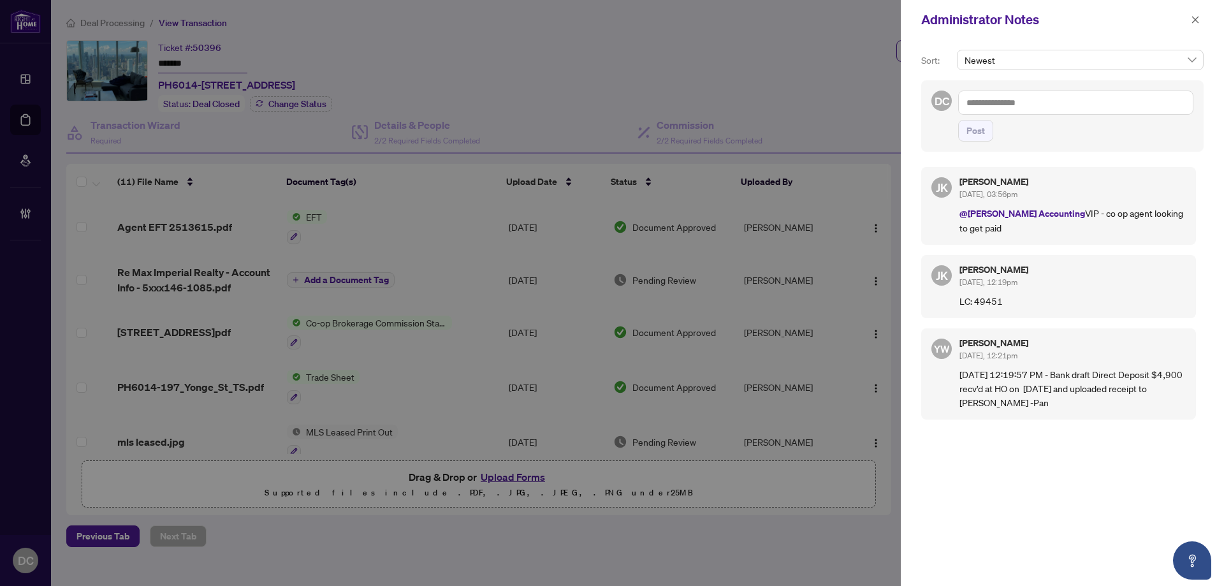
click at [1127, 98] on textarea at bounding box center [1075, 103] width 235 height 24
paste textarea "**********"
type textarea "**********"
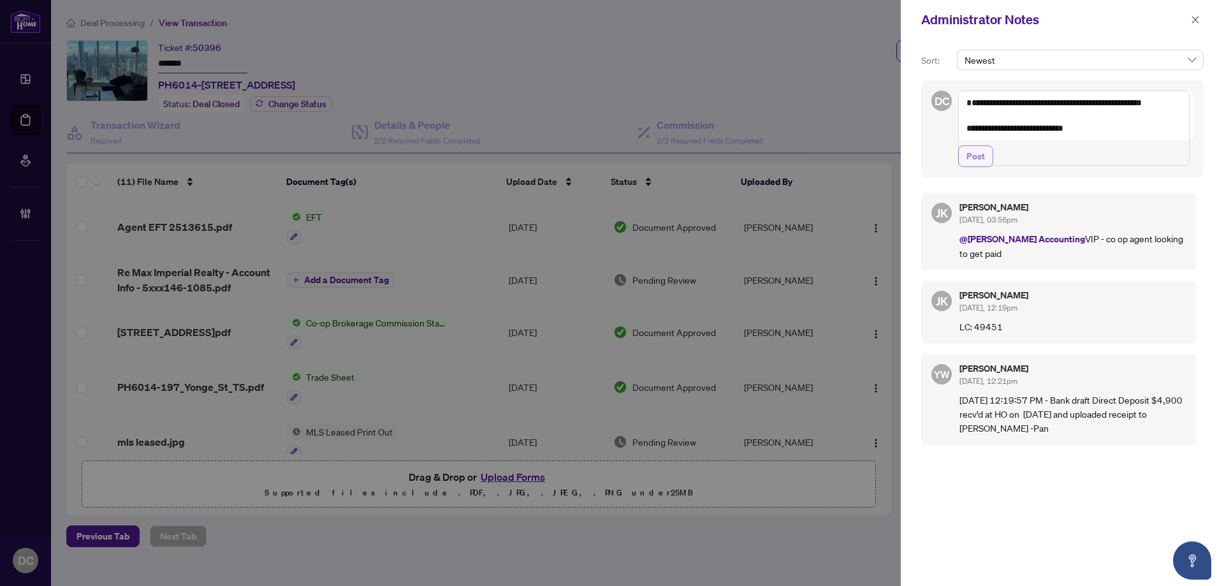
click at [984, 166] on span "Post" at bounding box center [976, 156] width 18 height 20
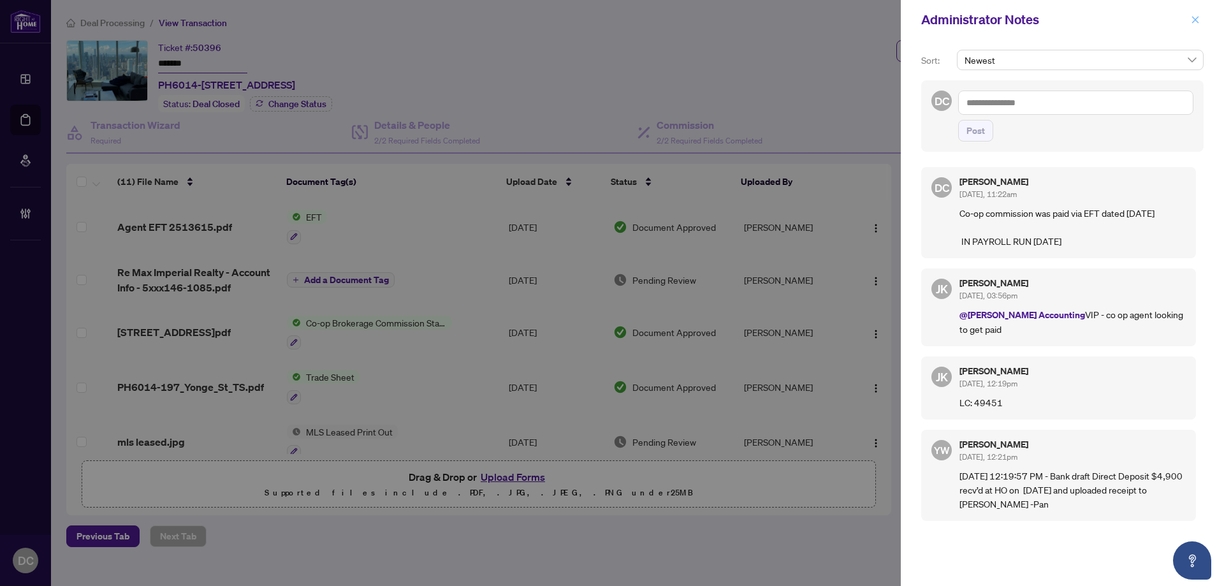
click at [1201, 13] on button "button" at bounding box center [1195, 19] width 17 height 15
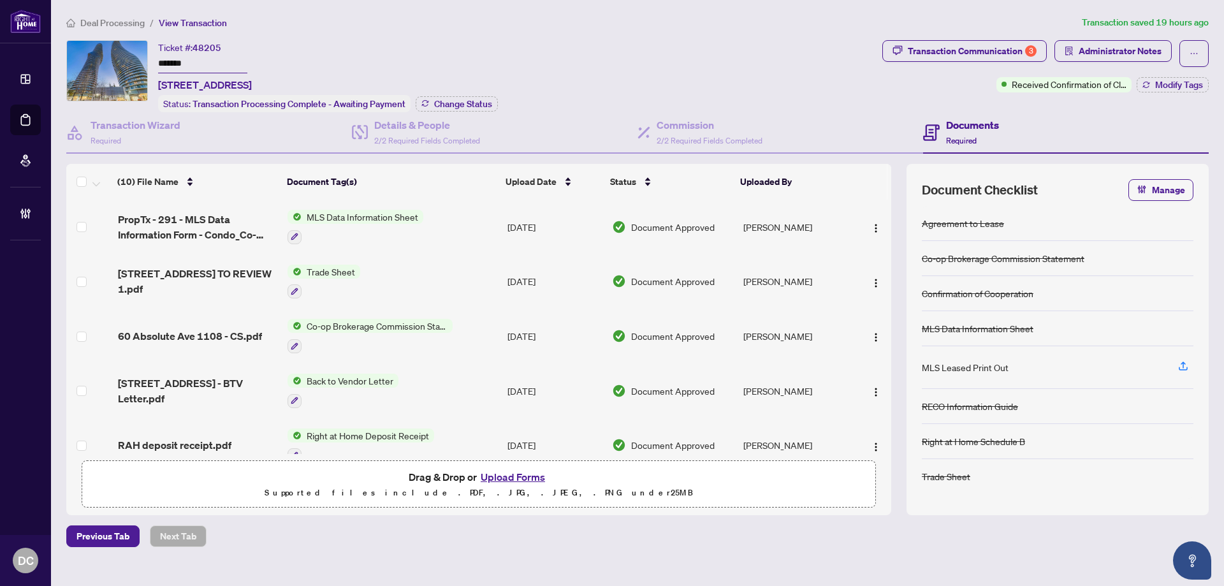
drag, startPoint x: 233, startPoint y: 62, endPoint x: 91, endPoint y: 61, distance: 142.2
click at [91, 61] on div "Ticket #: 48205 ******* [STREET_ADDRESS] Status: Transaction Processing Complet…" at bounding box center [471, 76] width 811 height 72
click at [434, 102] on span "Change Status" at bounding box center [463, 103] width 58 height 9
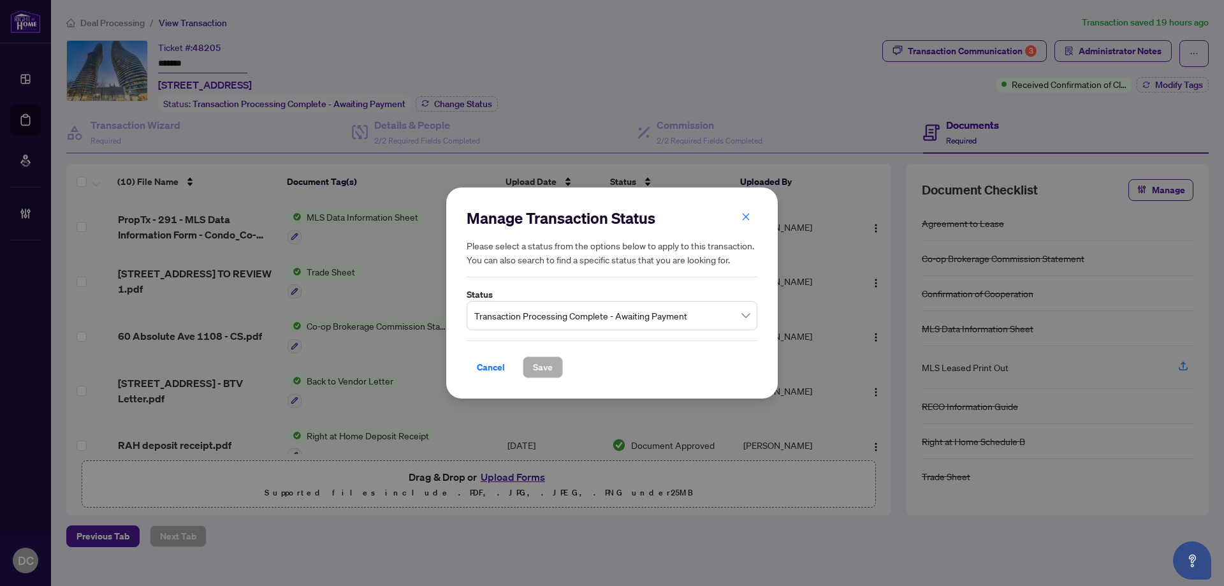
click at [526, 314] on span "Transaction Processing Complete - Awaiting Payment" at bounding box center [611, 316] width 275 height 24
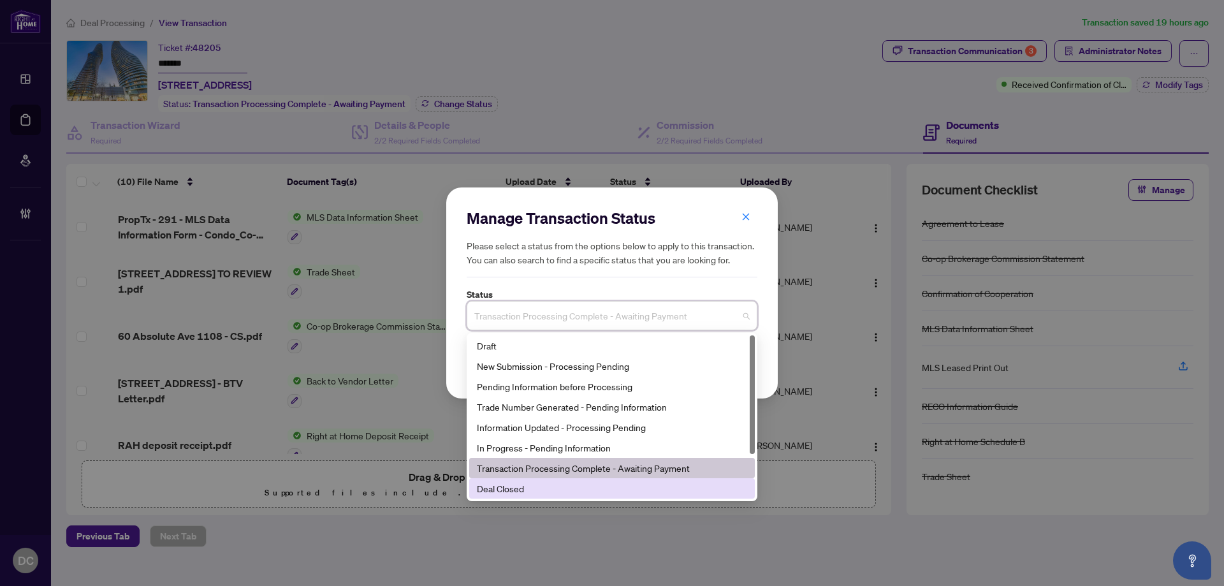
click at [509, 483] on div "Deal Closed" at bounding box center [612, 488] width 270 height 14
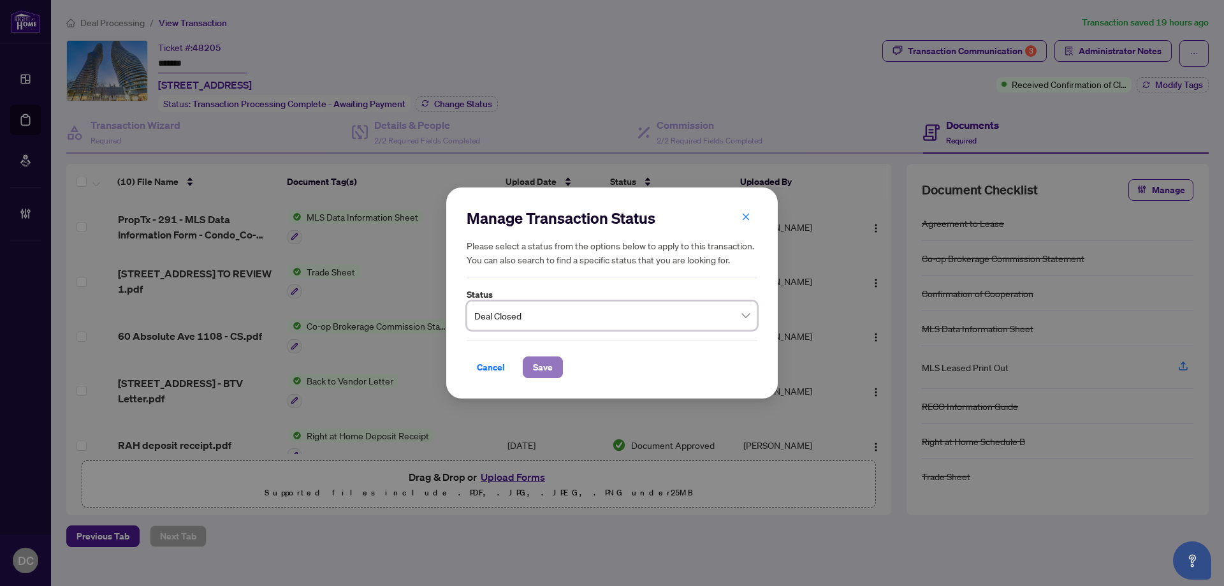
click at [557, 363] on button "Save" at bounding box center [543, 367] width 40 height 22
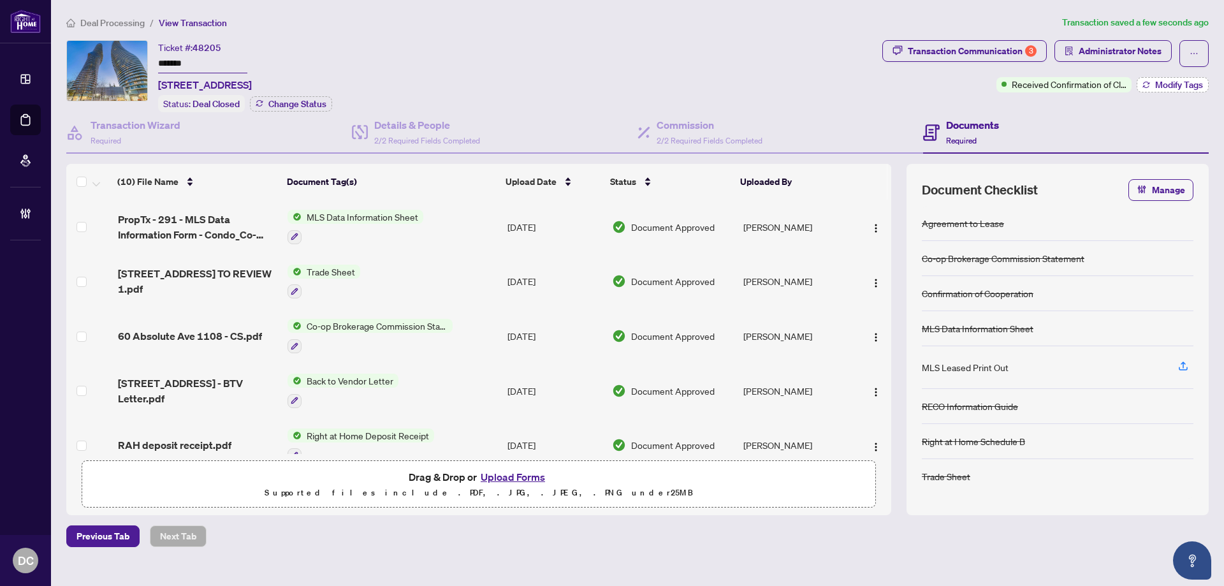
click at [1174, 84] on span "Modify Tags" at bounding box center [1179, 84] width 48 height 9
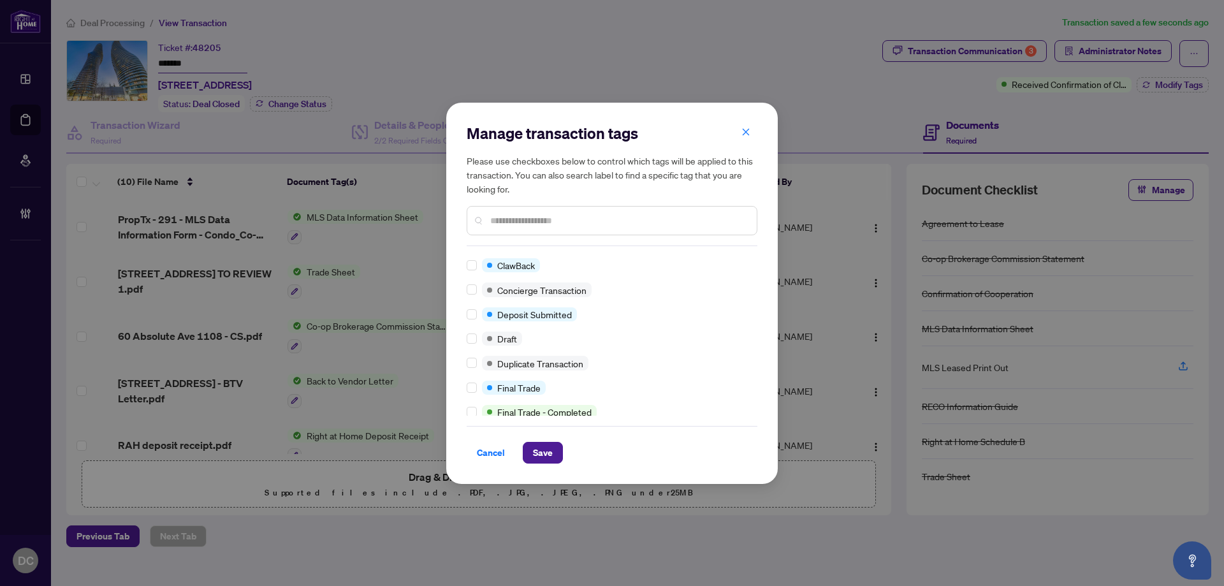
scroll to position [191, 0]
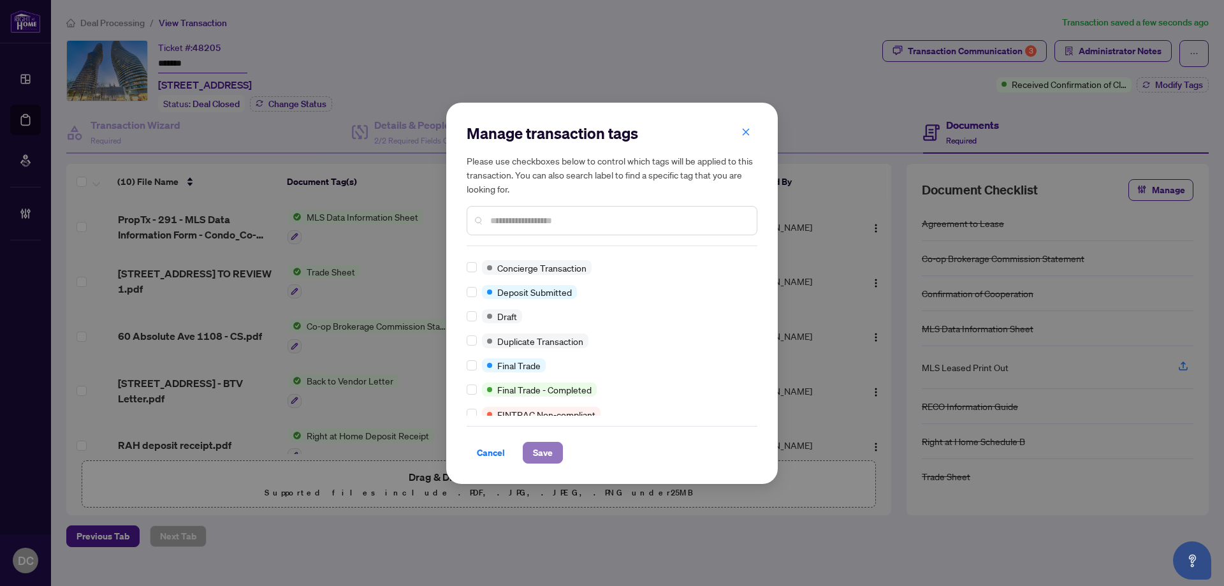
click at [538, 456] on span "Save" at bounding box center [543, 452] width 20 height 20
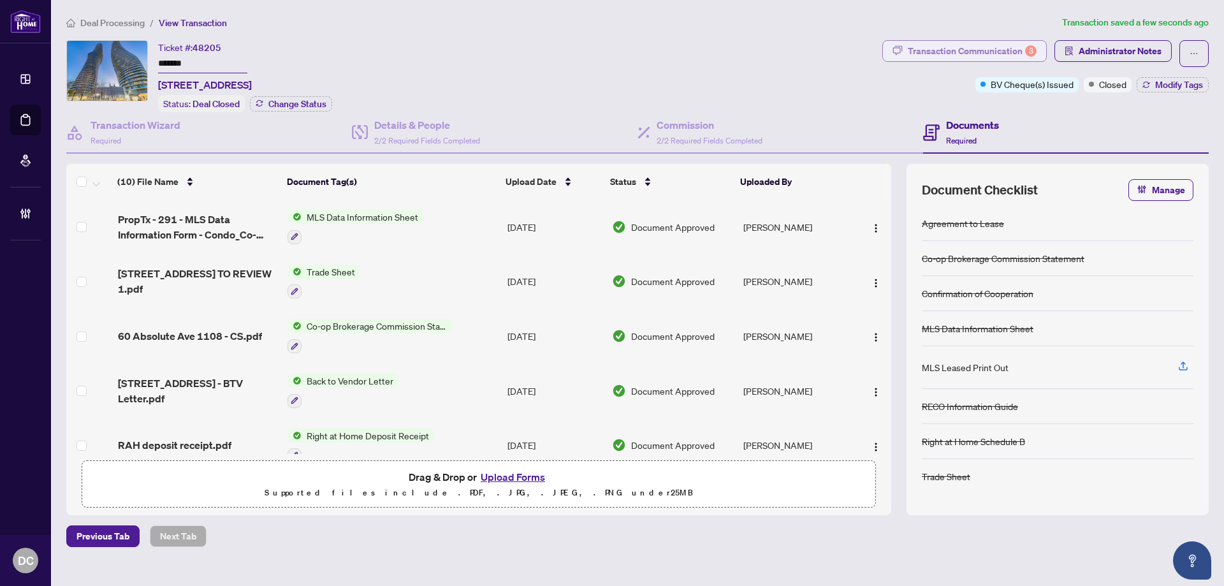
click at [939, 49] on div "Transaction Communication 3" at bounding box center [972, 51] width 129 height 20
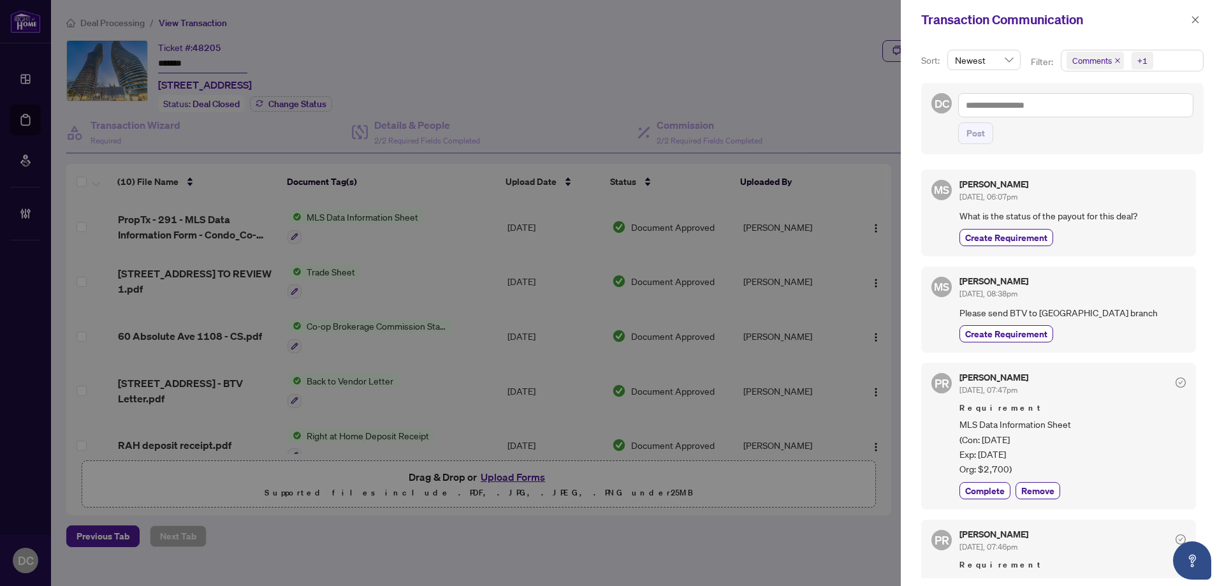
drag, startPoint x: 1202, startPoint y: 18, endPoint x: 1184, endPoint y: 18, distance: 17.9
click at [1201, 18] on button "button" at bounding box center [1195, 19] width 17 height 15
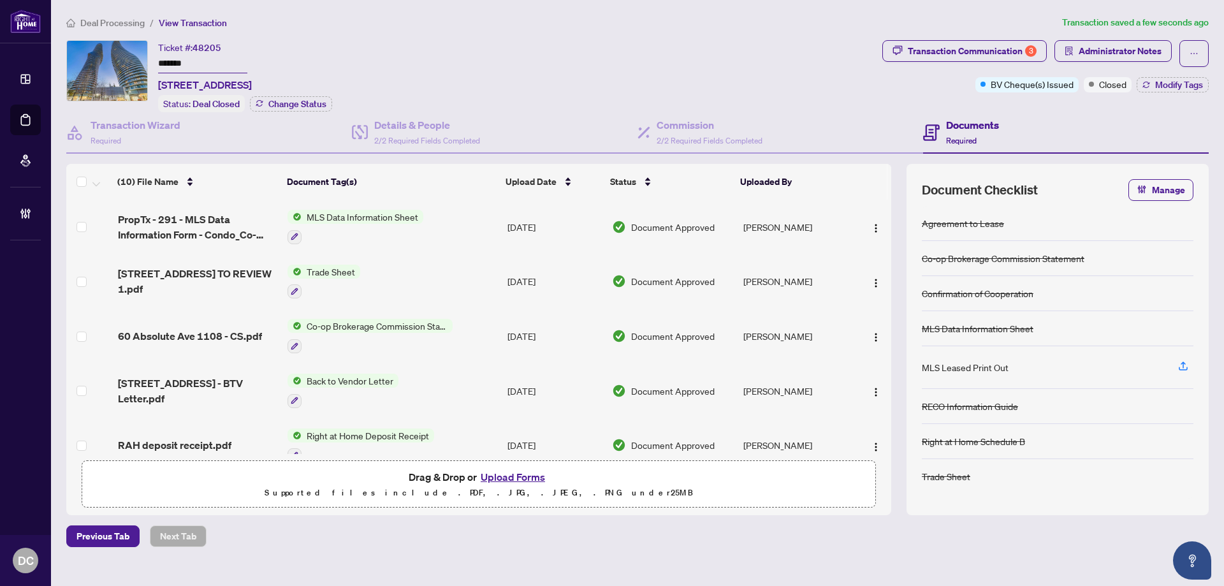
click at [462, 326] on td "Co-op Brokerage Commission Statement" at bounding box center [392, 336] width 220 height 55
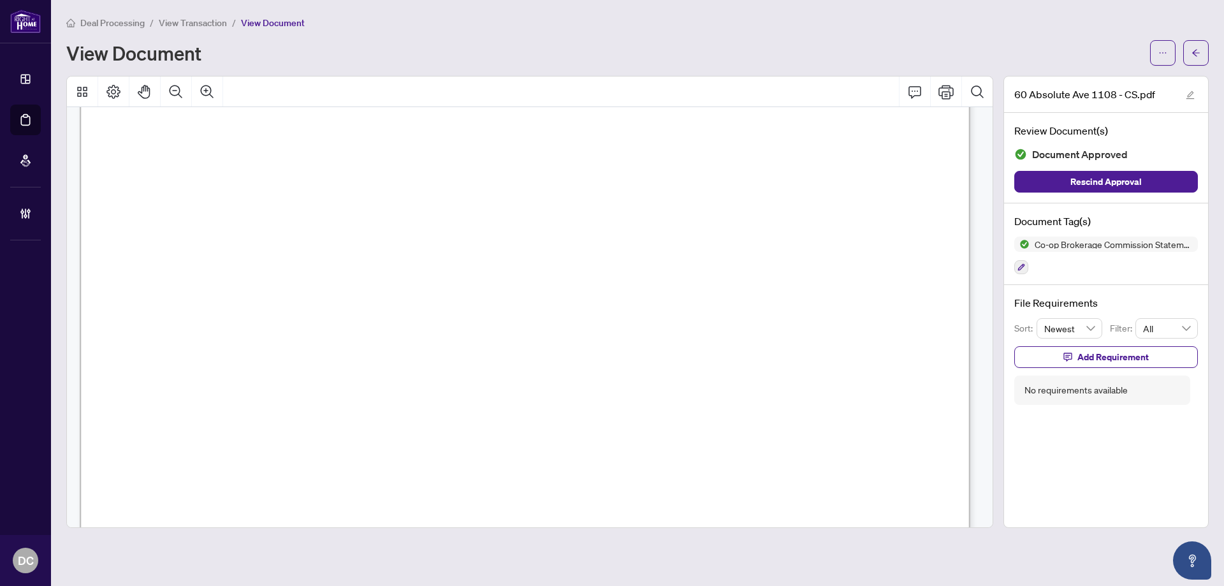
scroll to position [446, 0]
click at [1202, 52] on button "button" at bounding box center [1196, 53] width 26 height 26
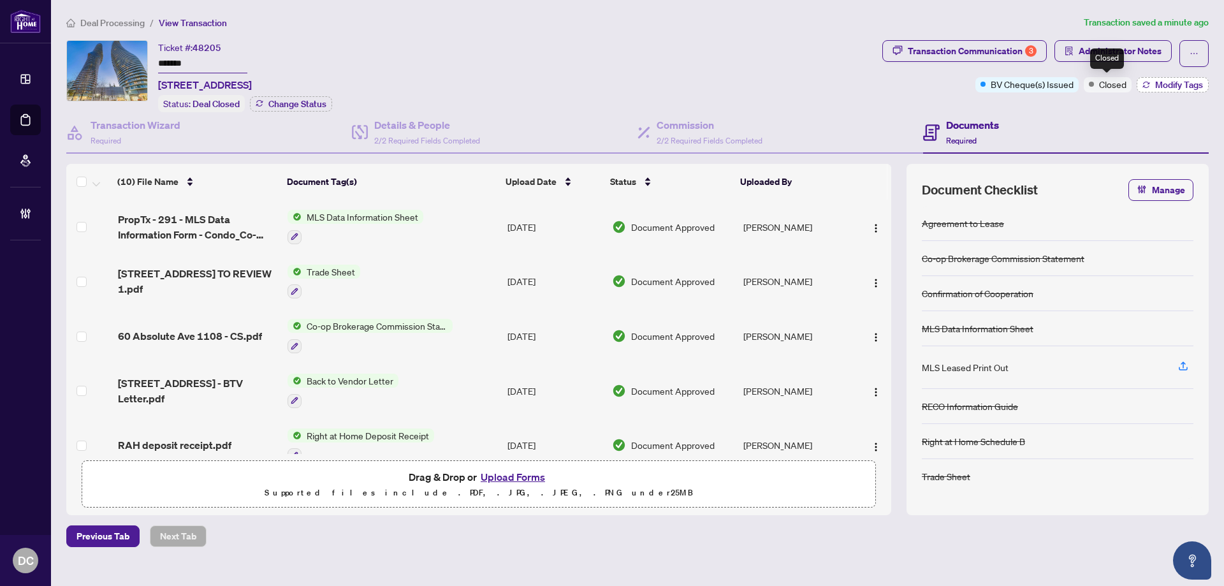
click at [1186, 84] on span "Modify Tags" at bounding box center [1179, 84] width 48 height 9
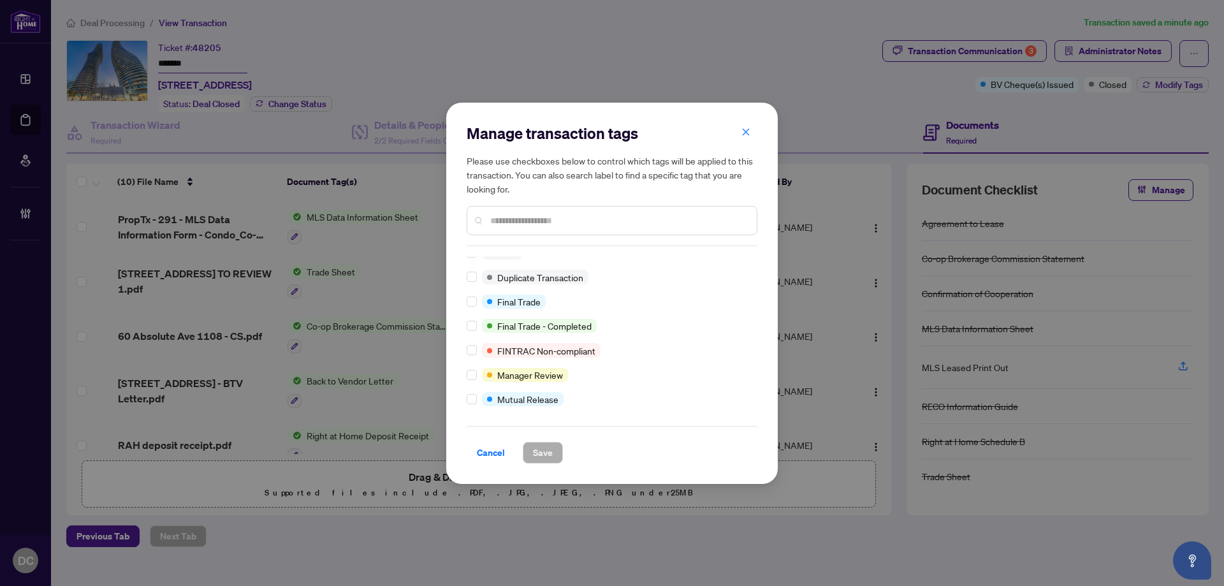
scroll to position [11, 0]
click at [548, 453] on span "Save" at bounding box center [543, 452] width 20 height 20
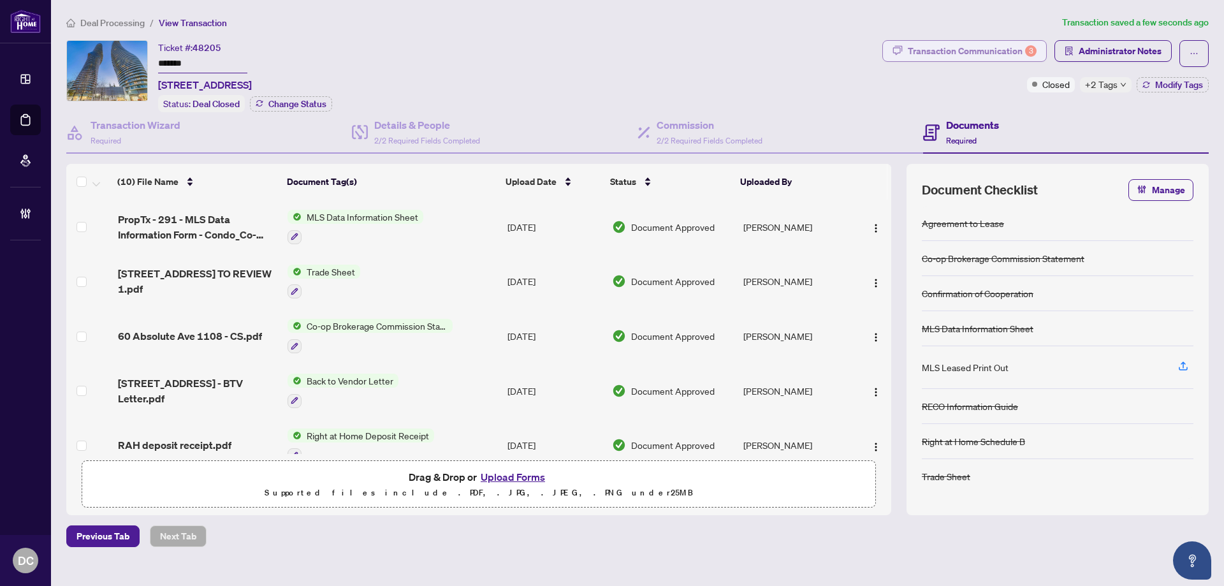
click at [984, 47] on div "Transaction Communication 3" at bounding box center [972, 51] width 129 height 20
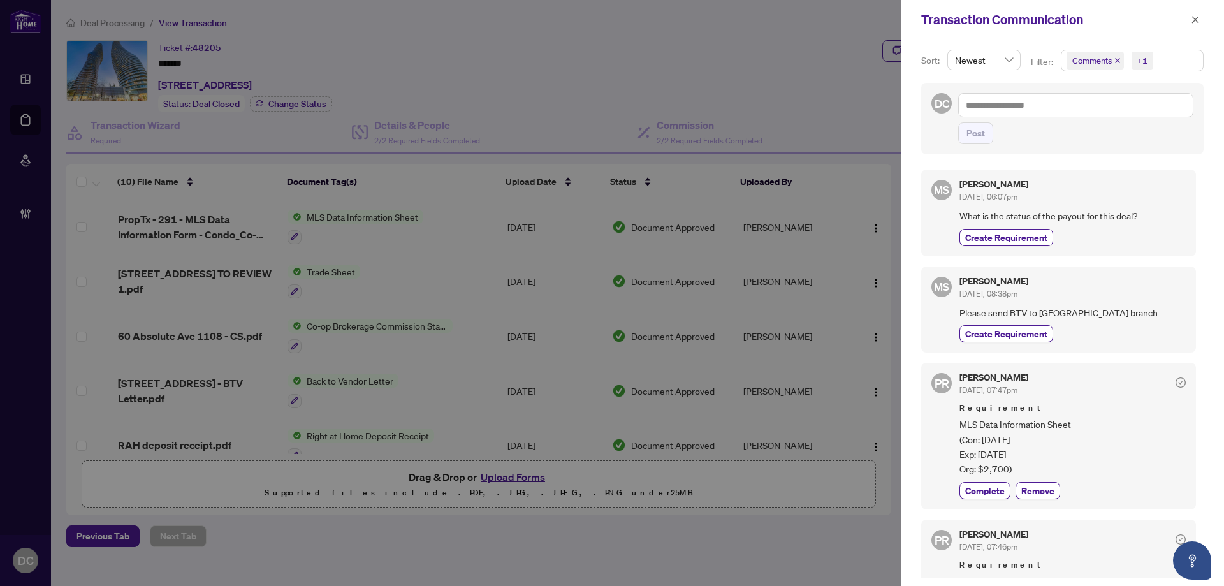
click at [1156, 56] on span "Comments +1" at bounding box center [1133, 60] width 142 height 20
click at [1116, 148] on span "Activity History" at bounding box center [1116, 148] width 61 height 11
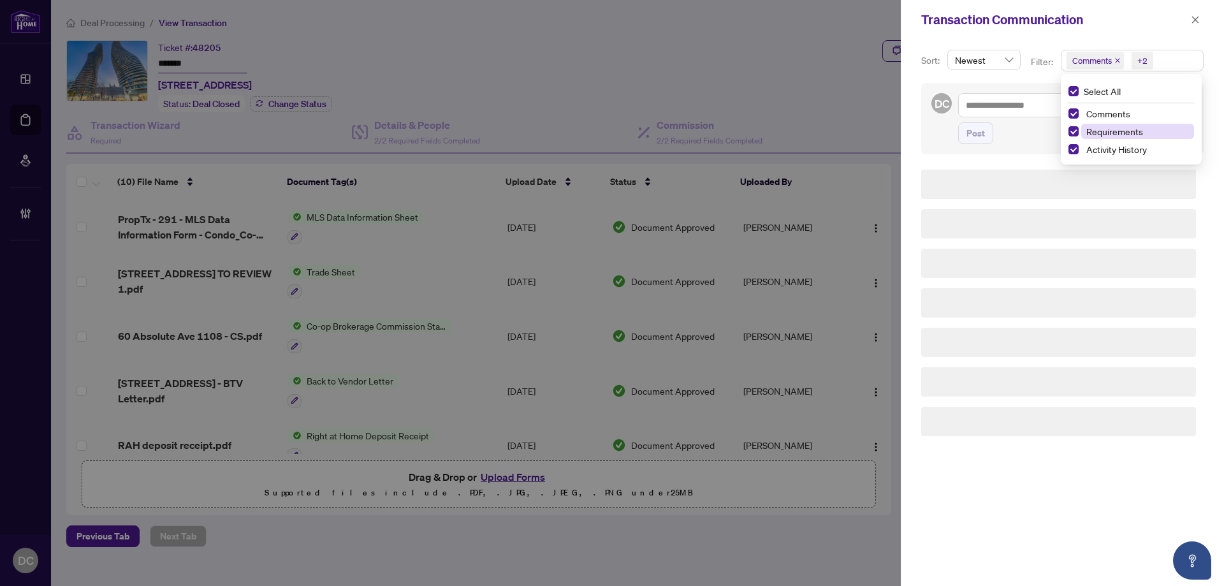
click at [1130, 132] on span "Requirements" at bounding box center [1114, 131] width 57 height 11
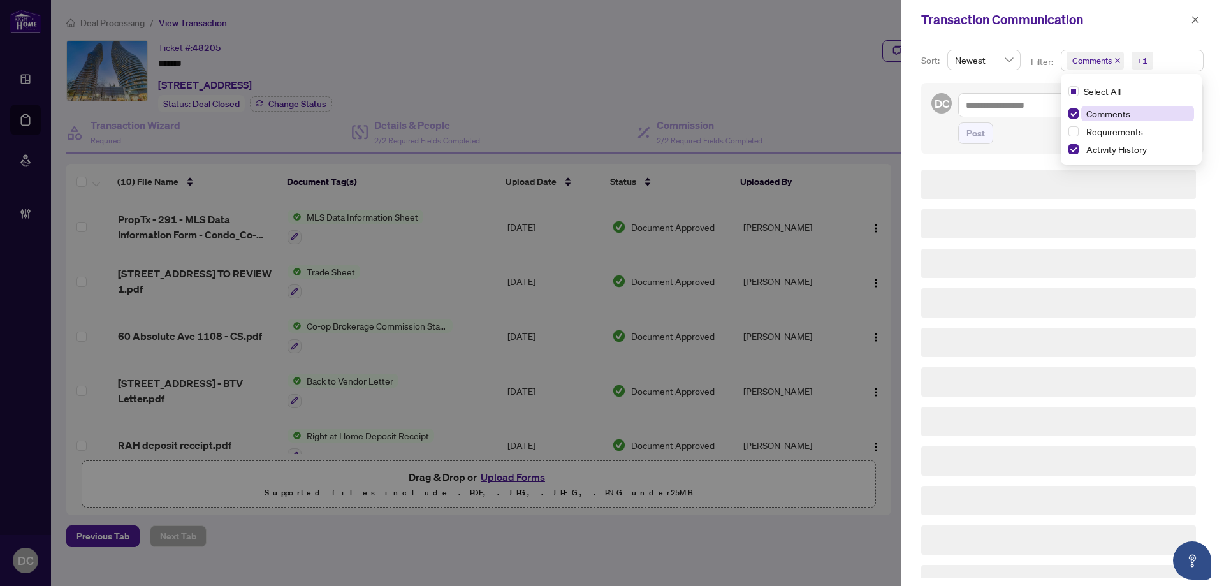
click at [1129, 116] on span "Comments" at bounding box center [1137, 113] width 113 height 15
click at [1120, 131] on span "Requirements" at bounding box center [1114, 131] width 57 height 11
click at [1112, 149] on span "Activity History" at bounding box center [1116, 148] width 61 height 11
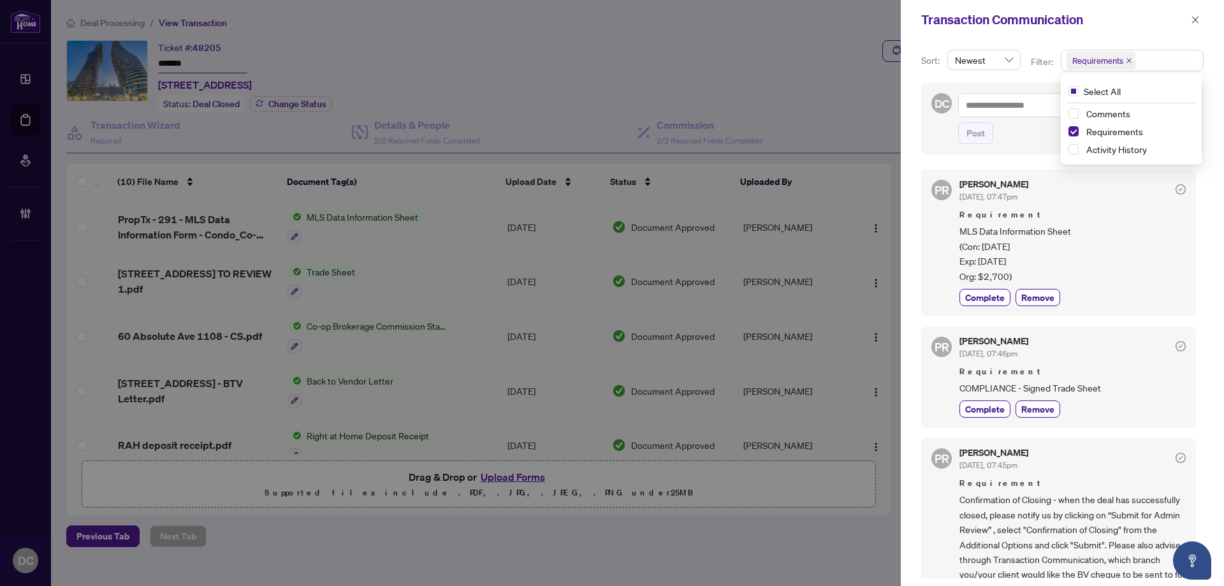
click at [1018, 147] on div "DC Post" at bounding box center [1062, 118] width 282 height 71
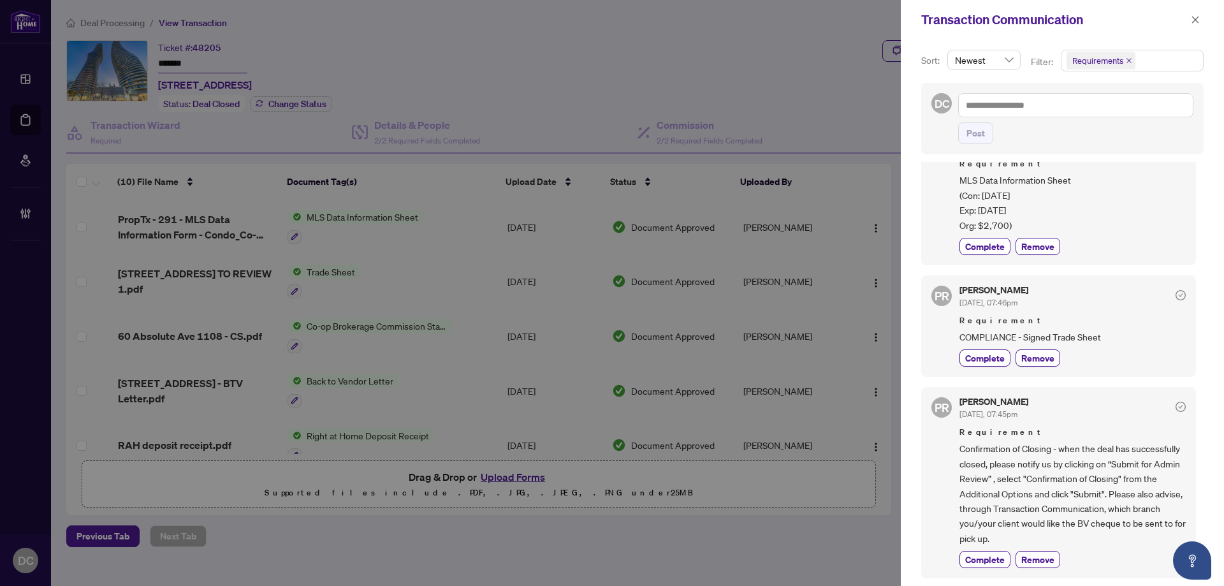
scroll to position [3, 0]
click at [968, 559] on span "Complete" at bounding box center [985, 556] width 40 height 13
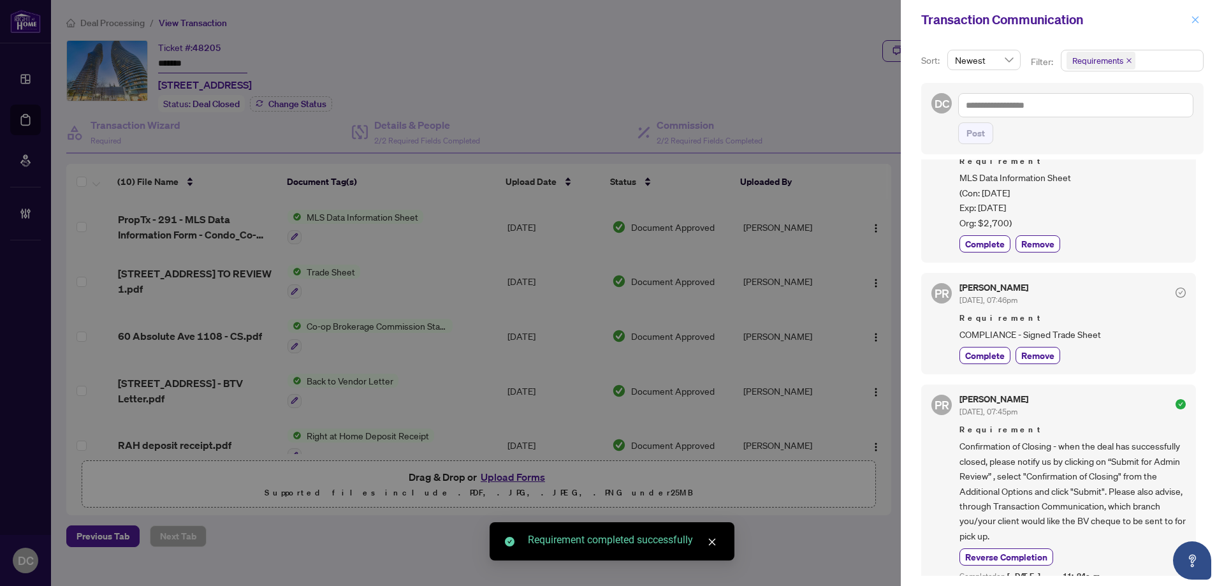
click at [1197, 22] on icon "close" at bounding box center [1195, 19] width 9 height 9
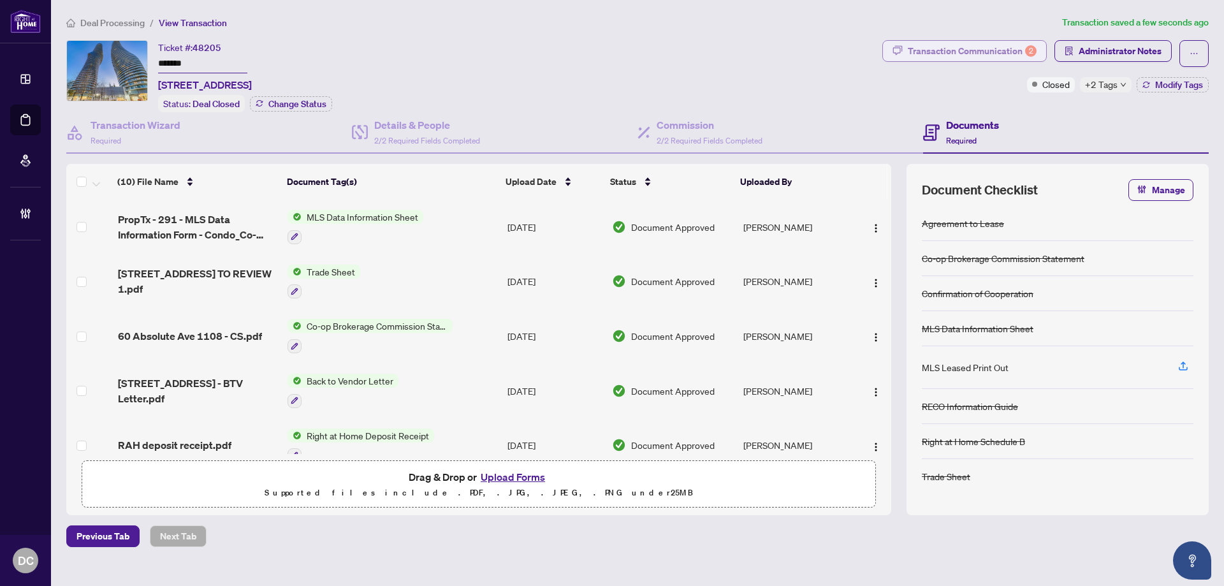
click at [911, 54] on div "Transaction Communication 2" at bounding box center [972, 51] width 129 height 20
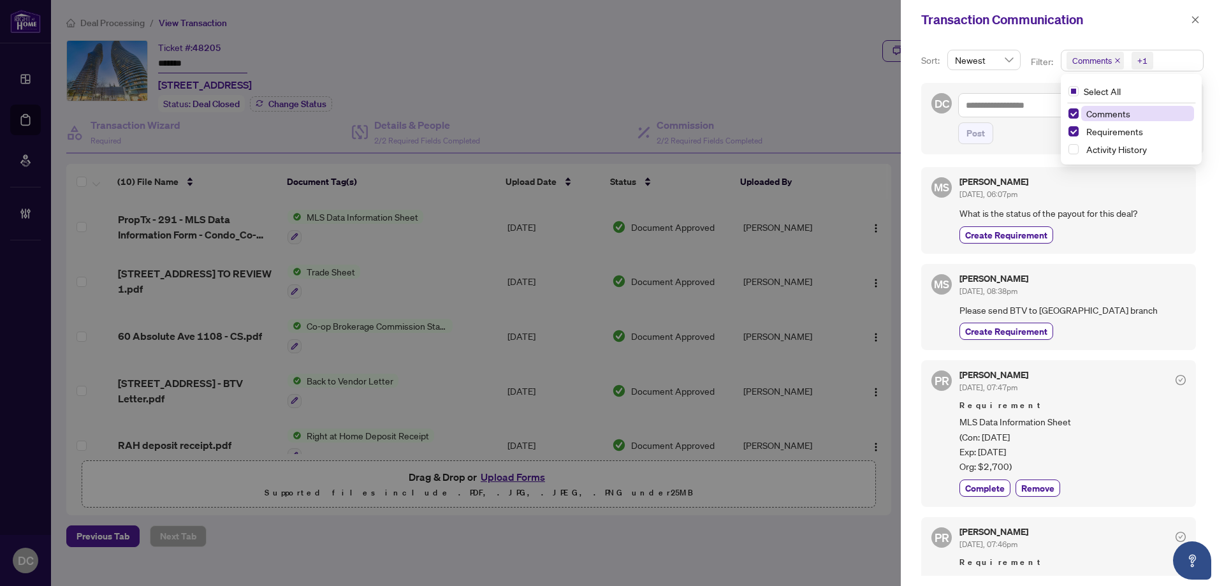
click at [1183, 61] on span "Comments +1" at bounding box center [1133, 60] width 142 height 20
click at [1141, 113] on span "Comments" at bounding box center [1137, 113] width 113 height 15
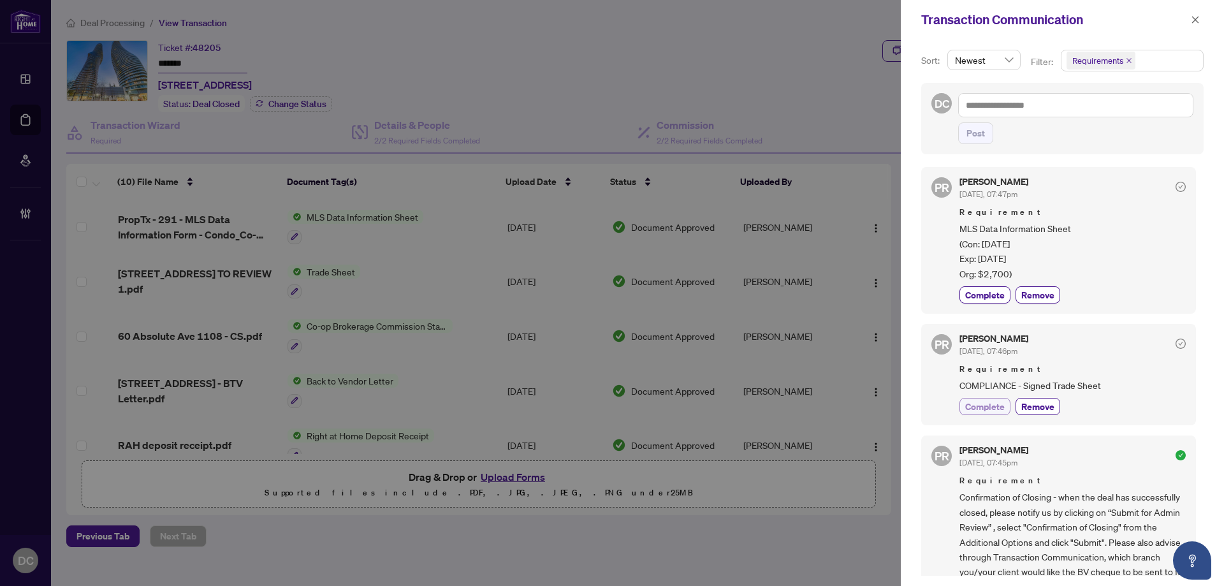
click at [986, 408] on span "Complete" at bounding box center [985, 406] width 40 height 13
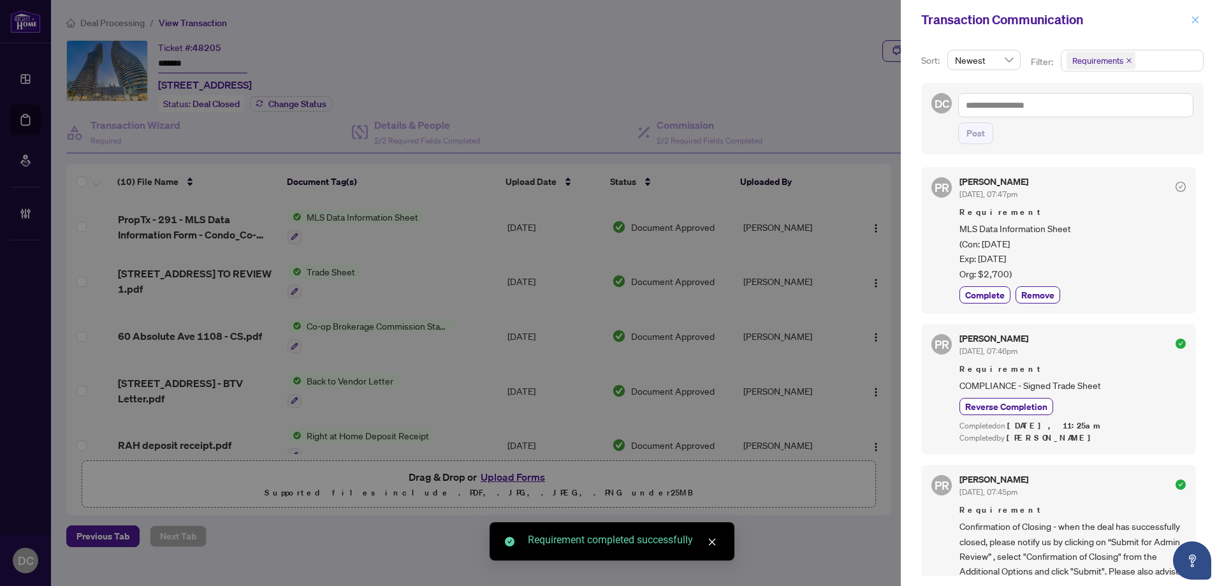
click at [1195, 17] on icon "close" at bounding box center [1195, 19] width 9 height 9
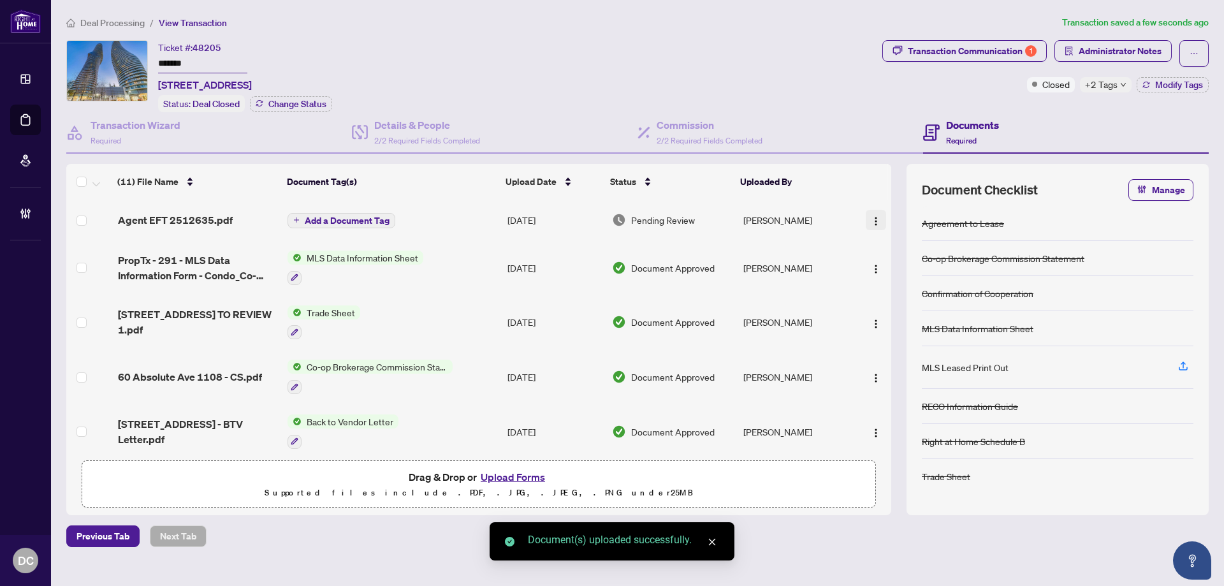
click at [871, 214] on span "button" at bounding box center [876, 220] width 10 height 14
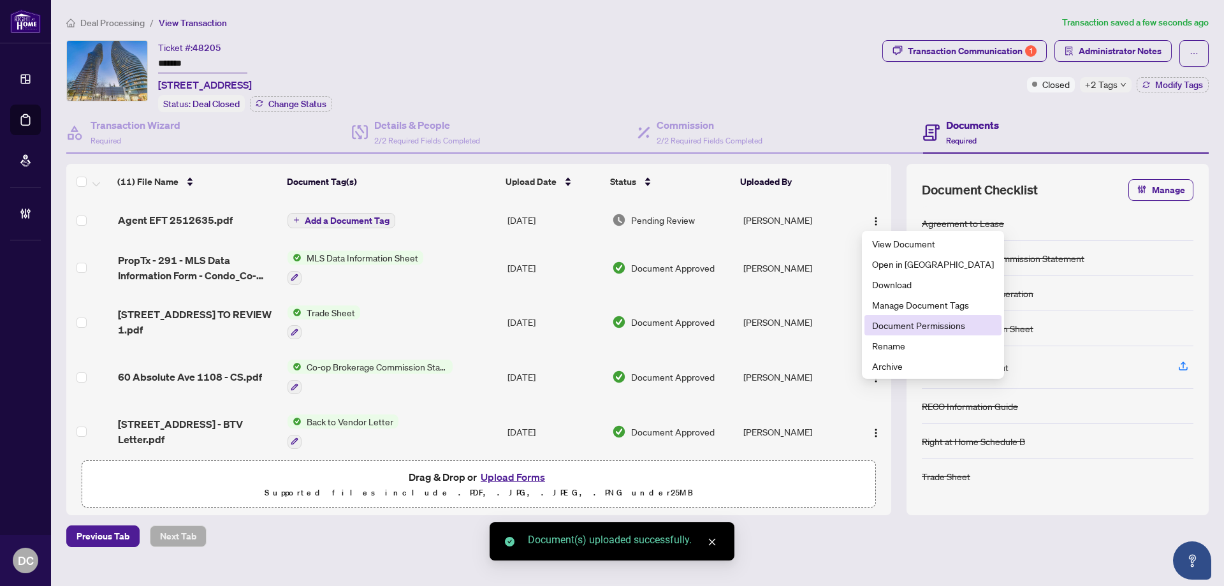
click at [900, 318] on li "Document Permissions" at bounding box center [933, 325] width 137 height 20
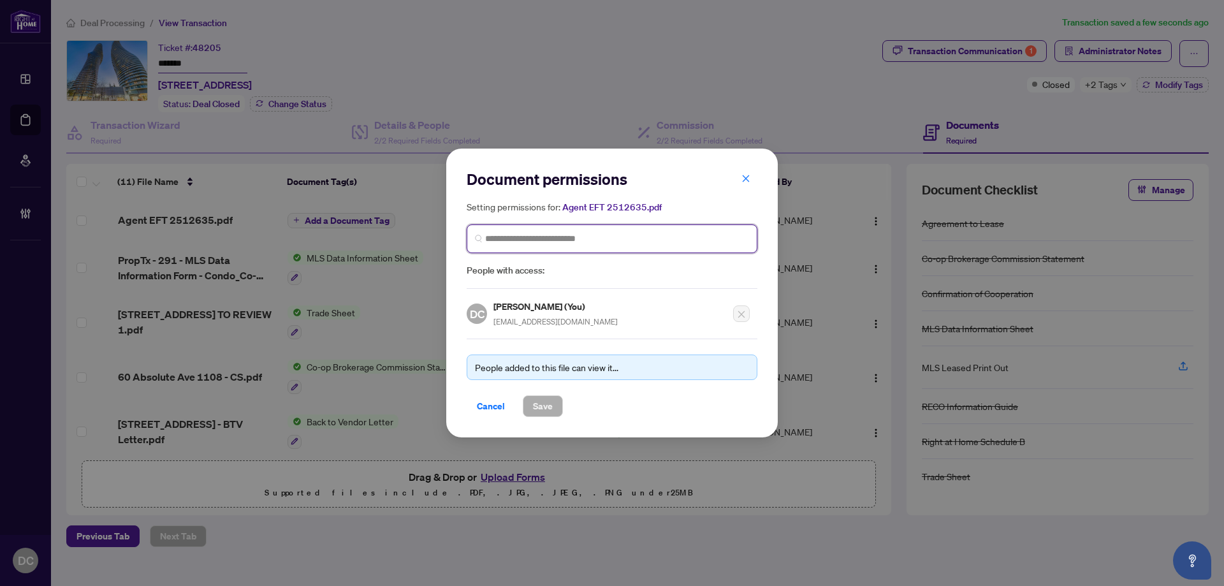
click at [703, 240] on input "search" at bounding box center [617, 238] width 264 height 13
type input "****"
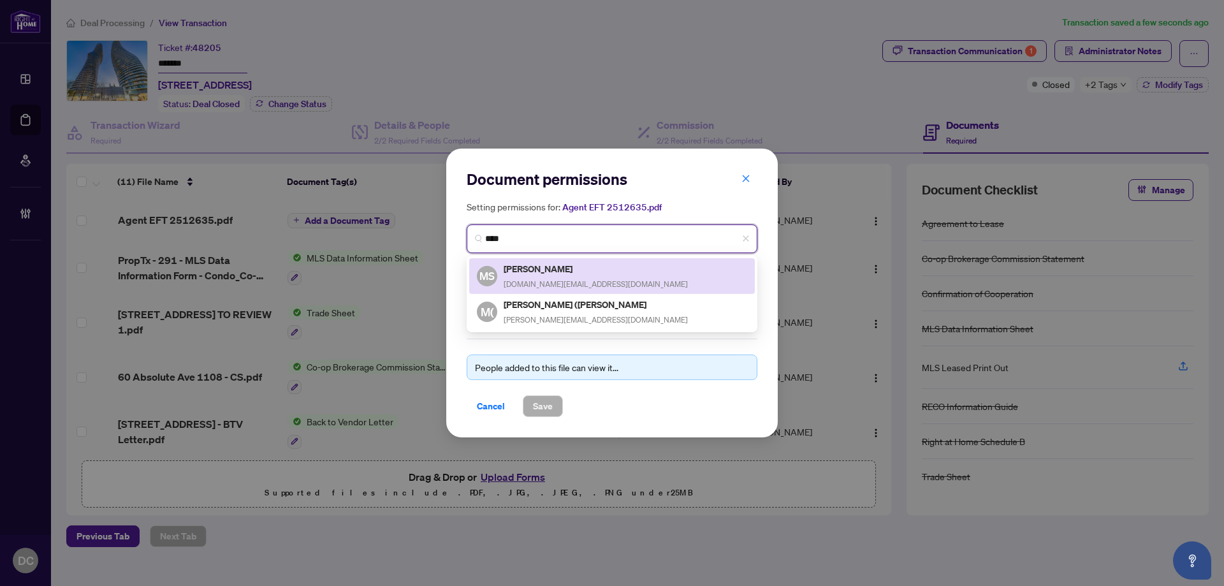
click at [635, 271] on div "MS Mahmoud Suleiman msuleiman.re@gmail.com" at bounding box center [612, 275] width 270 height 29
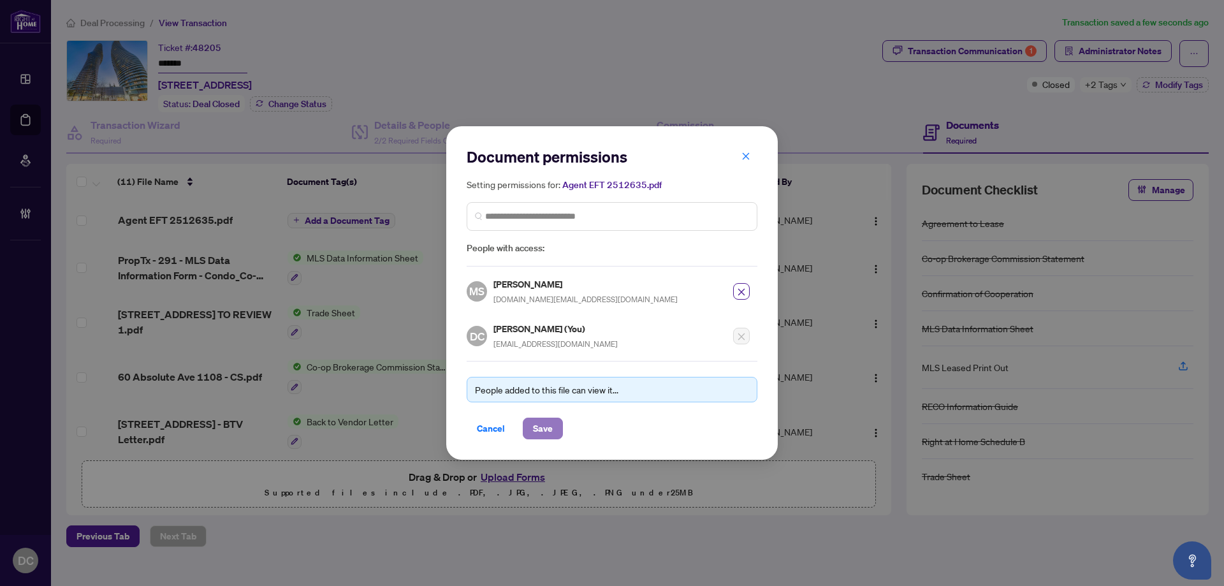
click at [549, 434] on span "Save" at bounding box center [543, 428] width 20 height 20
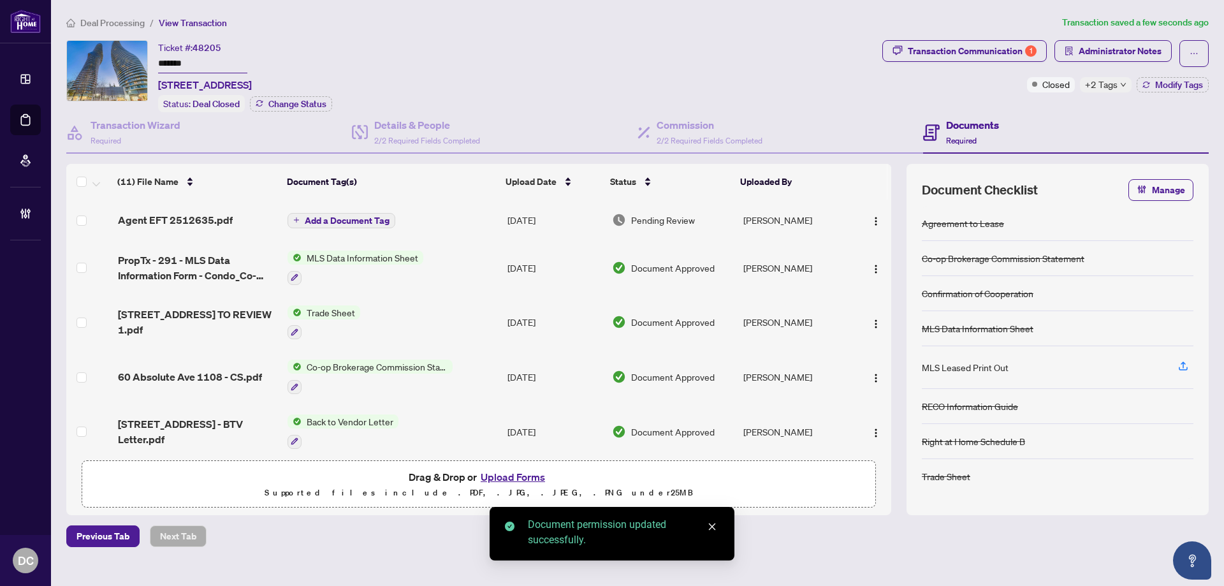
click at [323, 216] on span "Add a Document Tag" at bounding box center [347, 220] width 85 height 9
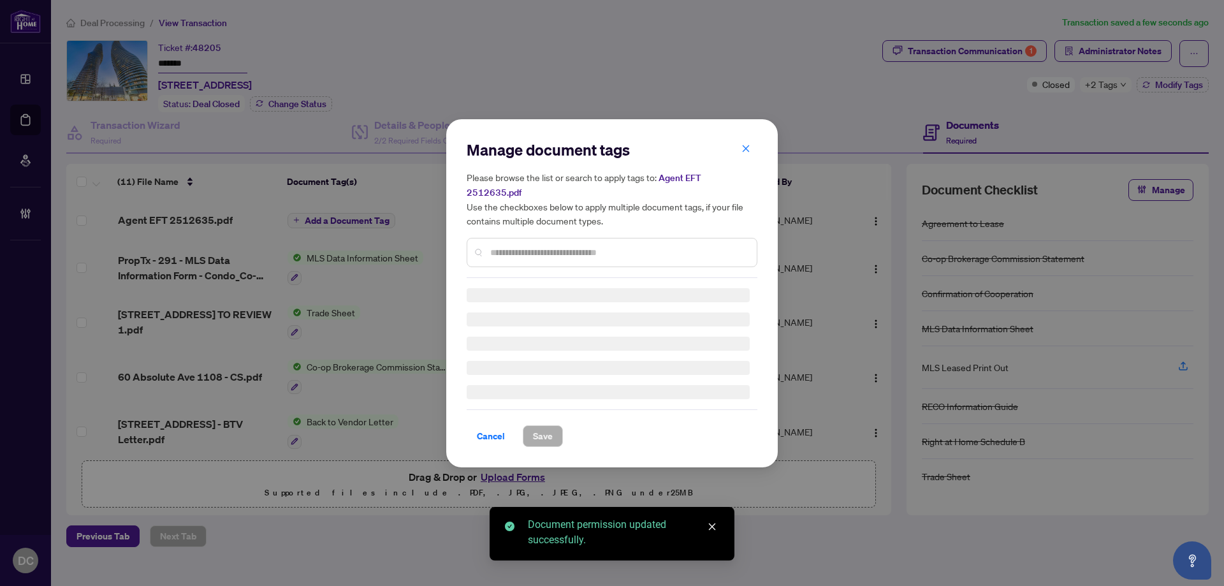
click at [619, 239] on div "Manage document tags Please browse the list or search to apply tags to: Agent E…" at bounding box center [612, 209] width 291 height 138
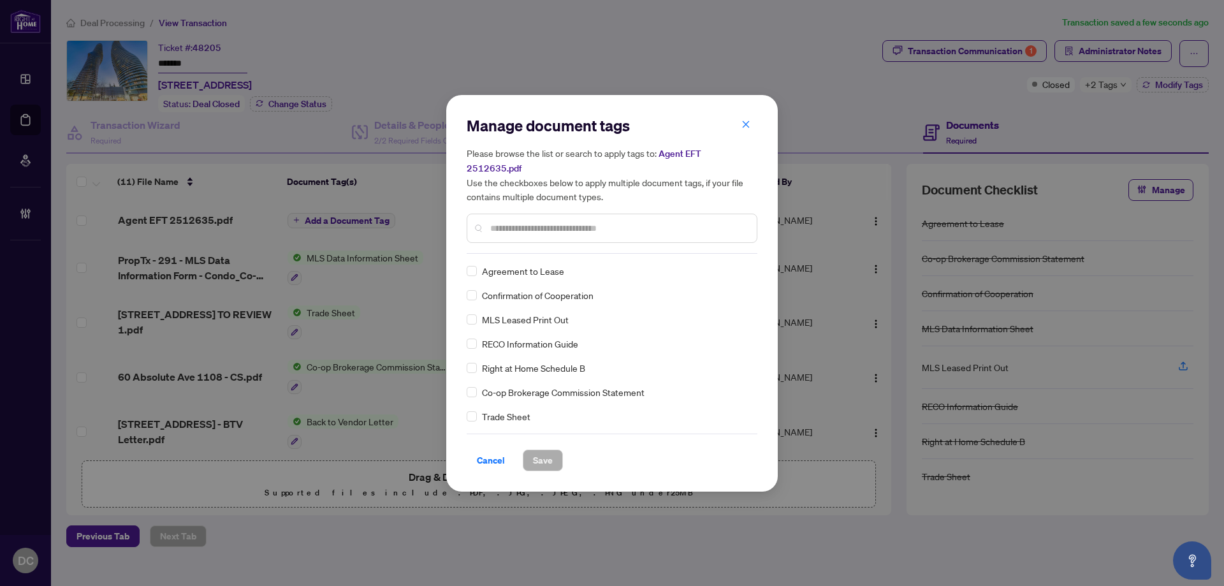
click at [638, 221] on input "text" at bounding box center [618, 228] width 256 height 14
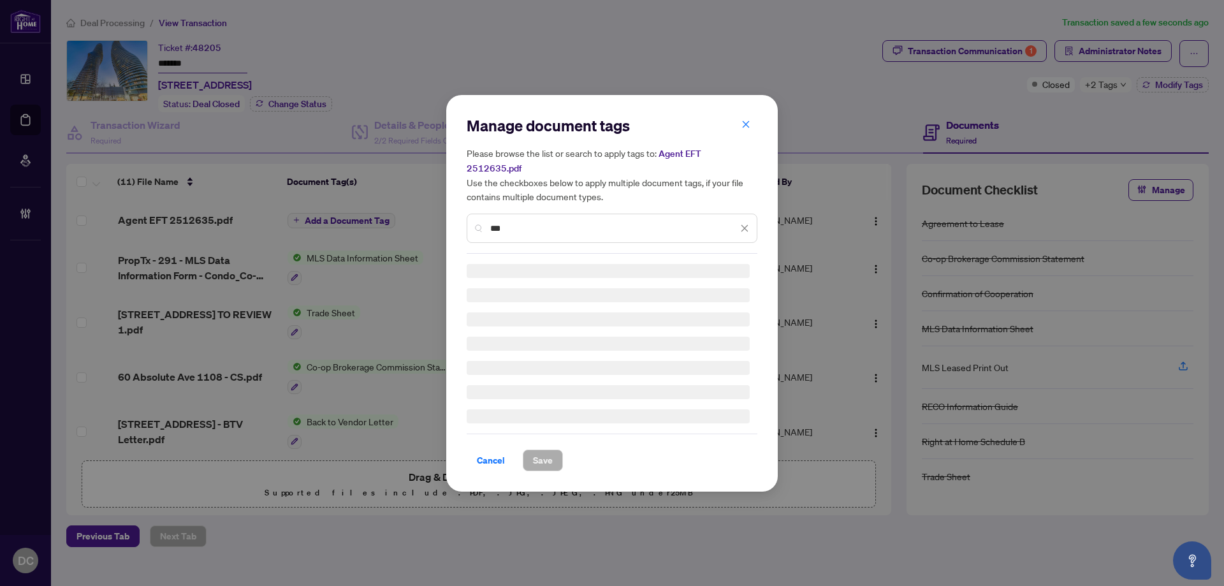
type input "***"
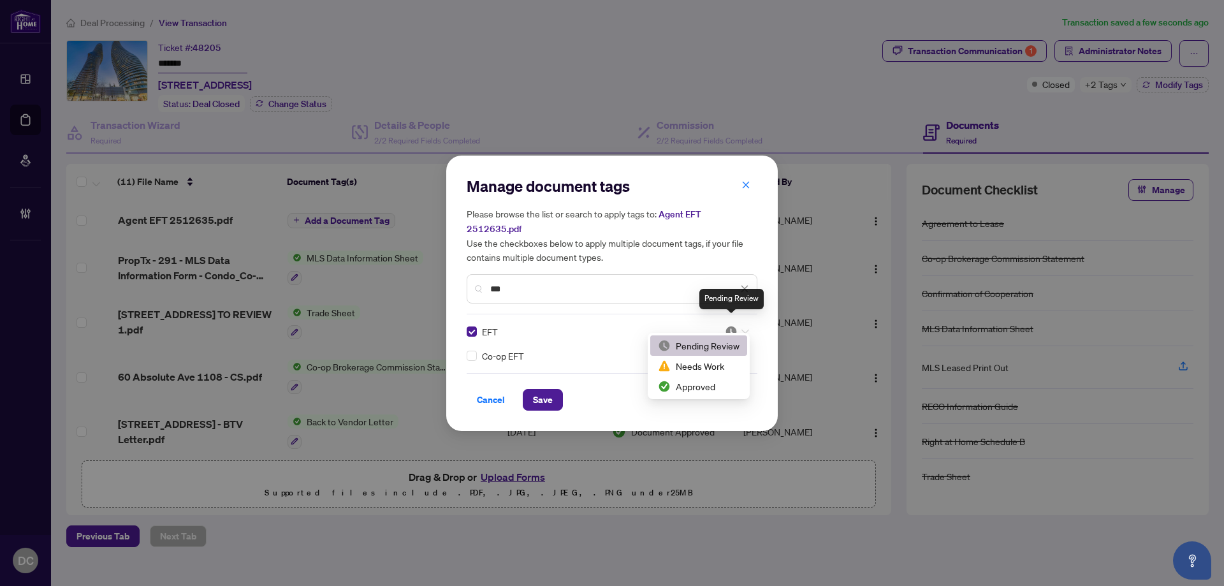
click at [729, 327] on img at bounding box center [731, 331] width 13 height 13
click at [721, 388] on div "Approved" at bounding box center [699, 386] width 82 height 14
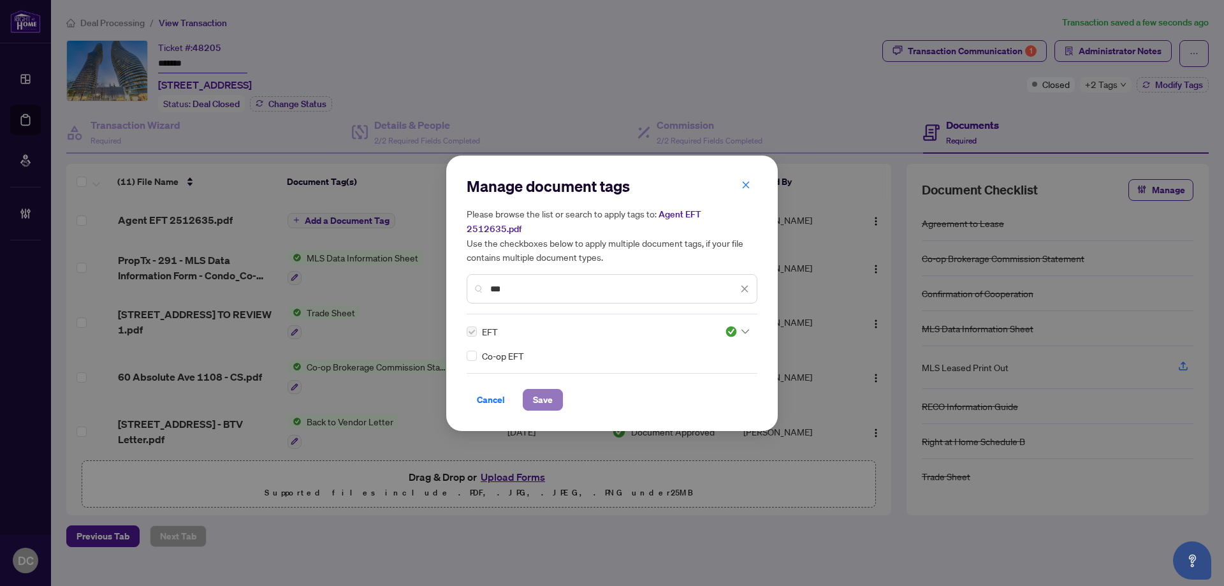
click at [533, 395] on span "Save" at bounding box center [543, 400] width 20 height 20
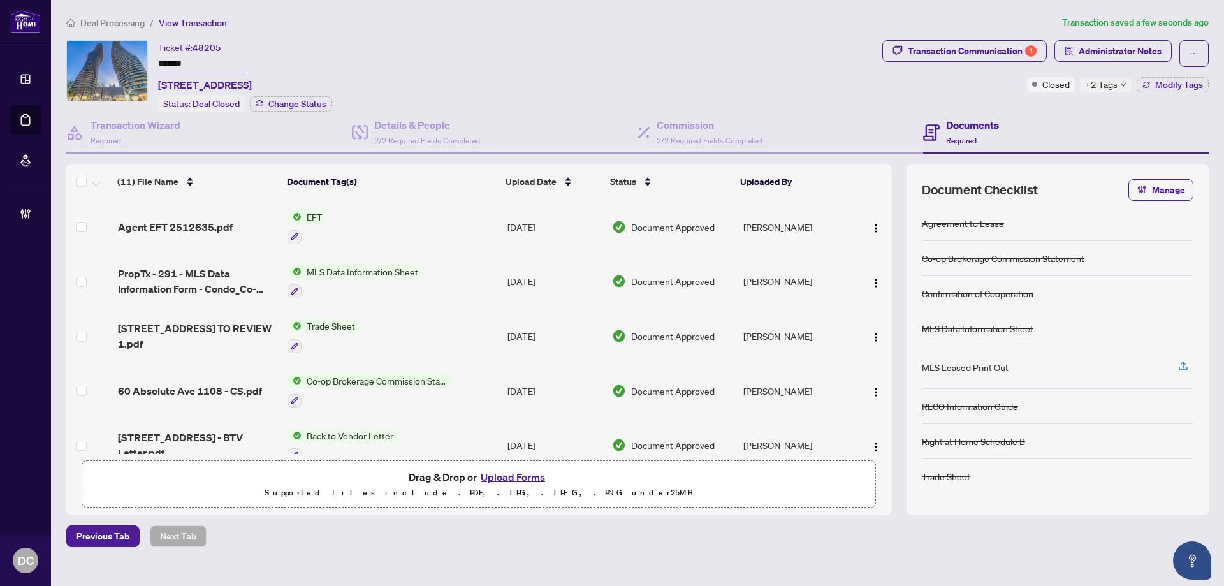
drag, startPoint x: 676, startPoint y: 43, endPoint x: 735, endPoint y: 40, distance: 59.4
click at [676, 42] on div "Ticket #: 48205 ******* 1108-60 Absolute Ave, Mississauga, Ontario L4Z 0A9, Can…" at bounding box center [471, 76] width 811 height 72
click at [1117, 80] on div "+2 Tags" at bounding box center [1106, 84] width 52 height 15
click at [1068, 106] on div "Transaction Communication 1 Administrator Notes Closed +2 Tags Modify Tags" at bounding box center [1046, 76] width 332 height 72
click at [1157, 88] on span "Modify Tags" at bounding box center [1179, 84] width 48 height 9
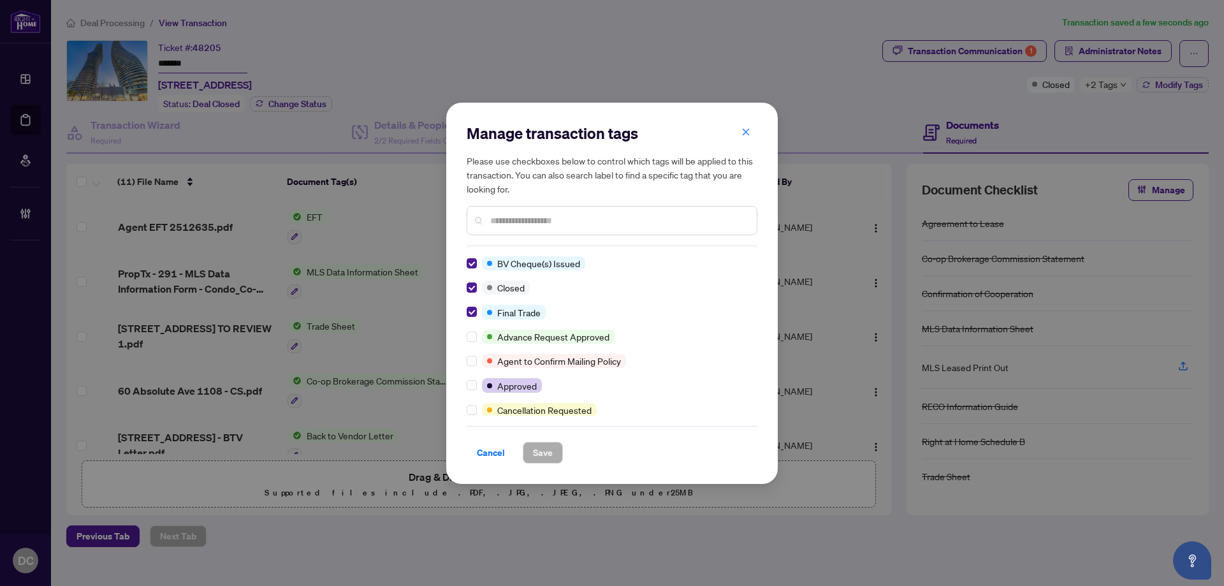
drag, startPoint x: 480, startPoint y: 455, endPoint x: 490, endPoint y: 443, distance: 15.4
click at [481, 455] on span "Cancel" at bounding box center [491, 452] width 28 height 20
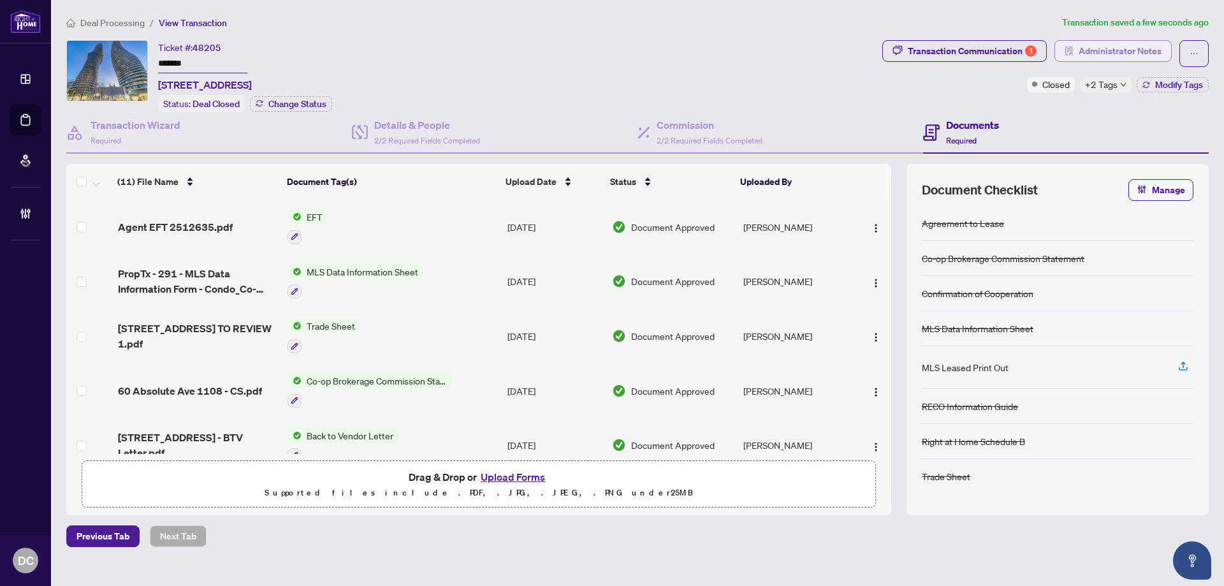
click at [1154, 53] on span "Administrator Notes" at bounding box center [1120, 51] width 83 height 20
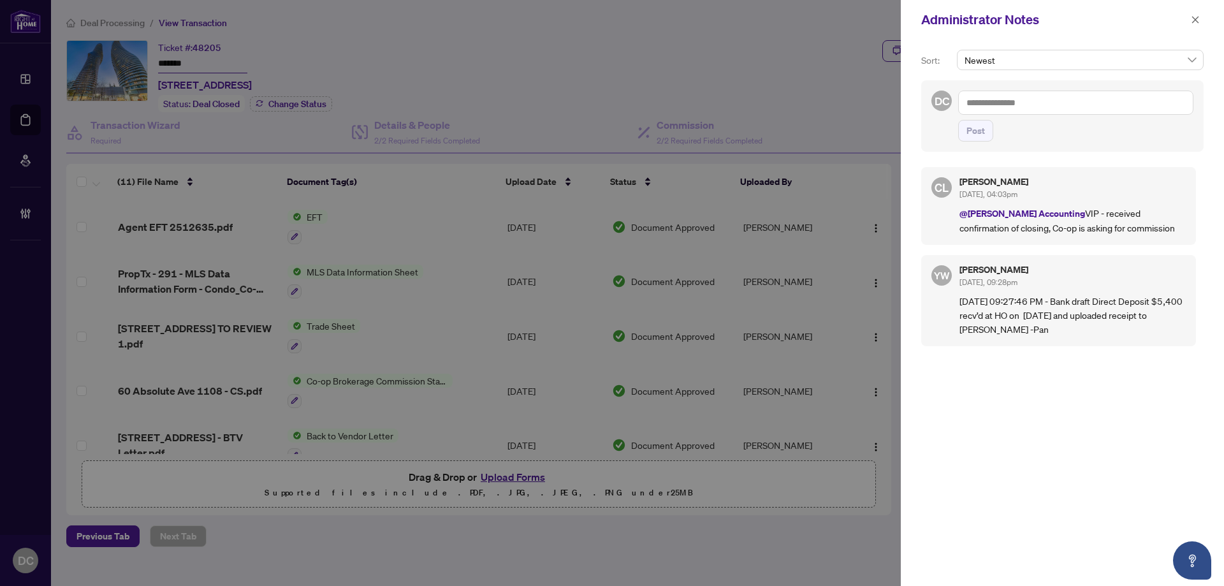
click at [1148, 101] on textarea at bounding box center [1075, 103] width 235 height 24
paste textarea "**********"
type textarea "**********"
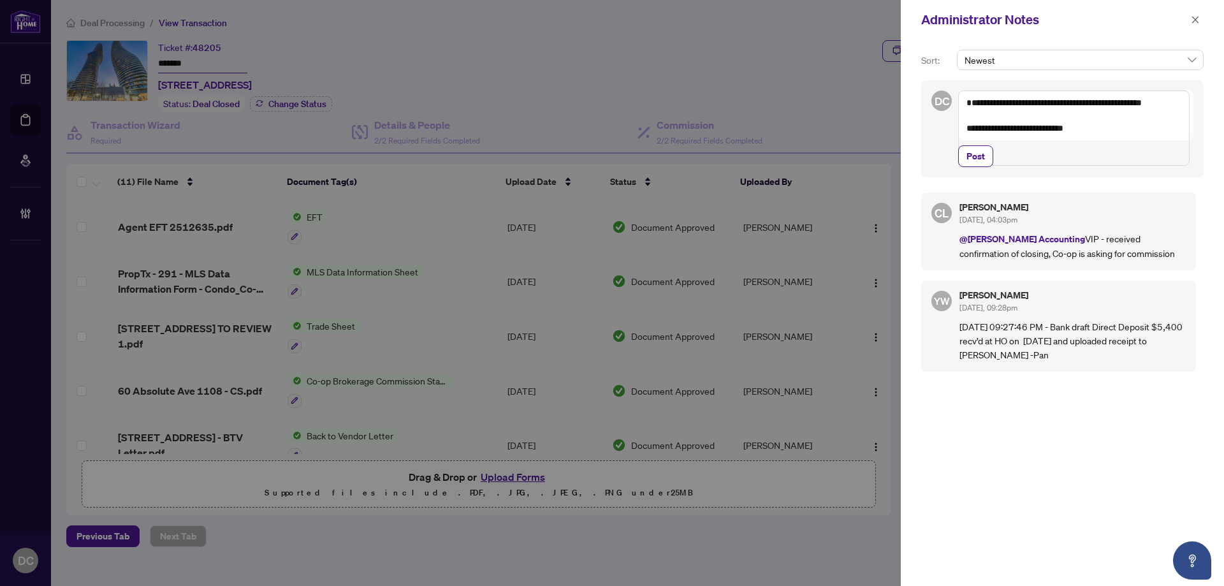
drag, startPoint x: 982, startPoint y: 177, endPoint x: 1058, endPoint y: 122, distance: 94.1
click at [982, 166] on span "Post" at bounding box center [976, 156] width 18 height 20
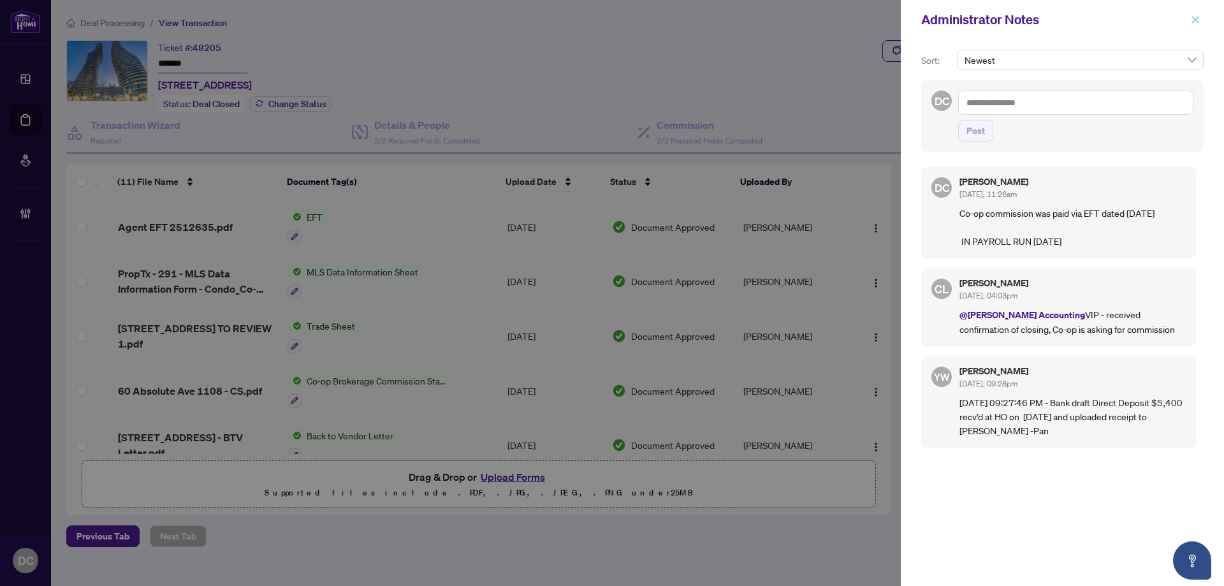
click at [1201, 18] on button "button" at bounding box center [1195, 19] width 17 height 15
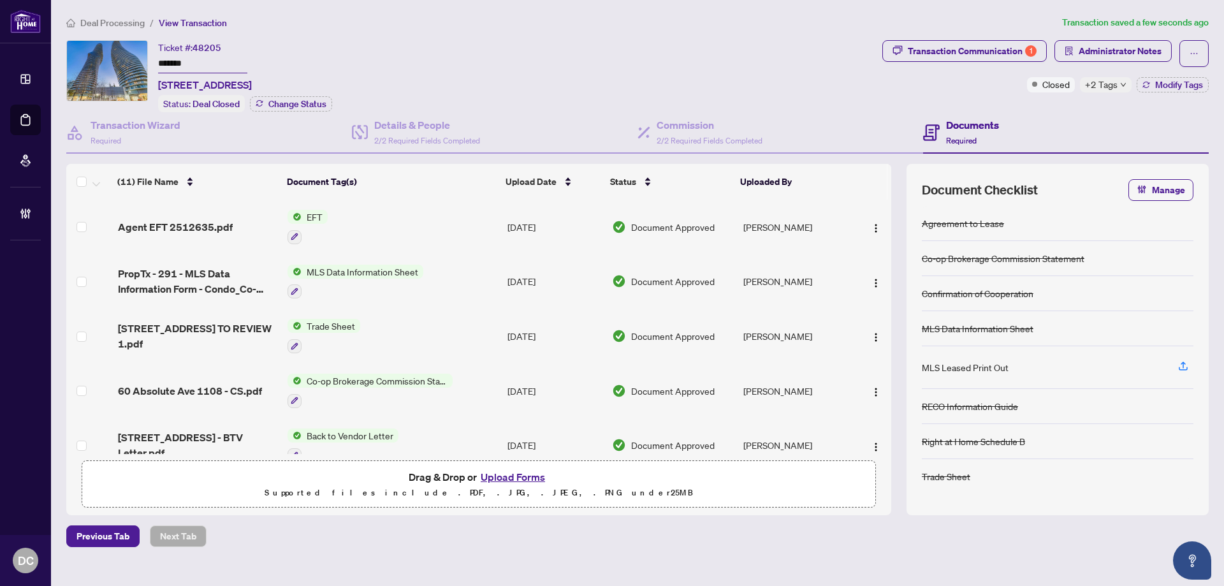
drag, startPoint x: 237, startPoint y: 64, endPoint x: 131, endPoint y: 66, distance: 105.9
click at [131, 66] on div "Ticket #: 48205 ******* 1108-60 Absolute Ave, Mississauga, Ontario L4Z 0A9, Can…" at bounding box center [471, 76] width 811 height 72
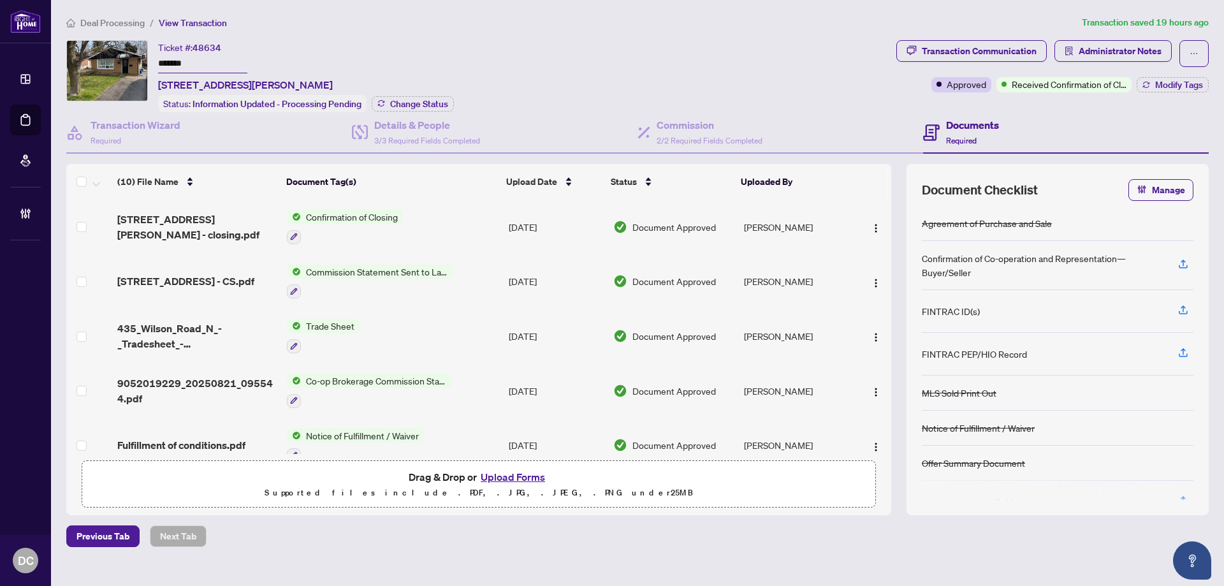
drag, startPoint x: 193, startPoint y: 62, endPoint x: 142, endPoint y: 61, distance: 51.7
click at [142, 61] on div "Ticket #: 48634 ******* [STREET_ADDRESS][PERSON_NAME] Status: Information Updat…" at bounding box center [478, 76] width 825 height 72
drag, startPoint x: 216, startPoint y: 231, endPoint x: 26, endPoint y: 216, distance: 190.6
click at [215, 230] on span "[STREET_ADDRESS][PERSON_NAME] - closing.pdf" at bounding box center [196, 227] width 159 height 31
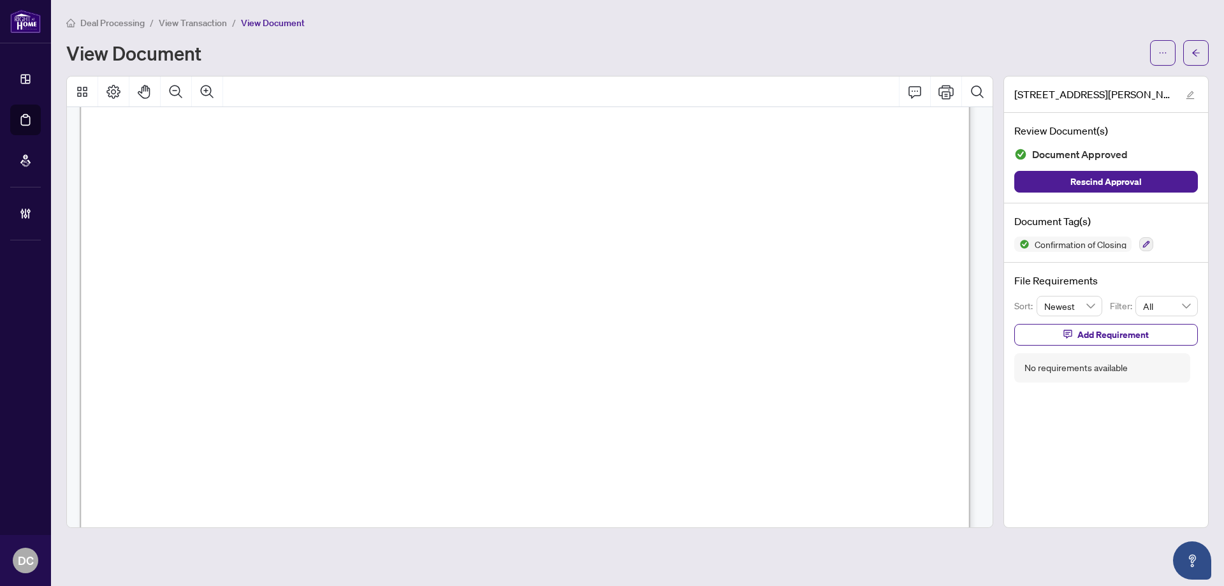
scroll to position [255, 0]
drag, startPoint x: 1192, startPoint y: 55, endPoint x: 12, endPoint y: 52, distance: 1179.6
click at [1190, 55] on button "button" at bounding box center [1196, 53] width 26 height 26
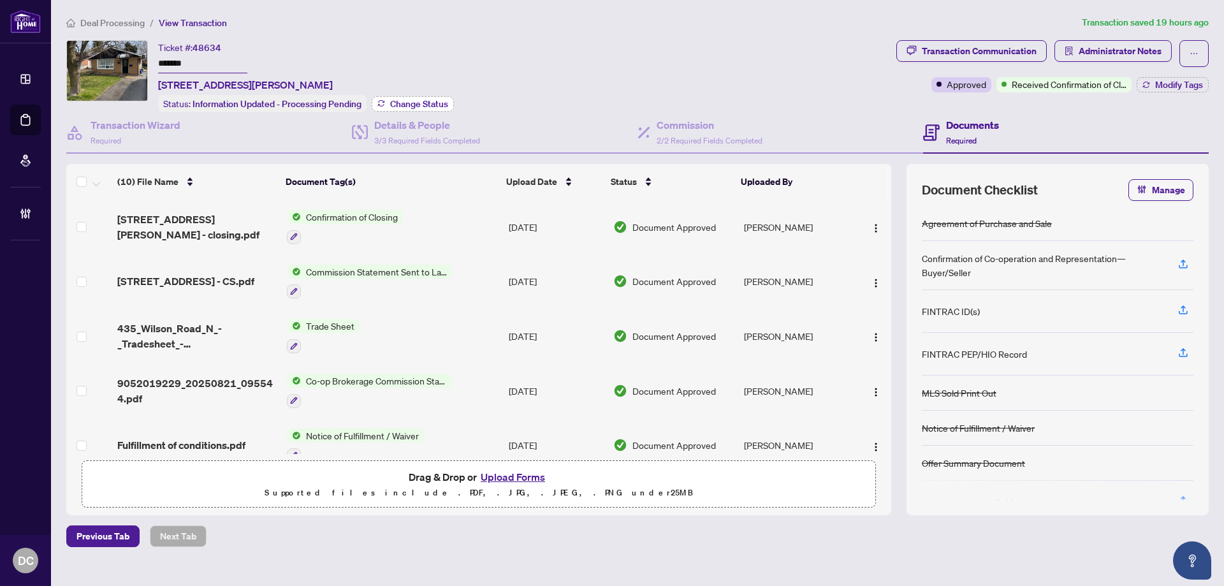
click at [391, 104] on span "Change Status" at bounding box center [419, 103] width 58 height 9
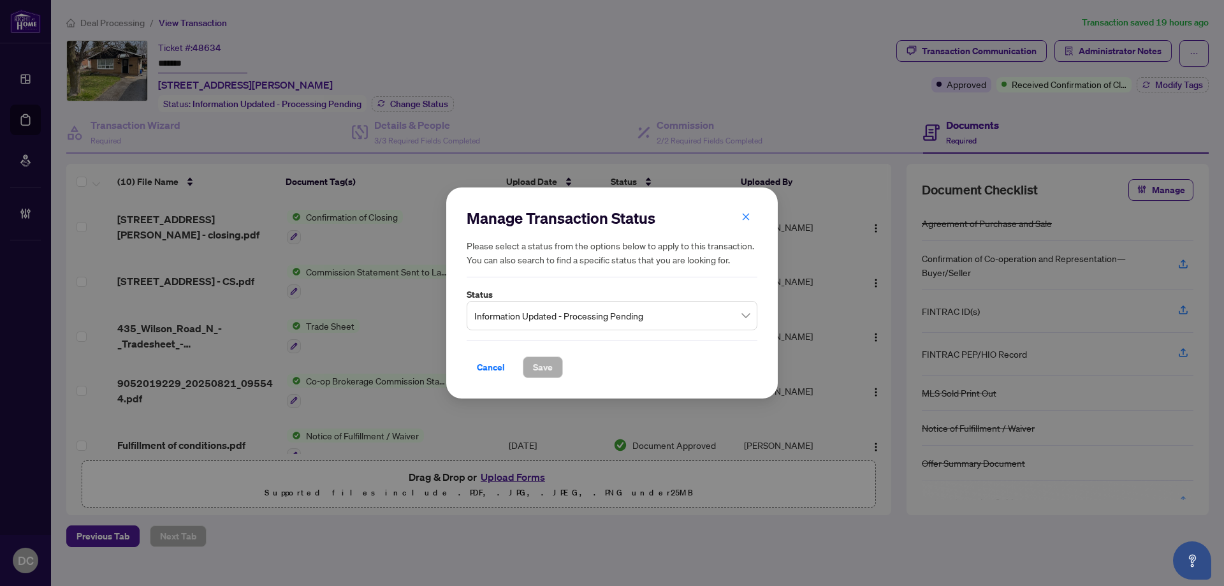
click at [620, 320] on span "Information Updated - Processing Pending" at bounding box center [611, 316] width 275 height 24
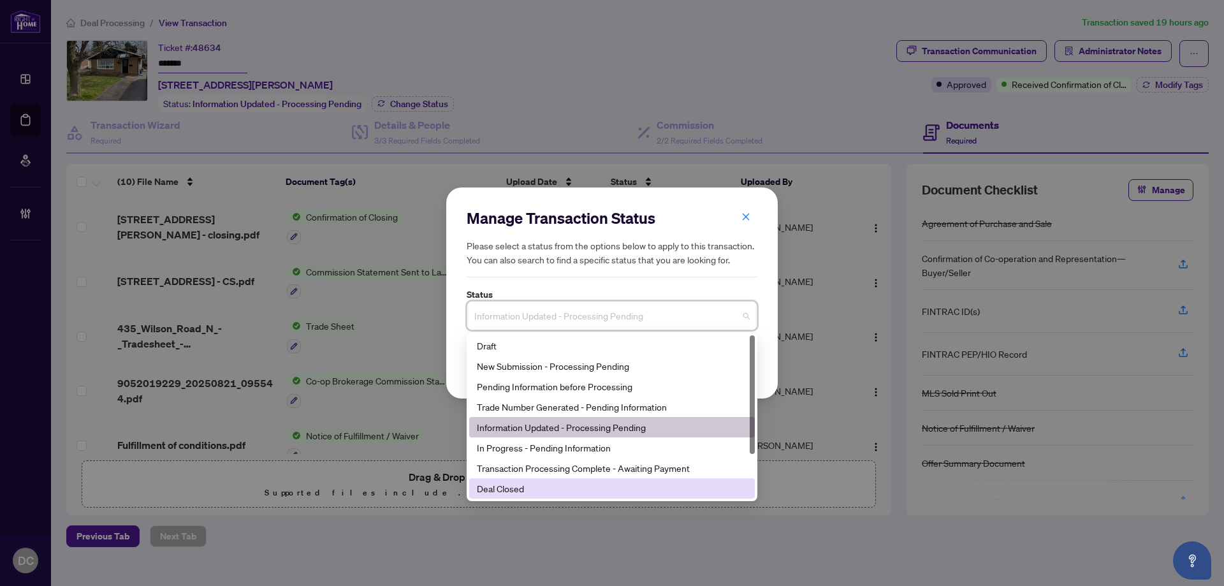
click at [535, 490] on div "Deal Closed" at bounding box center [612, 488] width 270 height 14
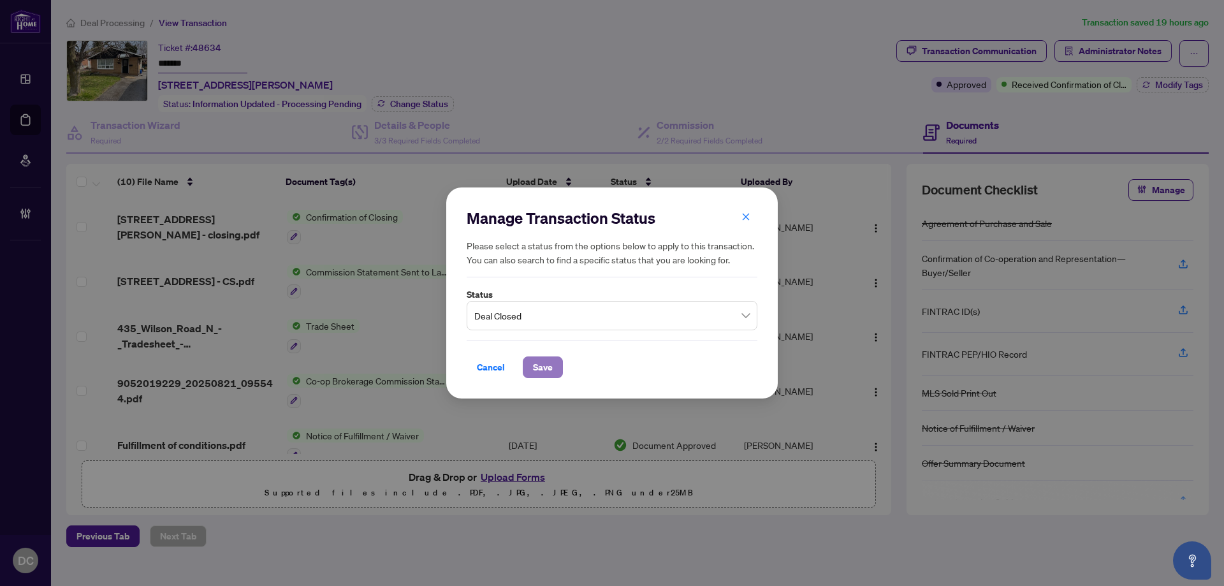
click at [548, 366] on span "Save" at bounding box center [543, 367] width 20 height 20
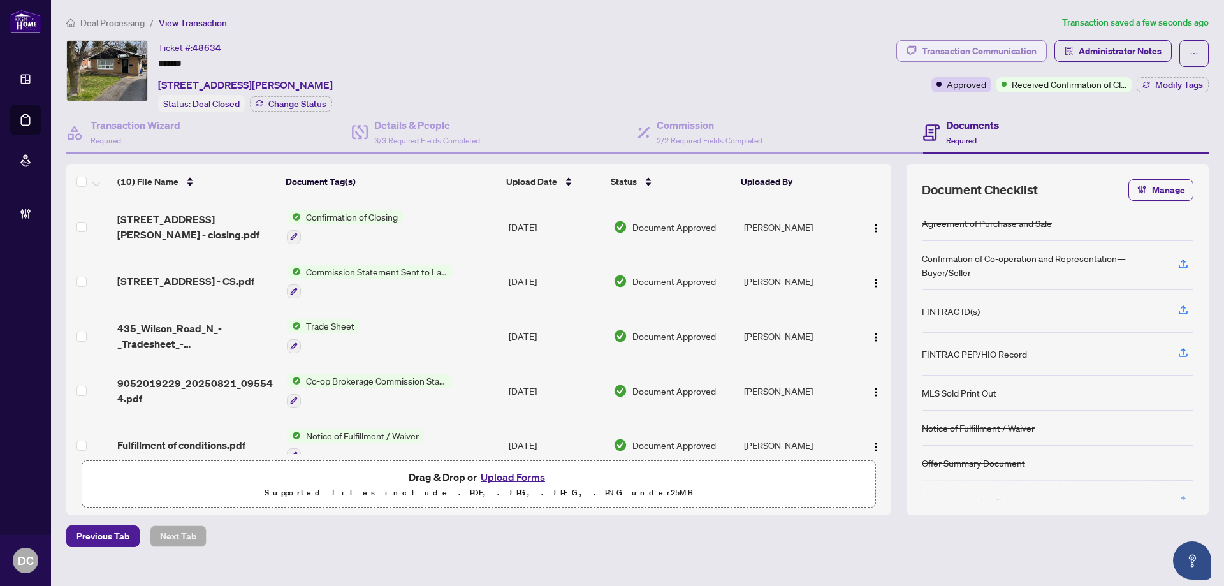
click at [956, 47] on div "Transaction Communication" at bounding box center [979, 51] width 115 height 20
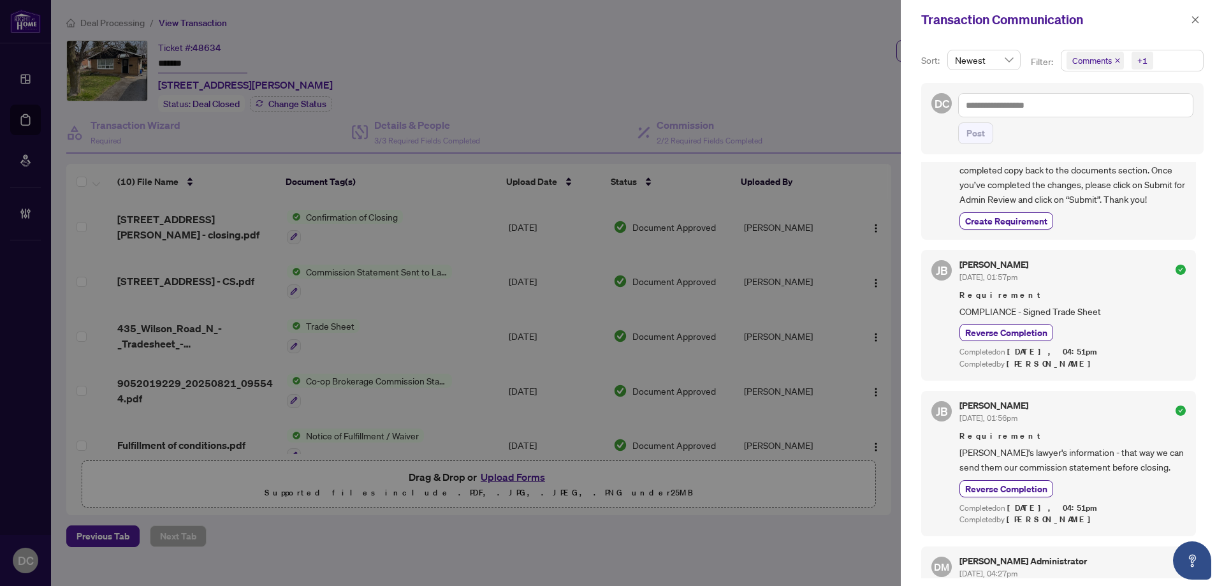
scroll to position [319, 0]
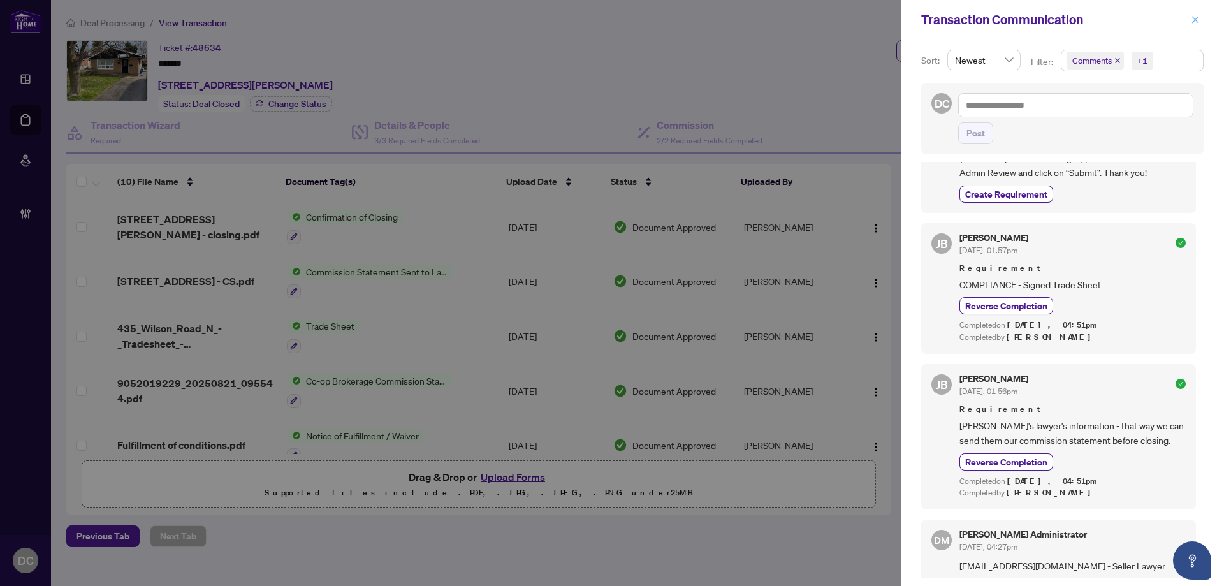
click at [1194, 20] on icon "close" at bounding box center [1195, 19] width 9 height 9
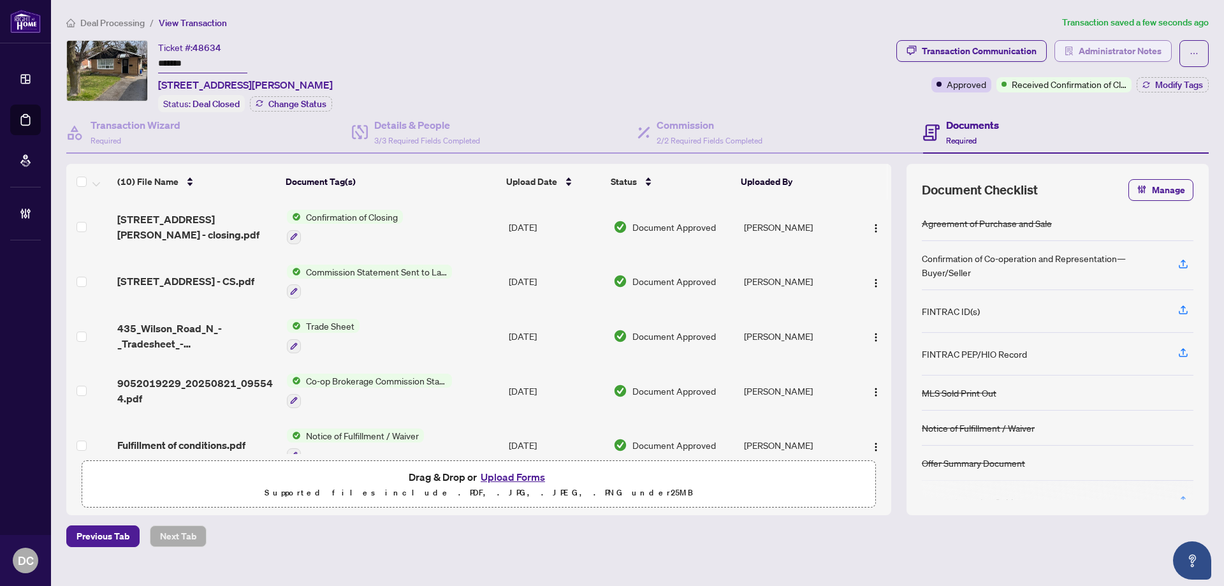
click at [1141, 51] on span "Administrator Notes" at bounding box center [1120, 51] width 83 height 20
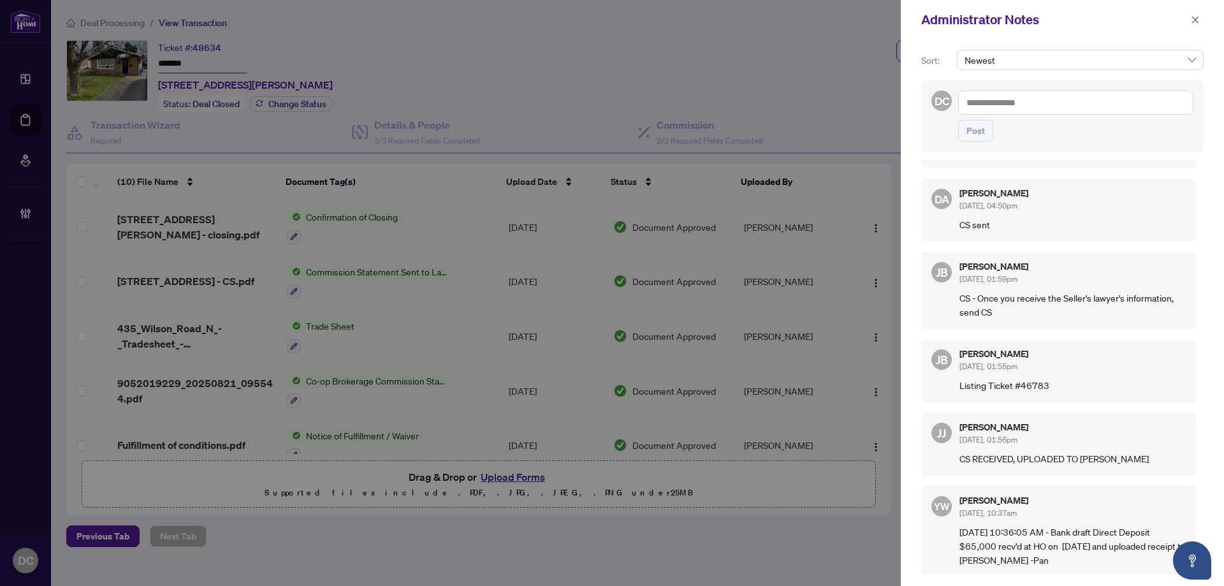
scroll to position [78, 0]
click at [1193, 17] on icon "close" at bounding box center [1195, 19] width 9 height 9
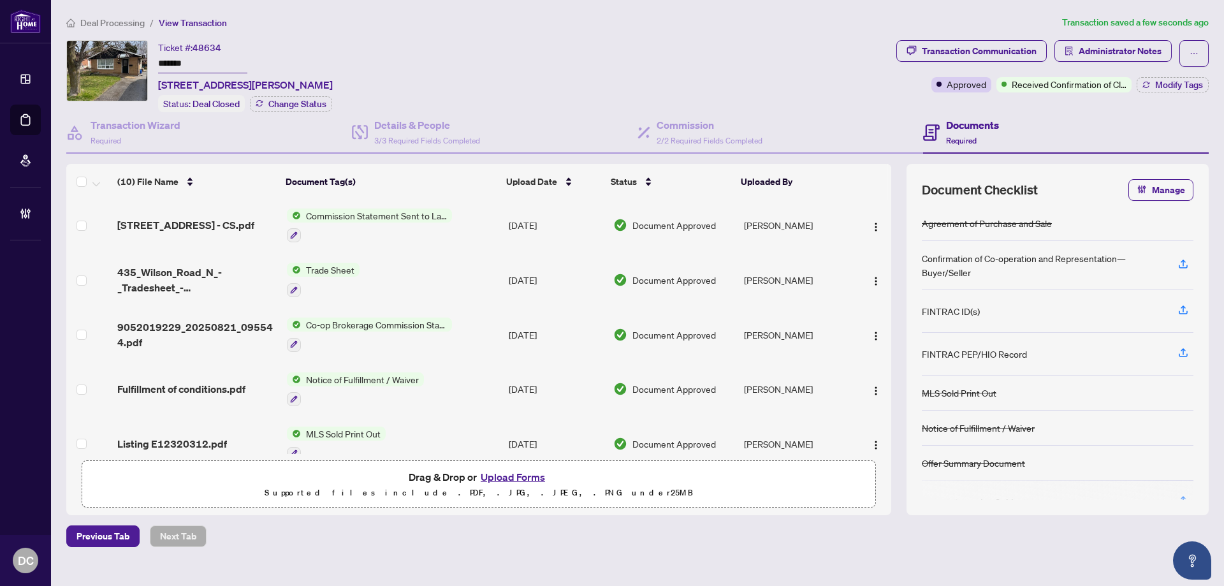
scroll to position [128, 0]
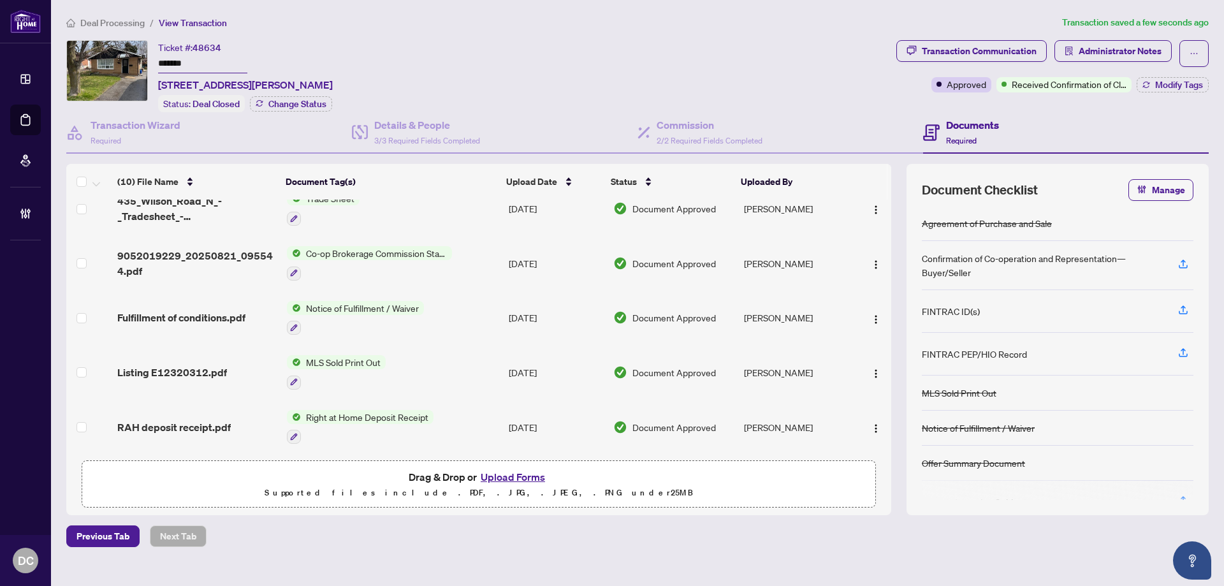
drag, startPoint x: 472, startPoint y: 265, endPoint x: 19, endPoint y: 243, distance: 453.3
click at [465, 263] on td "Co-op Brokerage Commission Statement" at bounding box center [393, 263] width 222 height 55
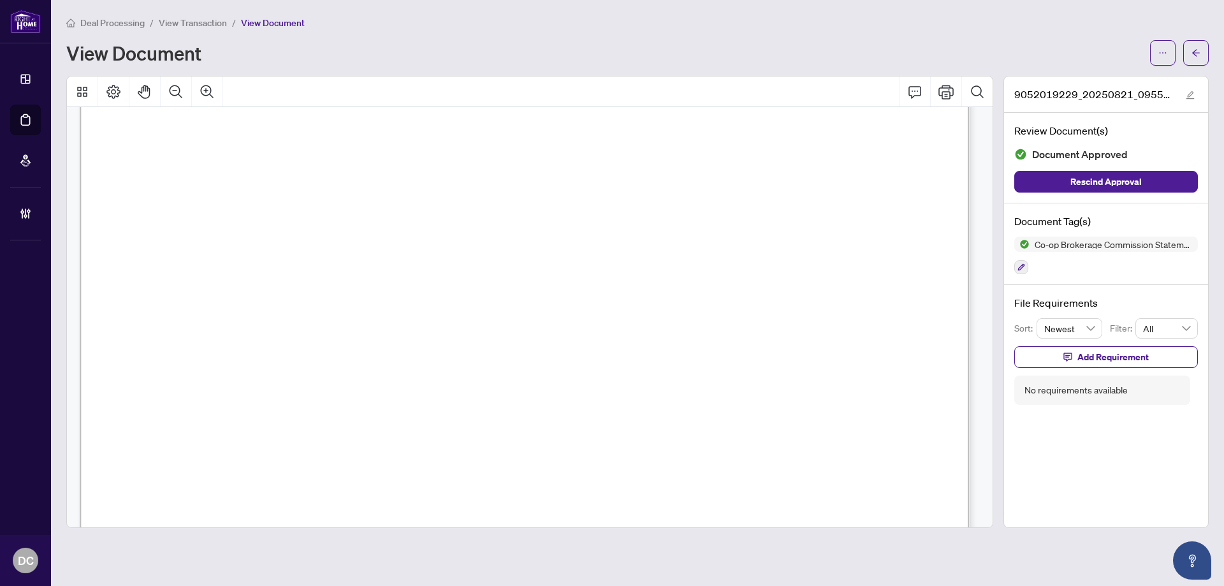
scroll to position [255, 0]
click at [1205, 60] on button "button" at bounding box center [1196, 53] width 26 height 26
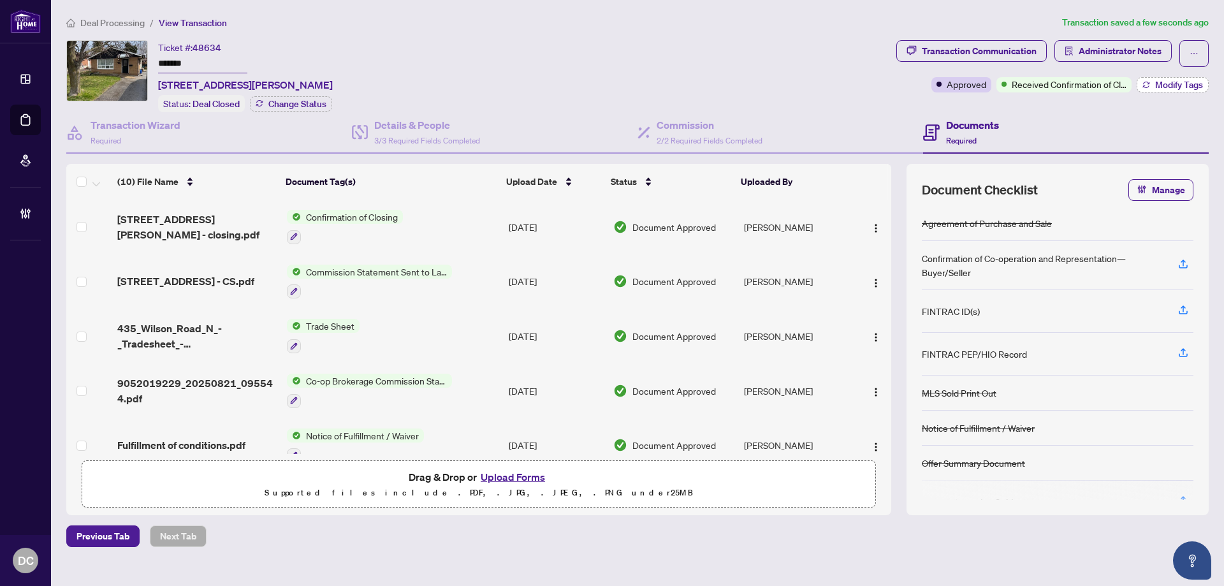
click at [1183, 85] on span "Modify Tags" at bounding box center [1179, 84] width 48 height 9
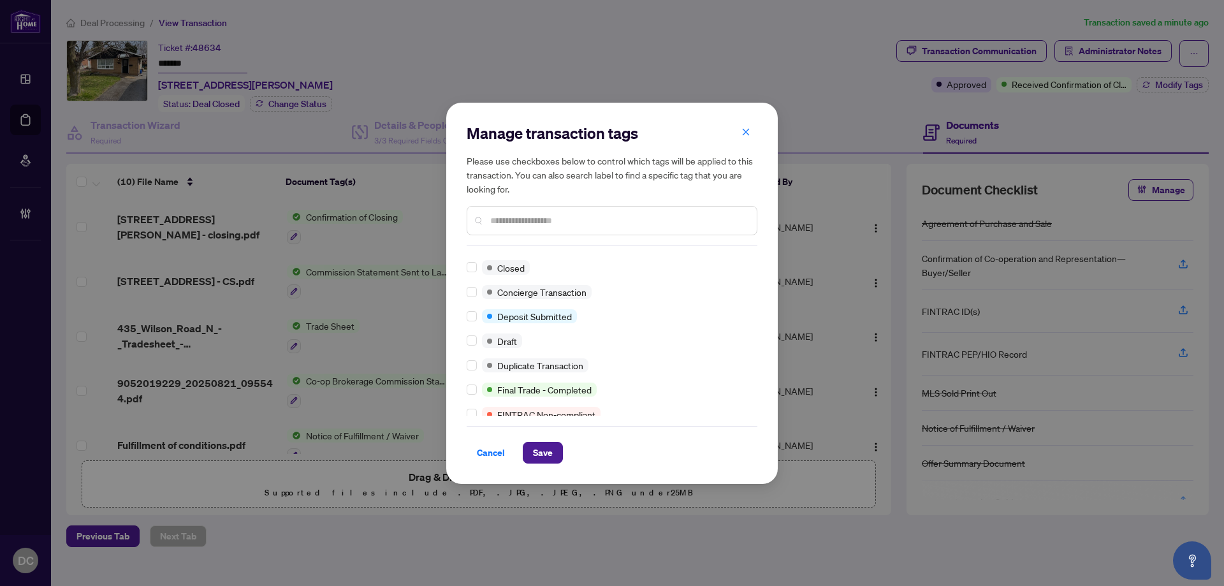
scroll to position [45, 0]
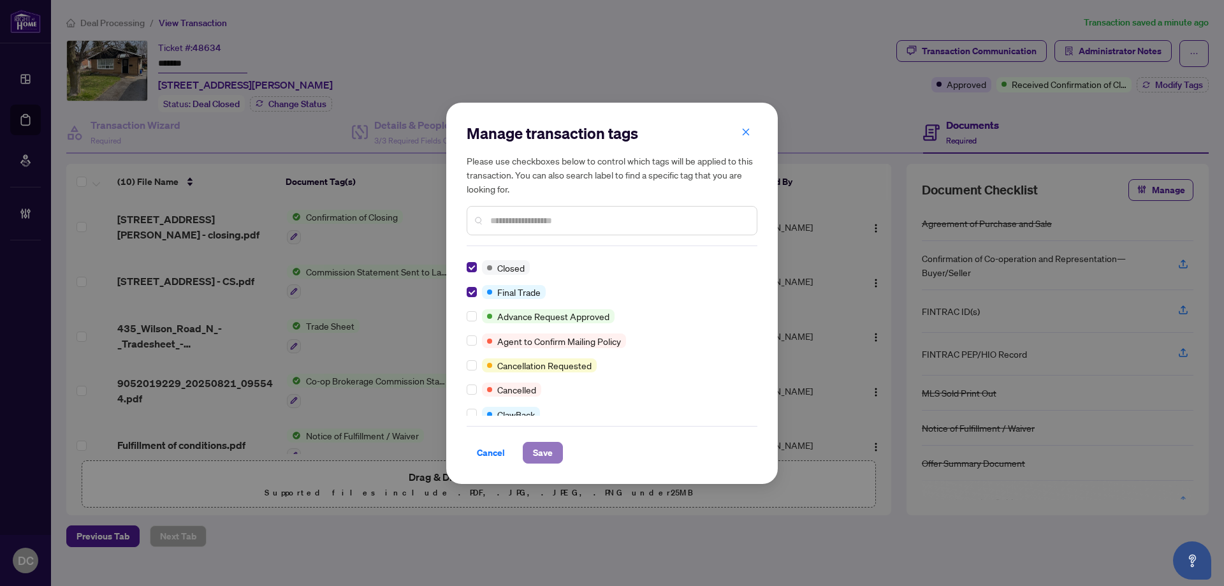
click at [557, 457] on button "Save" at bounding box center [543, 453] width 40 height 22
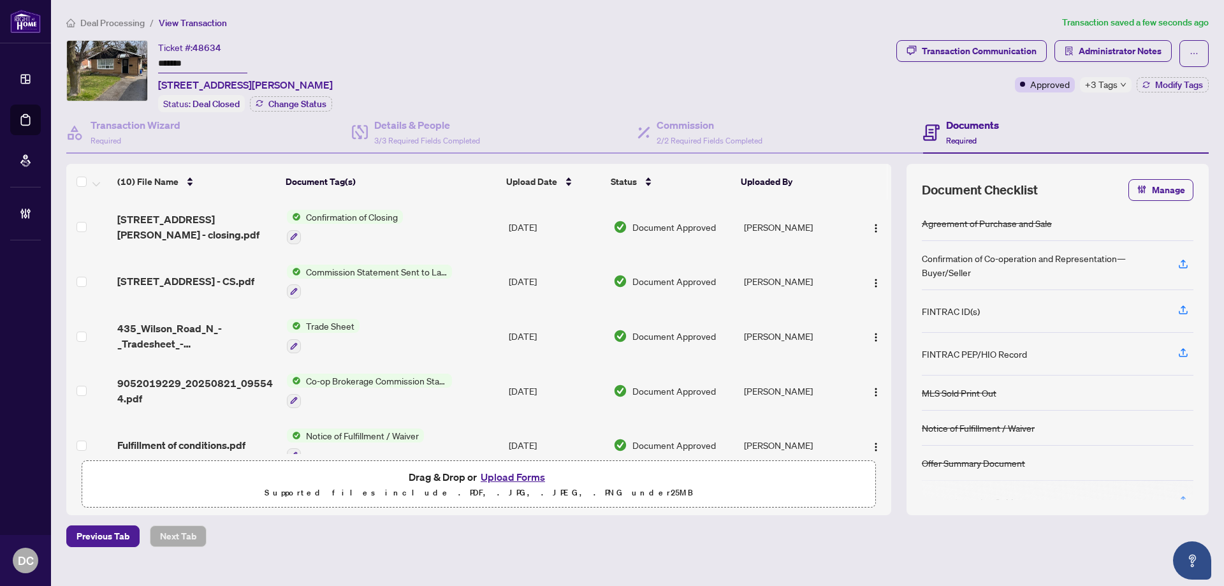
click at [488, 328] on td "Trade Sheet" at bounding box center [393, 336] width 222 height 55
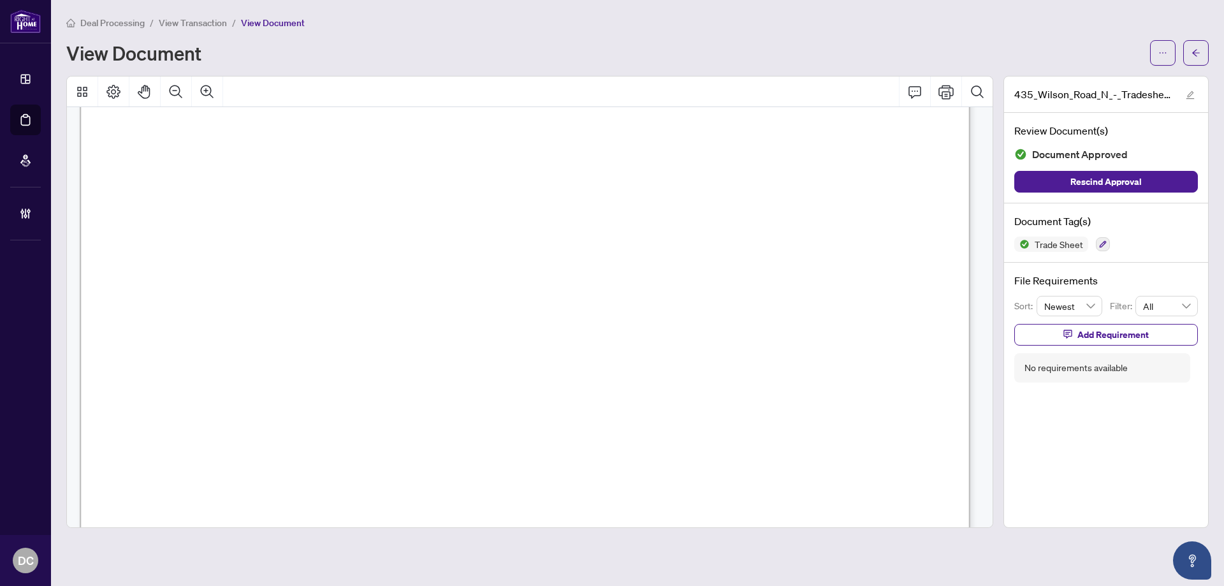
scroll to position [255, 0]
click at [1202, 59] on button "button" at bounding box center [1196, 53] width 26 height 26
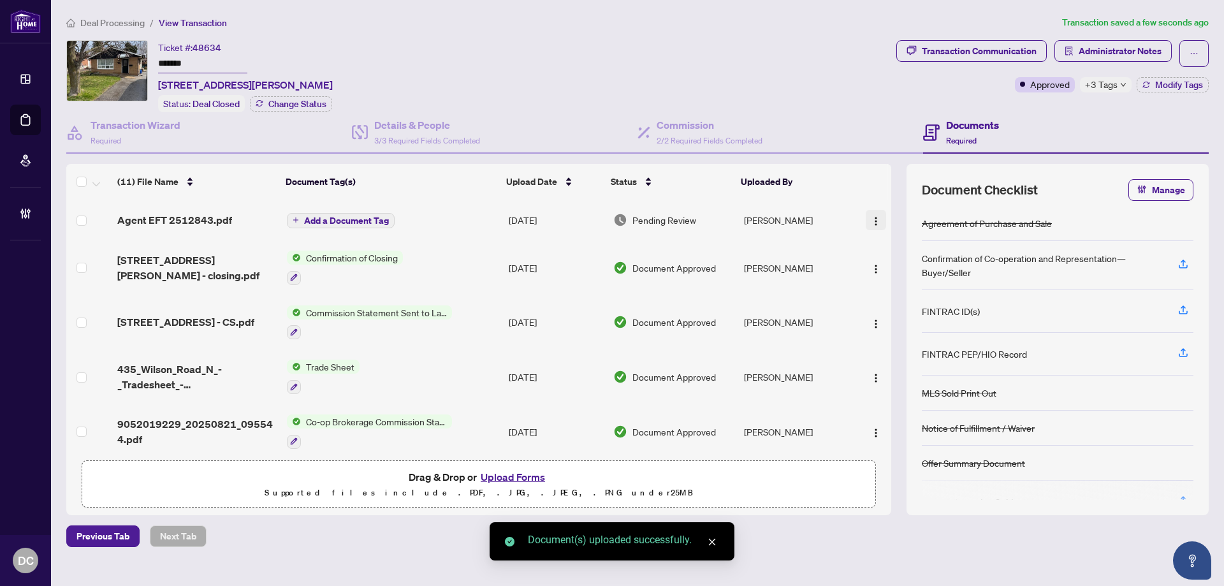
click at [875, 227] on button "button" at bounding box center [876, 220] width 20 height 20
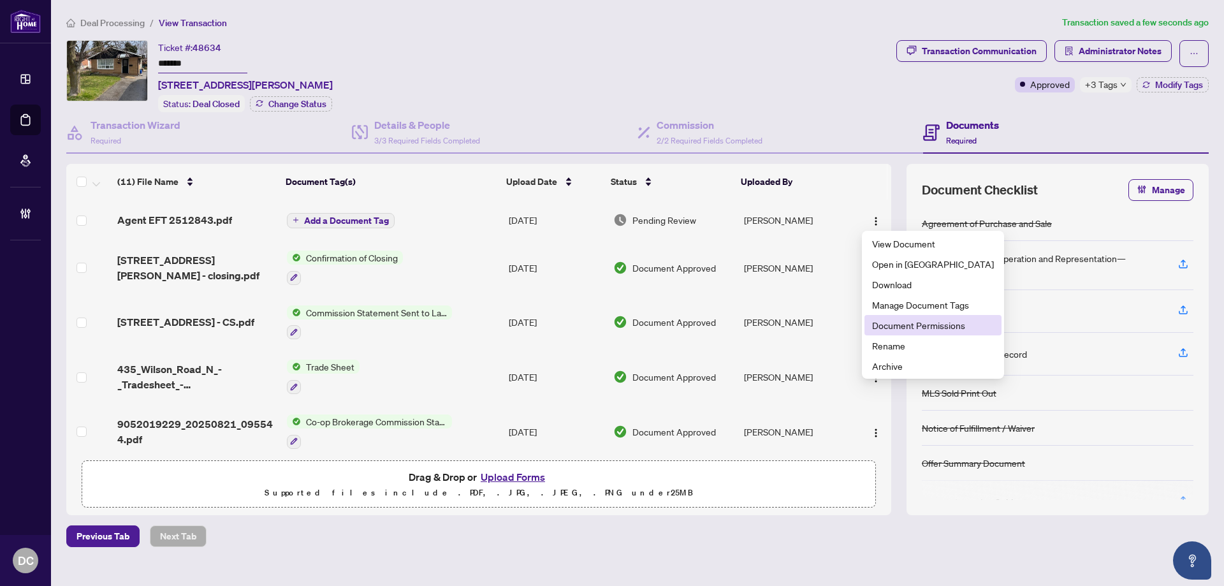
click at [906, 324] on span "Document Permissions" at bounding box center [933, 325] width 122 height 14
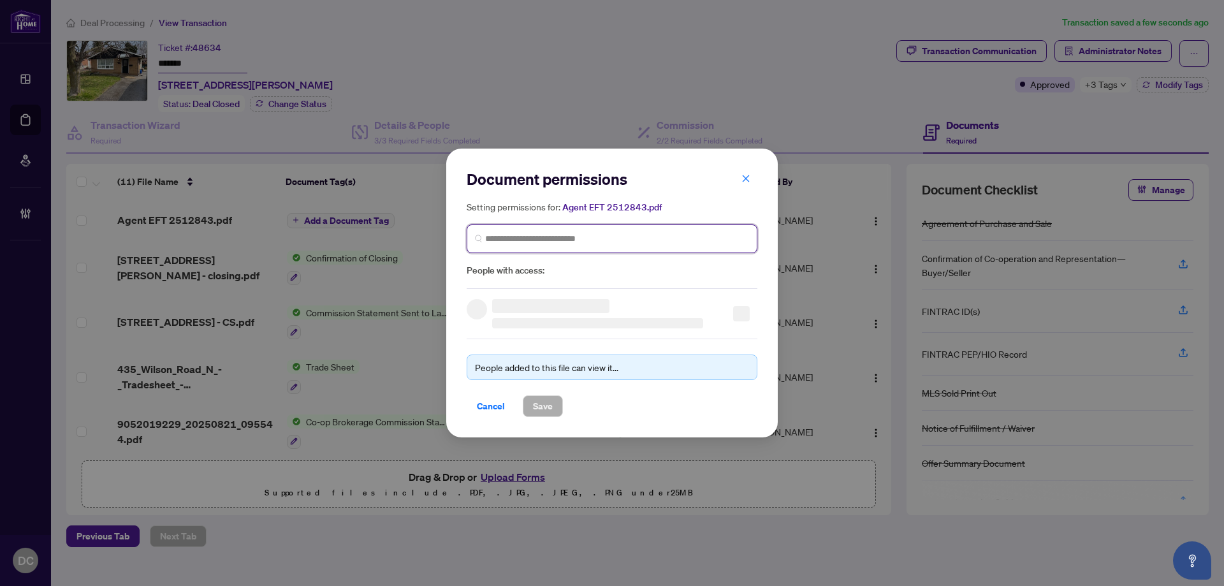
click at [596, 242] on input "search" at bounding box center [617, 238] width 264 height 13
type input "**********"
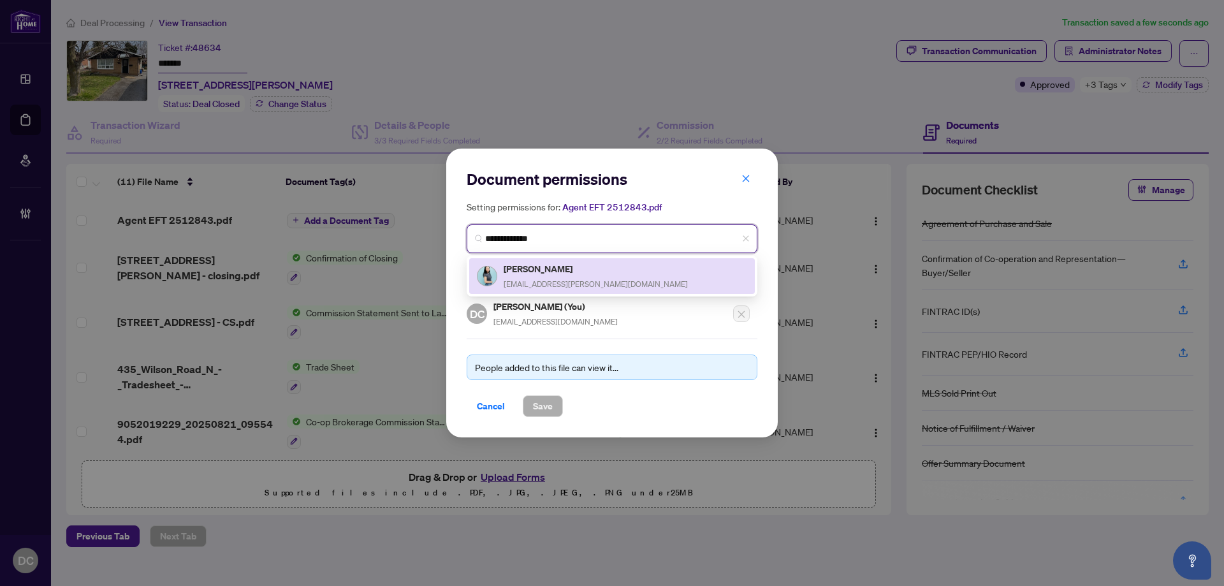
click at [590, 262] on h5 "[PERSON_NAME]" at bounding box center [596, 268] width 184 height 15
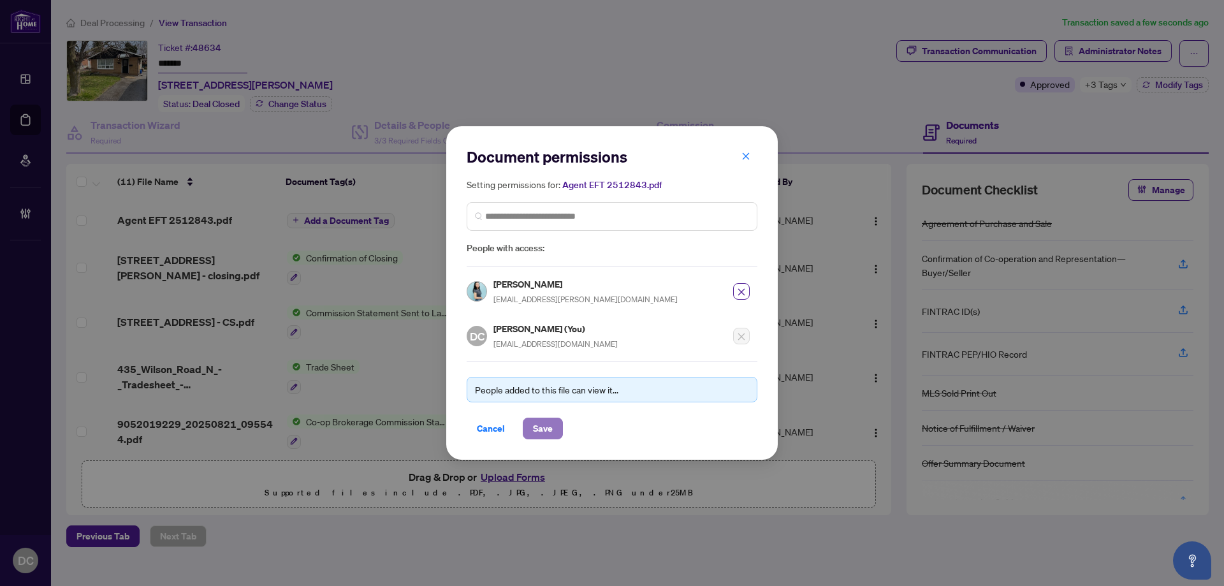
click at [555, 421] on button "Save" at bounding box center [543, 429] width 40 height 22
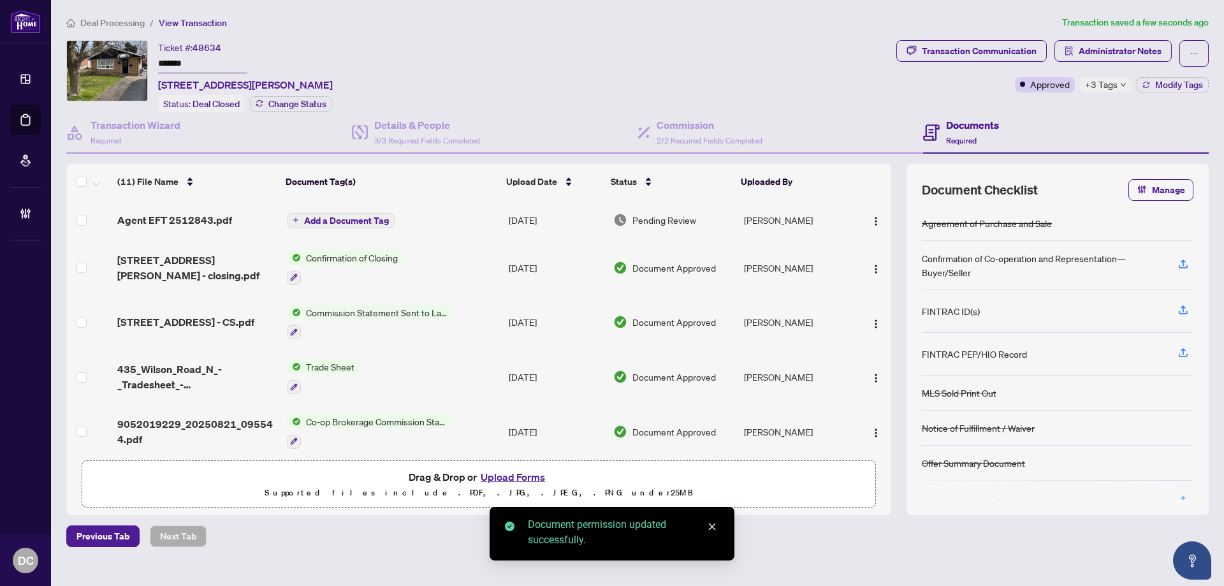
click at [379, 222] on span "Add a Document Tag" at bounding box center [346, 220] width 85 height 9
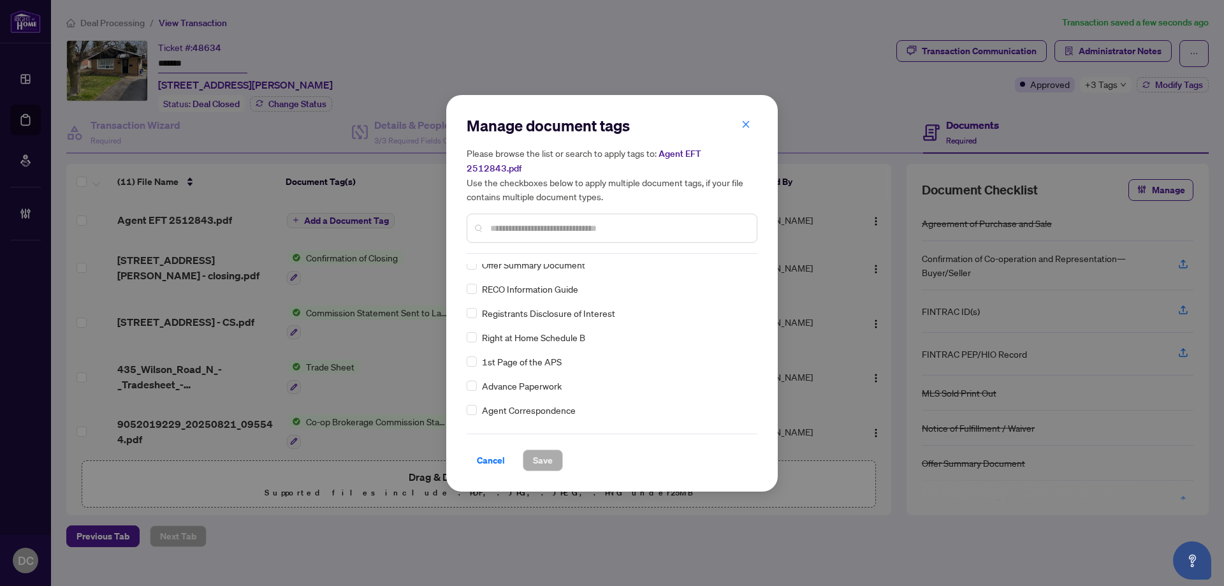
scroll to position [191, 0]
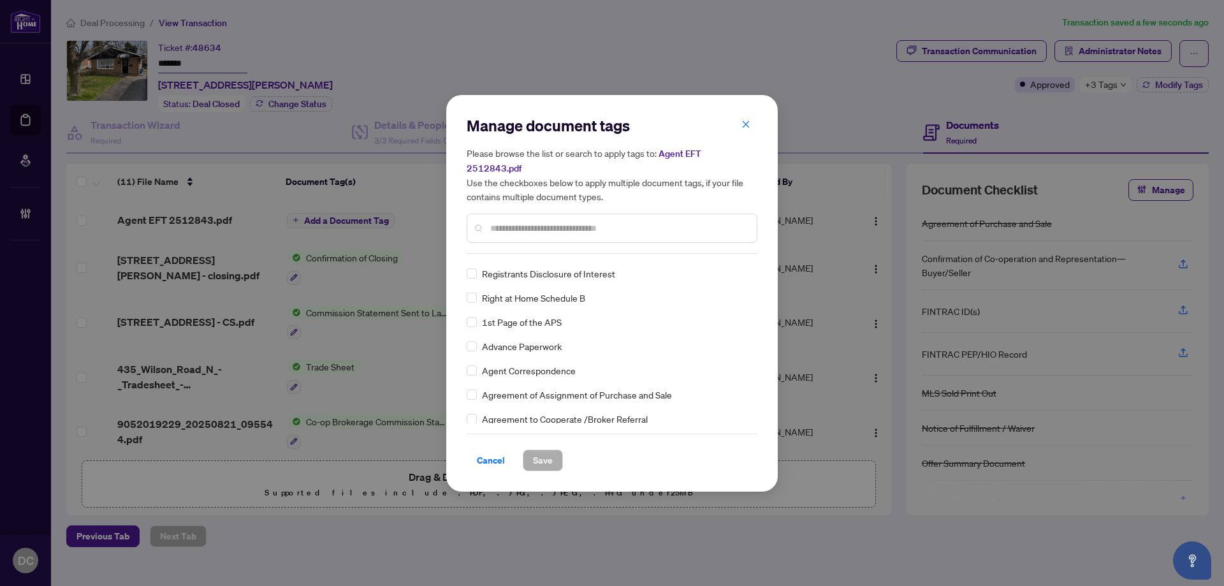
click at [553, 221] on input "text" at bounding box center [618, 228] width 256 height 14
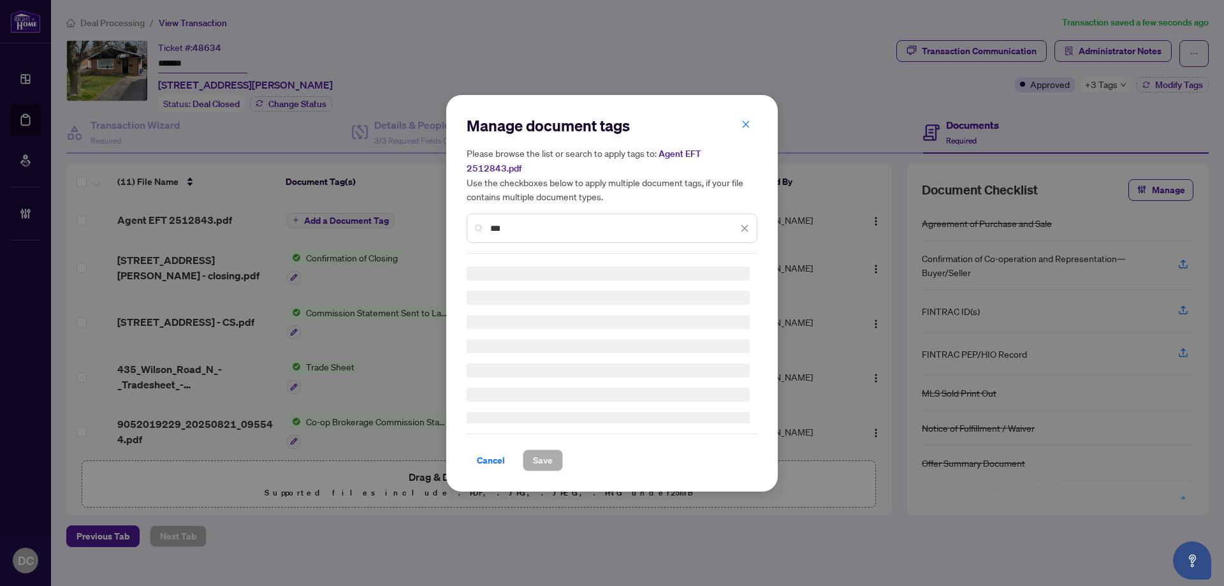
type input "***"
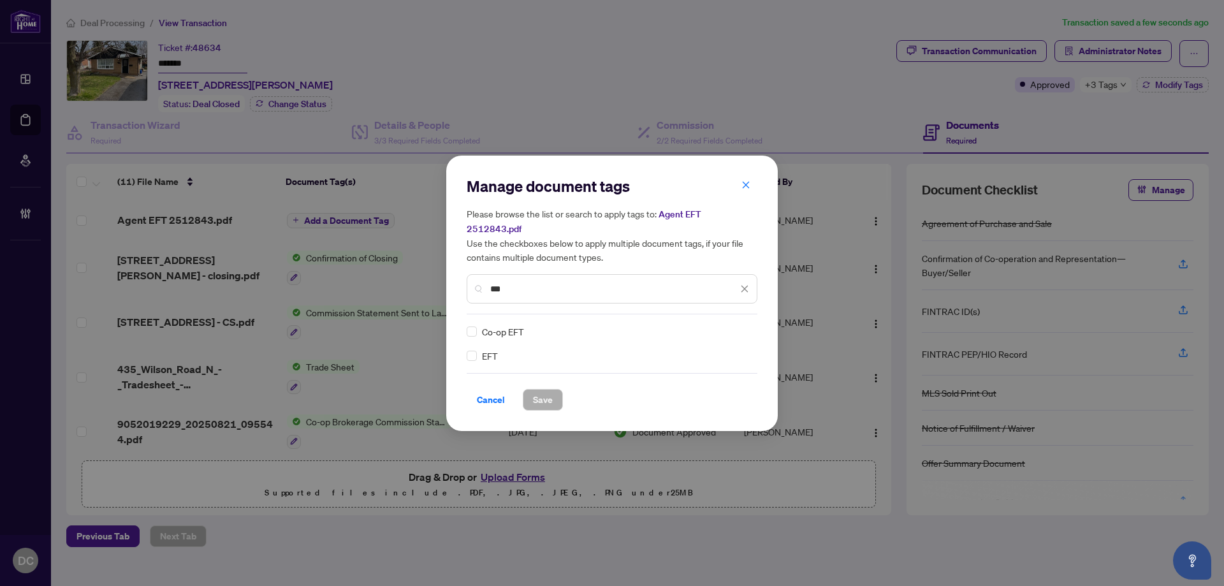
click at [477, 351] on div "EFT" at bounding box center [608, 356] width 283 height 14
click at [736, 325] on img at bounding box center [731, 331] width 13 height 13
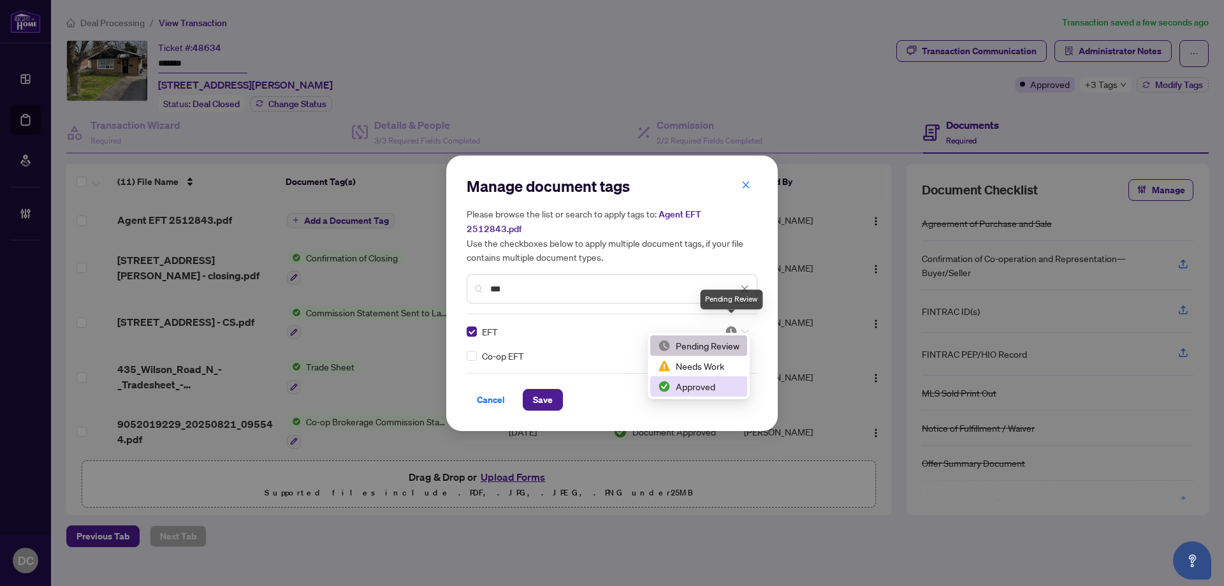
click at [708, 390] on div "Approved" at bounding box center [699, 386] width 82 height 14
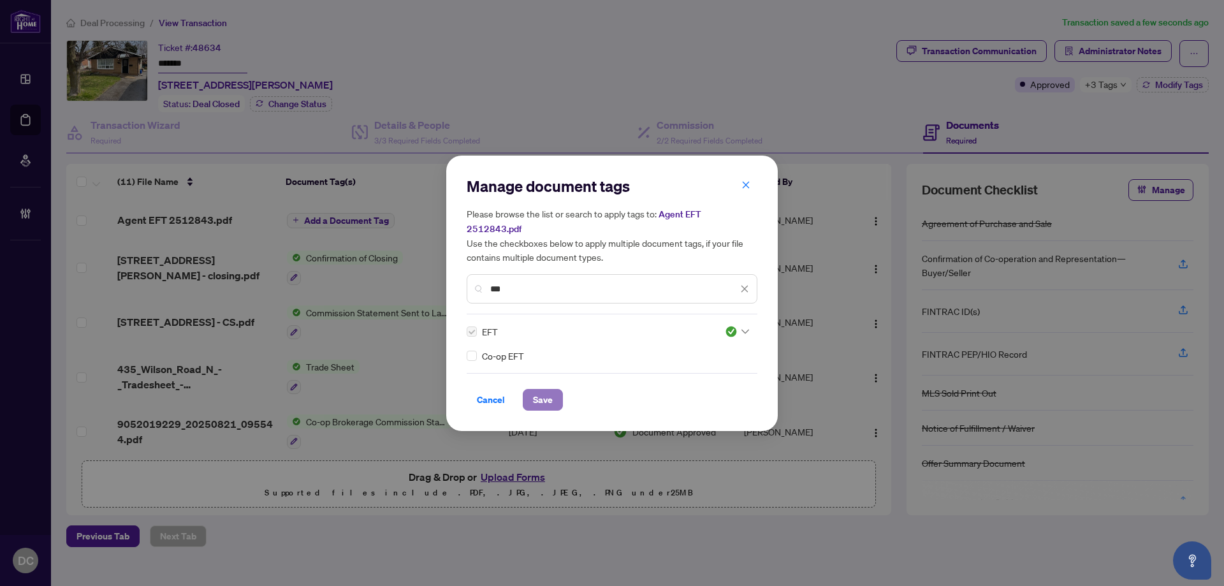
click at [544, 393] on span "Save" at bounding box center [543, 400] width 20 height 20
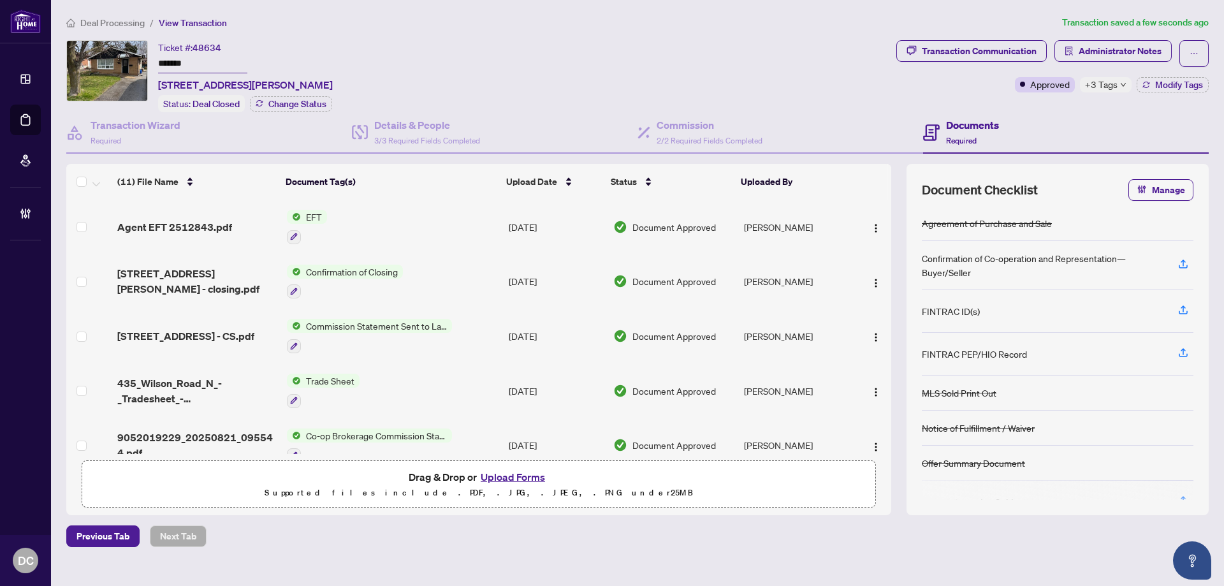
click at [724, 43] on div "Ticket #: 48634 ******* 435 Wilson Rd, Oshawa, Ontario L1G 6E8, Canada Status: …" at bounding box center [478, 76] width 825 height 72
click at [1102, 83] on span "+3 Tags" at bounding box center [1101, 84] width 33 height 15
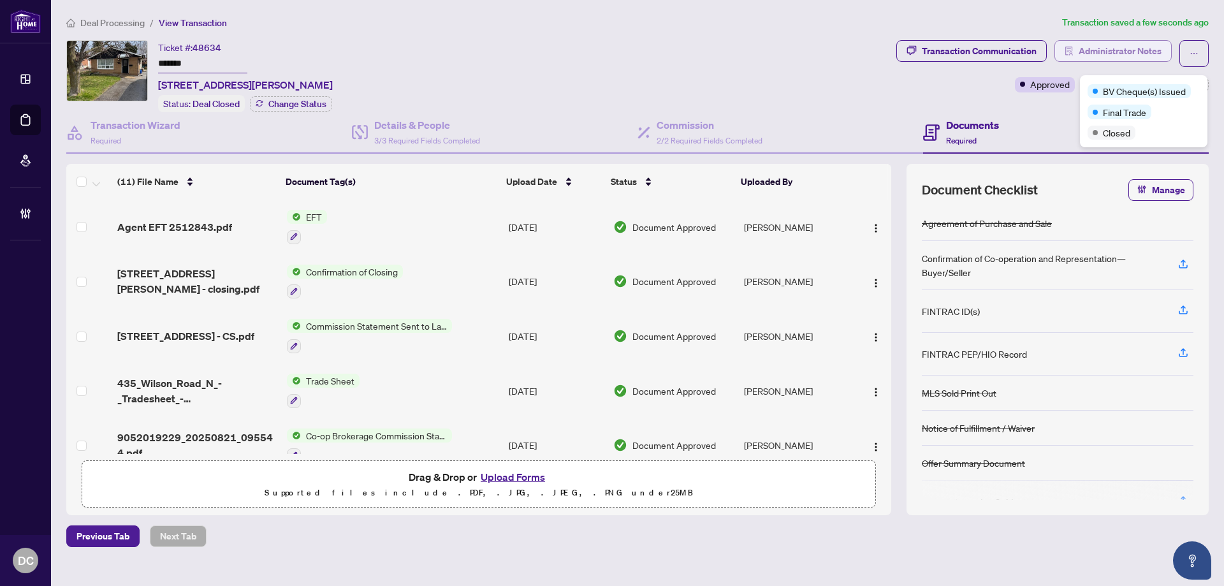
click at [1119, 55] on span "Administrator Notes" at bounding box center [1120, 51] width 83 height 20
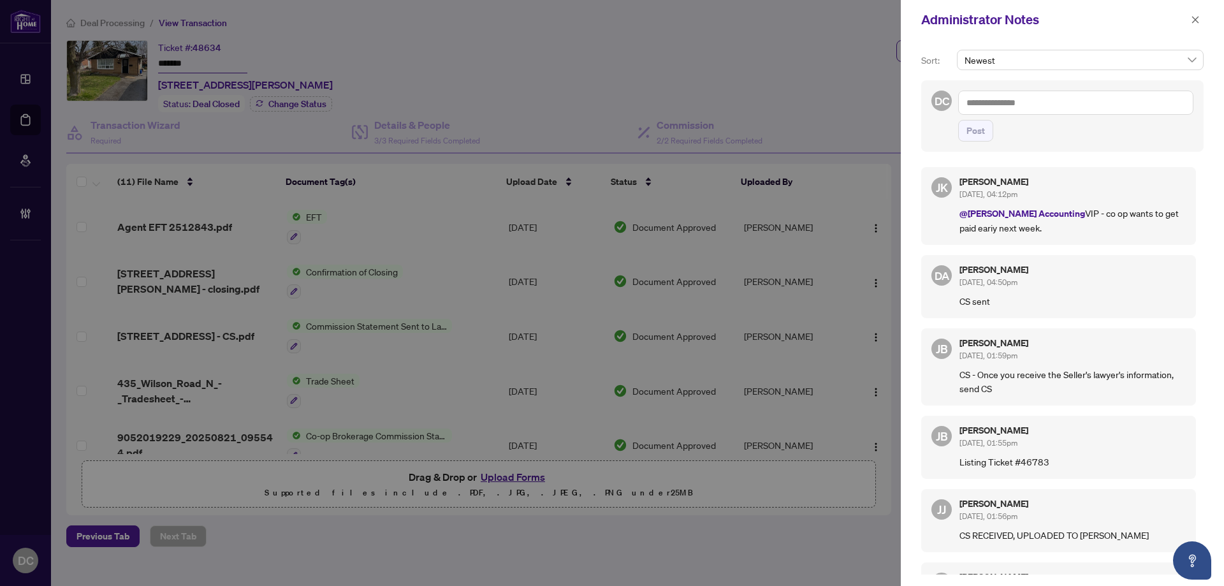
click at [1119, 104] on textarea at bounding box center [1075, 103] width 235 height 24
paste textarea "**********"
type textarea "**********"
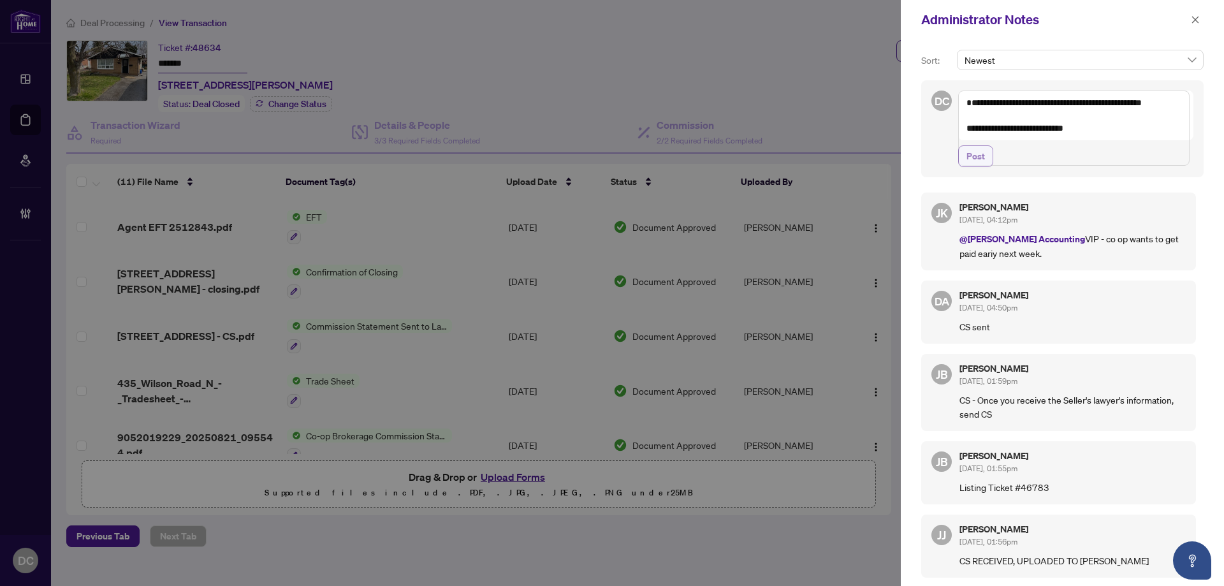
click at [988, 167] on button "Post" at bounding box center [975, 156] width 35 height 22
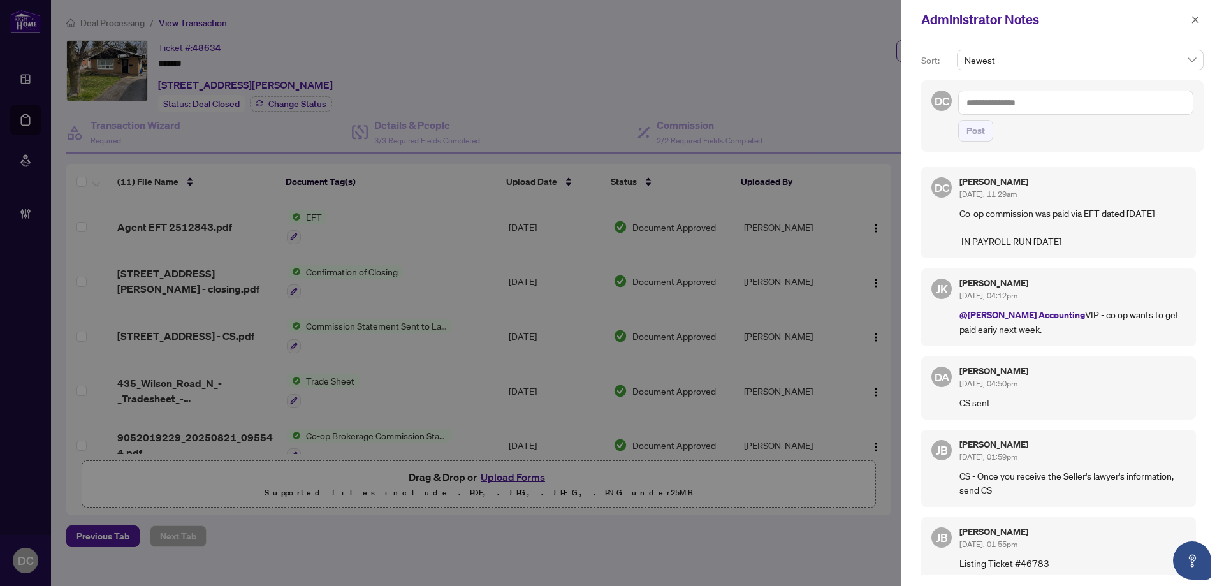
click at [1204, 20] on div "Administrator Notes" at bounding box center [1062, 20] width 323 height 40
click at [1201, 19] on button "button" at bounding box center [1195, 19] width 17 height 15
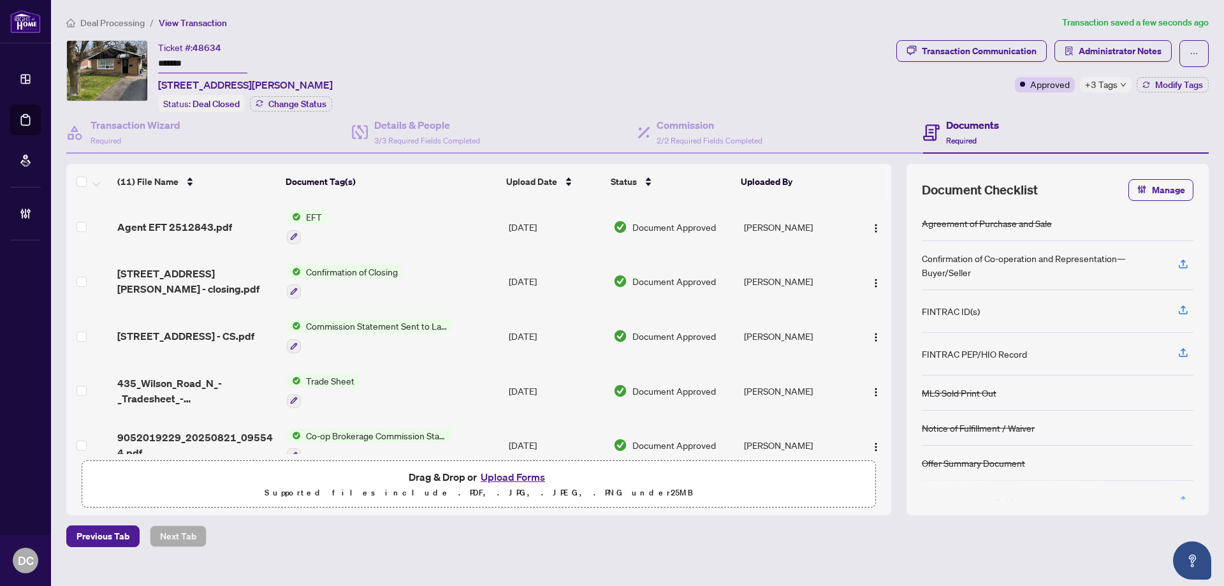
click at [1122, 85] on icon "down" at bounding box center [1123, 85] width 6 height 6
click at [1043, 105] on div "Transaction Communication Administrator Notes Approved +3 Tags Modify Tags" at bounding box center [1053, 76] width 318 height 72
click at [1105, 81] on span "+3 Tags" at bounding box center [1101, 84] width 33 height 15
click at [1020, 113] on div "Documents Required" at bounding box center [1066, 132] width 286 height 41
click at [1087, 50] on span "Administrator Notes" at bounding box center [1120, 51] width 83 height 20
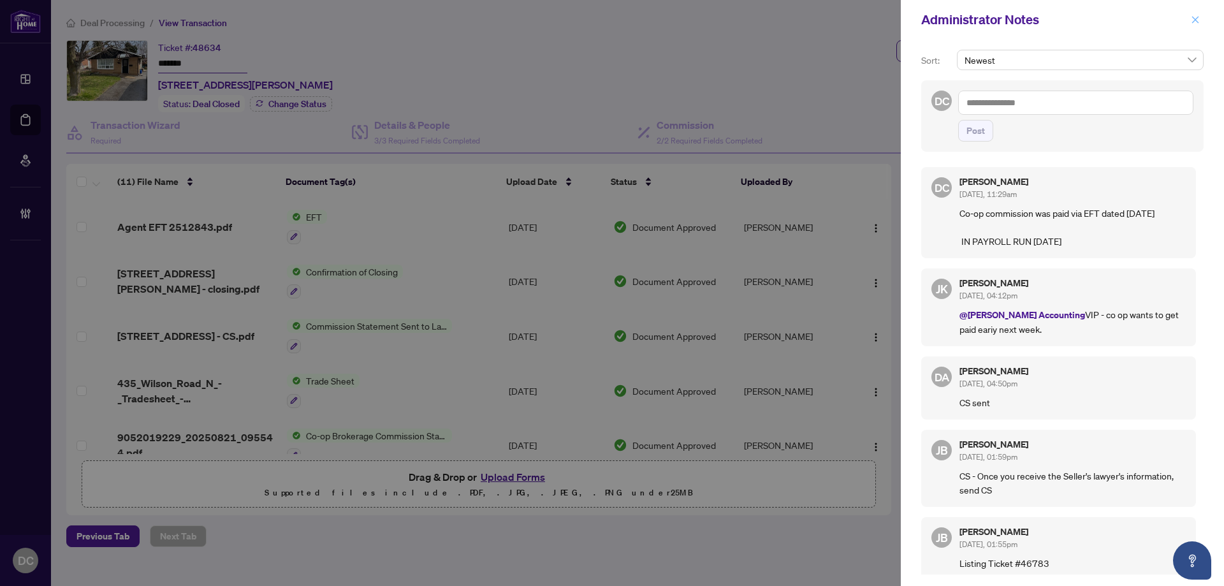
click at [1196, 17] on icon "close" at bounding box center [1195, 19] width 9 height 9
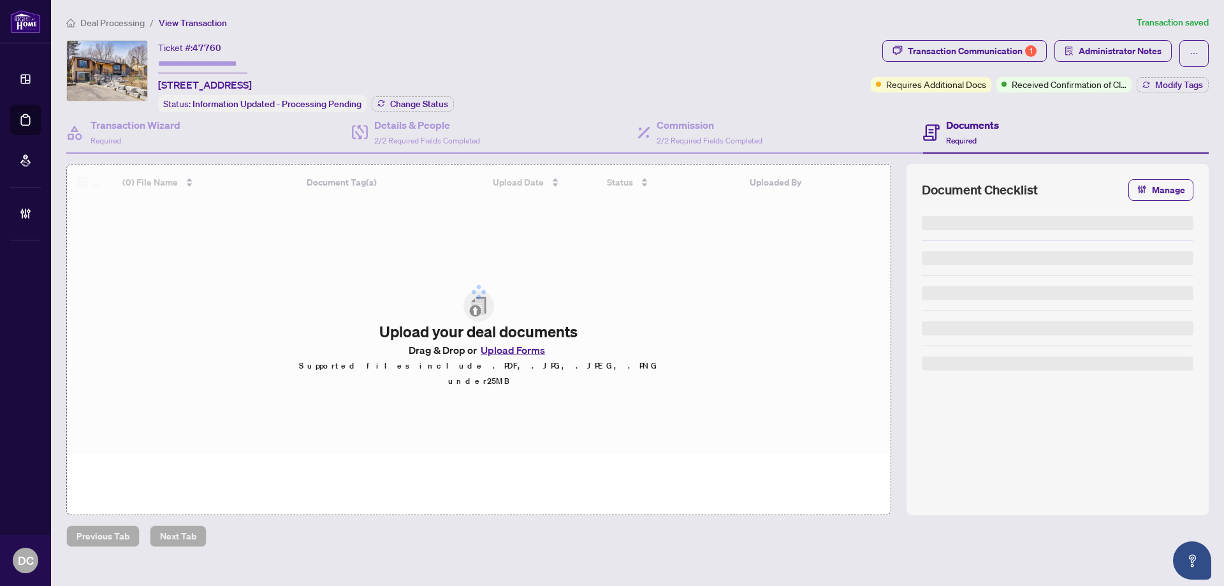
type input "*******"
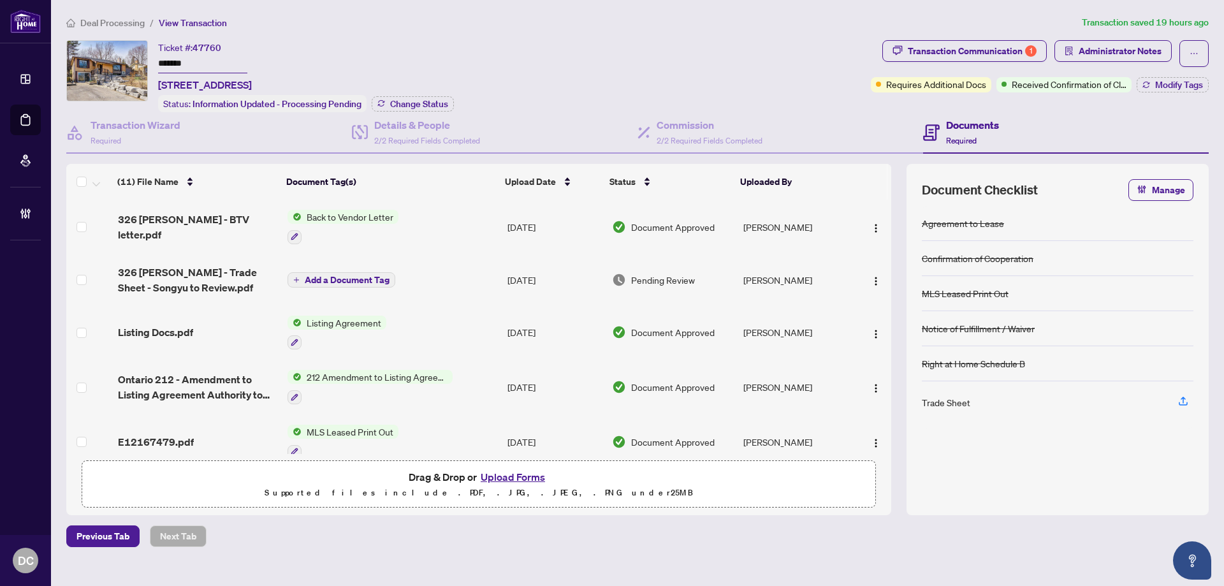
click at [77, 56] on div "Ticket #: 47760 ******* [STREET_ADDRESS][PERSON_NAME] Status: Information Updat…" at bounding box center [466, 76] width 800 height 72
click at [409, 102] on span "Change Status" at bounding box center [419, 103] width 58 height 9
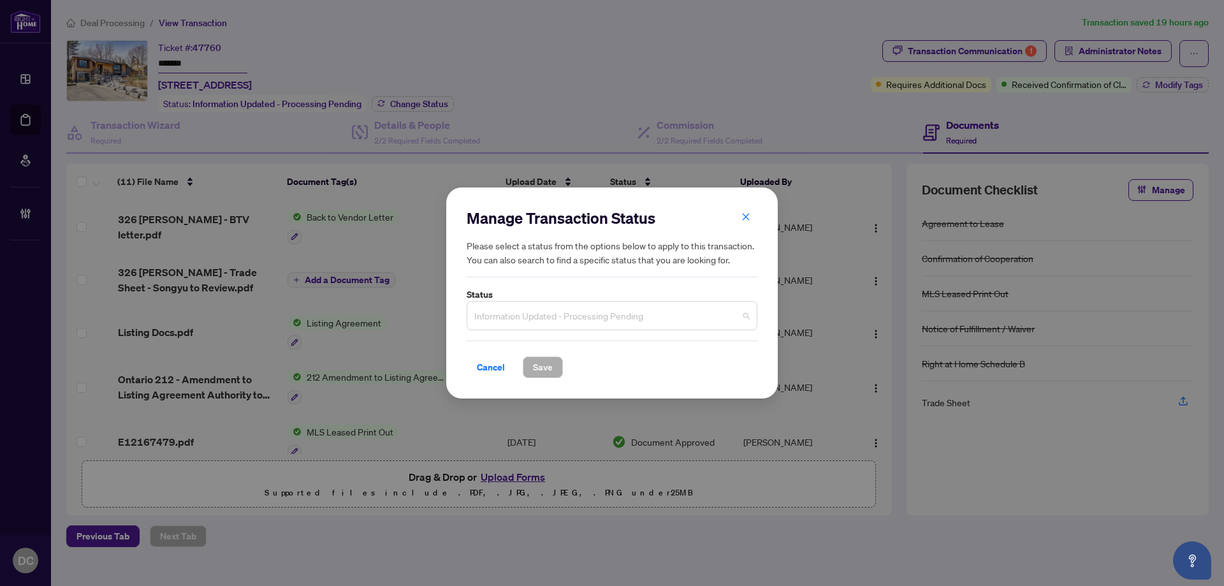
click at [620, 314] on span "Information Updated - Processing Pending" at bounding box center [611, 316] width 275 height 24
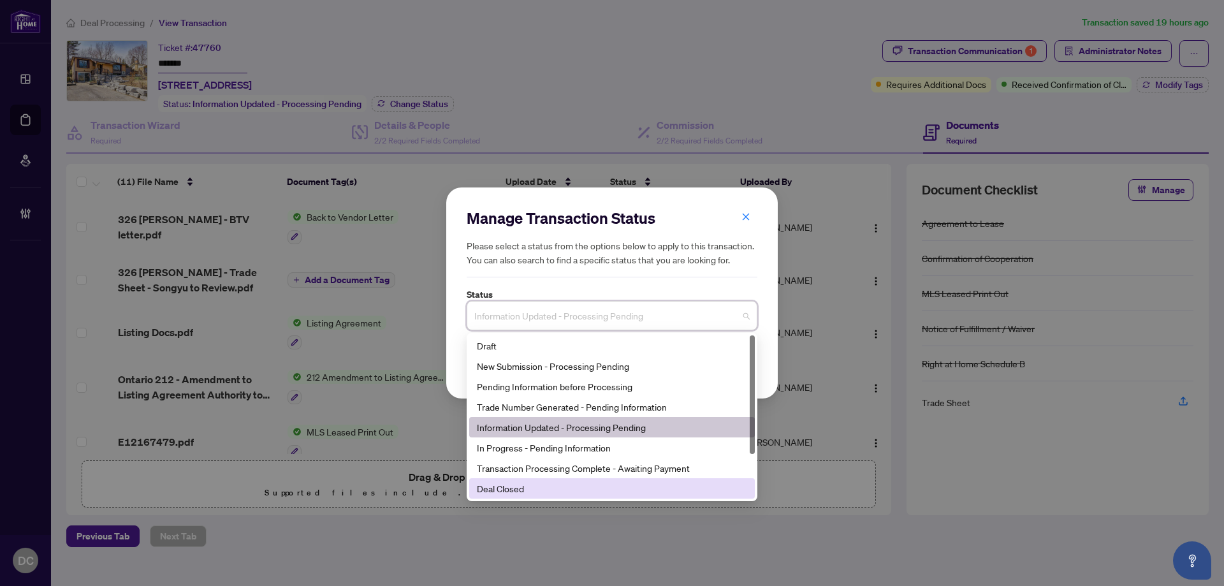
click at [550, 490] on div "Deal Closed" at bounding box center [612, 488] width 270 height 14
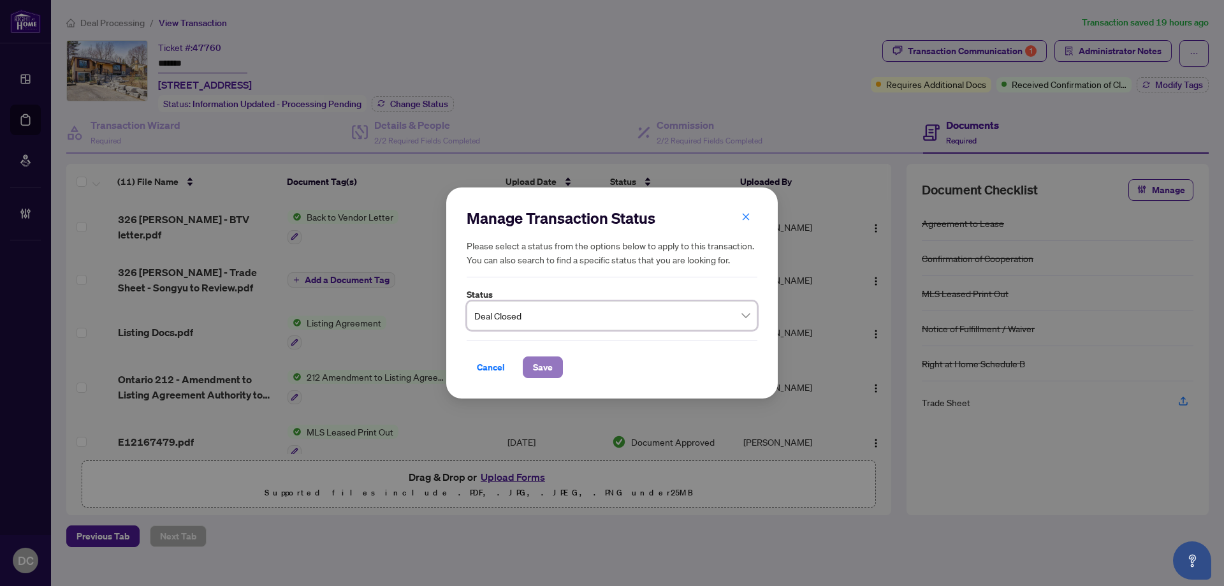
click at [548, 374] on span "Save" at bounding box center [543, 367] width 20 height 20
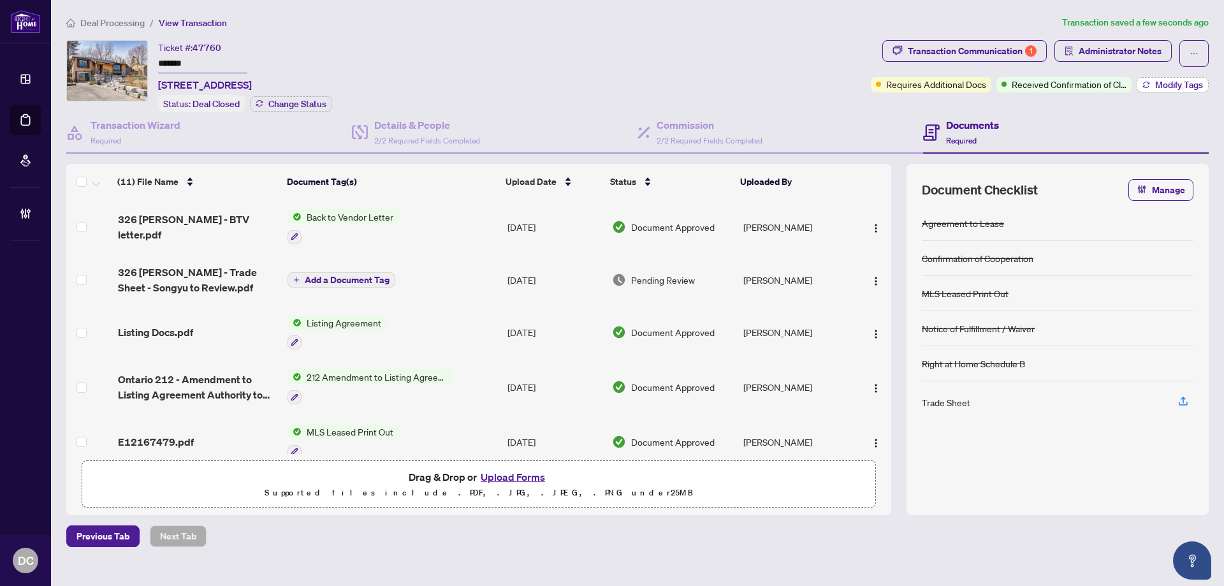
click at [1159, 85] on span "Modify Tags" at bounding box center [1179, 84] width 48 height 9
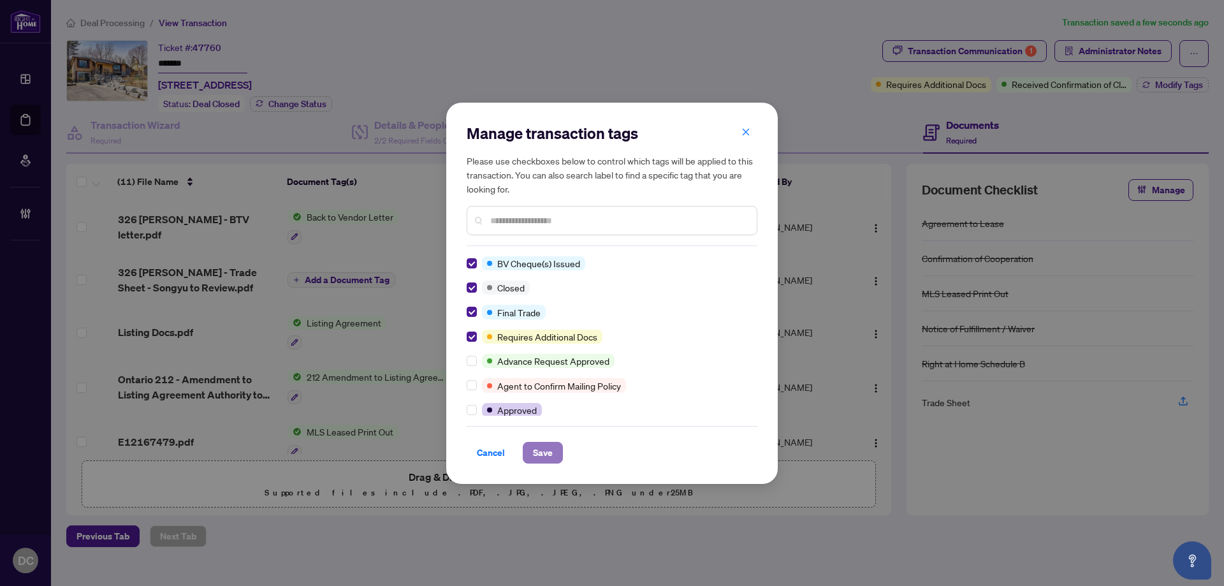
click at [549, 451] on span "Save" at bounding box center [543, 452] width 20 height 20
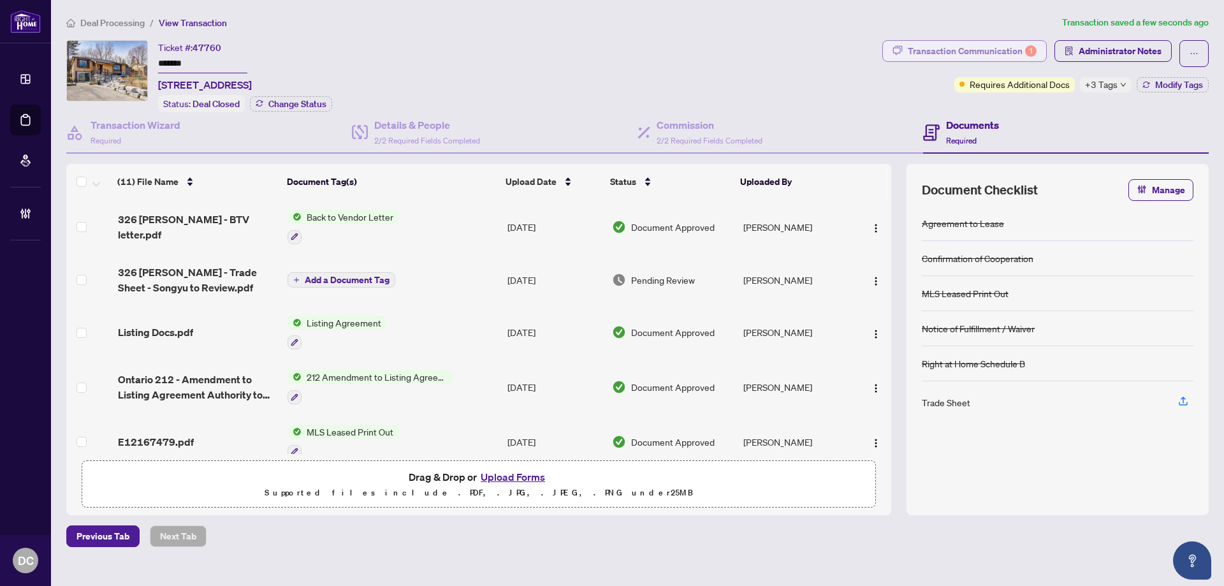
click at [999, 47] on div "Transaction Communication 1" at bounding box center [972, 51] width 129 height 20
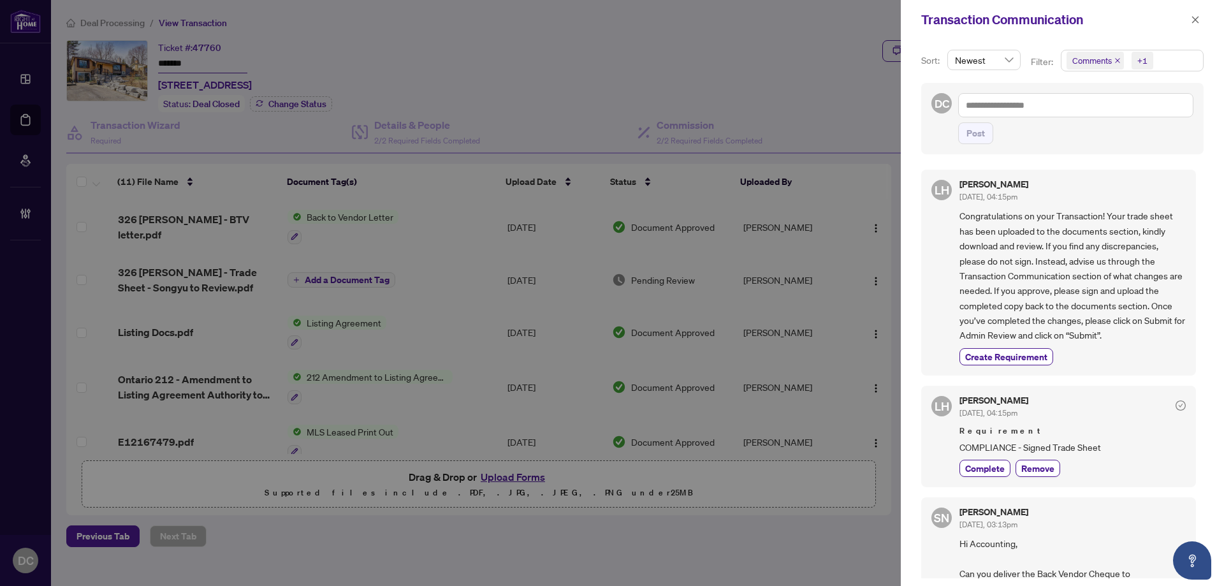
click at [1132, 57] on span "+1" at bounding box center [1143, 61] width 22 height 18
click at [1113, 228] on span "Congratulations on your Transaction! Your trade sheet has been uploaded to the …" at bounding box center [1073, 275] width 226 height 134
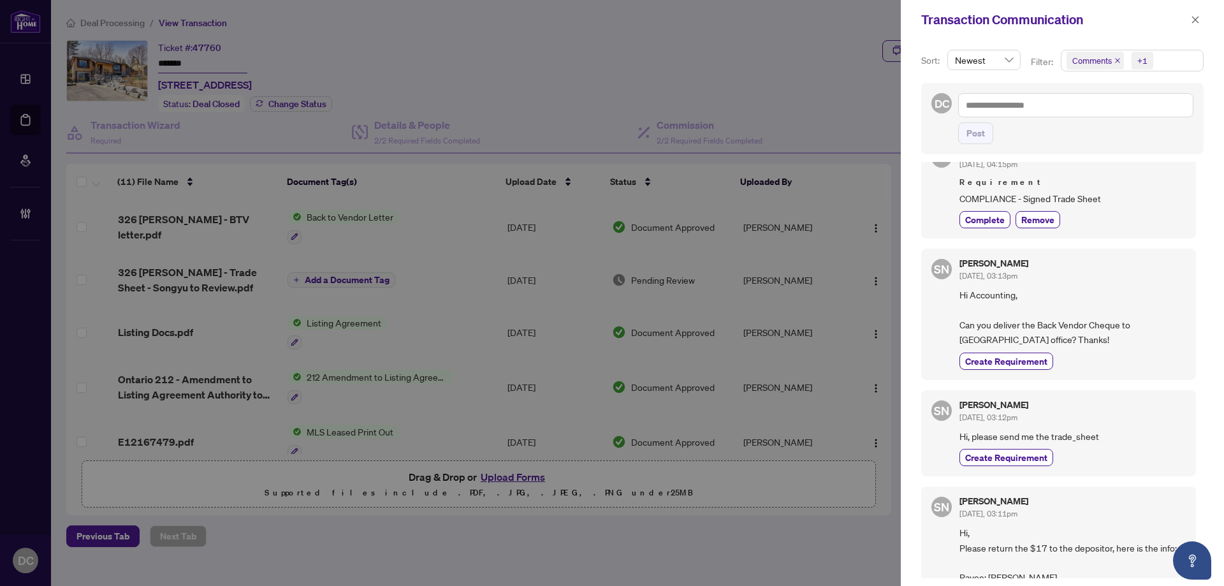
scroll to position [255, 0]
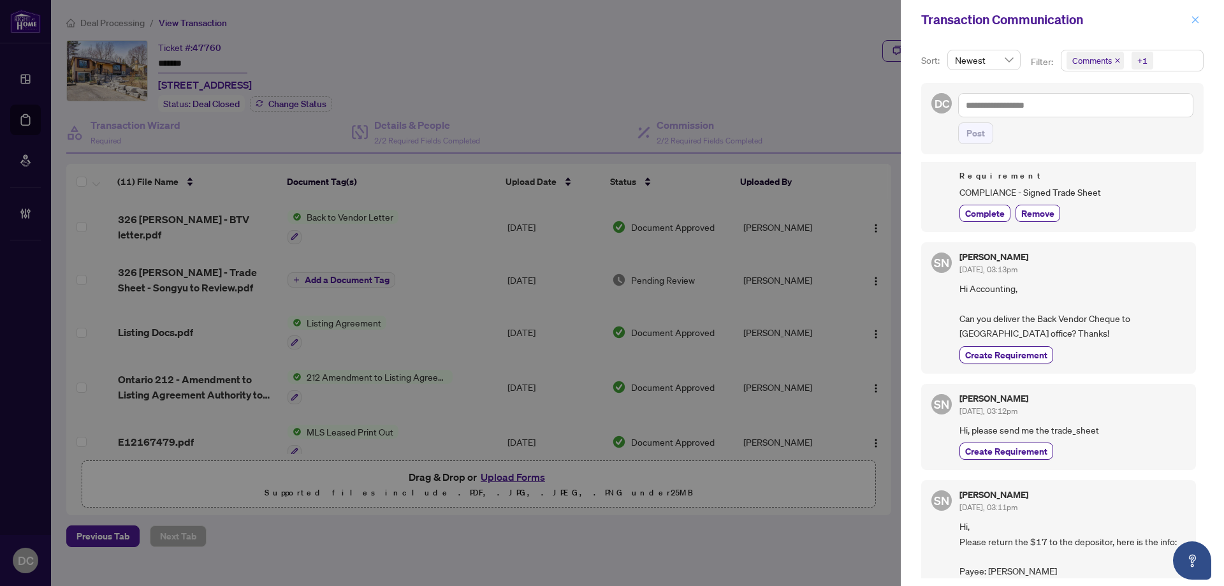
click at [1200, 17] on button "button" at bounding box center [1195, 19] width 17 height 15
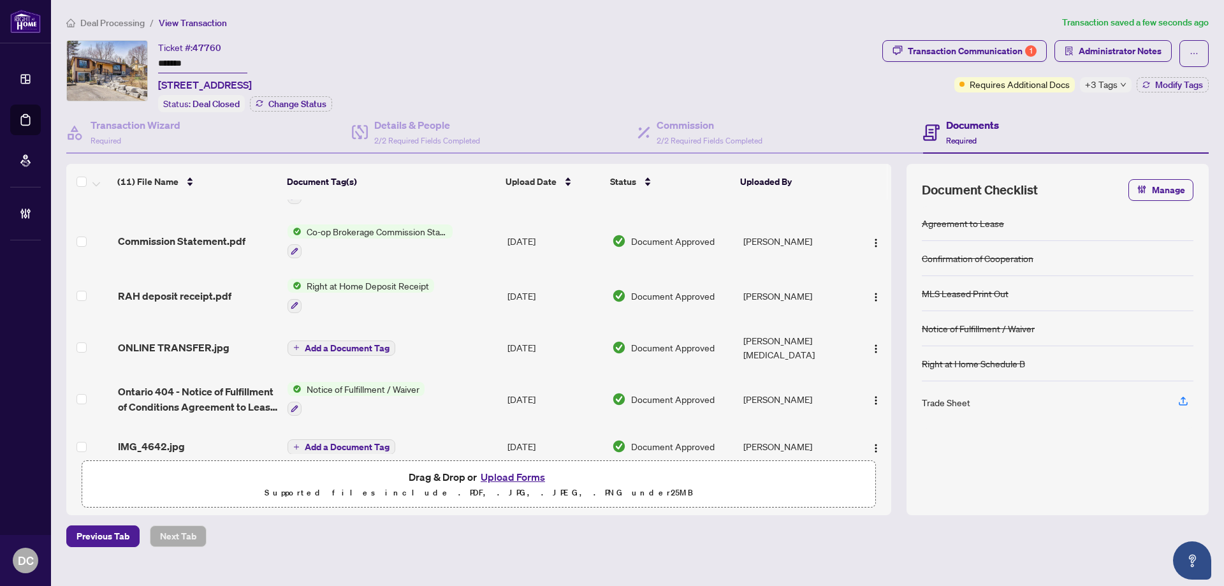
click at [464, 237] on td "Co-op Brokerage Commission Statement" at bounding box center [392, 241] width 220 height 55
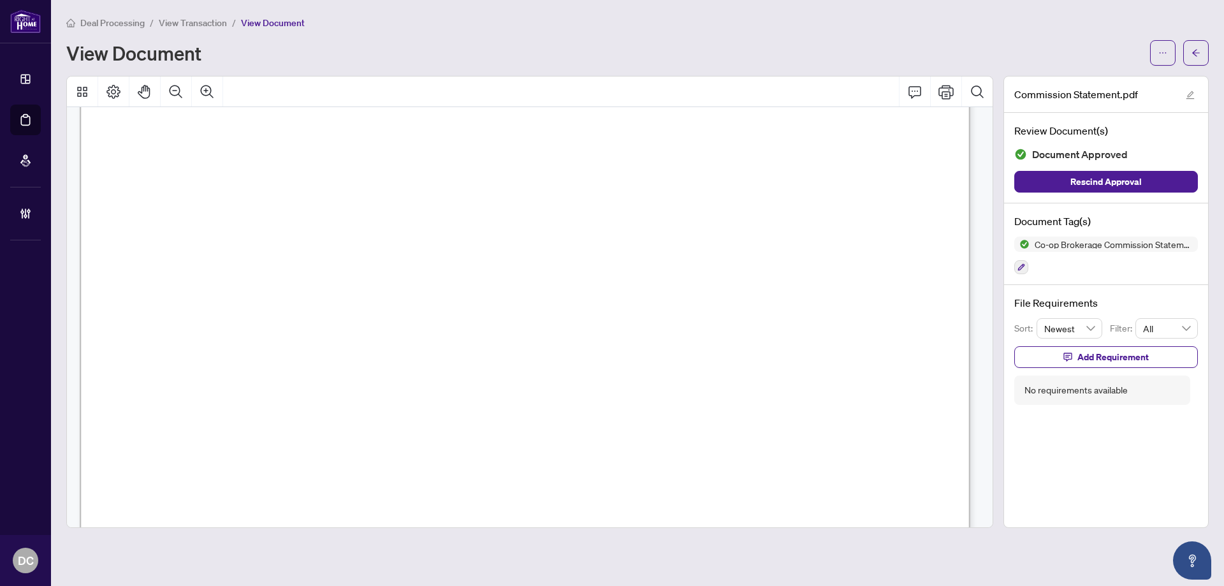
scroll to position [446, 0]
click at [1194, 61] on span "button" at bounding box center [1196, 53] width 9 height 20
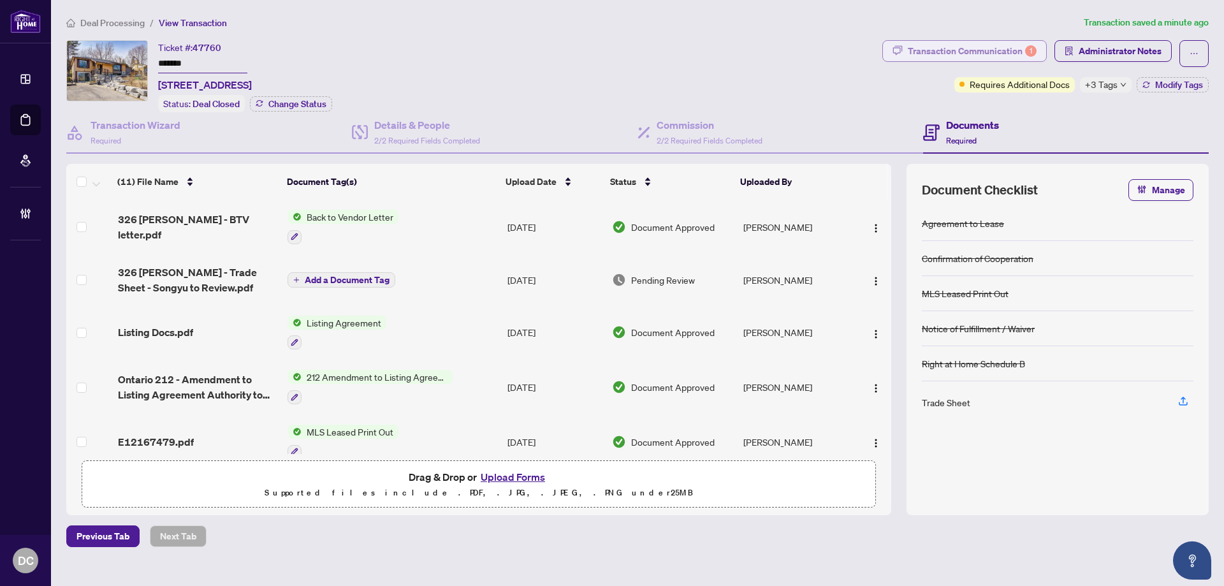
click at [1026, 52] on div "1" at bounding box center [1030, 50] width 11 height 11
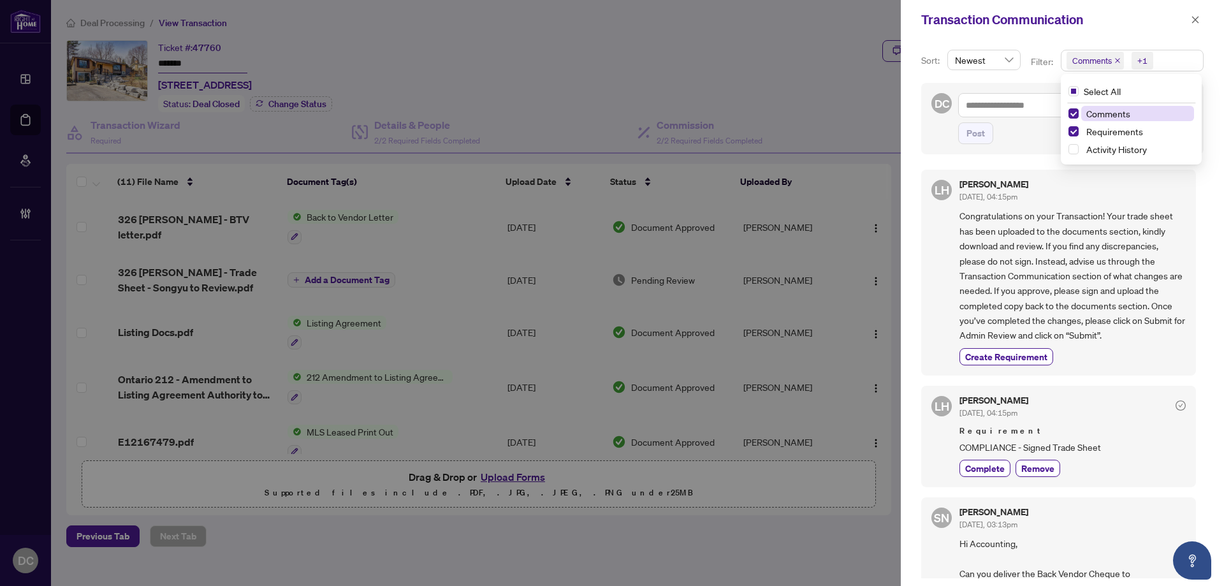
click at [1159, 61] on span "Comments +1" at bounding box center [1133, 60] width 142 height 20
drag, startPoint x: 1113, startPoint y: 113, endPoint x: 138, endPoint y: 99, distance: 975.0
click at [1113, 113] on span "Comments" at bounding box center [1108, 113] width 44 height 11
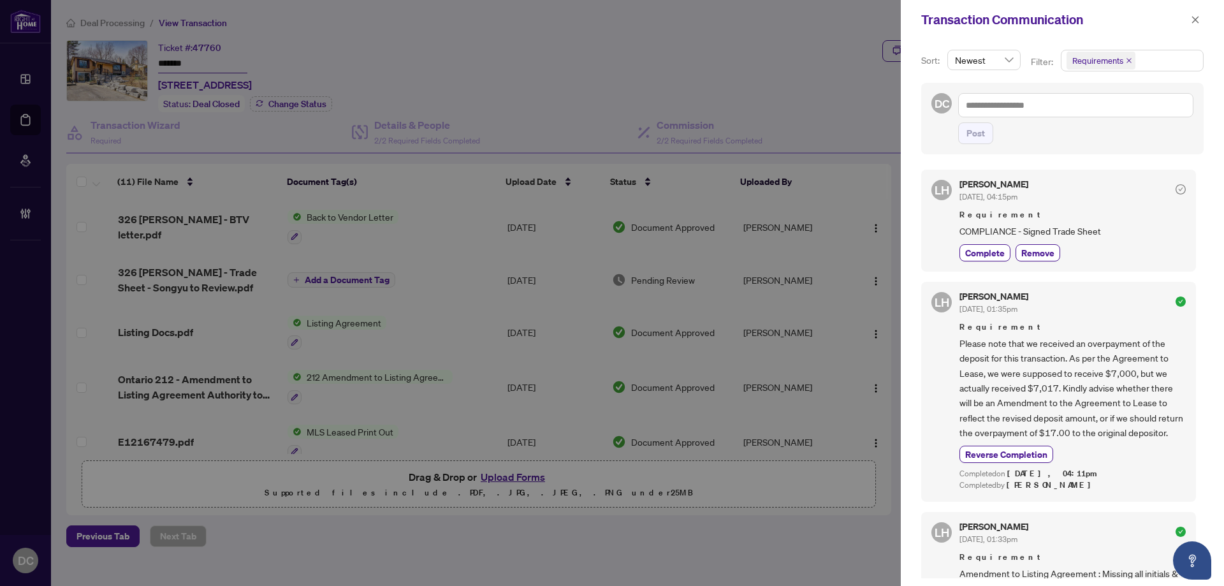
drag, startPoint x: 1193, startPoint y: 17, endPoint x: 1145, endPoint y: 312, distance: 299.2
click at [1145, 305] on div "Transaction Communication Sort: Newest Filter: Requirements Select All Comments…" at bounding box center [1062, 293] width 323 height 586
click at [1203, 17] on button "button" at bounding box center [1195, 19] width 17 height 15
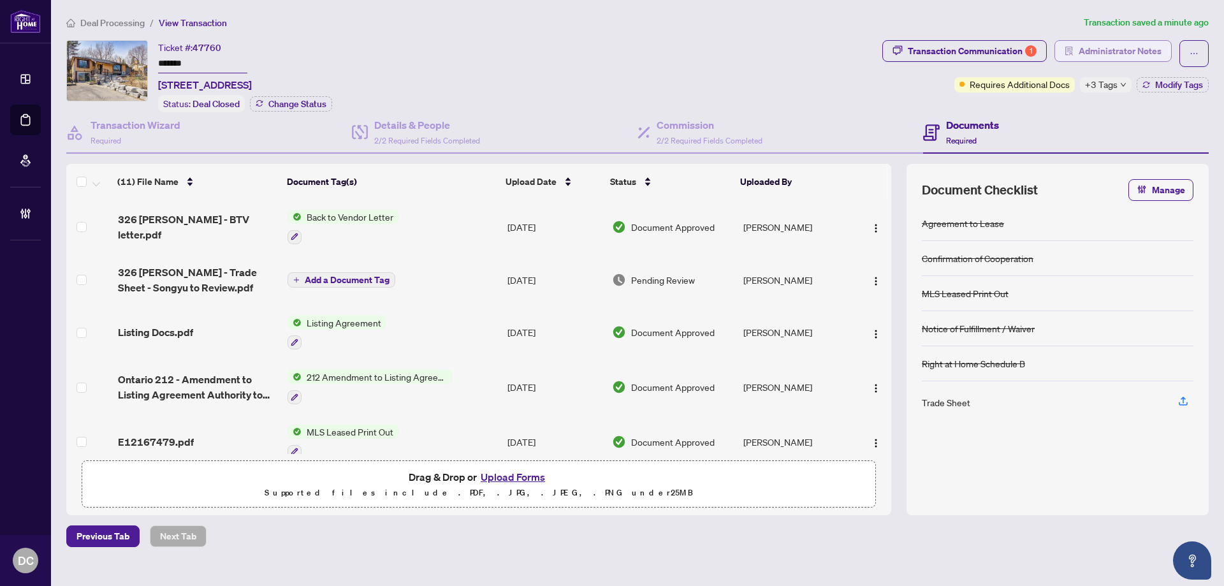
click at [1123, 53] on span "Administrator Notes" at bounding box center [1120, 51] width 83 height 20
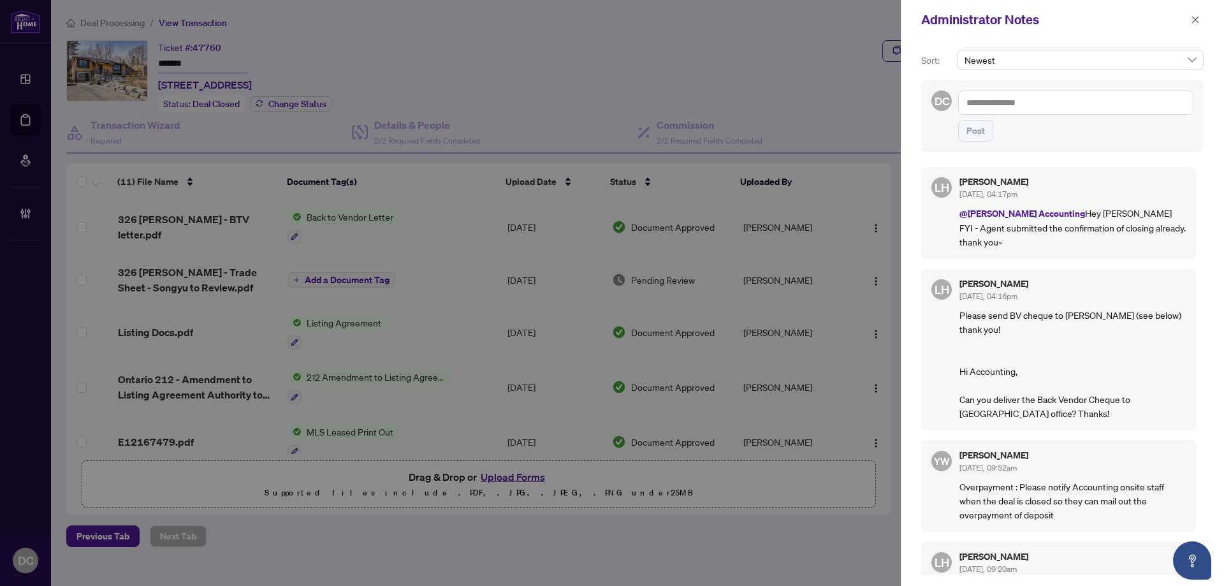
click at [1048, 100] on textarea at bounding box center [1075, 103] width 235 height 24
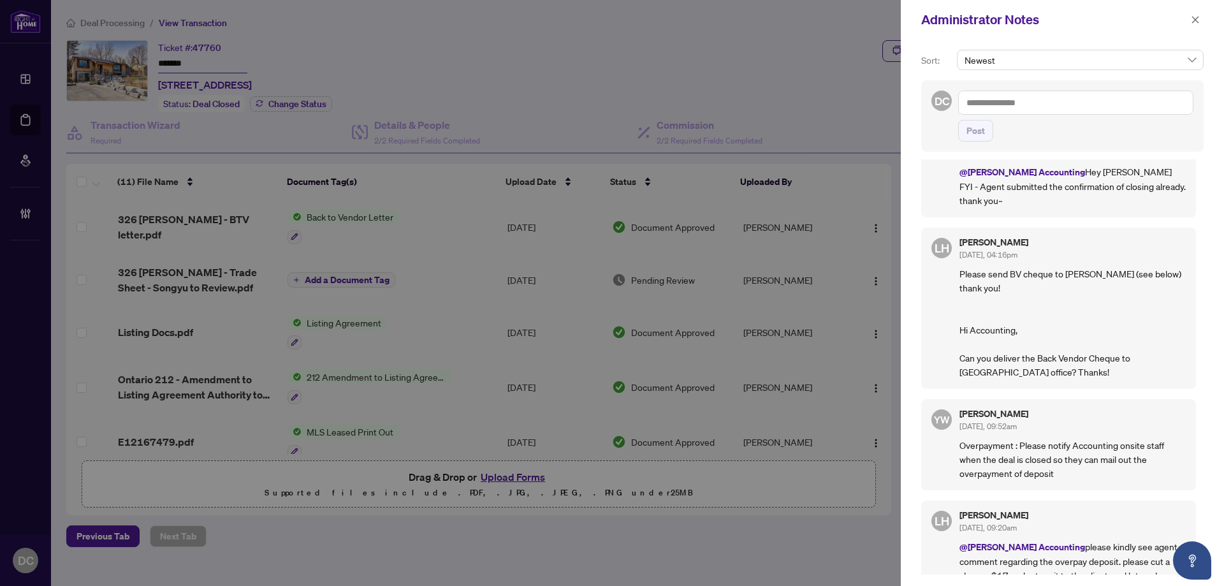
scroll to position [64, 0]
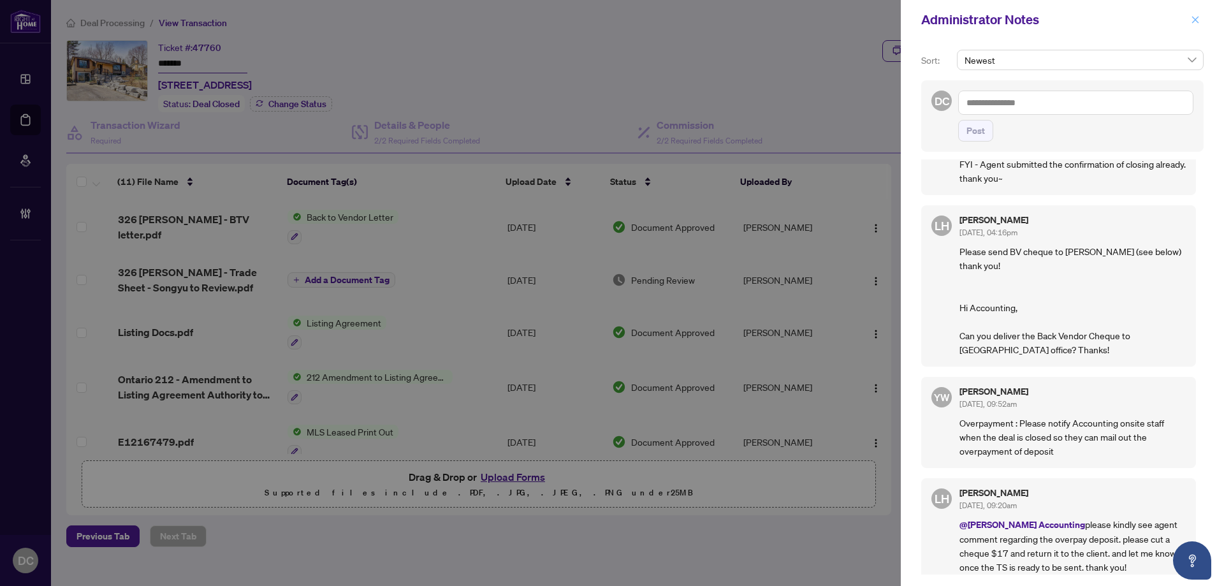
click at [1201, 17] on button "button" at bounding box center [1195, 19] width 17 height 15
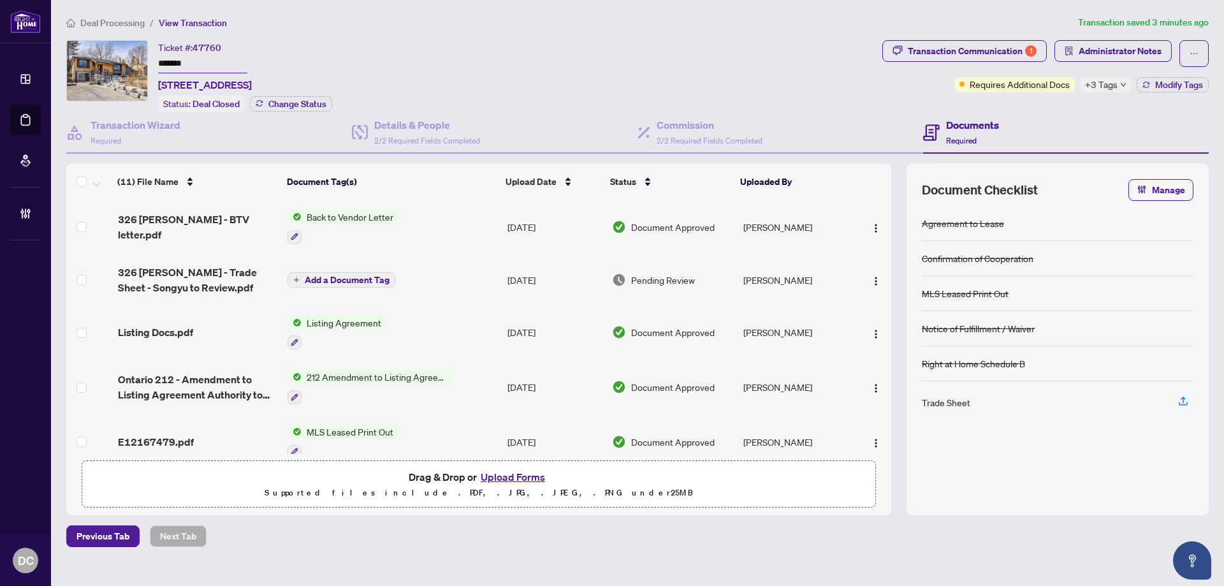
click at [1113, 88] on span "+3 Tags" at bounding box center [1101, 84] width 33 height 15
click at [1065, 112] on div "Documents Required" at bounding box center [1066, 132] width 286 height 41
click at [1120, 34] on div "Deal Processing / View Transaction Transaction saved 3 minutes ago Ticket #: 47…" at bounding box center [637, 281] width 1153 height 532
click at [1125, 48] on span "Administrator Notes" at bounding box center [1120, 51] width 83 height 20
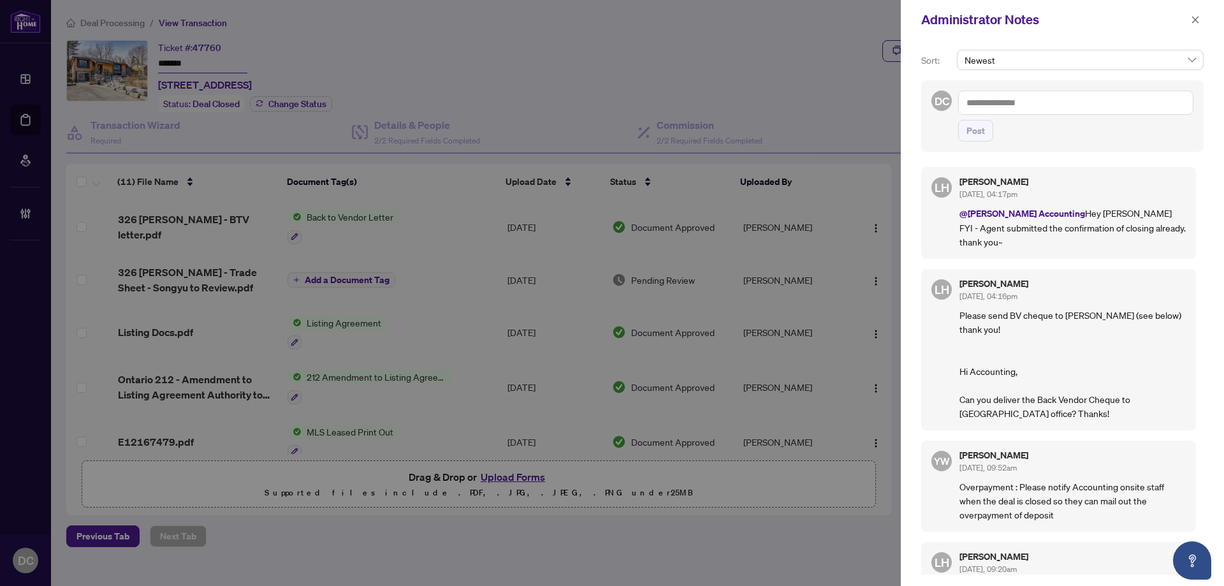
click at [1095, 106] on textarea at bounding box center [1075, 103] width 235 height 24
paste textarea "**********"
type textarea "**********"
drag, startPoint x: 979, startPoint y: 147, endPoint x: 1012, endPoint y: 133, distance: 35.2
click at [979, 141] on span "Post" at bounding box center [976, 131] width 18 height 20
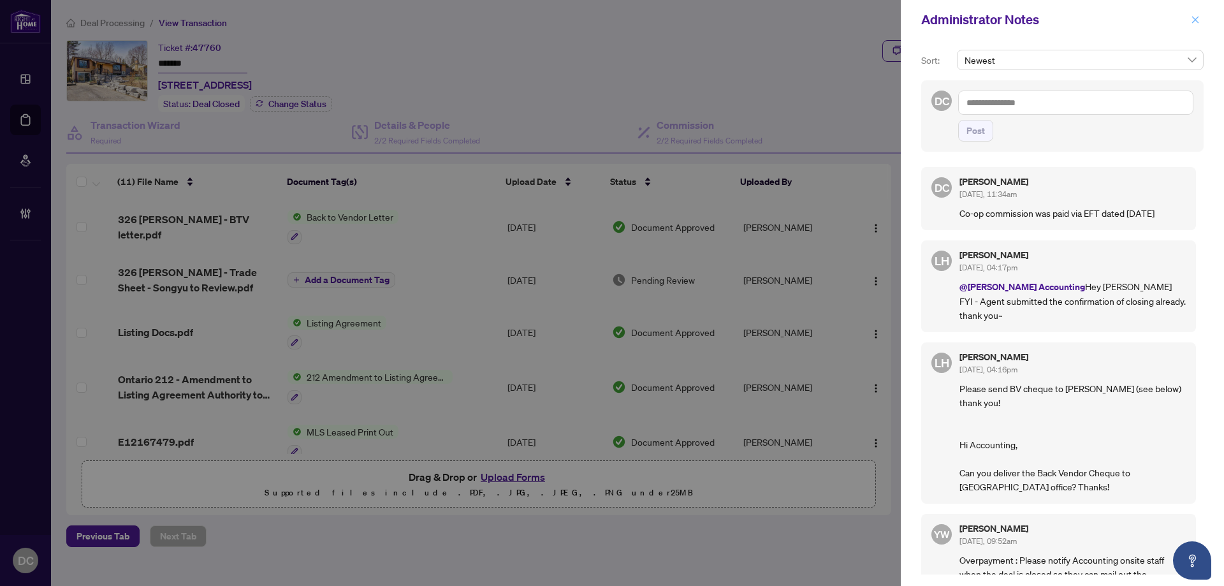
click at [1198, 16] on icon "close" at bounding box center [1195, 19] width 9 height 9
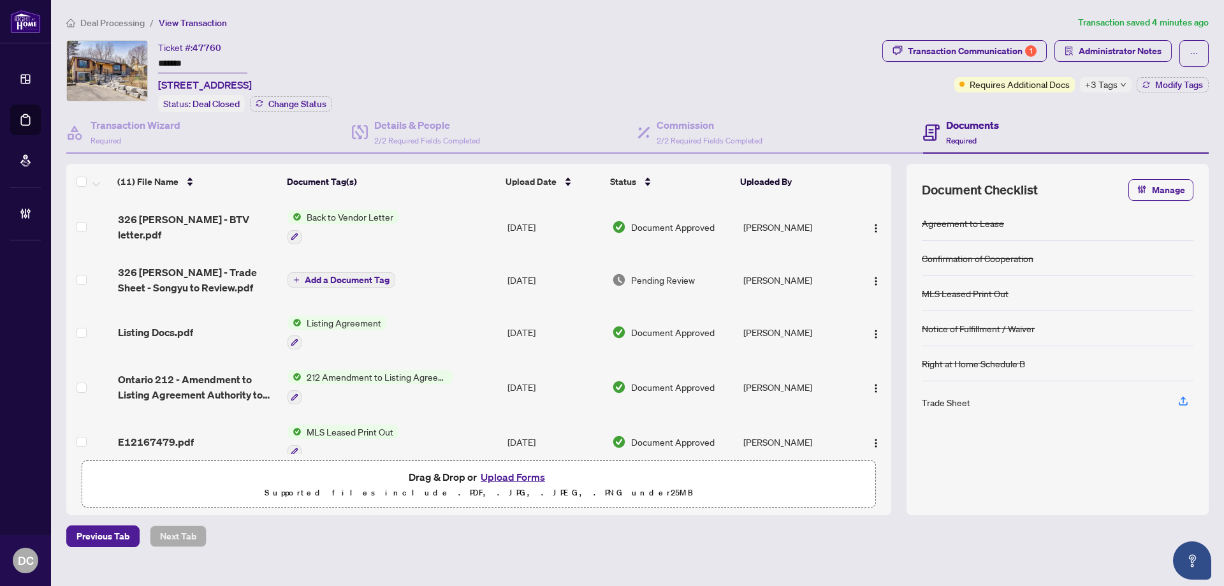
click at [1118, 85] on div "+3 Tags" at bounding box center [1106, 84] width 52 height 15
click at [1077, 104] on div "Transaction Communication 1 Administrator Notes Requires Additional Docs +3 Tag…" at bounding box center [1046, 76] width 332 height 72
click at [1154, 79] on button "Modify Tags" at bounding box center [1173, 84] width 72 height 15
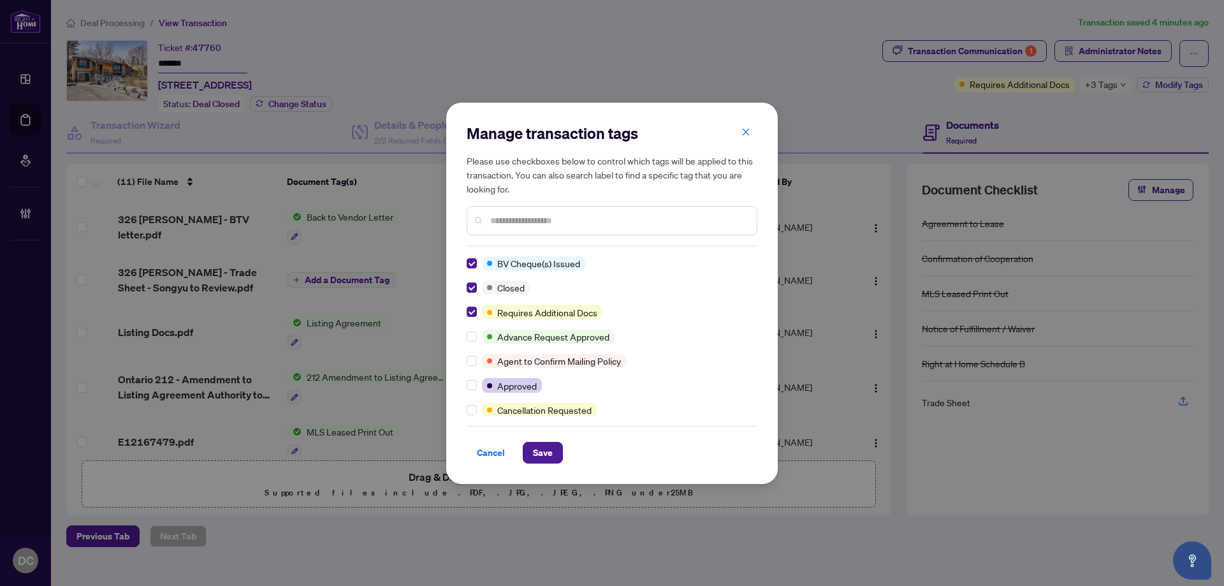
drag, startPoint x: 540, startPoint y: 453, endPoint x: 564, endPoint y: 402, distance: 57.0
click at [564, 403] on div "Manage transaction tags Please use checkboxes below to control which tags will …" at bounding box center [612, 293] width 291 height 340
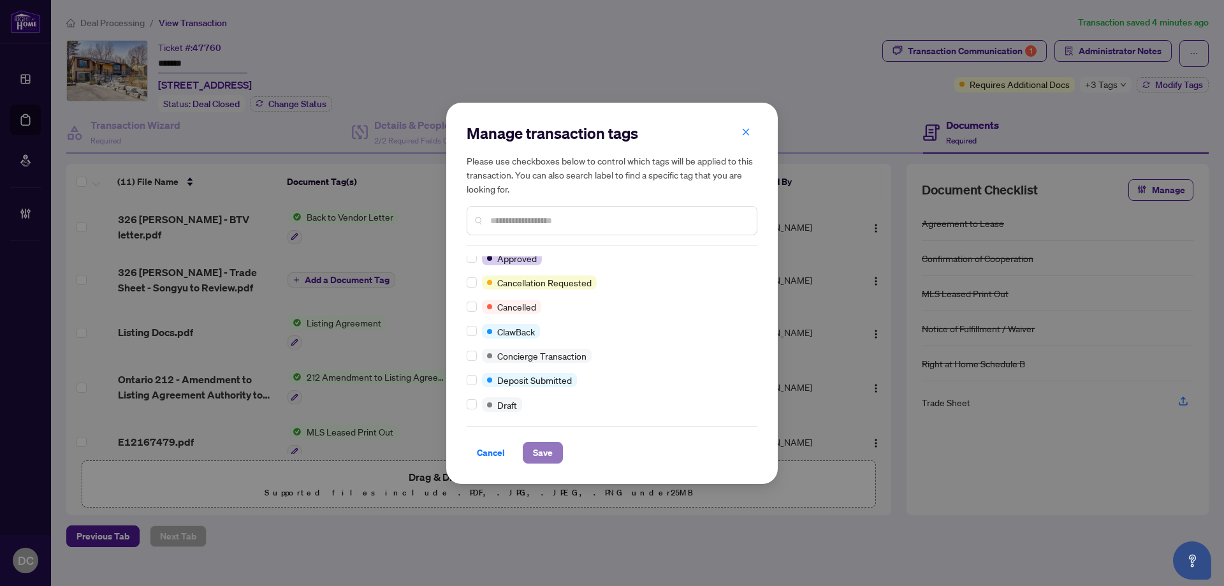
click at [548, 453] on span "Save" at bounding box center [543, 452] width 20 height 20
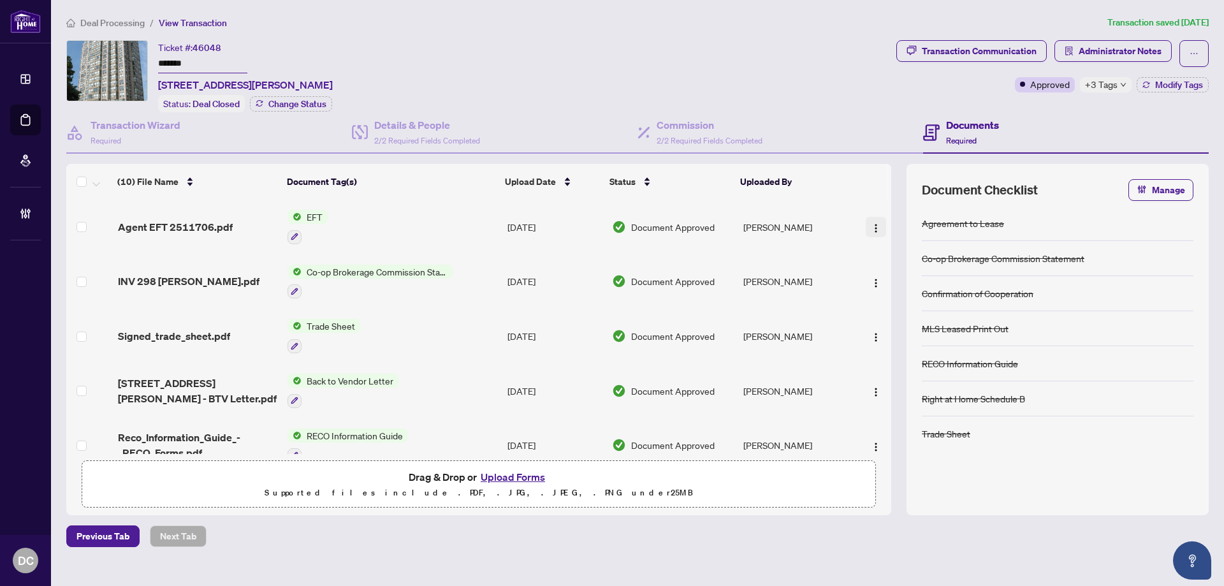
click at [871, 228] on img "button" at bounding box center [876, 228] width 10 height 10
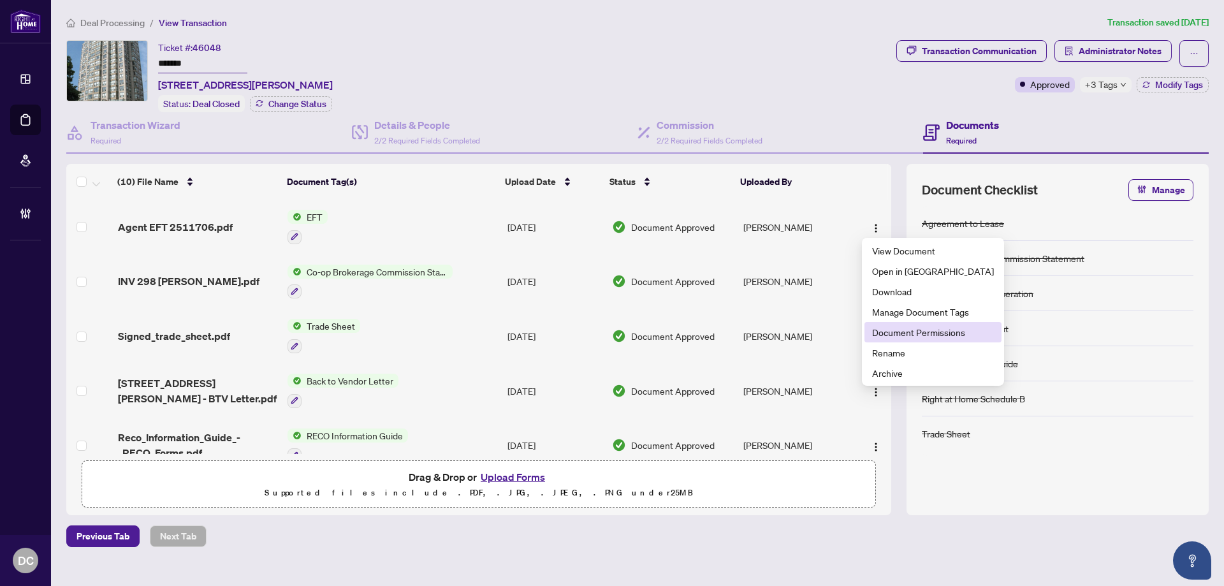
click at [886, 332] on span "Document Permissions" at bounding box center [933, 332] width 122 height 14
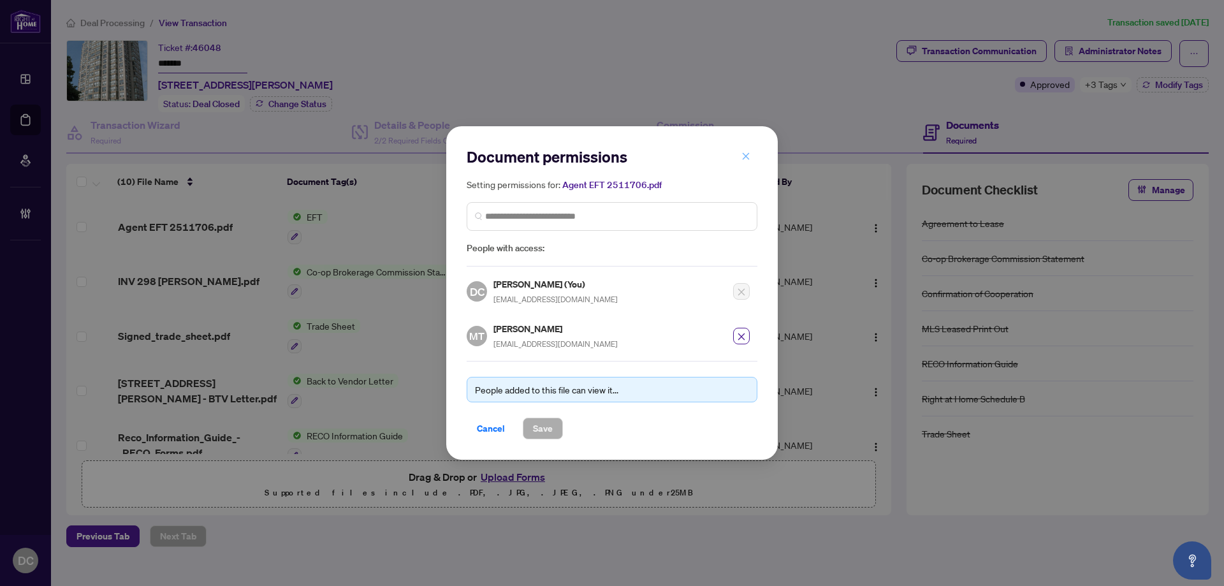
click at [752, 160] on button "button" at bounding box center [746, 156] width 26 height 22
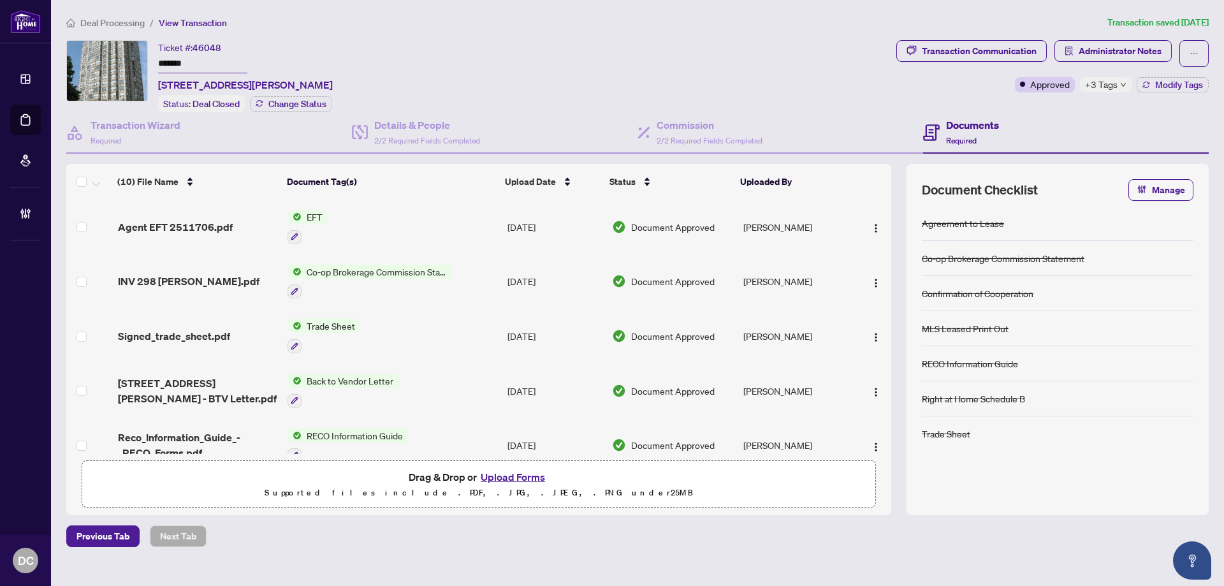
drag, startPoint x: 214, startPoint y: 62, endPoint x: 119, endPoint y: 66, distance: 94.4
click at [106, 57] on div "Ticket #: 46048 ******* [STREET_ADDRESS][PERSON_NAME] Status: Deal Closed Chang…" at bounding box center [478, 76] width 825 height 72
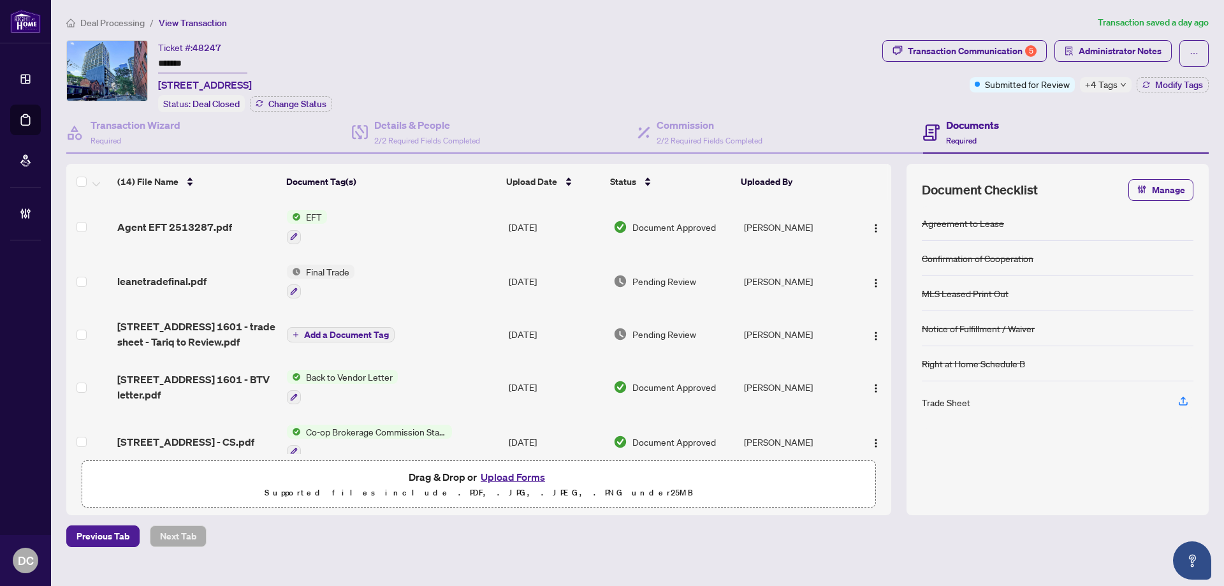
drag, startPoint x: 222, startPoint y: 62, endPoint x: 94, endPoint y: 62, distance: 127.5
click at [94, 62] on div "Ticket #: 48247 ******* [STREET_ADDRESS] Status: Deal Closed Change Status" at bounding box center [471, 76] width 811 height 72
click at [1088, 86] on span "+4 Tags" at bounding box center [1101, 84] width 33 height 15
click at [879, 227] on button "button" at bounding box center [876, 227] width 20 height 20
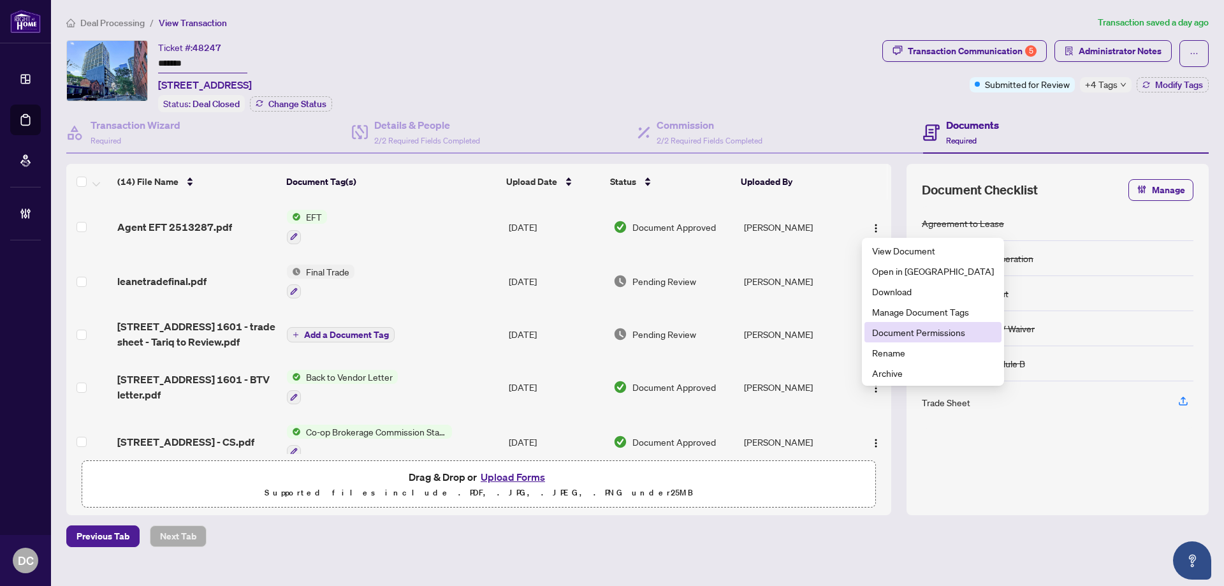
click at [907, 331] on span "Document Permissions" at bounding box center [933, 332] width 122 height 14
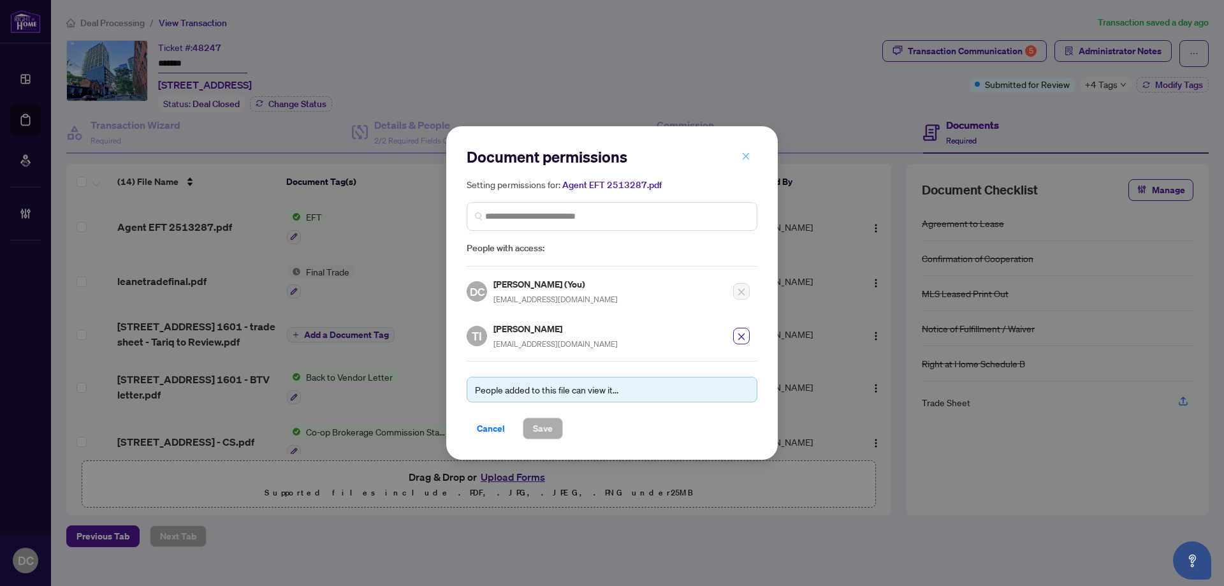
click at [744, 154] on icon "close" at bounding box center [746, 156] width 9 height 9
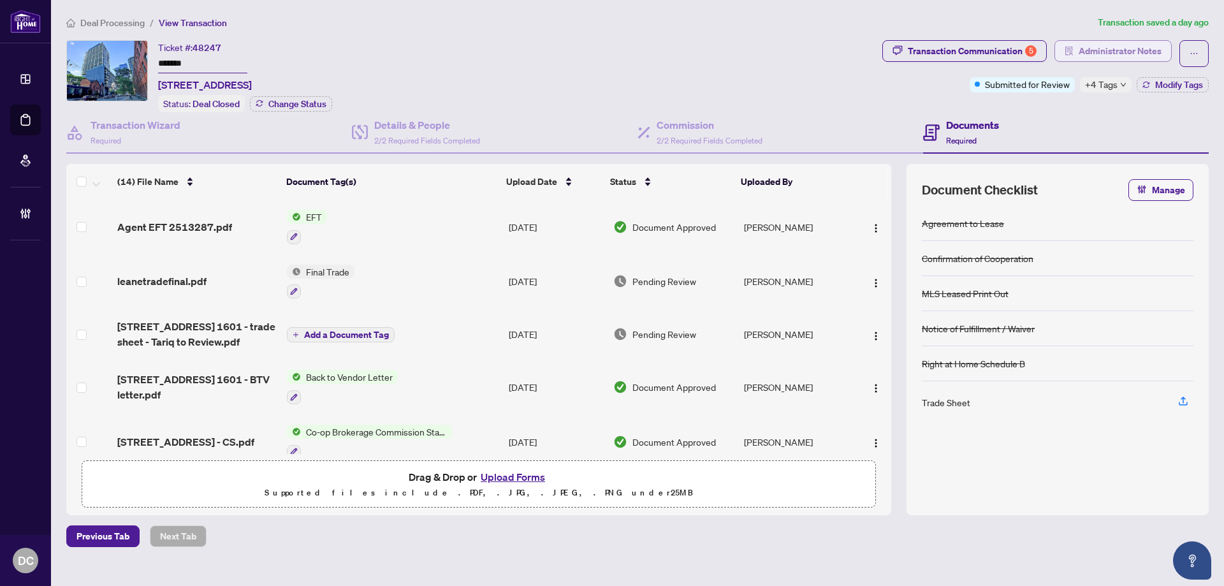
click at [1103, 47] on span "Administrator Notes" at bounding box center [1120, 51] width 83 height 20
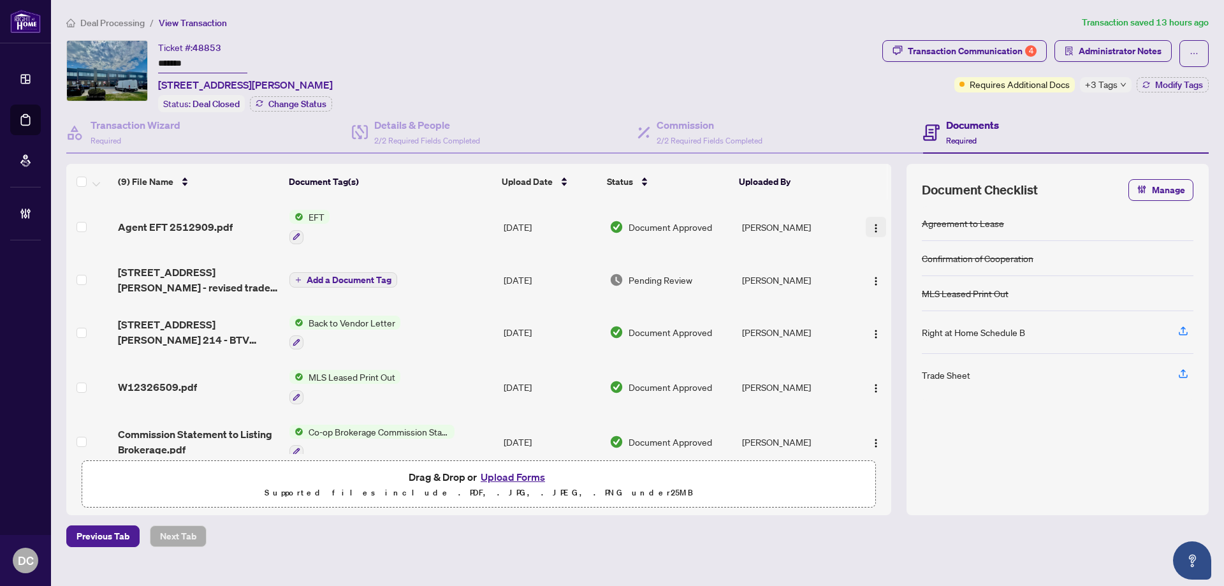
click at [871, 223] on img "button" at bounding box center [876, 228] width 10 height 10
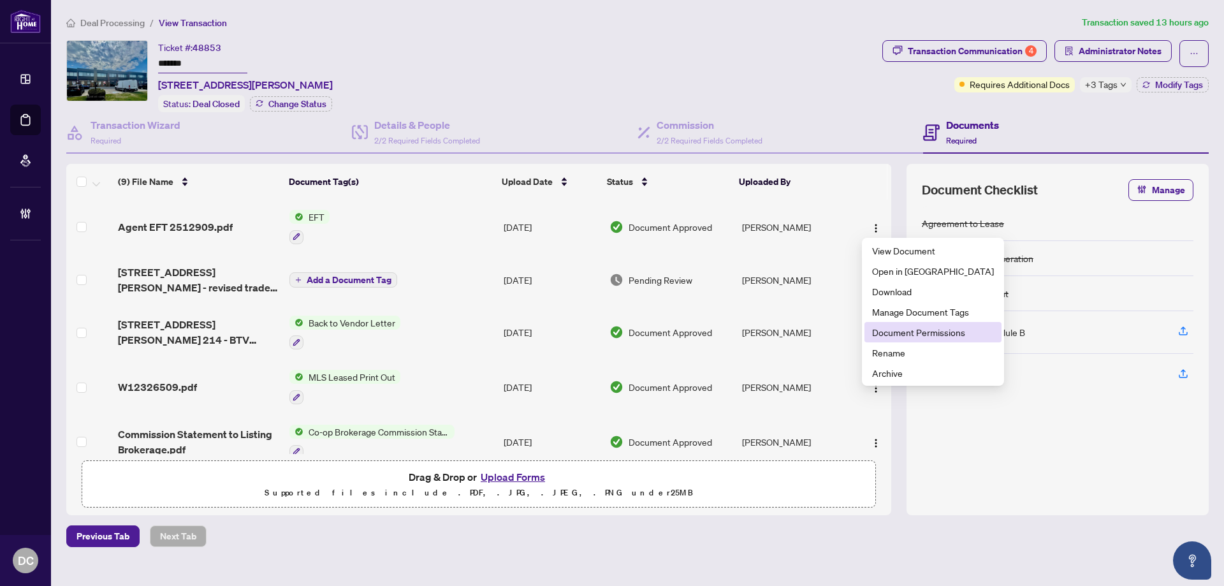
click at [893, 338] on span "Document Permissions" at bounding box center [933, 332] width 122 height 14
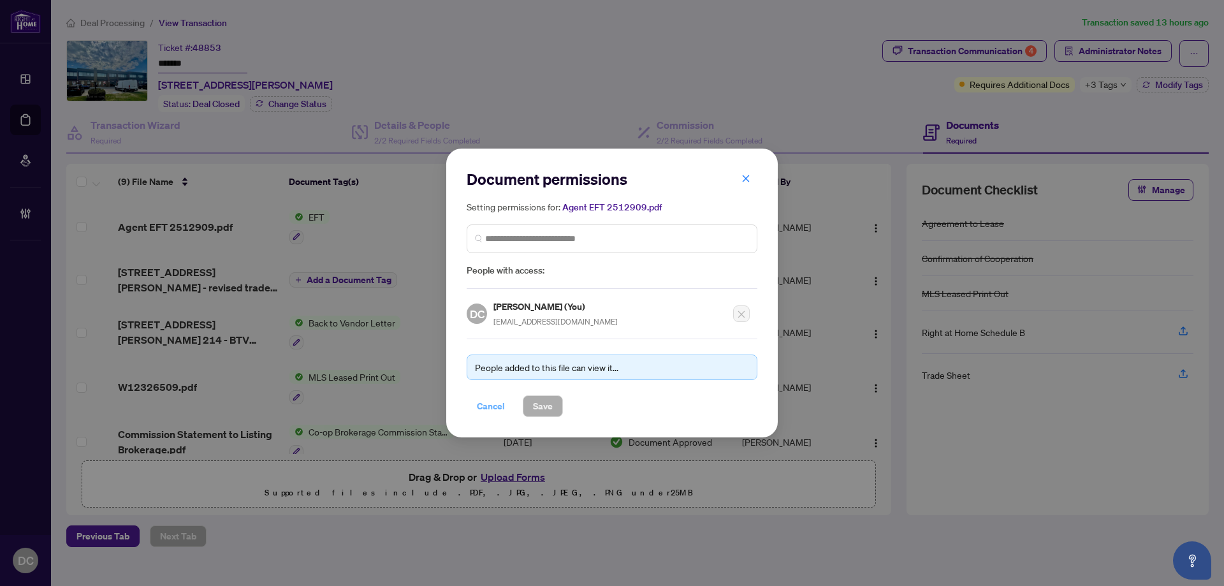
click at [492, 409] on span "Cancel" at bounding box center [491, 406] width 28 height 20
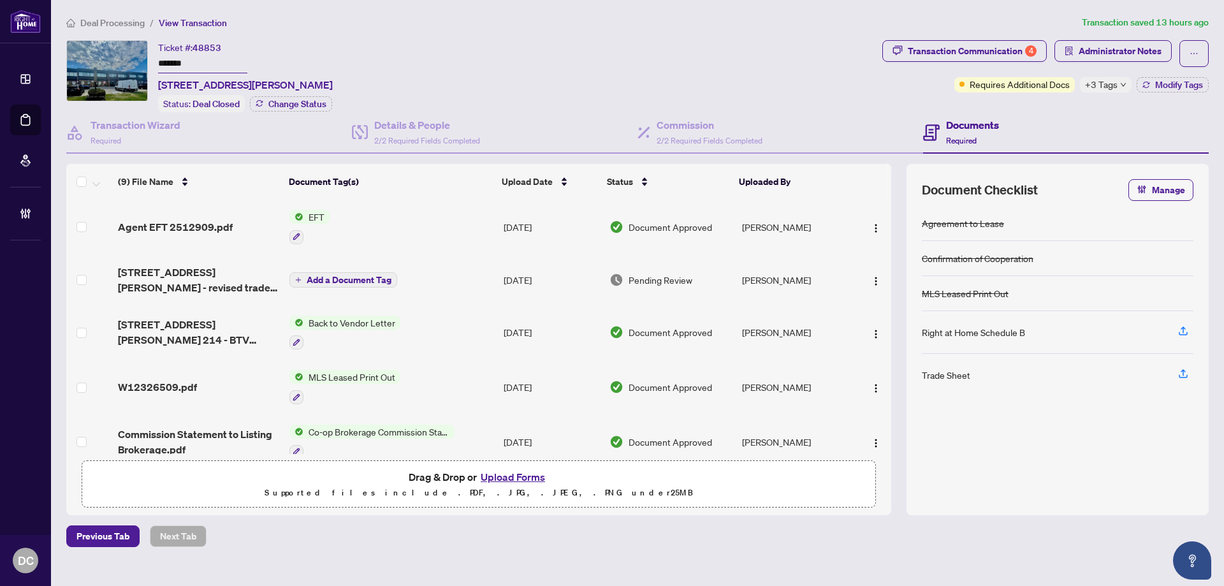
drag, startPoint x: 210, startPoint y: 65, endPoint x: 115, endPoint y: 69, distance: 95.7
click at [110, 64] on div "Ticket #: 48853 ******* [STREET_ADDRESS][PERSON_NAME] Status: Deal Closed Chang…" at bounding box center [471, 76] width 811 height 72
click at [872, 223] on img "button" at bounding box center [876, 228] width 10 height 10
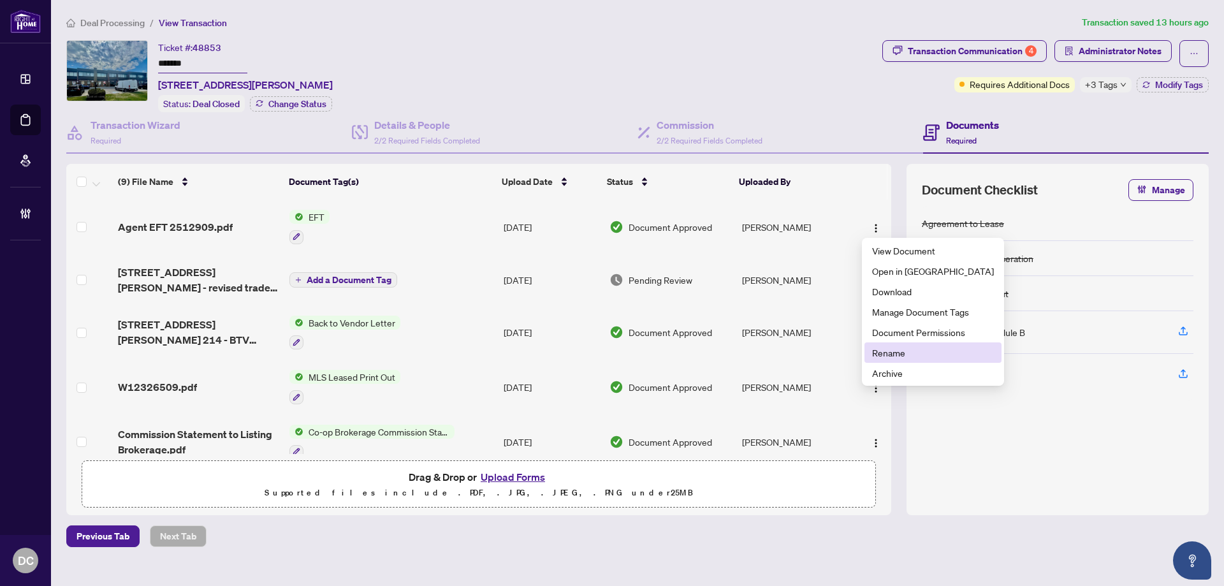
click at [897, 355] on span "Rename" at bounding box center [933, 353] width 122 height 14
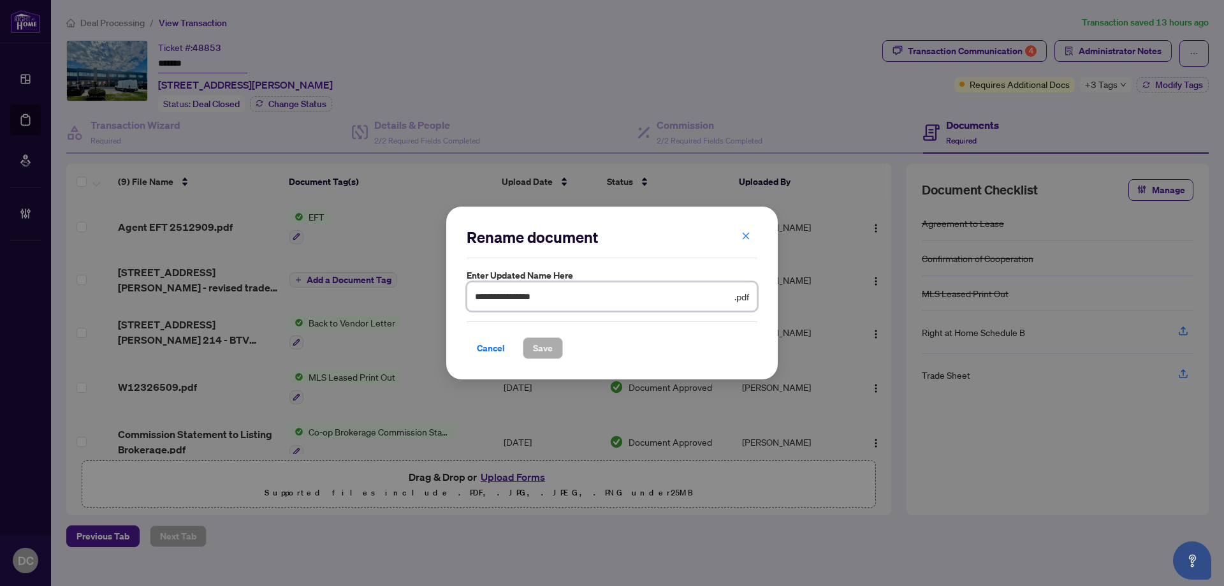
click at [502, 295] on input "**********" at bounding box center [603, 296] width 257 height 14
type input "**********"
click at [553, 344] on button "Save" at bounding box center [543, 348] width 40 height 22
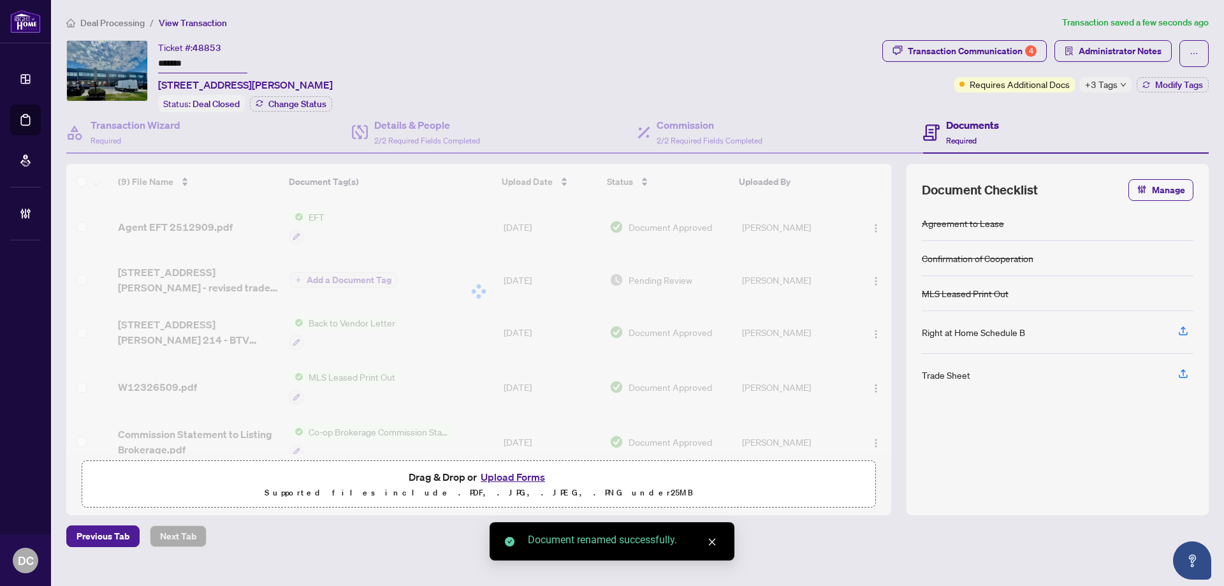
click at [1120, 87] on body "Dashboard Deal Processing Mortgage Referrals Brokerage Management DC [PERSON_NA…" at bounding box center [612, 293] width 1224 height 586
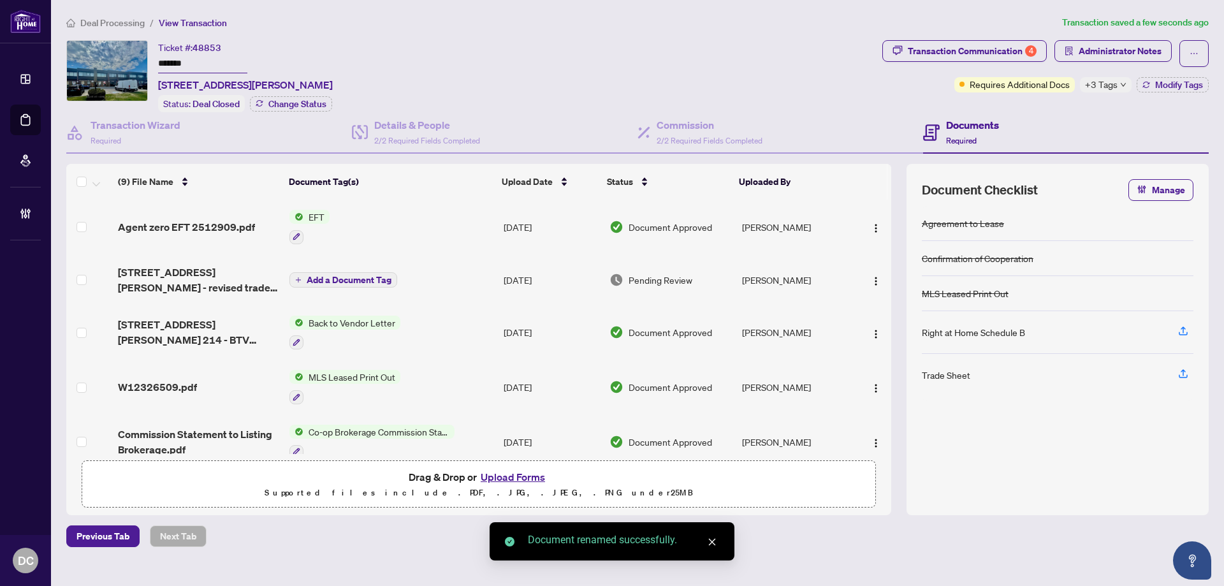
click at [1120, 83] on icon "down" at bounding box center [1123, 85] width 6 height 6
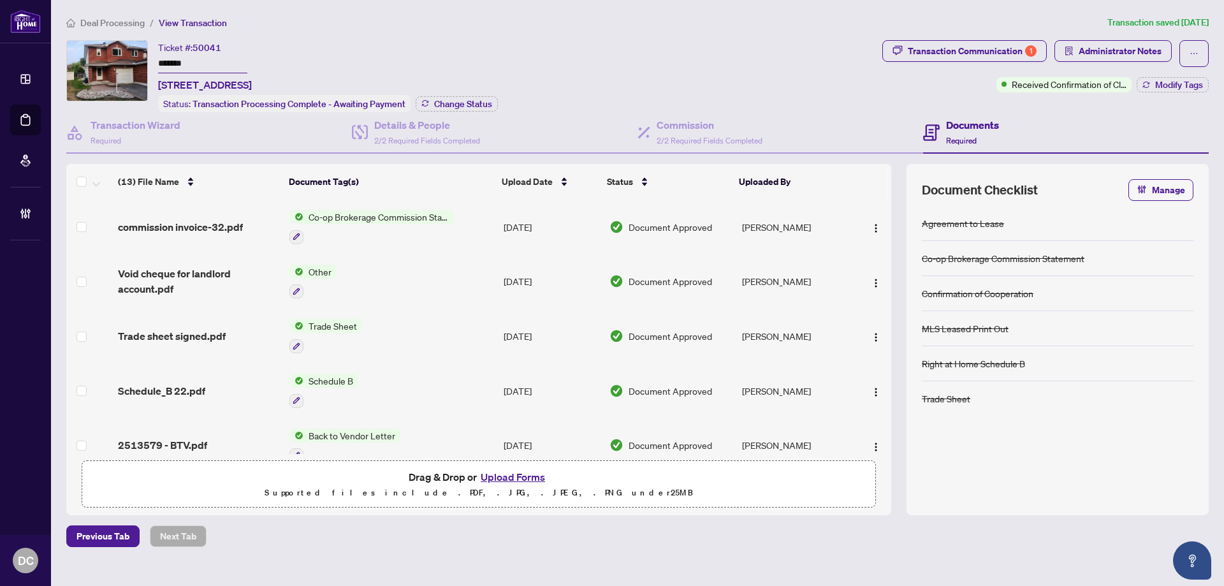
drag, startPoint x: 226, startPoint y: 57, endPoint x: 107, endPoint y: 60, distance: 118.6
click at [107, 60] on div "Ticket #: 50041 ******* [STREET_ADDRESS] Status: Transaction Processing Complet…" at bounding box center [471, 76] width 811 height 72
click at [425, 100] on icon "button" at bounding box center [425, 103] width 8 height 8
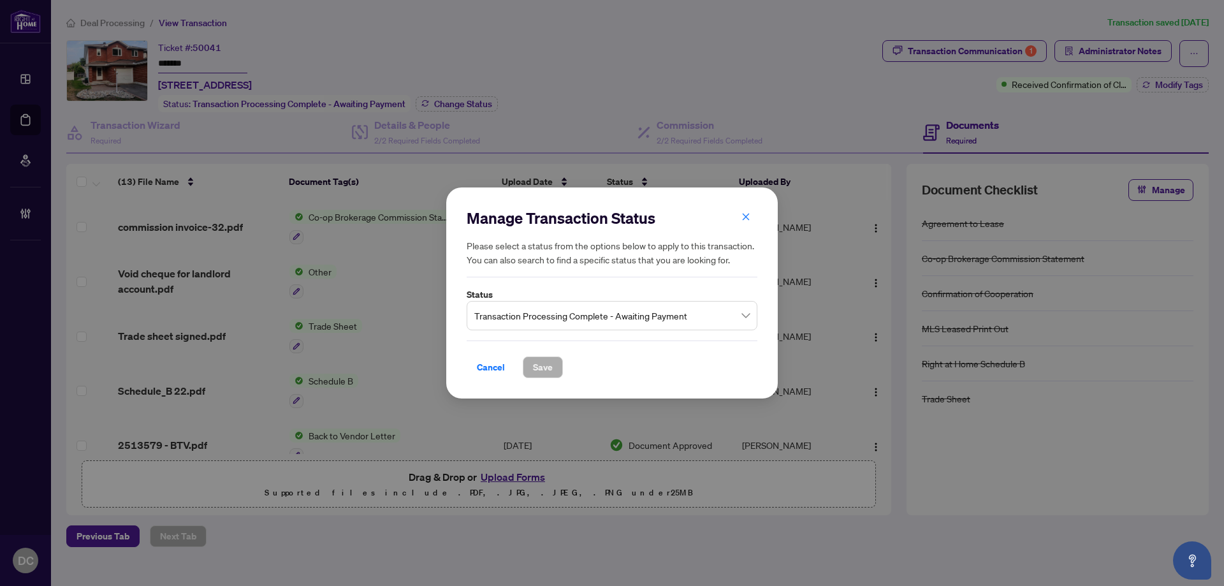
click at [522, 318] on span "Transaction Processing Complete - Awaiting Payment" at bounding box center [611, 316] width 275 height 24
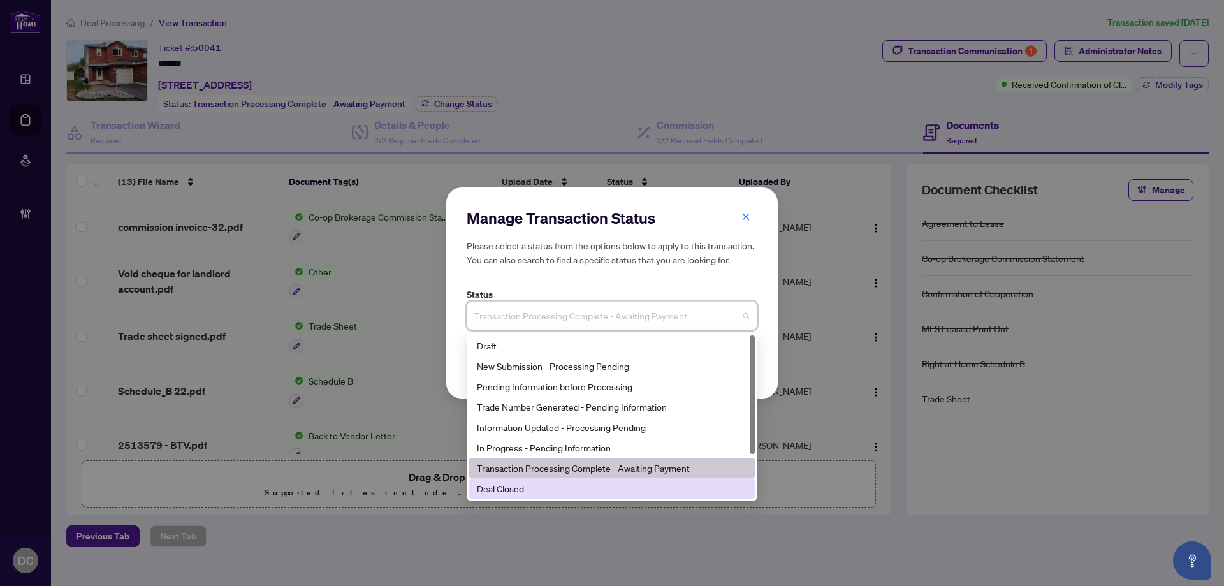
click at [552, 487] on div "Deal Closed" at bounding box center [612, 488] width 270 height 14
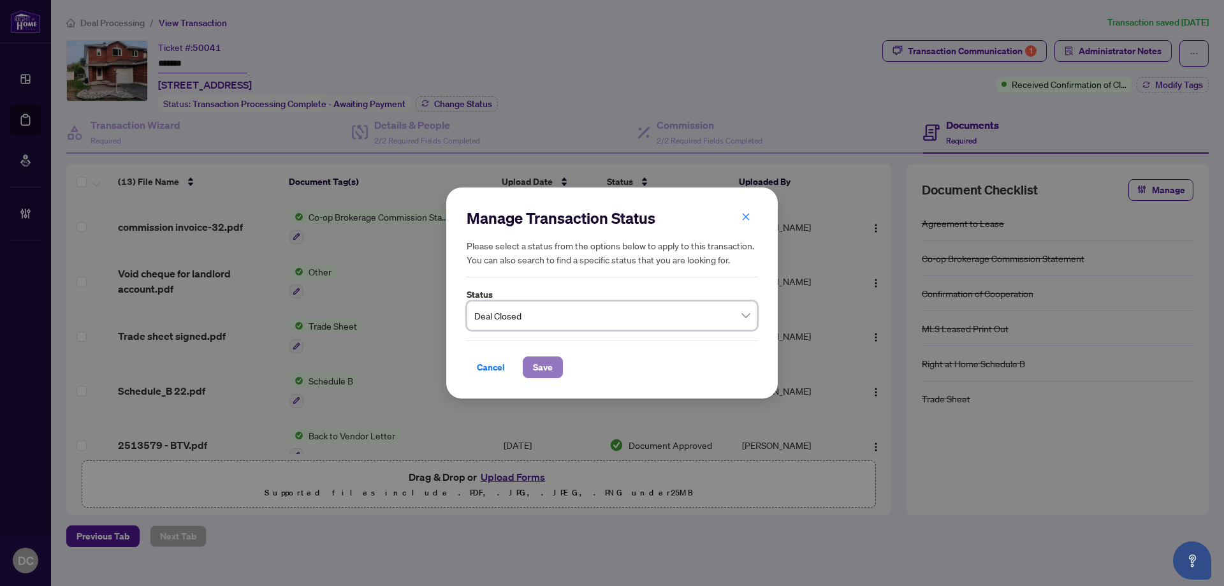
click at [541, 372] on span "Save" at bounding box center [543, 367] width 20 height 20
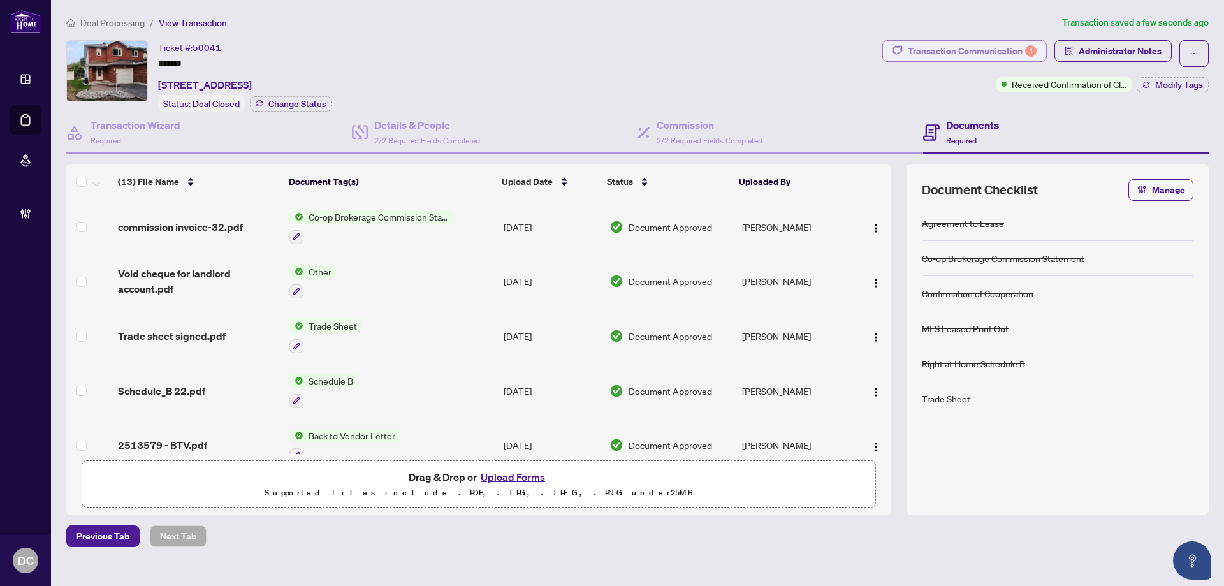
click at [1019, 50] on div "Transaction Communication 1" at bounding box center [972, 51] width 129 height 20
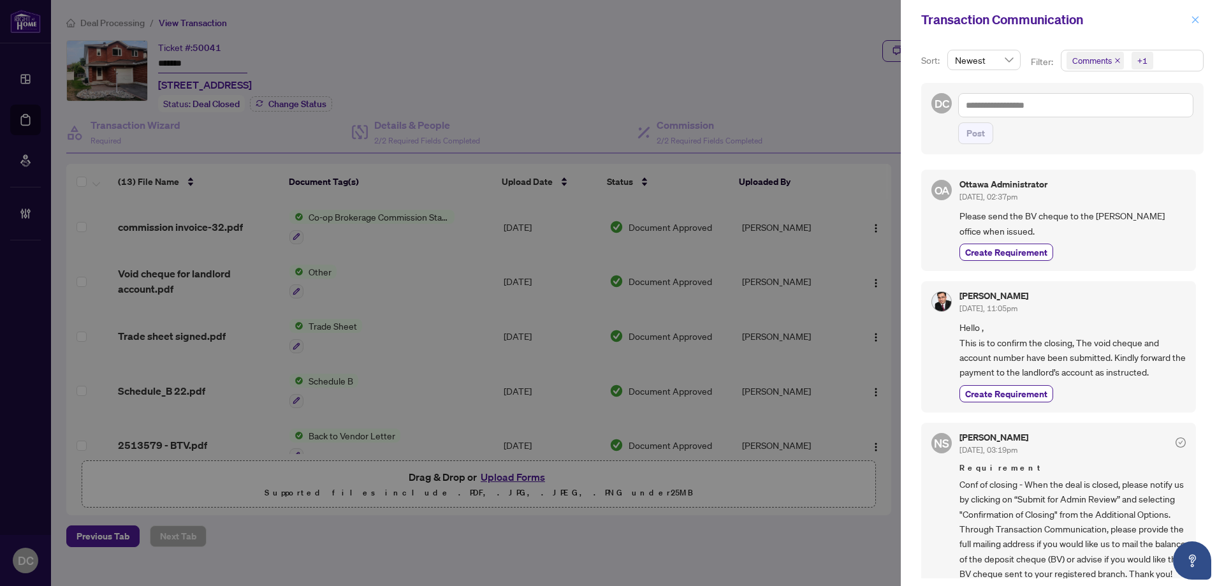
click at [1189, 23] on button "button" at bounding box center [1195, 19] width 17 height 15
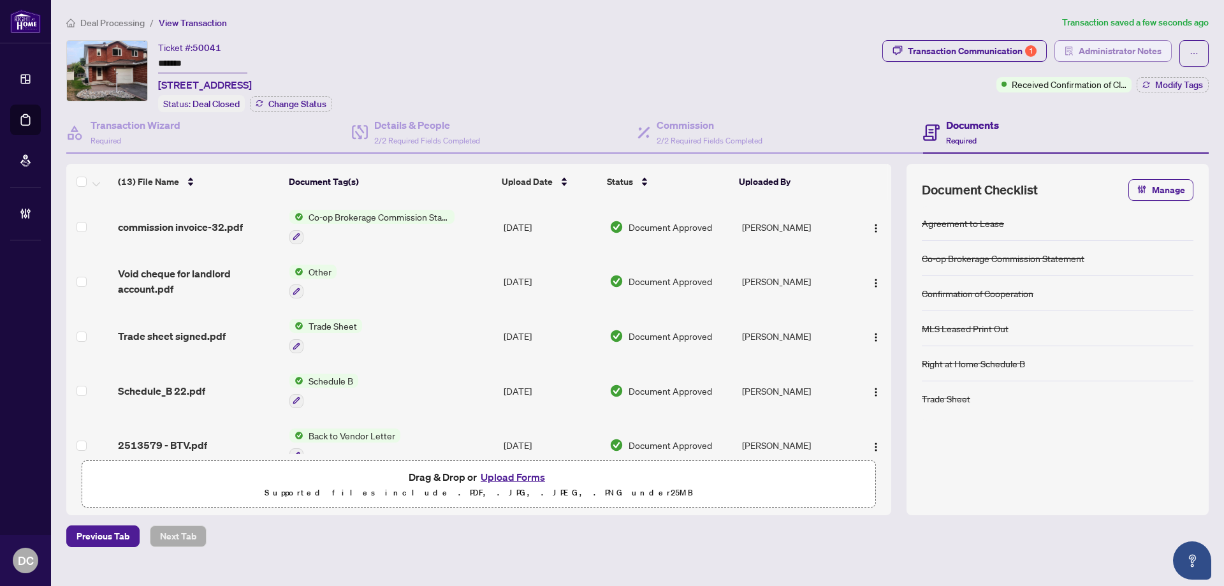
click at [1127, 52] on span "Administrator Notes" at bounding box center [1120, 51] width 83 height 20
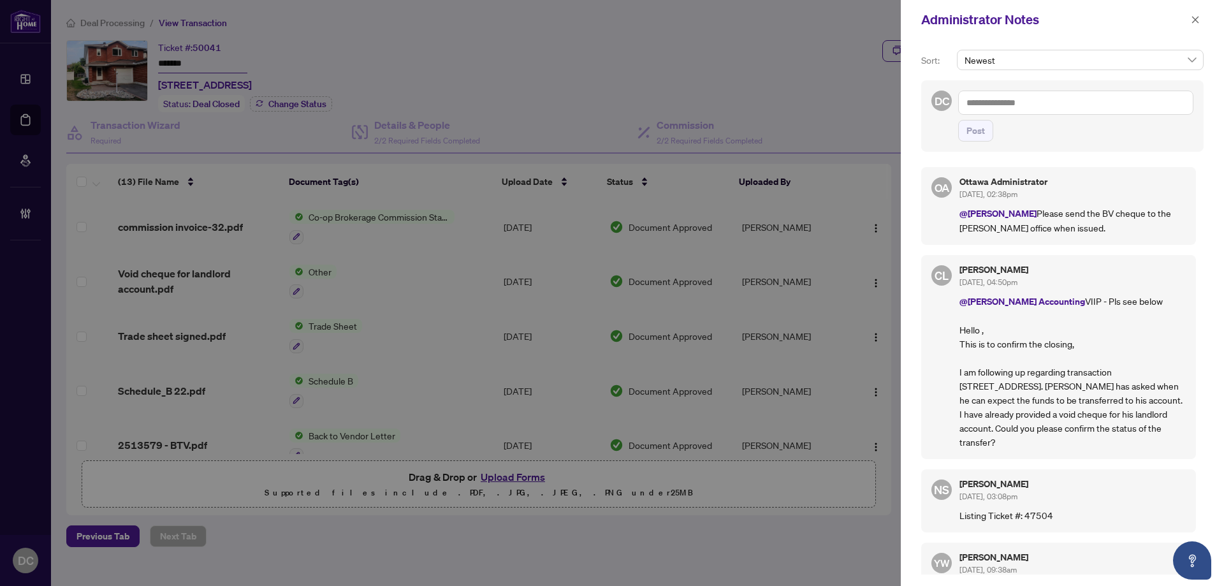
scroll to position [64, 0]
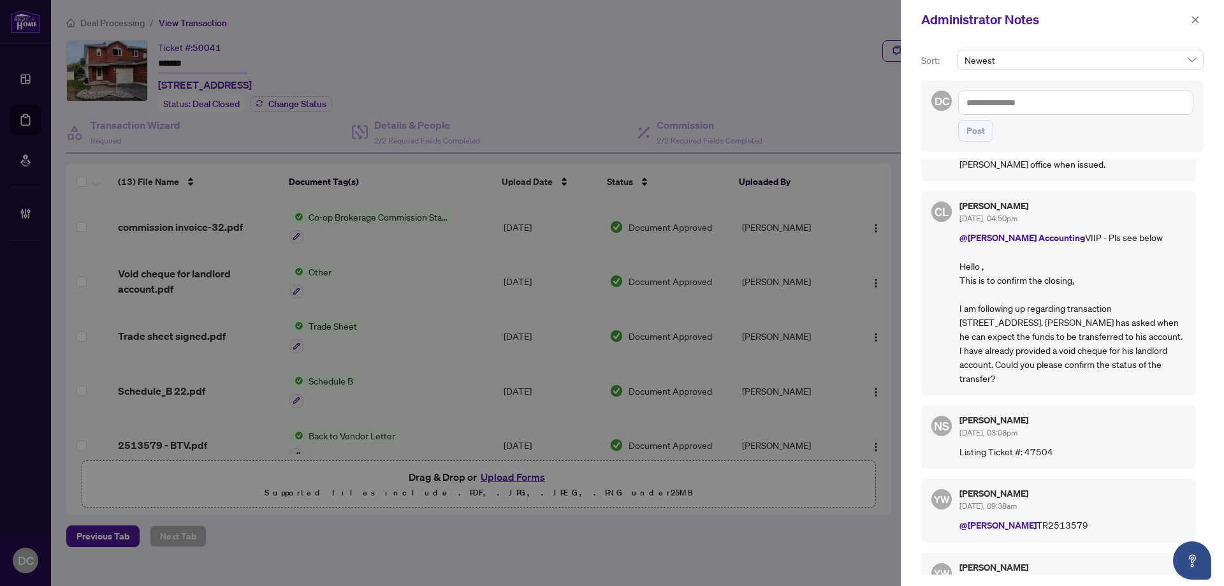
drag, startPoint x: 1204, startPoint y: 24, endPoint x: 993, endPoint y: 16, distance: 210.5
click at [1204, 24] on div "Administrator Notes" at bounding box center [1062, 20] width 323 height 40
click at [1197, 20] on icon "close" at bounding box center [1195, 19] width 9 height 9
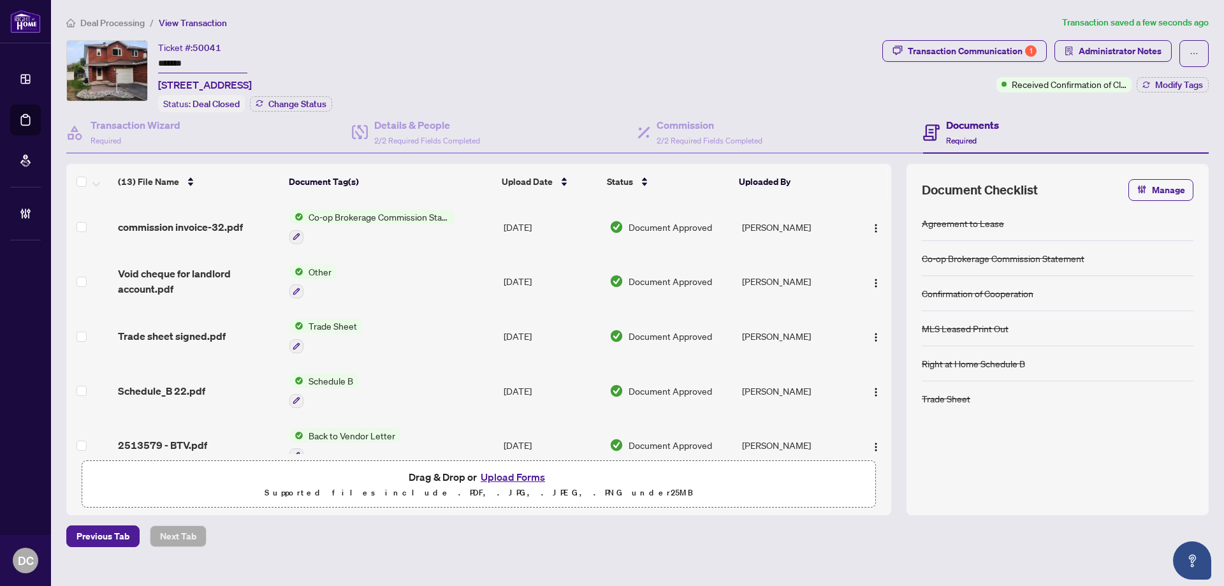
click at [479, 226] on td "Co-op Brokerage Commission Statement" at bounding box center [391, 227] width 214 height 55
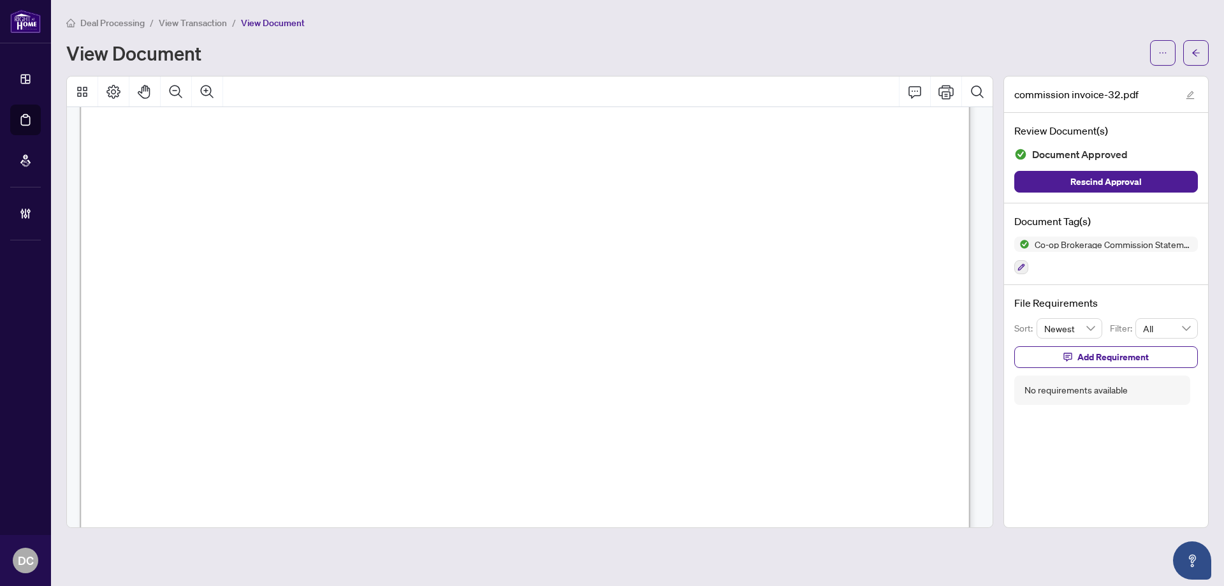
scroll to position [446, 0]
click at [1188, 46] on button "button" at bounding box center [1196, 53] width 26 height 26
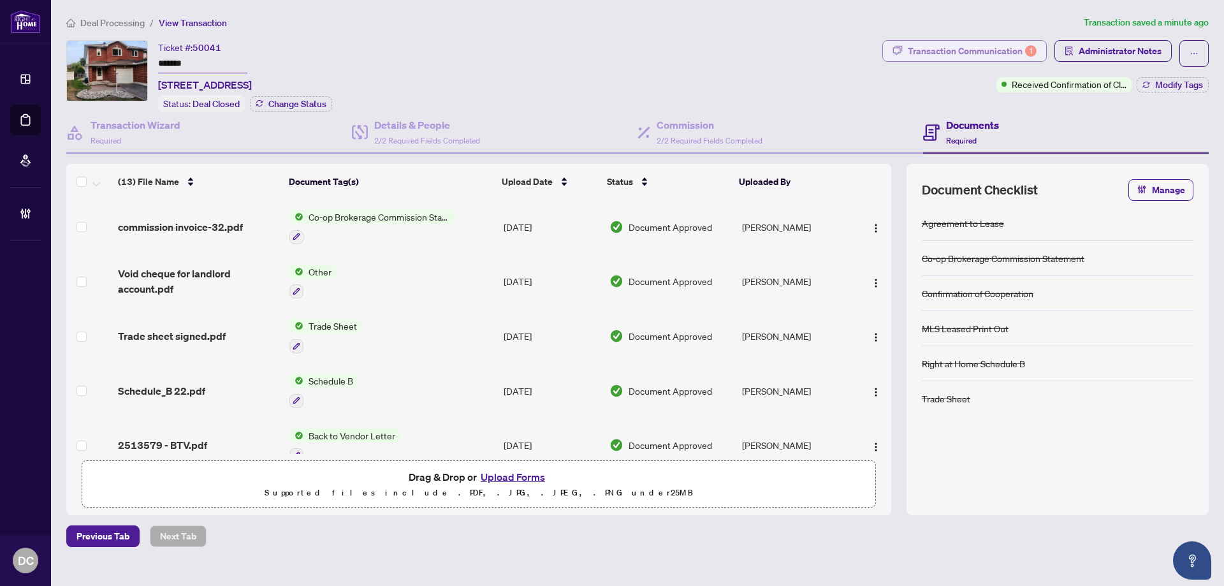
click at [951, 48] on div "Transaction Communication 1" at bounding box center [972, 51] width 129 height 20
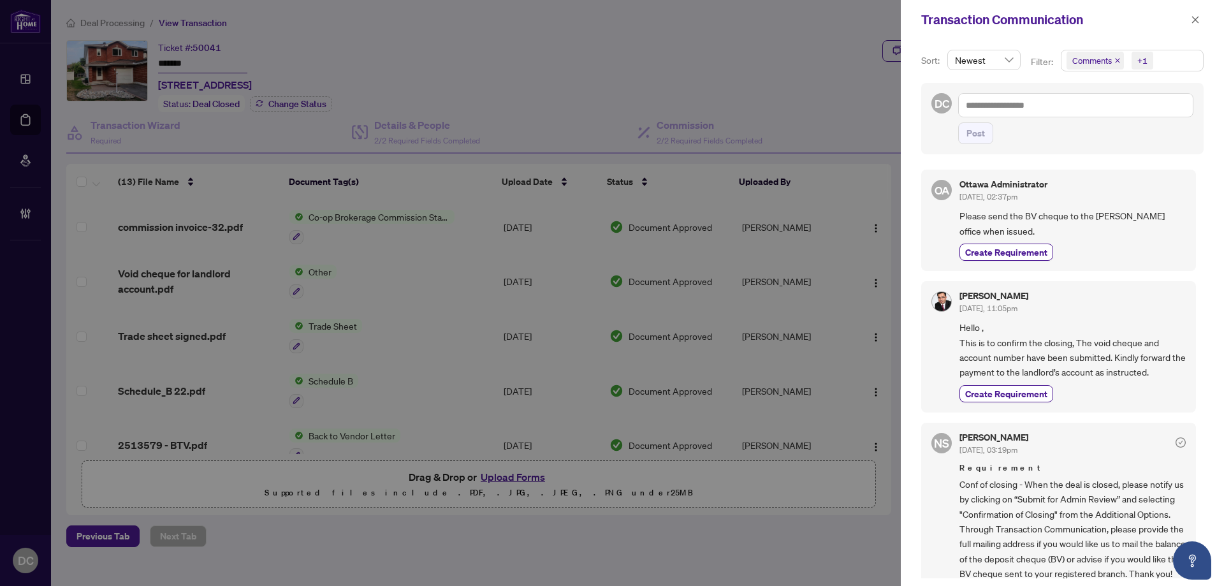
click at [1175, 64] on span "Comments +1" at bounding box center [1133, 60] width 142 height 20
click at [1138, 112] on span "Comments" at bounding box center [1137, 113] width 113 height 15
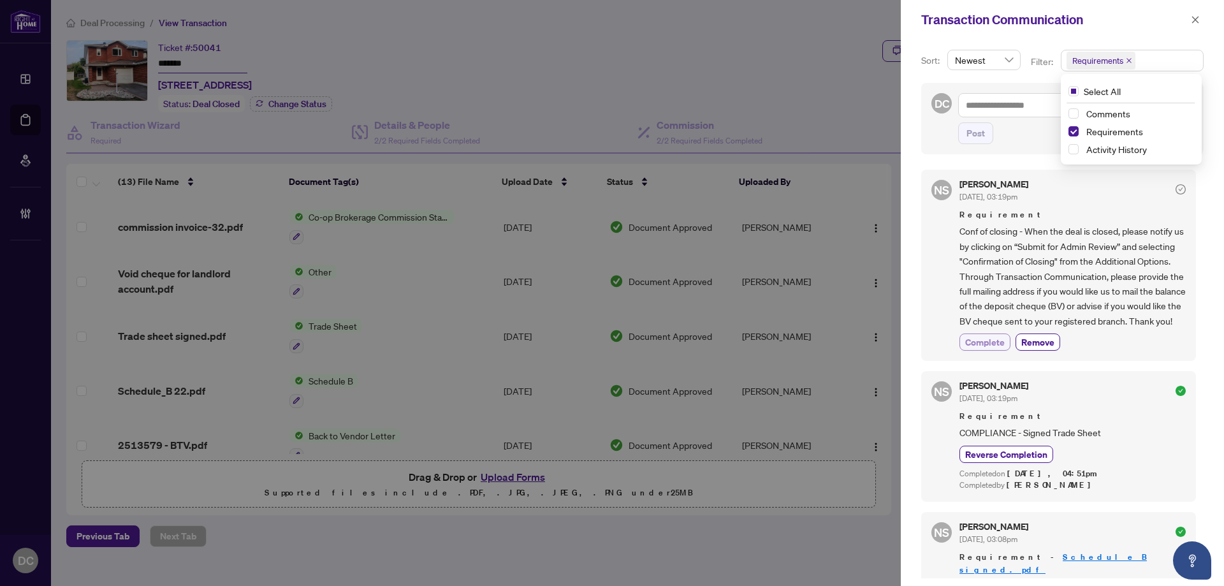
click at [990, 349] on span "Complete" at bounding box center [985, 341] width 40 height 13
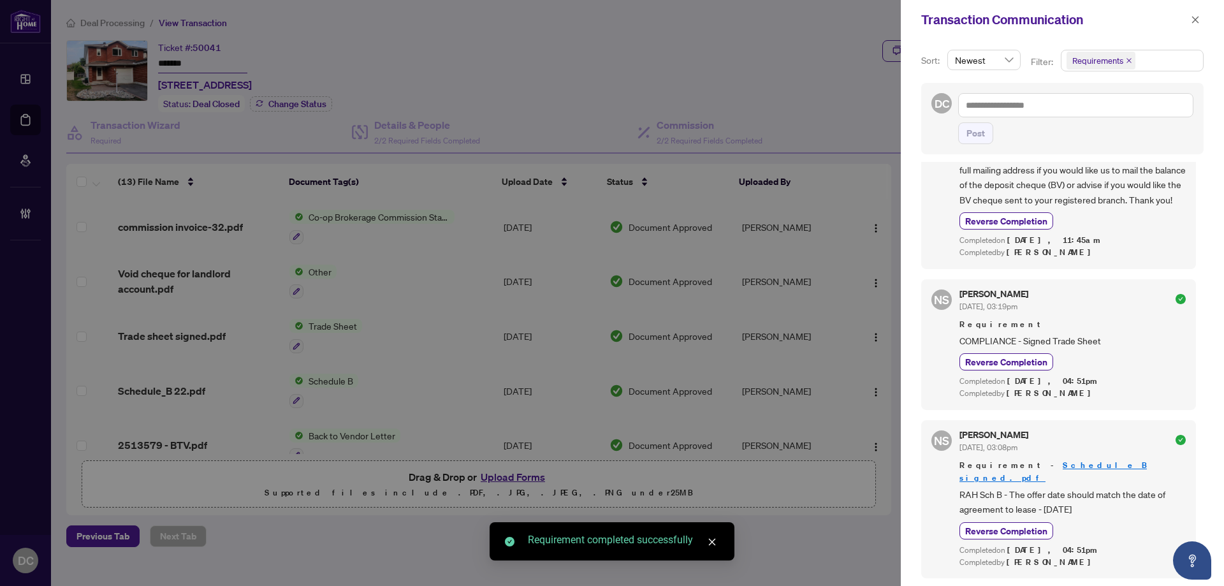
scroll to position [123, 0]
click at [1197, 19] on icon "close" at bounding box center [1195, 19] width 7 height 7
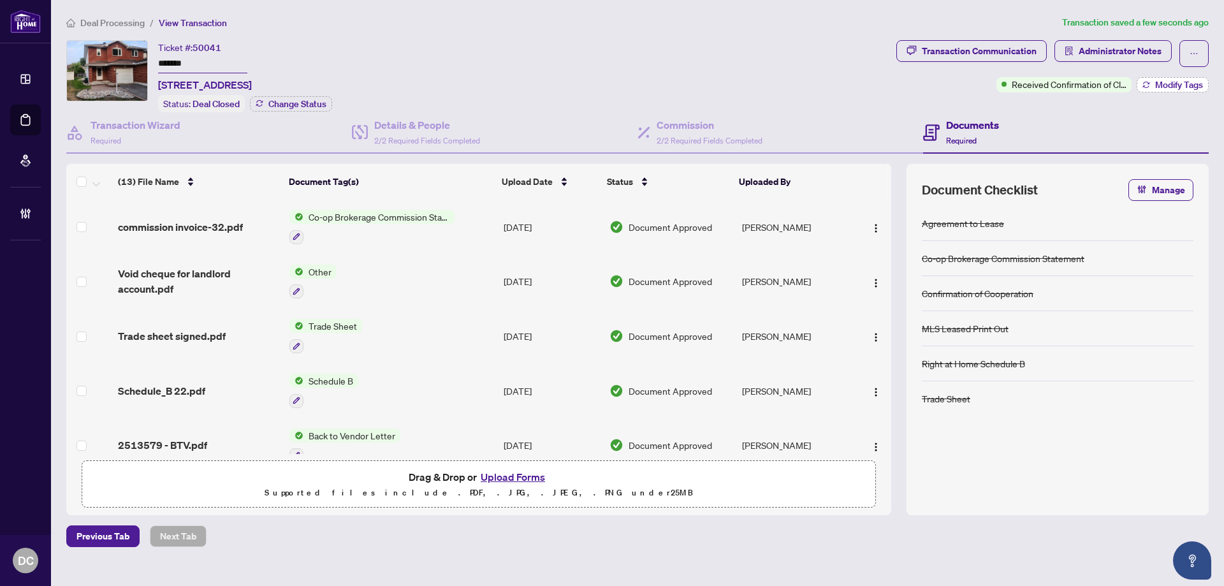
click at [1145, 81] on icon "button" at bounding box center [1147, 85] width 8 height 8
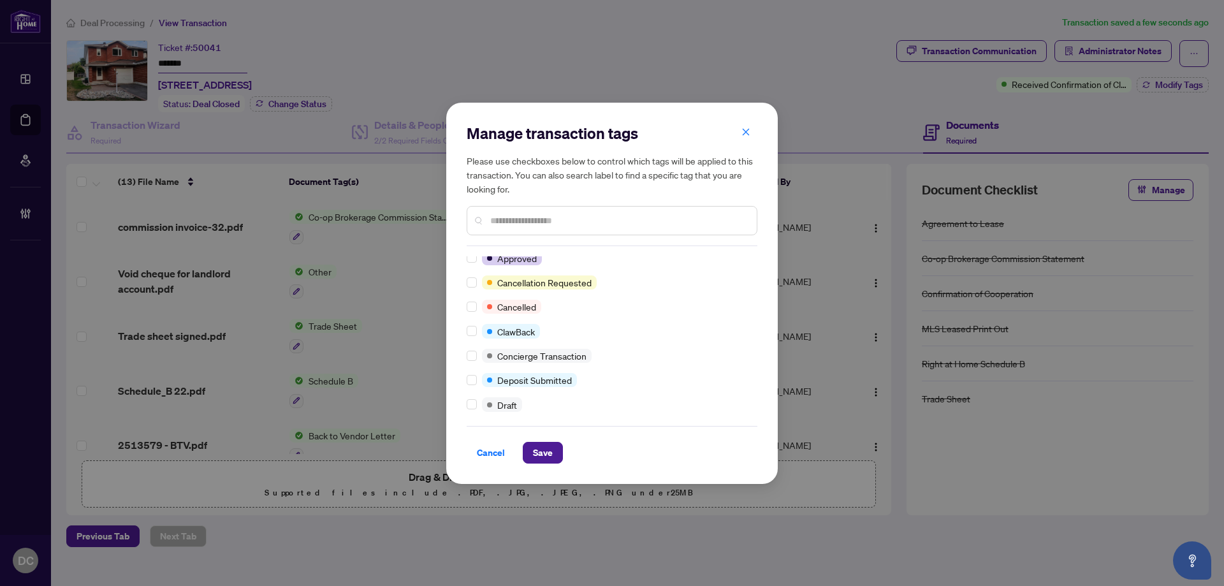
scroll to position [5, 0]
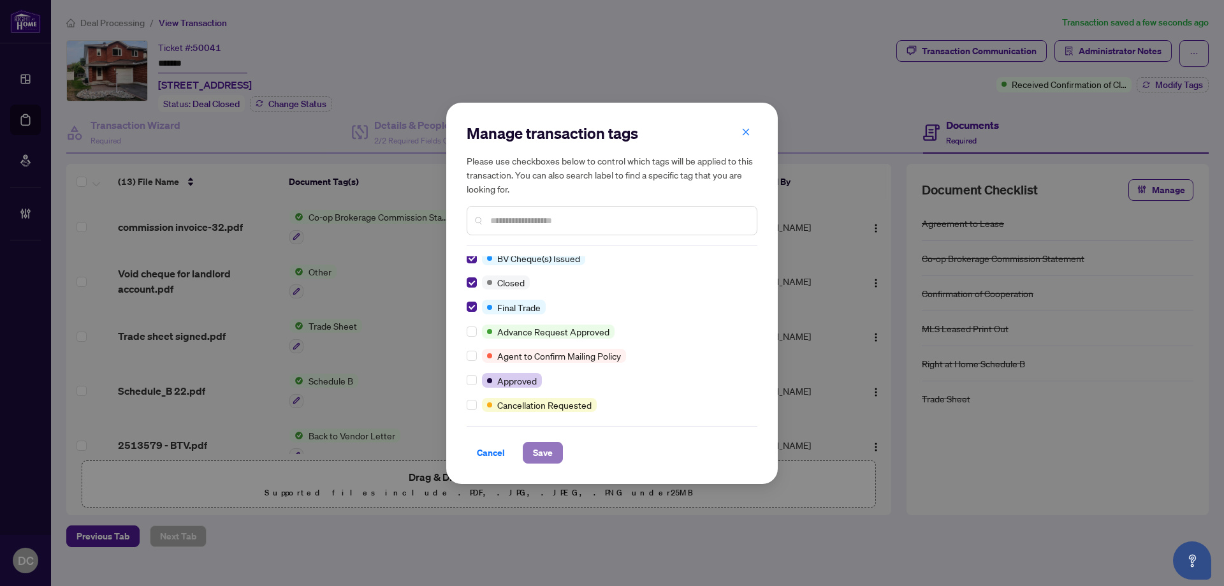
click at [542, 452] on span "Save" at bounding box center [543, 452] width 20 height 20
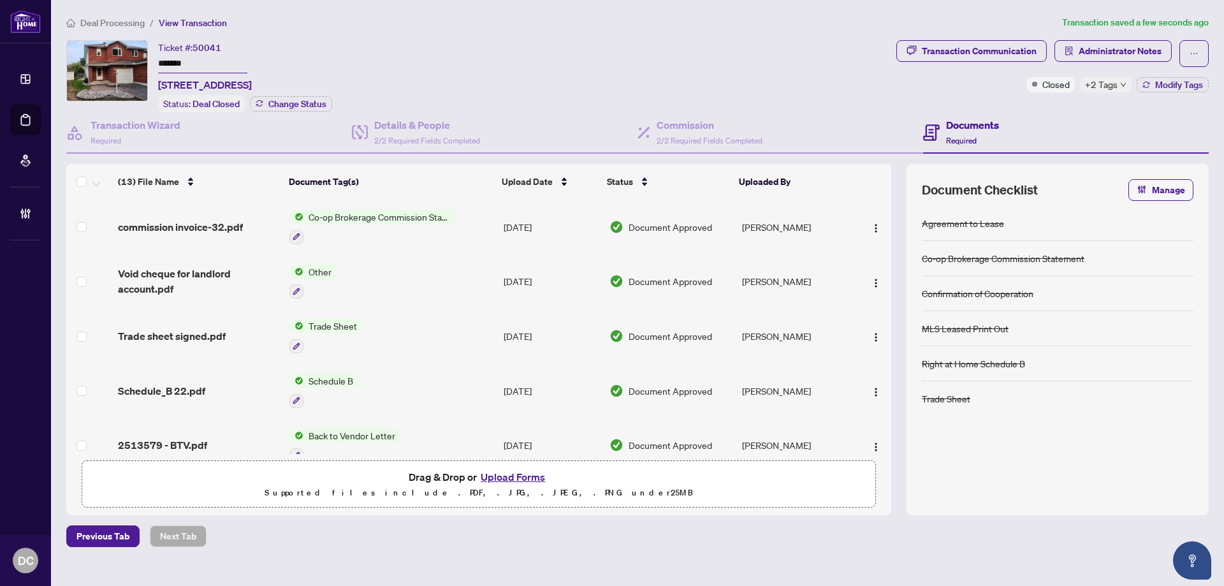
click at [414, 330] on td "Trade Sheet" at bounding box center [391, 336] width 214 height 55
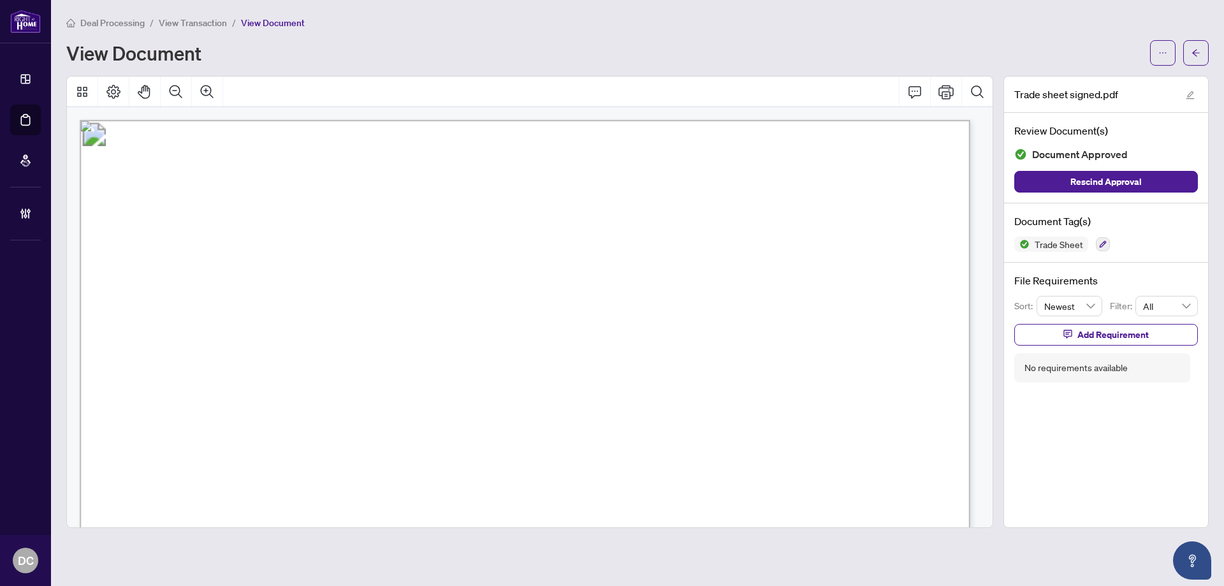
drag, startPoint x: 1196, startPoint y: 50, endPoint x: 139, endPoint y: 573, distance: 1178.8
click at [1196, 50] on icon "arrow-left" at bounding box center [1196, 52] width 9 height 9
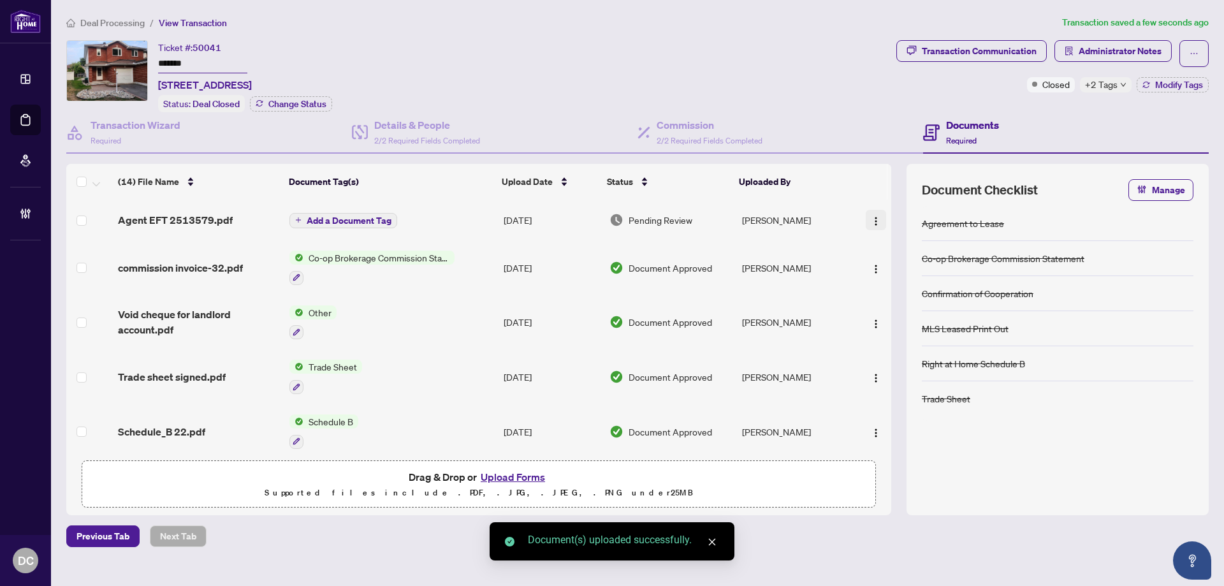
click at [878, 215] on button "button" at bounding box center [876, 220] width 20 height 20
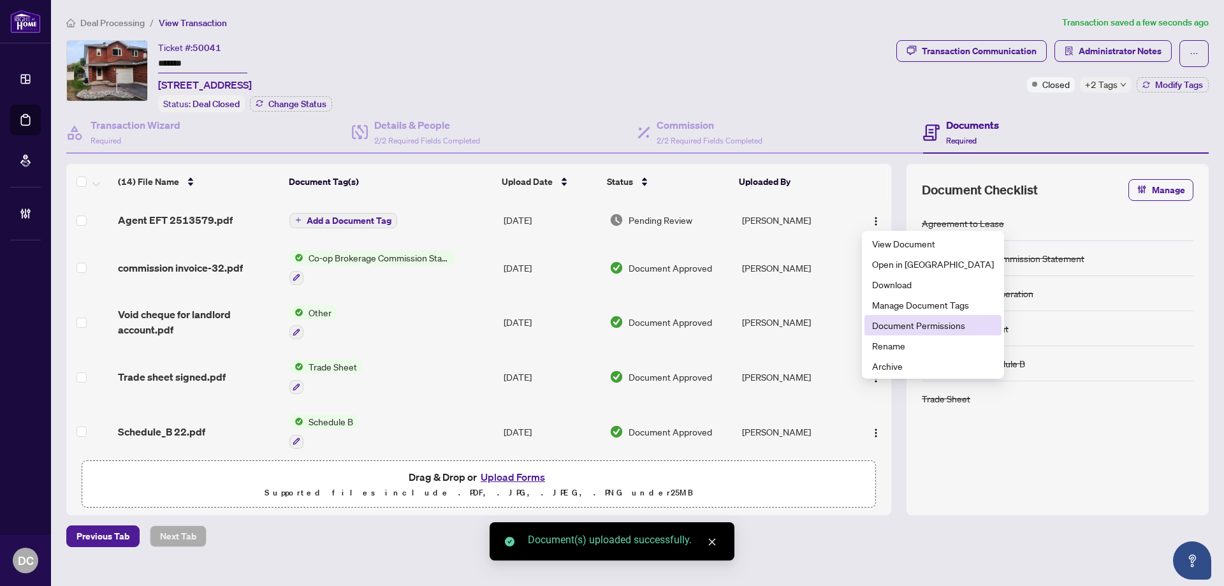
click at [893, 323] on span "Document Permissions" at bounding box center [933, 325] width 122 height 14
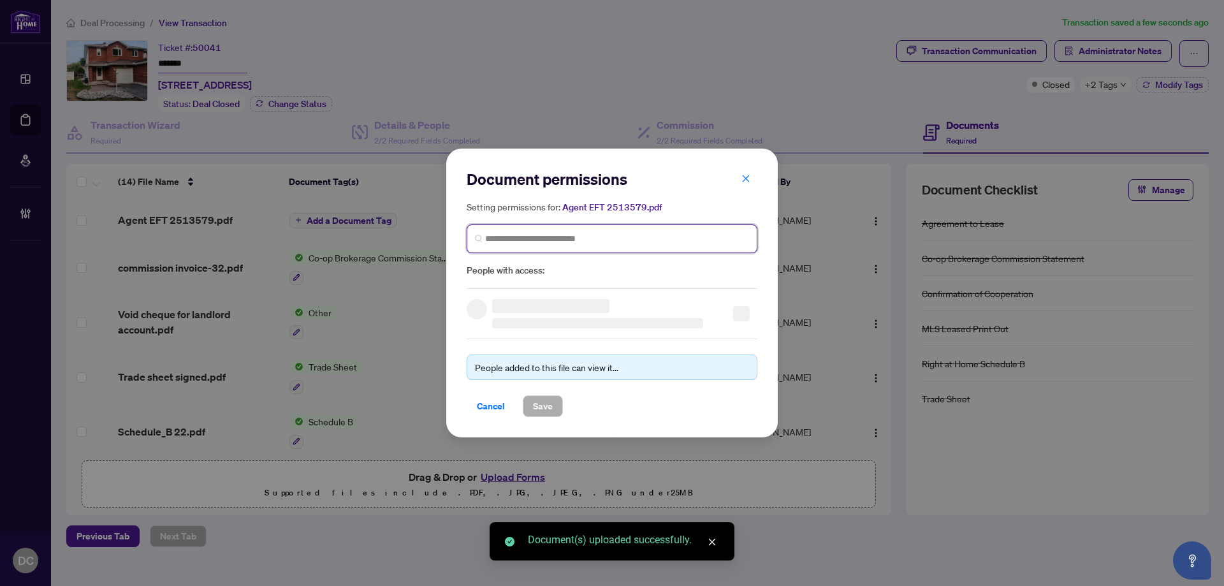
click at [562, 242] on input "search" at bounding box center [617, 238] width 264 height 13
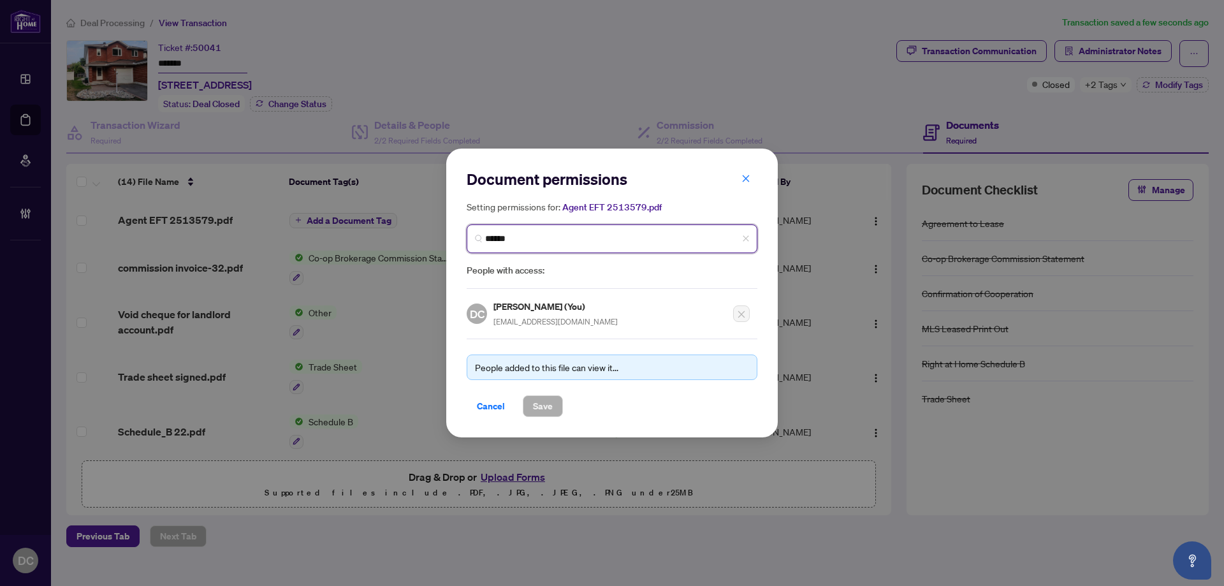
type input "*******"
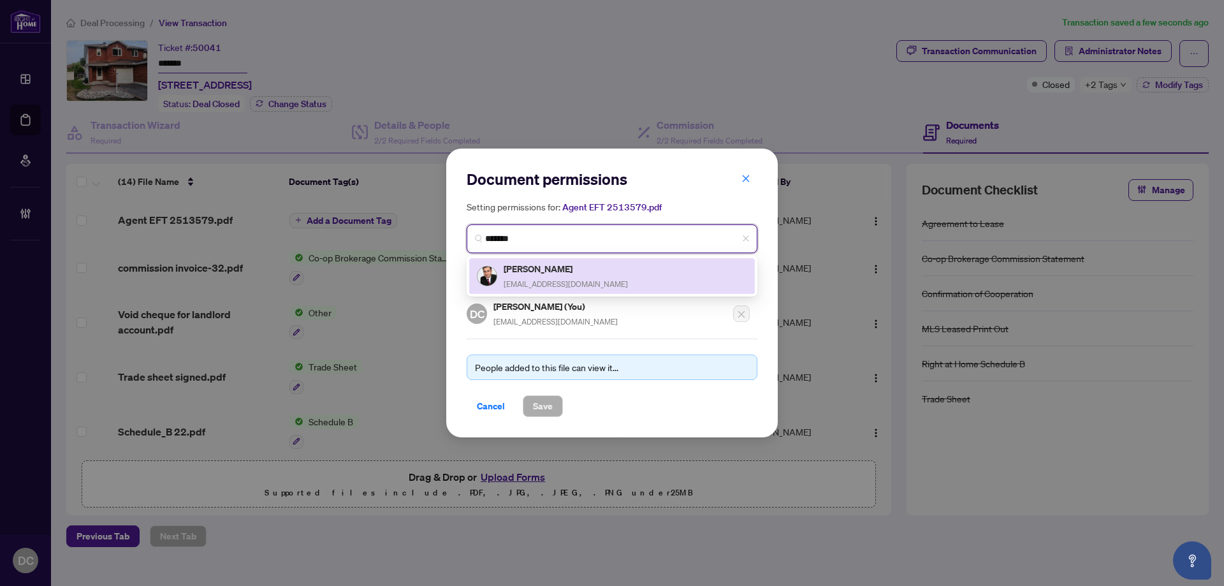
click at [550, 272] on h5 "[PERSON_NAME]" at bounding box center [566, 268] width 124 height 15
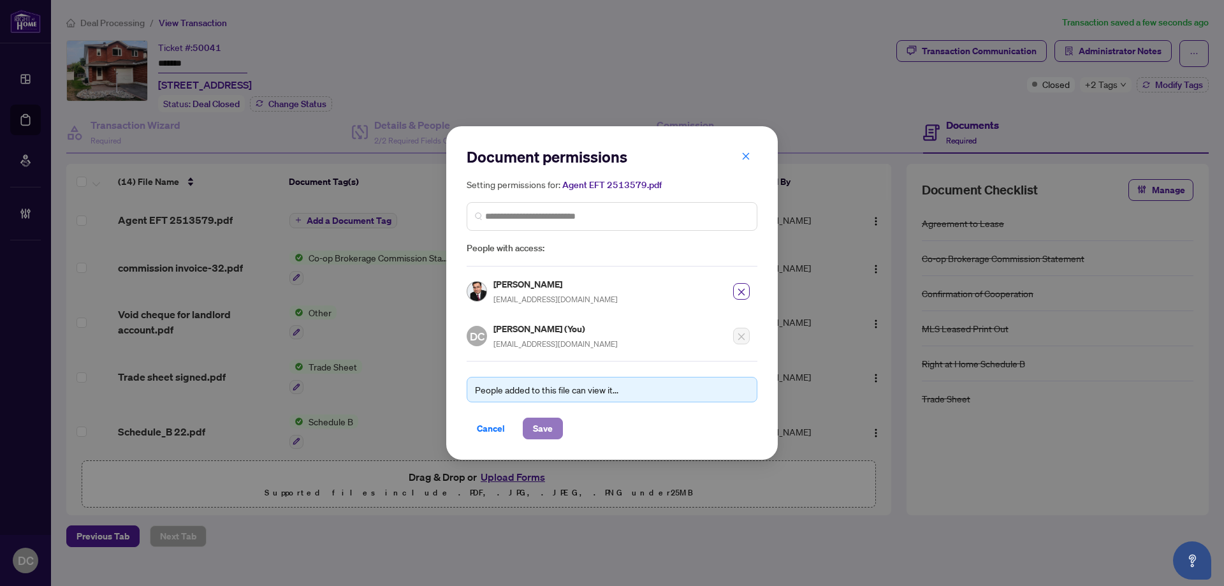
click at [546, 425] on span "Save" at bounding box center [543, 428] width 20 height 20
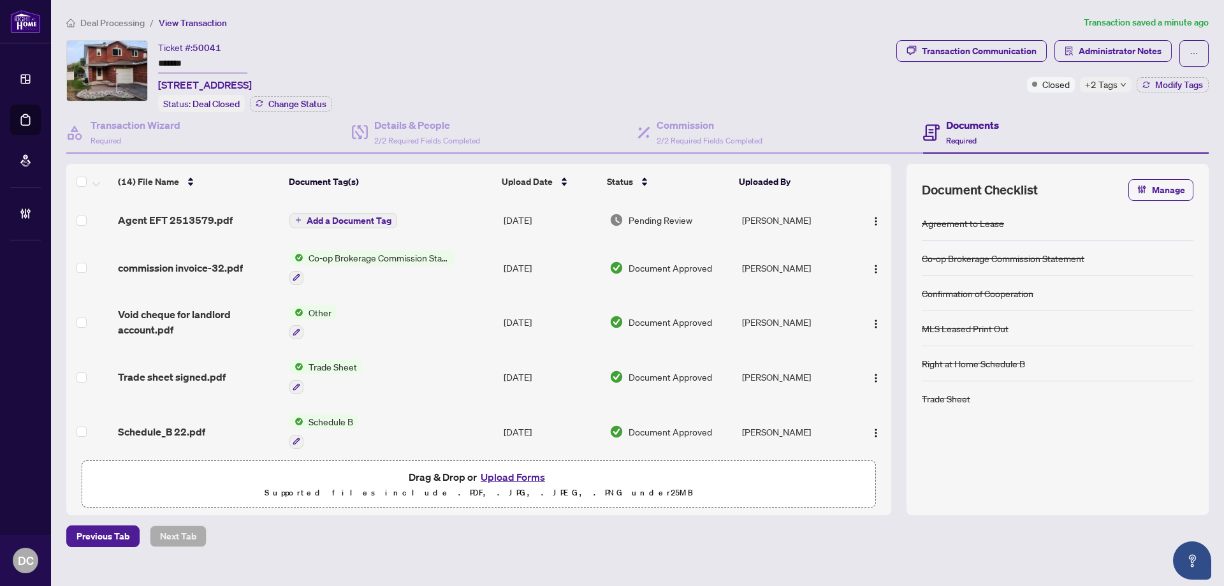
click at [384, 219] on span "Add a Document Tag" at bounding box center [349, 220] width 85 height 9
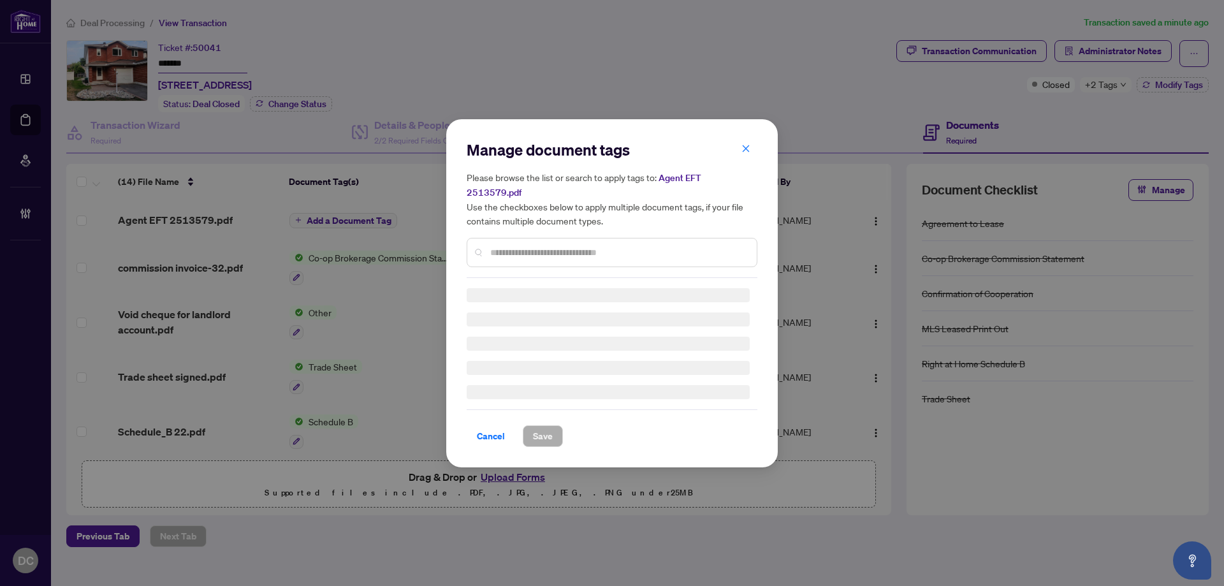
click at [547, 240] on div "Manage document tags Please browse the list or search to apply tags to: Agent E…" at bounding box center [612, 209] width 291 height 138
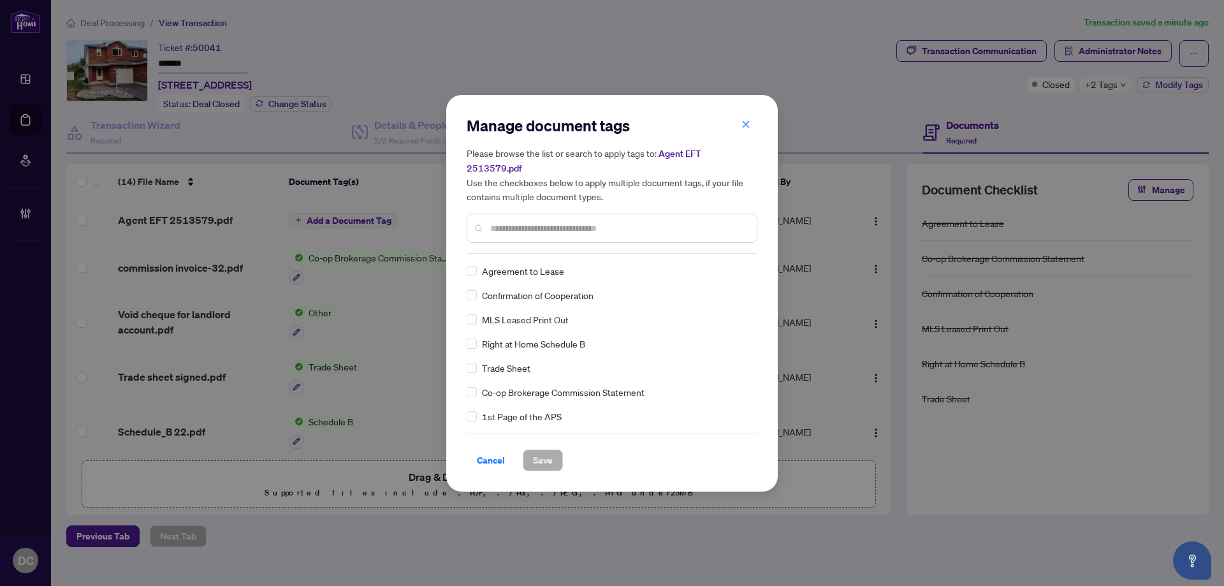
click at [589, 221] on input "text" at bounding box center [618, 228] width 256 height 14
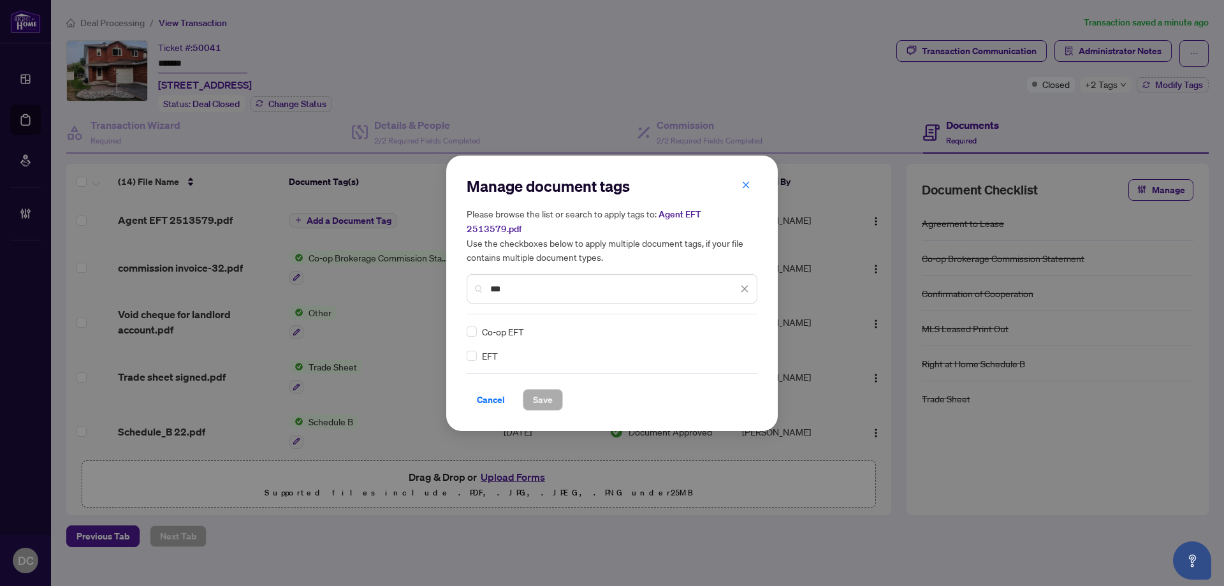
type input "***"
click at [733, 325] on img at bounding box center [731, 331] width 13 height 13
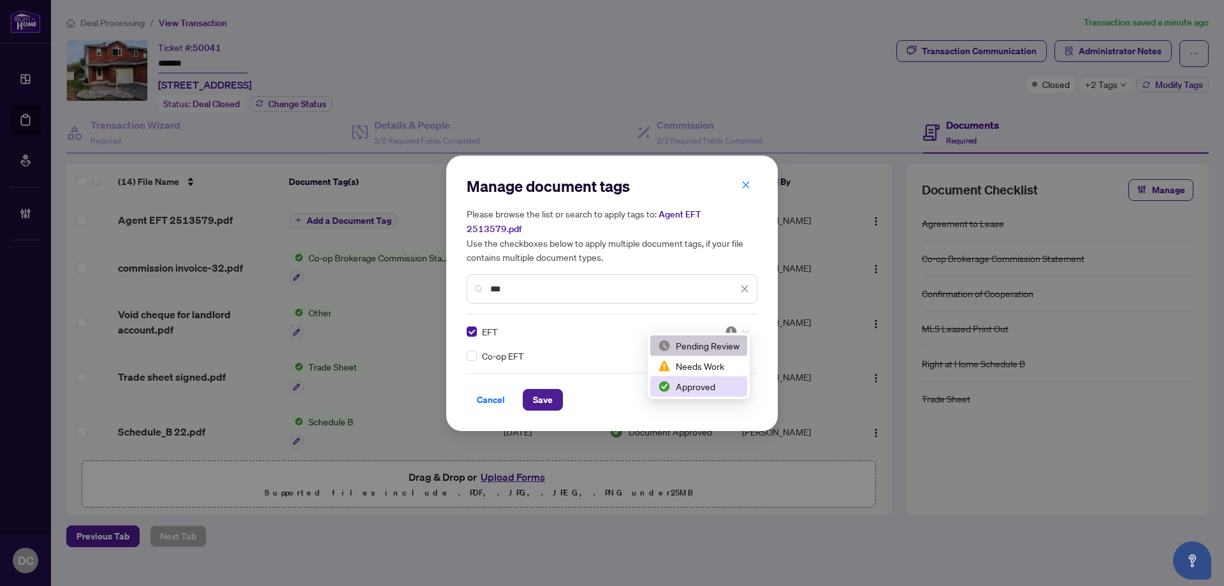
drag, startPoint x: 702, startPoint y: 381, endPoint x: 591, endPoint y: 386, distance: 111.1
click at [702, 381] on div "Approved" at bounding box center [699, 386] width 82 height 14
click at [538, 390] on span "Save" at bounding box center [543, 400] width 20 height 20
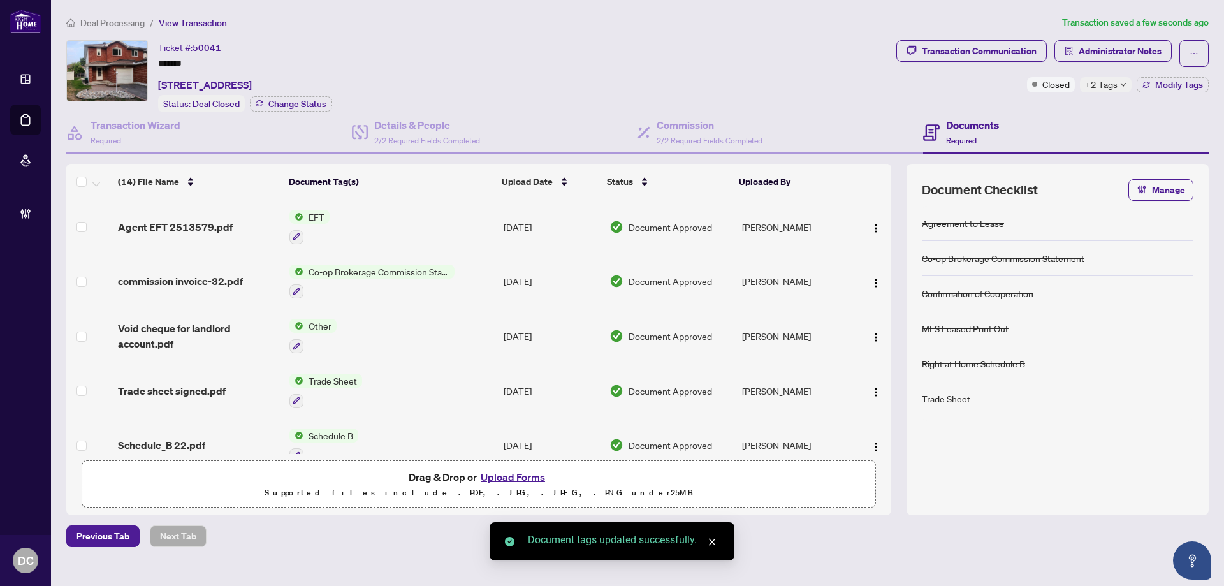
click at [1113, 85] on span "+2 Tags" at bounding box center [1101, 84] width 33 height 15
click at [1057, 112] on div "Documents Required" at bounding box center [1066, 132] width 286 height 41
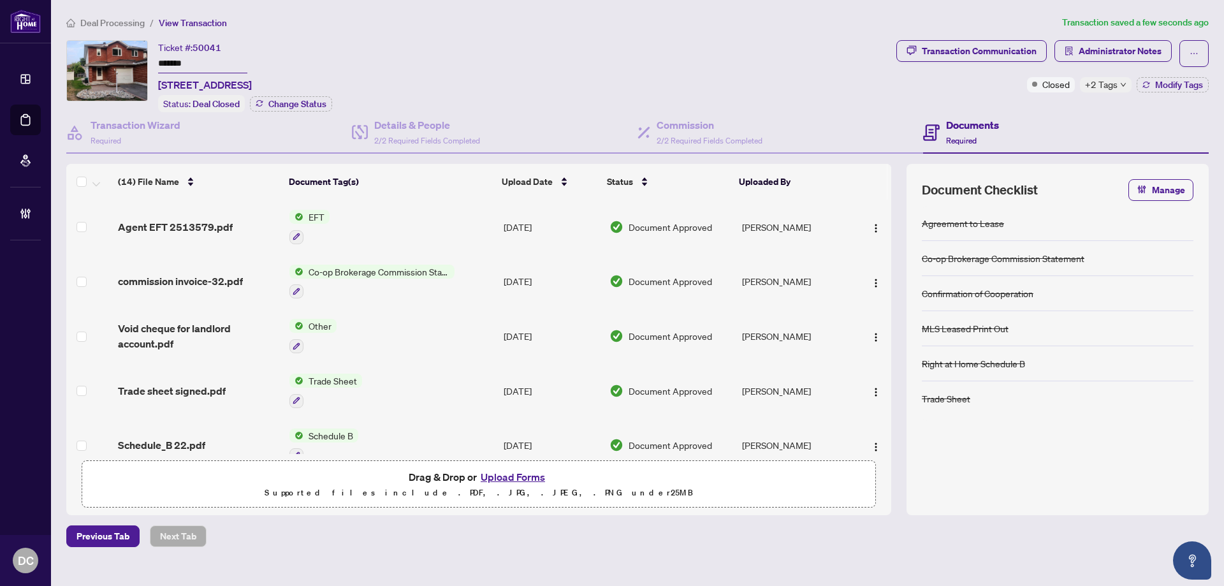
drag, startPoint x: 1163, startPoint y: 83, endPoint x: 1103, endPoint y: 83, distance: 59.9
click at [1103, 83] on div "Closed +2 Tags Modify Tags" at bounding box center [1118, 84] width 182 height 15
click at [1105, 43] on span "Administrator Notes" at bounding box center [1120, 51] width 83 height 20
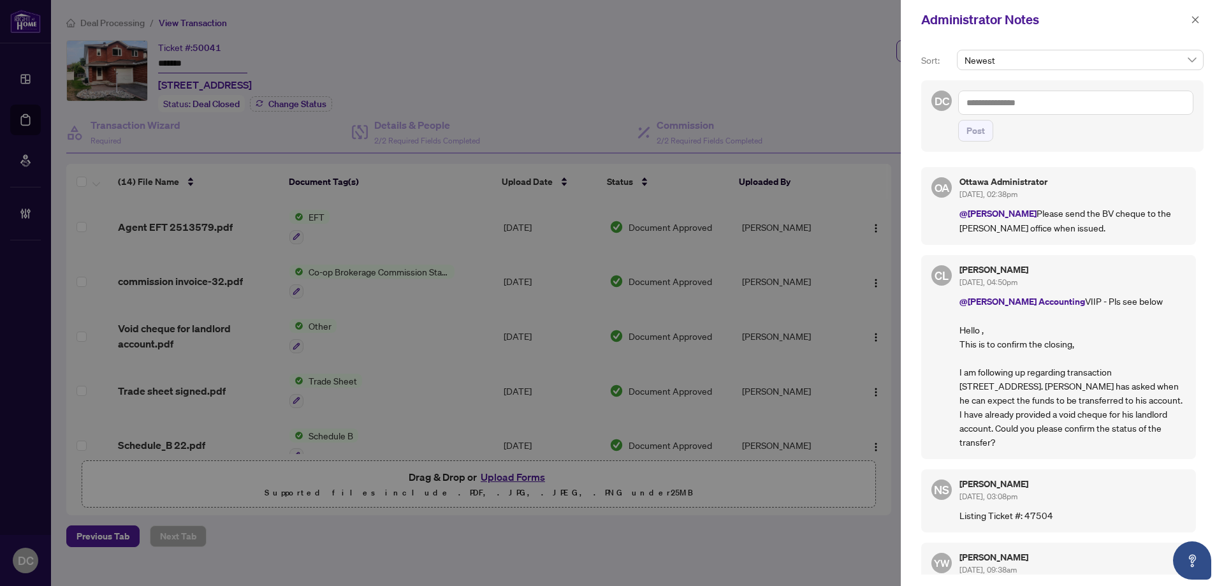
click at [1115, 103] on textarea at bounding box center [1075, 103] width 235 height 24
paste textarea "**********"
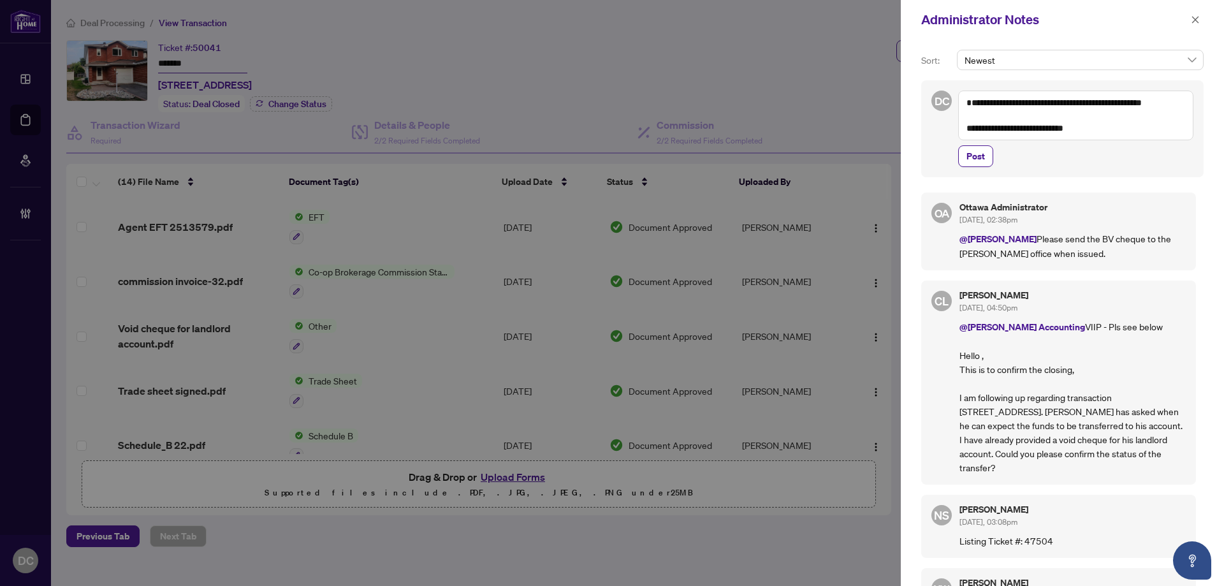
type textarea "**********"
click at [990, 167] on button "Post" at bounding box center [975, 156] width 35 height 22
click at [1197, 21] on icon "close" at bounding box center [1195, 19] width 9 height 9
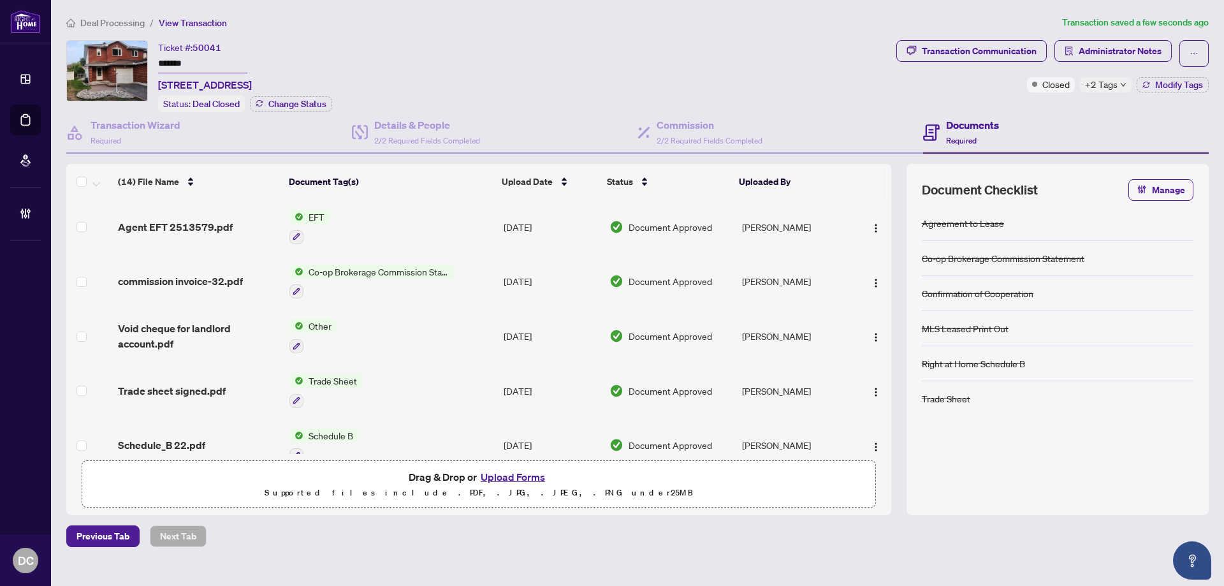
drag, startPoint x: 205, startPoint y: 56, endPoint x: 122, endPoint y: 61, distance: 83.0
click at [122, 61] on div "Ticket #: 50041 ******* 32 Saffron Crt, Ottawa, Ontario K2J 4R7, Canada Status:…" at bounding box center [478, 76] width 825 height 72
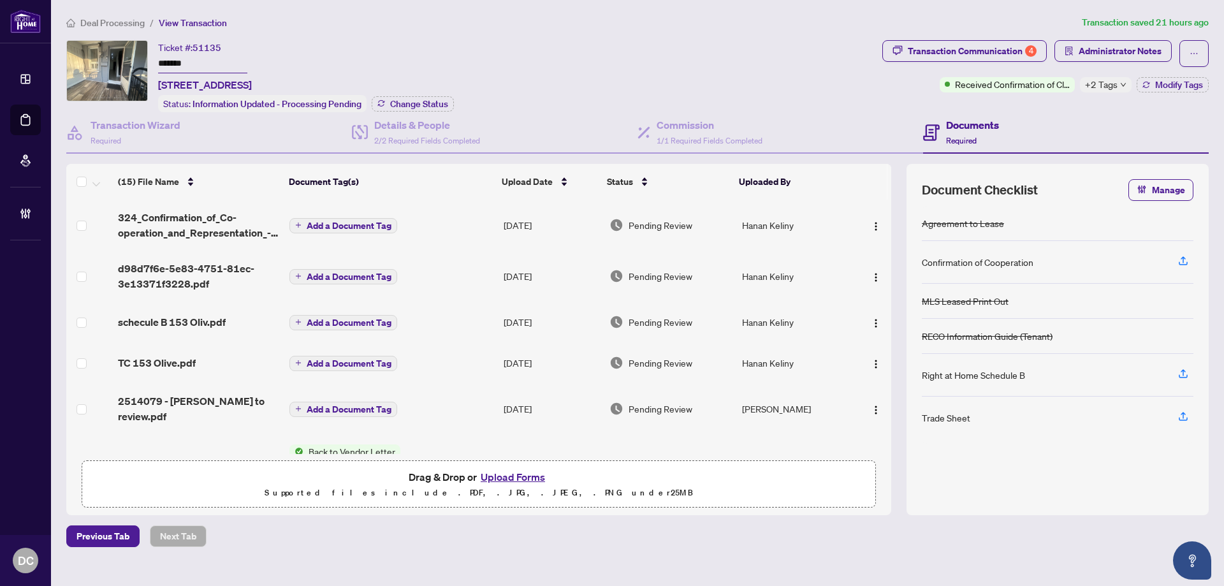
drag, startPoint x: 201, startPoint y: 61, endPoint x: 112, endPoint y: 64, distance: 89.9
click at [112, 64] on div "Ticket #: 51135 ******* [STREET_ADDRESS] Status: Information Updated - Processi…" at bounding box center [471, 76] width 811 height 72
click at [434, 103] on span "Change Status" at bounding box center [419, 103] width 58 height 9
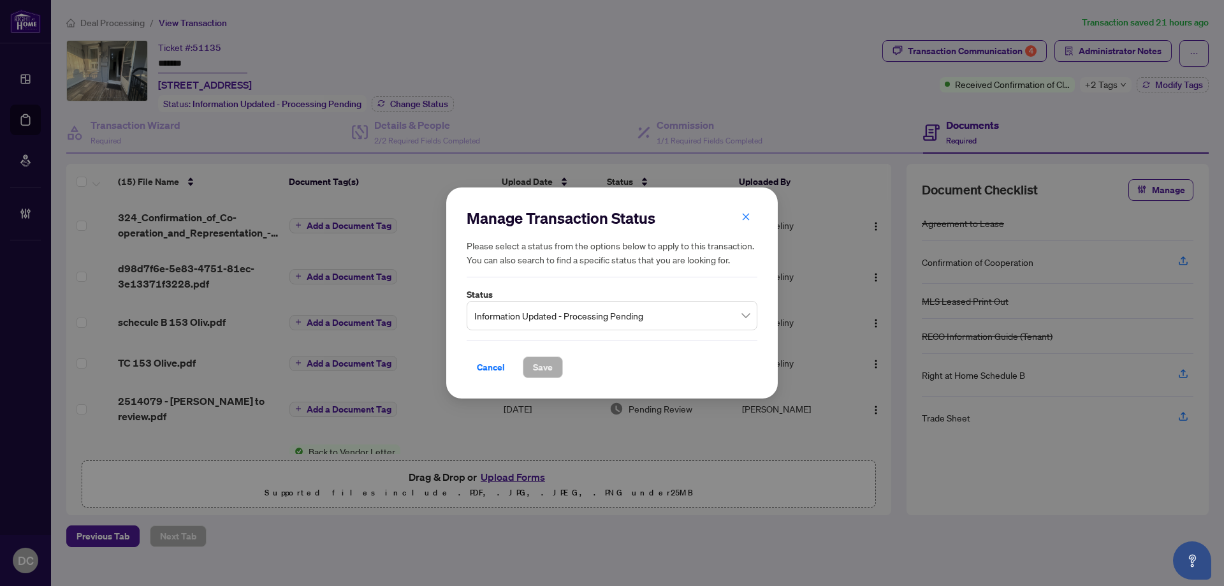
click at [539, 309] on span "Information Updated - Processing Pending" at bounding box center [611, 316] width 275 height 24
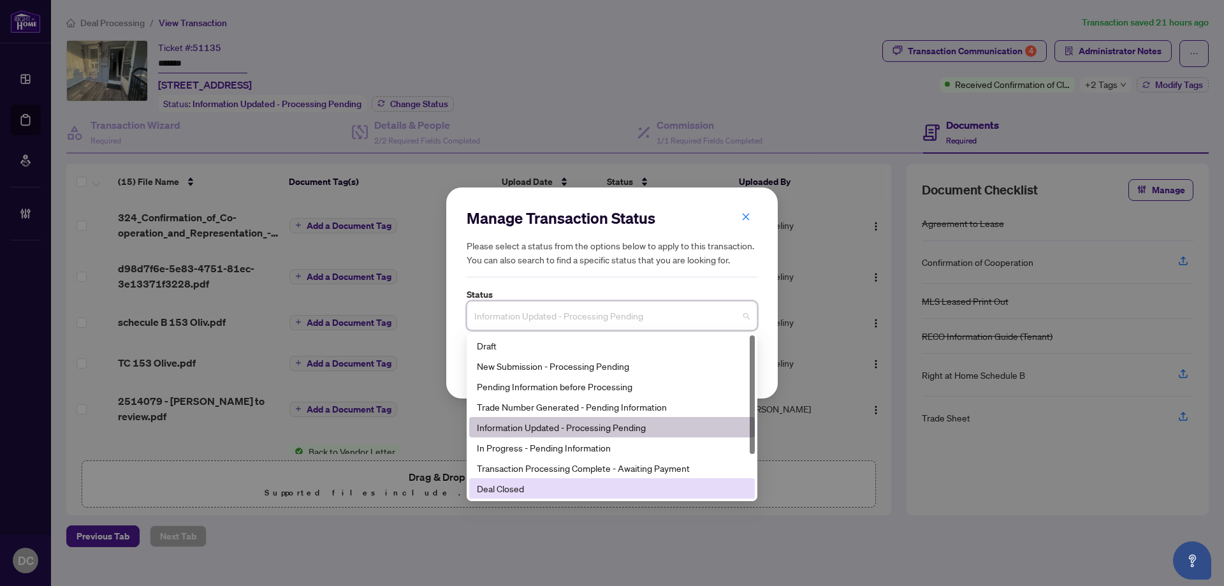
click at [505, 484] on div "Deal Closed" at bounding box center [612, 488] width 270 height 14
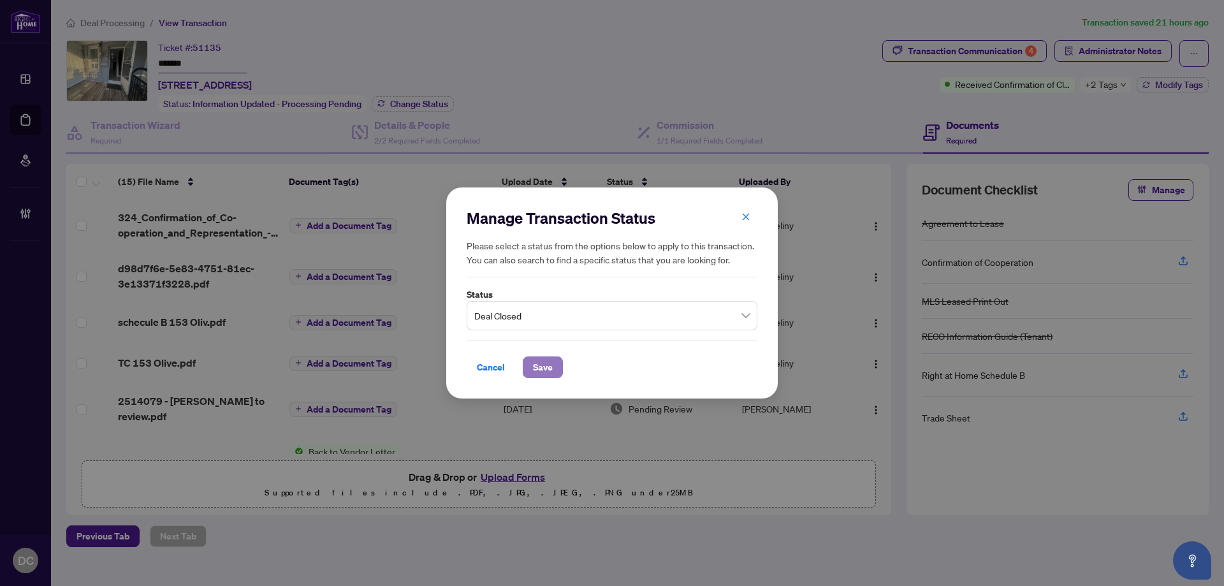
drag, startPoint x: 543, startPoint y: 368, endPoint x: 527, endPoint y: 370, distance: 16.7
click at [544, 368] on span "Save" at bounding box center [543, 367] width 20 height 20
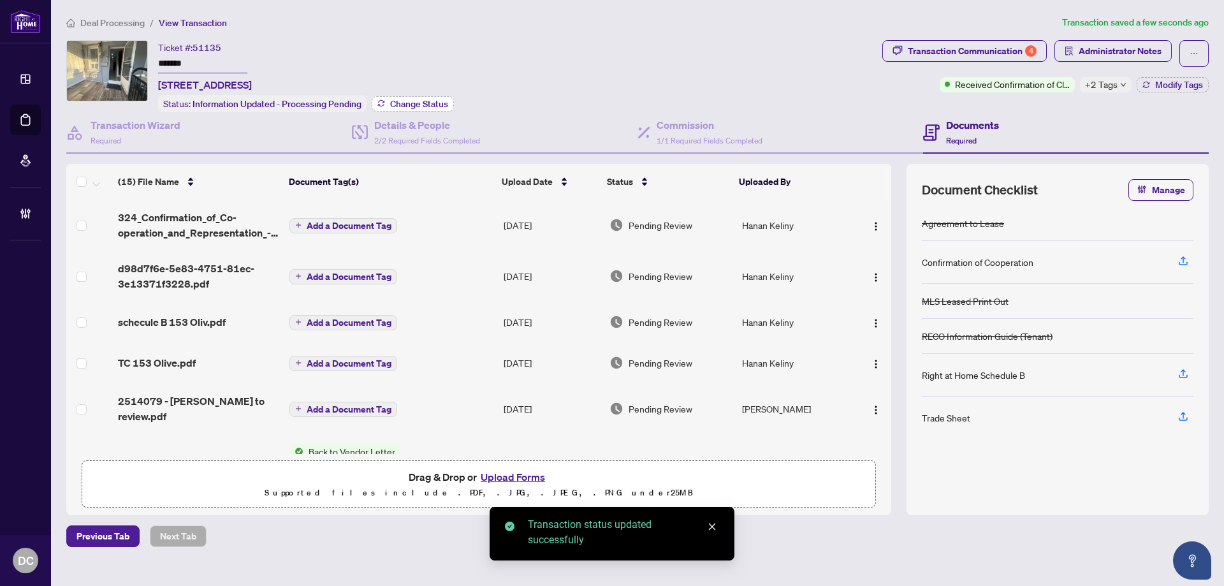
click at [413, 100] on span "Change Status" at bounding box center [419, 103] width 58 height 9
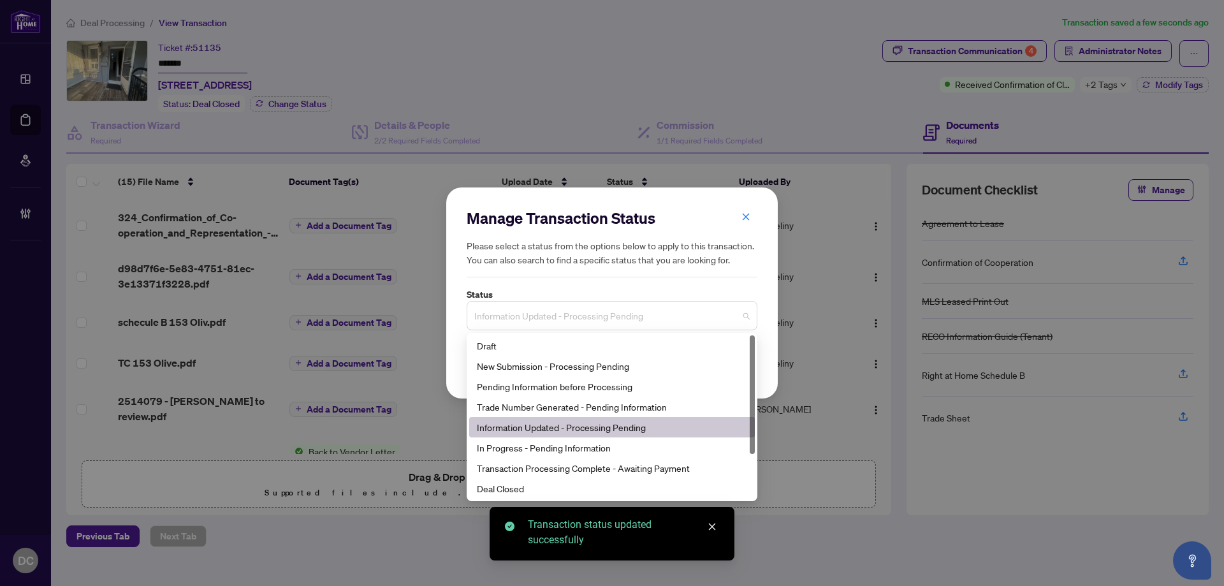
click at [598, 309] on span "Information Updated - Processing Pending" at bounding box center [611, 316] width 275 height 24
click at [530, 485] on div "Deal Closed" at bounding box center [612, 488] width 270 height 14
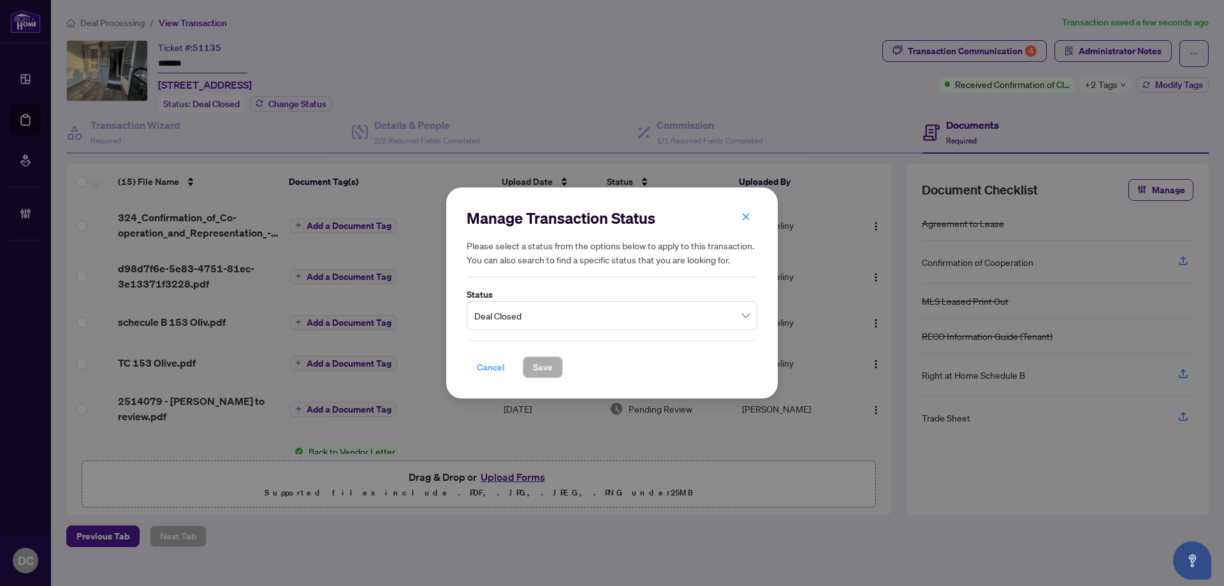
click at [486, 366] on span "Cancel" at bounding box center [491, 367] width 28 height 20
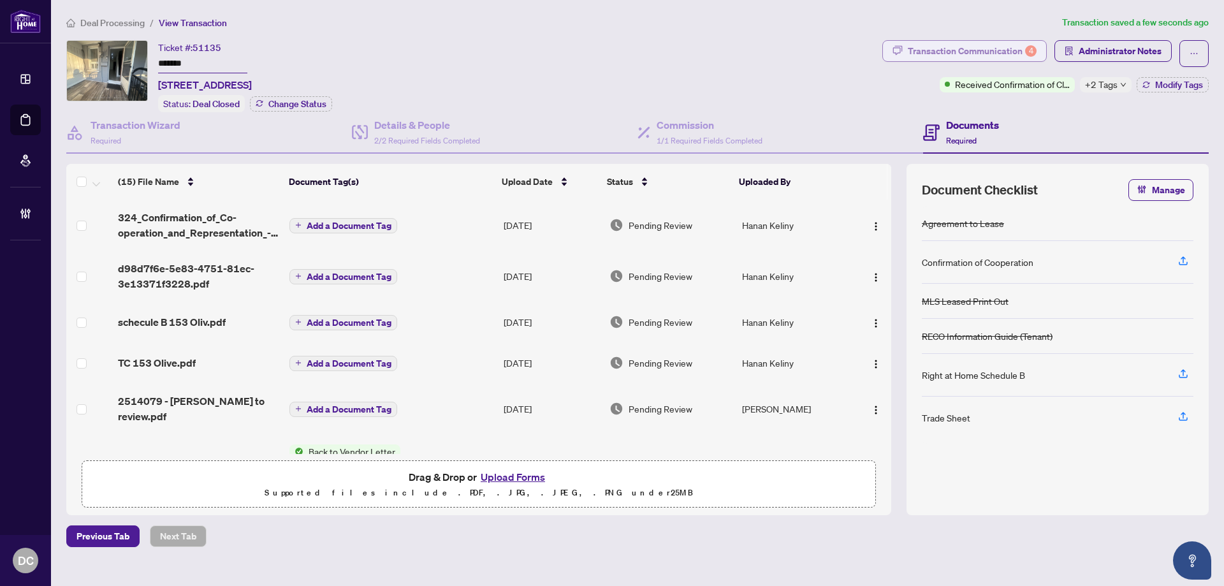
click at [963, 57] on div "Transaction Communication 4" at bounding box center [972, 51] width 129 height 20
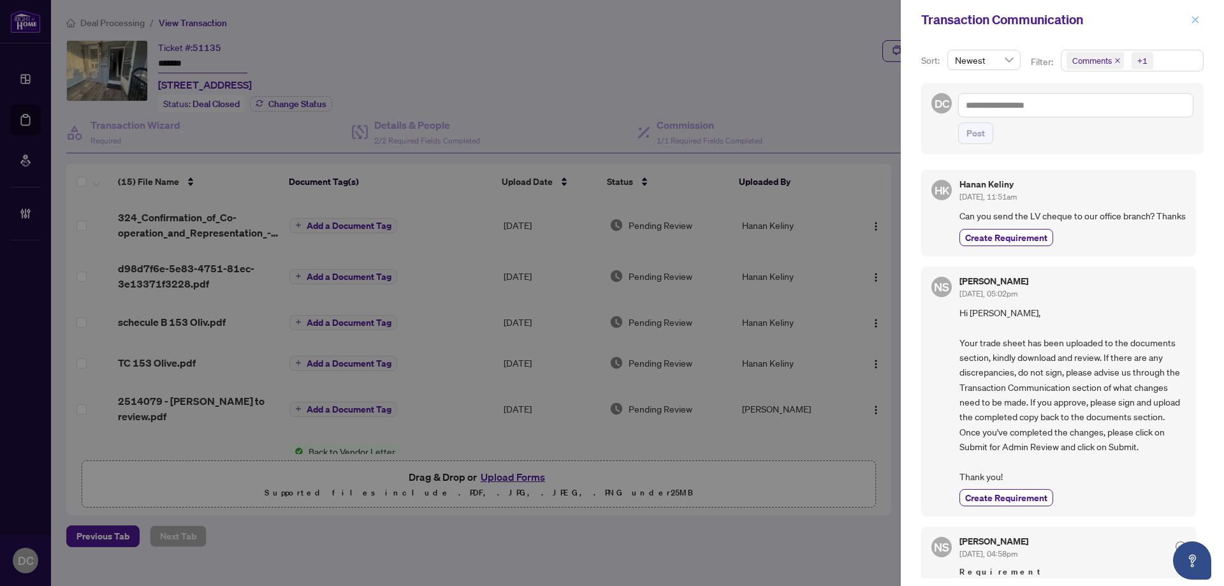
click at [1201, 17] on button "button" at bounding box center [1195, 19] width 17 height 15
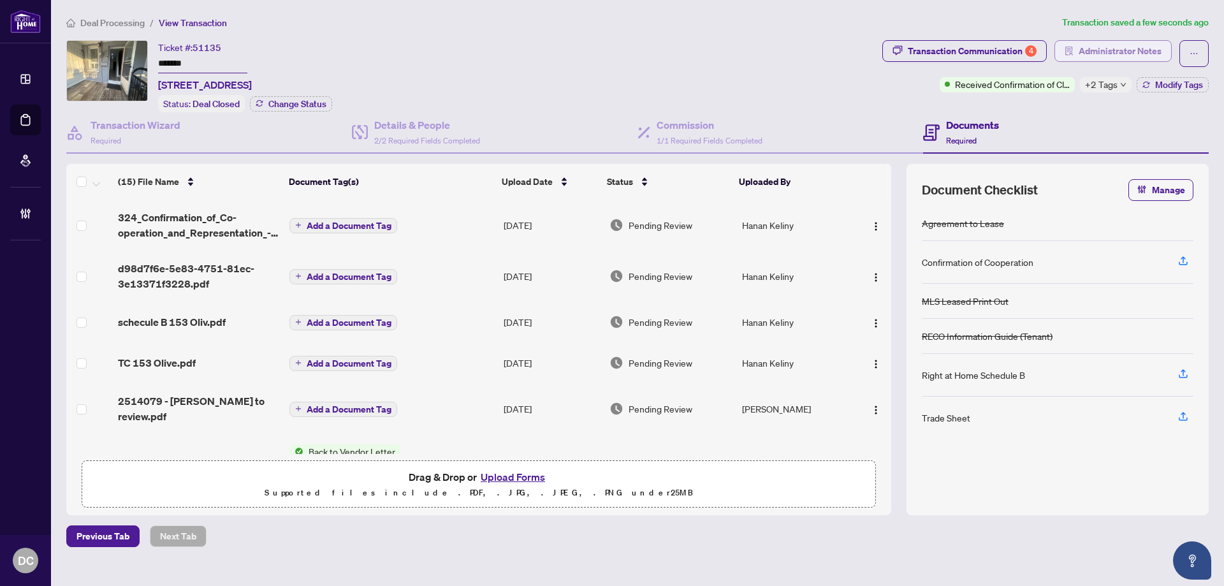
click at [1171, 49] on button "Administrator Notes" at bounding box center [1113, 51] width 117 height 22
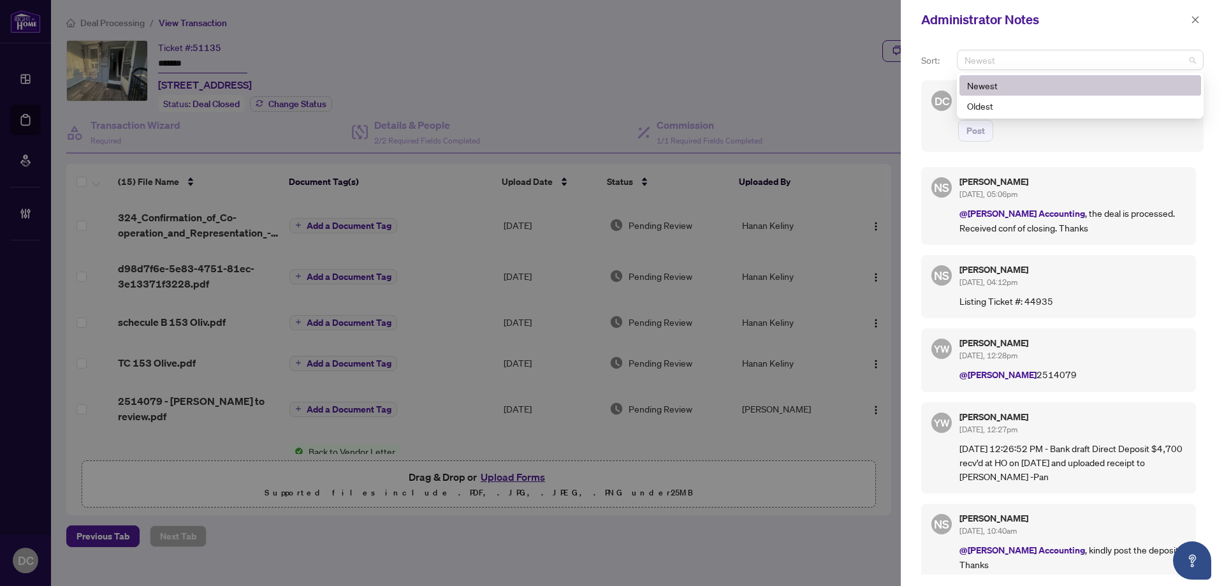
click at [1093, 68] on span "Newest" at bounding box center [1080, 59] width 231 height 19
paste input "**********"
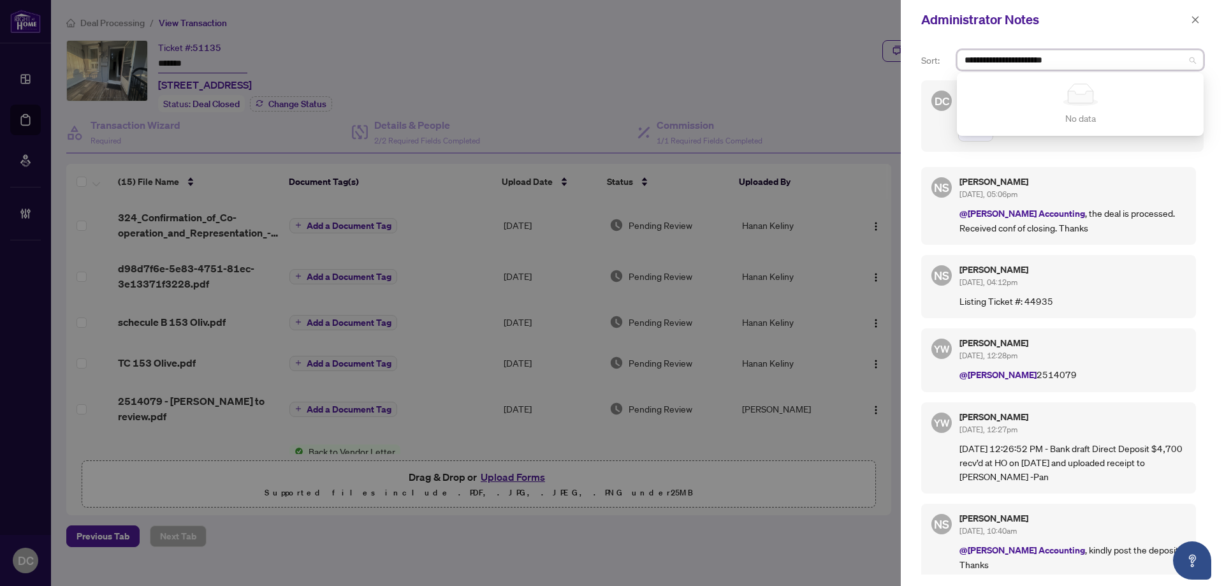
type input "**********"
click at [1165, 228] on p "@RAHR Accounting , the deal is processed. Received conf of closing. Thanks" at bounding box center [1073, 220] width 226 height 29
click at [1031, 109] on textarea at bounding box center [1075, 103] width 235 height 24
paste textarea "**********"
type textarea "**********"
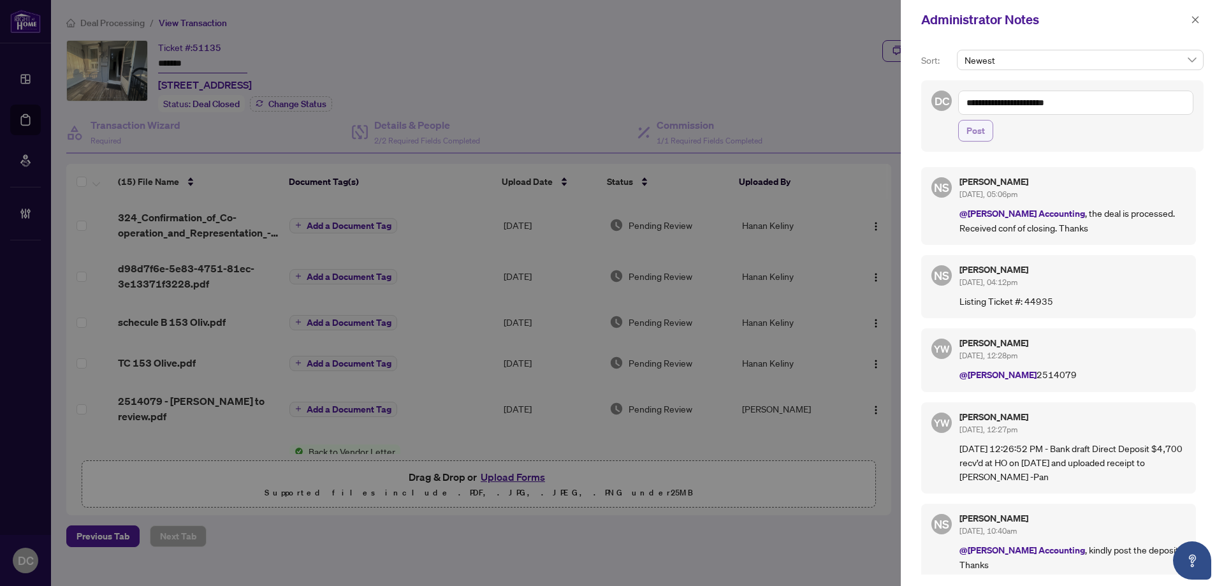
click at [985, 134] on button "Post" at bounding box center [975, 131] width 35 height 22
click at [1192, 23] on icon "close" at bounding box center [1195, 19] width 7 height 7
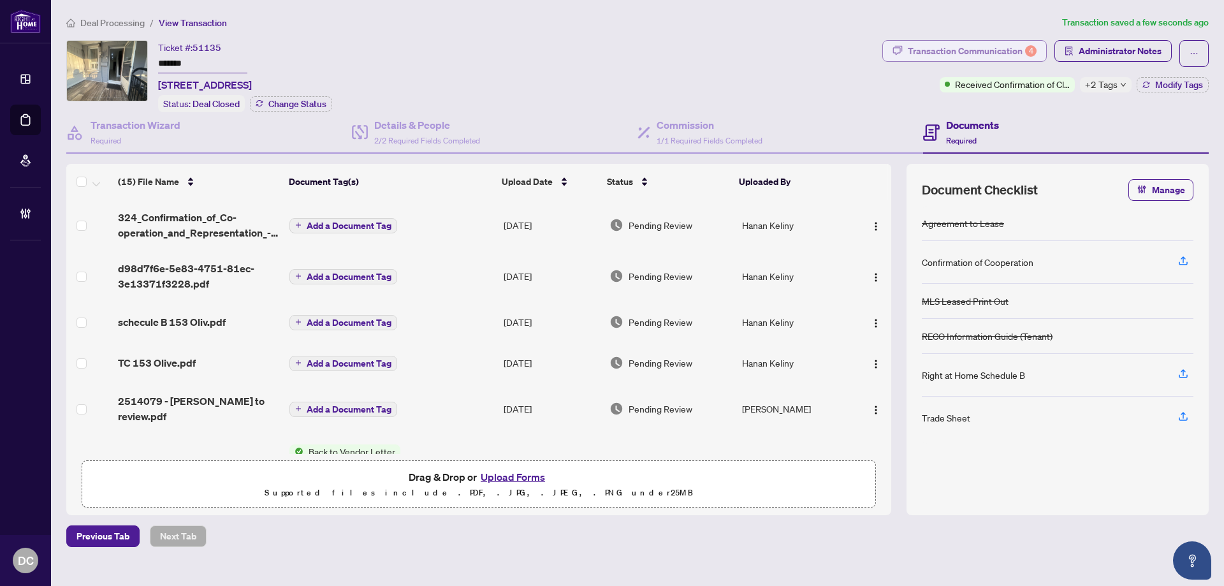
click at [986, 55] on div "Transaction Communication 4" at bounding box center [972, 51] width 129 height 20
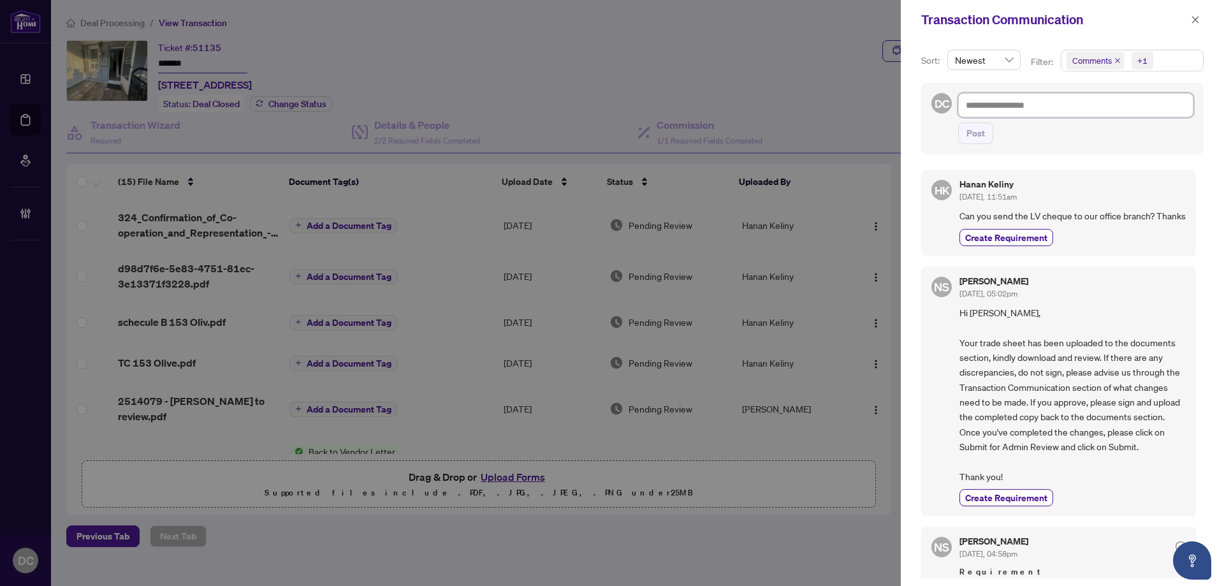
click at [1145, 107] on textarea at bounding box center [1075, 105] width 235 height 24
paste textarea "**********"
type textarea "**********"
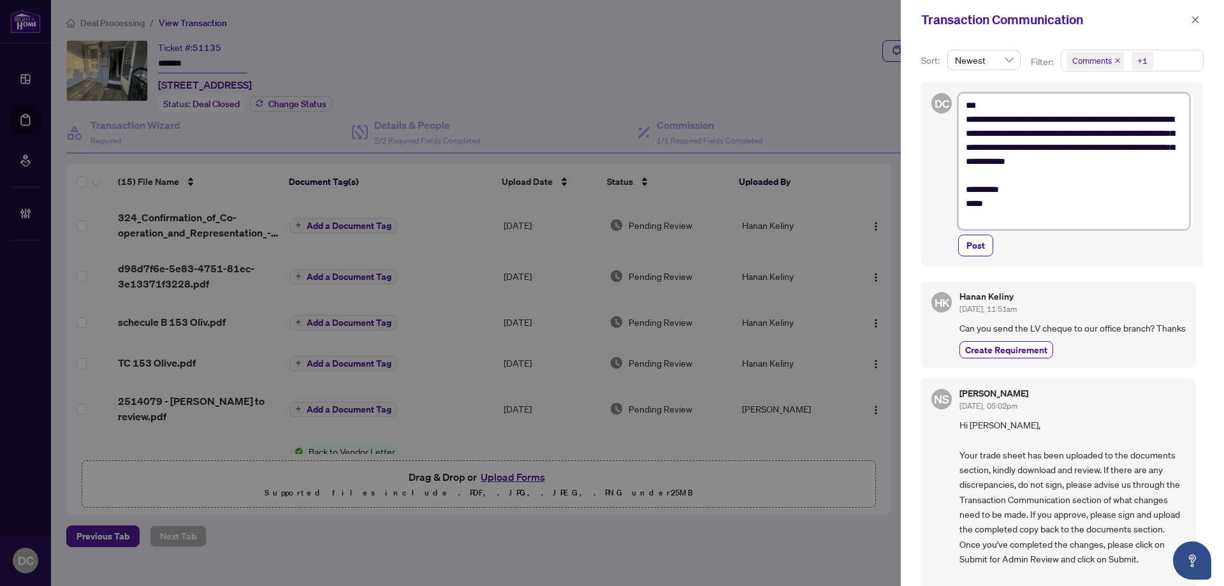
drag, startPoint x: 1050, startPoint y: 162, endPoint x: 1034, endPoint y: 163, distance: 16.0
click at [1034, 163] on textarea "**********" at bounding box center [1073, 161] width 231 height 136
type textarea "**********"
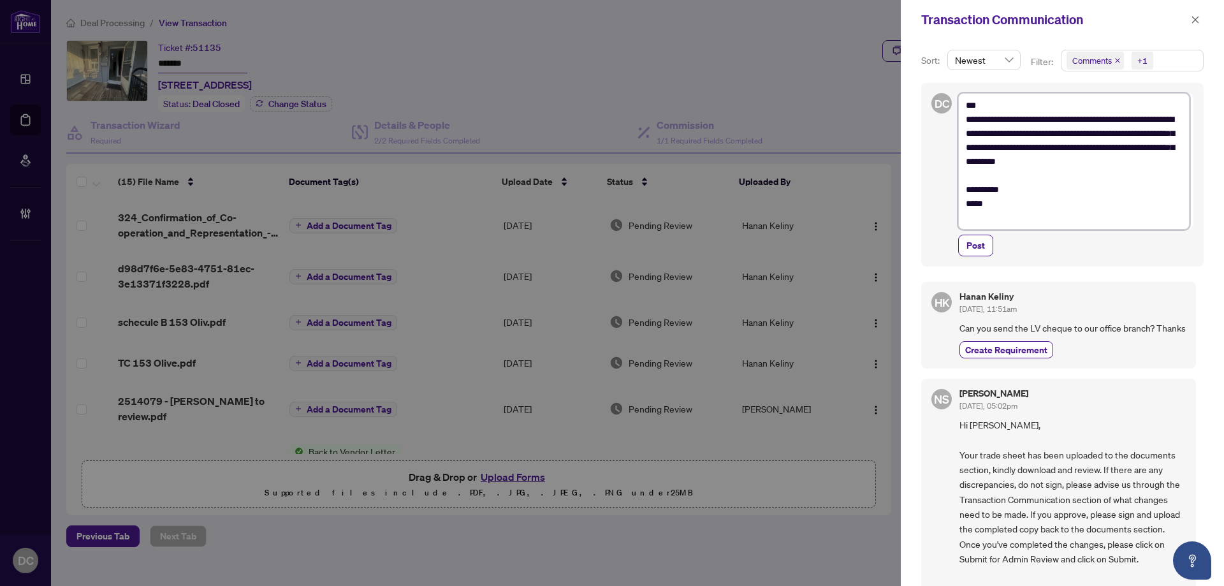
type textarea "**********"
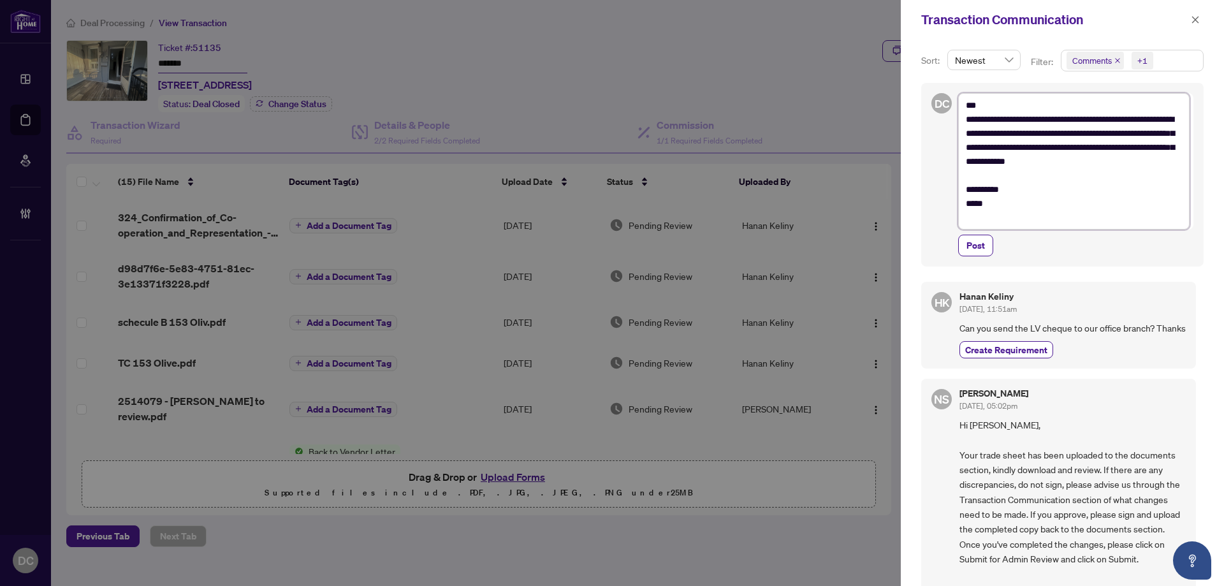
type textarea "**********"
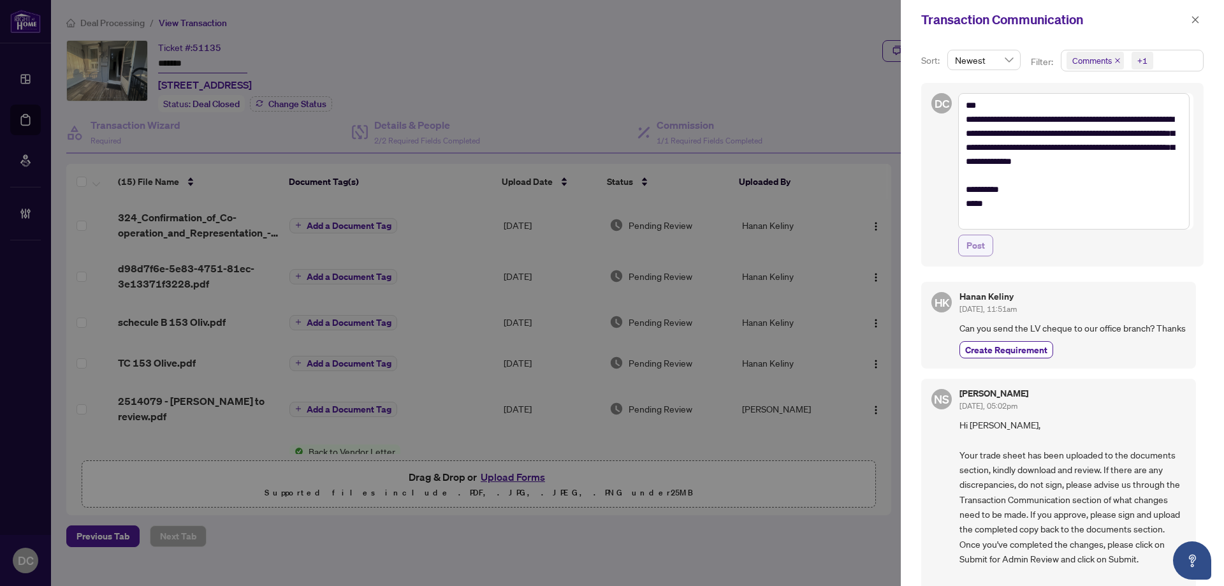
click at [987, 238] on button "Post" at bounding box center [975, 246] width 35 height 22
type textarea "**********"
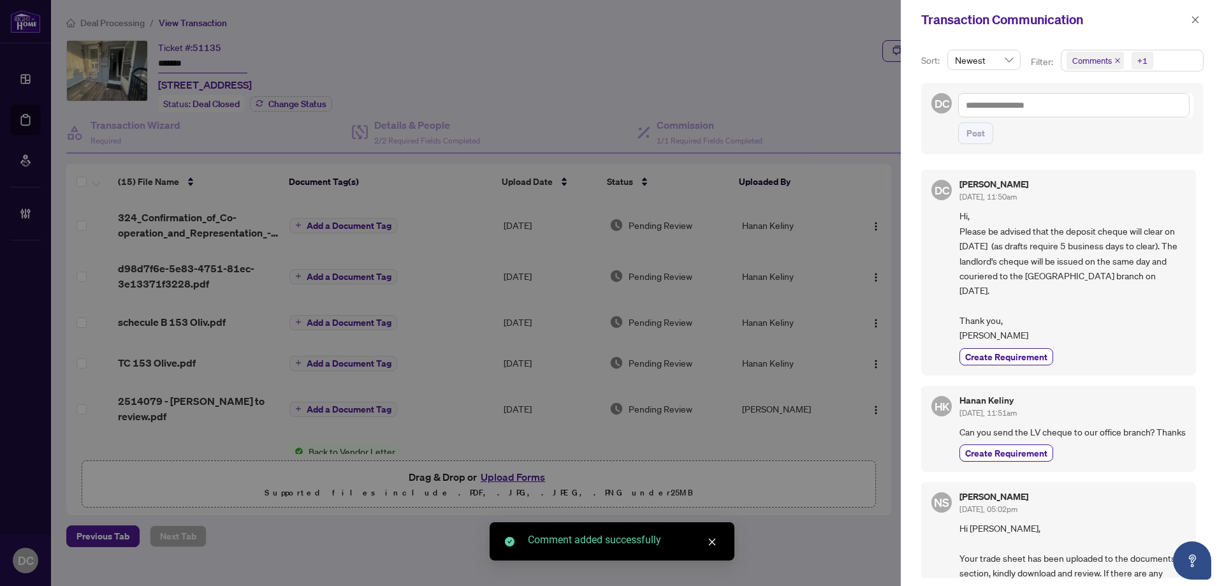
drag, startPoint x: 1195, startPoint y: 22, endPoint x: 1163, endPoint y: 5, distance: 35.9
click at [1195, 21] on icon "close" at bounding box center [1195, 19] width 9 height 9
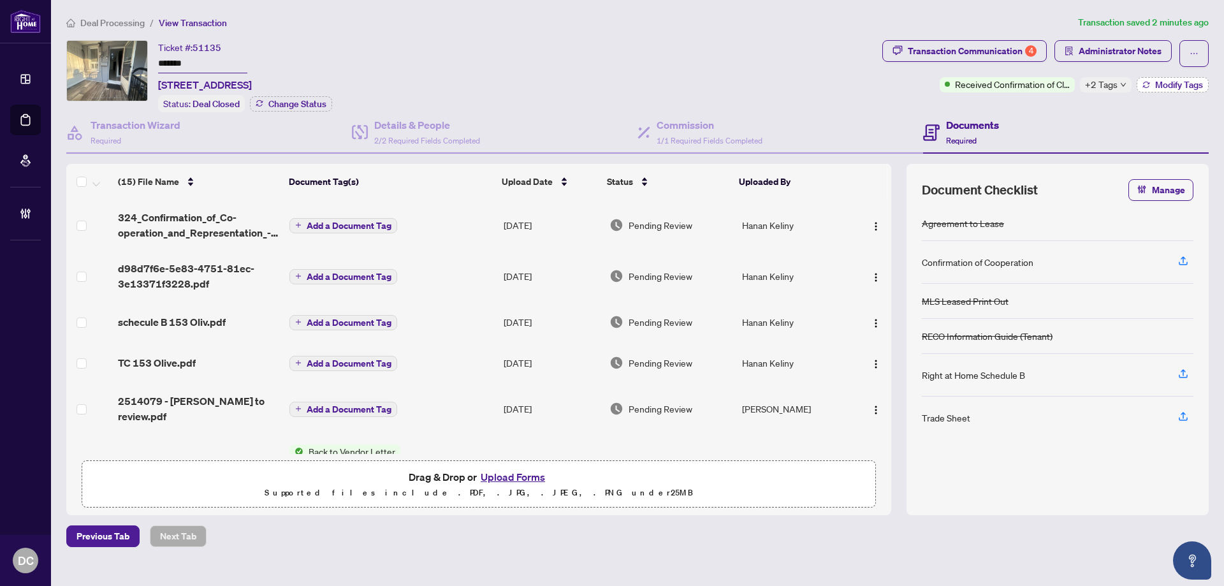
click at [1184, 82] on span "Modify Tags" at bounding box center [1179, 84] width 48 height 9
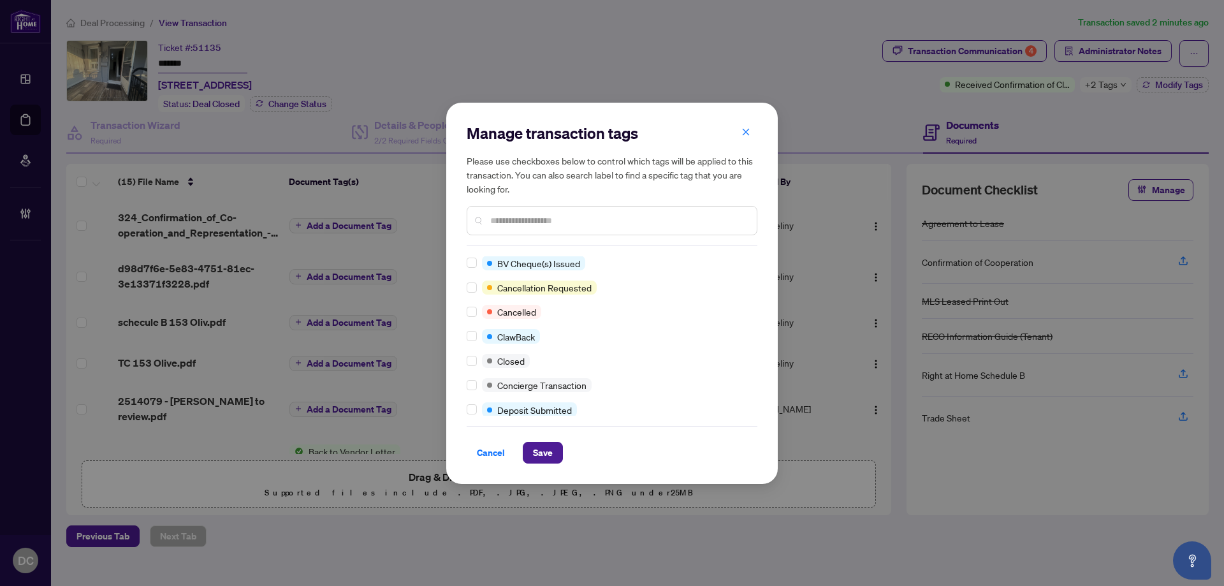
scroll to position [128, 0]
click at [520, 223] on input "text" at bounding box center [618, 221] width 256 height 14
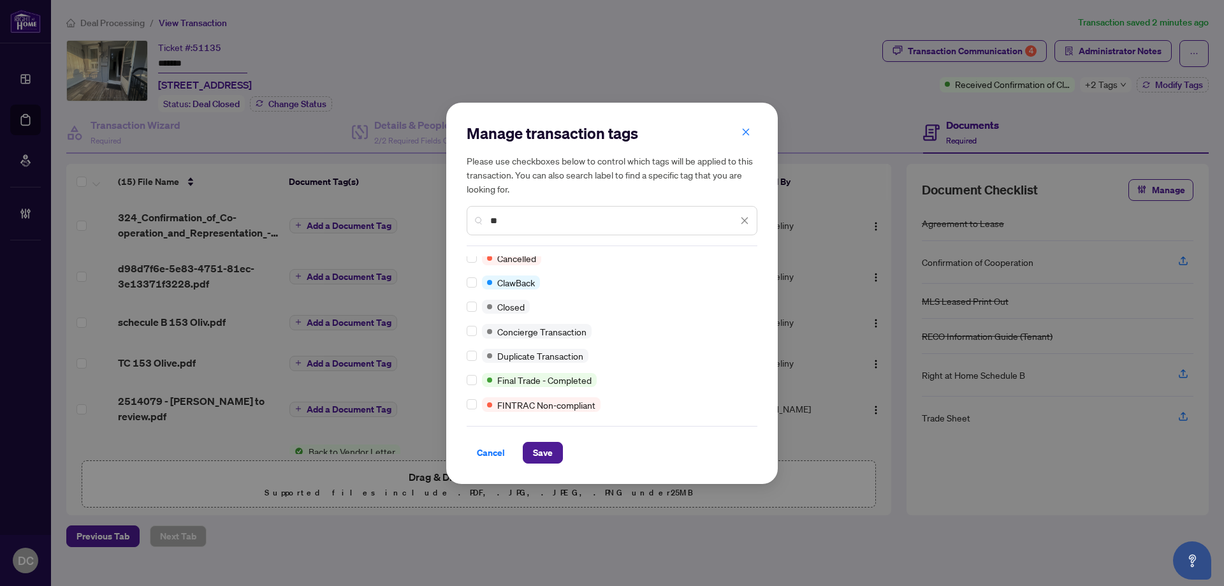
scroll to position [0, 0]
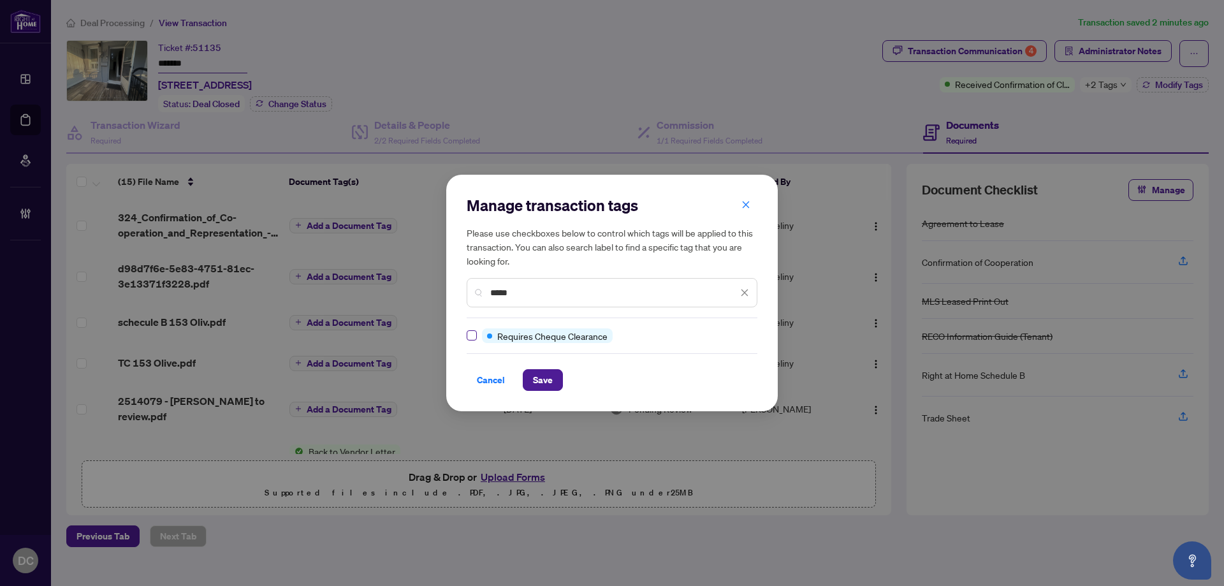
type input "*****"
click at [541, 379] on span "Save" at bounding box center [543, 380] width 20 height 20
click at [979, 47] on div "Manage transaction tags Please use checkboxes below to control which tags will …" at bounding box center [612, 293] width 1224 height 586
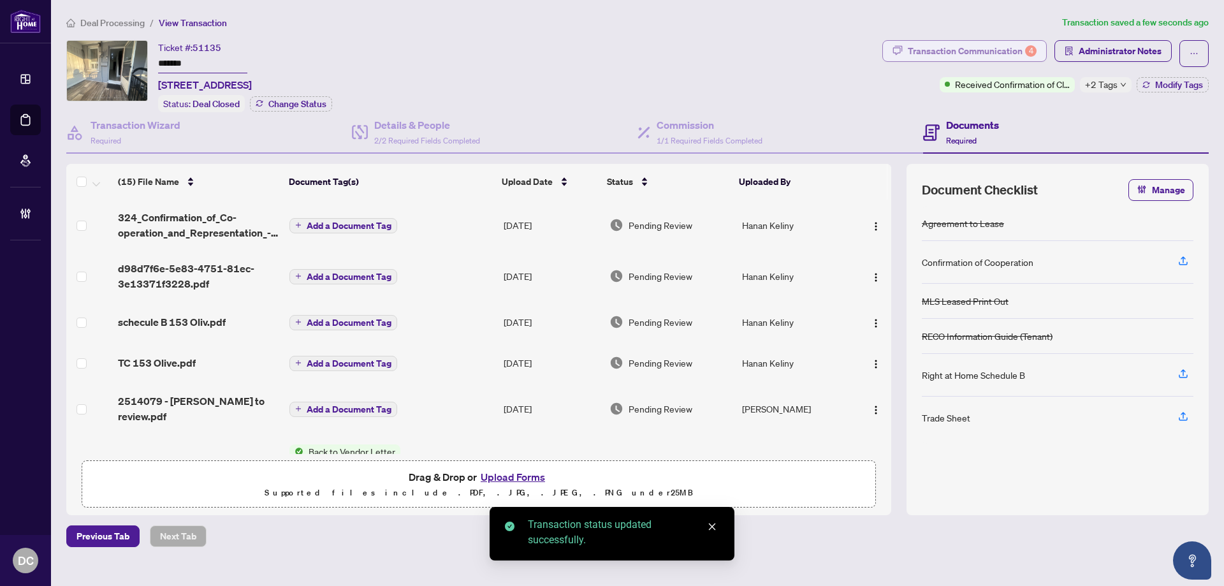
click at [980, 49] on div "Transaction Communication 4" at bounding box center [972, 51] width 129 height 20
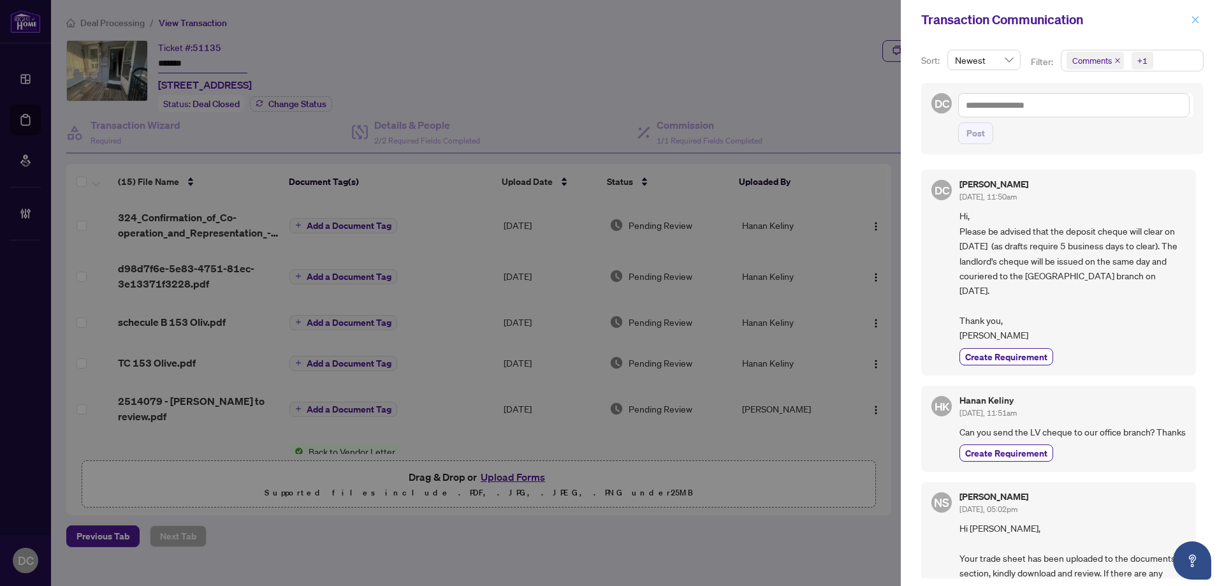
click at [1191, 19] on icon "close" at bounding box center [1195, 19] width 9 height 9
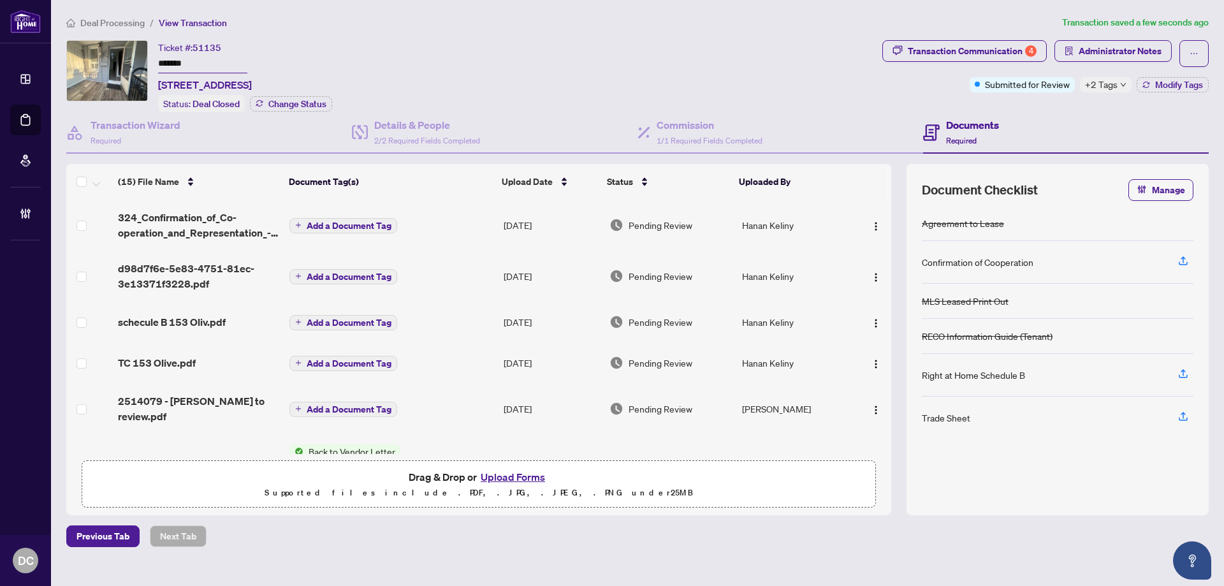
click at [1097, 84] on span "+2 Tags" at bounding box center [1101, 84] width 33 height 15
click at [986, 101] on div "Transaction Communication 4 Administrator Notes Submitted for Review +2 Tags Mo…" at bounding box center [1046, 76] width 332 height 72
click at [1151, 87] on button "Modify Tags" at bounding box center [1173, 84] width 72 height 15
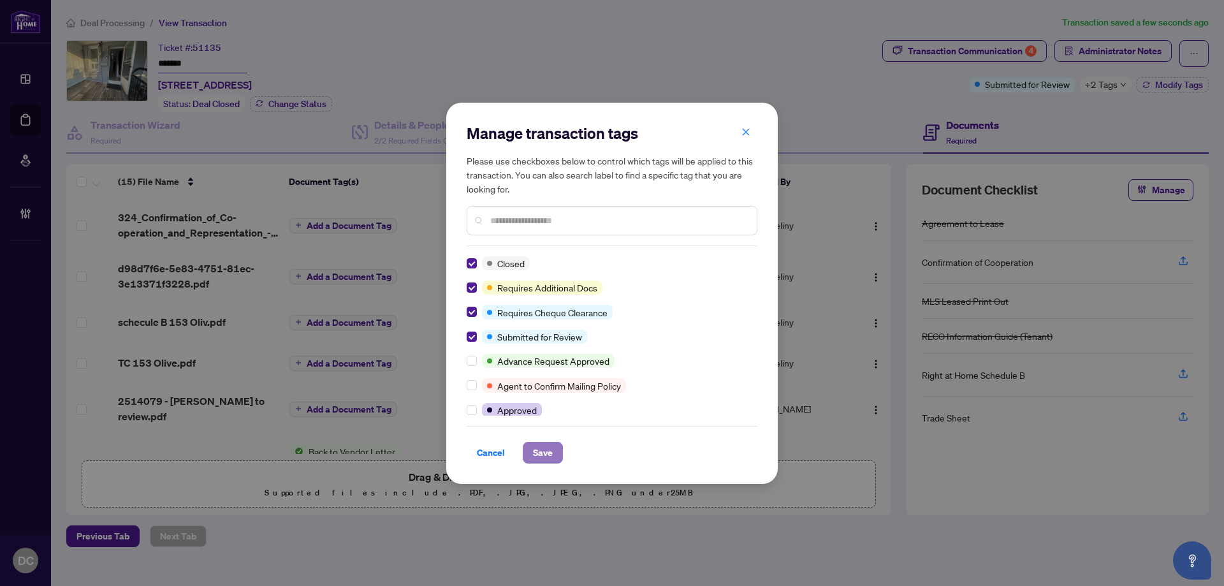
click at [541, 458] on span "Save" at bounding box center [543, 452] width 20 height 20
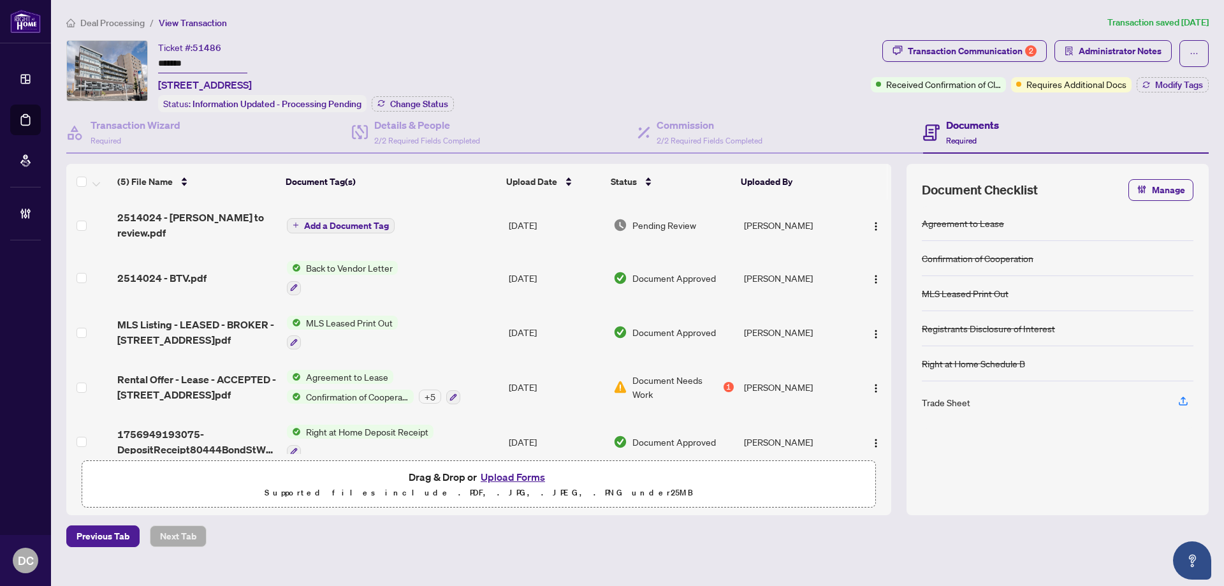
drag, startPoint x: 234, startPoint y: 65, endPoint x: 128, endPoint y: 62, distance: 106.5
click at [128, 62] on div "Ticket #: 51486 ******* [STREET_ADDRESS] Status: Information Updated - Processi…" at bounding box center [466, 76] width 800 height 72
click at [395, 99] on span "Change Status" at bounding box center [419, 103] width 58 height 9
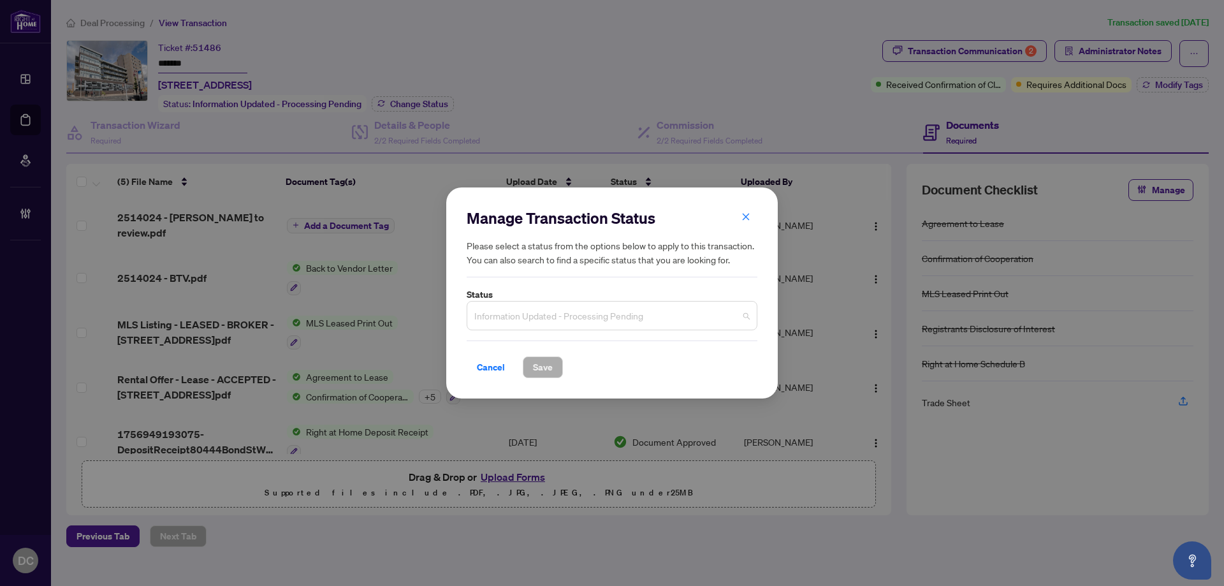
drag, startPoint x: 519, startPoint y: 308, endPoint x: 512, endPoint y: 312, distance: 8.0
click at [519, 309] on span "Information Updated - Processing Pending" at bounding box center [611, 316] width 275 height 24
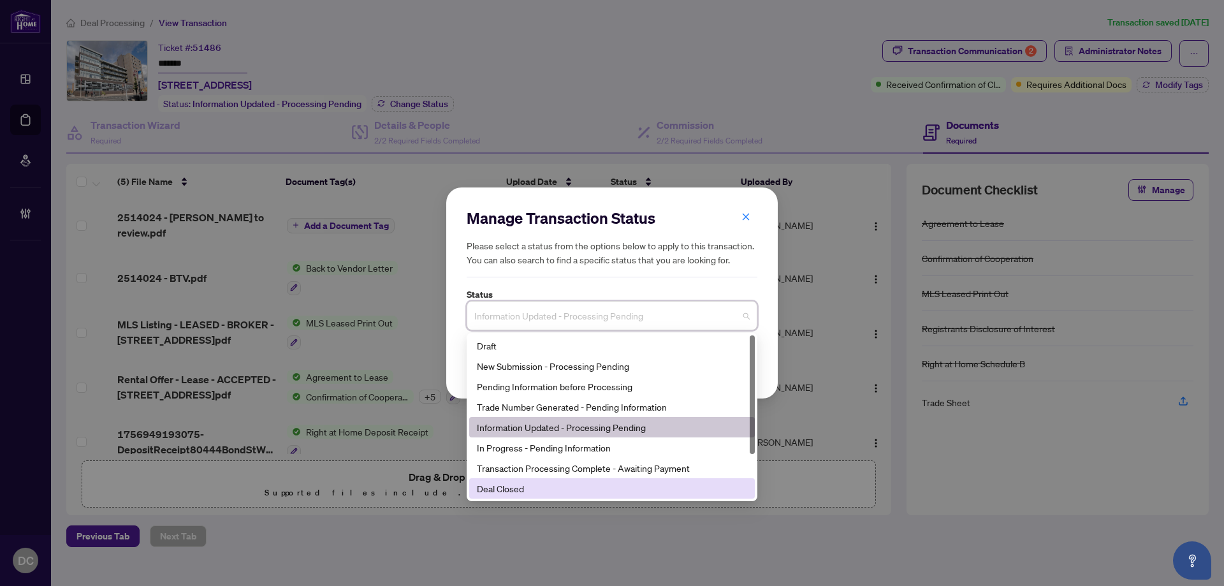
click at [501, 486] on div "Deal Closed" at bounding box center [612, 488] width 270 height 14
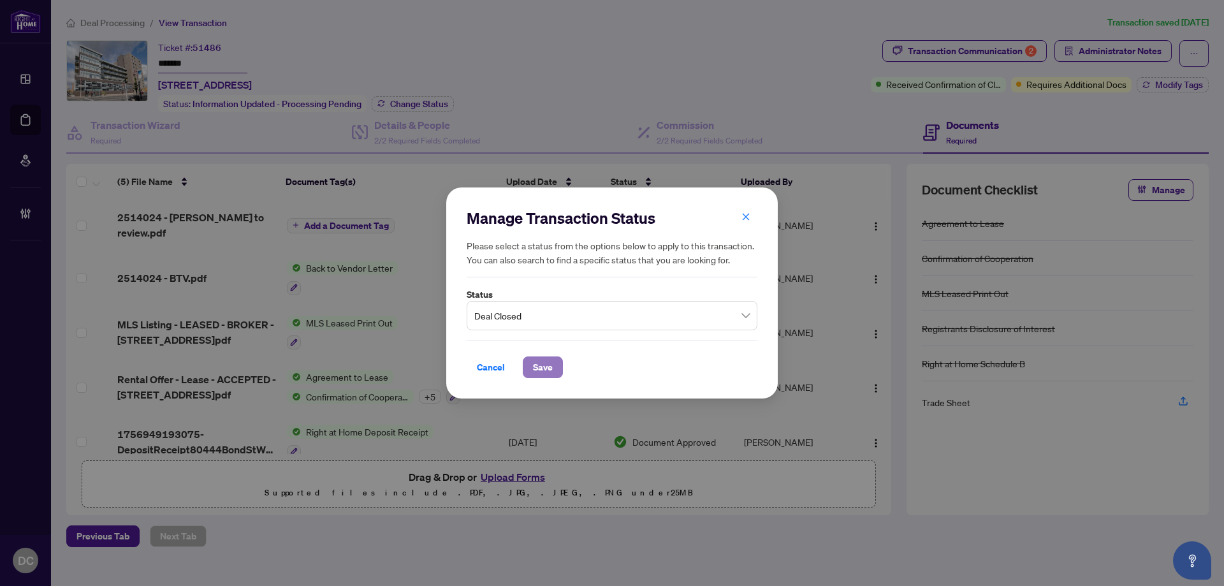
click at [549, 369] on span "Save" at bounding box center [543, 367] width 20 height 20
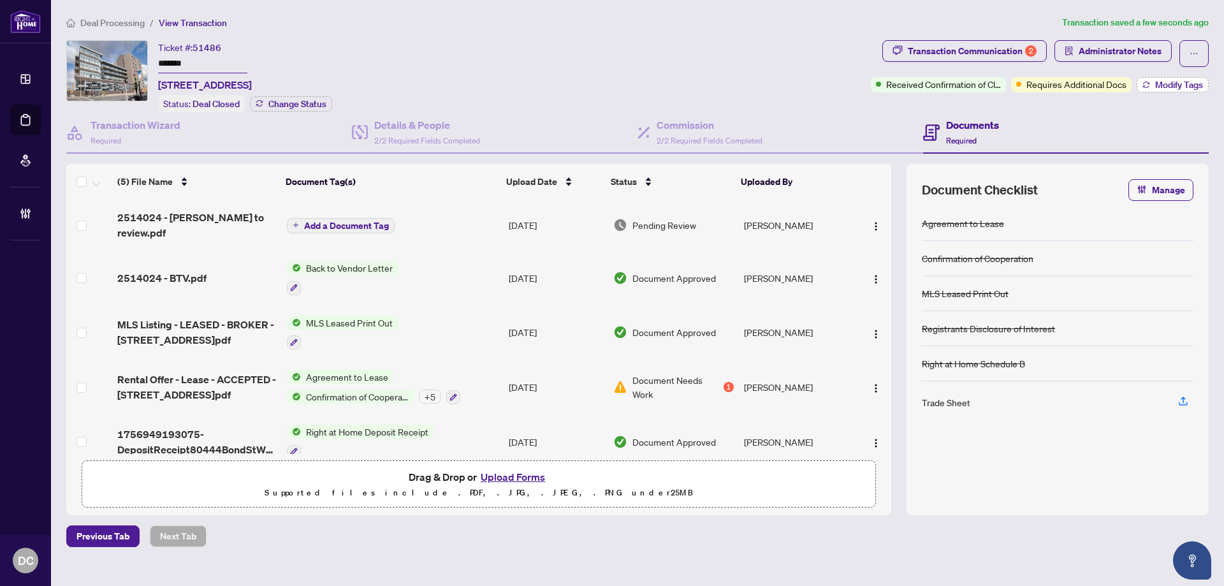
click at [1181, 85] on span "Modify Tags" at bounding box center [1179, 84] width 48 height 9
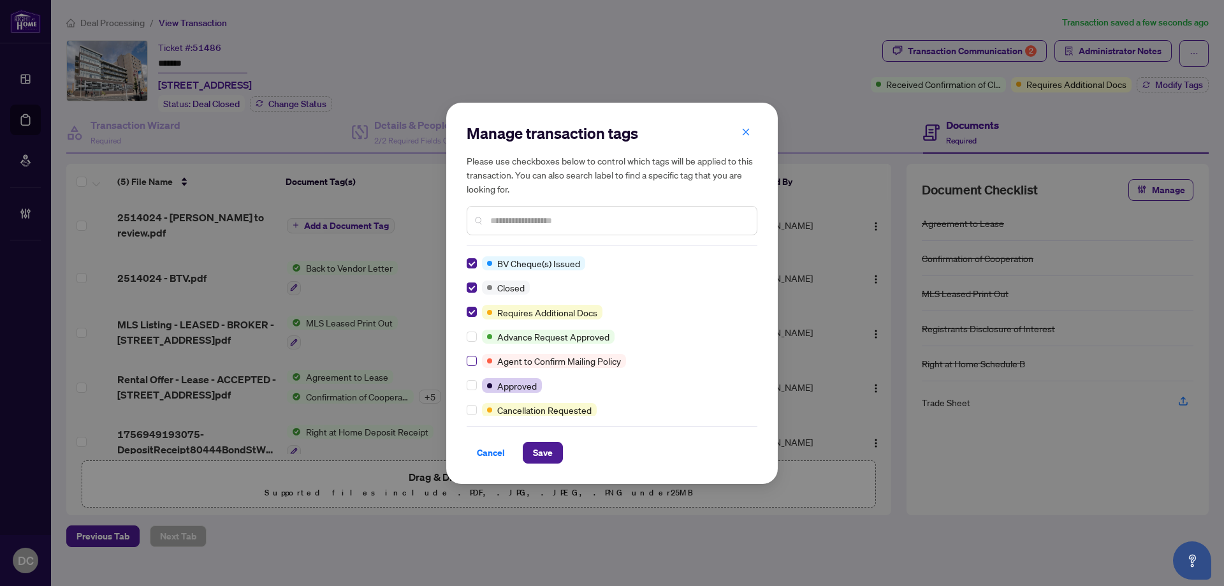
scroll to position [191, 0]
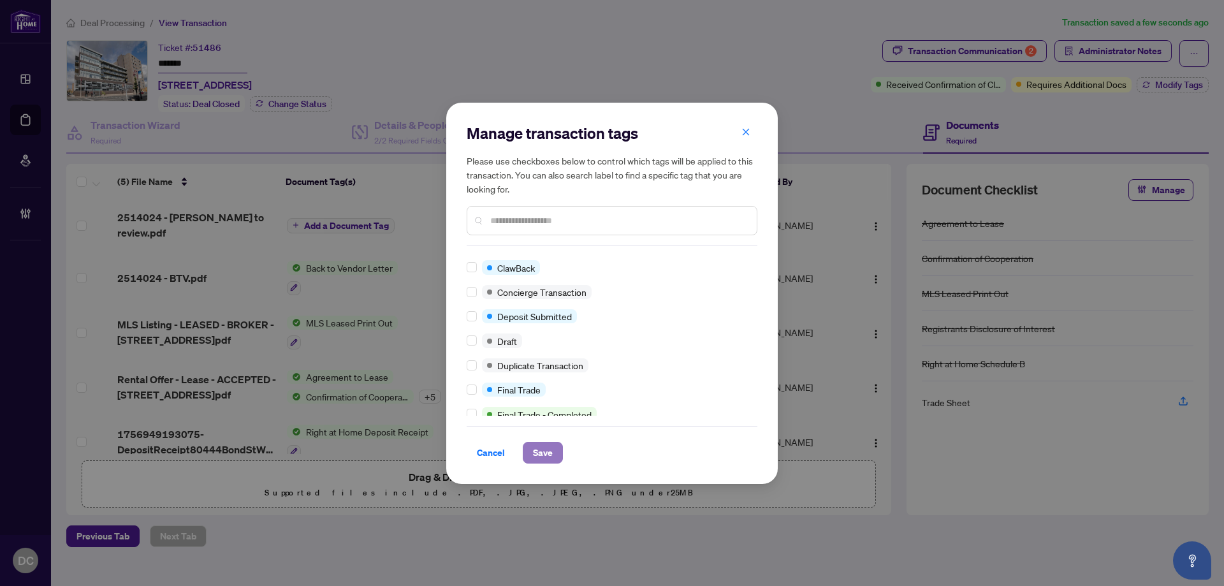
click at [560, 453] on button "Save" at bounding box center [543, 453] width 40 height 22
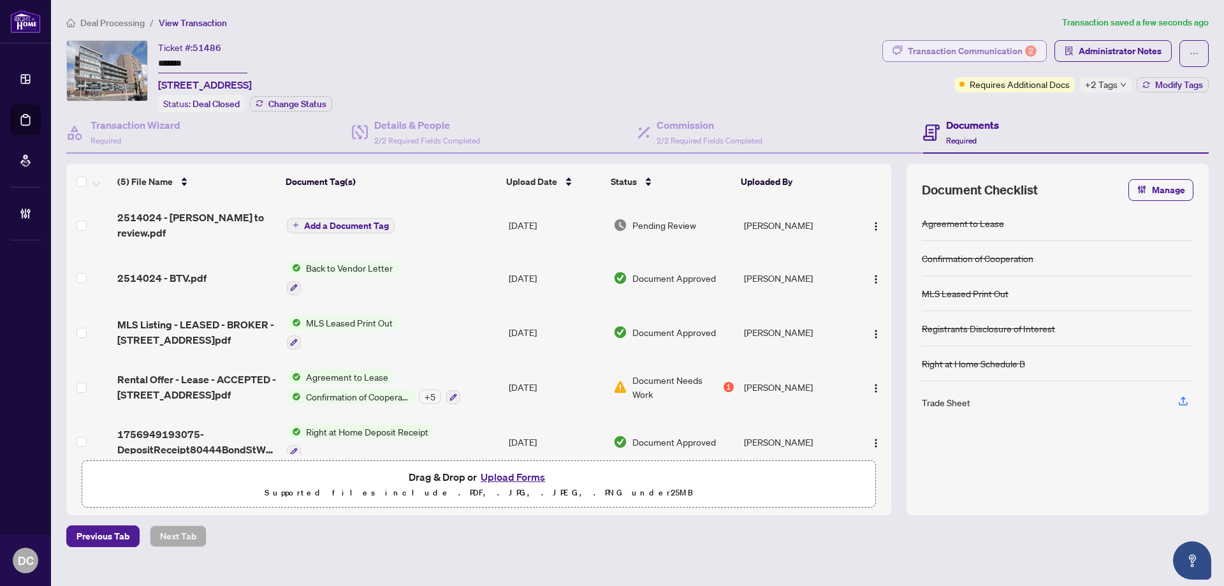
click at [1000, 57] on div "Transaction Communication 2" at bounding box center [972, 51] width 129 height 20
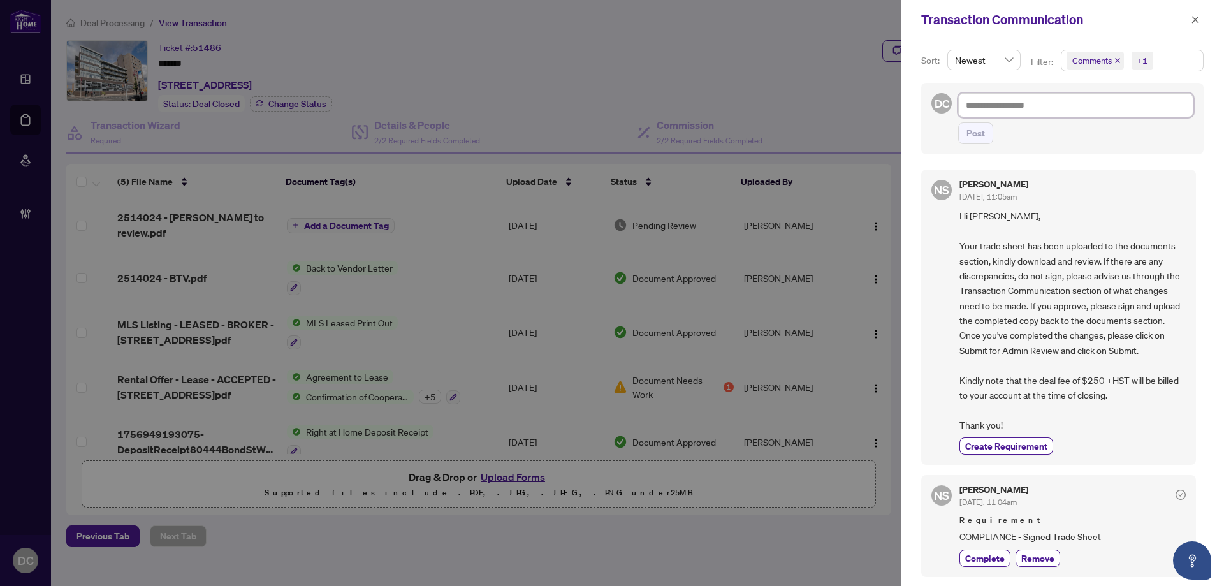
click at [1150, 99] on textarea at bounding box center [1075, 105] width 235 height 24
paste textarea "**********"
type textarea "**********"
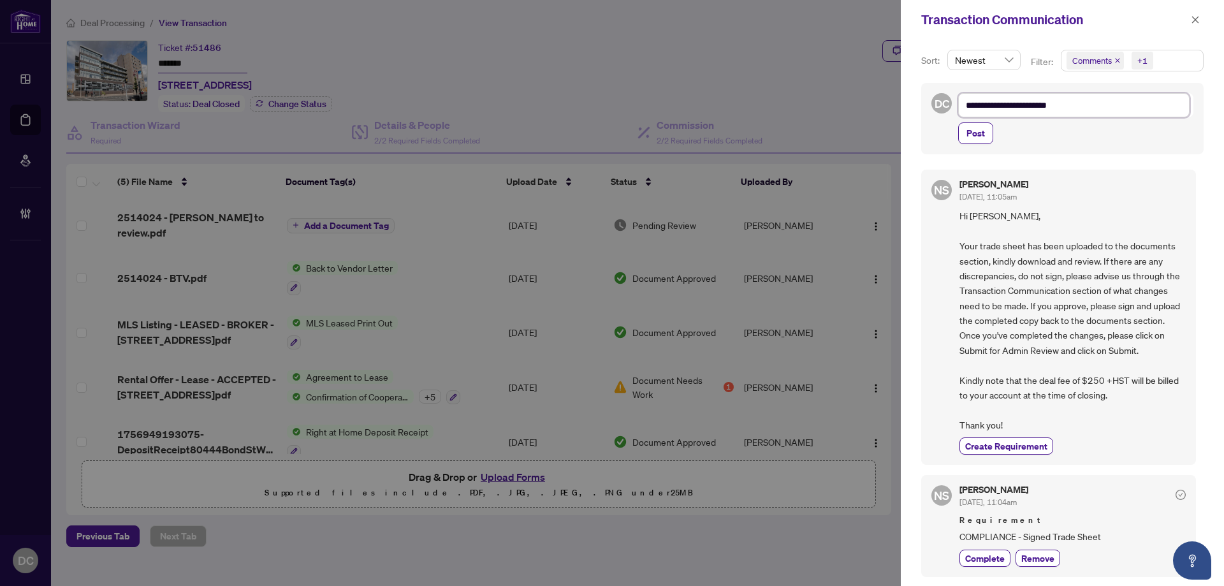
type textarea "**********"
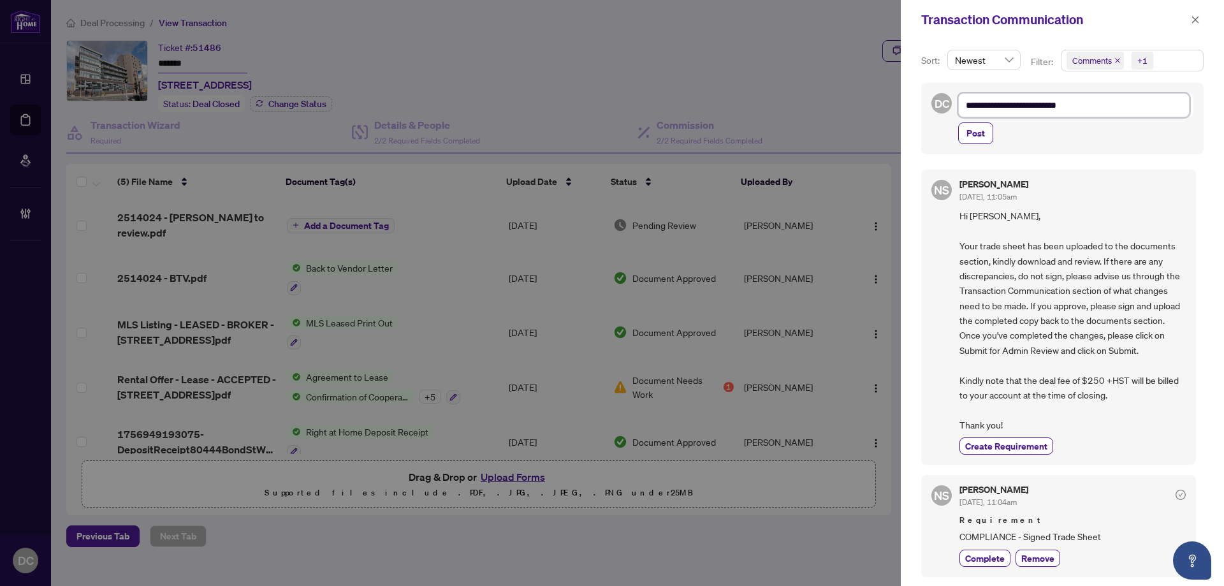
type textarea "**********"
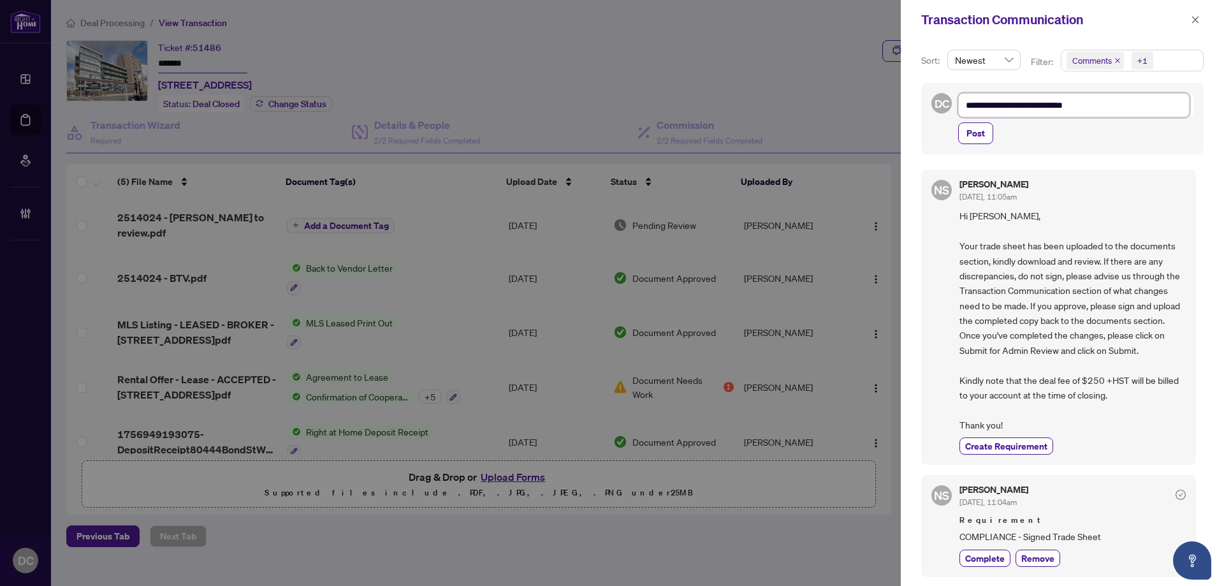
type textarea "**********"
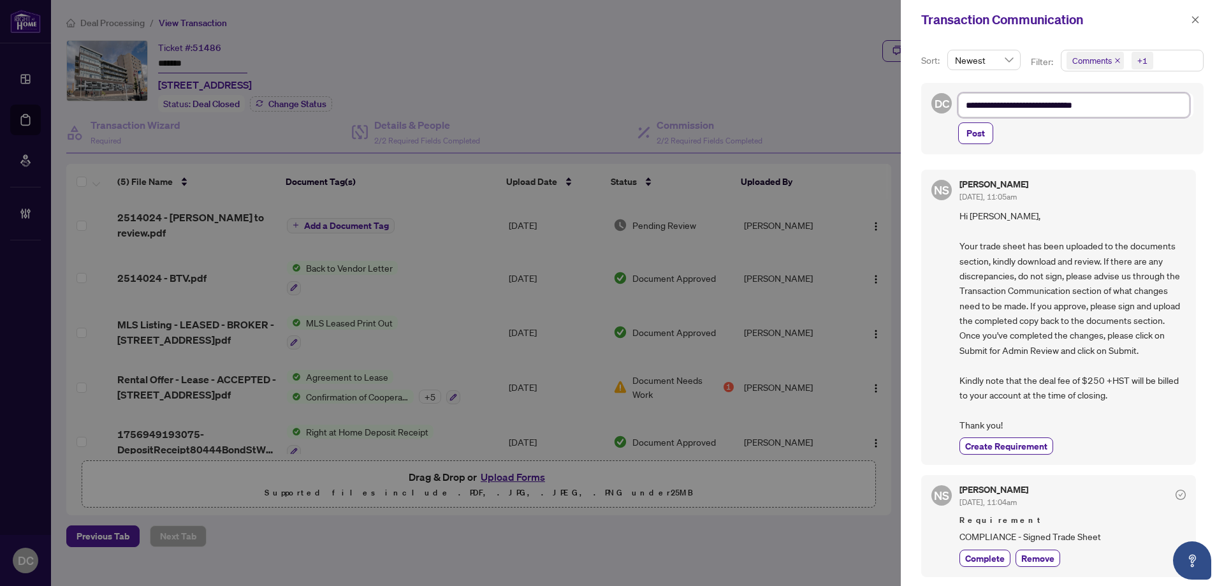
type textarea "**********"
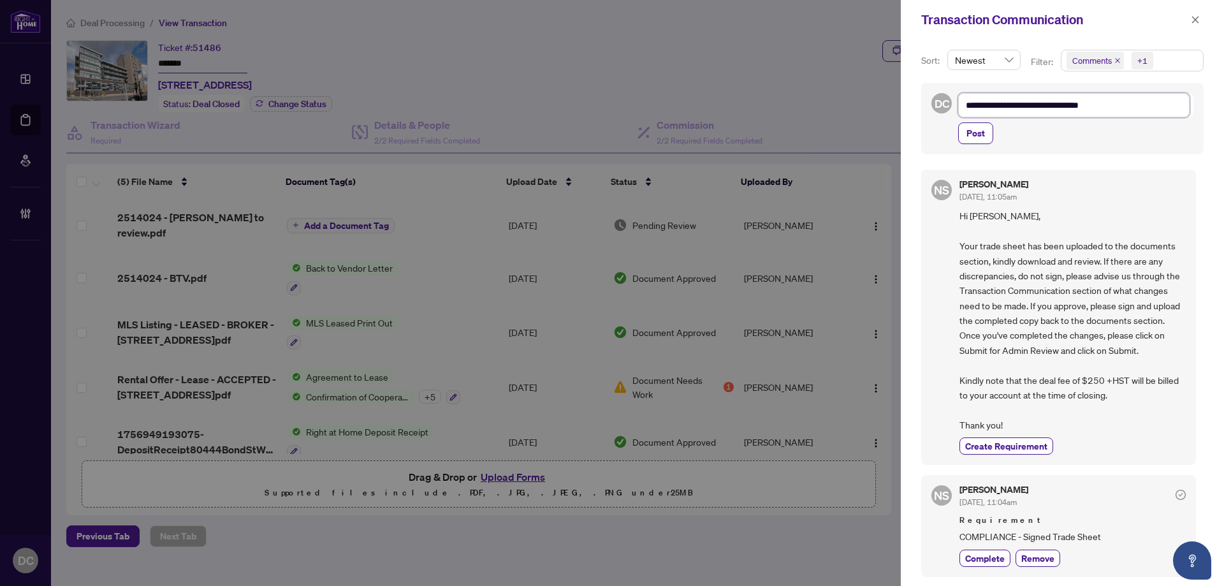
type textarea "**********"
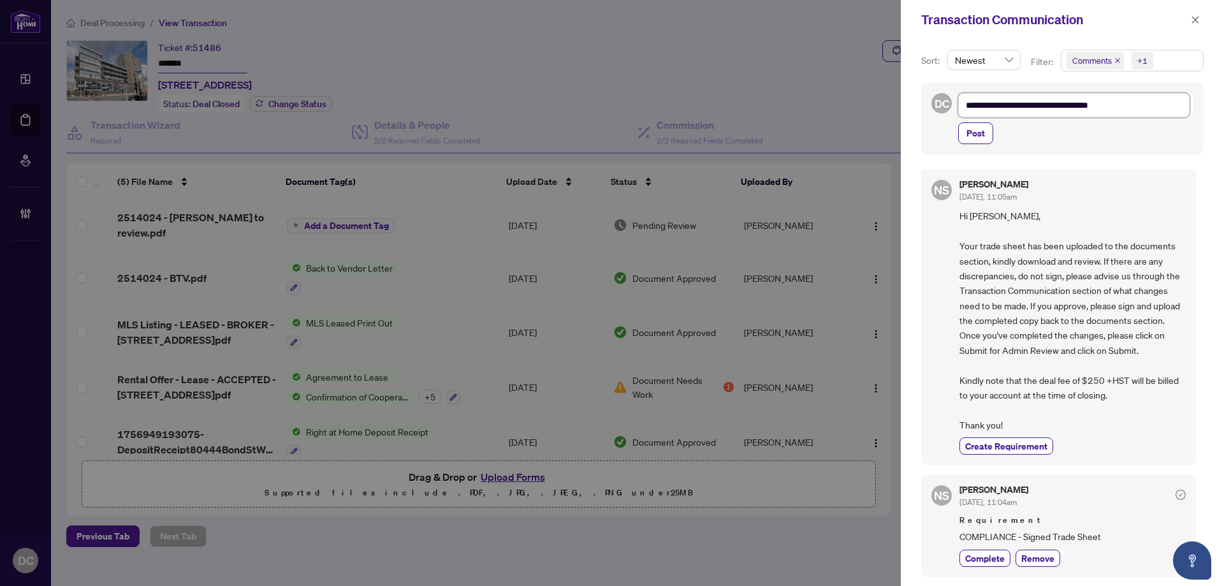
type textarea "**********"
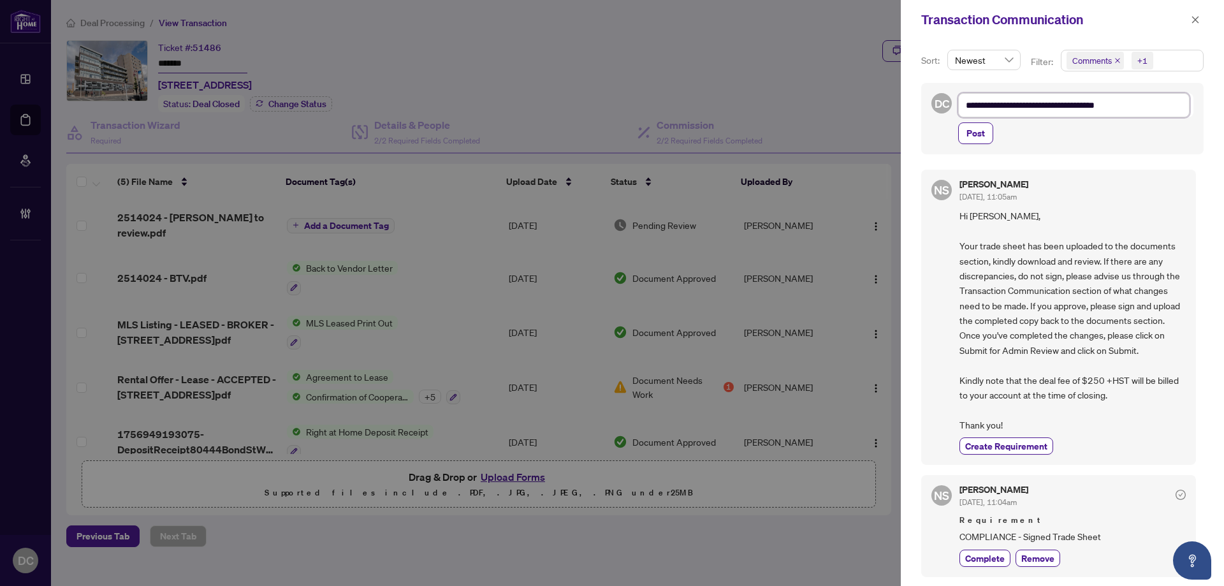
type textarea "**********"
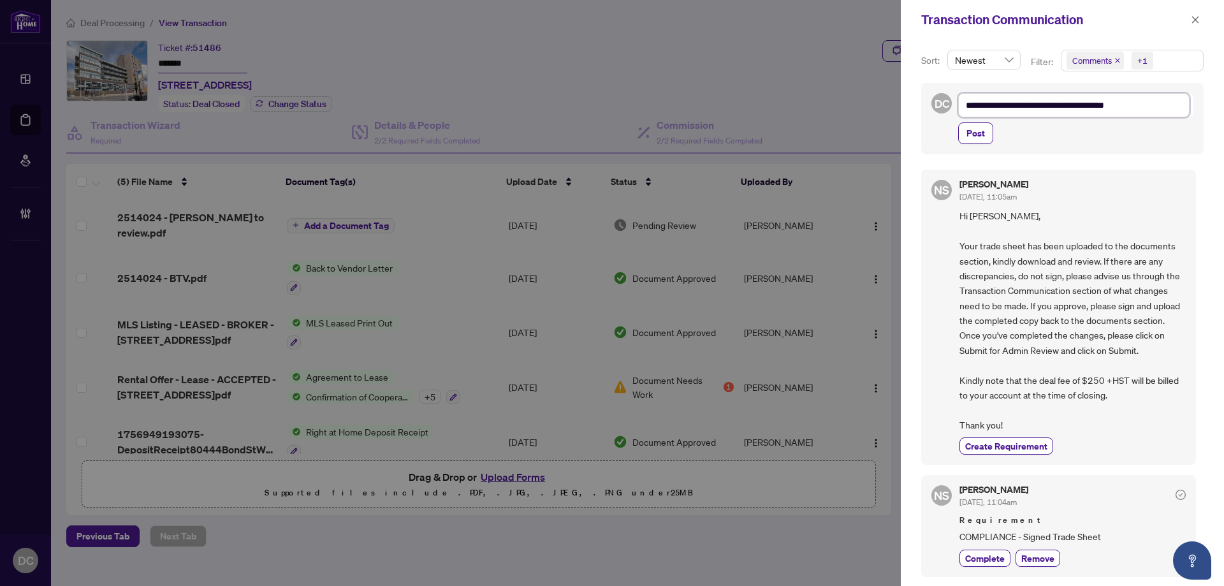
type textarea "**********"
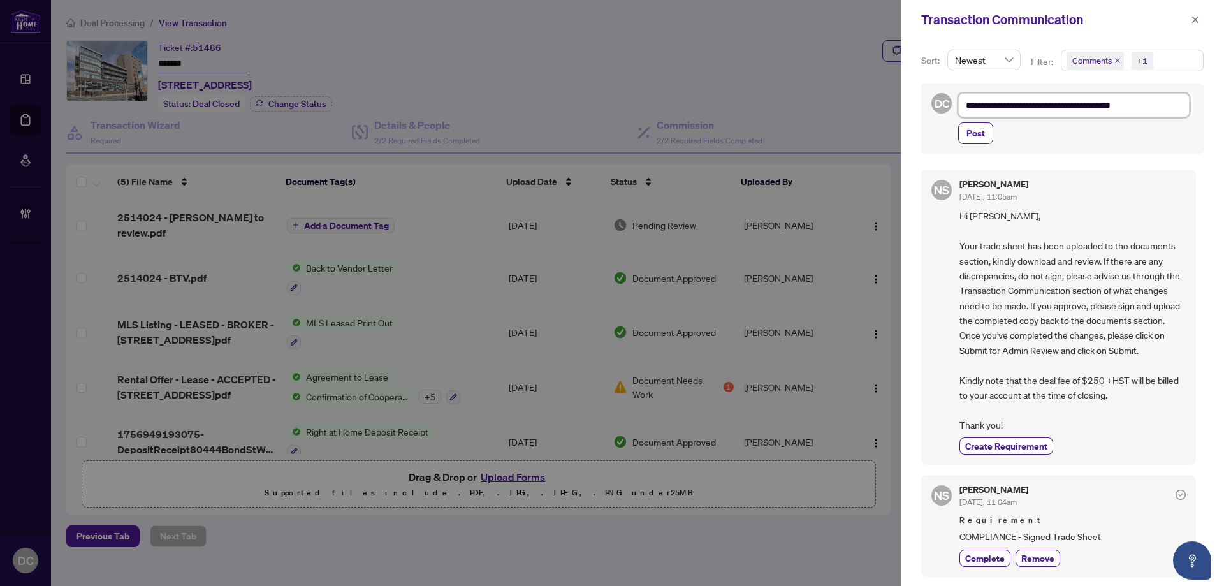
type textarea "**********"
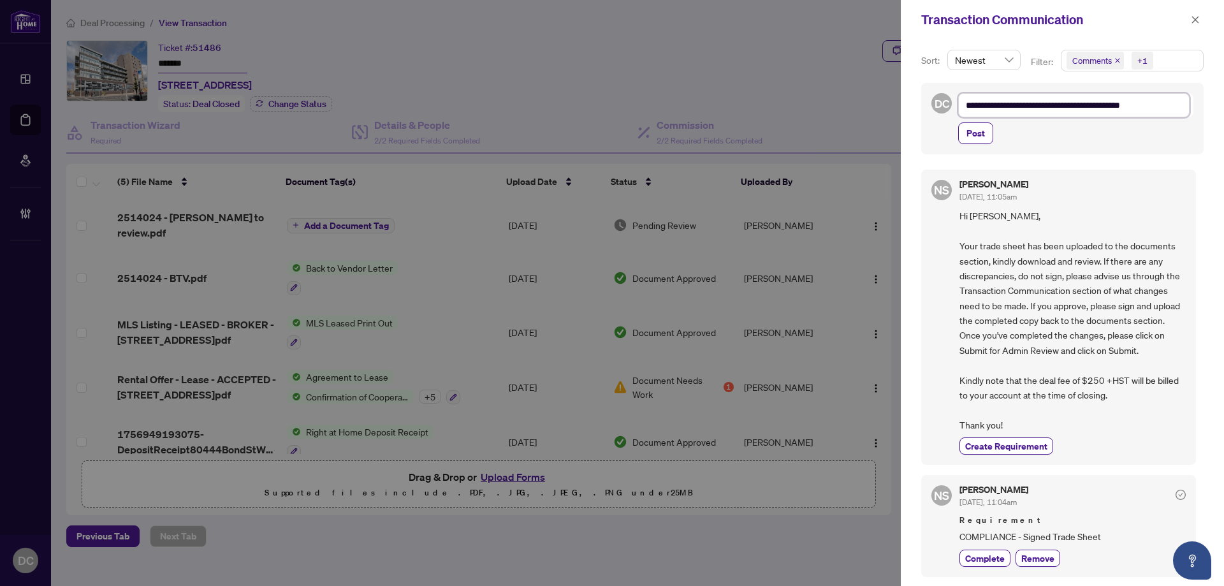
type textarea "**********"
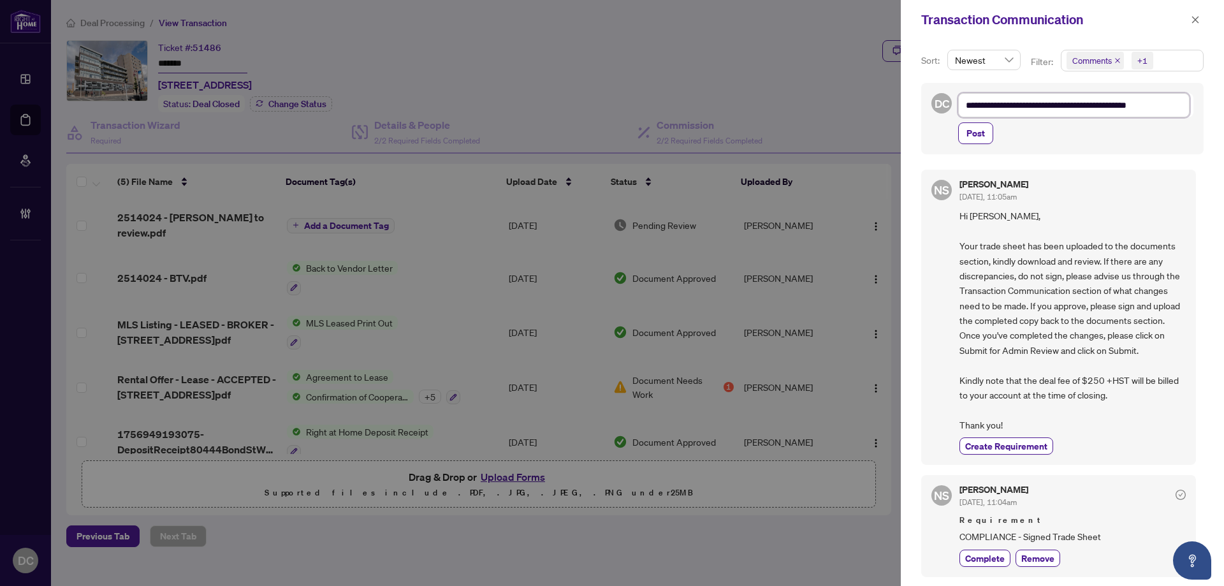
type textarea "**********"
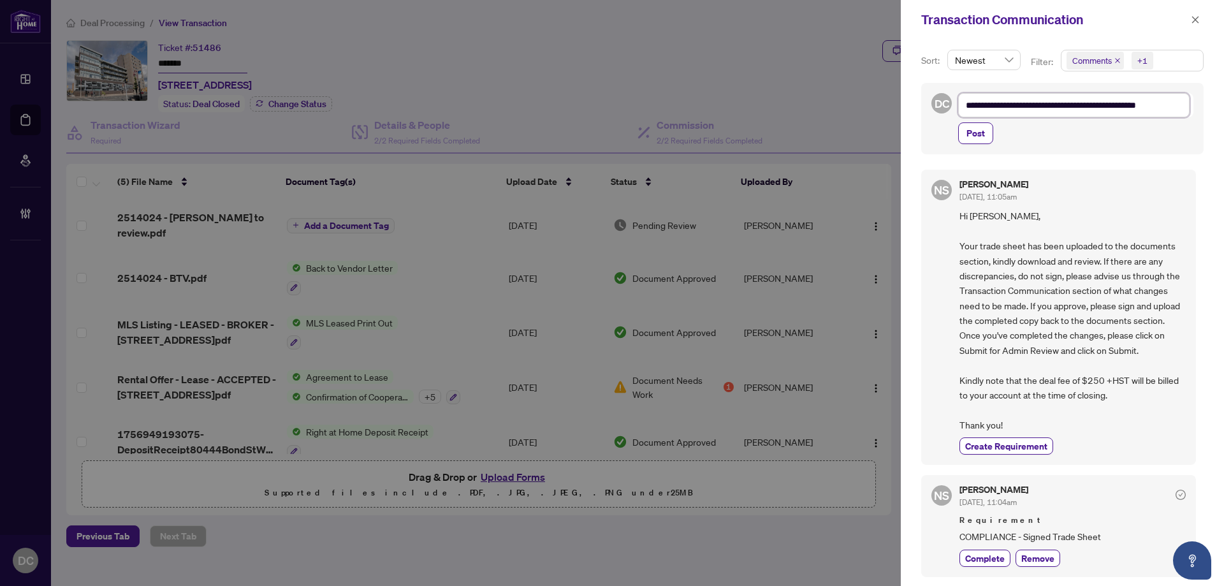
type textarea "**********"
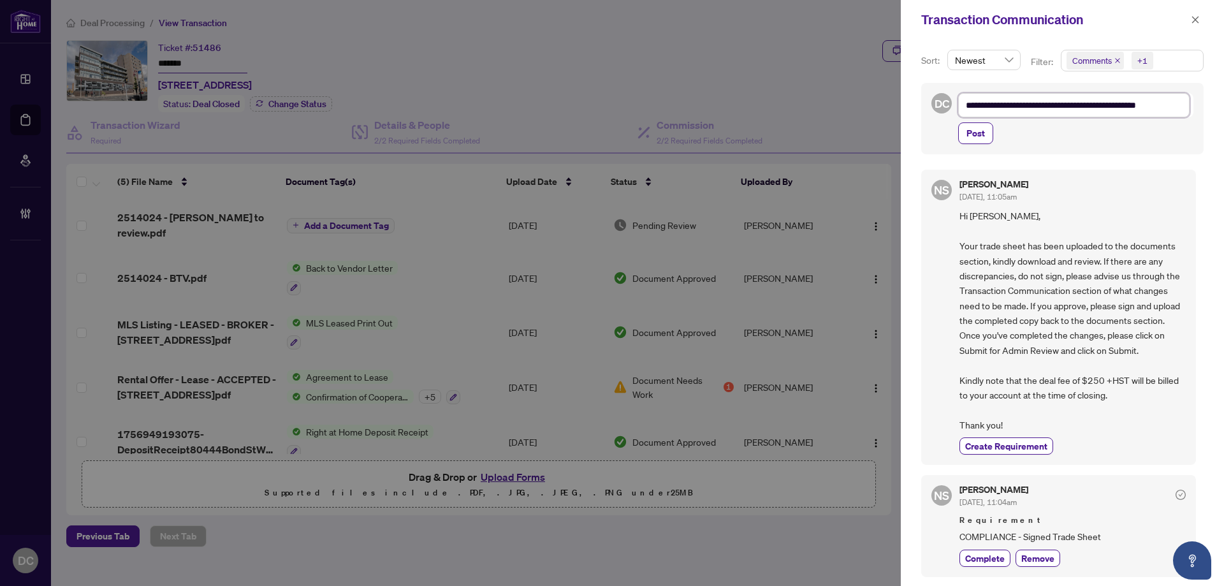
type textarea "**********"
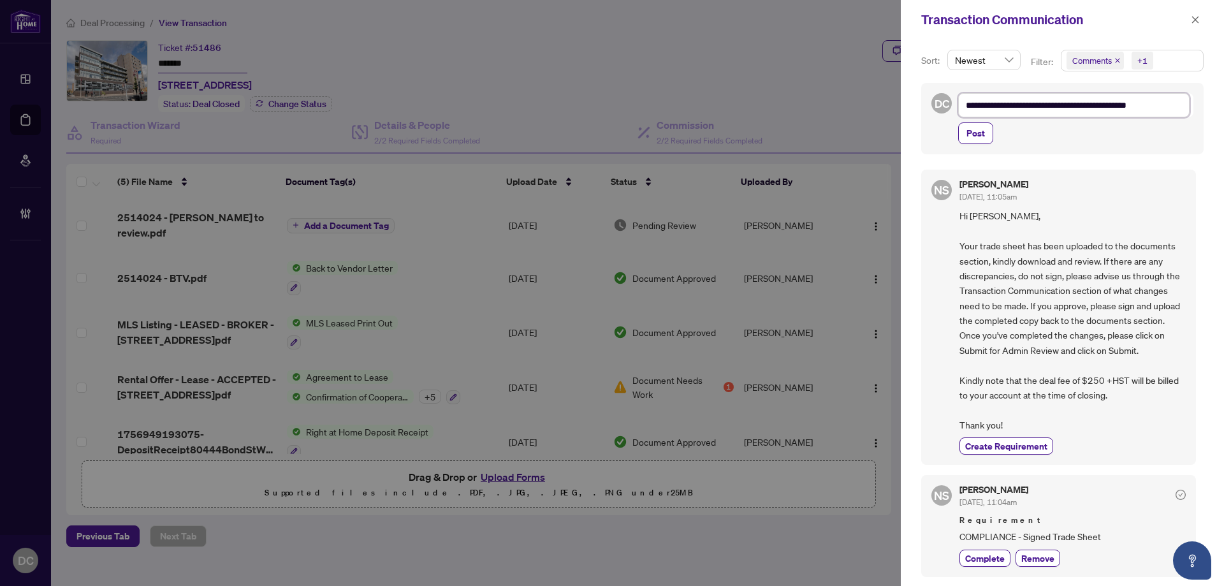
type textarea "**********"
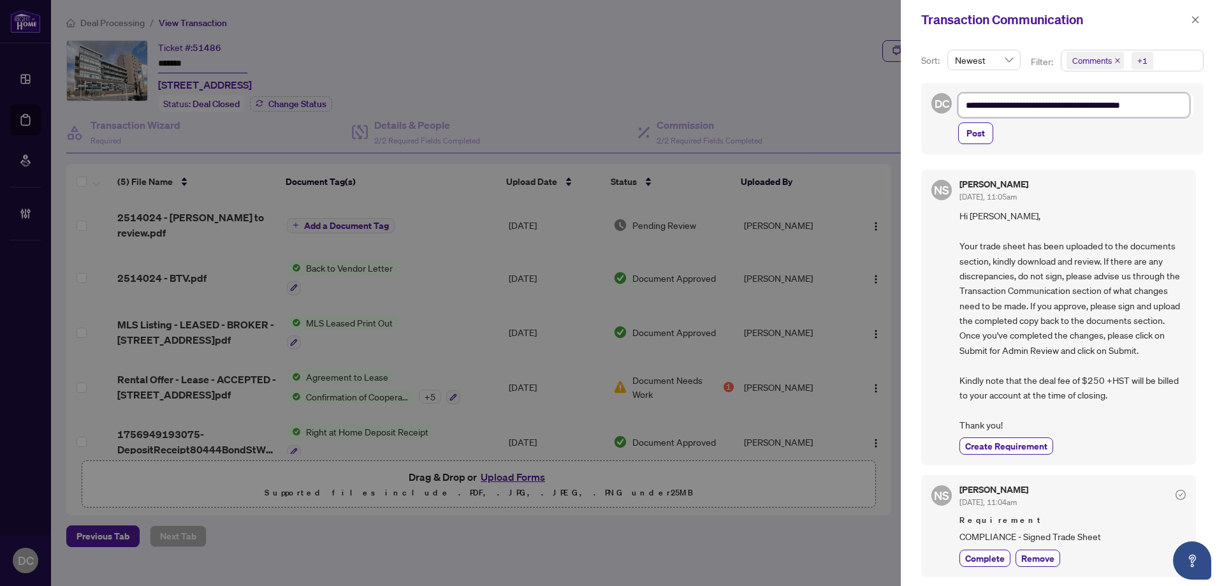
type textarea "**********"
click at [982, 137] on span "Post" at bounding box center [976, 133] width 18 height 20
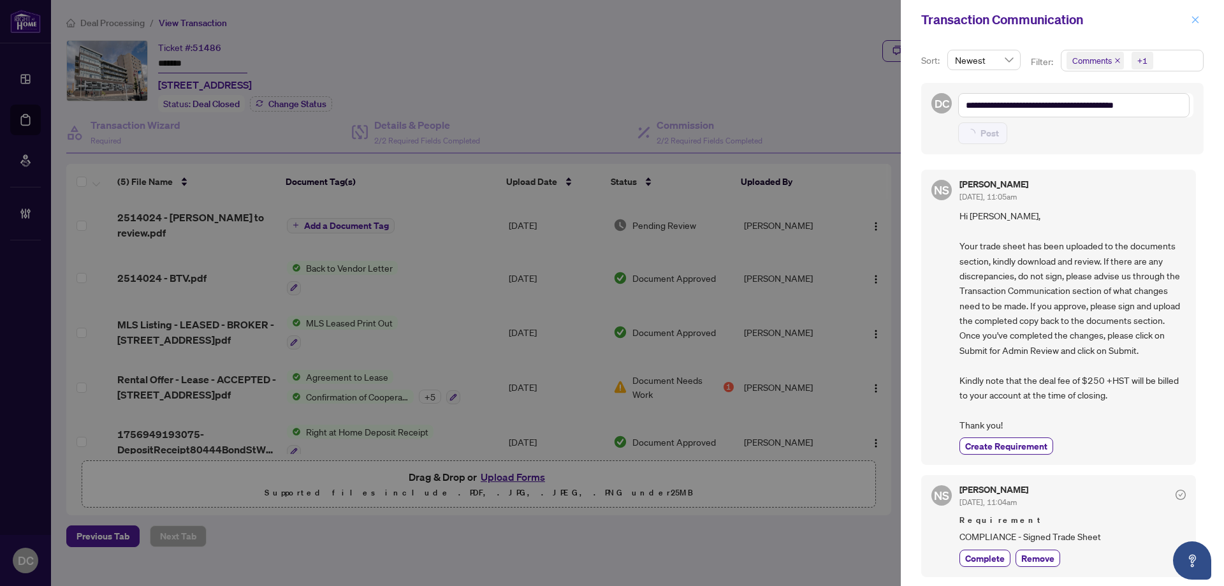
type textarea "**********"
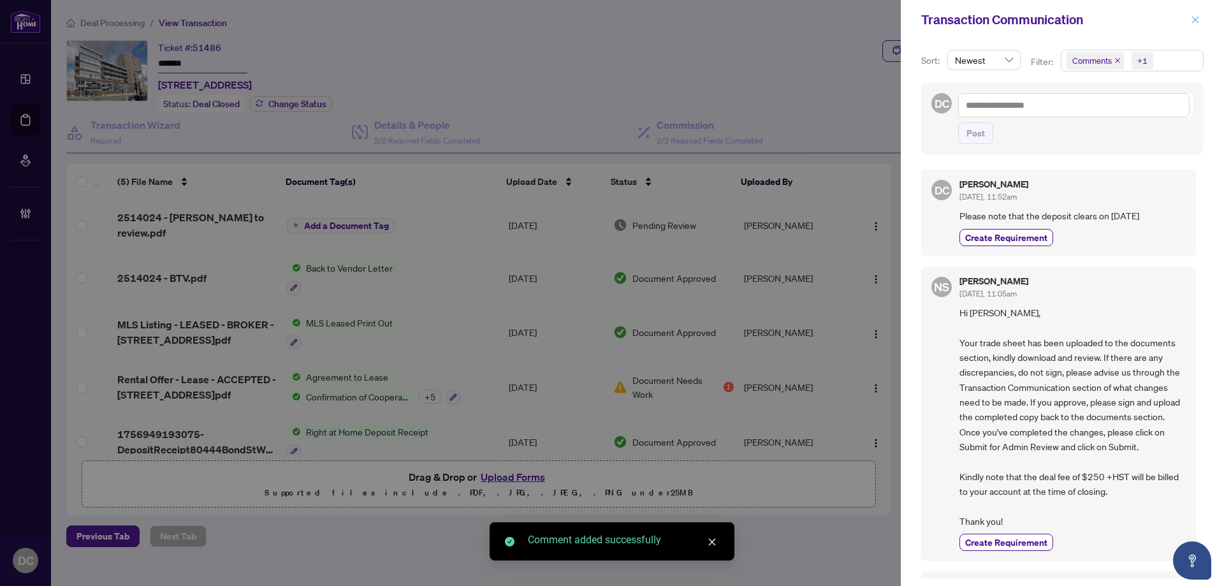
click at [1199, 20] on icon "close" at bounding box center [1195, 19] width 9 height 9
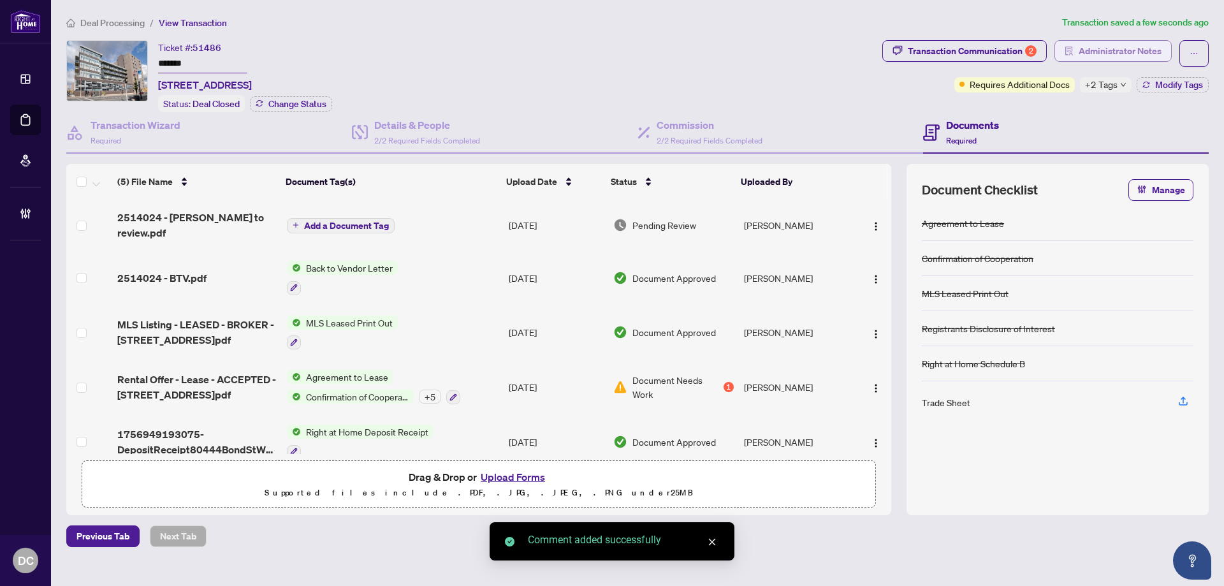
click at [1150, 49] on span "Administrator Notes" at bounding box center [1120, 51] width 83 height 20
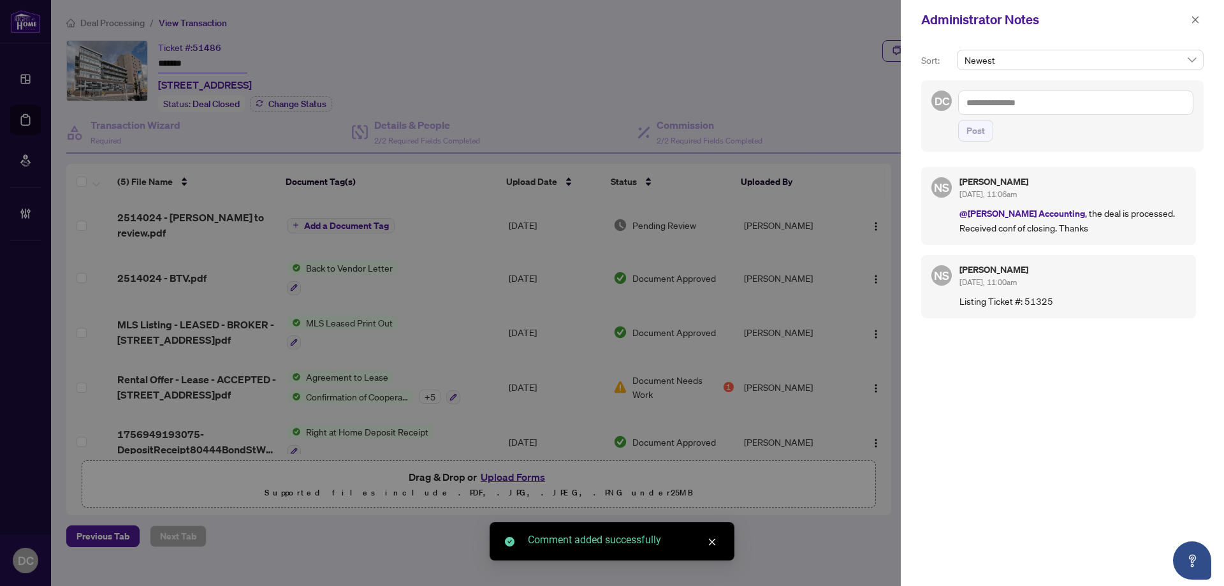
click at [1132, 110] on textarea at bounding box center [1075, 103] width 235 height 24
paste textarea "**********"
type textarea "**********"
click at [979, 136] on span "Post" at bounding box center [976, 131] width 18 height 20
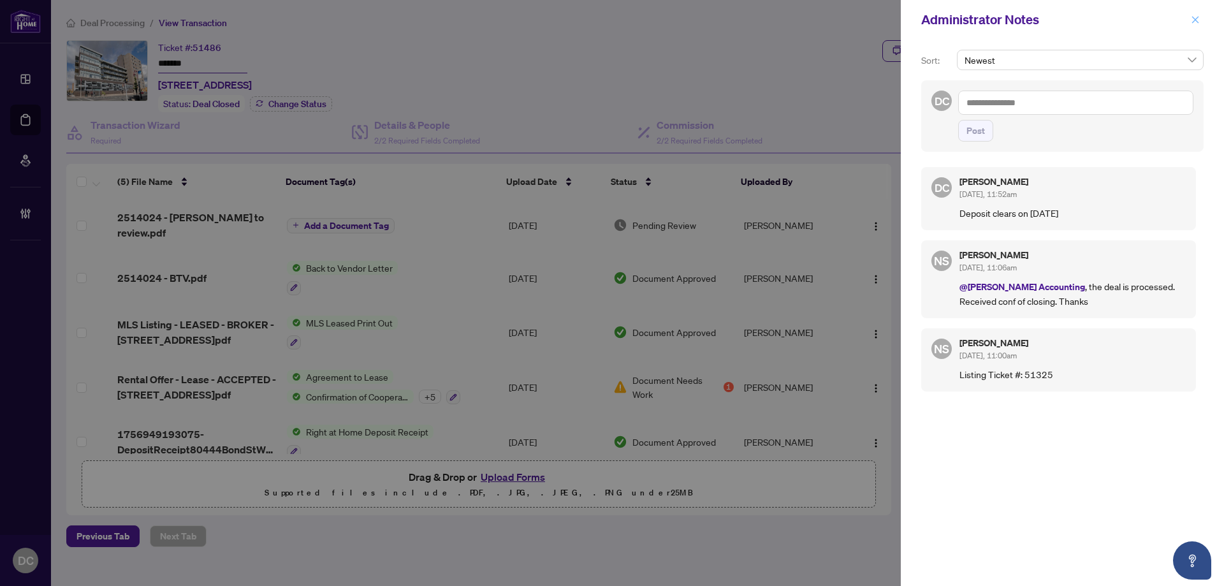
click at [1196, 22] on icon "close" at bounding box center [1195, 19] width 9 height 9
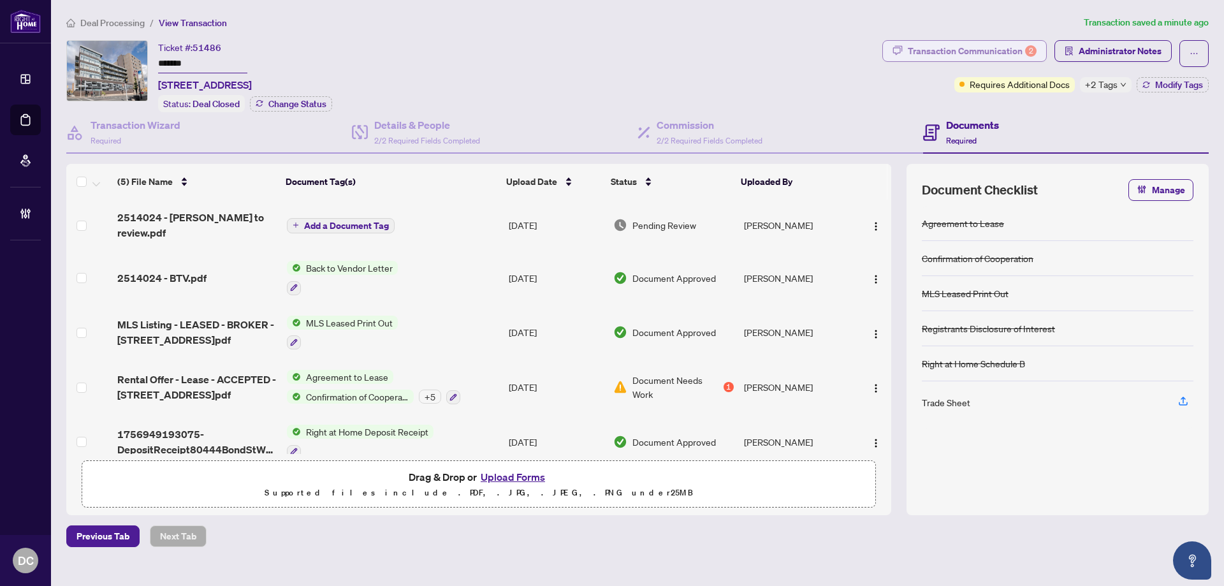
click at [1005, 50] on div "Transaction Communication 2" at bounding box center [972, 51] width 129 height 20
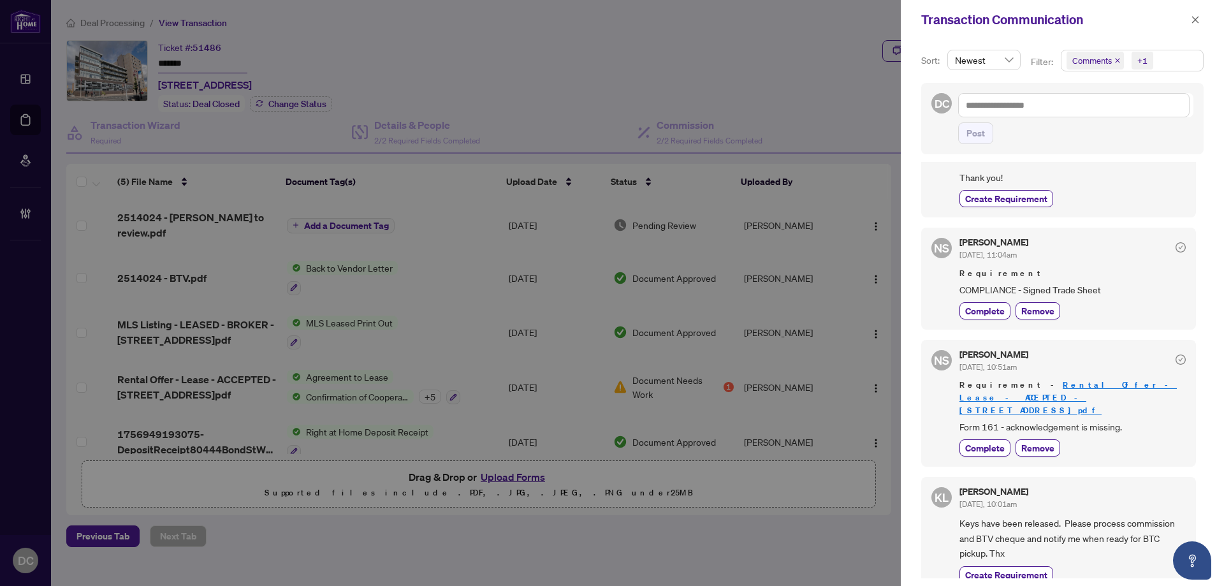
scroll to position [346, 0]
click at [1195, 18] on icon "close" at bounding box center [1195, 19] width 9 height 9
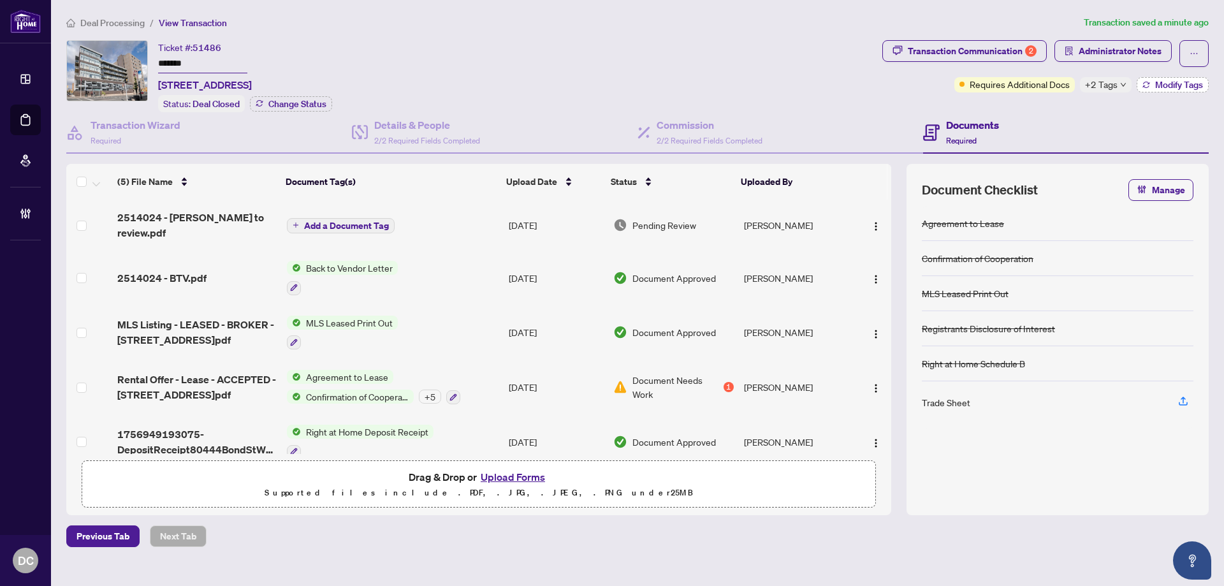
click at [1163, 83] on span "Modify Tags" at bounding box center [1179, 84] width 48 height 9
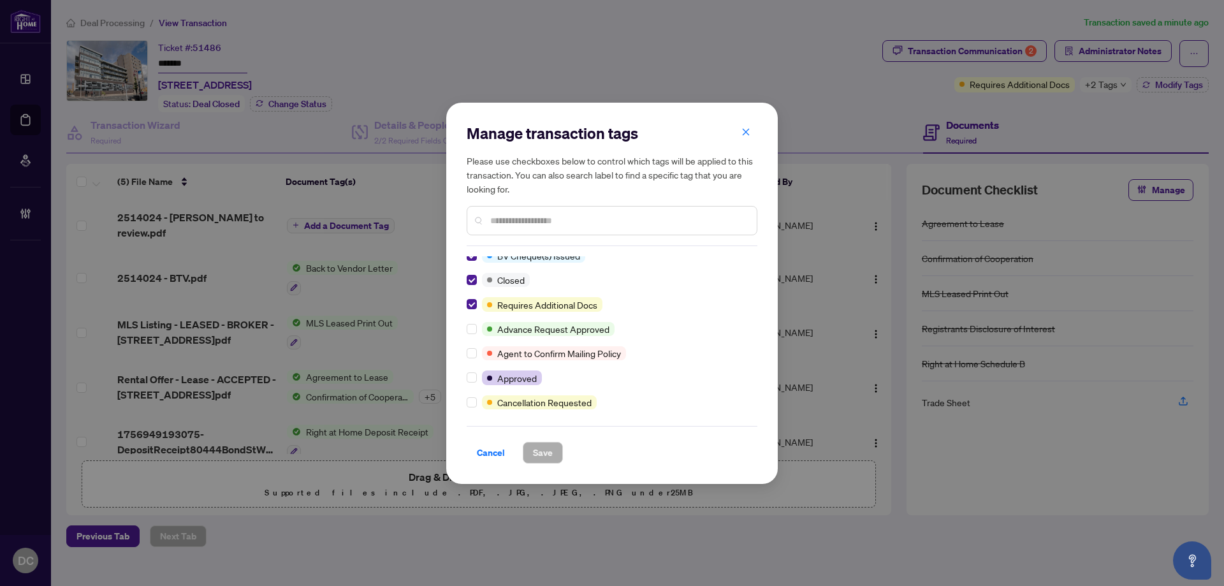
scroll to position [0, 0]
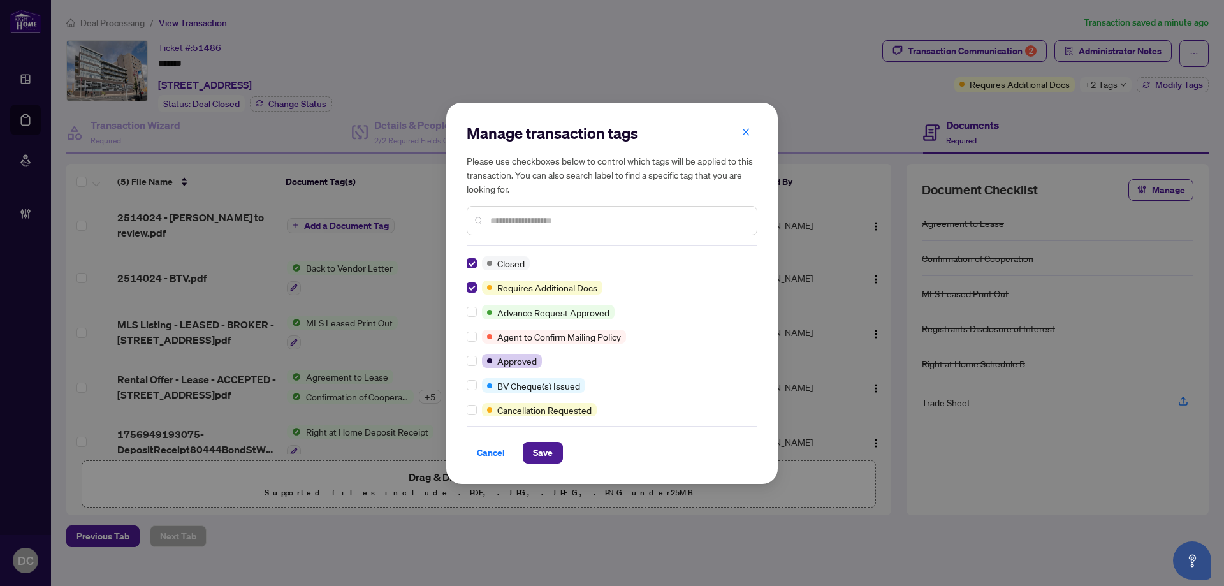
click at [542, 214] on input "text" at bounding box center [618, 221] width 256 height 14
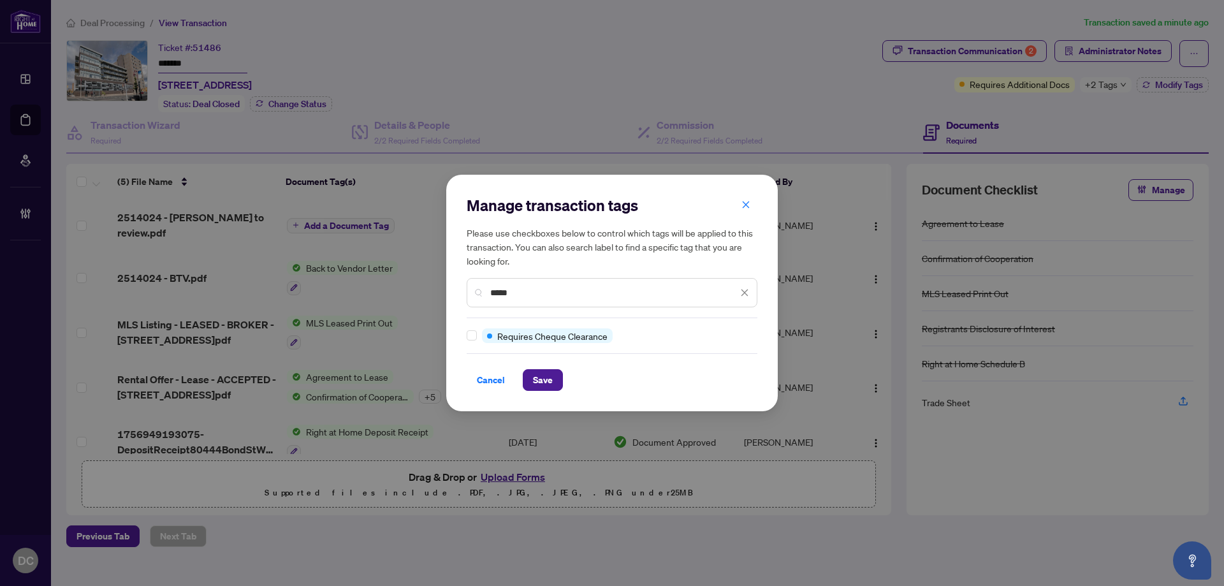
type input "*****"
click at [539, 375] on span "Save" at bounding box center [543, 380] width 20 height 20
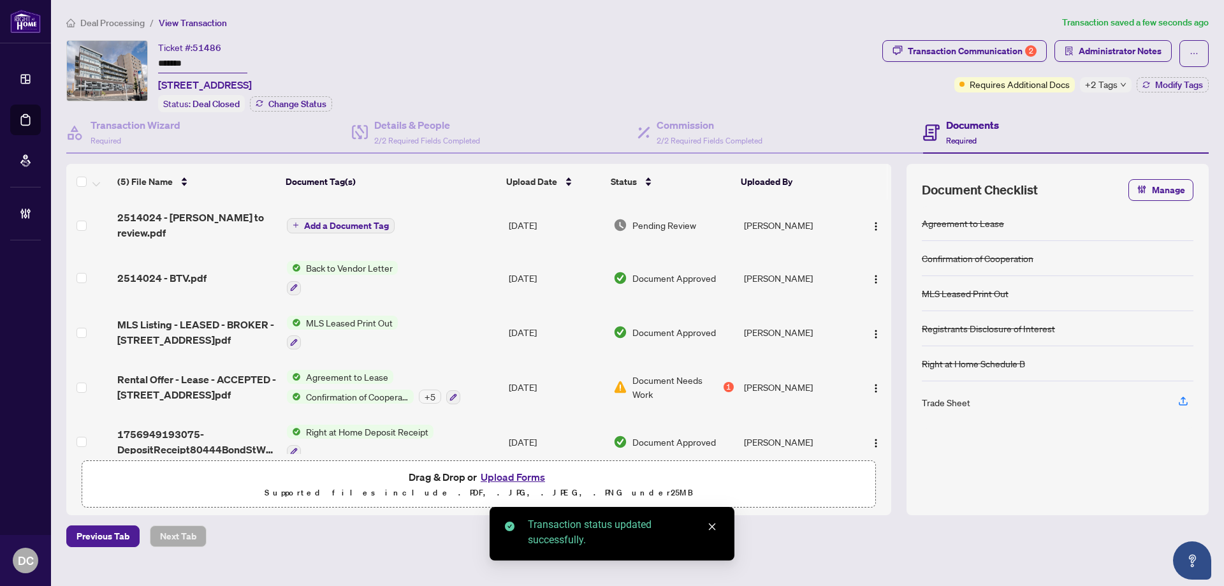
click at [1118, 81] on div "+2 Tags" at bounding box center [1106, 84] width 52 height 15
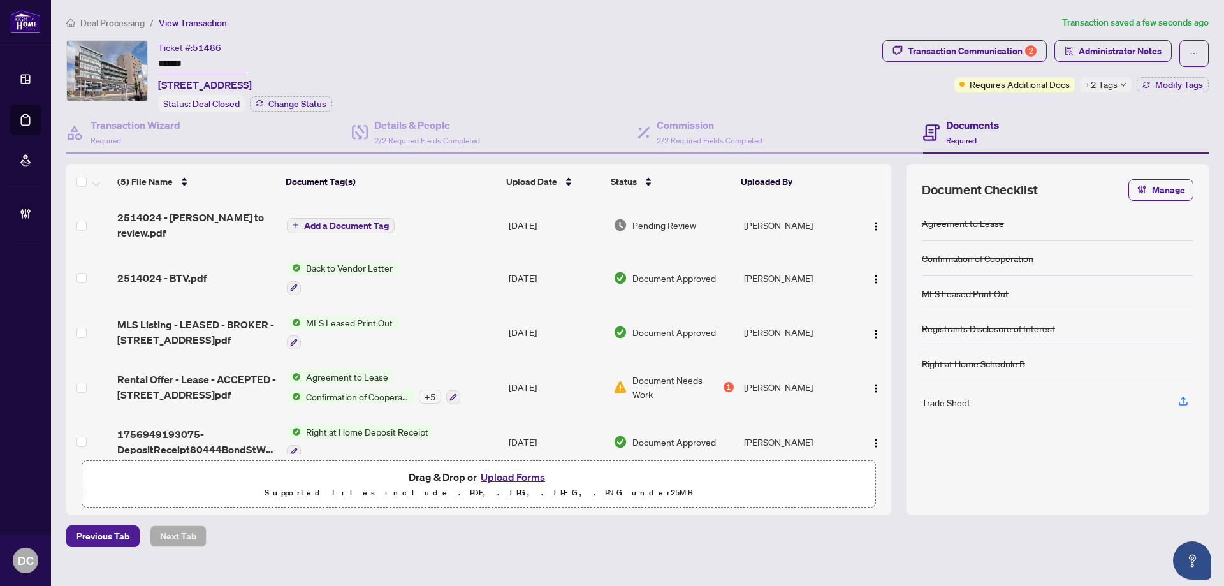
click at [1024, 98] on div "Transaction Communication 2 Administrator Notes Requires Additional Docs +2 Tag…" at bounding box center [1046, 76] width 332 height 72
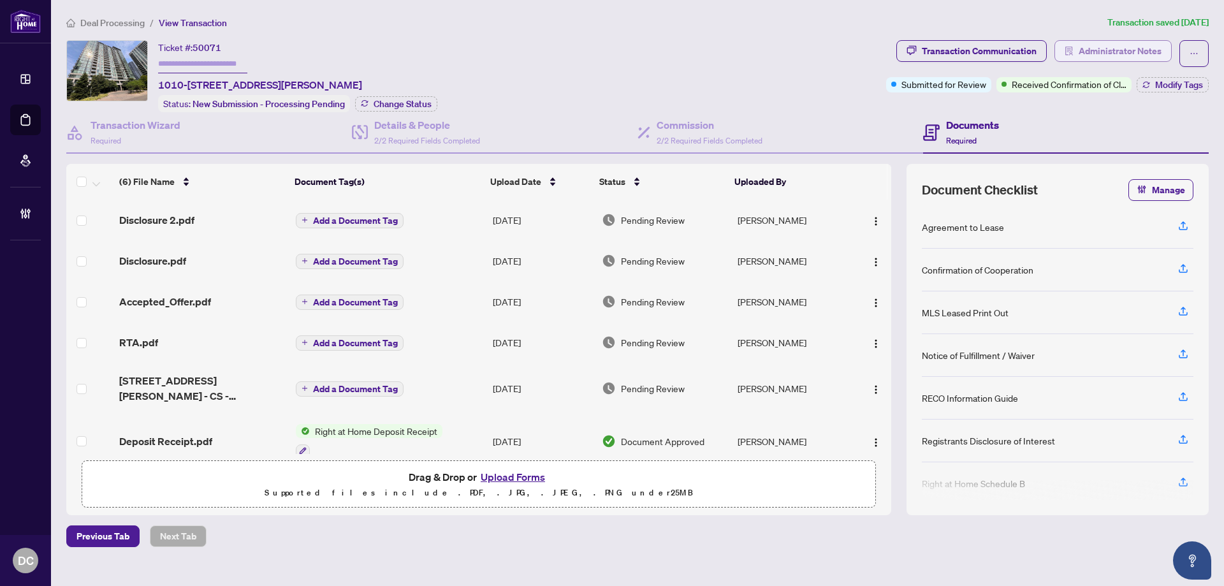
click at [1109, 55] on span "Administrator Notes" at bounding box center [1120, 51] width 83 height 20
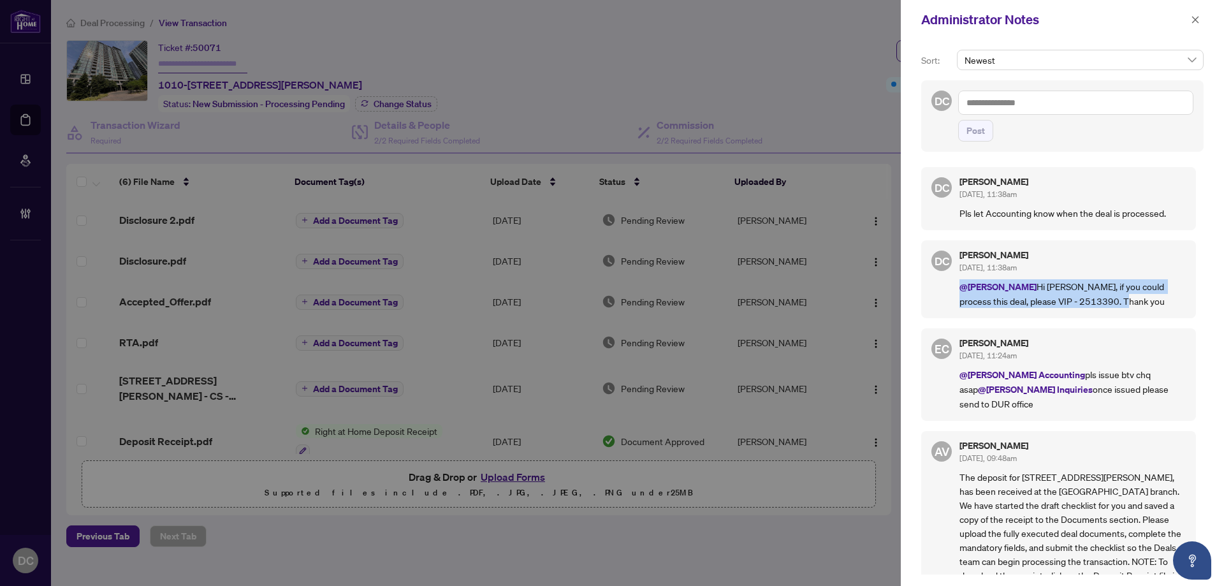
drag, startPoint x: 958, startPoint y: 287, endPoint x: 1092, endPoint y: 305, distance: 135.1
click at [1092, 305] on div "DC [PERSON_NAME] [DATE], 11:38am @[PERSON_NAME] Hi [PERSON_NAME], if you could …" at bounding box center [1058, 279] width 275 height 78
copy p "@[PERSON_NAME] Hi [PERSON_NAME], if you could process this deal, please VIP - 2…"
click at [1039, 103] on textarea at bounding box center [1075, 103] width 235 height 24
paste textarea "**********"
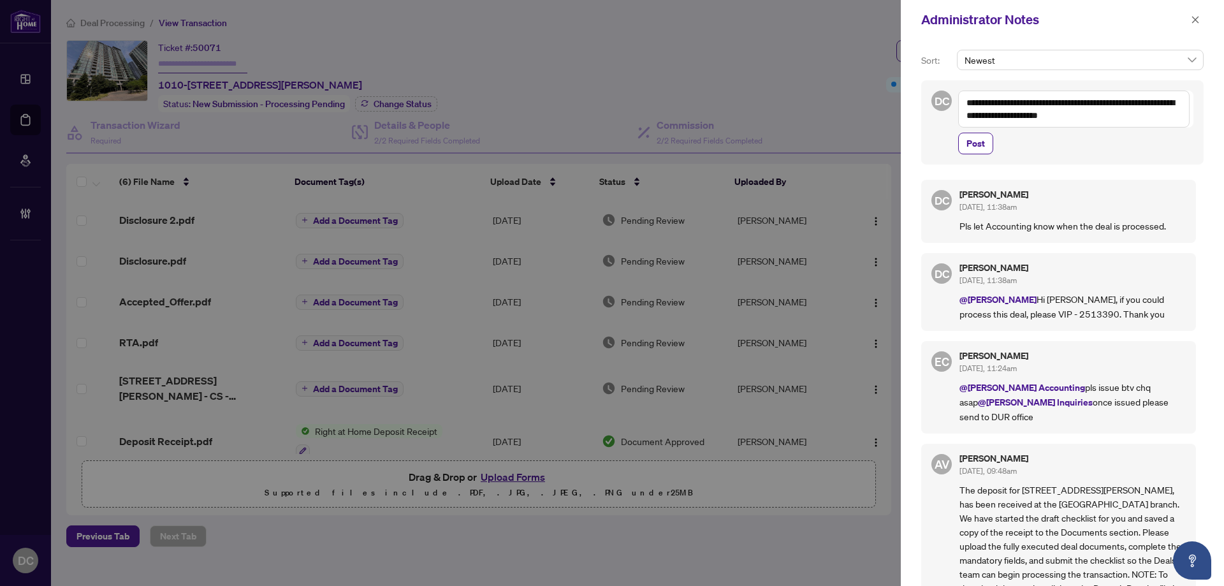
click at [968, 104] on textarea "**********" at bounding box center [1073, 109] width 231 height 37
click at [973, 105] on textarea "**********" at bounding box center [1073, 109] width 231 height 37
click at [1027, 101] on textarea "**********" at bounding box center [1073, 109] width 231 height 37
click at [994, 113] on b "[PERSON_NAME]" at bounding box center [1021, 111] width 69 height 11
type textarea "**********"
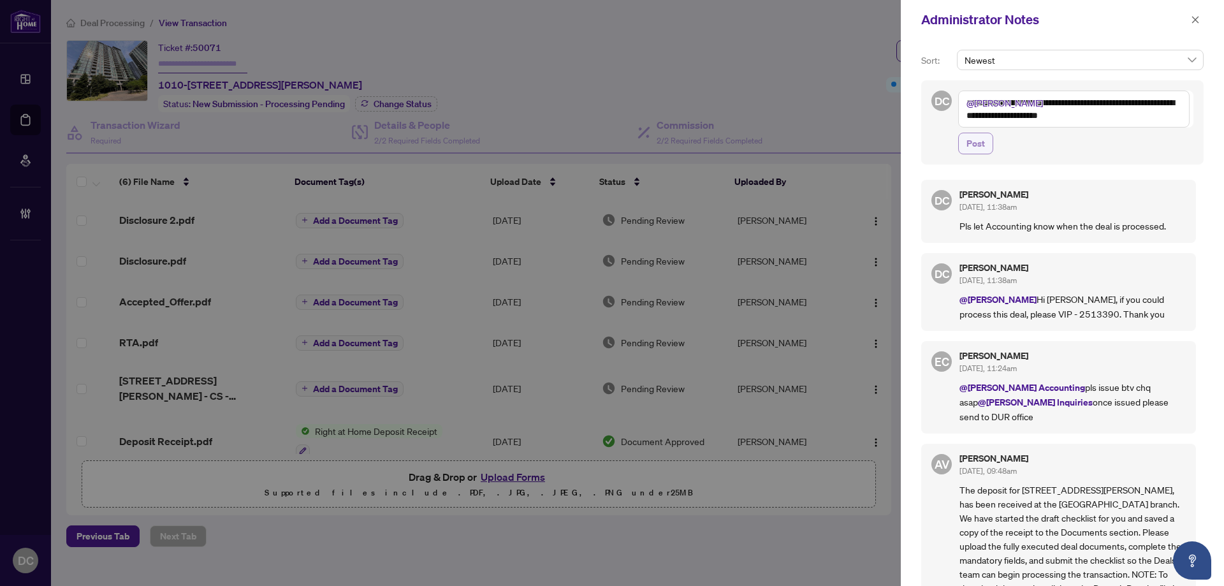
click at [977, 140] on span "Post" at bounding box center [976, 143] width 18 height 20
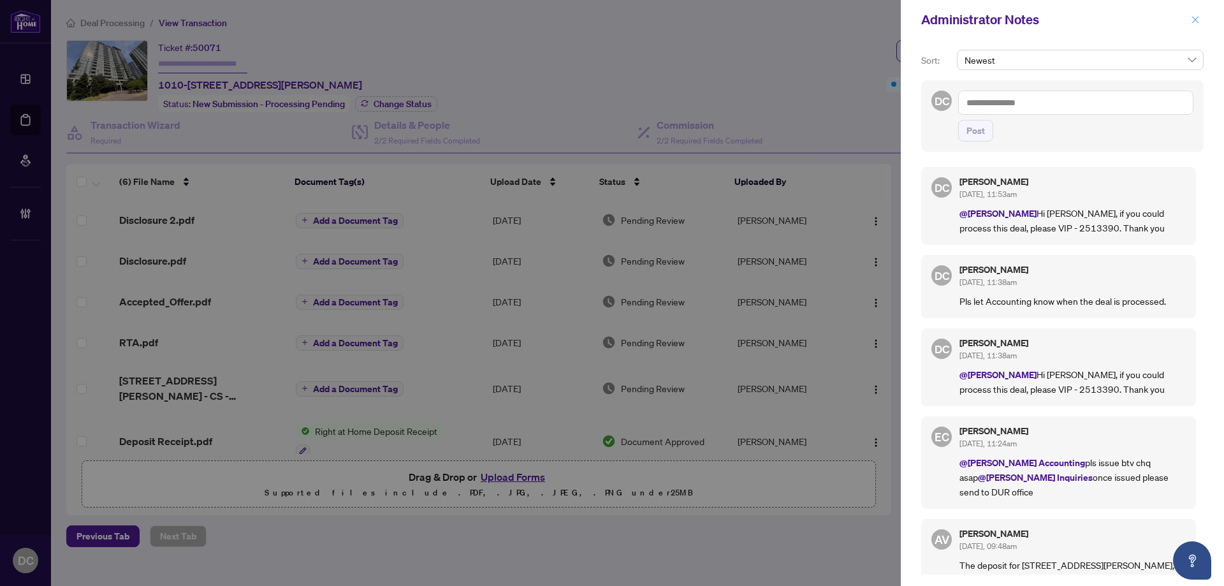
click at [1194, 18] on icon "close" at bounding box center [1195, 19] width 7 height 7
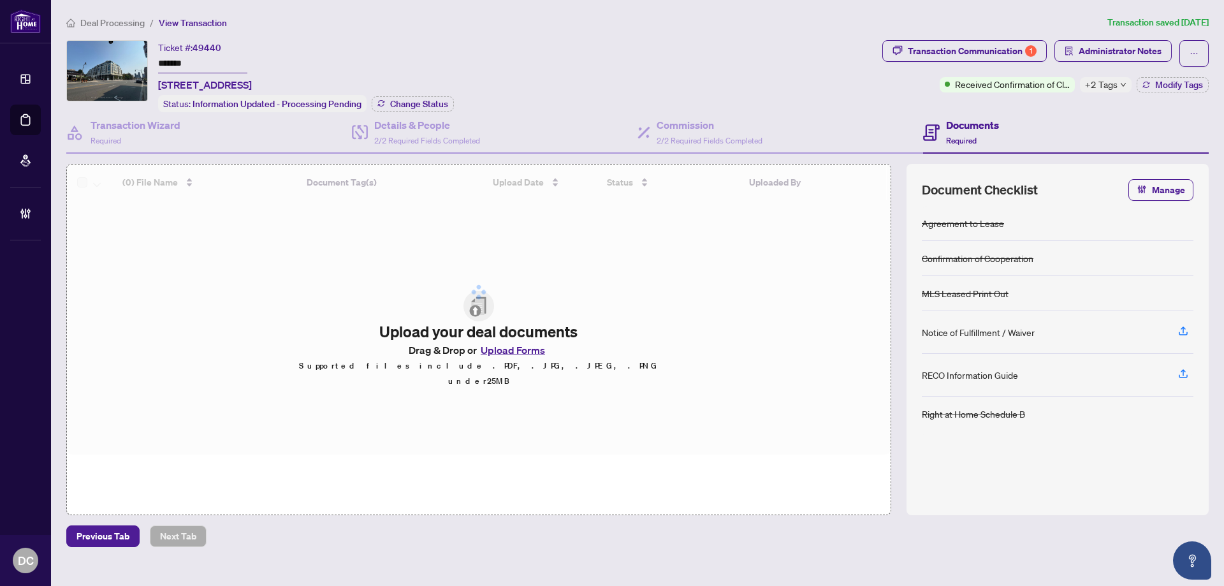
drag, startPoint x: 205, startPoint y: 61, endPoint x: 126, endPoint y: 59, distance: 79.7
click at [126, 59] on div "Ticket #: 49440 ******* [STREET_ADDRESS] Status: Information Updated - Processi…" at bounding box center [471, 76] width 811 height 72
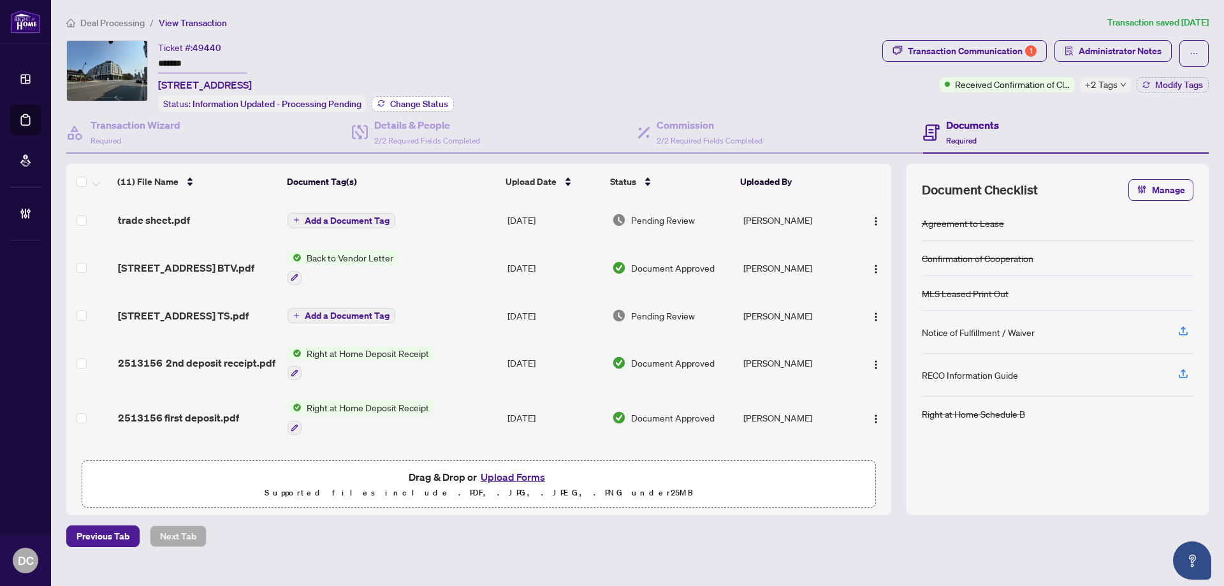
click at [445, 104] on span "Change Status" at bounding box center [419, 103] width 58 height 9
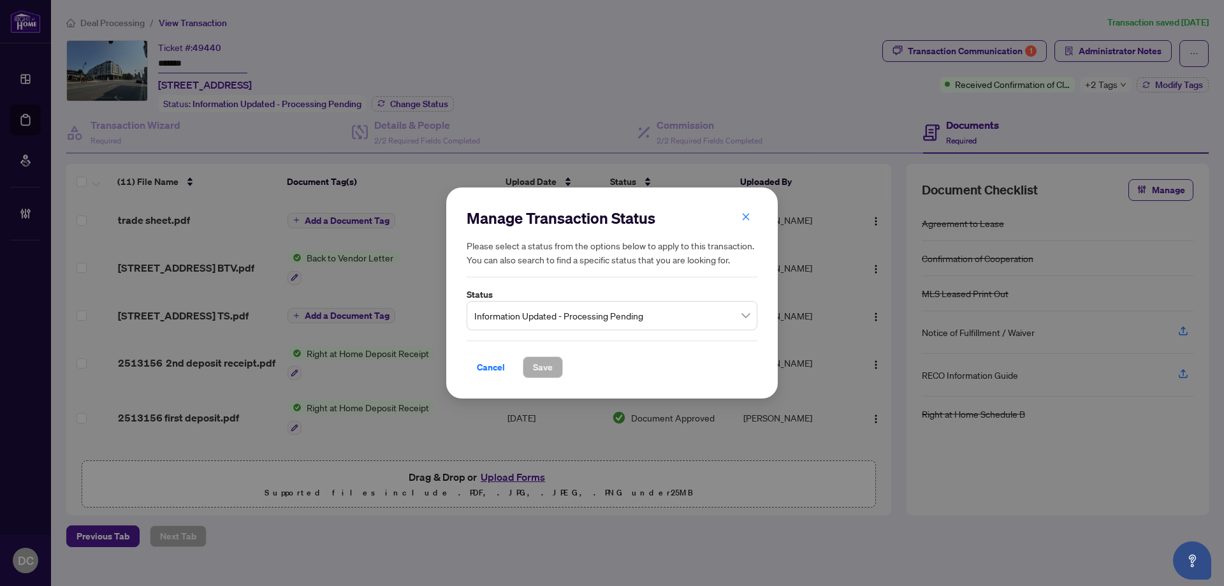
drag, startPoint x: 560, startPoint y: 317, endPoint x: 539, endPoint y: 307, distance: 23.1
click at [561, 317] on span "Information Updated - Processing Pending" at bounding box center [611, 316] width 275 height 24
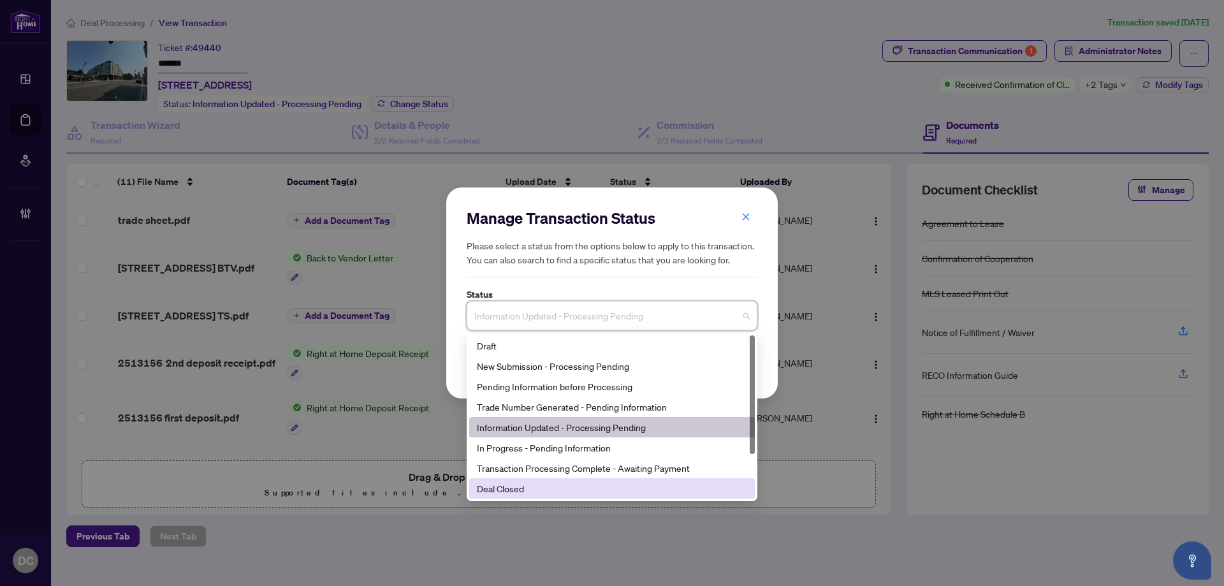
click at [523, 490] on div "Deal Closed" at bounding box center [612, 488] width 270 height 14
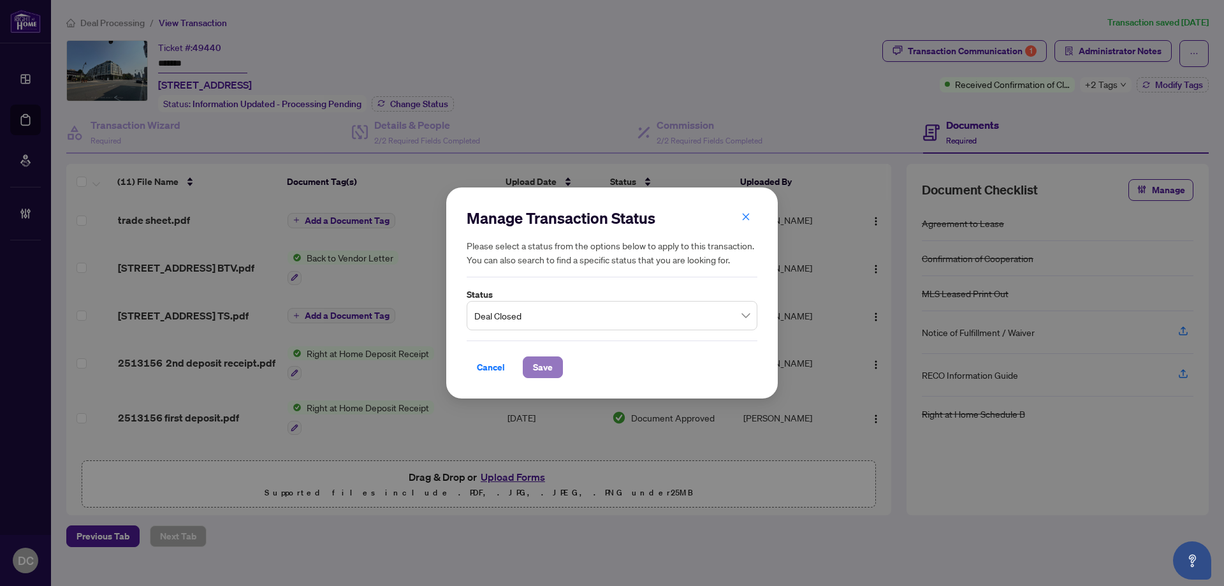
click at [536, 367] on span "Save" at bounding box center [543, 367] width 20 height 20
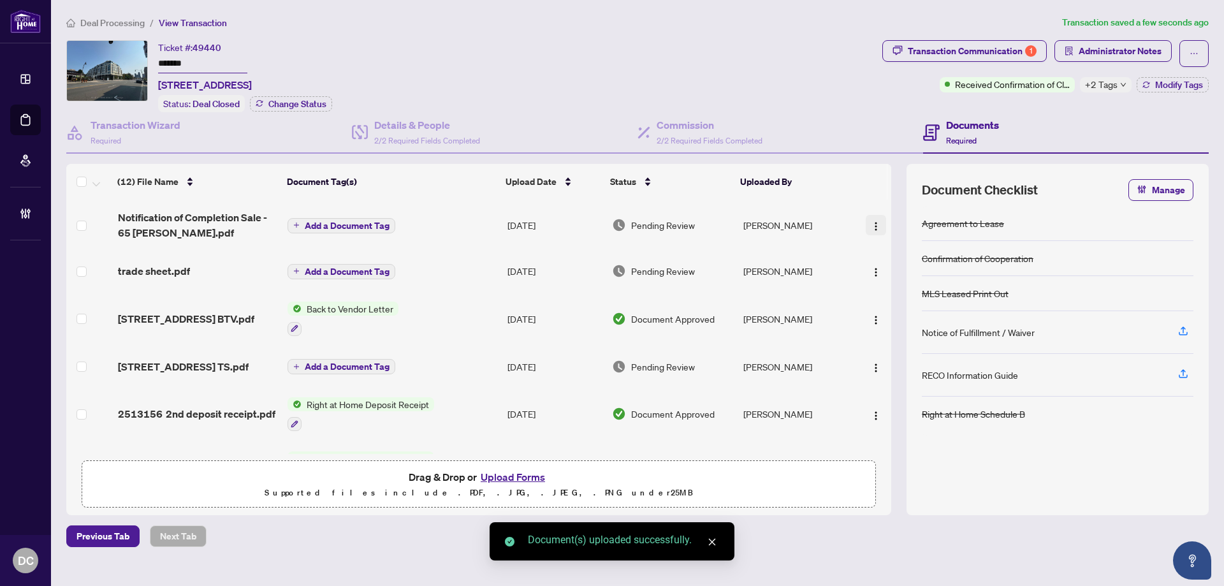
click at [871, 229] on img "button" at bounding box center [876, 226] width 10 height 10
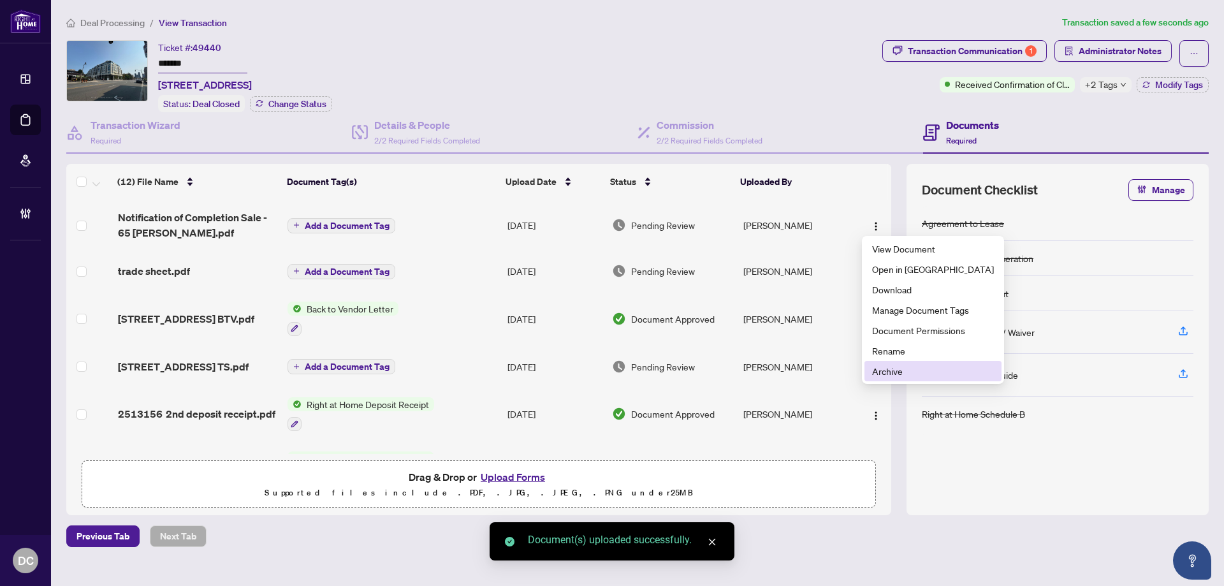
click at [911, 366] on span "Archive" at bounding box center [933, 371] width 122 height 14
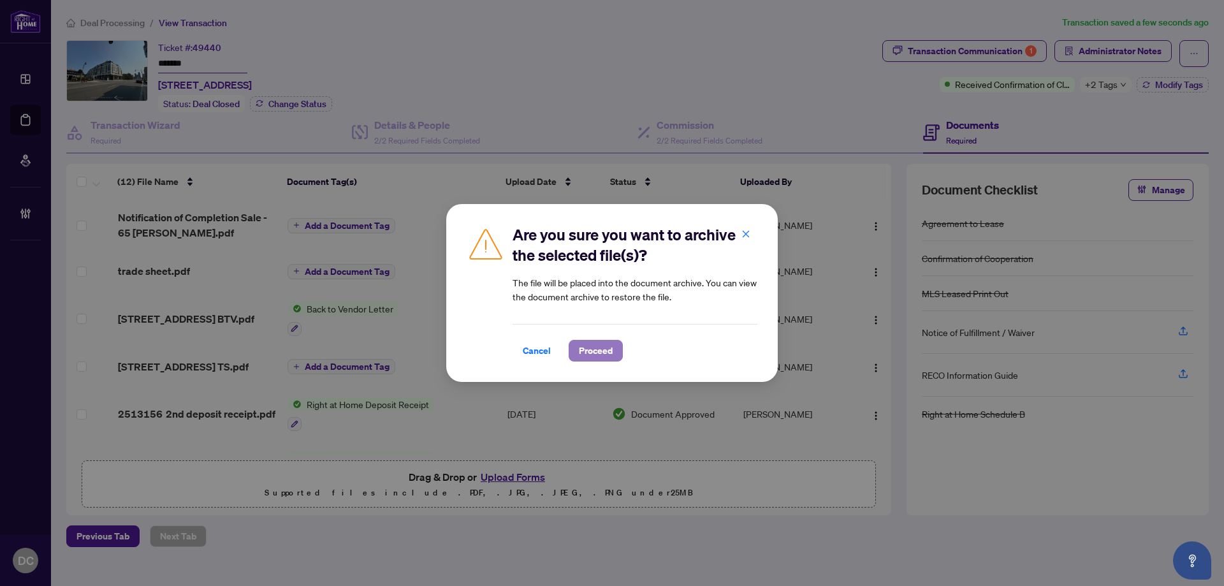
click at [608, 351] on span "Proceed" at bounding box center [596, 350] width 34 height 20
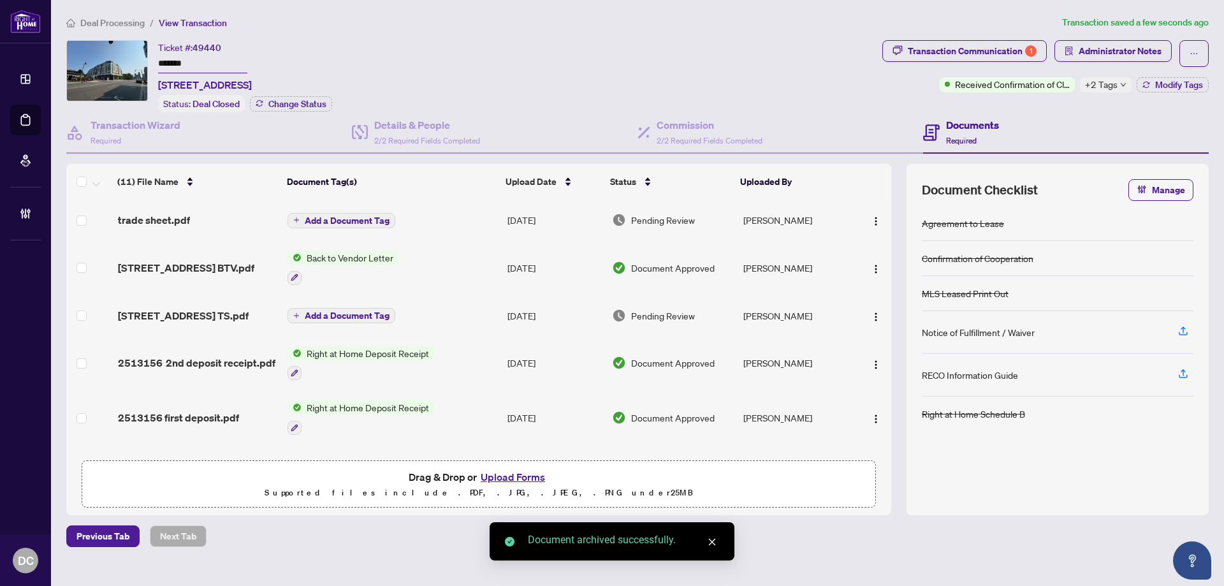
click at [1115, 84] on span "+2 Tags" at bounding box center [1101, 84] width 33 height 15
click at [1055, 103] on div "Transaction Communication 1 Administrator Notes Received Confirmation of Closin…" at bounding box center [1046, 76] width 332 height 72
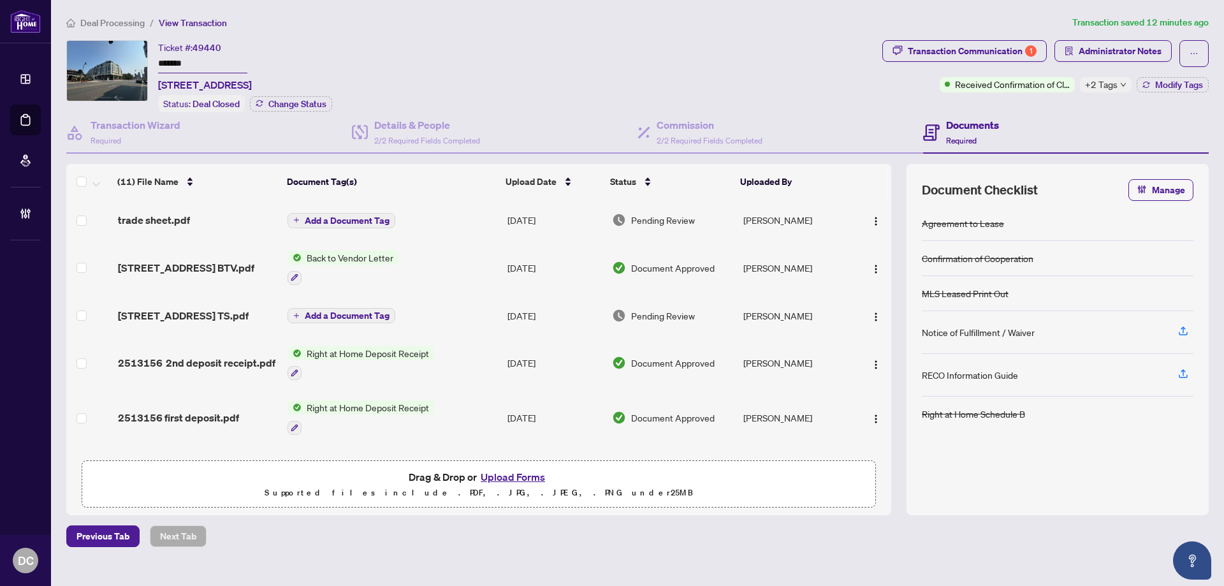
click at [1102, 87] on span "+2 Tags" at bounding box center [1101, 84] width 33 height 15
click at [1053, 106] on div "Transaction Communication 1 Administrator Notes Received Confirmation of Closin…" at bounding box center [1046, 76] width 332 height 72
drag, startPoint x: 228, startPoint y: 66, endPoint x: 98, endPoint y: 62, distance: 129.5
click at [98, 62] on div "Ticket #: 49440 ******* [STREET_ADDRESS] Status: Deal Closed Change Status" at bounding box center [471, 76] width 811 height 72
click at [965, 51] on div "Transaction Communication 1" at bounding box center [972, 51] width 129 height 20
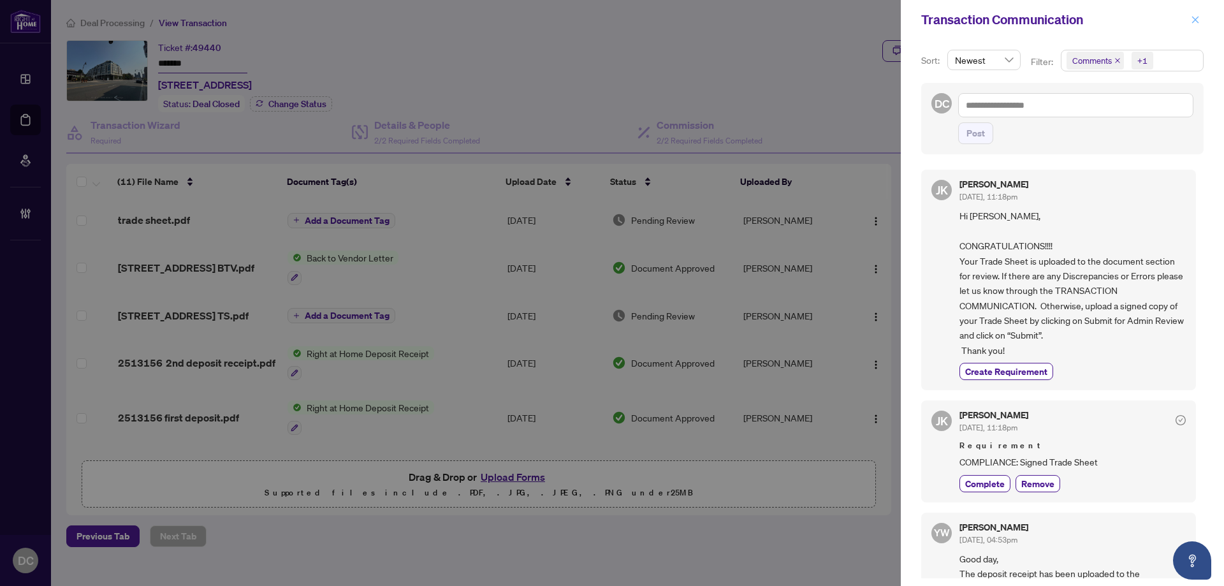
click at [1195, 18] on icon "close" at bounding box center [1195, 19] width 9 height 9
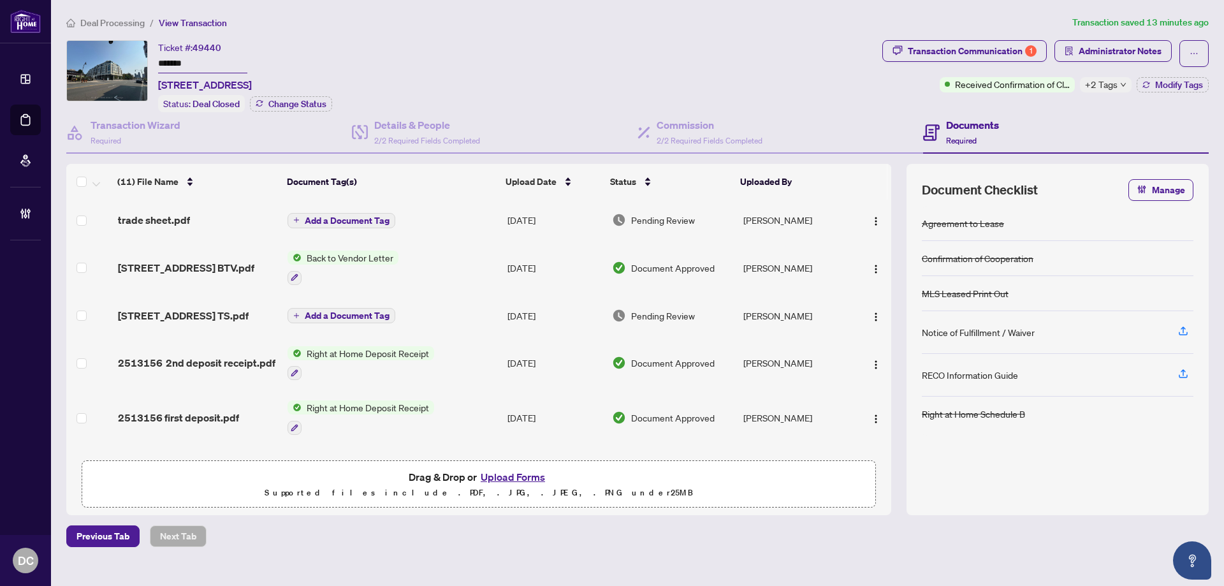
click at [1135, 54] on span "Administrator Notes" at bounding box center [1120, 51] width 83 height 20
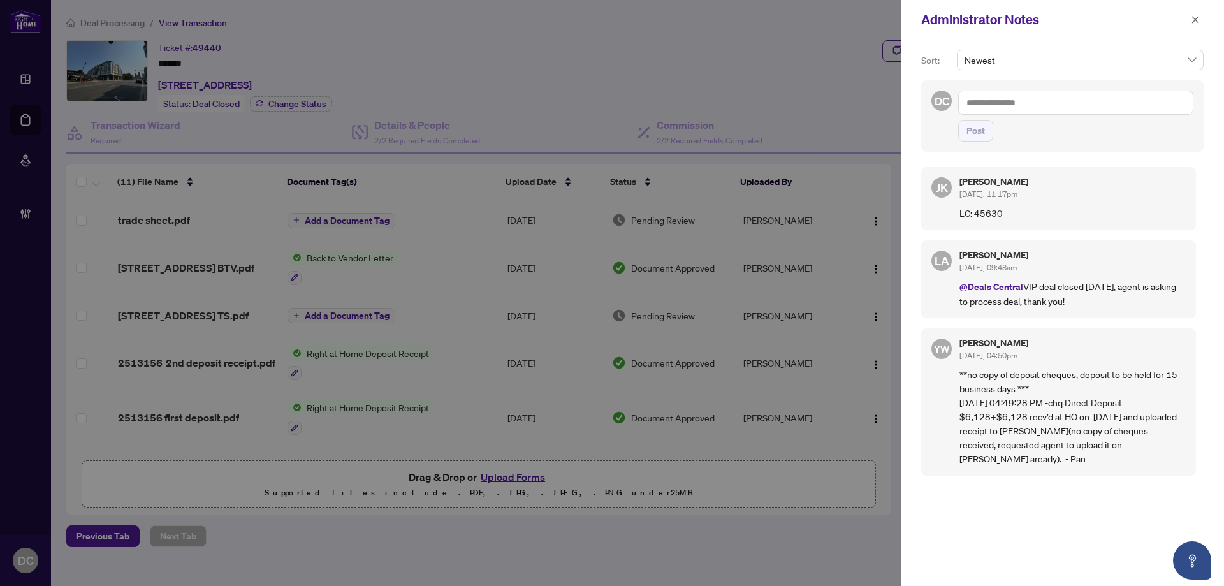
click at [1199, 22] on button "button" at bounding box center [1195, 19] width 17 height 15
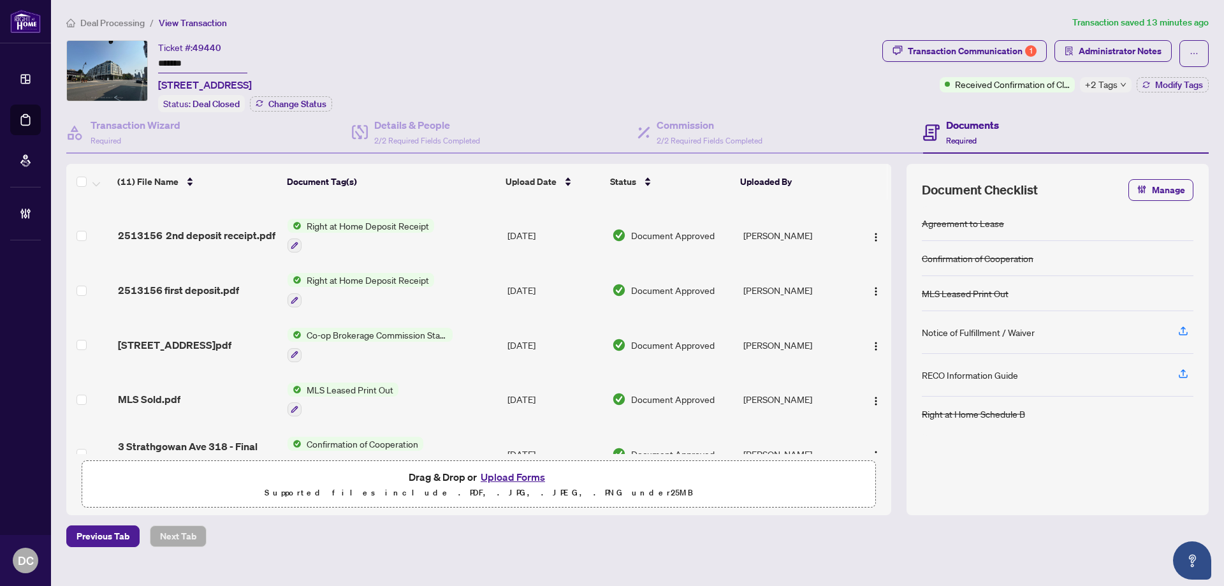
scroll to position [191, 0]
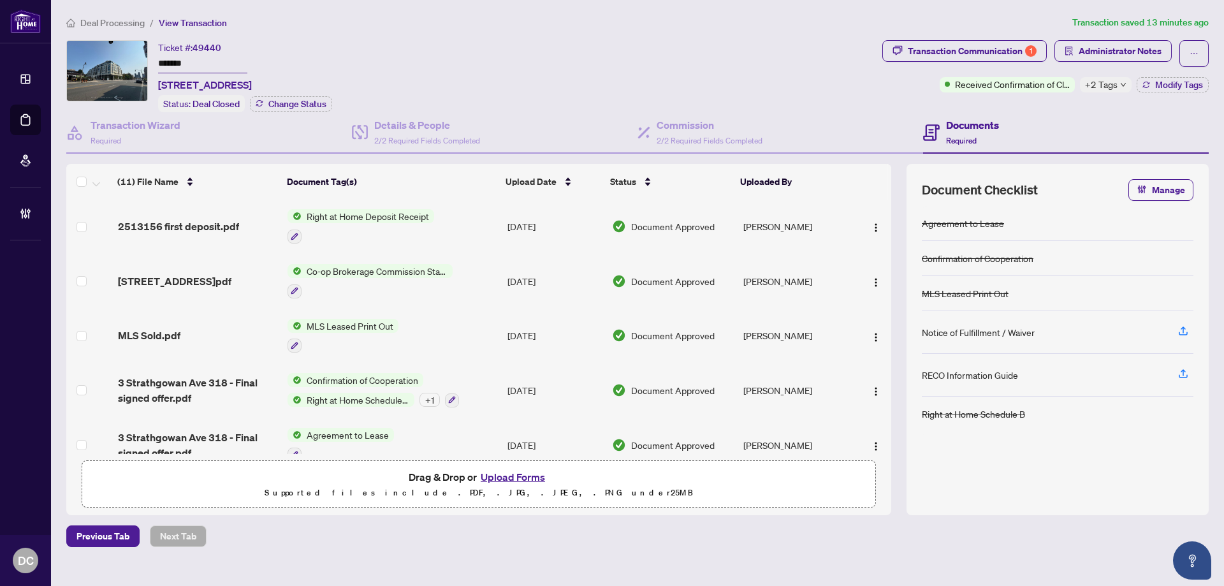
click at [479, 279] on td "Co-op Brokerage Commission Statement" at bounding box center [392, 281] width 220 height 55
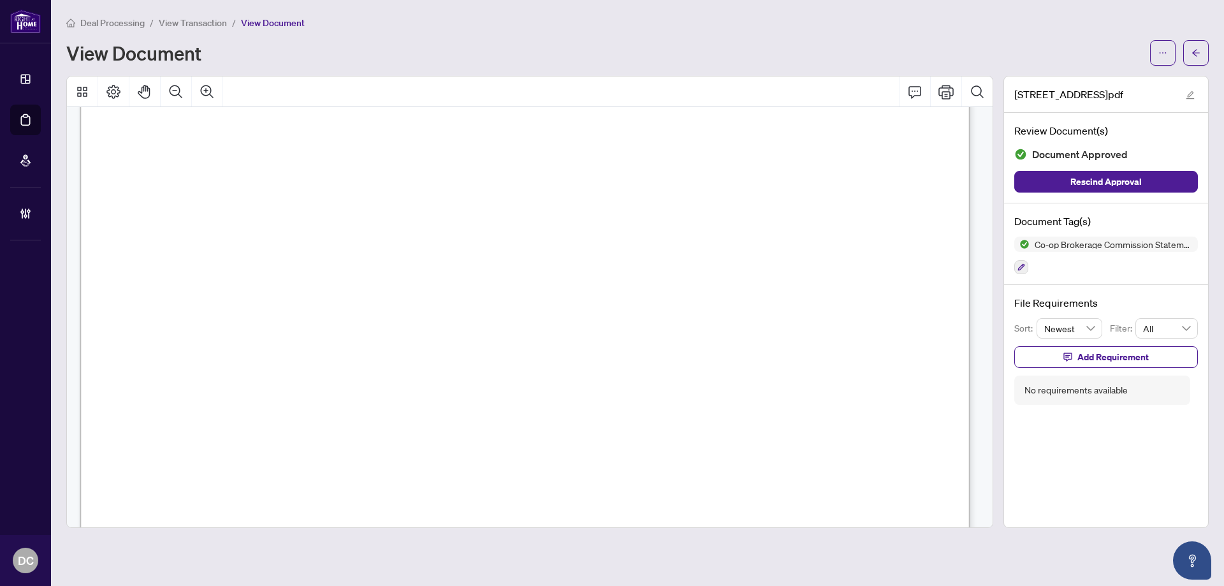
scroll to position [446, 0]
drag, startPoint x: 1198, startPoint y: 60, endPoint x: 64, endPoint y: 11, distance: 1134.7
click at [1198, 59] on span "button" at bounding box center [1196, 53] width 9 height 20
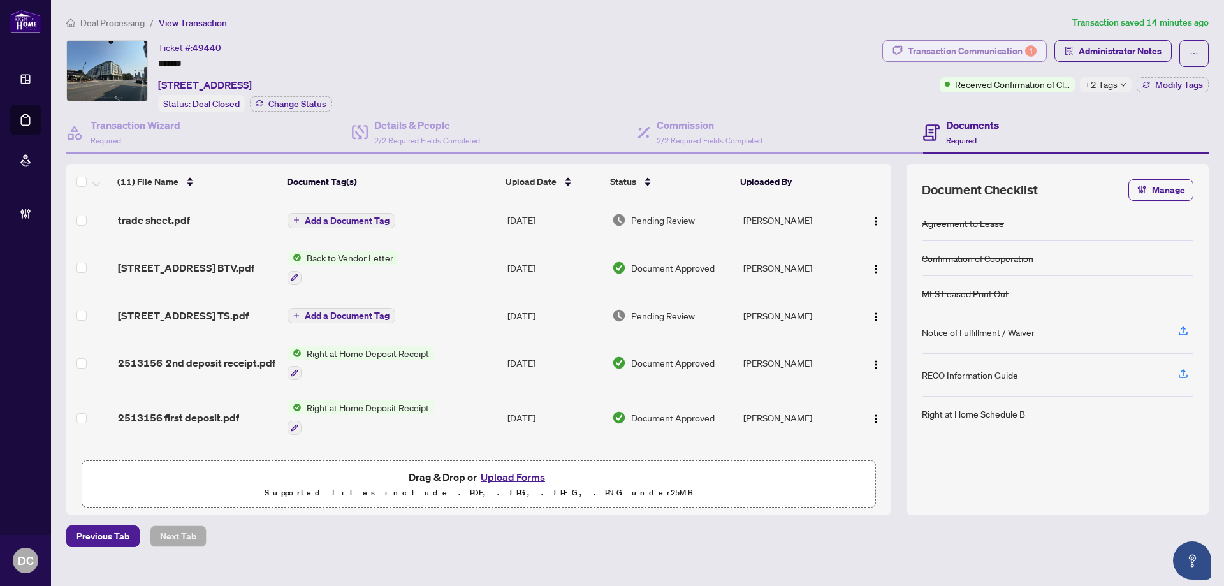
click at [1035, 54] on div "1" at bounding box center [1030, 50] width 11 height 11
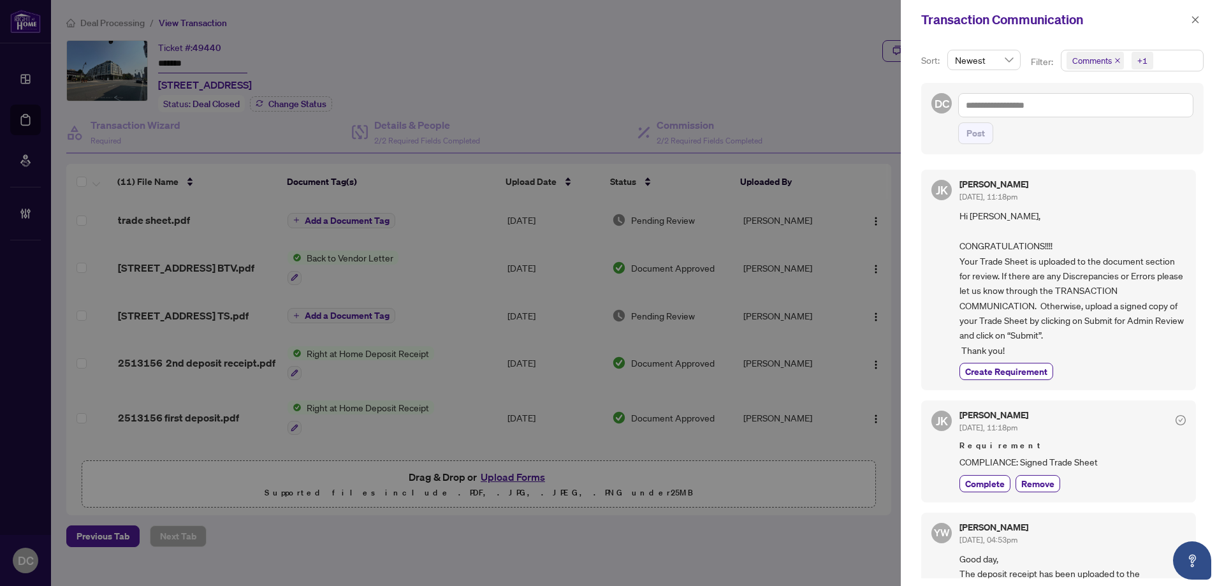
click at [1167, 66] on span "Comments +1" at bounding box center [1133, 60] width 142 height 20
click at [1122, 116] on span "Comments" at bounding box center [1108, 113] width 44 height 11
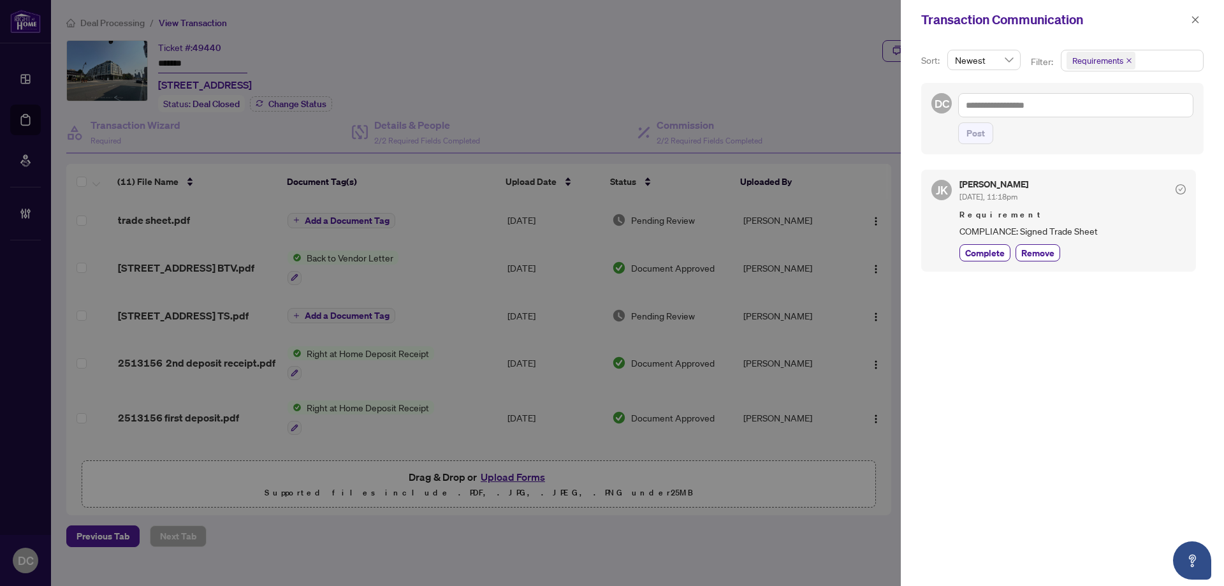
drag, startPoint x: 1201, startPoint y: 23, endPoint x: 747, endPoint y: 11, distance: 453.5
click at [1194, 20] on button "button" at bounding box center [1195, 19] width 17 height 15
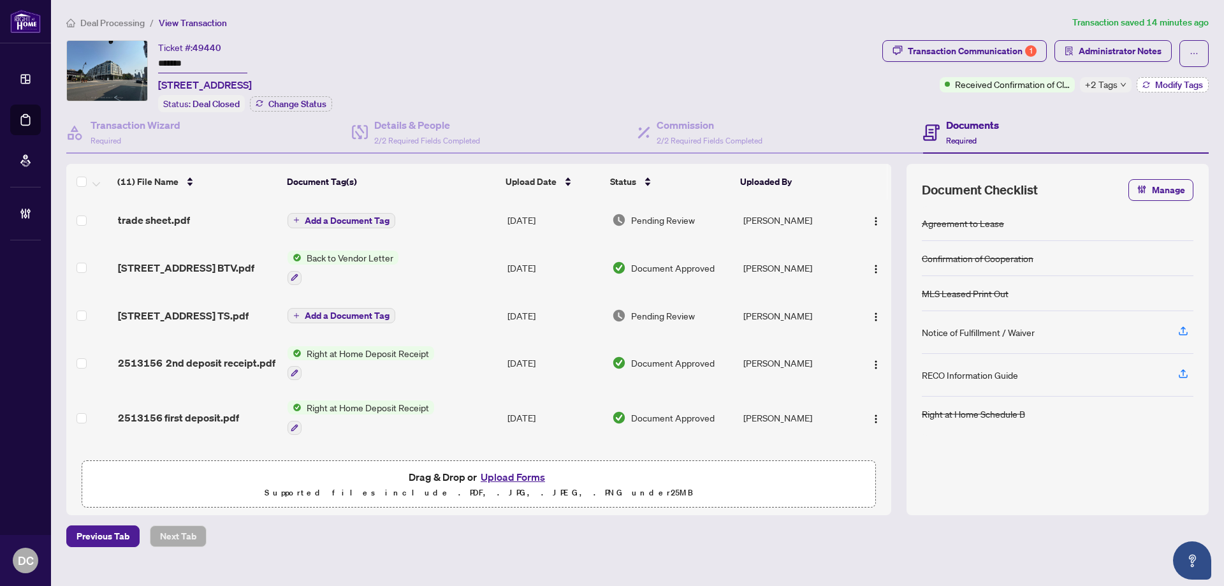
click at [1193, 82] on span "Modify Tags" at bounding box center [1179, 84] width 48 height 9
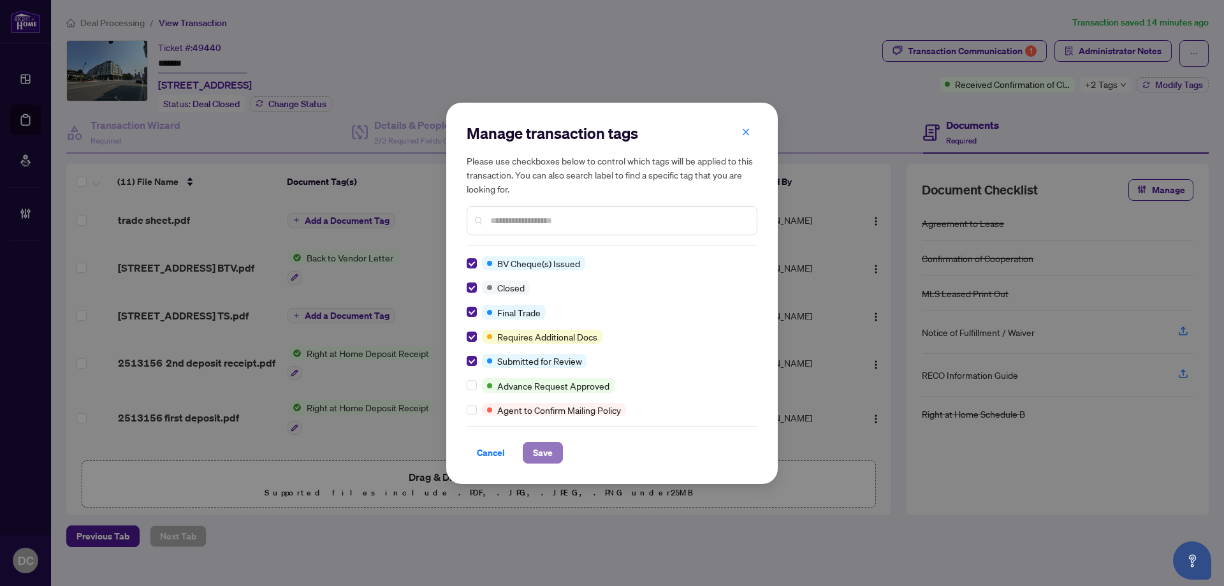
click at [535, 457] on span "Save" at bounding box center [543, 452] width 20 height 20
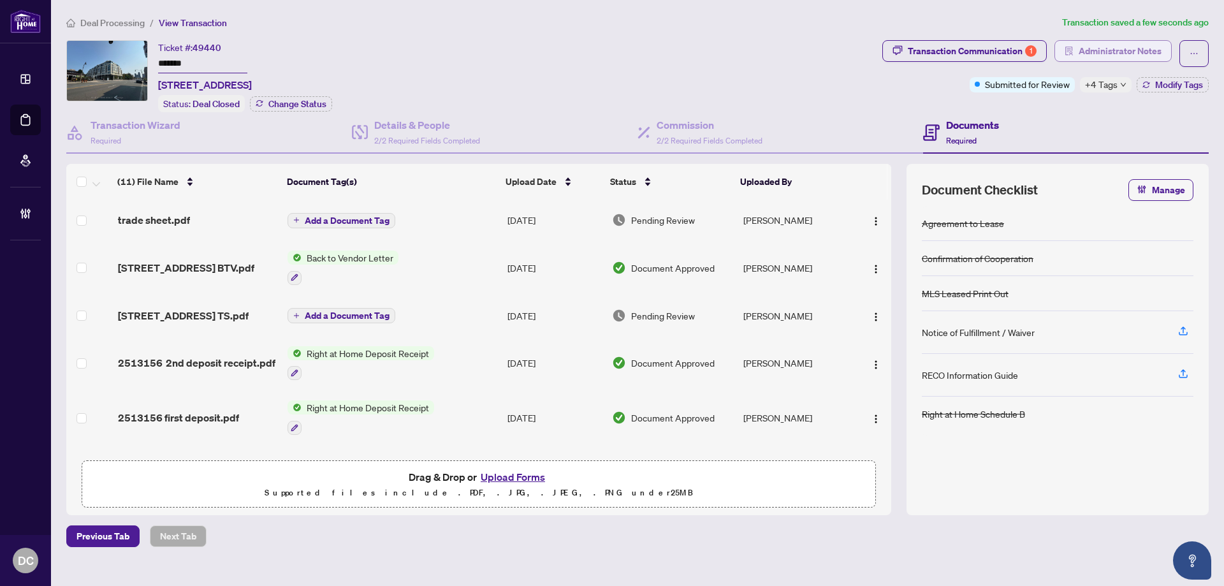
click at [1145, 48] on span "Administrator Notes" at bounding box center [1120, 51] width 83 height 20
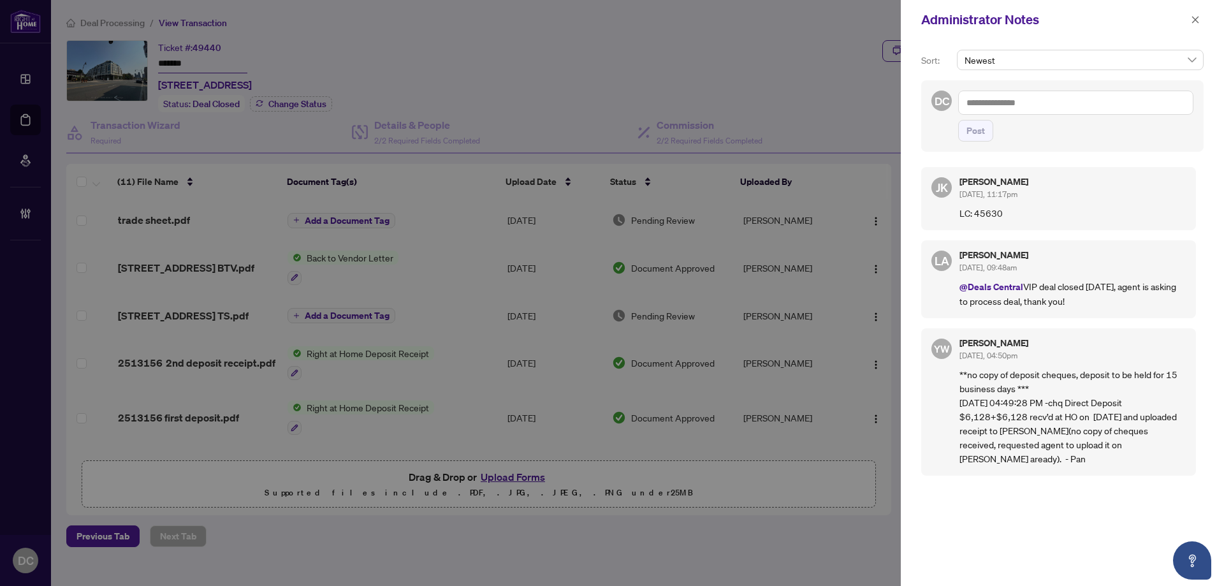
click at [1123, 99] on textarea at bounding box center [1075, 103] width 235 height 24
paste textarea "**********"
type textarea "**********"
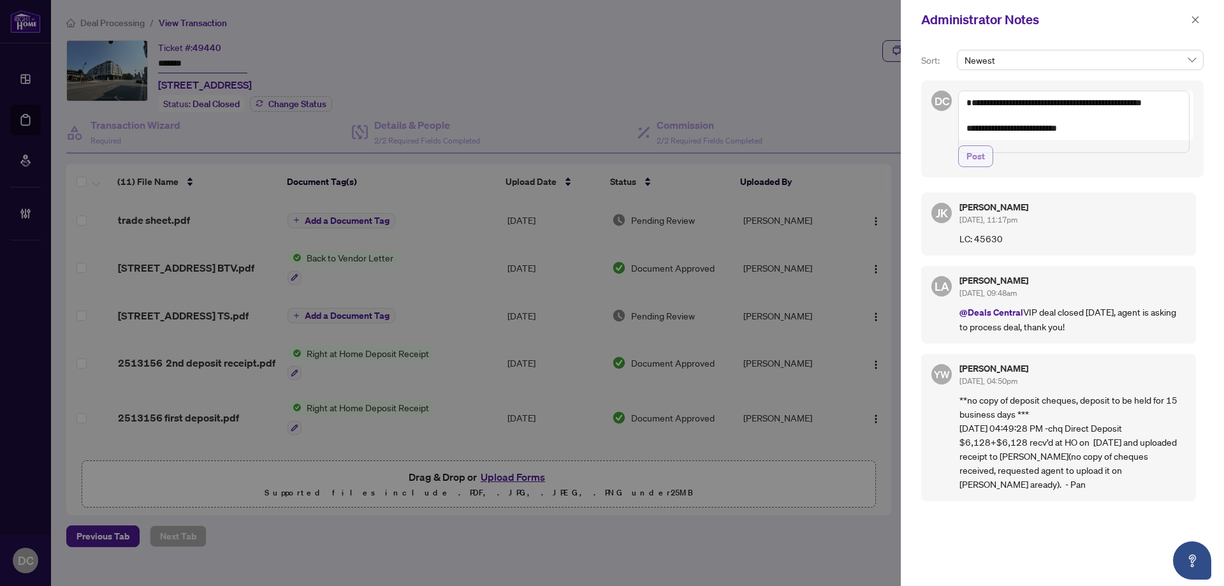
click at [990, 167] on button "Post" at bounding box center [975, 156] width 35 height 22
click at [1198, 18] on icon "close" at bounding box center [1195, 19] width 9 height 9
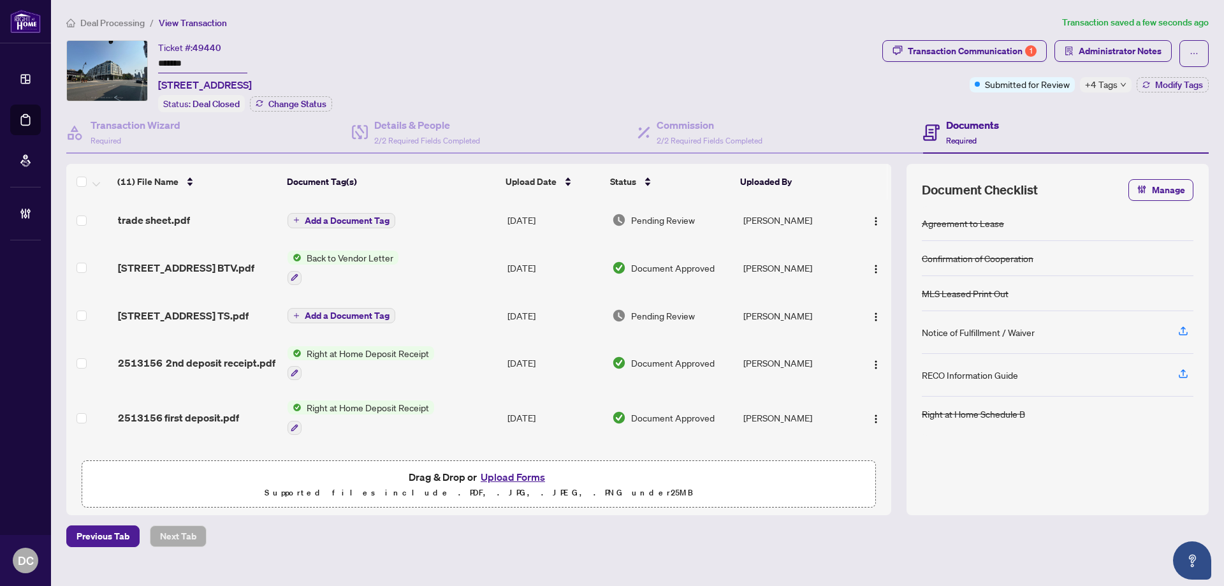
click at [1121, 85] on icon "down" at bounding box center [1123, 85] width 6 height 6
click at [1106, 58] on span "Administrator Notes" at bounding box center [1120, 51] width 83 height 20
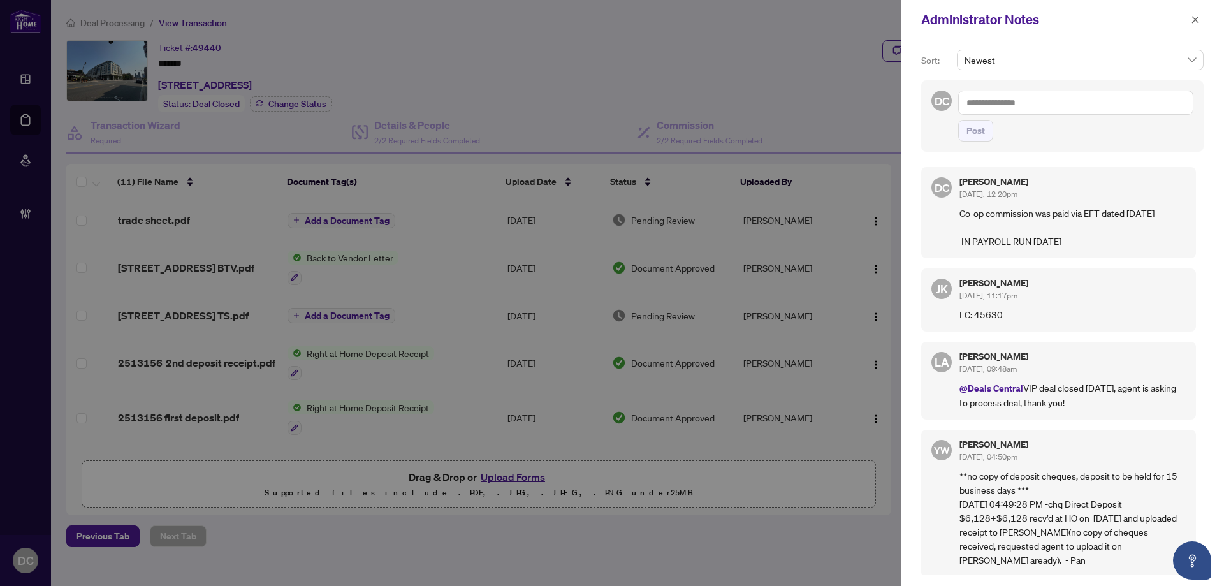
drag, startPoint x: 1200, startPoint y: 22, endPoint x: 1187, endPoint y: 20, distance: 13.5
click at [1199, 21] on button "button" at bounding box center [1195, 19] width 17 height 15
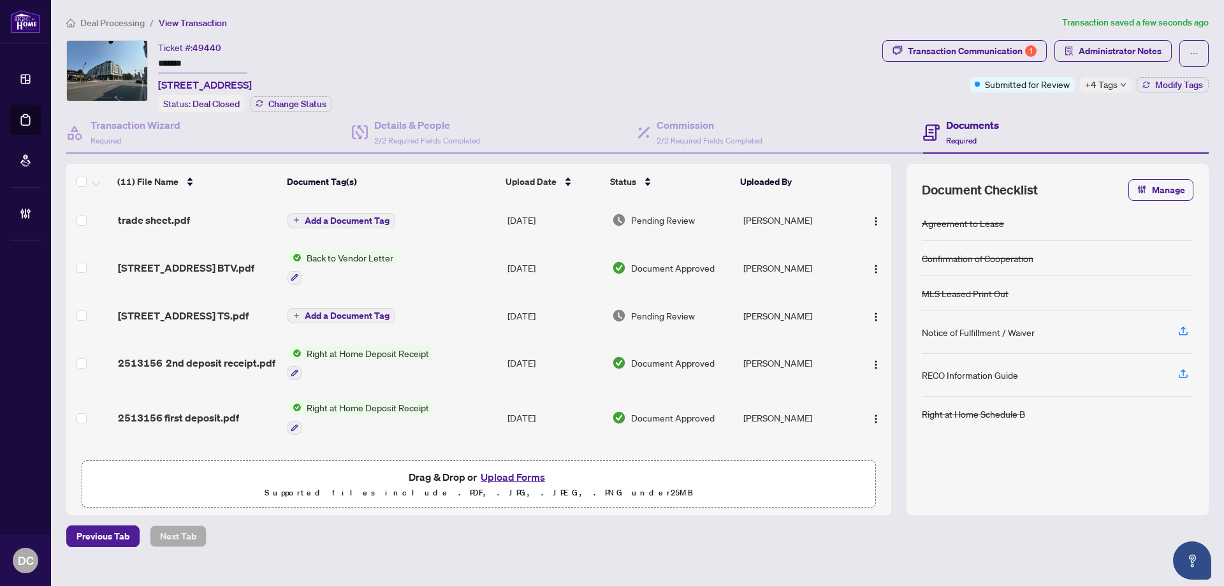
click at [425, 33] on div "Deal Processing / View Transaction Transaction saved a few seconds ago Ticket #…" at bounding box center [637, 281] width 1153 height 532
click at [227, 57] on input "*******" at bounding box center [202, 64] width 89 height 18
drag, startPoint x: 224, startPoint y: 60, endPoint x: 129, endPoint y: 61, distance: 94.4
click at [129, 61] on div "Ticket #: 49440 ******* [STREET_ADDRESS] Status: Deal Closed Change Status" at bounding box center [471, 76] width 811 height 72
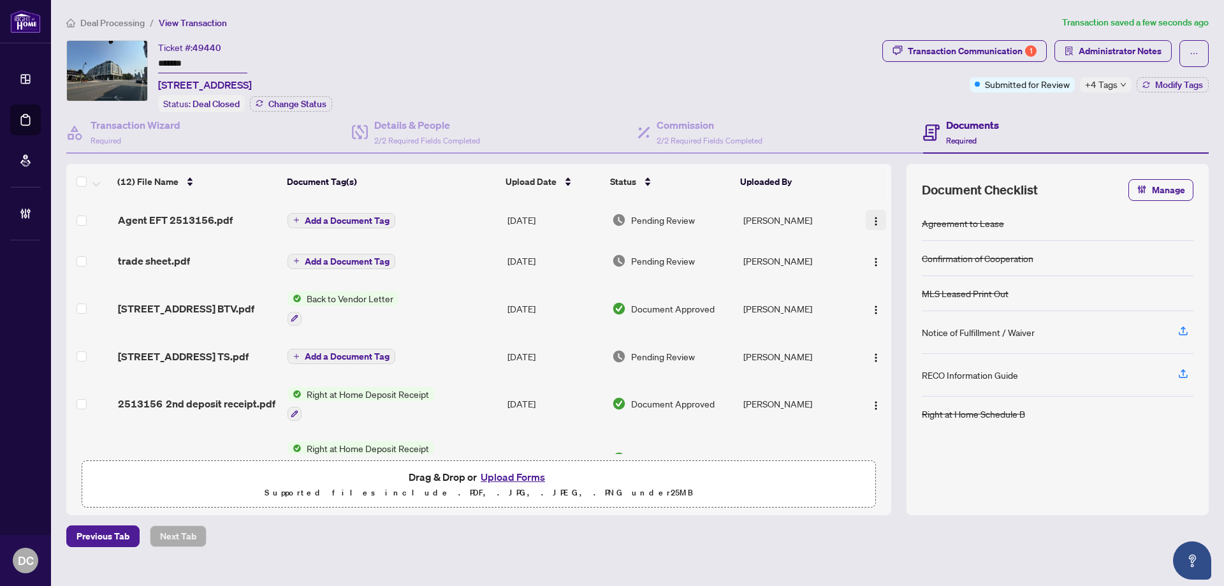
click at [875, 218] on img "button" at bounding box center [876, 221] width 10 height 10
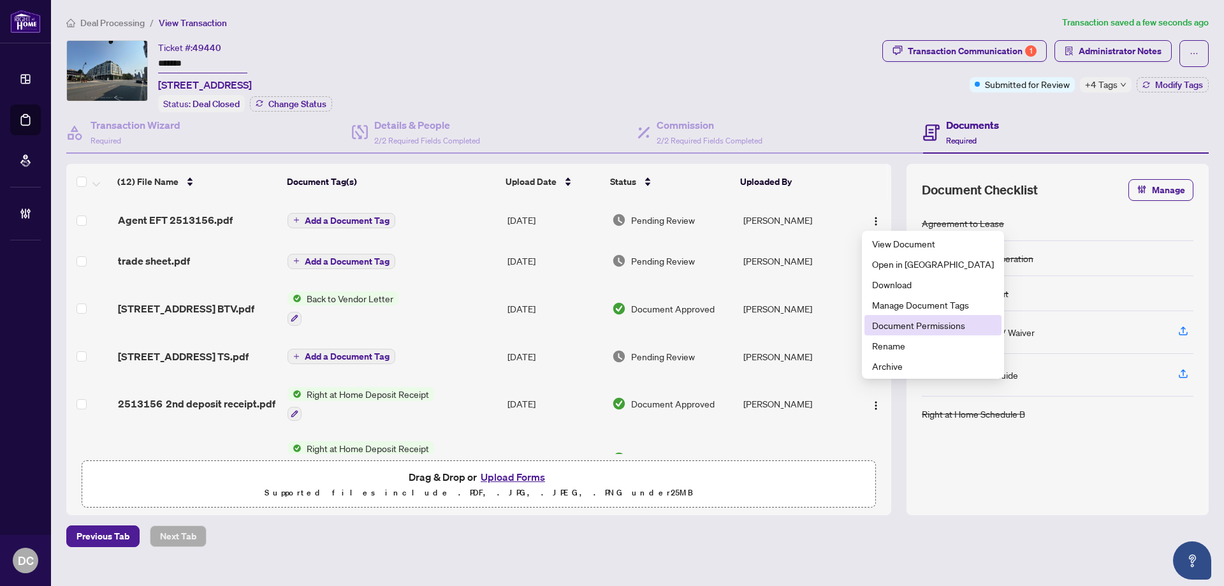
click at [888, 323] on span "Document Permissions" at bounding box center [933, 325] width 122 height 14
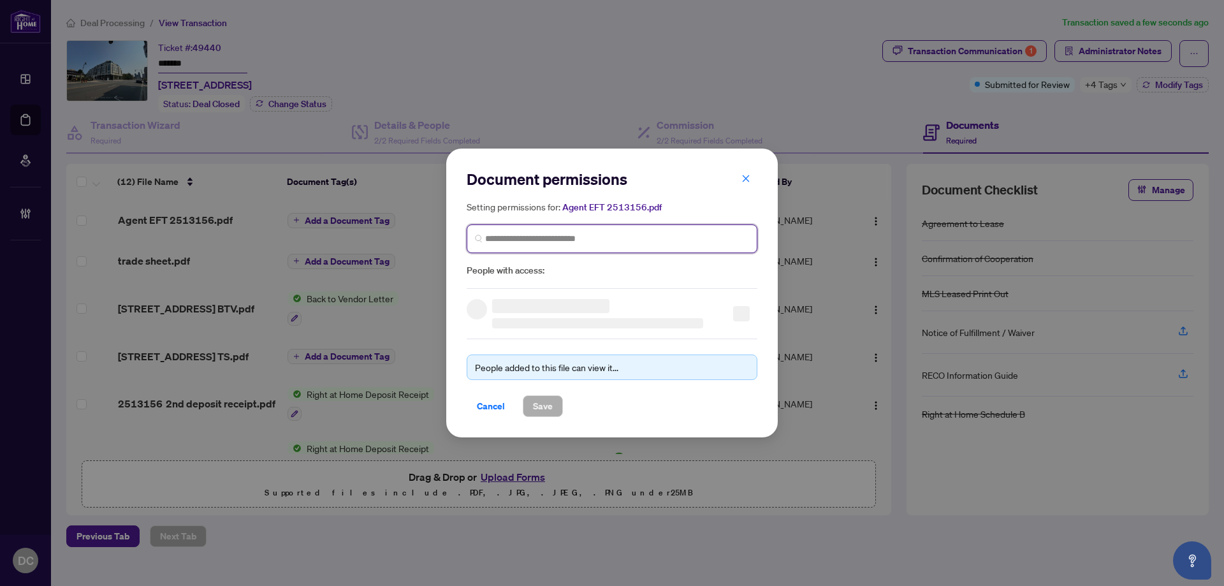
click at [622, 237] on input "search" at bounding box center [617, 238] width 264 height 13
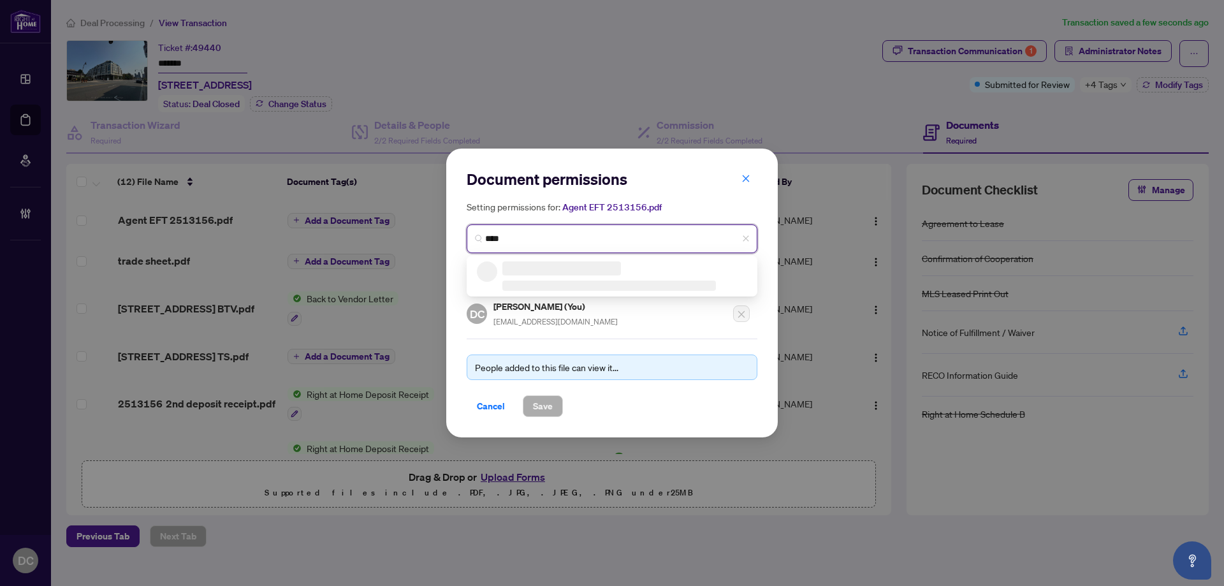
type input "*****"
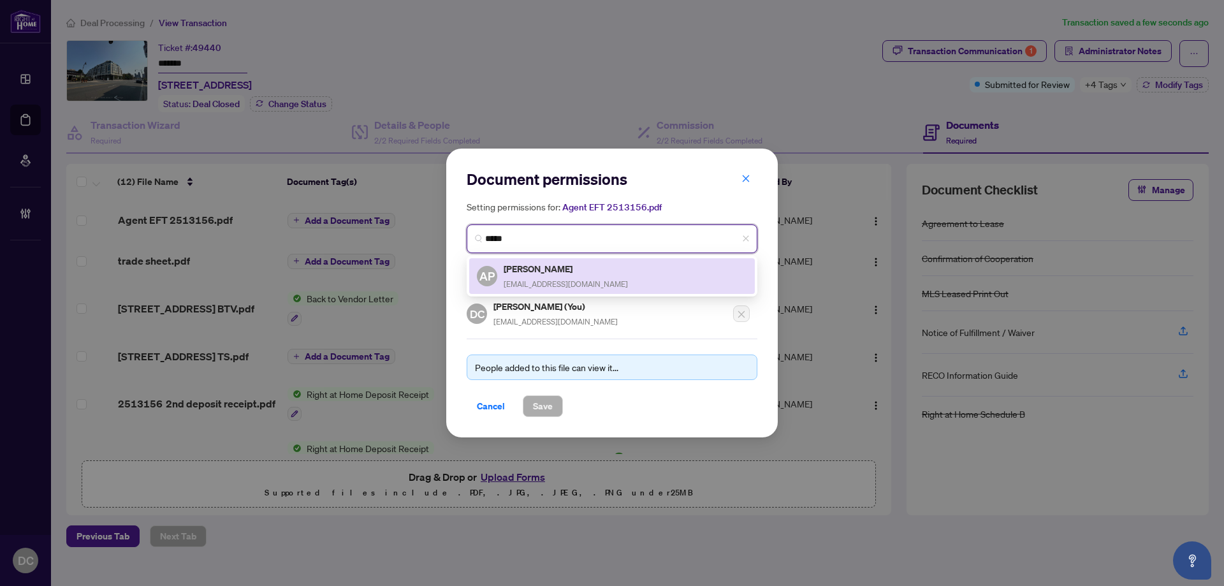
click at [589, 276] on div "[PERSON_NAME] [PERSON_NAME][EMAIL_ADDRESS][DOMAIN_NAME]" at bounding box center [612, 275] width 270 height 29
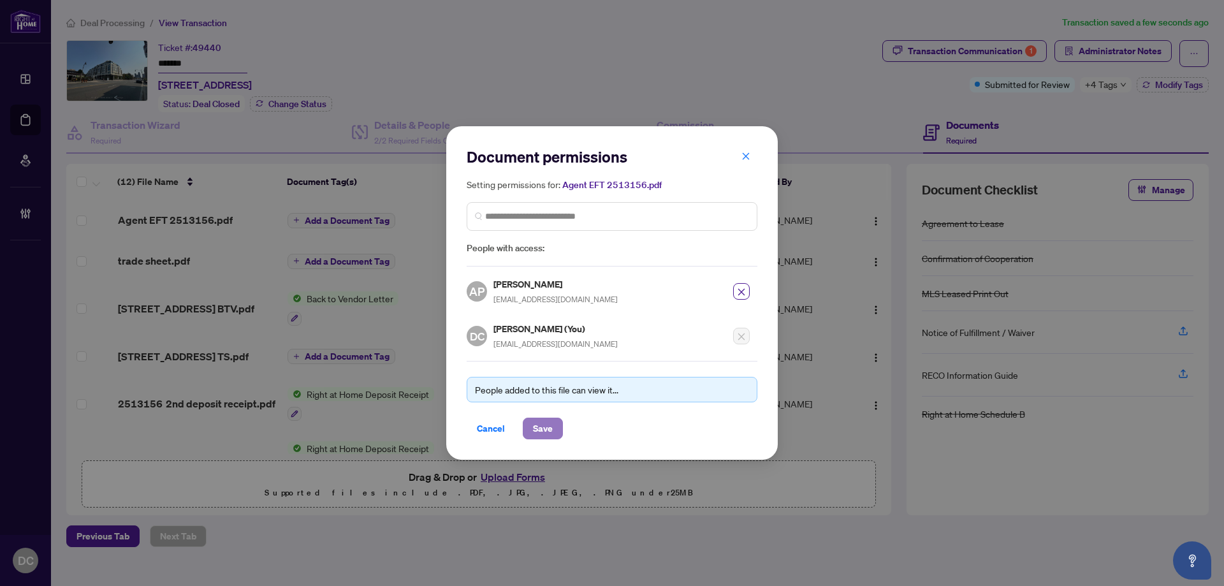
click at [539, 425] on span "Save" at bounding box center [543, 428] width 20 height 20
click at [349, 219] on div "Document permissions Setting permissions for: Agent EFT 2513156.pdf 4615 [PERSO…" at bounding box center [612, 293] width 1224 height 586
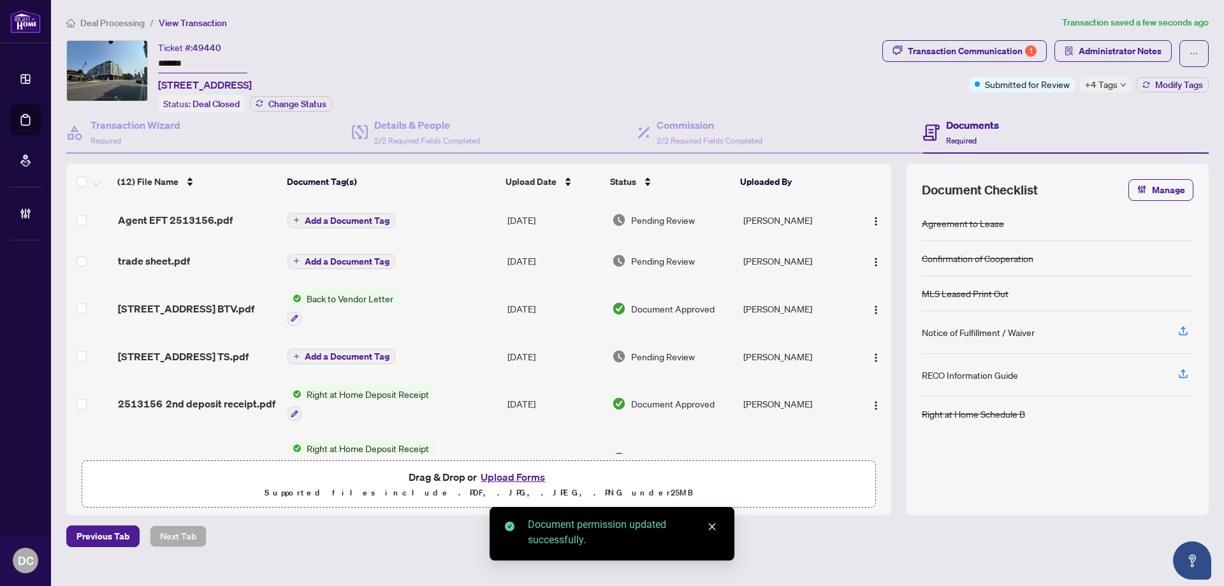
click at [367, 217] on span "Add a Document Tag" at bounding box center [347, 220] width 85 height 9
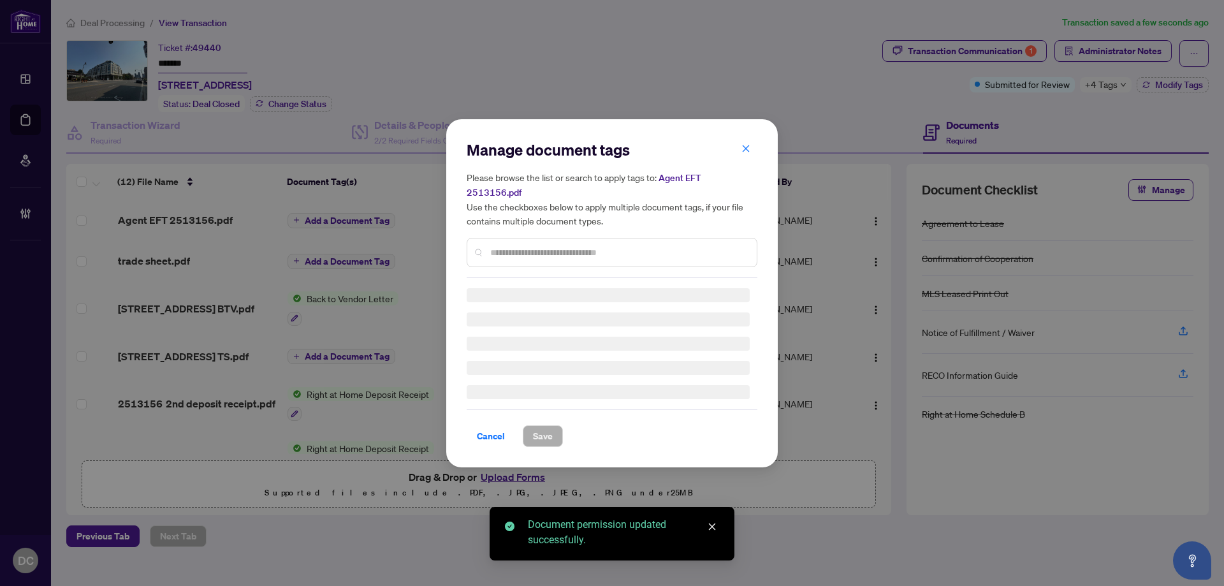
click at [561, 244] on div "Manage document tags Please browse the list or search to apply tags to: Agent E…" at bounding box center [612, 209] width 291 height 138
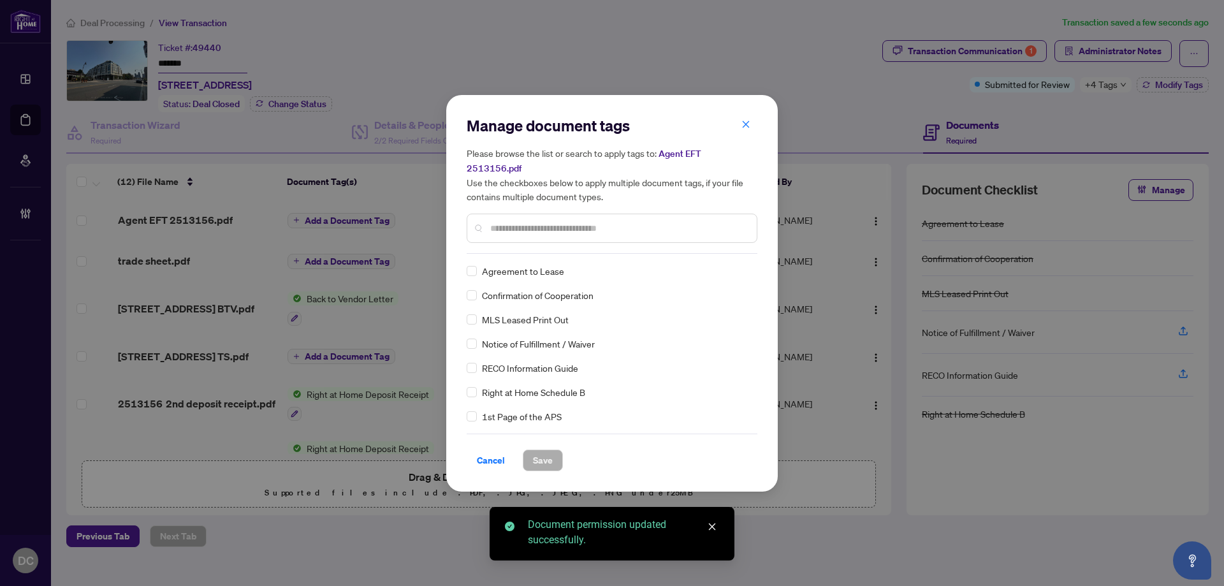
click at [584, 222] on input "text" at bounding box center [618, 228] width 256 height 14
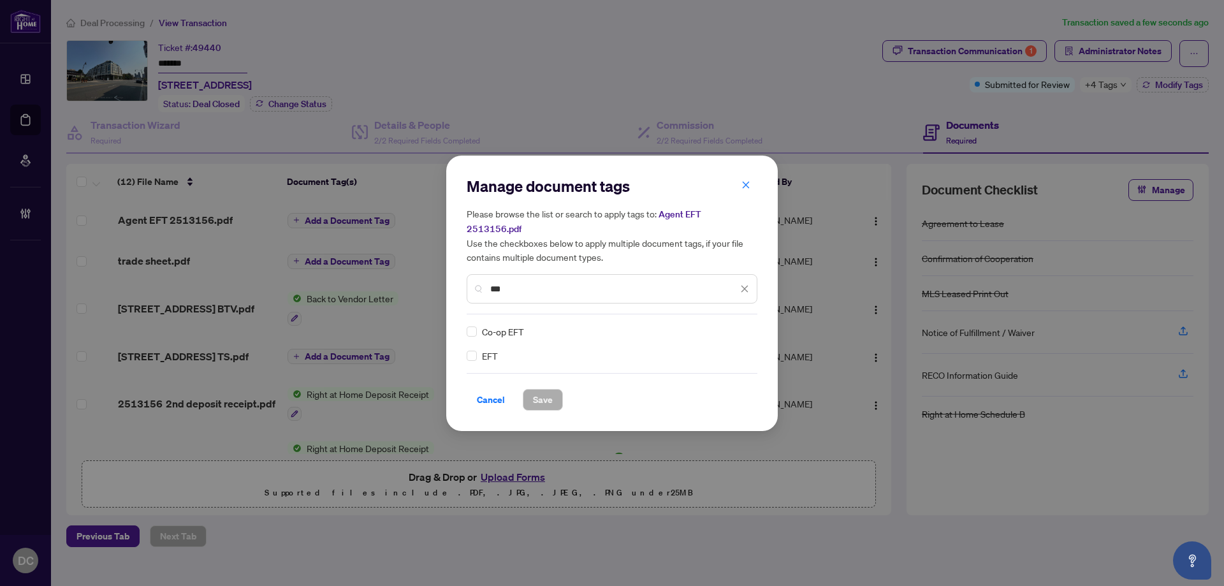
type input "***"
click at [749, 325] on div at bounding box center [733, 331] width 33 height 13
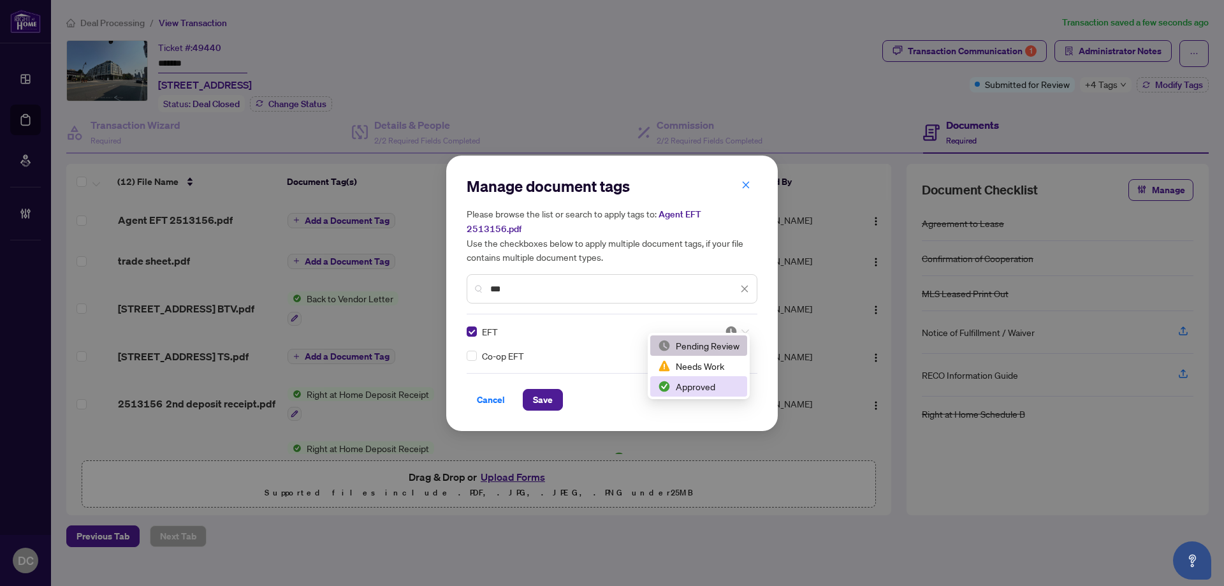
click at [708, 388] on div "Approved" at bounding box center [699, 386] width 82 height 14
click at [552, 394] on span "Save" at bounding box center [543, 400] width 20 height 20
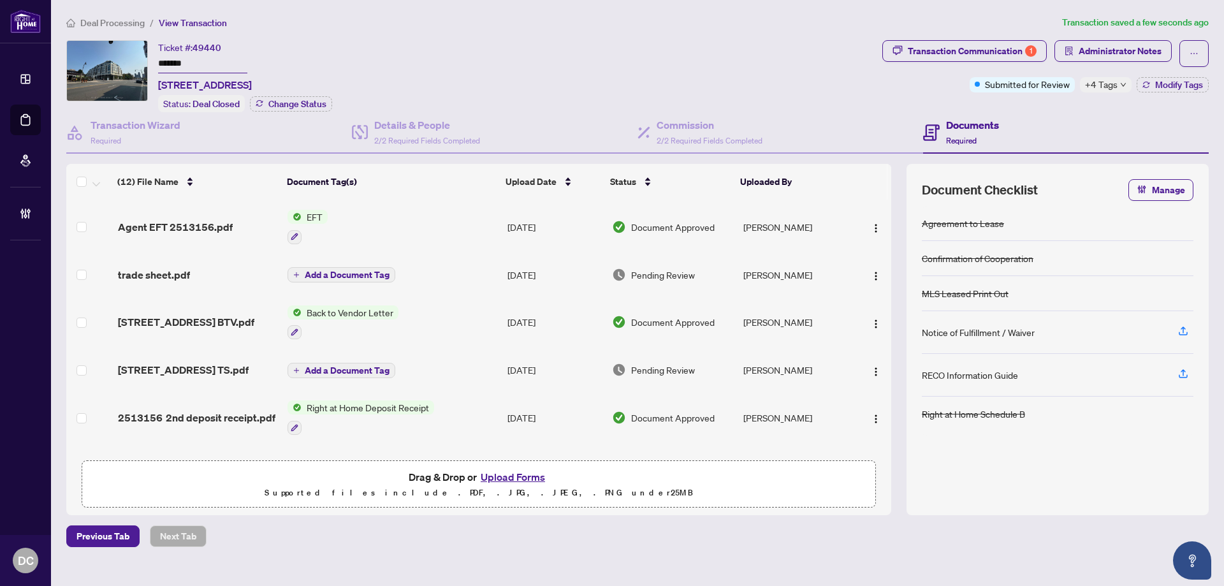
click at [1100, 89] on span "+4 Tags" at bounding box center [1101, 84] width 33 height 15
click at [1048, 116] on div "Documents Required" at bounding box center [1066, 132] width 286 height 41
